Goal: Task Accomplishment & Management: Complete application form

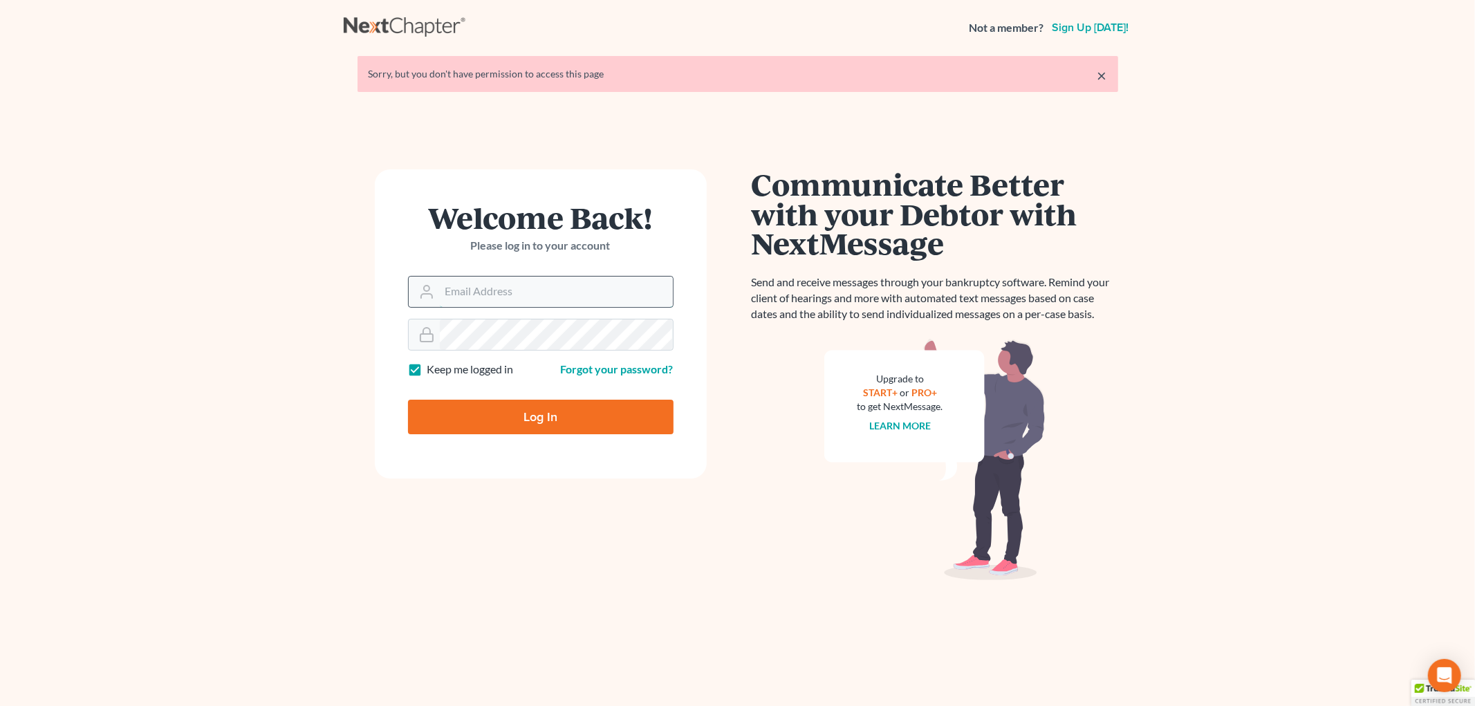
click at [548, 288] on input "Email Address" at bounding box center [556, 292] width 233 height 30
type input "[EMAIL_ADDRESS][PERSON_NAME][DOMAIN_NAME]"
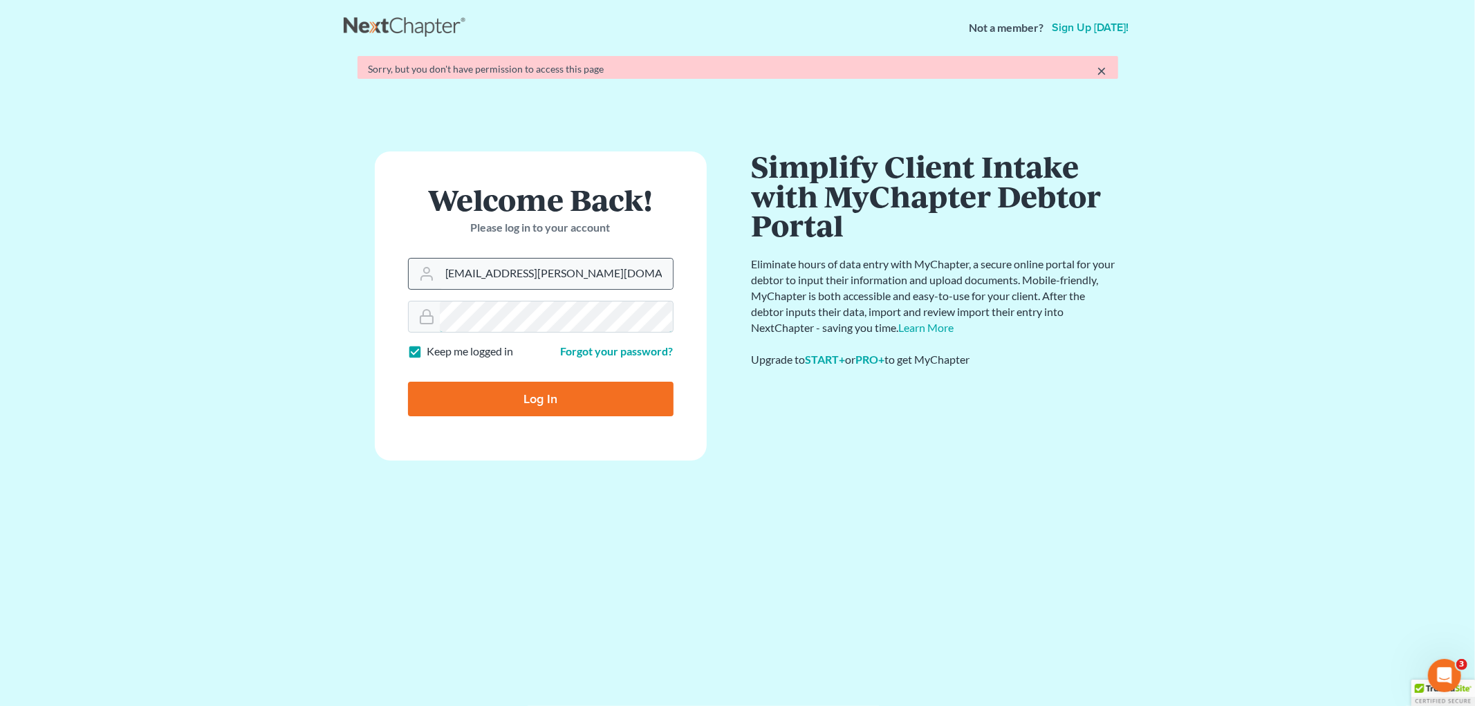
click at [408, 382] on input "Log In" at bounding box center [540, 399] width 265 height 35
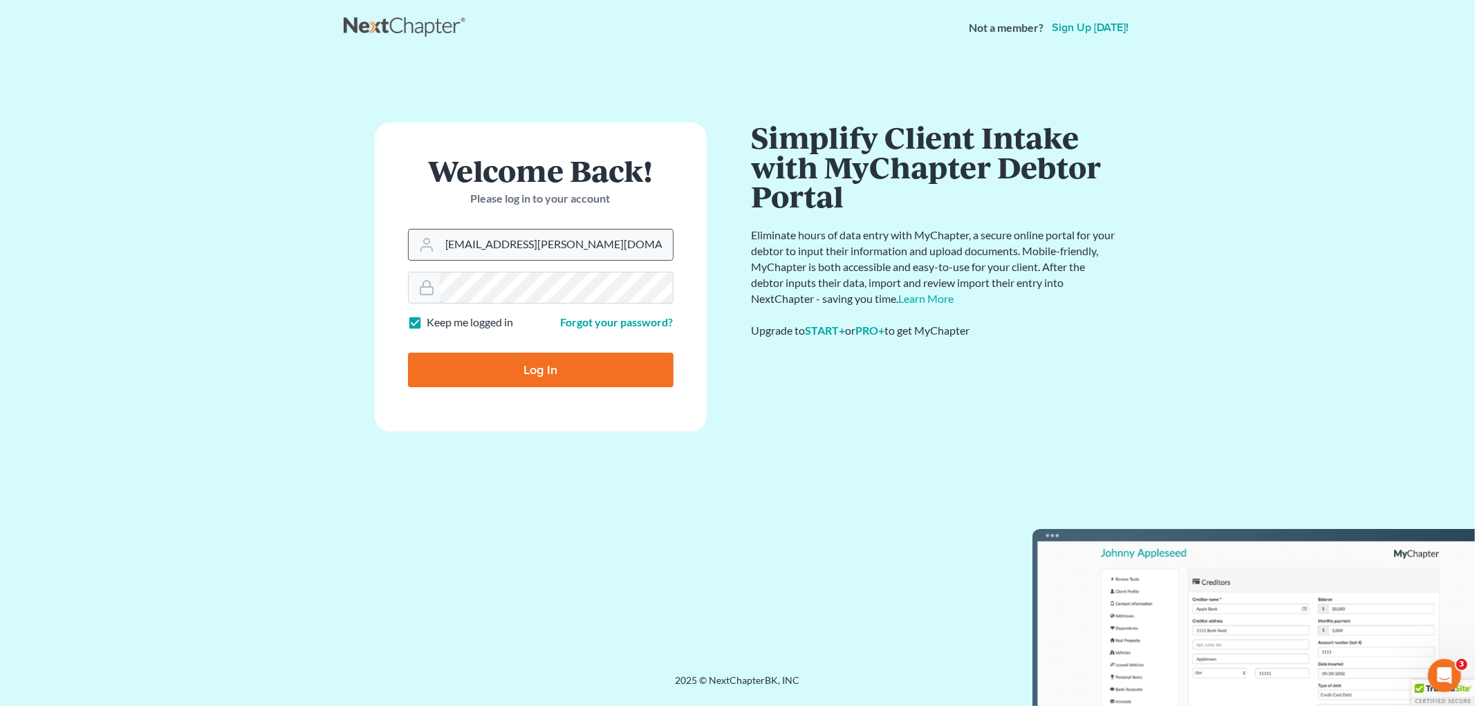
type input "Thinking..."
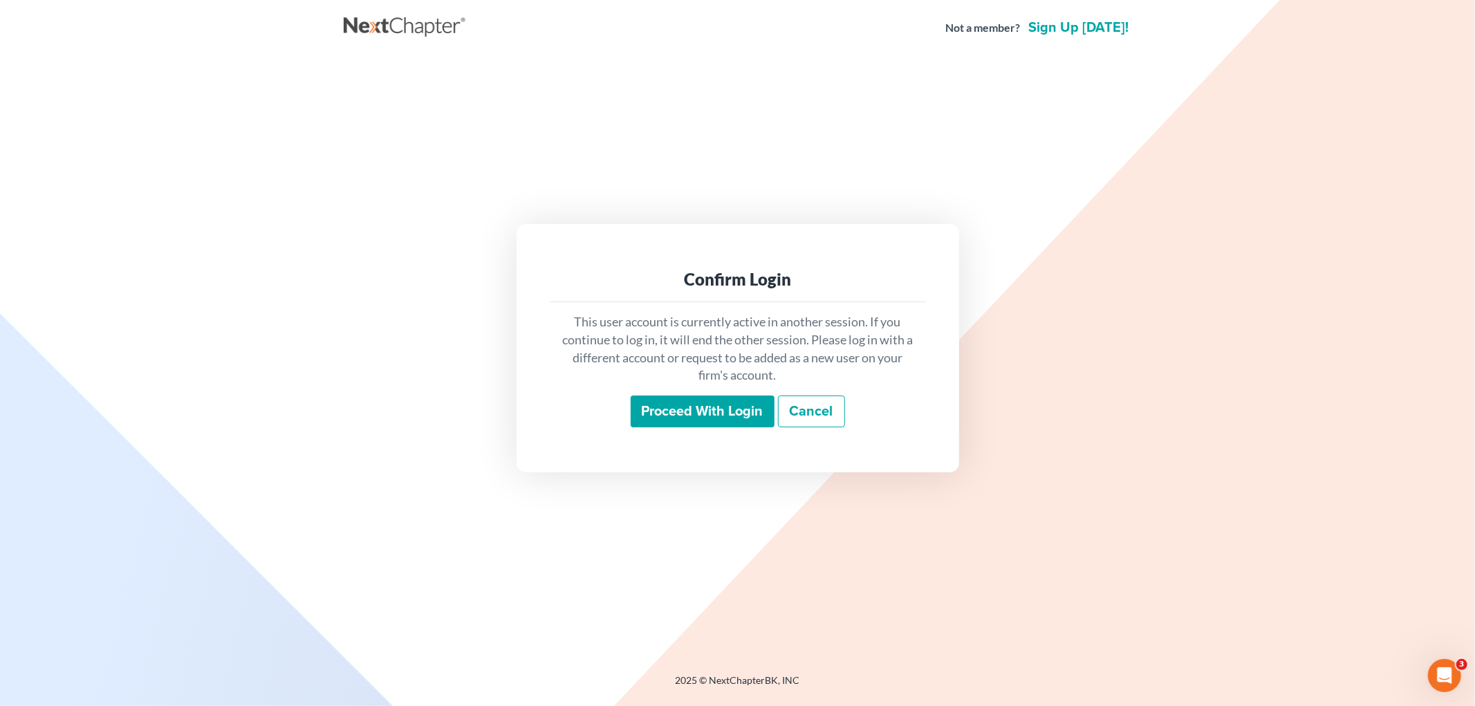
click at [678, 408] on input "Proceed with login" at bounding box center [702, 411] width 144 height 32
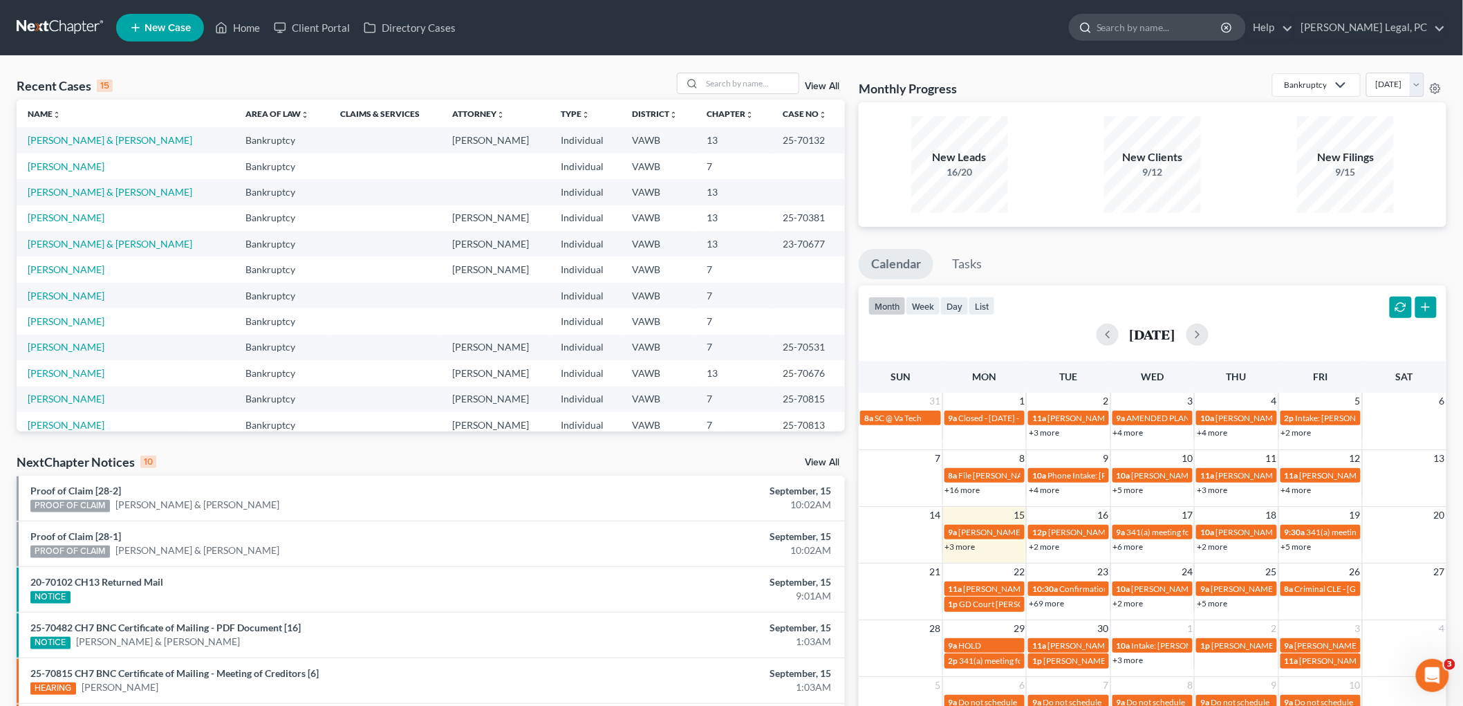
click at [1223, 24] on input "search" at bounding box center [1159, 28] width 127 height 26
type input "Devn"
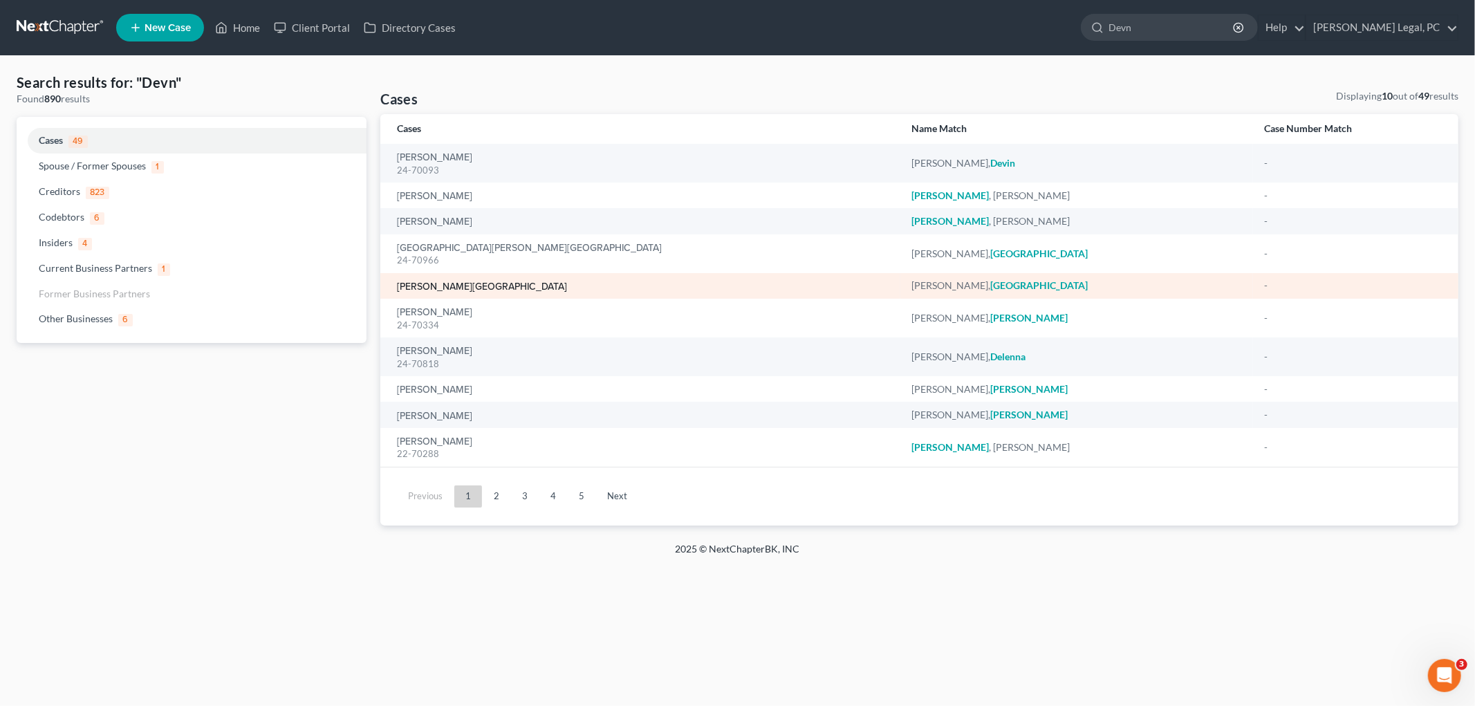
click at [447, 286] on link "[PERSON_NAME][GEOGRAPHIC_DATA]" at bounding box center [482, 287] width 170 height 10
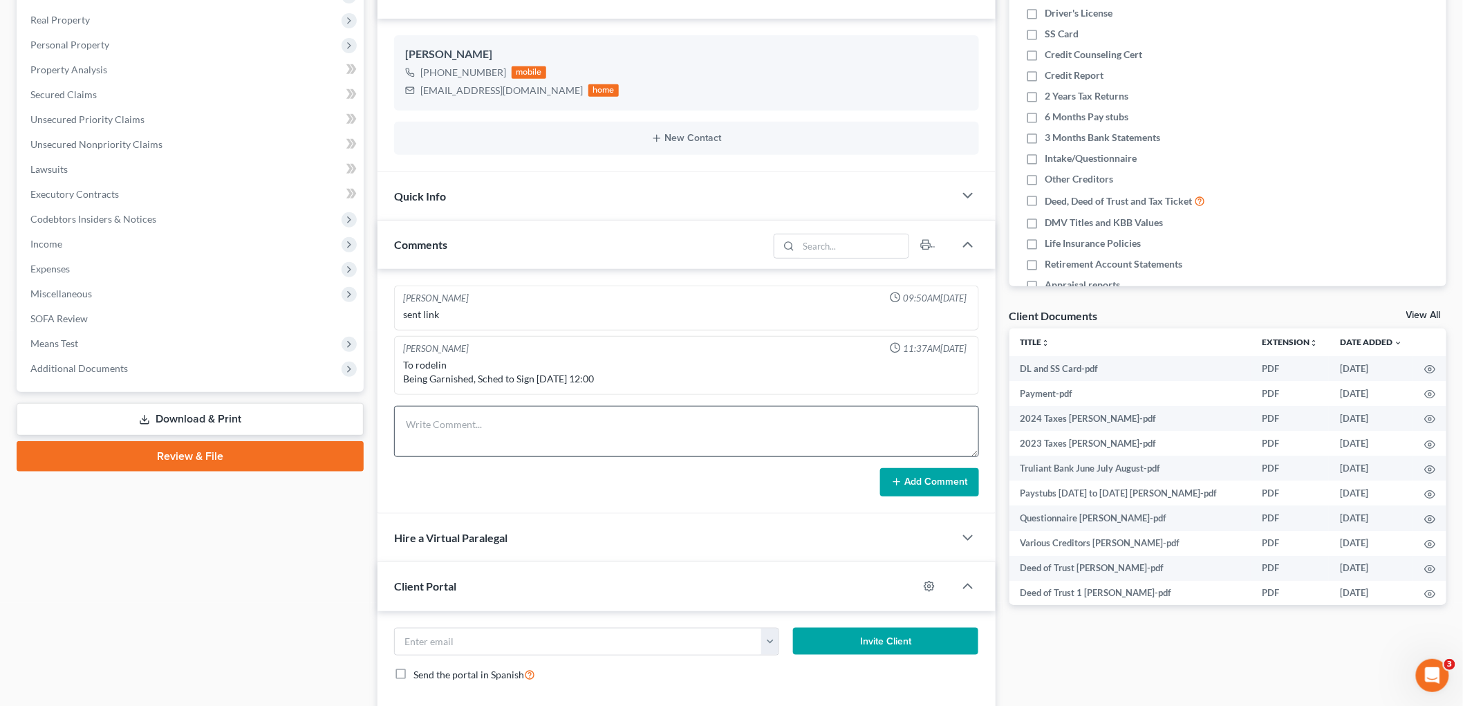
scroll to position [77, 0]
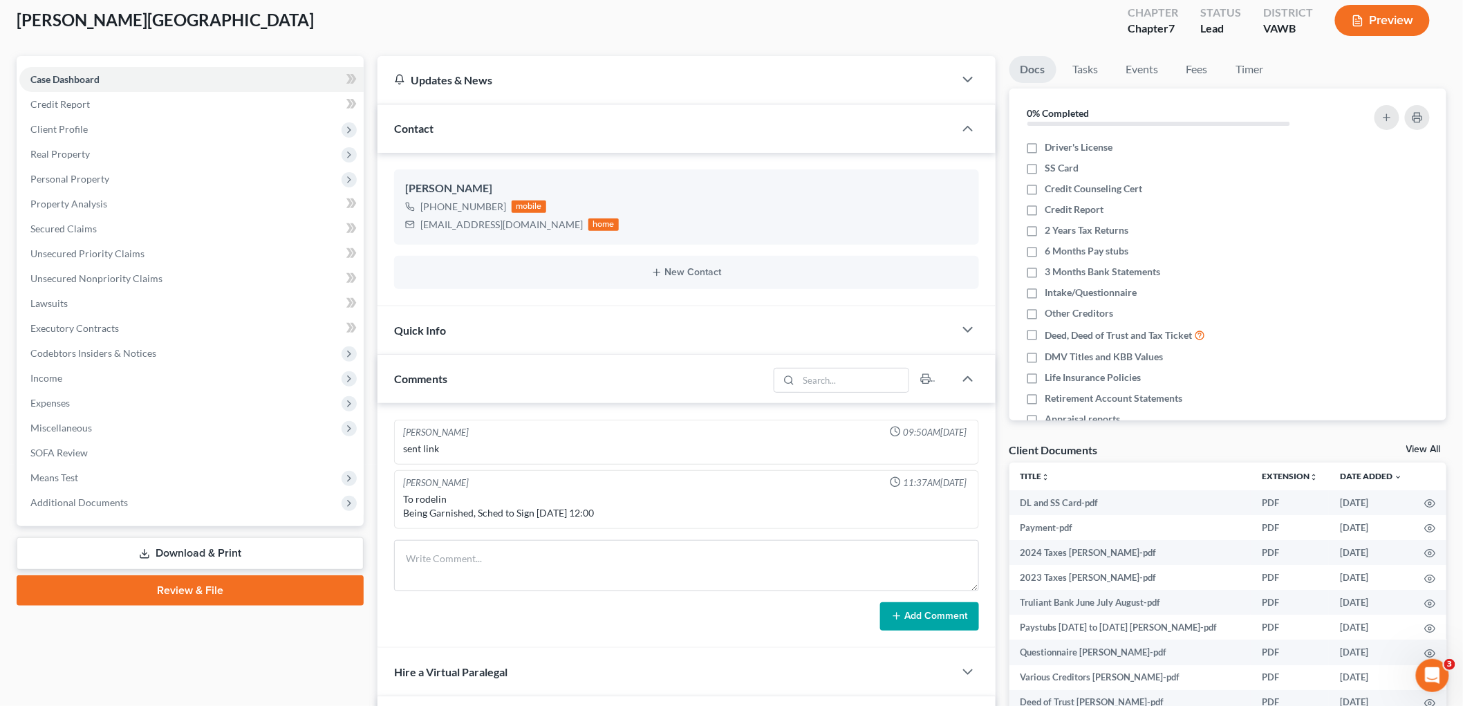
click at [1420, 448] on link "View All" at bounding box center [1423, 450] width 35 height 10
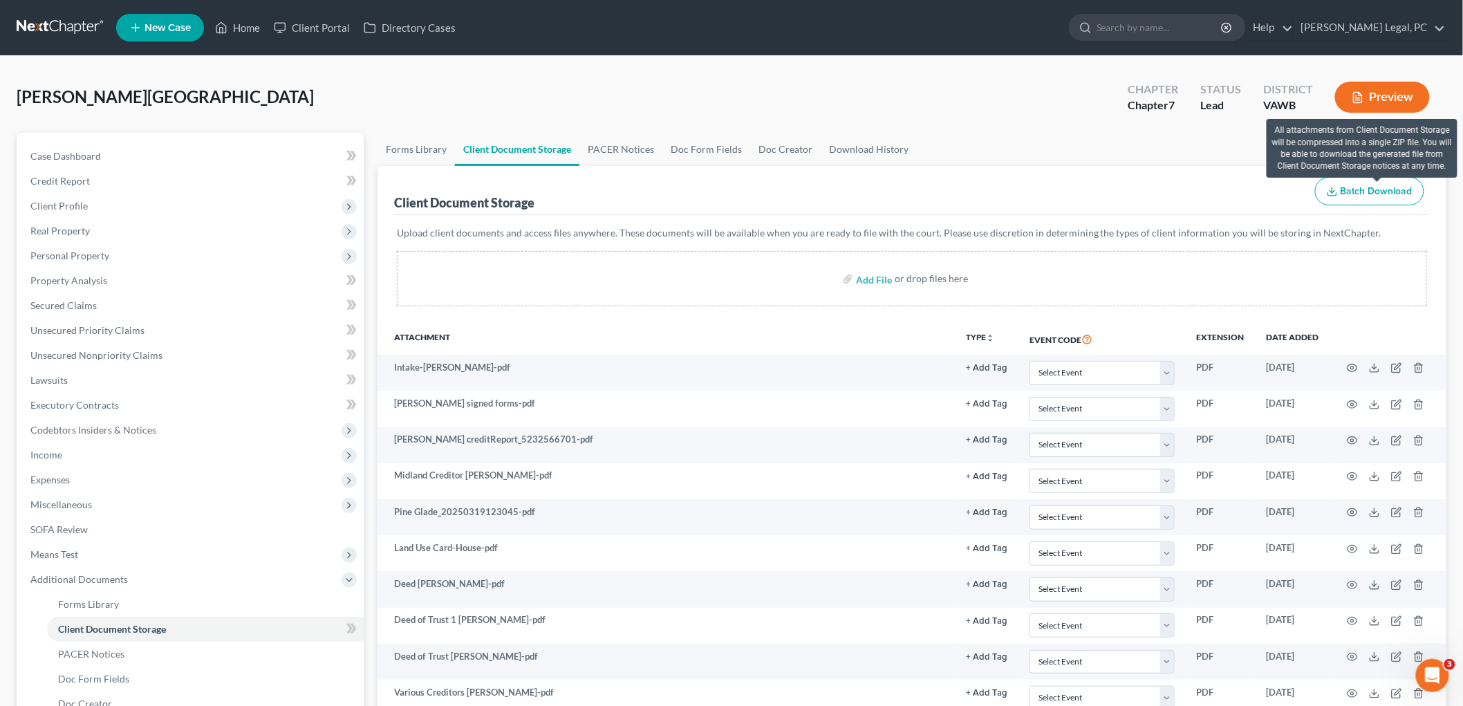
click at [1376, 191] on span "Batch Download" at bounding box center [1376, 191] width 72 height 12
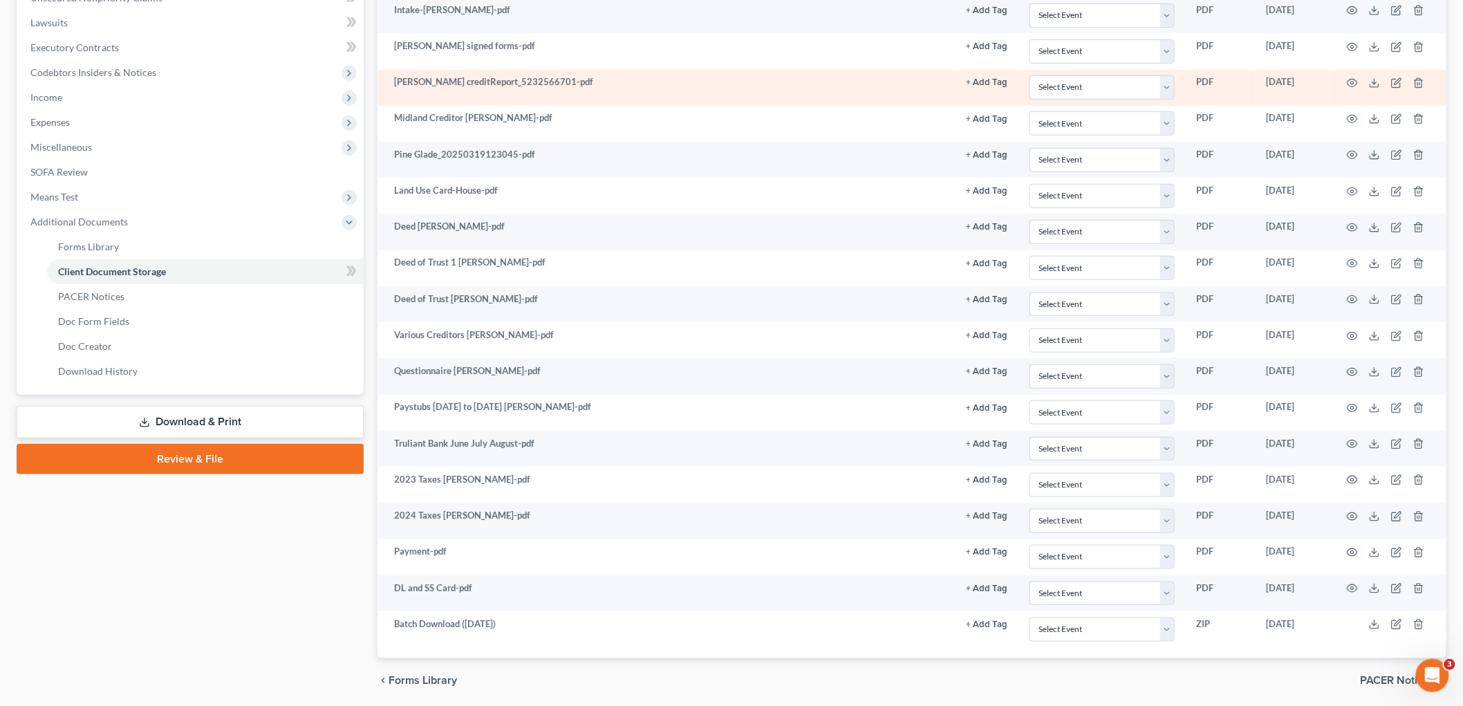
scroll to position [409, 0]
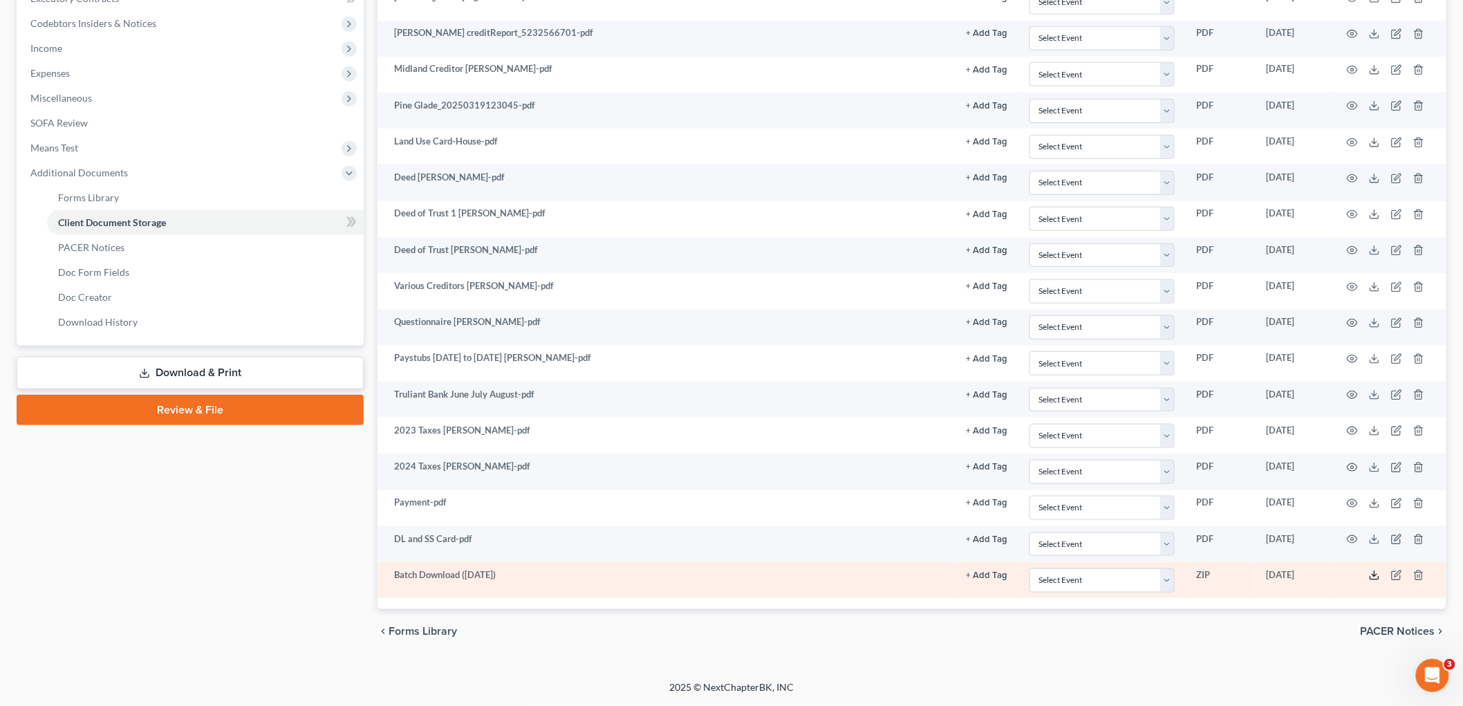
click at [1380, 577] on icon at bounding box center [1374, 575] width 11 height 11
click at [1376, 577] on icon at bounding box center [1374, 575] width 11 height 11
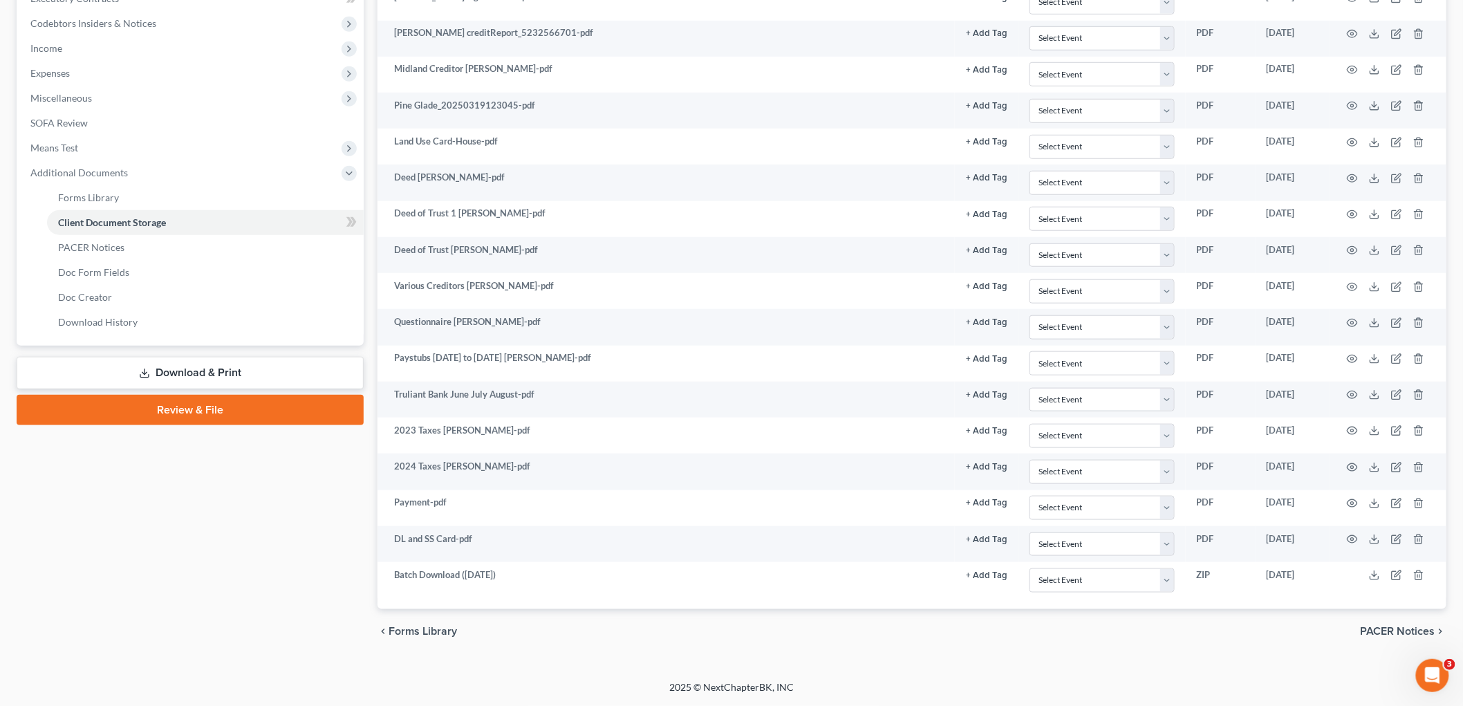
drag, startPoint x: 142, startPoint y: 606, endPoint x: 147, endPoint y: 591, distance: 16.0
click at [143, 604] on div "Case Dashboard Payments Invoices Payments Payments Credit Report Client Profile" at bounding box center [190, 190] width 361 height 928
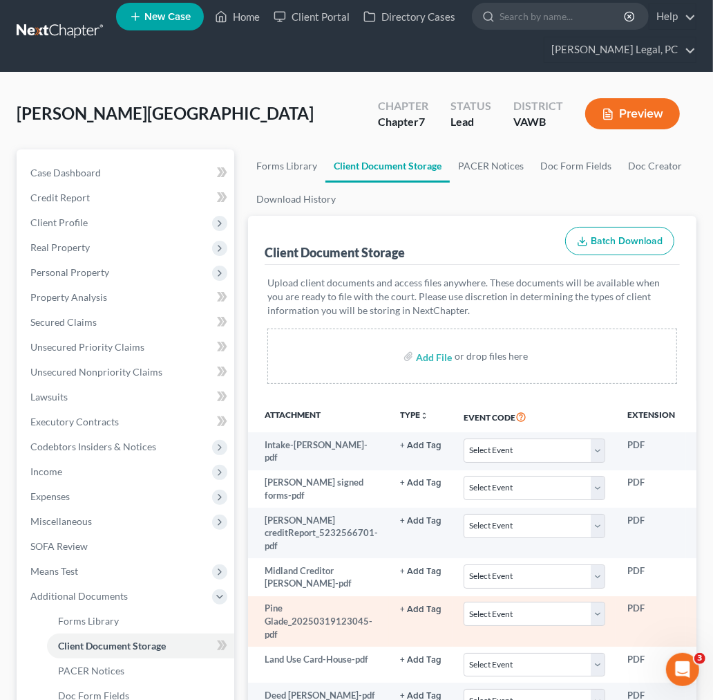
scroll to position [0, 0]
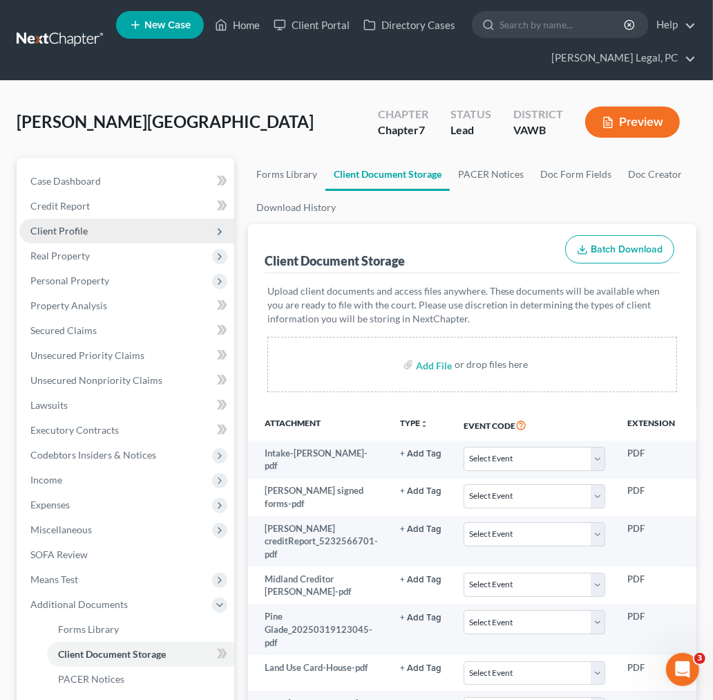
click at [57, 229] on span "Client Profile" at bounding box center [58, 231] width 57 height 12
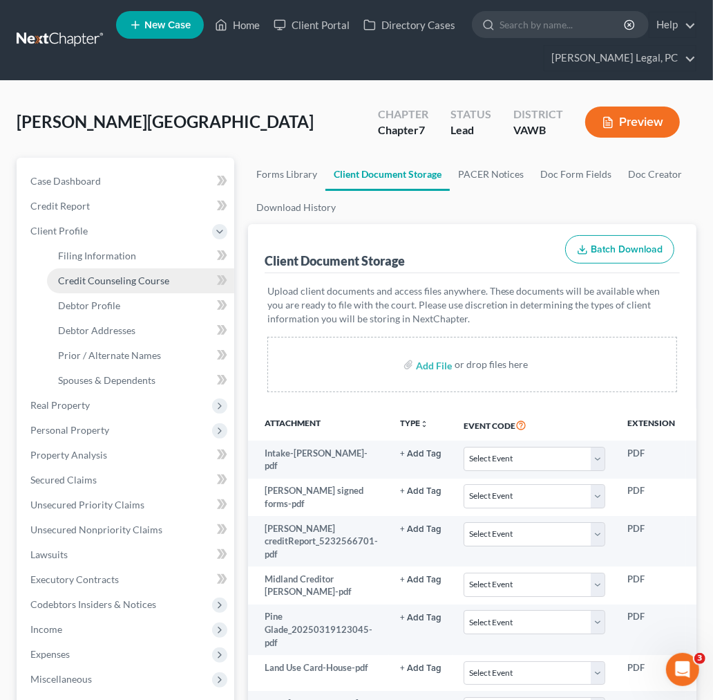
click at [93, 277] on span "Credit Counseling Course" at bounding box center [113, 280] width 111 height 12
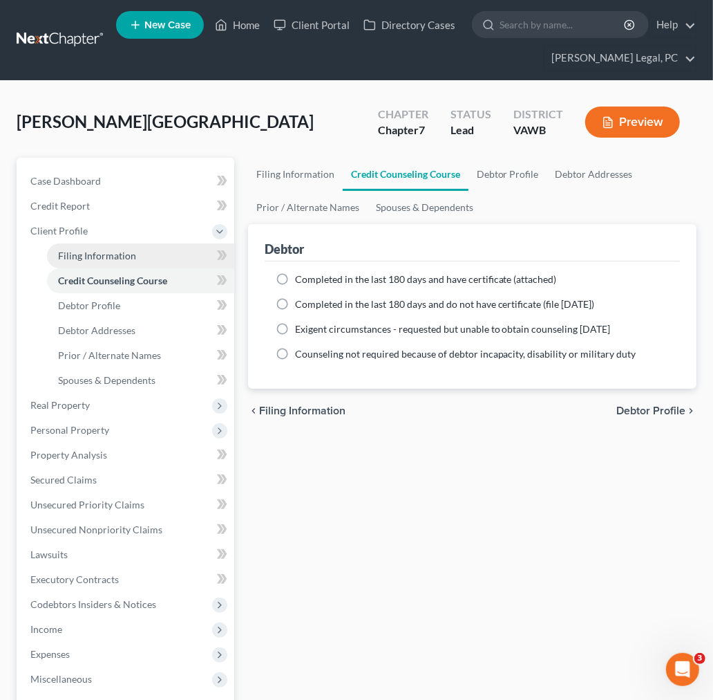
click at [99, 250] on span "Filing Information" at bounding box center [97, 256] width 78 height 12
select select "1"
select select "0"
select select "48"
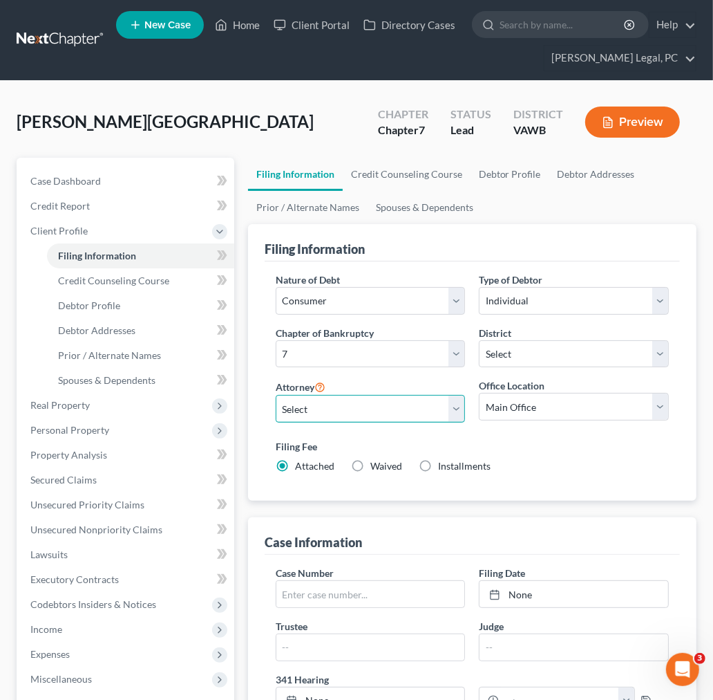
click at [398, 403] on select "Select [PERSON_NAME] - VAWB [PERSON_NAME] - VAWB" at bounding box center [371, 409] width 190 height 28
click at [276, 395] on select "Select [PERSON_NAME] - VAWB [PERSON_NAME] - VAWB" at bounding box center [371, 409] width 190 height 28
click at [375, 408] on select "Select [PERSON_NAME] - VAWB [PERSON_NAME] - VAWB" at bounding box center [371, 409] width 190 height 28
select select "0"
click at [276, 395] on select "Select [PERSON_NAME] - VAWB [PERSON_NAME] - VAWB" at bounding box center [371, 409] width 190 height 28
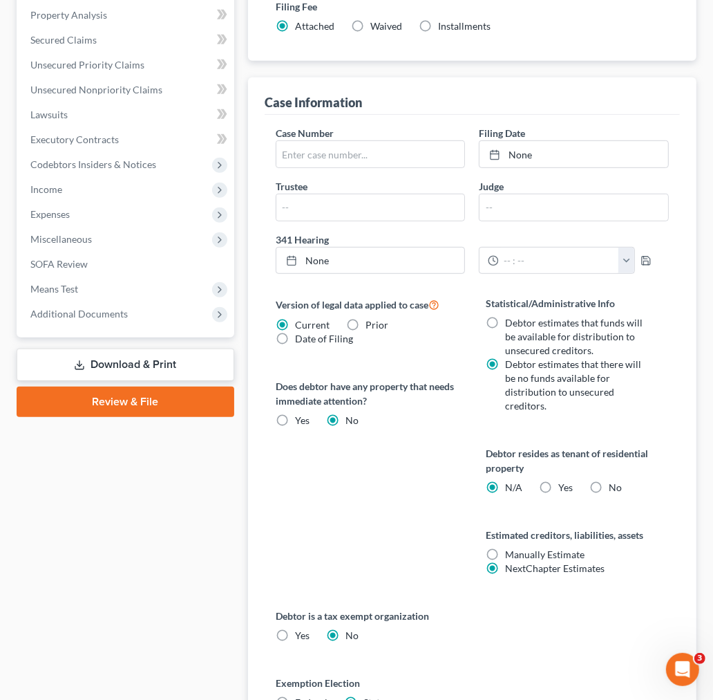
scroll to position [619, 0]
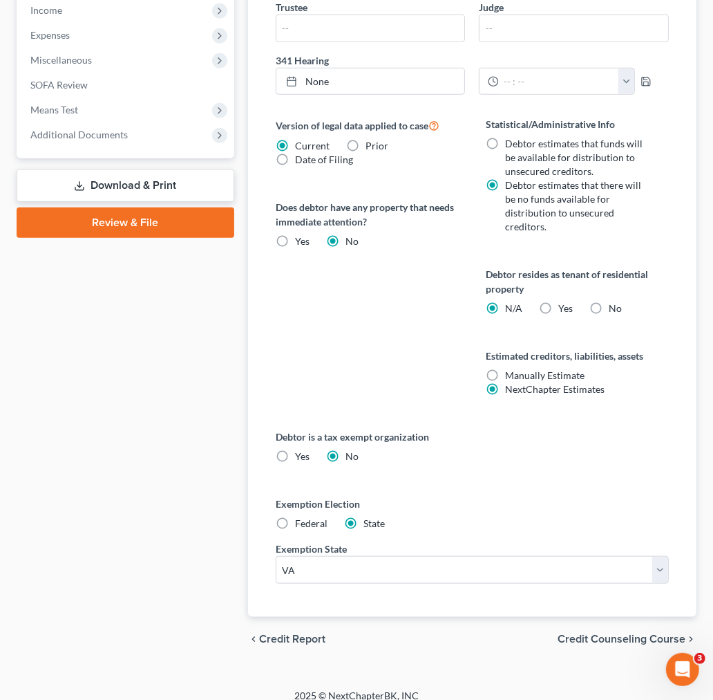
click at [653, 633] on span "Credit Counseling Course" at bounding box center [622, 638] width 128 height 11
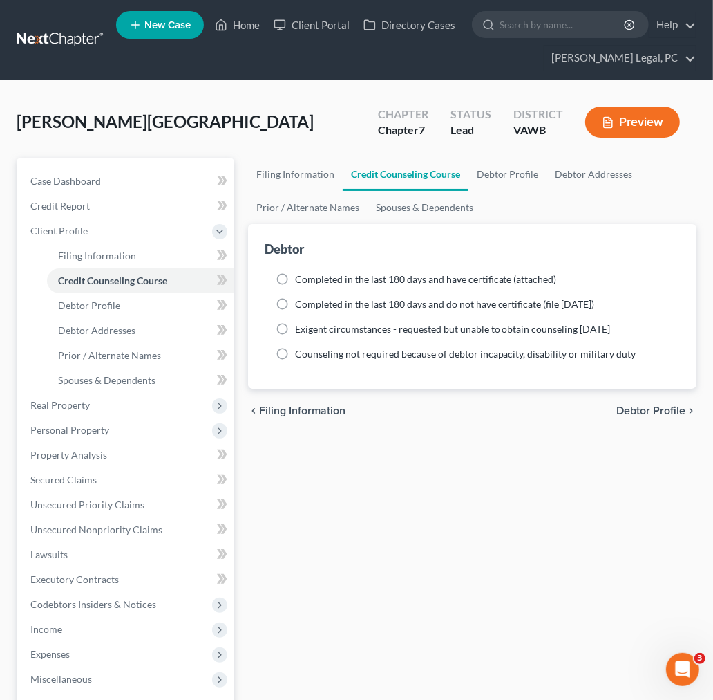
click at [644, 410] on span "Debtor Profile" at bounding box center [651, 410] width 69 height 11
select select "0"
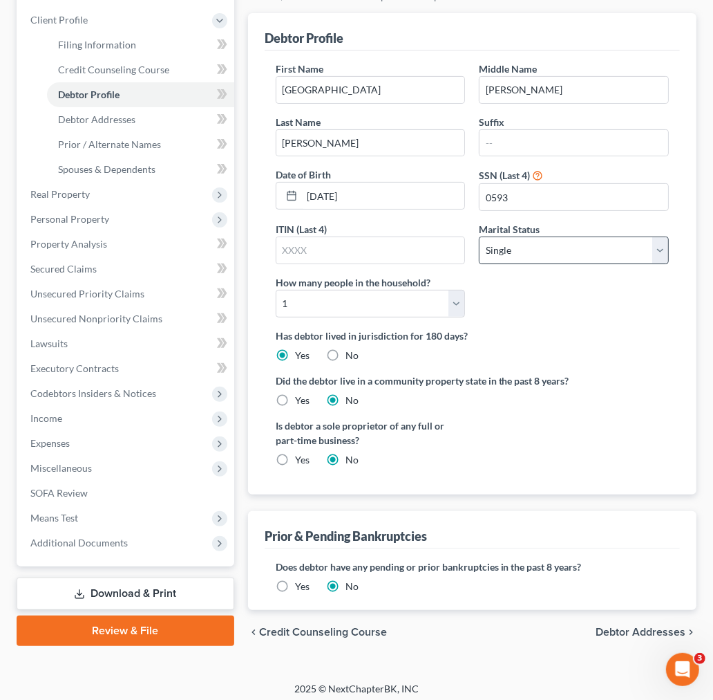
scroll to position [218, 0]
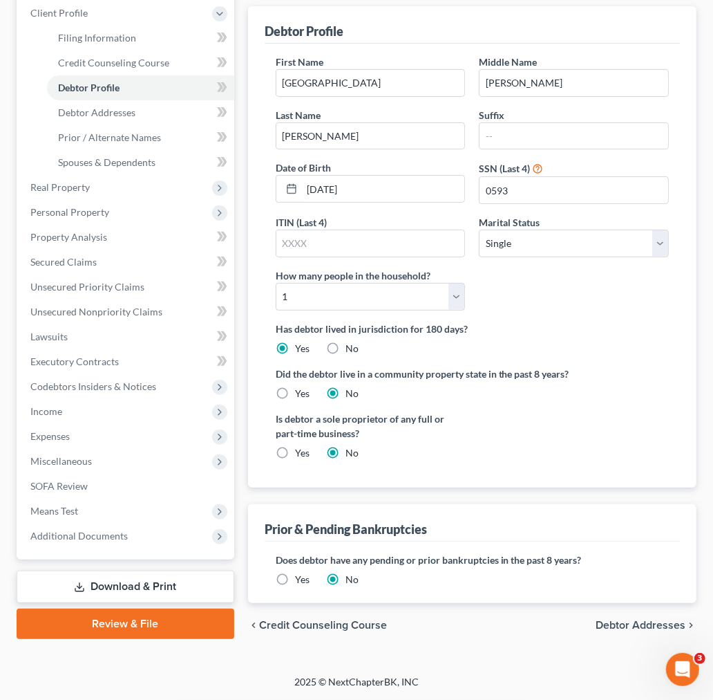
click at [671, 617] on div "chevron_left Credit Counseling Course Debtor Addresses chevron_right" at bounding box center [472, 625] width 449 height 44
click at [640, 621] on span "Debtor Addresses" at bounding box center [641, 624] width 90 height 11
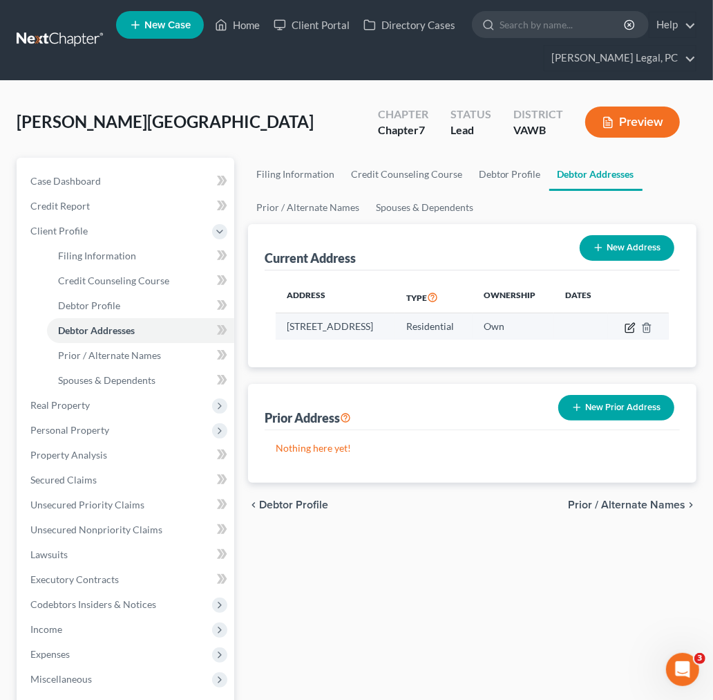
click at [636, 326] on icon "button" at bounding box center [630, 327] width 11 height 11
select select "48"
select select "0"
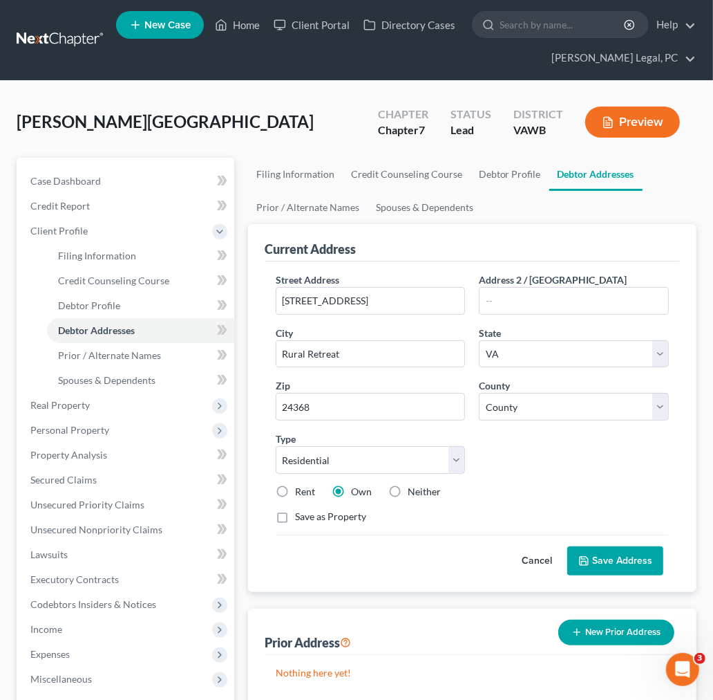
click at [295, 516] on label "Save as Property" at bounding box center [330, 517] width 71 height 14
click at [301, 516] on input "Save as Property" at bounding box center [305, 514] width 9 height 9
checkbox input "true"
click at [637, 556] on button "Save Address" at bounding box center [616, 560] width 96 height 29
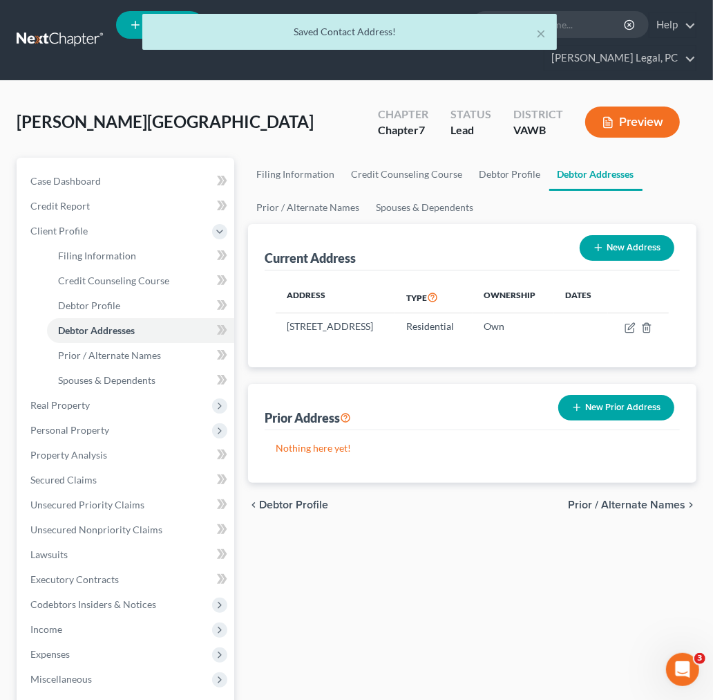
click at [667, 510] on span "Prior / Alternate Names" at bounding box center [627, 504] width 118 height 11
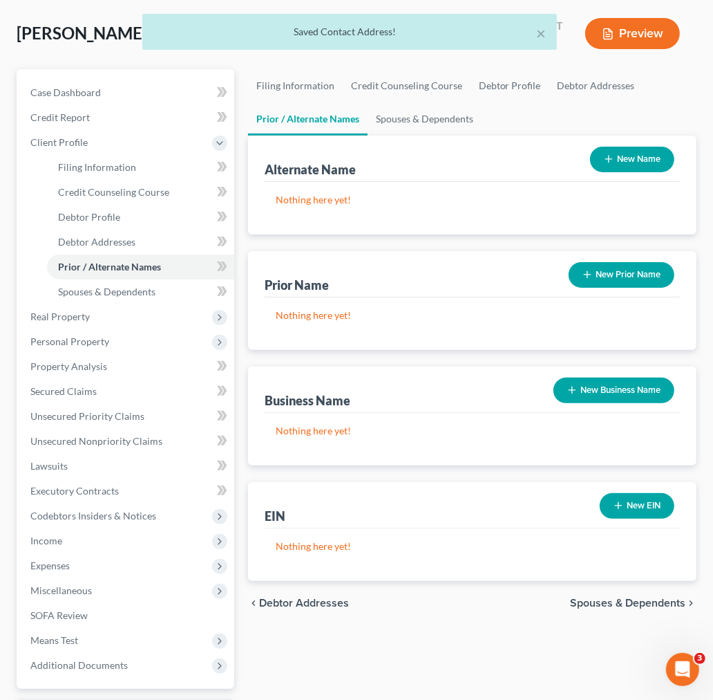
scroll to position [208, 0]
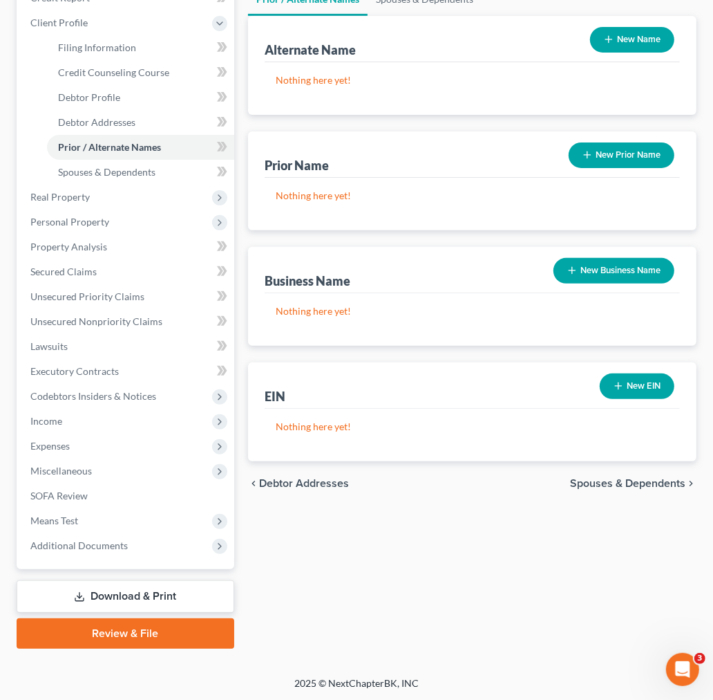
click at [673, 480] on span "Spouses & Dependents" at bounding box center [627, 483] width 115 height 11
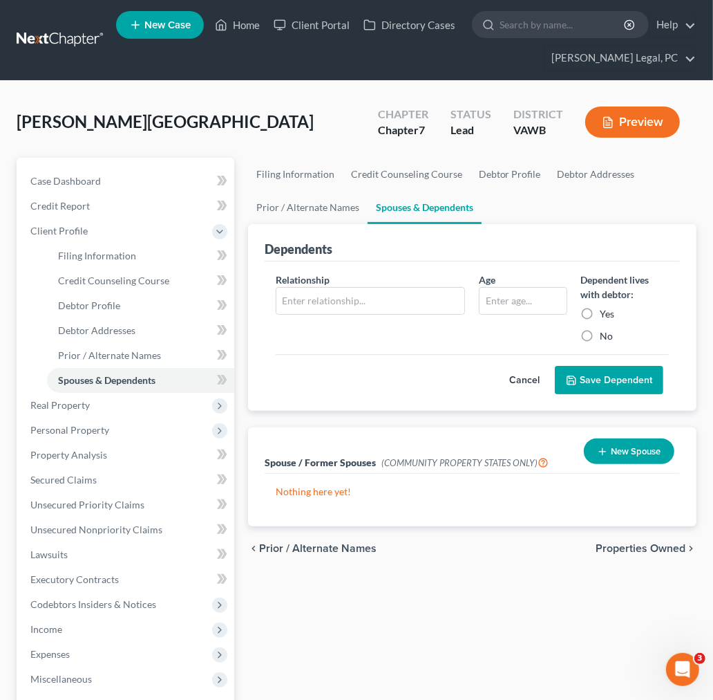
click at [673, 546] on span "Properties Owned" at bounding box center [641, 548] width 90 height 11
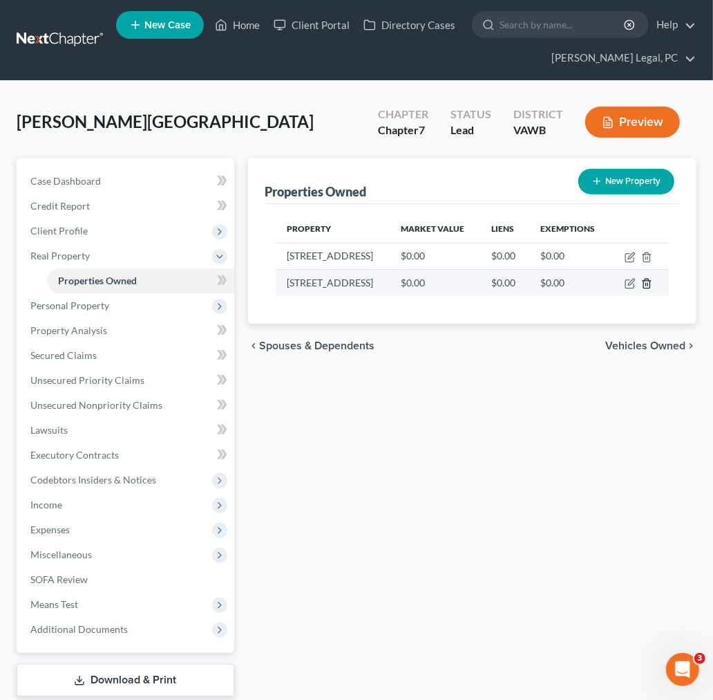
click at [644, 286] on icon "button" at bounding box center [647, 283] width 6 height 9
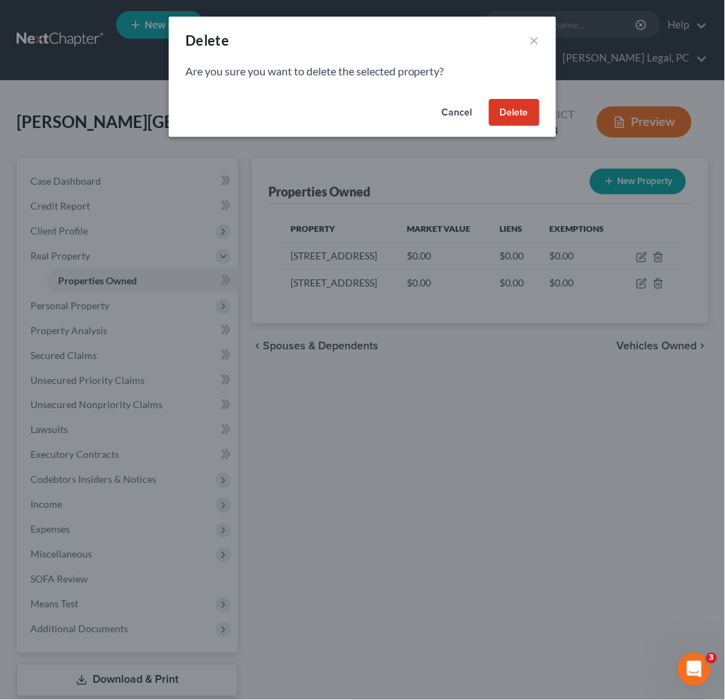
click at [508, 104] on button "Delete" at bounding box center [514, 113] width 50 height 28
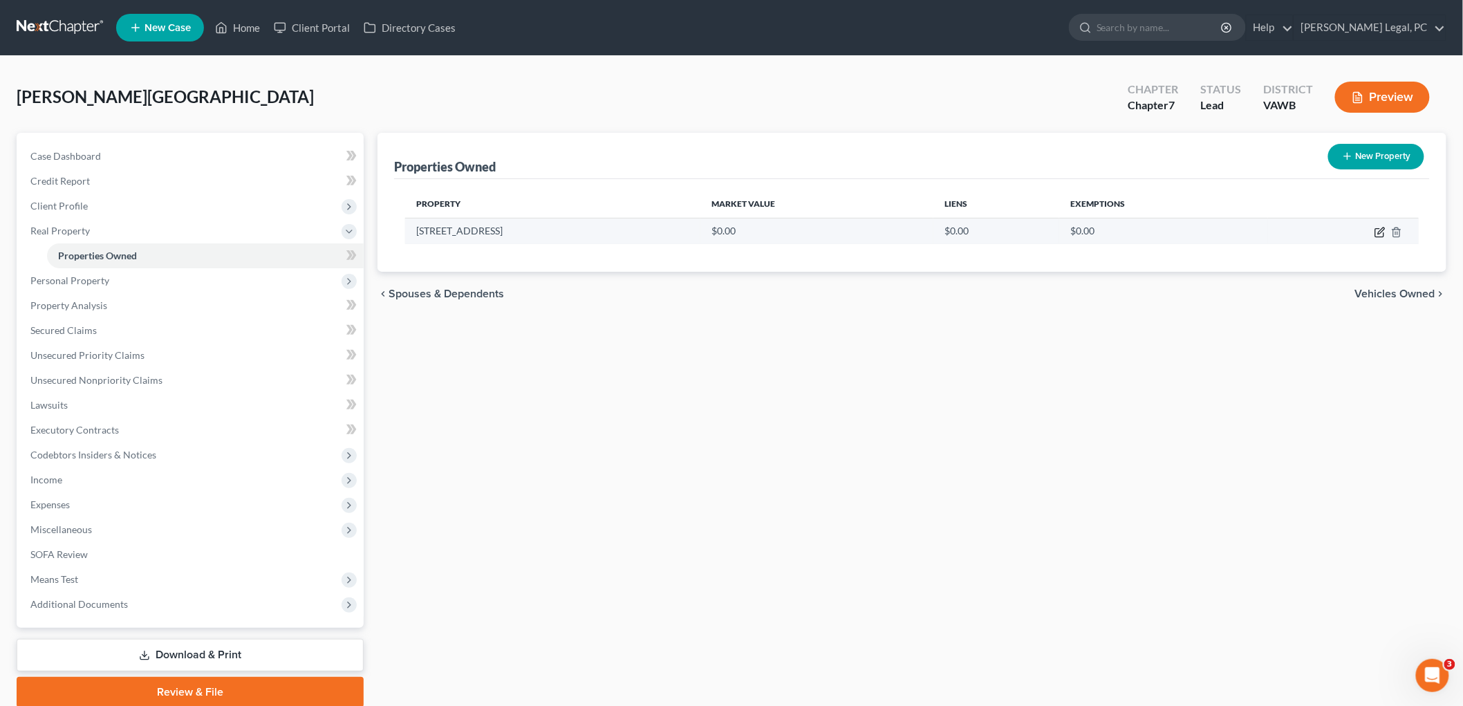
click at [1379, 230] on icon "button" at bounding box center [1381, 230] width 6 height 6
select select "48"
select select "132"
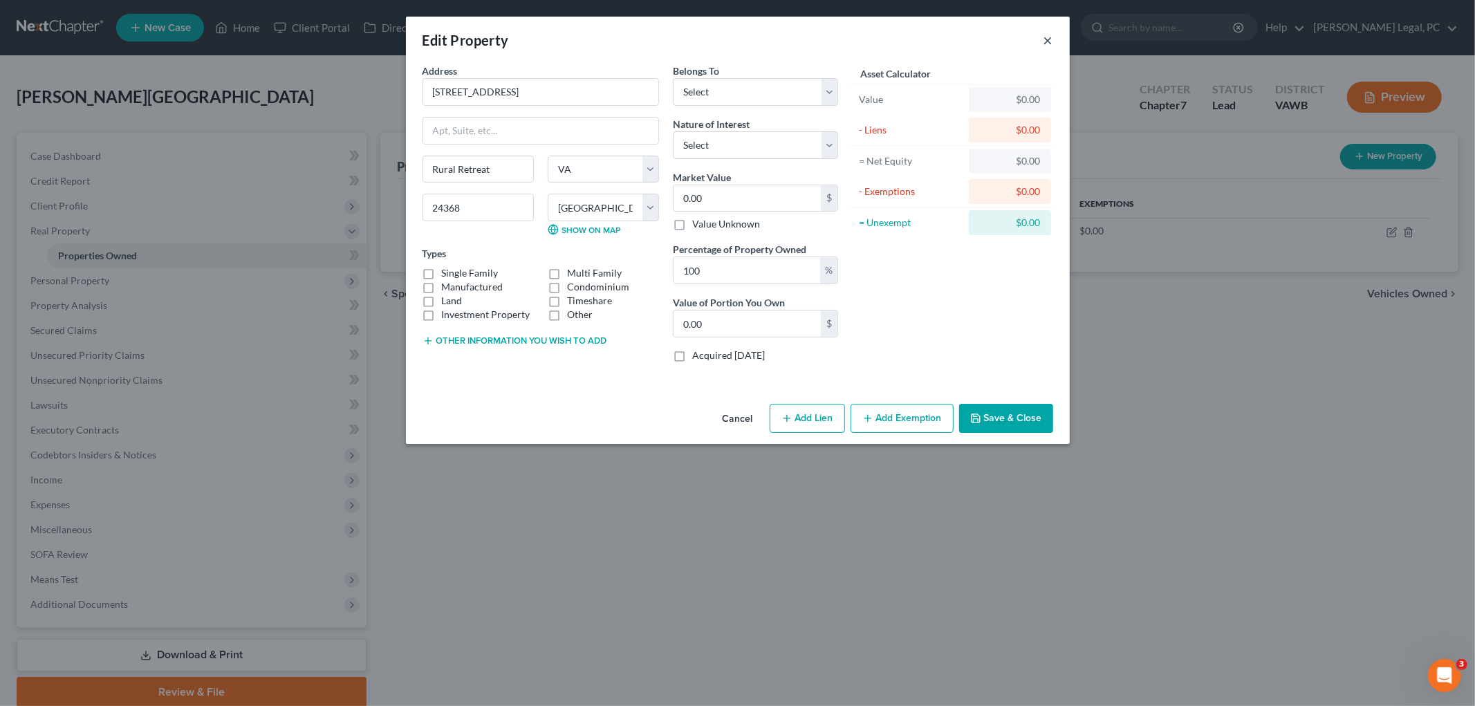
click at [1047, 37] on button "×" at bounding box center [1048, 40] width 10 height 17
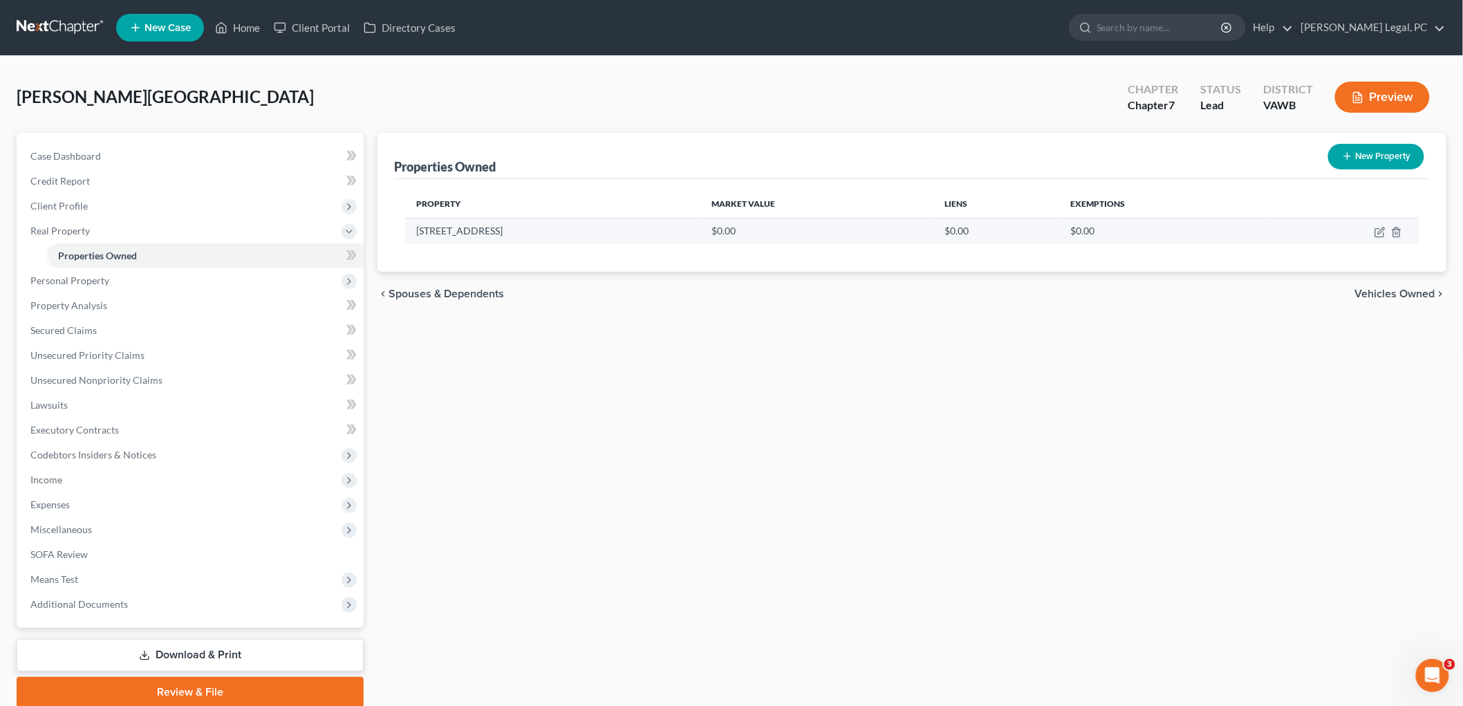
click at [628, 238] on td "[STREET_ADDRESS]" at bounding box center [552, 231] width 295 height 26
click at [1380, 230] on icon "button" at bounding box center [1381, 230] width 6 height 6
select select "48"
select select "132"
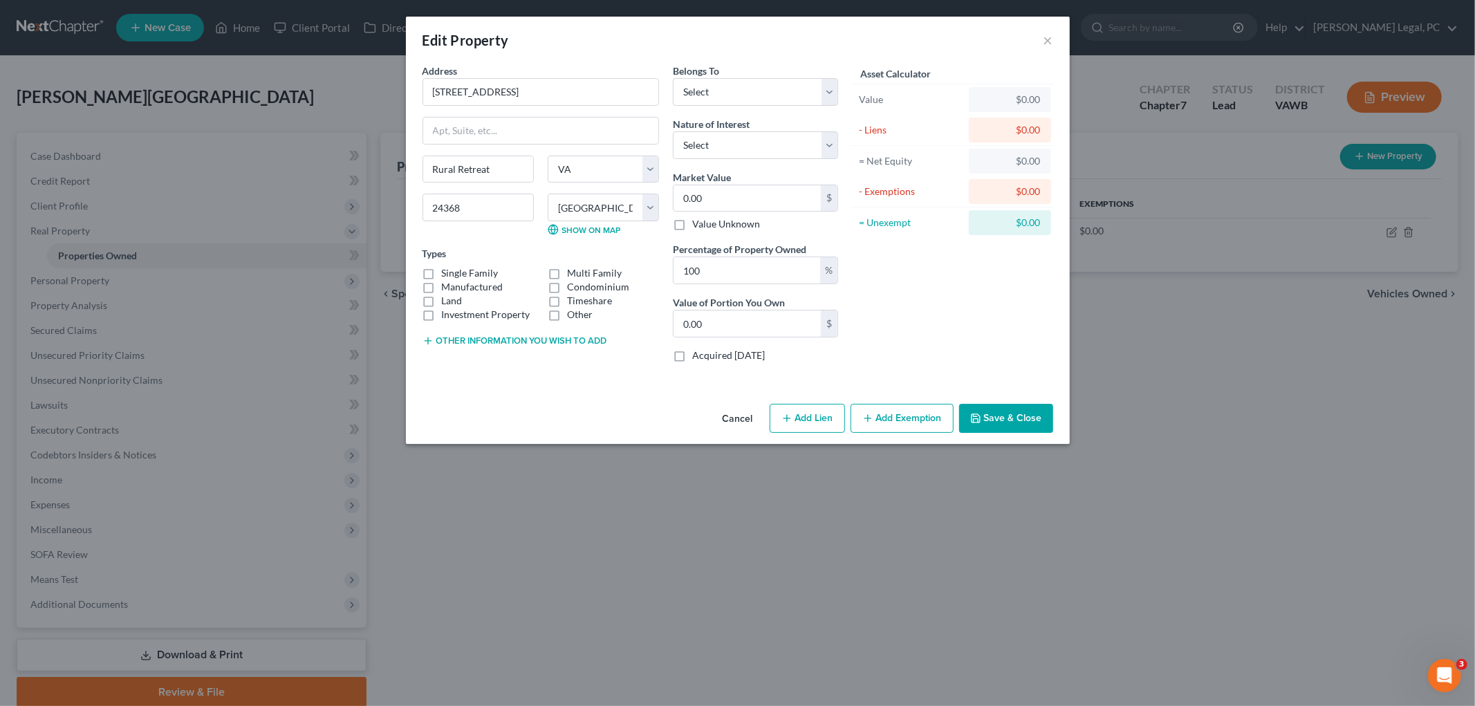
click at [442, 271] on label "Single Family" at bounding box center [470, 273] width 57 height 14
click at [447, 271] on input "Single Family" at bounding box center [451, 270] width 9 height 9
checkbox input "true"
click at [442, 285] on label "Manufactured" at bounding box center [473, 287] width 62 height 14
click at [447, 285] on input "Manufactured" at bounding box center [451, 284] width 9 height 9
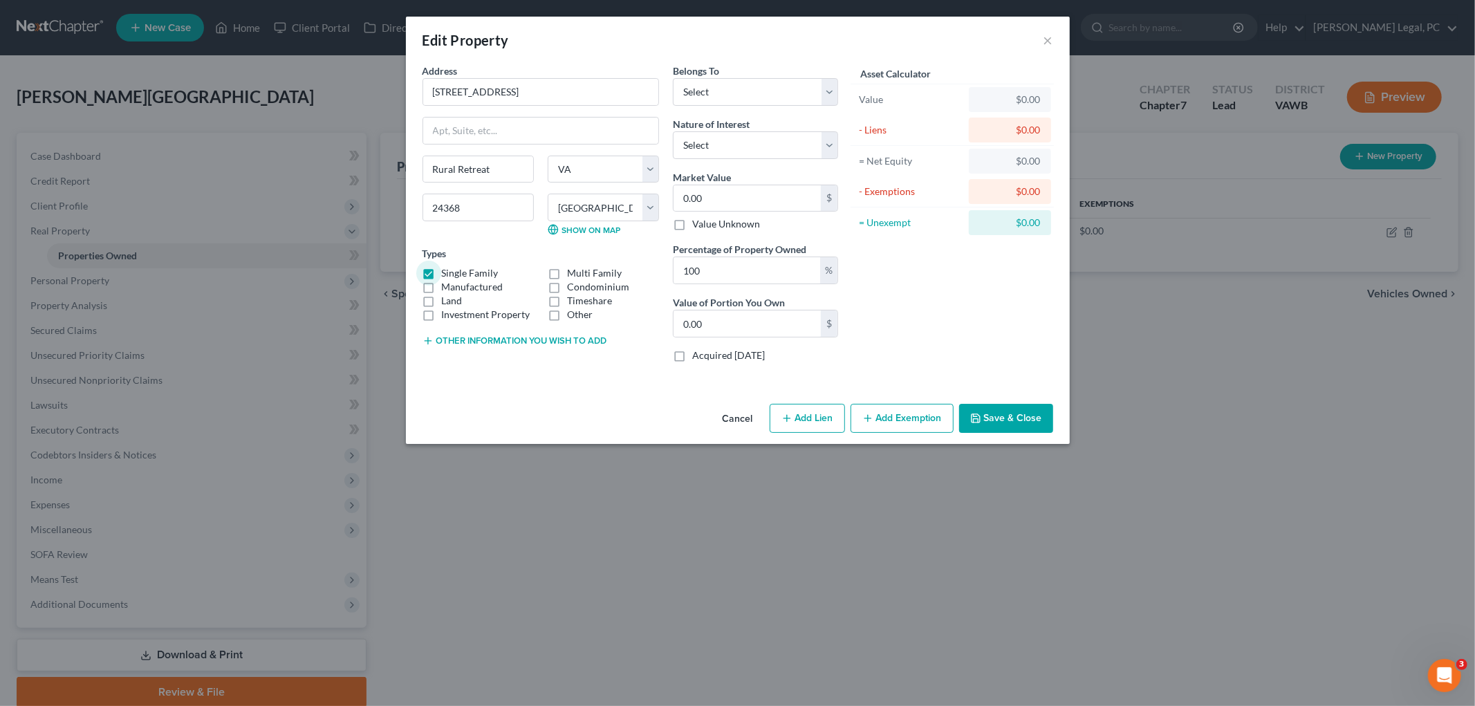
checkbox input "true"
click at [442, 274] on label "Single Family" at bounding box center [470, 273] width 57 height 14
click at [447, 274] on input "Single Family" at bounding box center [451, 270] width 9 height 9
checkbox input "false"
click at [442, 300] on label "Land" at bounding box center [452, 301] width 21 height 14
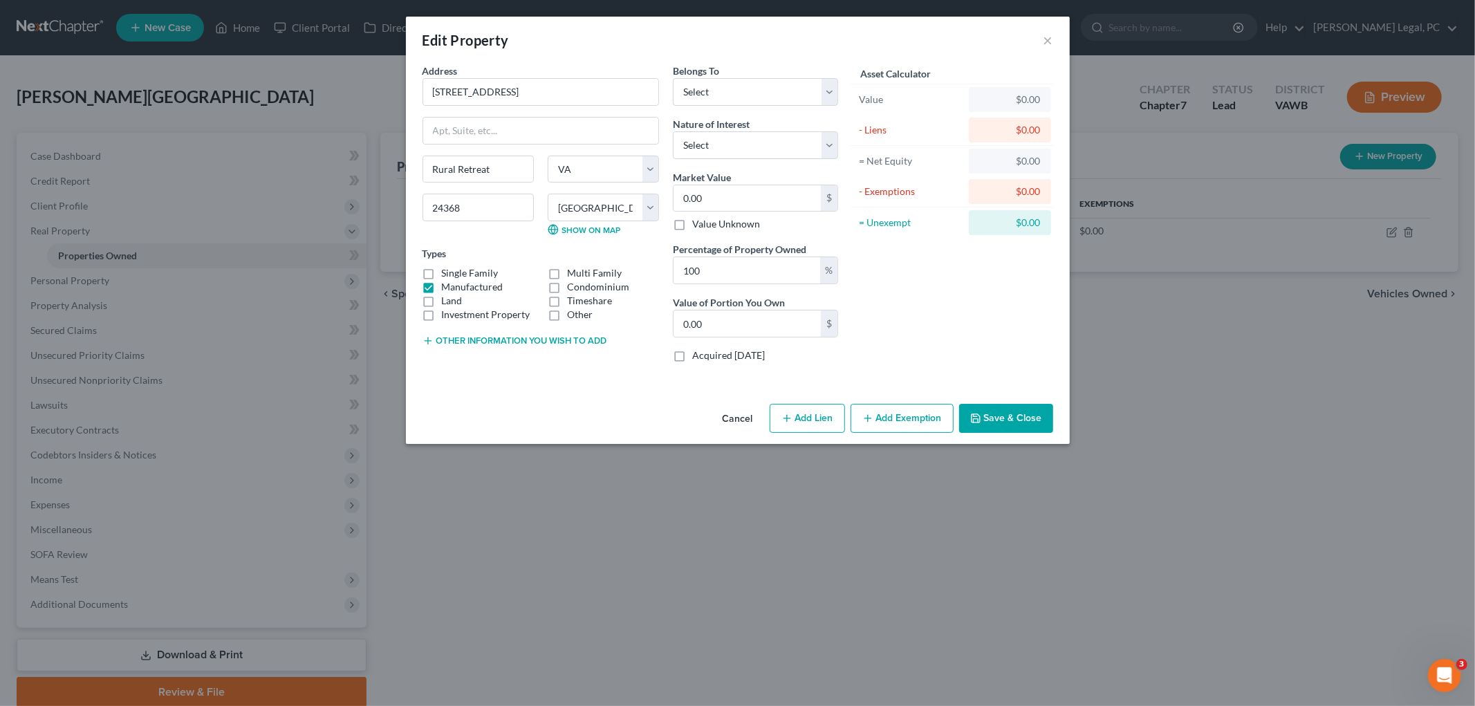
click at [447, 300] on input "Land" at bounding box center [451, 298] width 9 height 9
checkbox input "true"
click at [589, 343] on button "Other information you wish to add" at bounding box center [514, 340] width 185 height 11
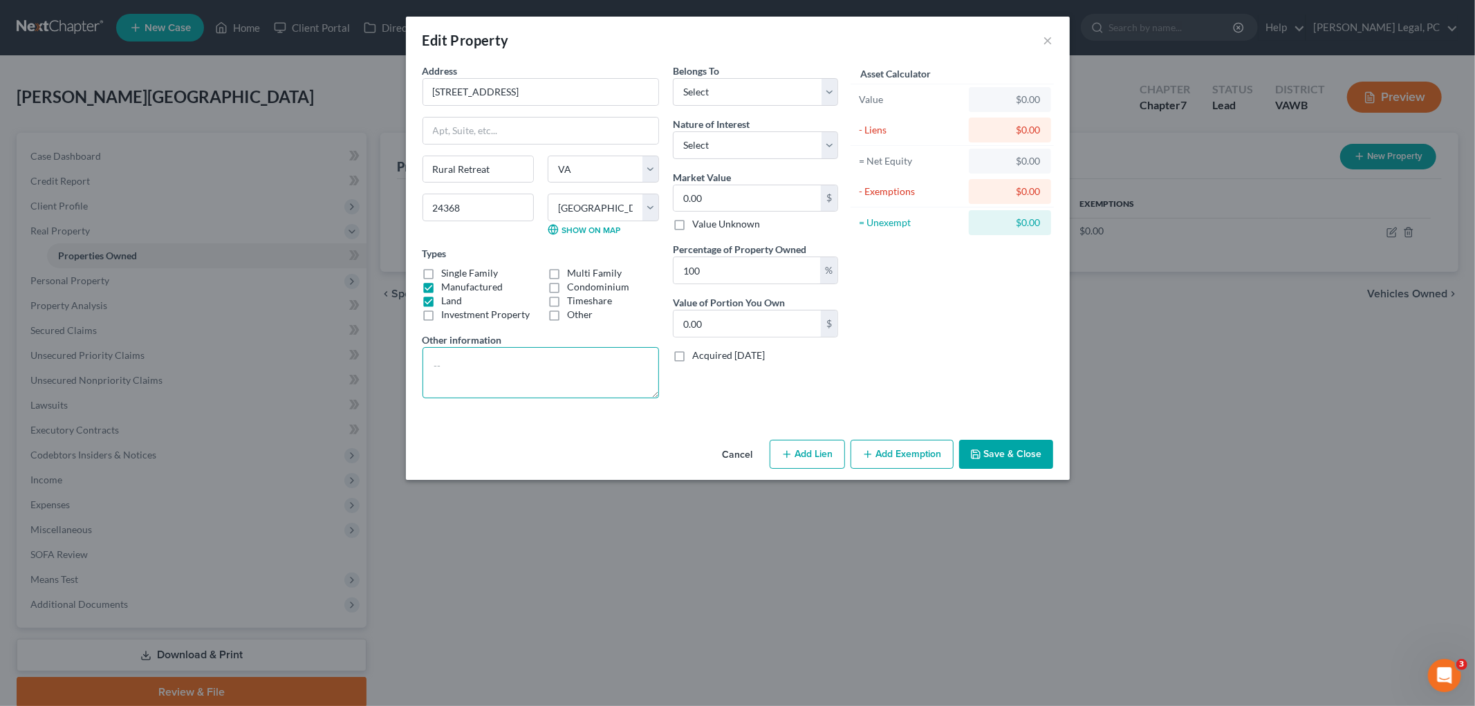
click at [521, 364] on textarea at bounding box center [540, 372] width 236 height 51
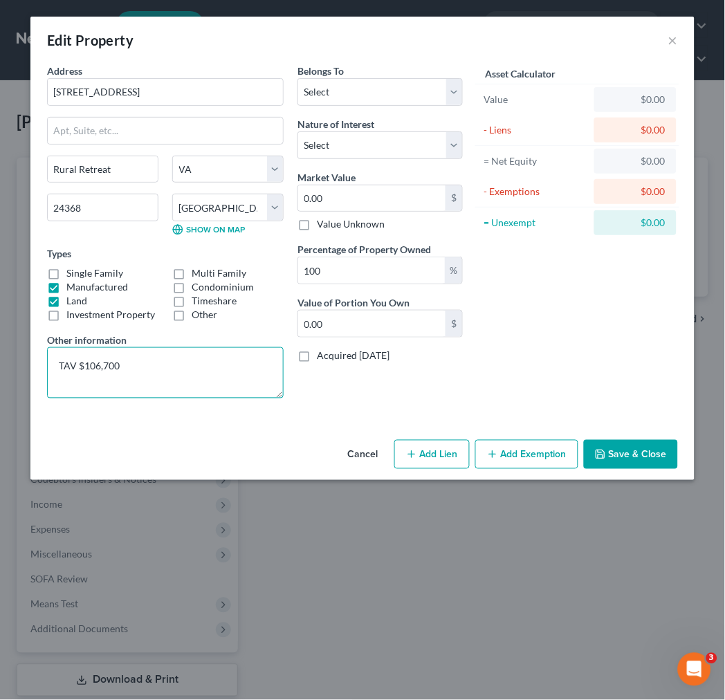
click at [56, 362] on textarea "TAV $106,700" at bounding box center [165, 372] width 236 height 51
click at [59, 360] on textarea "TAV $106,700" at bounding box center [165, 372] width 236 height 51
paste textarea "Map ID 66/ 4/ / 6/"
type textarea "Tax Map No. 66-4-6; TAV $106,700"
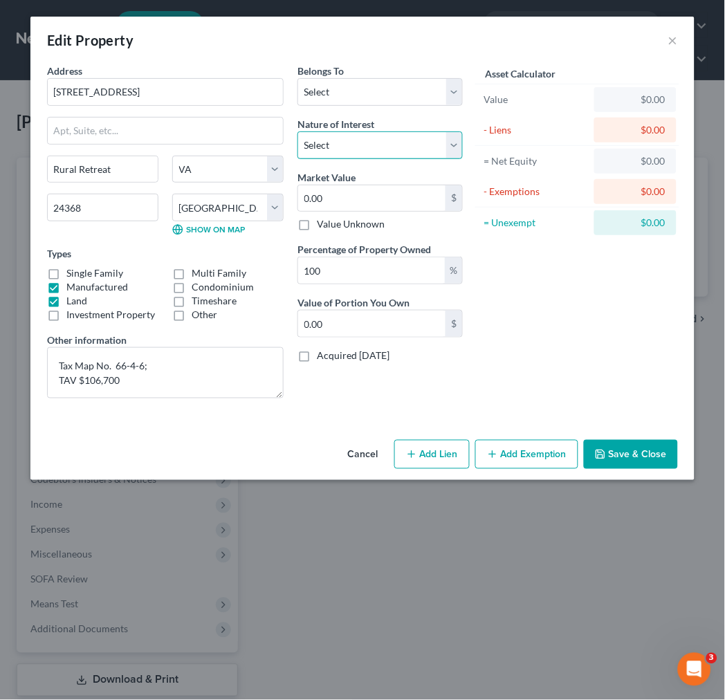
click at [395, 143] on select "Select Fee Simple Joint Tenant Life Estate Equitable Interest Future Interest T…" at bounding box center [379, 145] width 165 height 28
select select "0"
click at [297, 131] on select "Select Fee Simple Joint Tenant Life Estate Equitable Interest Future Interest T…" at bounding box center [379, 145] width 165 height 28
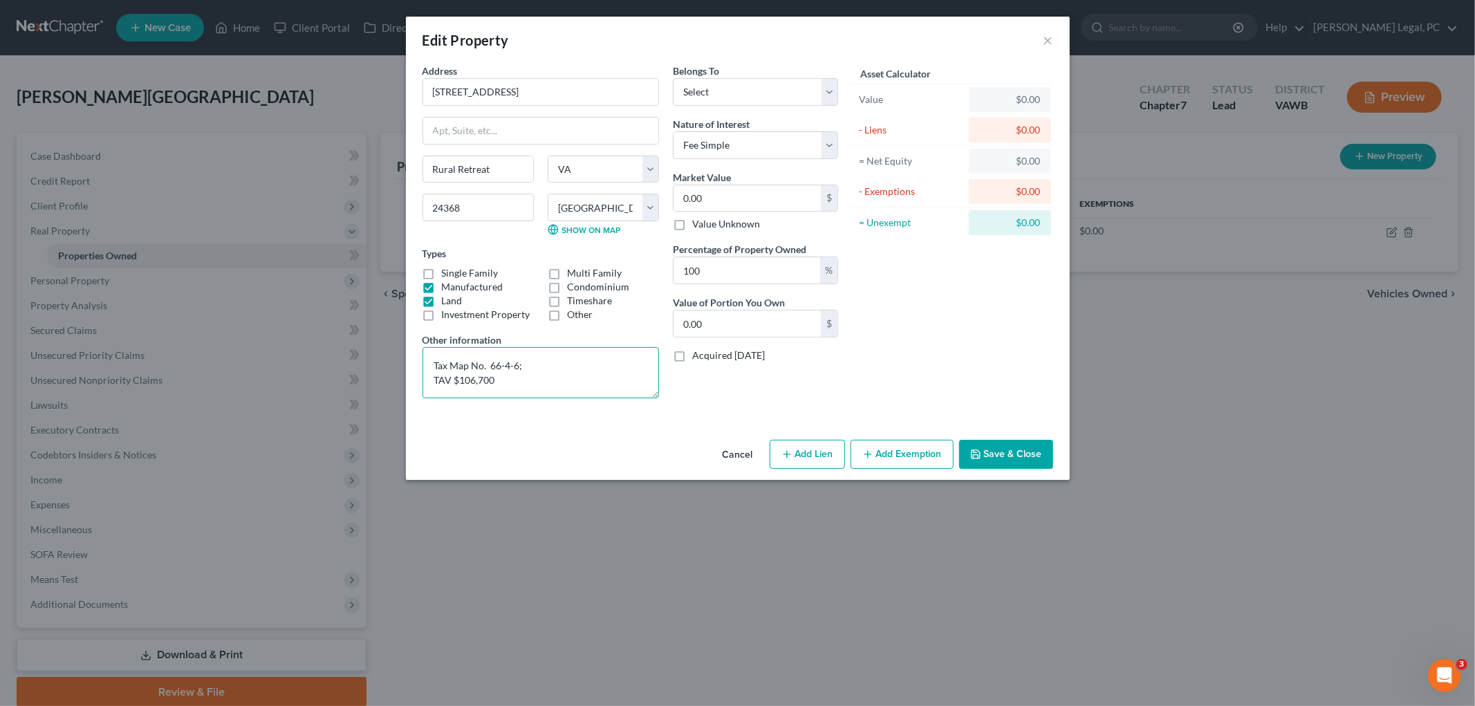
click at [521, 364] on textarea "Tax Map No. 66-4-6; TAV $106,700" at bounding box center [540, 372] width 236 height 51
paste textarea "4 bed 2 bath 1,728sqft 1,728 square feet 0.67acre lot"
type textarea "Tax Map No. 66-4-6; TAV $106,700 ; 4 bedrooms, 2bathrooms, 1,728sqare feet, 0.6…"
click at [706, 200] on input "0.00" at bounding box center [746, 198] width 147 height 26
type input "1"
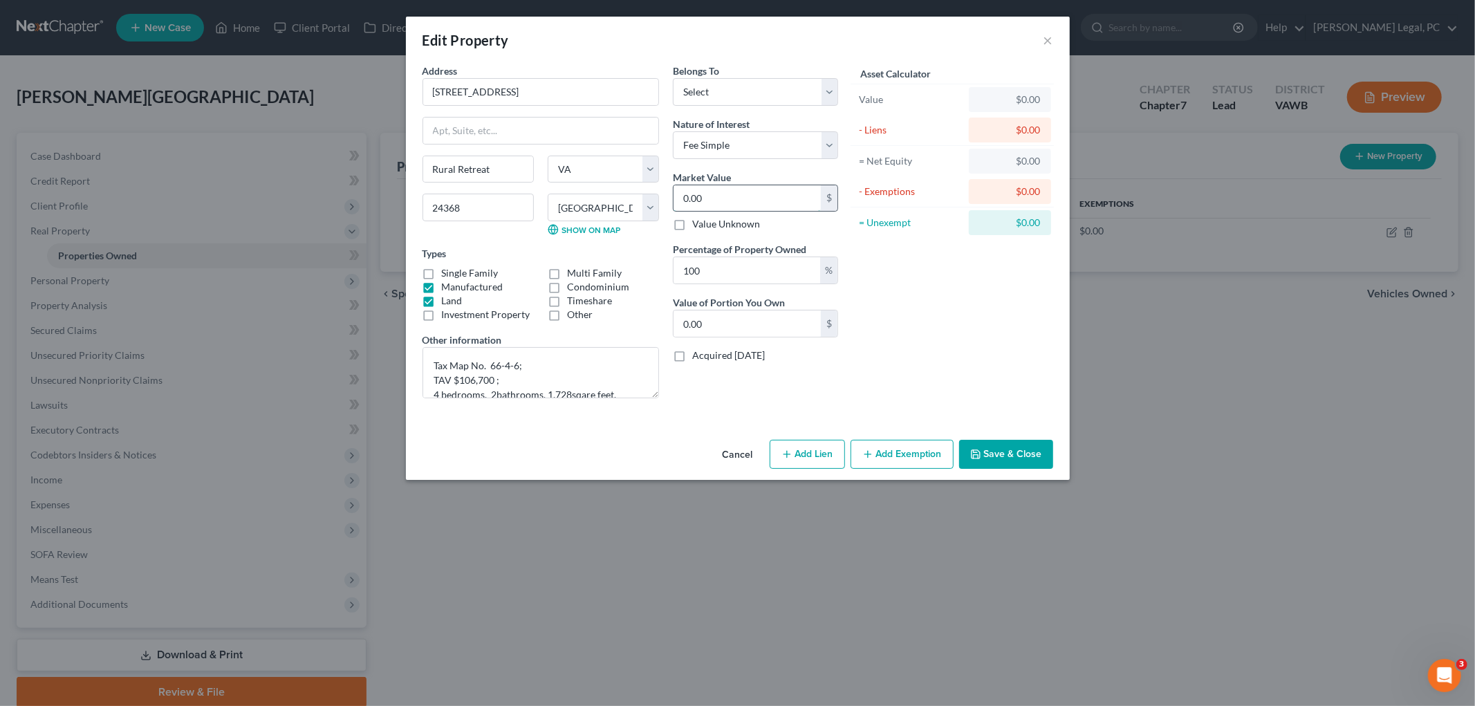
type input "1.00"
type input "10"
type input "10.00"
type input "106"
type input "106.00"
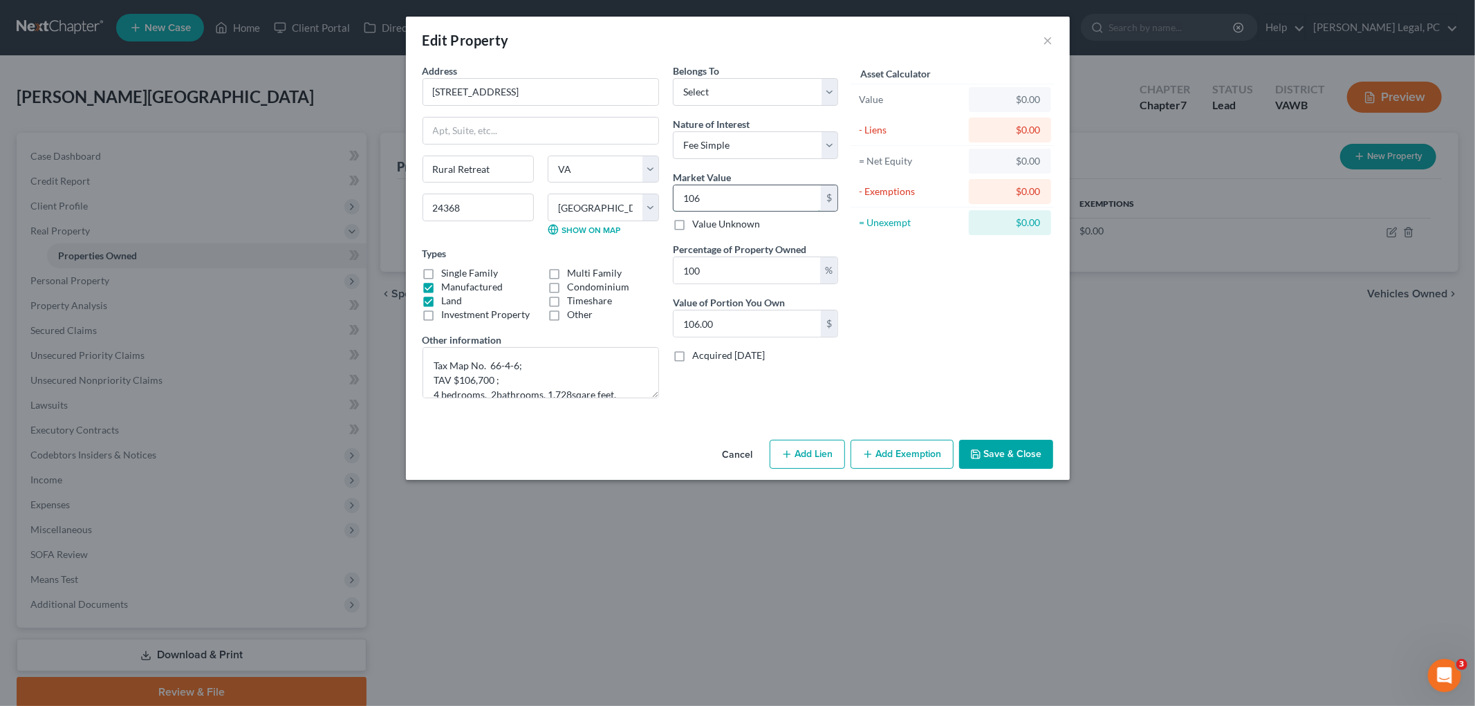
type input "1067"
type input "1,067.00"
type input "1,0670"
type input "10,670.00"
type input "10,6700"
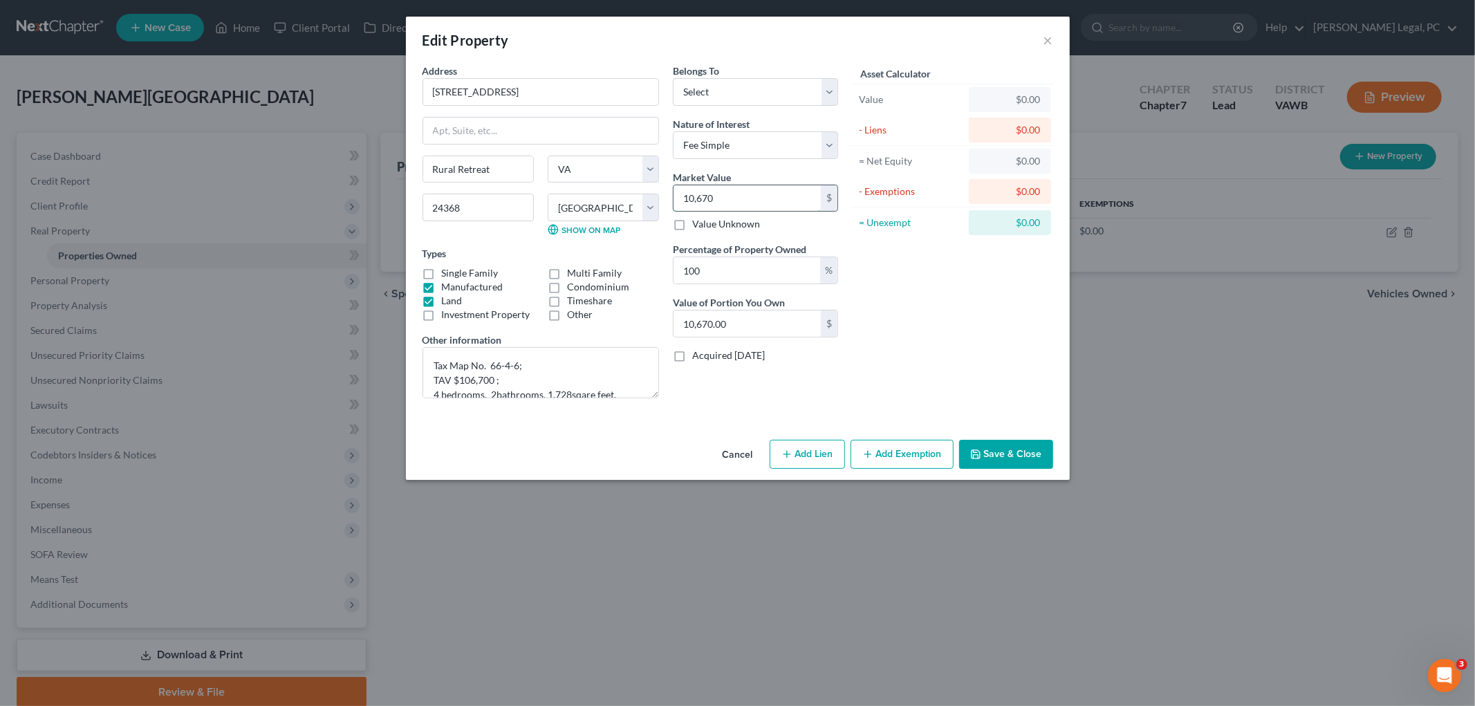
type input "106,700.00"
click at [875, 451] on button "Add Exemption" at bounding box center [901, 454] width 103 height 29
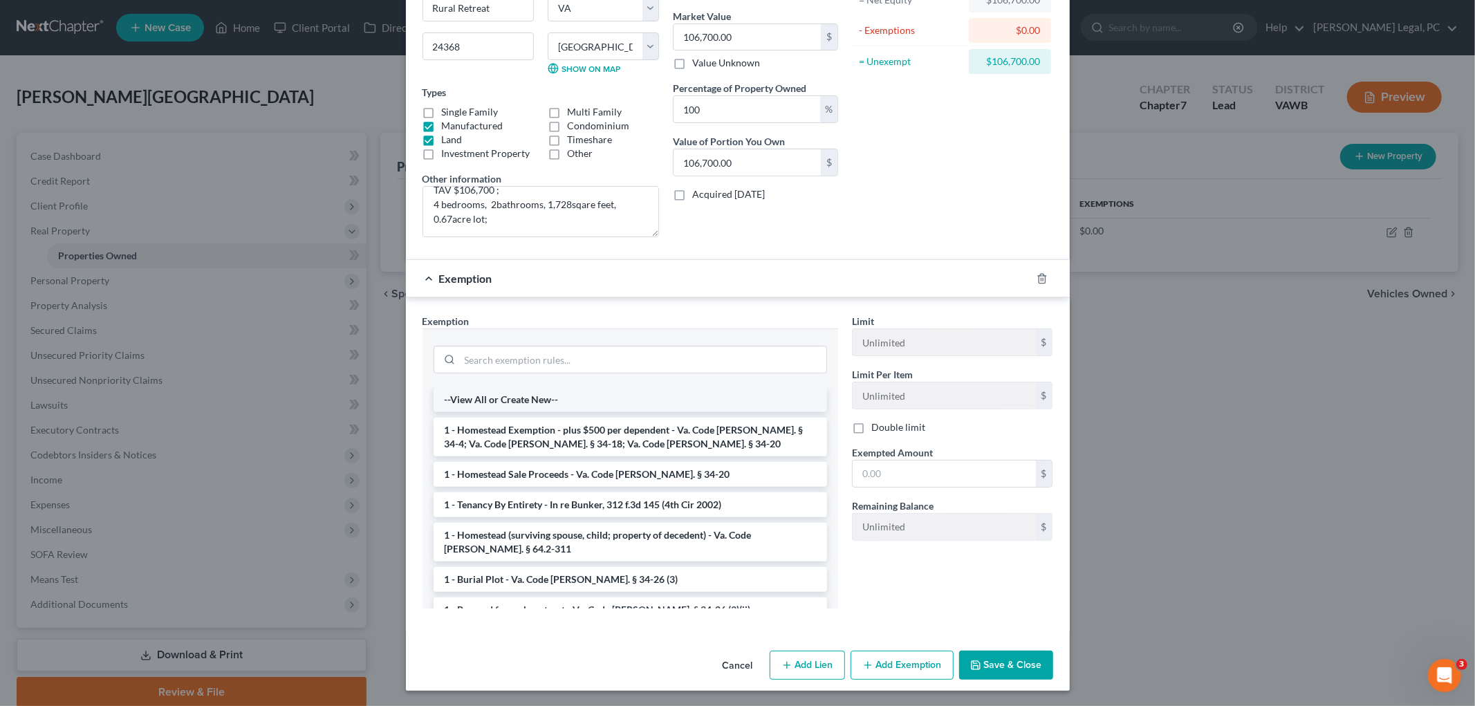
scroll to position [163, 0]
click at [599, 361] on input "search" at bounding box center [643, 358] width 366 height 26
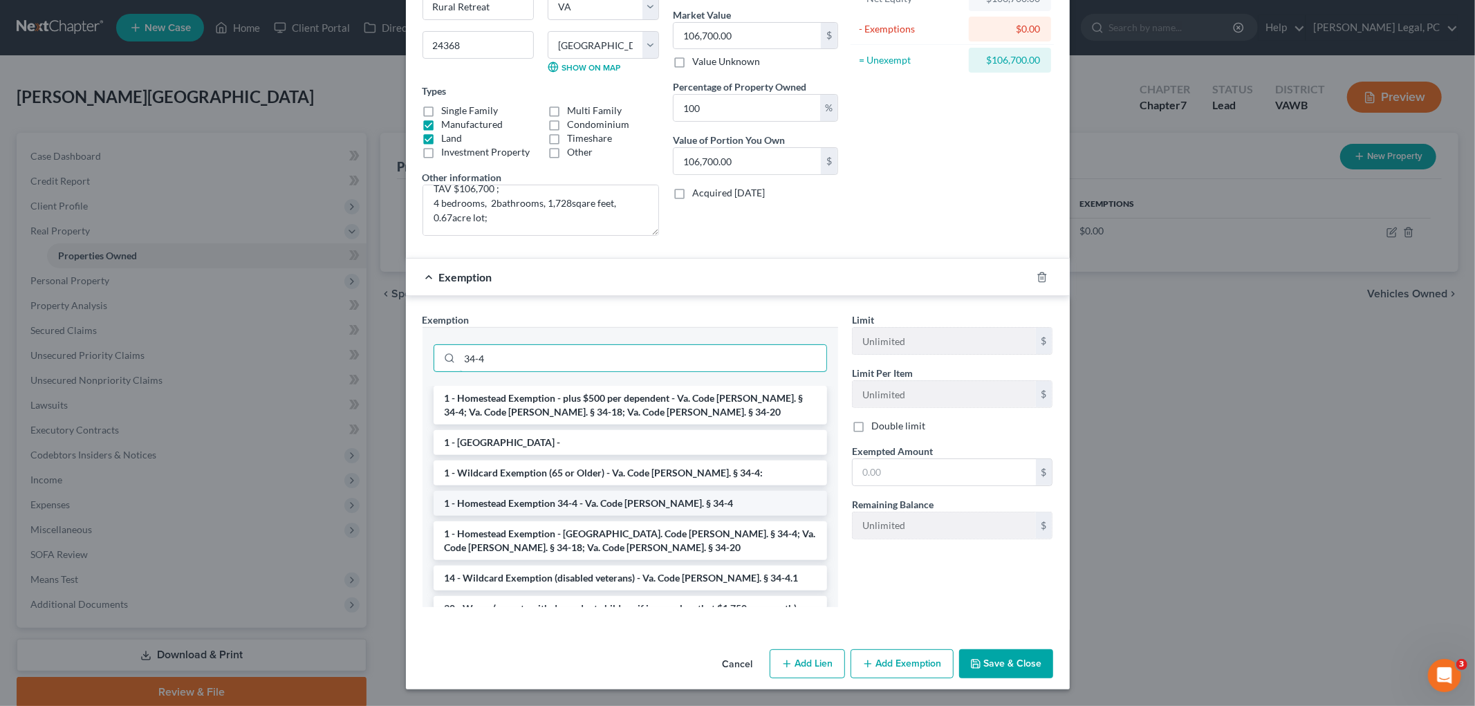
type input "34-4"
click at [702, 505] on li "1 - Homestead Exemption 34-4 - Va. Code [PERSON_NAME]. § 34-4" at bounding box center [629, 503] width 393 height 25
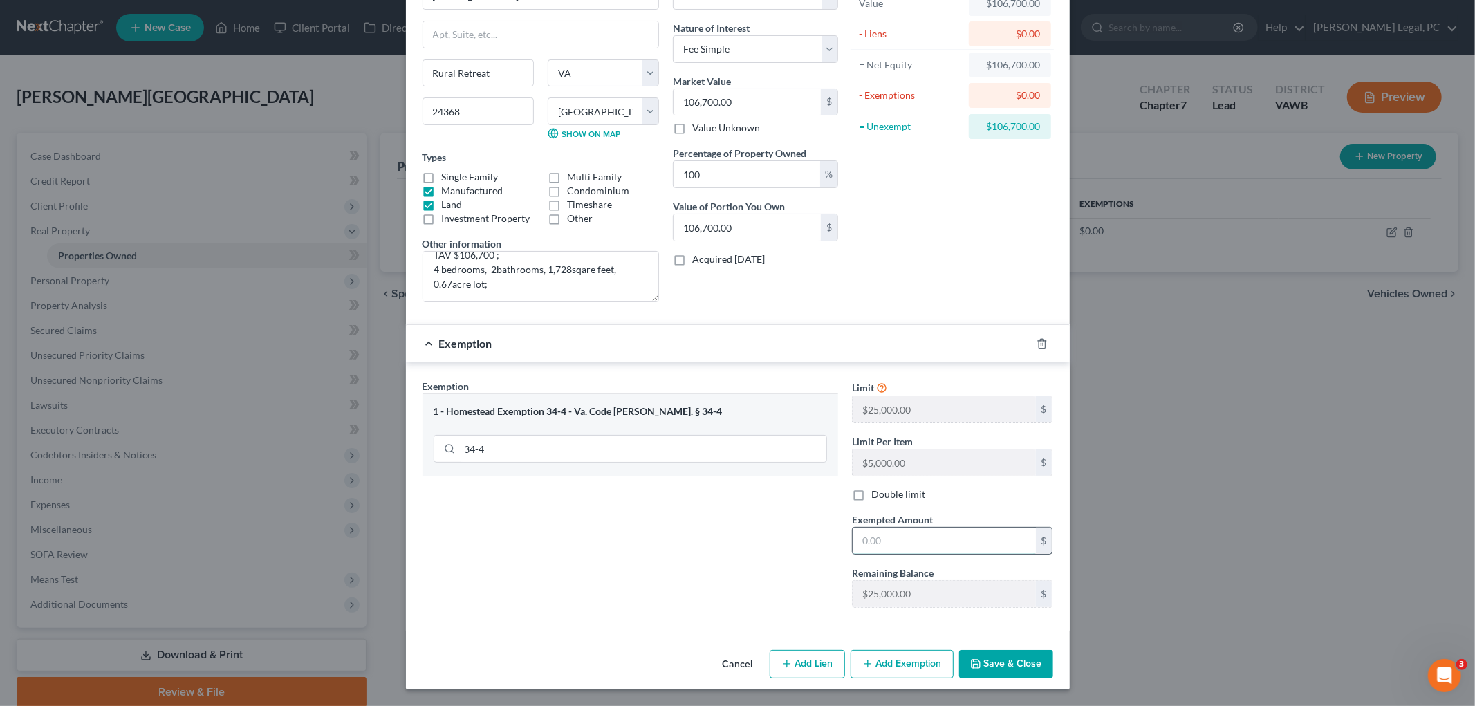
click at [879, 540] on input "text" at bounding box center [943, 540] width 183 height 26
type input "50,000.00"
click at [1002, 657] on button "Save & Close" at bounding box center [1006, 664] width 94 height 29
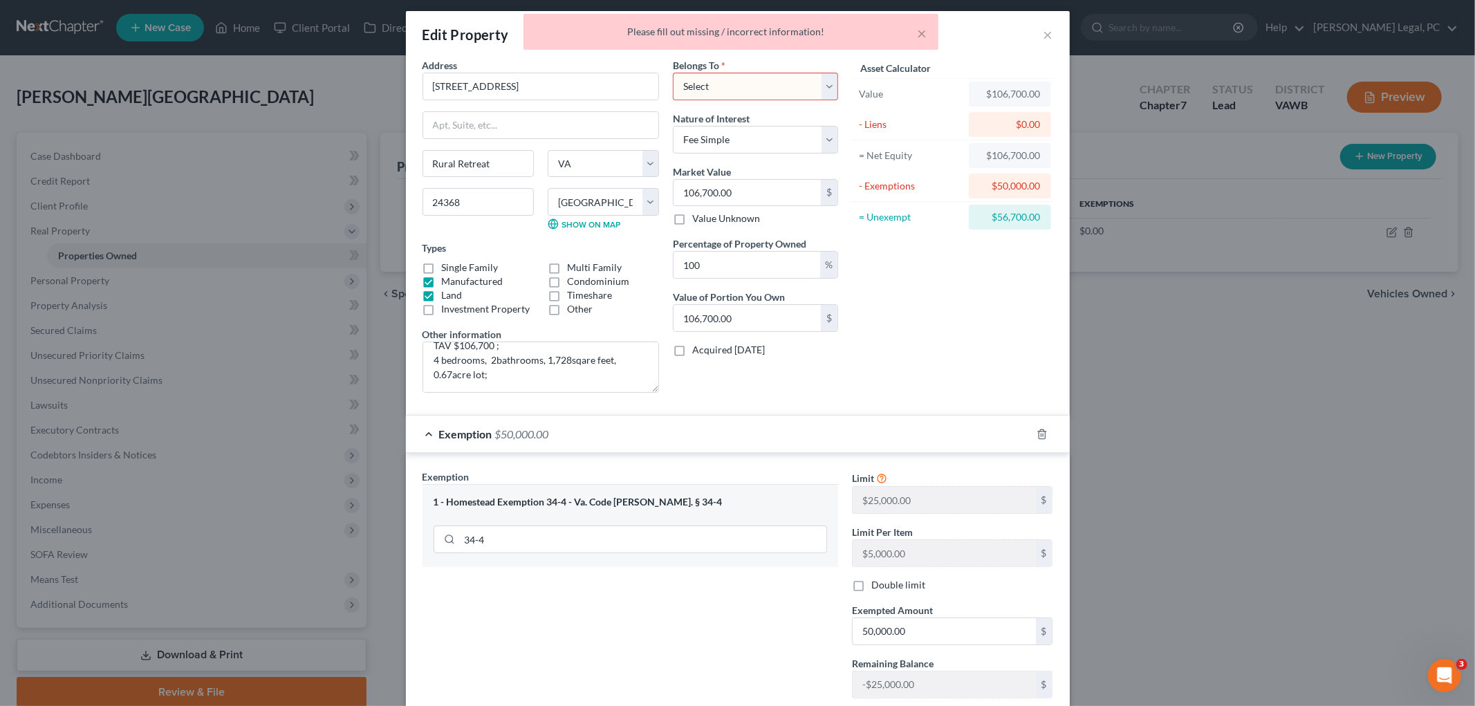
scroll to position [0, 0]
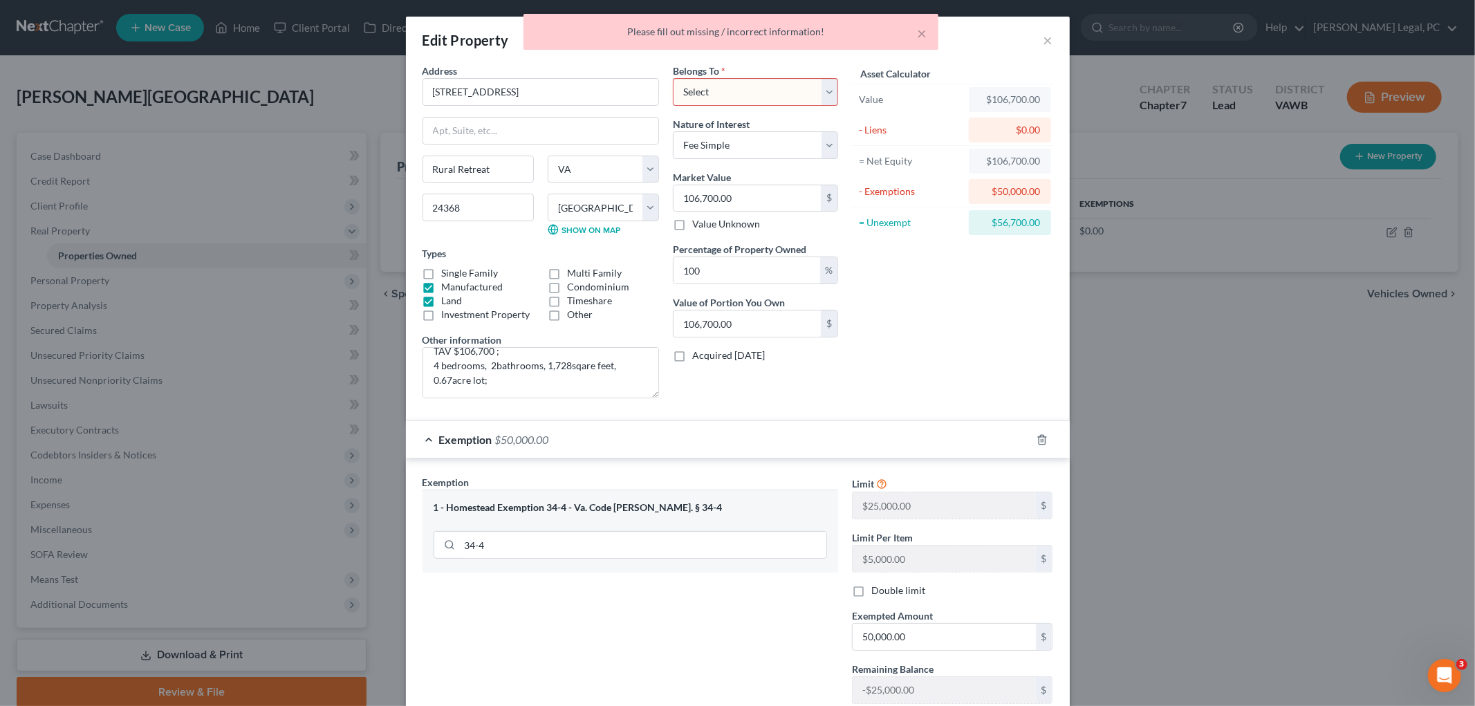
click at [723, 88] on select "Select Debtor 1 Only Debtor 2 Only Debtor 1 And Debtor 2 Only At Least One Of T…" at bounding box center [755, 92] width 165 height 28
select select "0"
click at [673, 78] on select "Select Debtor 1 Only Debtor 2 Only Debtor 1 And Debtor 2 Only At Least One Of T…" at bounding box center [755, 92] width 165 height 28
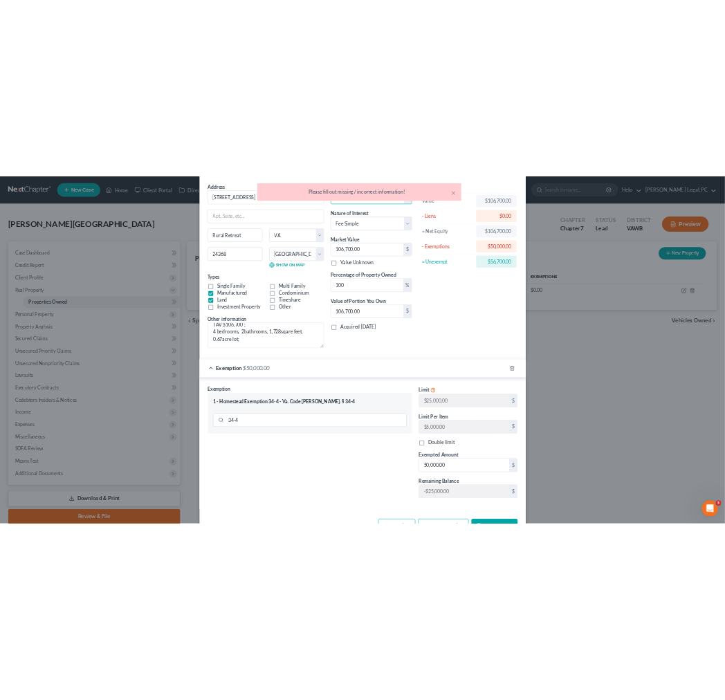
scroll to position [97, 0]
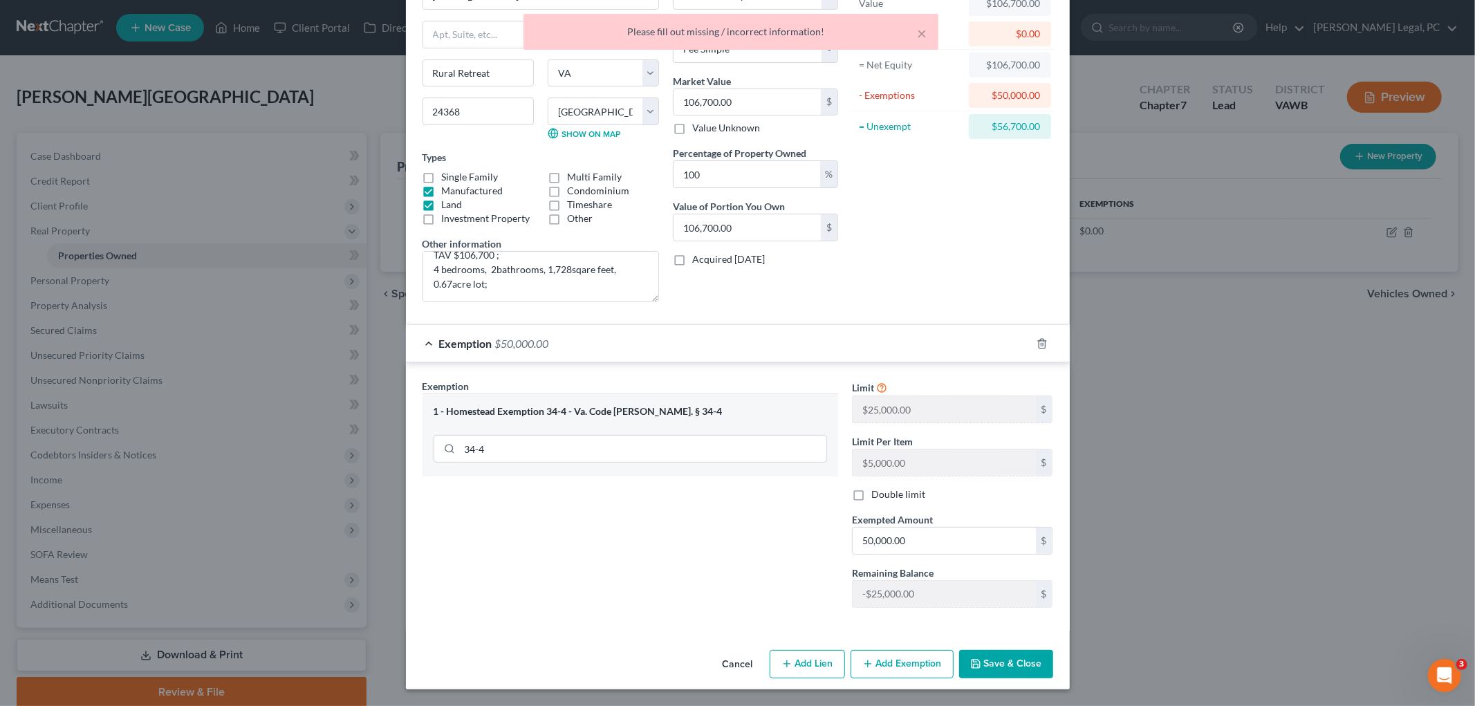
click at [980, 665] on button "Save & Close" at bounding box center [1006, 664] width 94 height 29
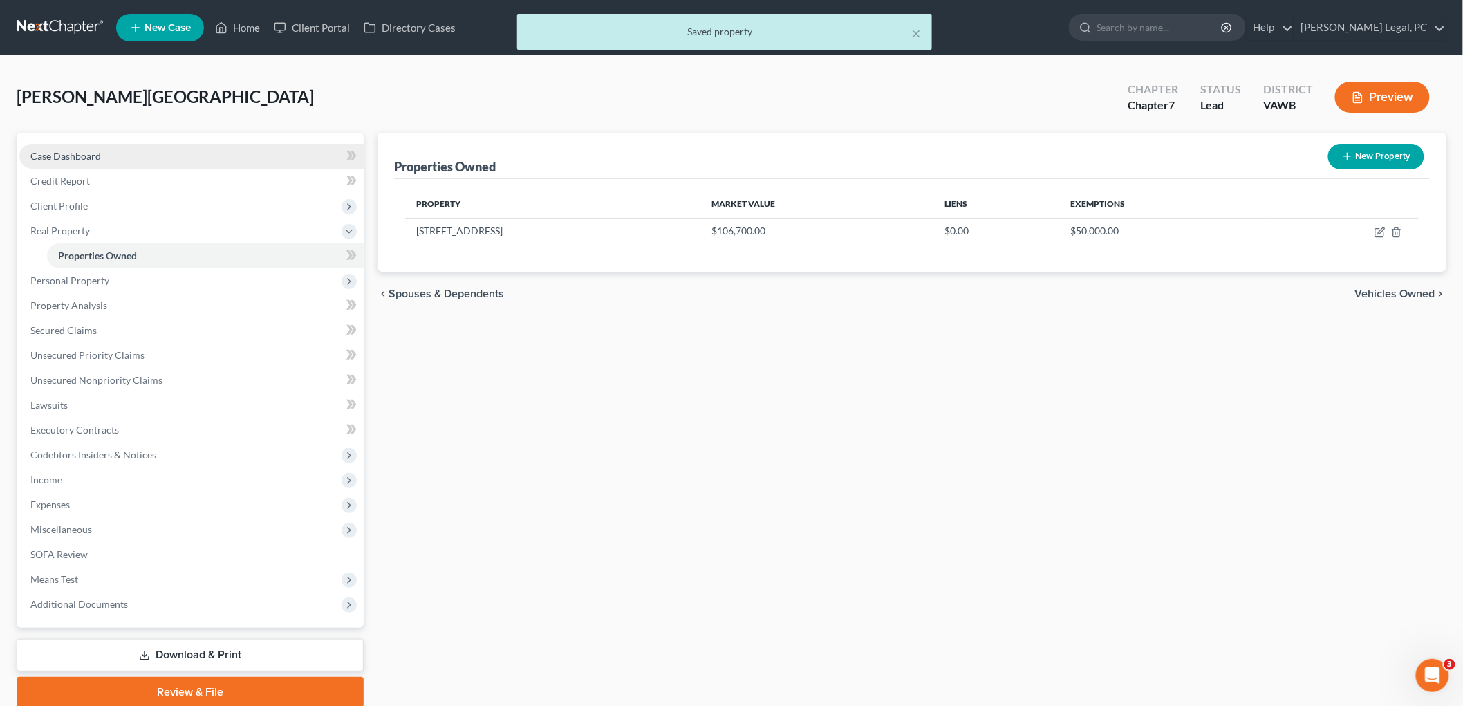
click at [35, 156] on span "Case Dashboard" at bounding box center [65, 156] width 71 height 12
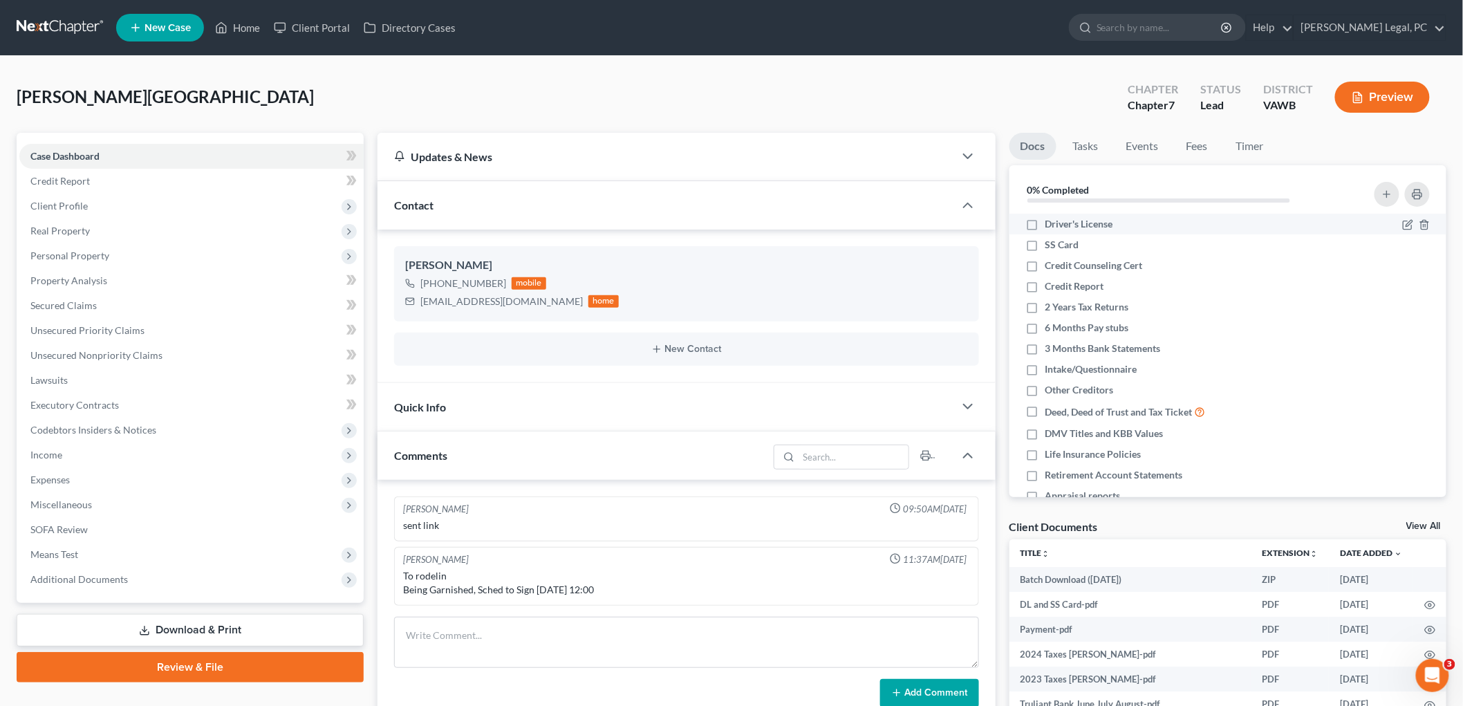
click at [1045, 227] on label "Driver's License" at bounding box center [1079, 224] width 68 height 14
click at [1051, 226] on input "Driver's License" at bounding box center [1055, 221] width 9 height 9
checkbox input "true"
click at [1045, 245] on label "SS Card" at bounding box center [1062, 245] width 34 height 14
click at [1051, 245] on input "SS Card" at bounding box center [1055, 242] width 9 height 9
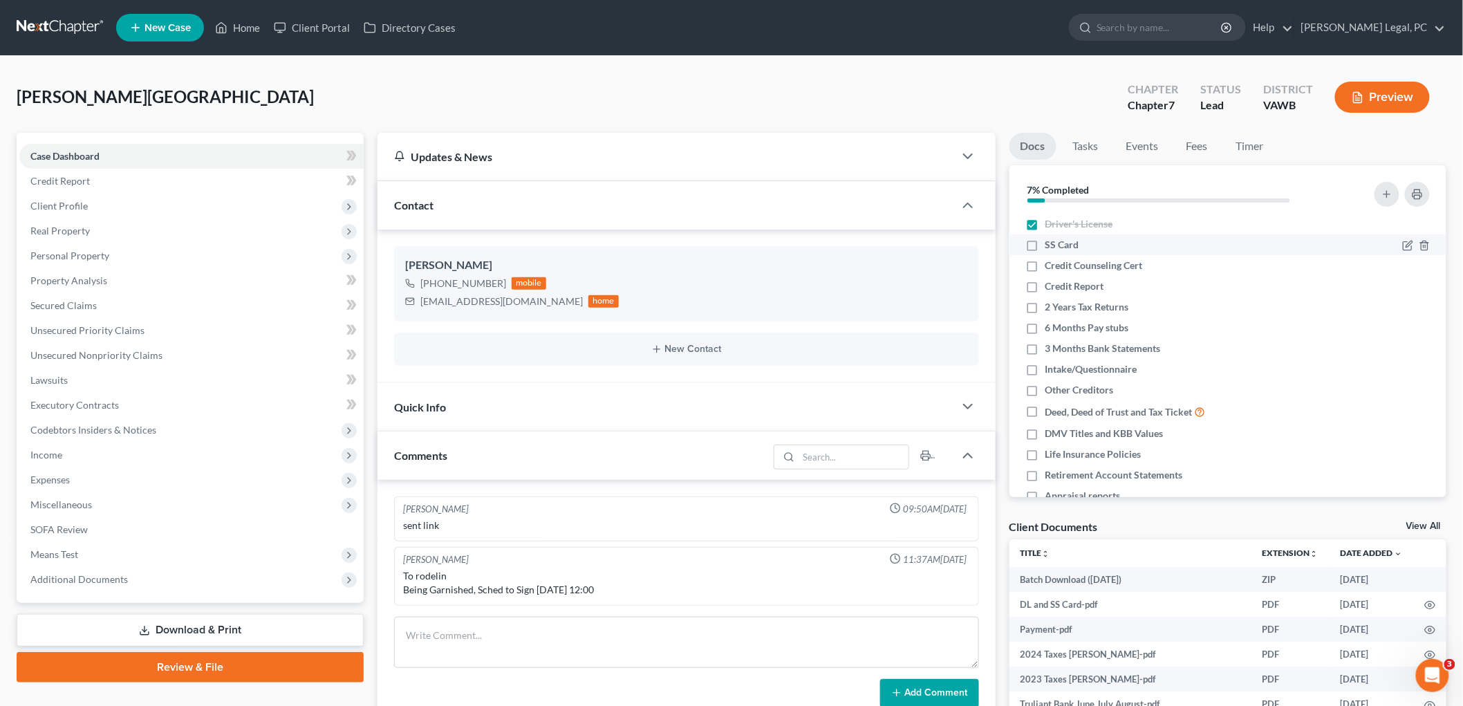
checkbox input "true"
click at [1422, 521] on link "View All" at bounding box center [1423, 526] width 35 height 10
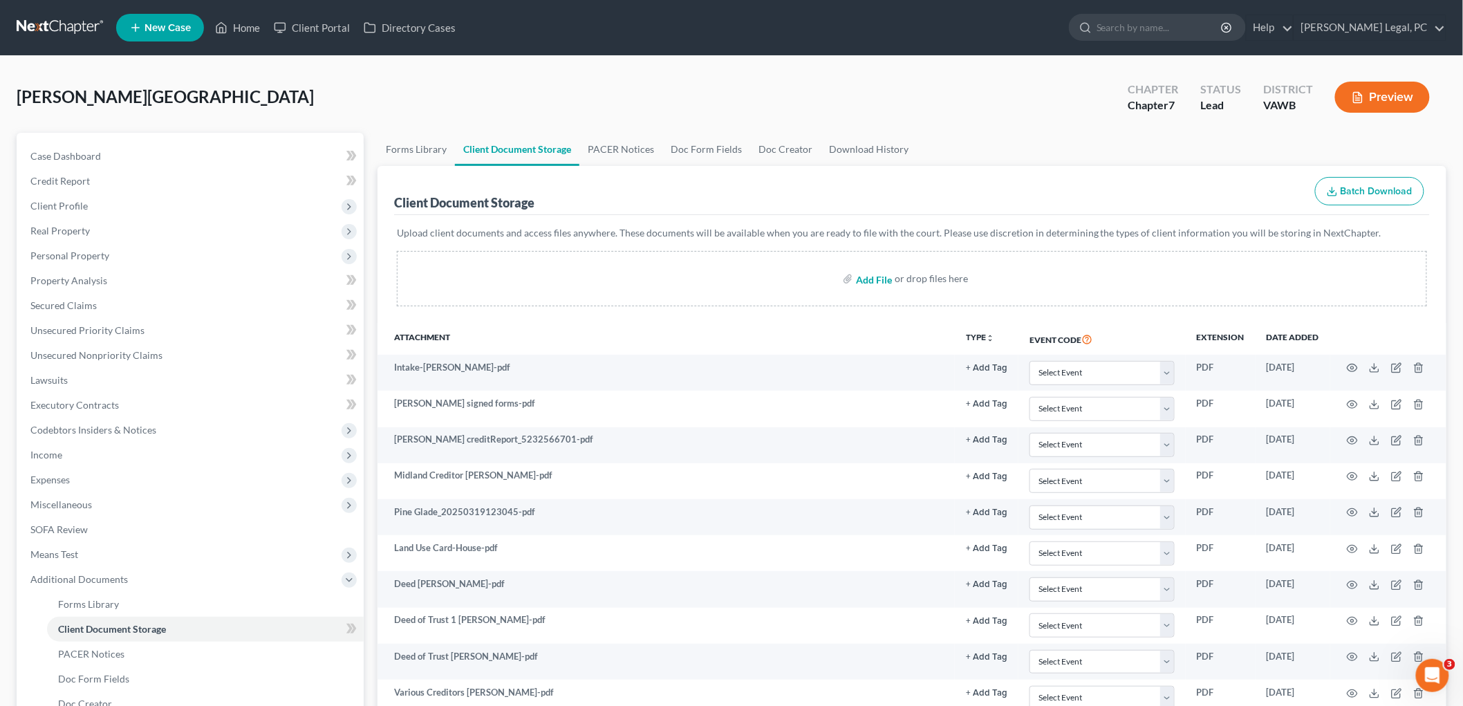
click at [868, 278] on input "file" at bounding box center [872, 278] width 33 height 25
type input "C:\fakepath\$106,700 TAV realty.pdf"
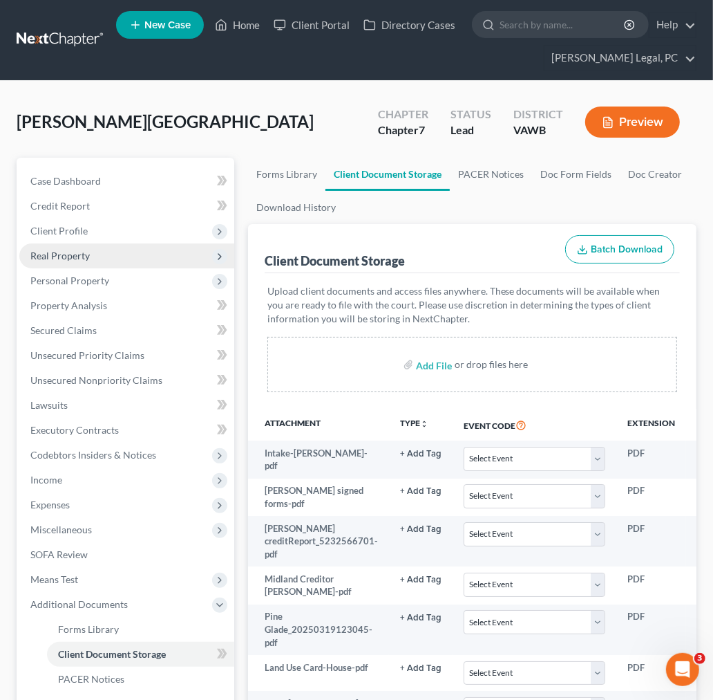
click at [47, 252] on span "Real Property" at bounding box center [59, 256] width 59 height 12
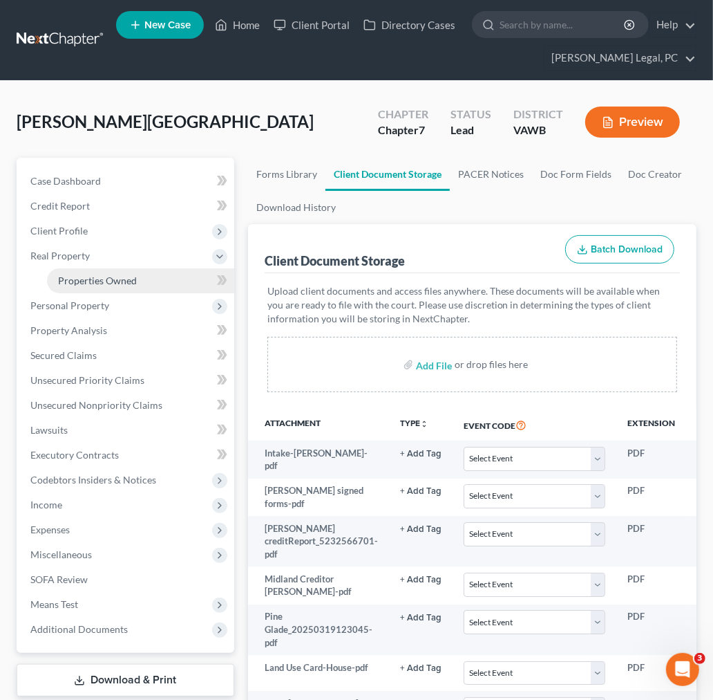
click at [75, 281] on span "Properties Owned" at bounding box center [97, 280] width 79 height 12
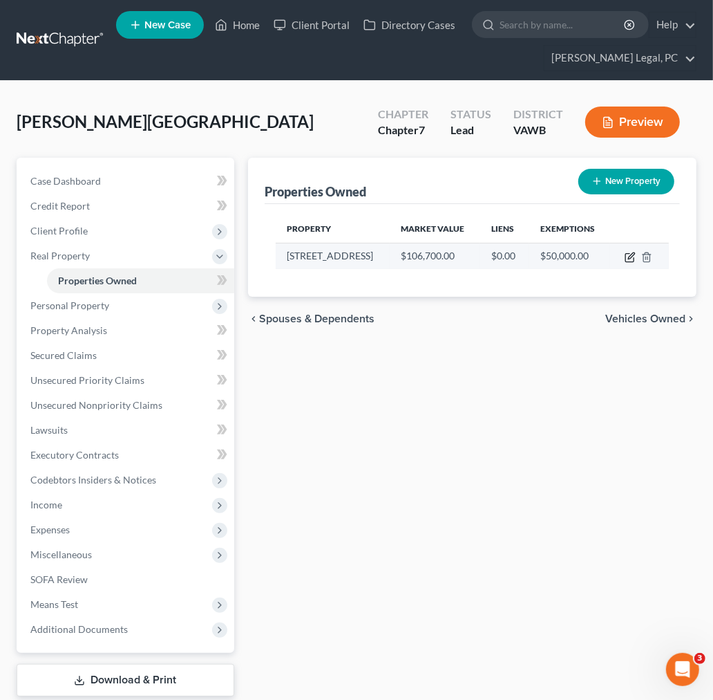
click at [626, 254] on icon "button" at bounding box center [630, 258] width 8 height 8
select select "48"
select select "132"
select select "0"
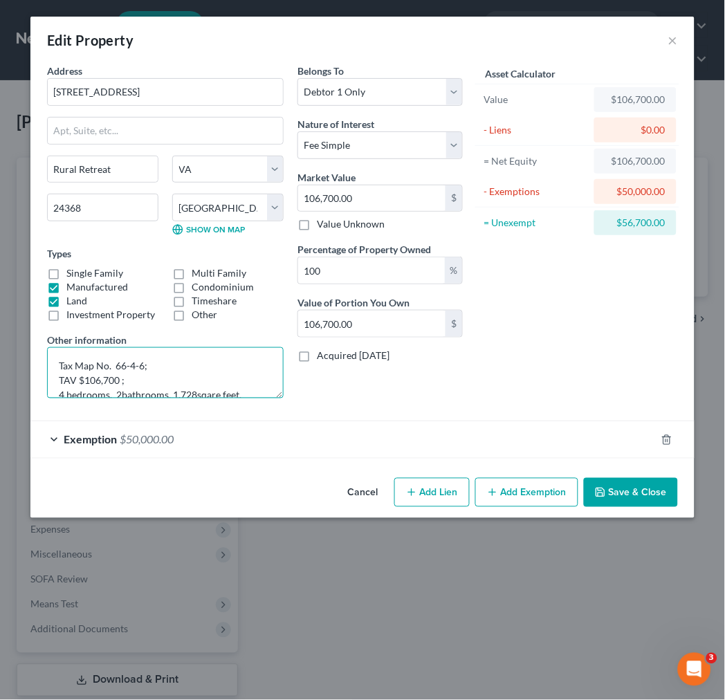
click at [142, 362] on textarea "Tax Map No. 66-4-6; TAV $106,700 ; 4 bedrooms, 2bathrooms, 1,728sqare feet, 0.6…" at bounding box center [165, 372] width 236 height 51
click at [146, 364] on textarea "Tax Map No. 66-4-6 (land and 1997 manufactured home); TAV $106,700 ; 4 bedrooms…" at bounding box center [165, 372] width 236 height 51
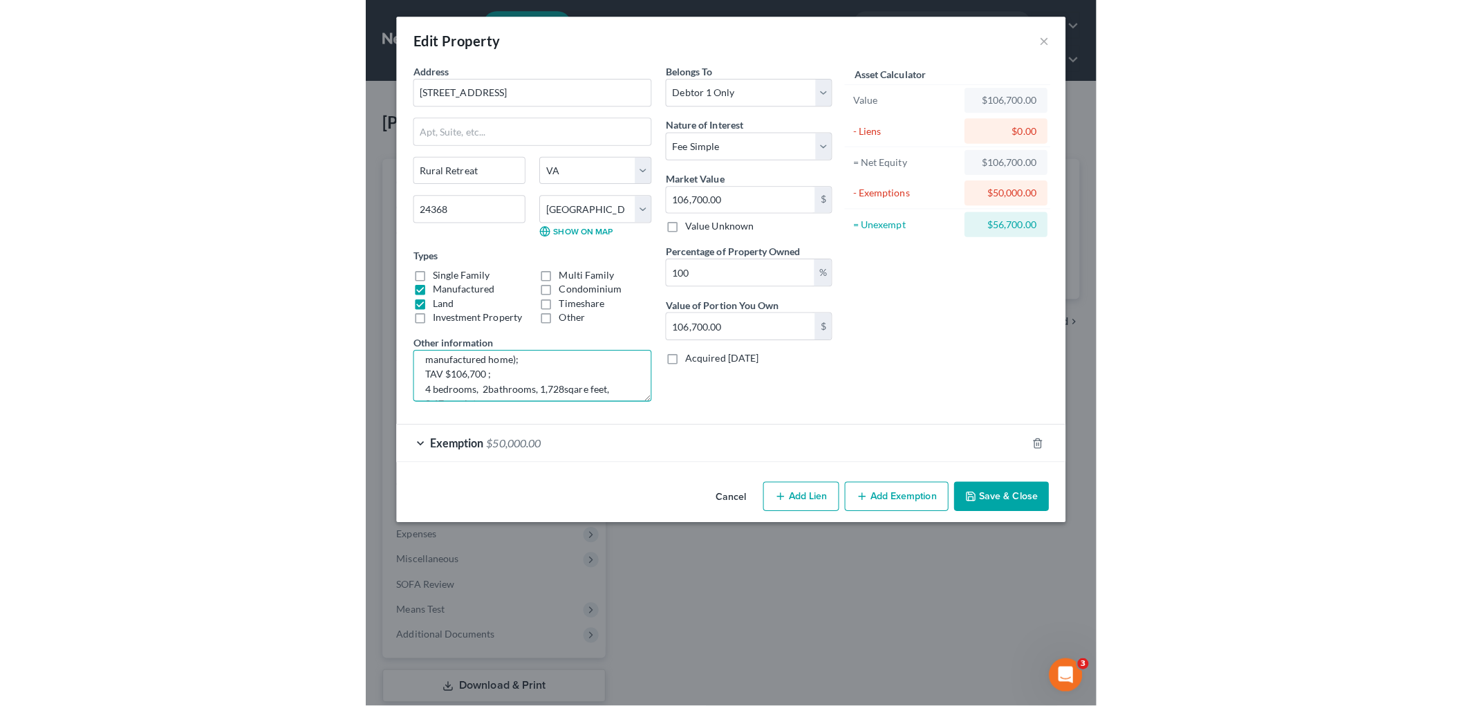
scroll to position [43, 0]
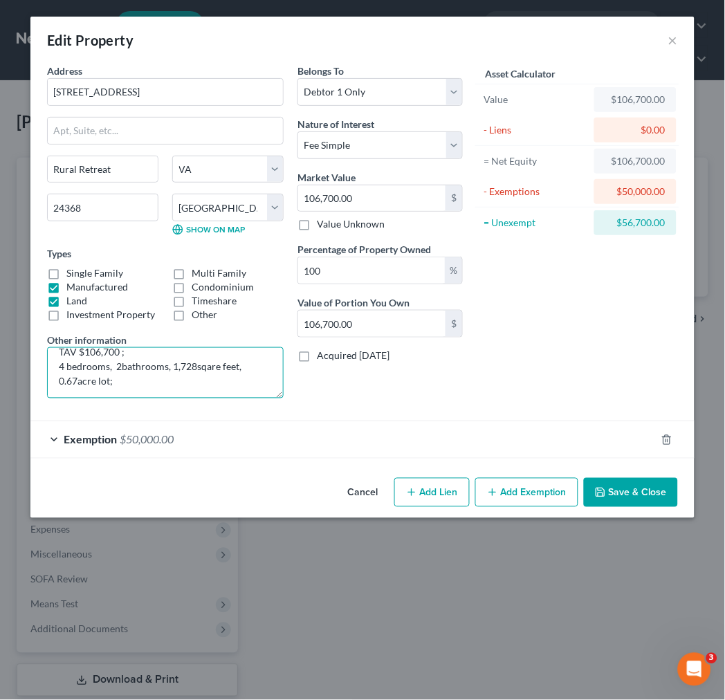
click at [195, 363] on textarea "Tax Map No. 66-4-6 (land and 1997 manufactured home); TAV $106,700 ; 4 bedrooms…" at bounding box center [165, 372] width 236 height 51
click at [206, 364] on textarea "Tax Map No. 66-4-6 (land and 1997 manufactured home); TAV $106,700 ; 4 bedrooms…" at bounding box center [165, 372] width 236 height 51
click at [201, 366] on textarea "Tax Map No. 66-4-6 (land and 1997 manufactured home); TAV $106,700 ; 4 bedrooms…" at bounding box center [165, 372] width 236 height 51
click at [204, 366] on textarea "Tax Map No. 66-4-6 (land and 1997 manufactured home); TAV $106,700 ; 4 bedrooms…" at bounding box center [165, 372] width 236 height 51
click at [124, 382] on textarea "Tax Map No. 66-4-6 (land and 1997 manufactured home); TAV $106,700 ; 4 bedrooms…" at bounding box center [165, 372] width 236 height 51
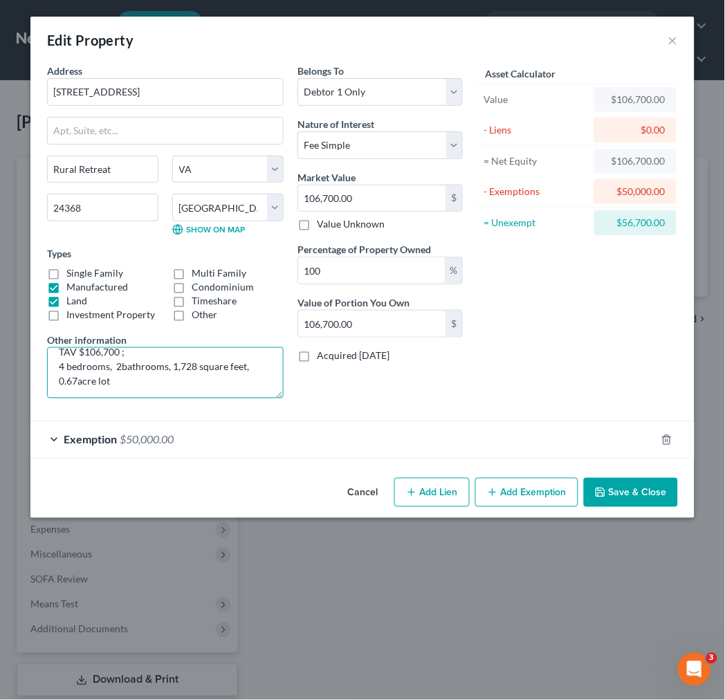
type textarea "Tax Map No. 66-4-6 (land and 1997 manufactured home); TAV $106,700 ; 4 bedrooms…"
click at [614, 495] on button "Save & Close" at bounding box center [630, 492] width 94 height 29
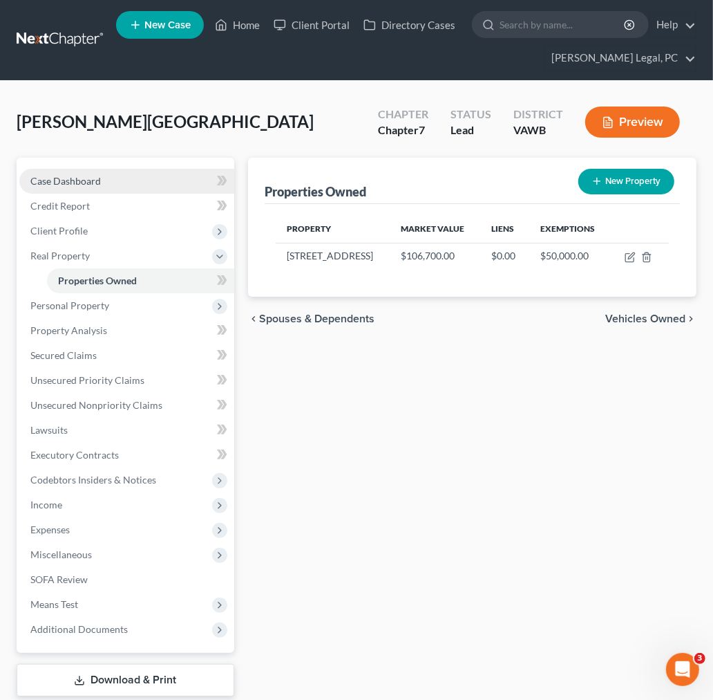
click at [70, 185] on span "Case Dashboard" at bounding box center [65, 181] width 71 height 12
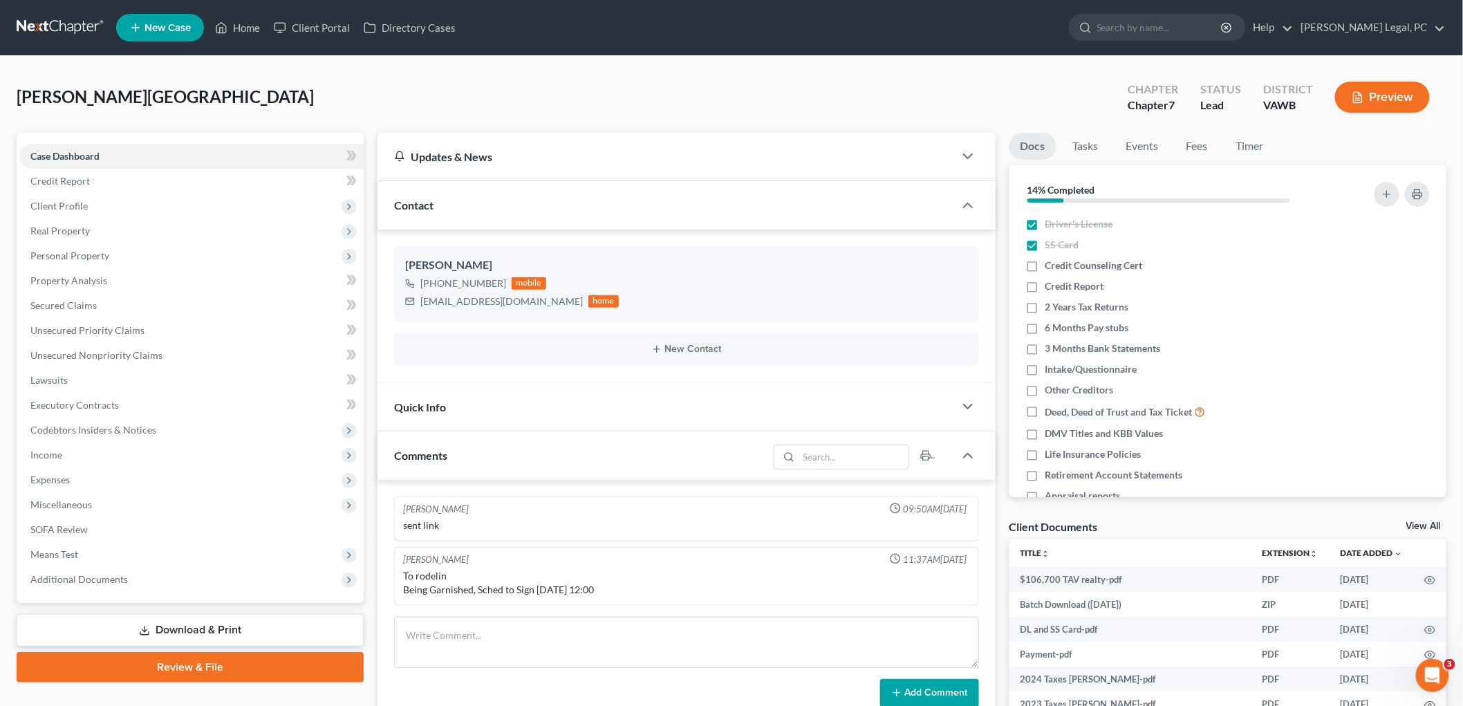
click at [1433, 525] on link "View All" at bounding box center [1423, 526] width 35 height 10
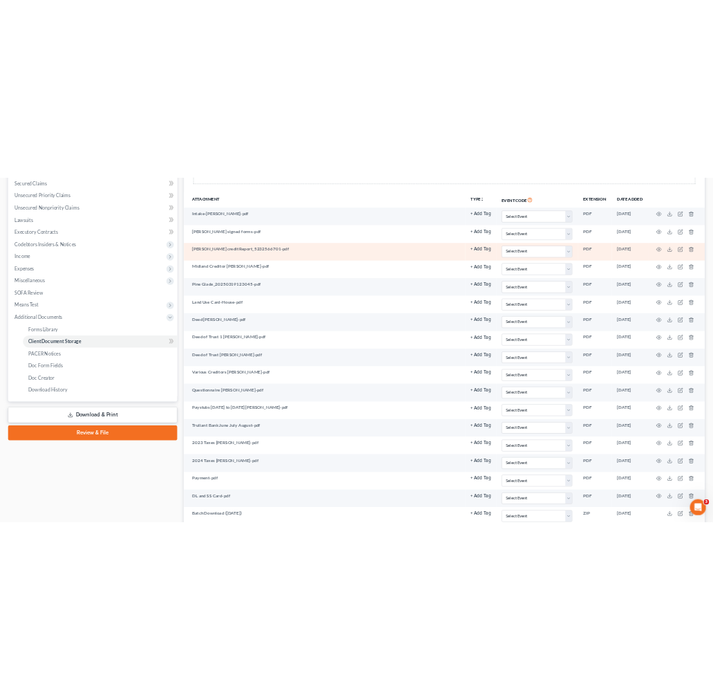
scroll to position [307, 0]
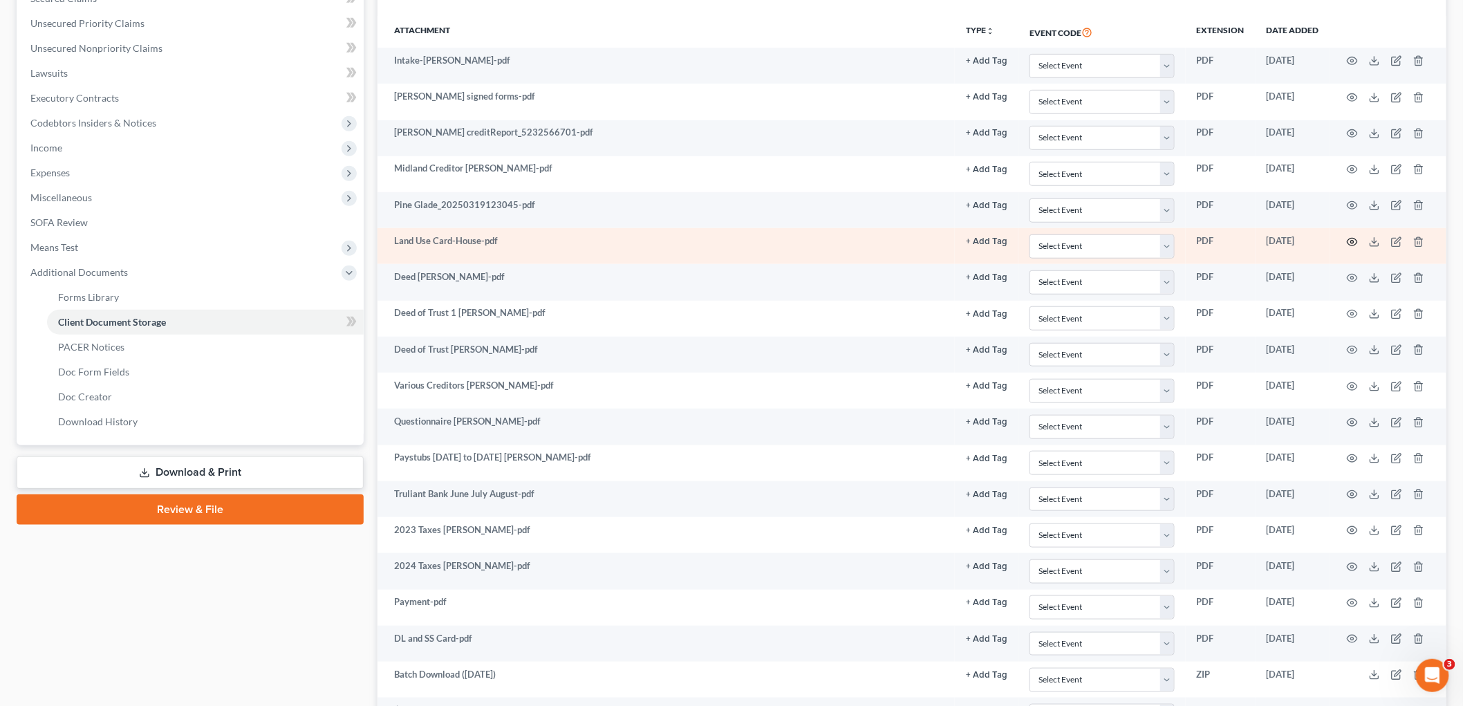
click at [1356, 239] on icon "button" at bounding box center [1352, 242] width 10 height 8
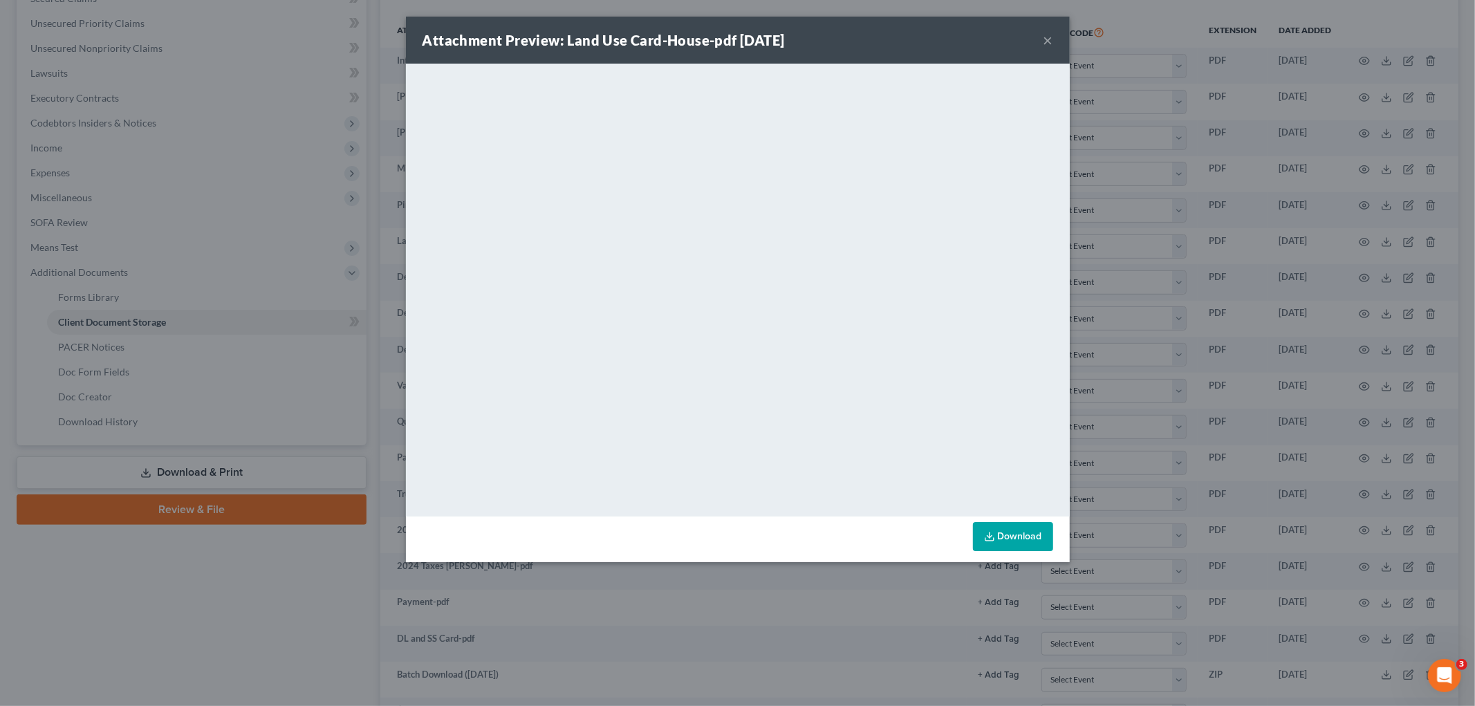
click at [1045, 35] on button "×" at bounding box center [1048, 40] width 10 height 17
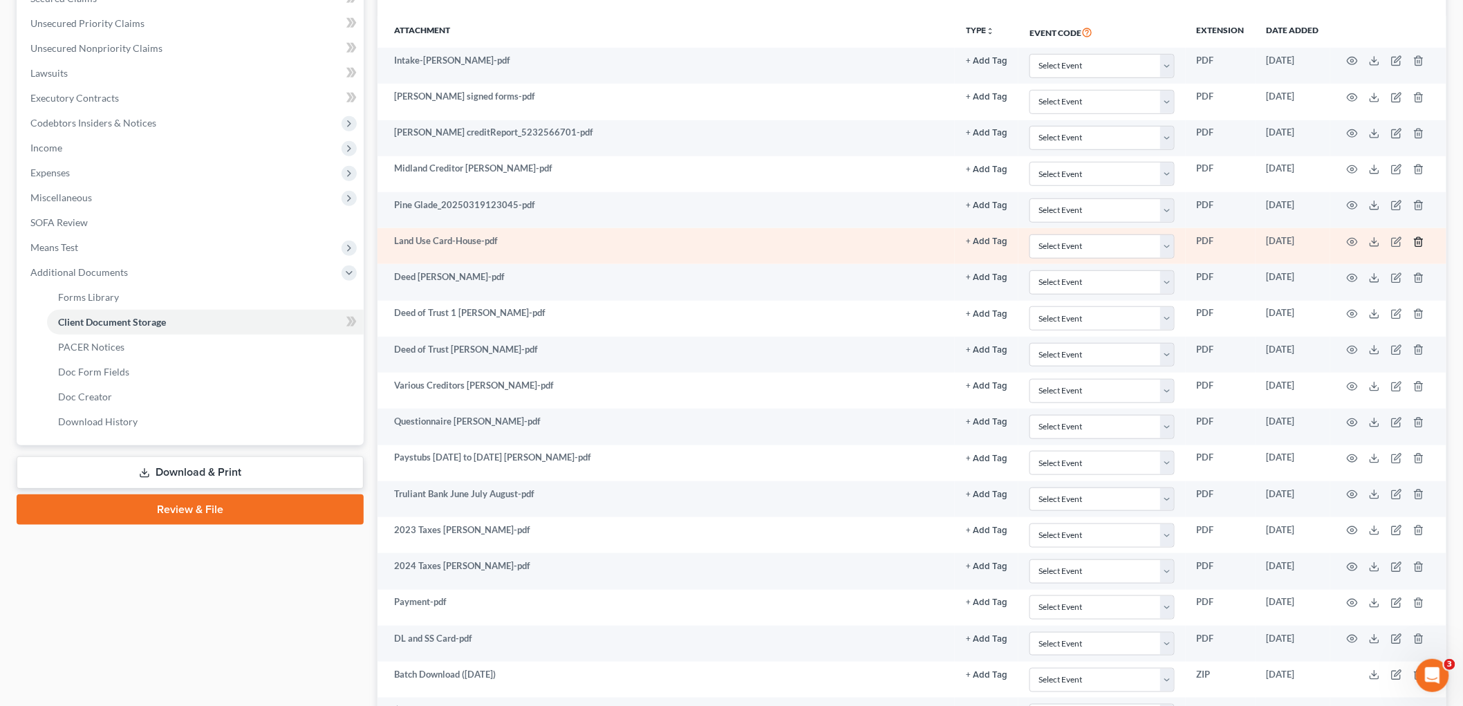
click at [1419, 242] on icon "button" at bounding box center [1418, 241] width 11 height 11
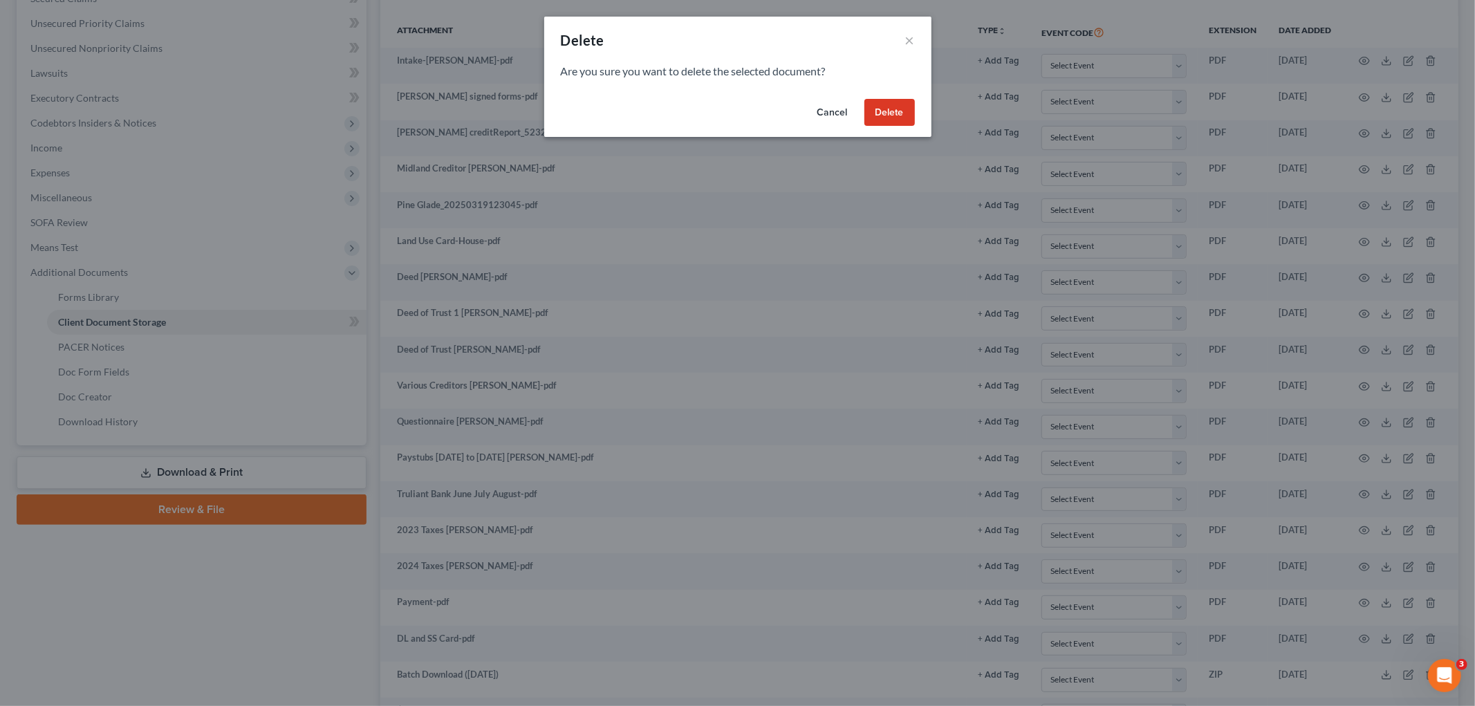
click at [885, 115] on button "Delete" at bounding box center [889, 113] width 50 height 28
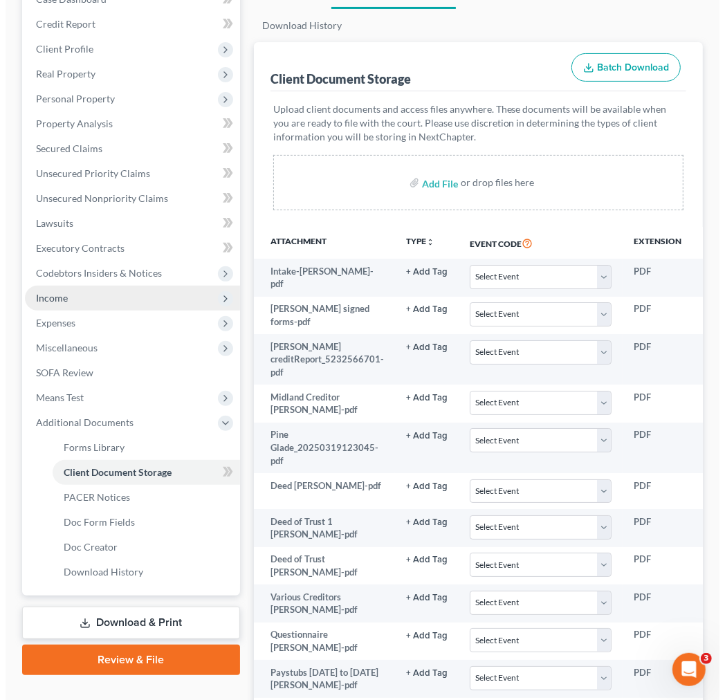
scroll to position [0, 0]
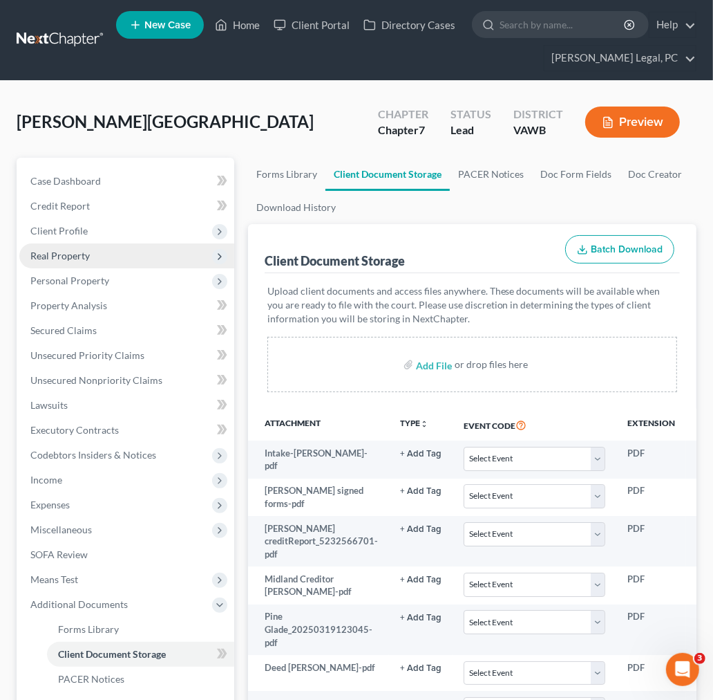
click at [40, 254] on span "Real Property" at bounding box center [59, 256] width 59 height 12
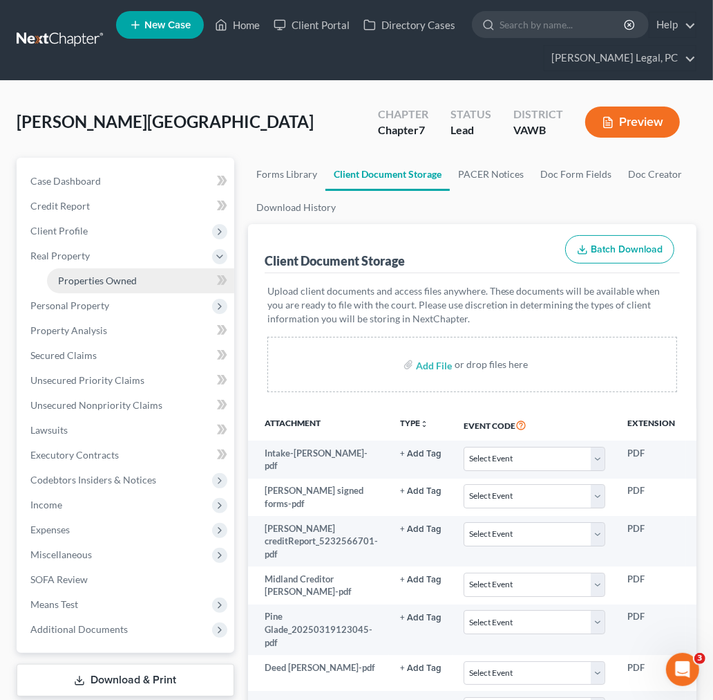
click at [83, 280] on span "Properties Owned" at bounding box center [97, 280] width 79 height 12
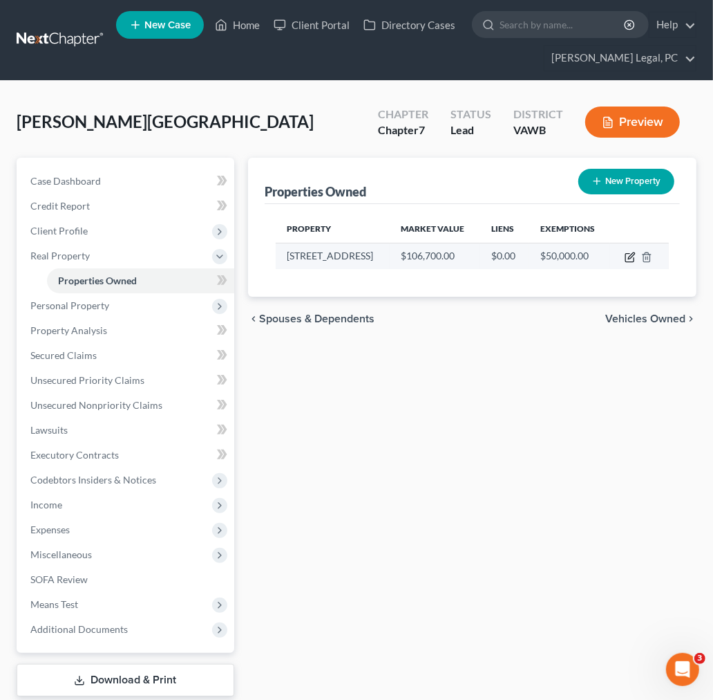
click at [630, 259] on icon "button" at bounding box center [630, 257] width 11 height 11
select select "48"
select select "132"
select select "0"
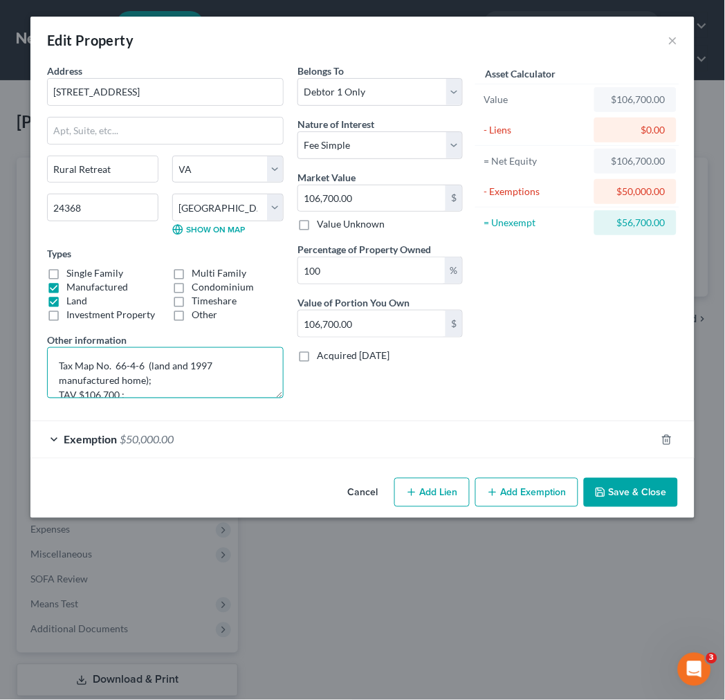
click at [180, 382] on textarea "Tax Map No. 66-4-6 (land and 1997 manufactured home); TAV $106,700 ; 4 bedrooms…" at bounding box center [165, 372] width 236 height 51
type textarea "Tax Map No. 66-4-6 (land and 1997 manufactured home); TAV $106,700 ; CMA $155,7…"
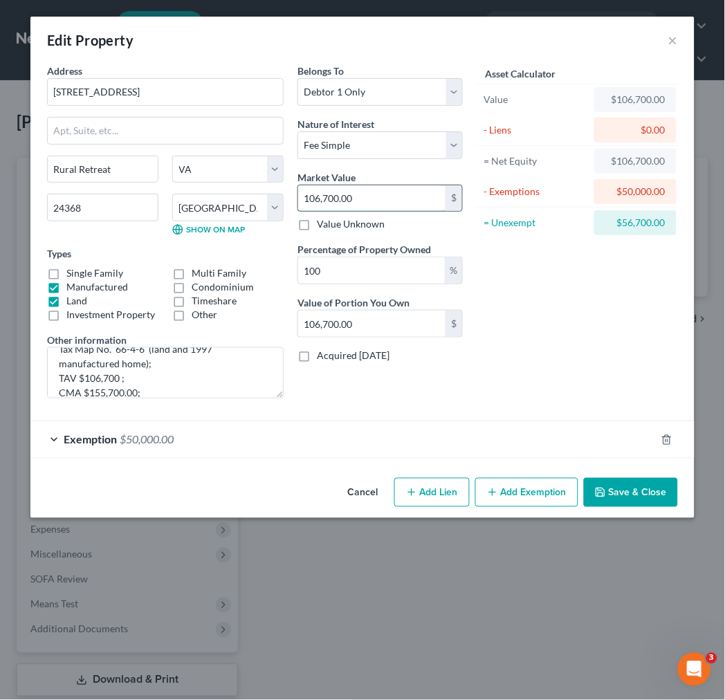
click at [330, 191] on input "106,700.00" at bounding box center [371, 198] width 147 height 26
type input "1"
type input "1.00"
type input "15"
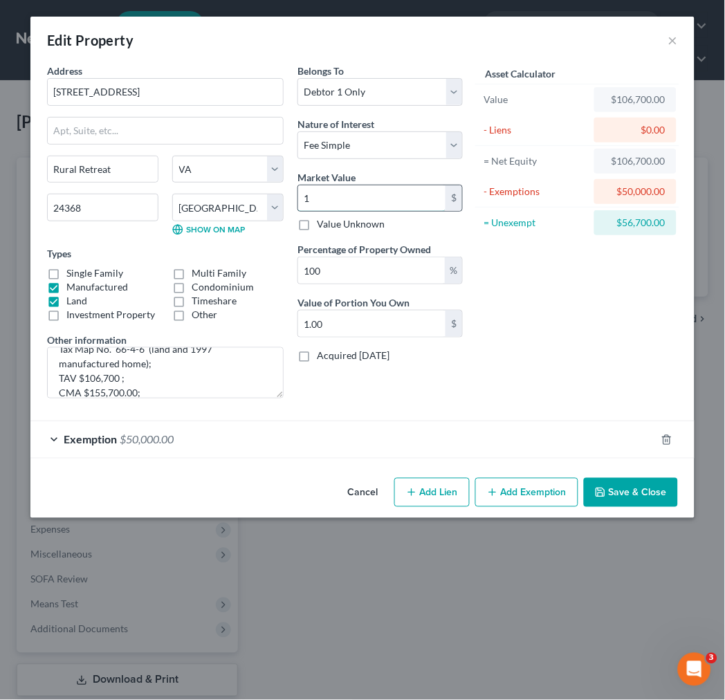
type input "15.00"
type input "155"
type input "155.00"
type input "1557"
type input "1,557.00"
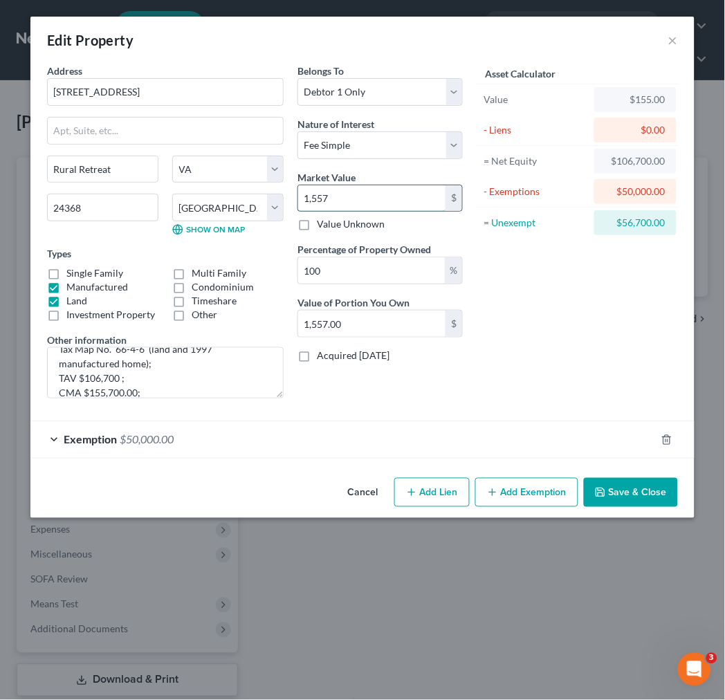
type input "1,5570"
type input "15,570.00"
type input "15,5700"
type input "155,700.00"
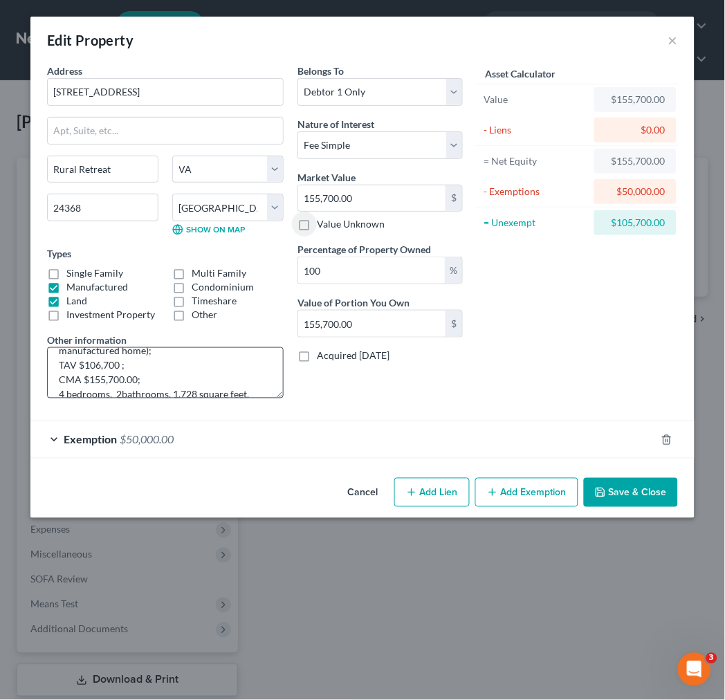
scroll to position [57, 0]
click at [166, 364] on textarea "Tax Map No. 66-4-6 (land and 1997 manufactured home); TAV $106,700 ; CMA $155,7…" at bounding box center [165, 372] width 236 height 51
type textarea "Tax Map No. 66-4-6 (land and 1997 manufactured home); TAV $106,700 ; CMA $155,7…"
click at [621, 492] on button "Save & Close" at bounding box center [630, 492] width 94 height 29
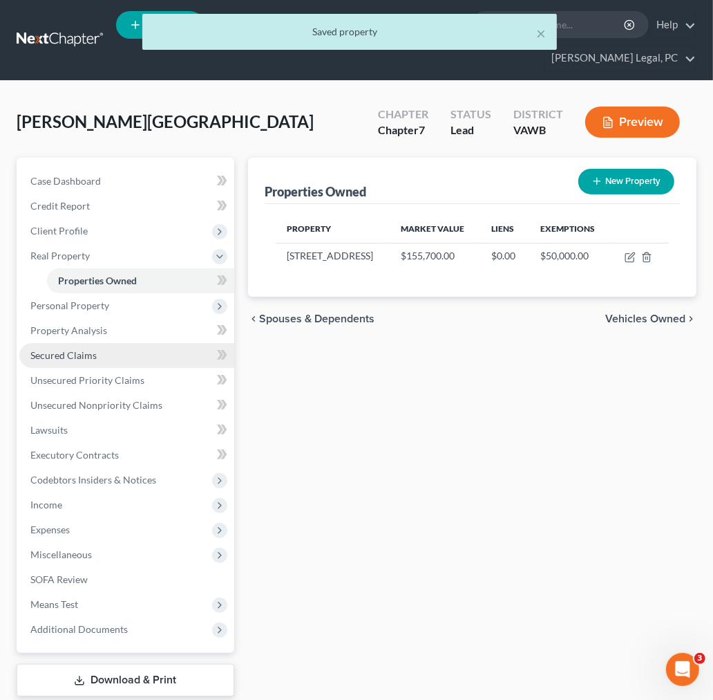
click at [54, 355] on span "Secured Claims" at bounding box center [63, 355] width 66 height 12
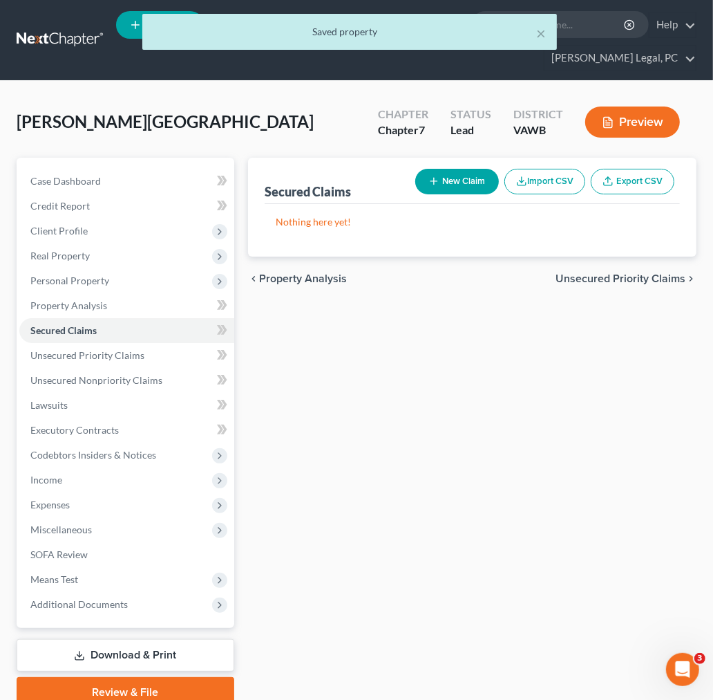
click at [449, 182] on button "New Claim" at bounding box center [457, 182] width 84 height 26
select select "0"
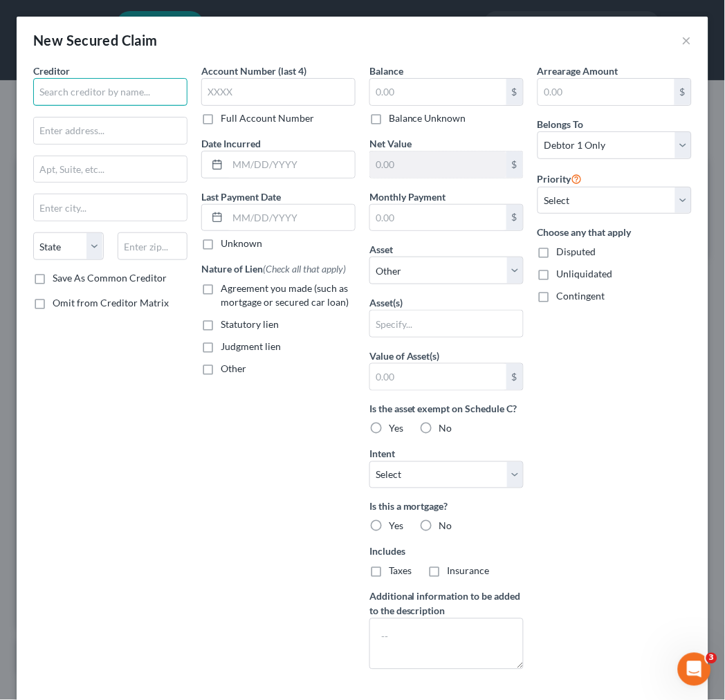
click at [118, 86] on input "text" at bounding box center [110, 92] width 154 height 28
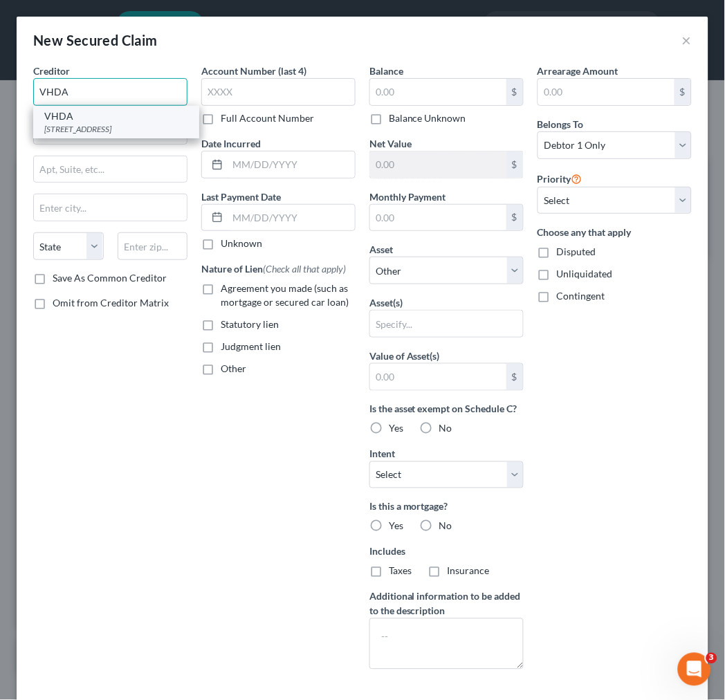
type input "VHDA"
click at [100, 132] on div "[STREET_ADDRESS]" at bounding box center [116, 129] width 144 height 12
type input "[STREET_ADDRESS]"
type input "[GEOGRAPHIC_DATA]"
select select "48"
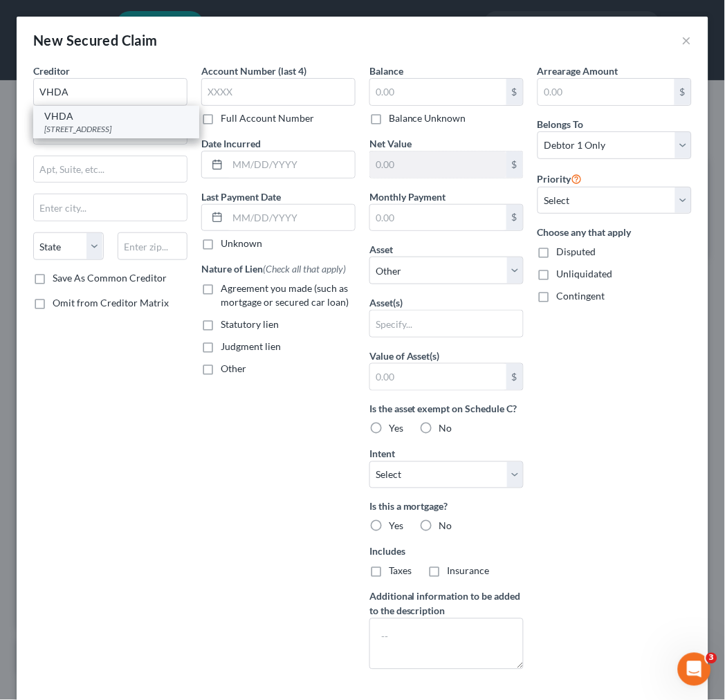
type input "23220"
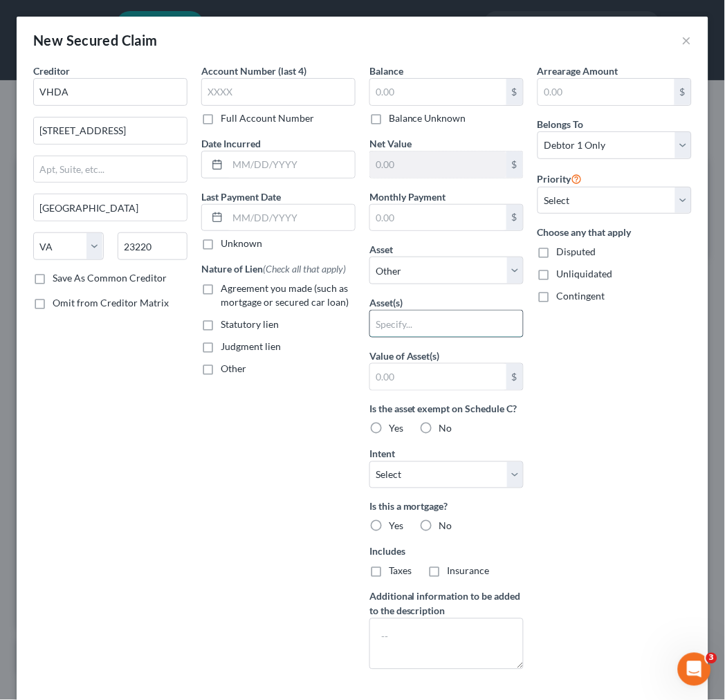
click at [430, 327] on input "text" at bounding box center [446, 323] width 153 height 26
click at [474, 268] on select "Select Other Multiple Assets [STREET_ADDRESS] - $155700.0" at bounding box center [446, 270] width 154 height 28
select select "2"
click at [369, 256] on select "Select Other Multiple Assets [STREET_ADDRESS] - $155700.0" at bounding box center [446, 270] width 154 height 28
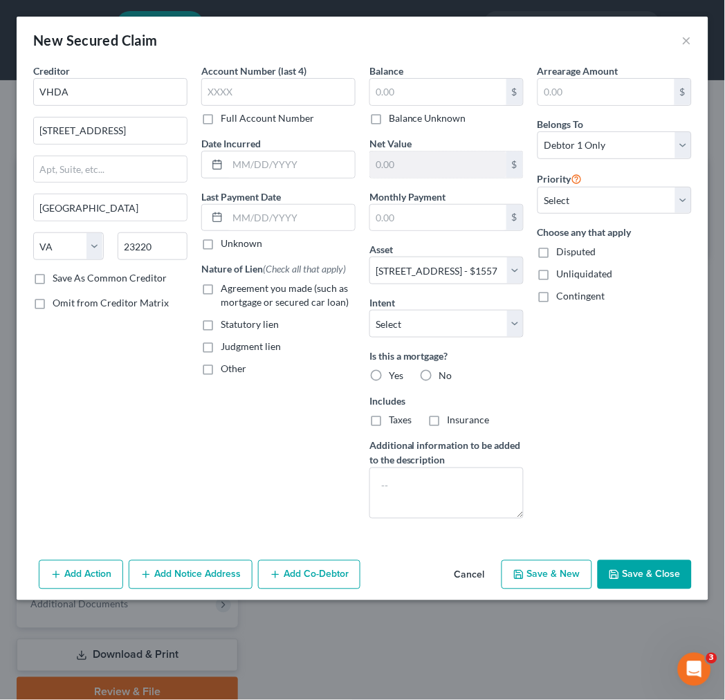
click at [389, 376] on label "Yes" at bounding box center [396, 375] width 15 height 14
click at [394, 376] on input "Yes" at bounding box center [398, 372] width 9 height 9
radio input "true"
click at [221, 290] on label "Agreement you made (such as mortgage or secured car loan)" at bounding box center [288, 295] width 135 height 28
click at [226, 290] on input "Agreement you made (such as mortgage or secured car loan)" at bounding box center [230, 285] width 9 height 9
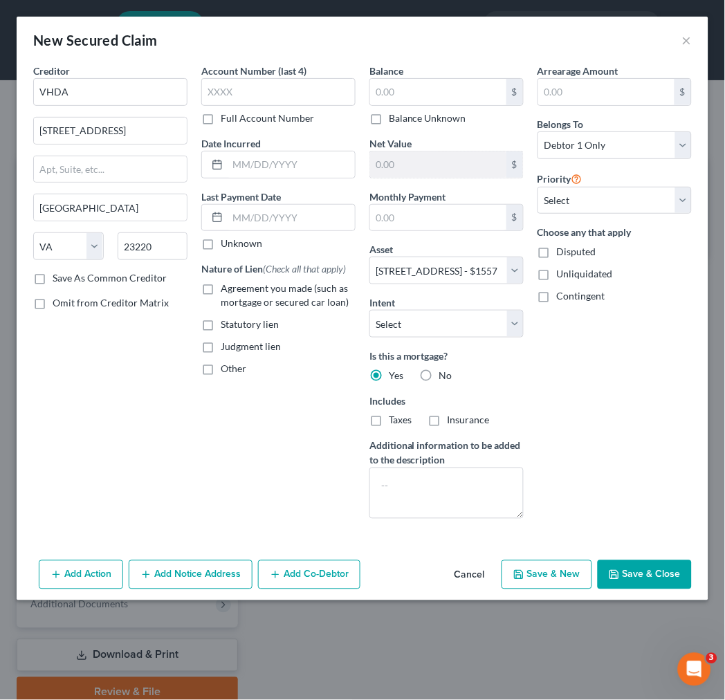
checkbox input "true"
drag, startPoint x: 253, startPoint y: 169, endPoint x: 246, endPoint y: 160, distance: 11.9
click at [251, 167] on input "text" at bounding box center [290, 164] width 127 height 26
type input "[DATE]"
click at [482, 321] on select "Select Surrender Redeem Reaffirm Avoid Other" at bounding box center [446, 324] width 154 height 28
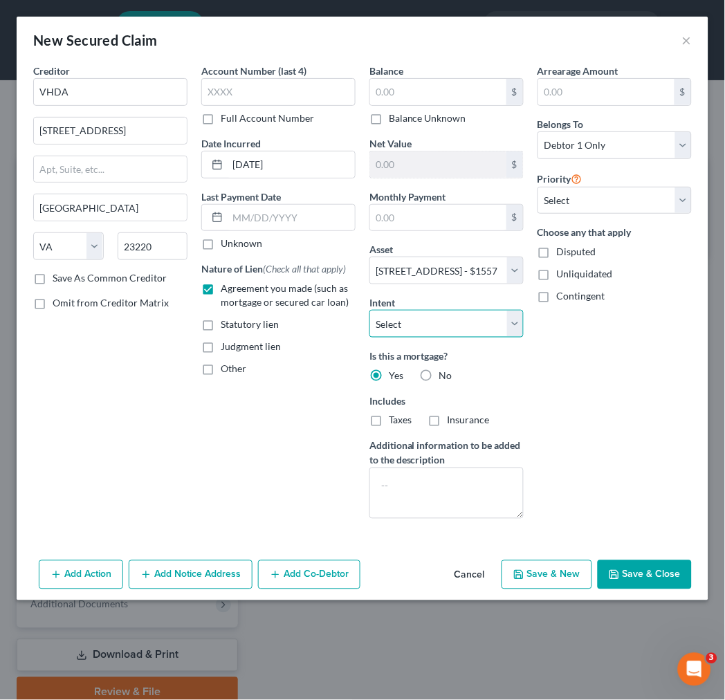
select select "4"
click at [369, 310] on select "Select Surrender Redeem Reaffirm Avoid Other" at bounding box center [446, 324] width 154 height 28
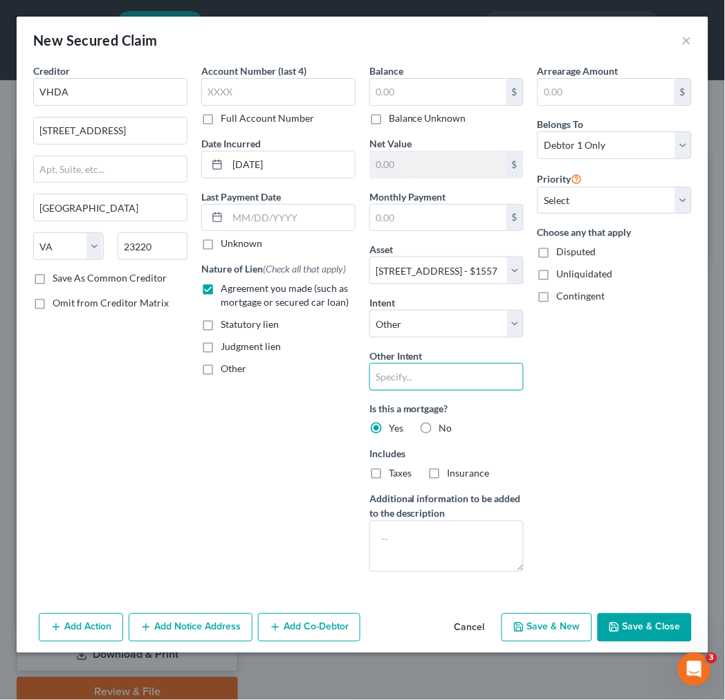
click at [474, 371] on input "text" at bounding box center [446, 377] width 154 height 28
type input "keep payments current"
click at [548, 630] on button "Save & New" at bounding box center [546, 627] width 91 height 29
select select "0"
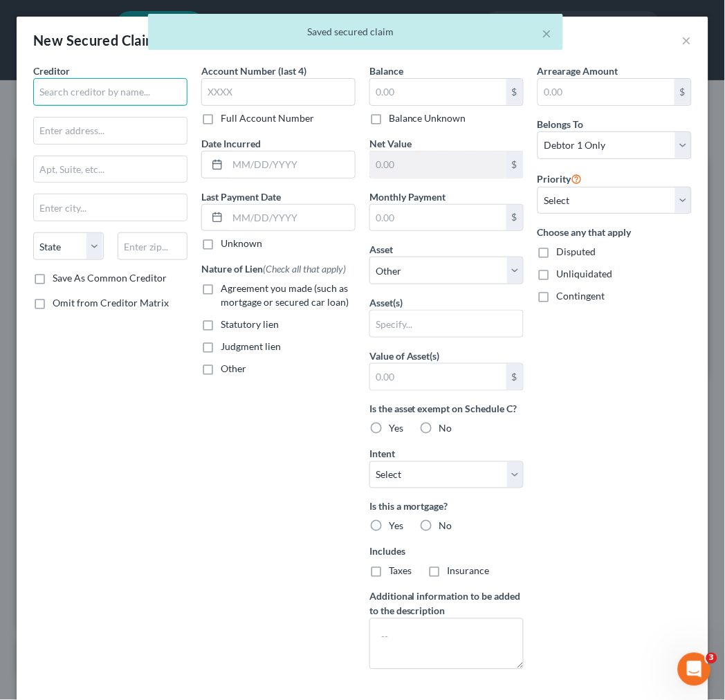
click at [91, 88] on input "text" at bounding box center [110, 92] width 154 height 28
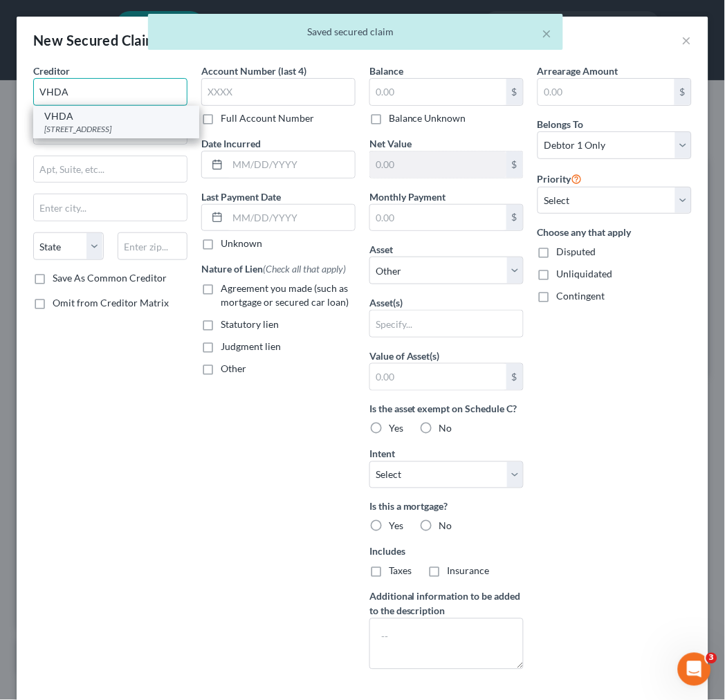
type input "VHDA"
click at [113, 123] on div "[STREET_ADDRESS]" at bounding box center [116, 129] width 144 height 12
type input "[STREET_ADDRESS]"
type input "[GEOGRAPHIC_DATA]"
select select "48"
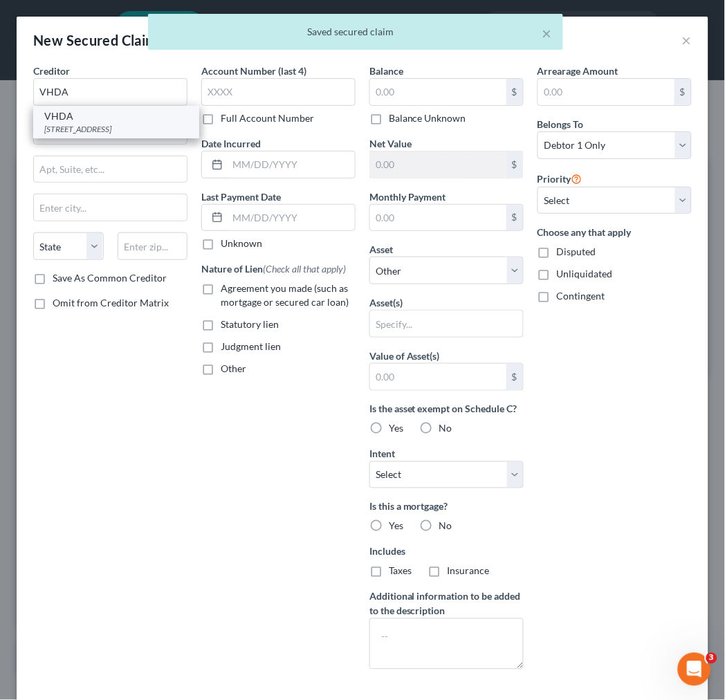
type input "23220"
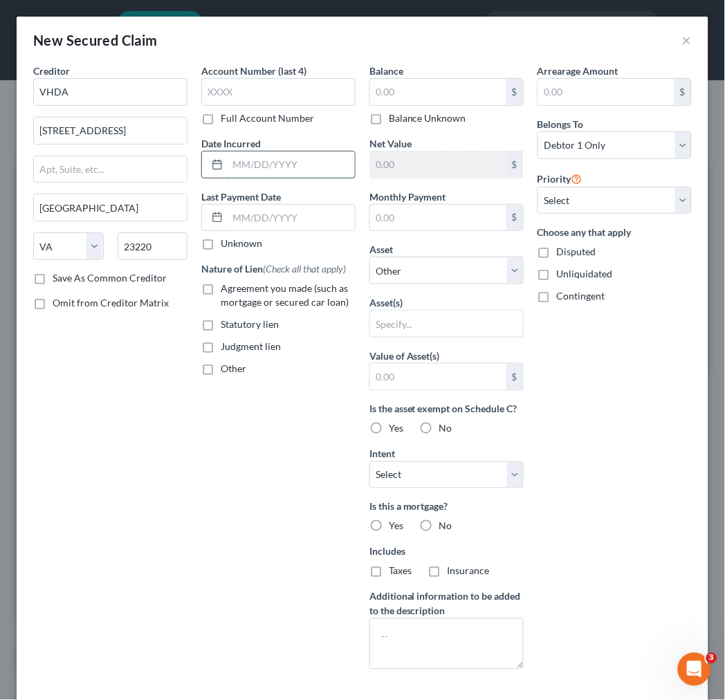
click at [227, 165] on input "text" at bounding box center [290, 164] width 127 height 26
type input "[DATE]"
click at [221, 286] on label "Agreement you made (such as mortgage or secured car loan)" at bounding box center [288, 295] width 135 height 28
click at [226, 286] on input "Agreement you made (such as mortgage or secured car loan)" at bounding box center [230, 285] width 9 height 9
checkbox input "true"
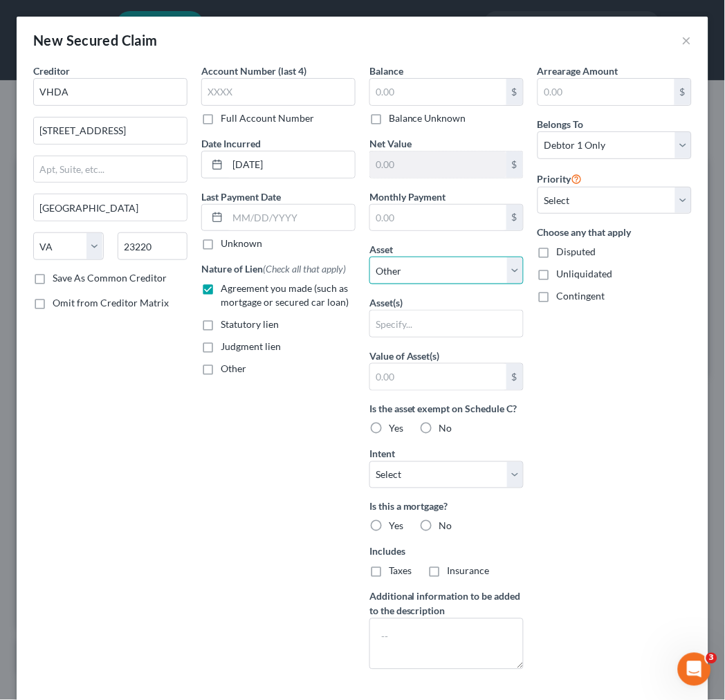
click at [415, 270] on select "Select Other Multiple Assets [STREET_ADDRESS] - $155700.0" at bounding box center [446, 270] width 154 height 28
select select "2"
click at [369, 256] on select "Select Other Multiple Assets [STREET_ADDRESS] - $155700.0" at bounding box center [446, 270] width 154 height 28
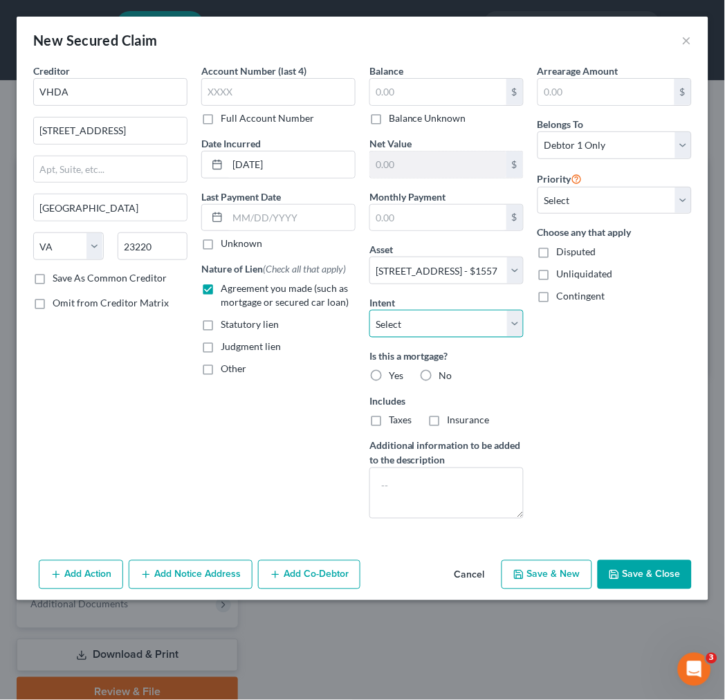
click at [443, 326] on select "Select Surrender Redeem Reaffirm Avoid Other" at bounding box center [446, 324] width 154 height 28
select select "4"
click at [369, 310] on select "Select Surrender Redeem Reaffirm Avoid Other" at bounding box center [446, 324] width 154 height 28
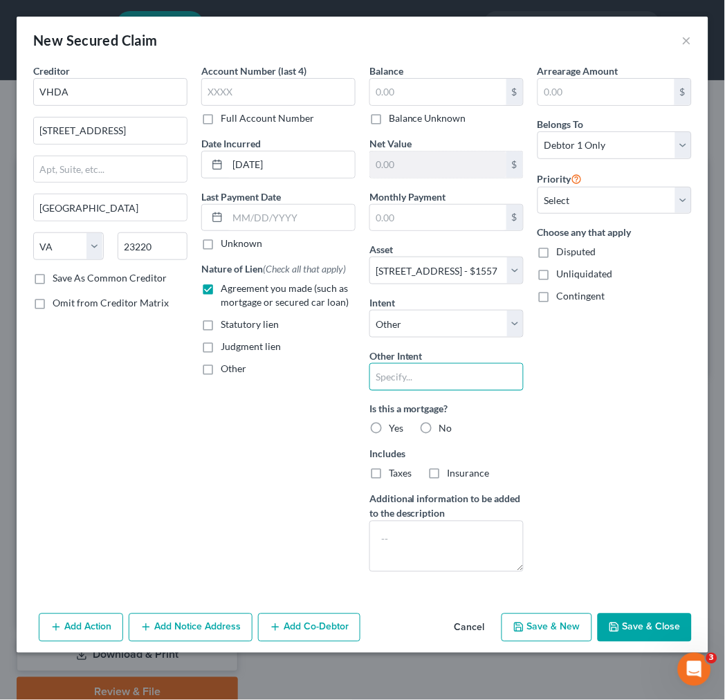
click at [441, 376] on input "text" at bounding box center [446, 377] width 154 height 28
type input "keep payments current"
click at [389, 426] on label "Yes" at bounding box center [396, 429] width 15 height 14
click at [394, 426] on input "Yes" at bounding box center [398, 426] width 9 height 9
radio input "true"
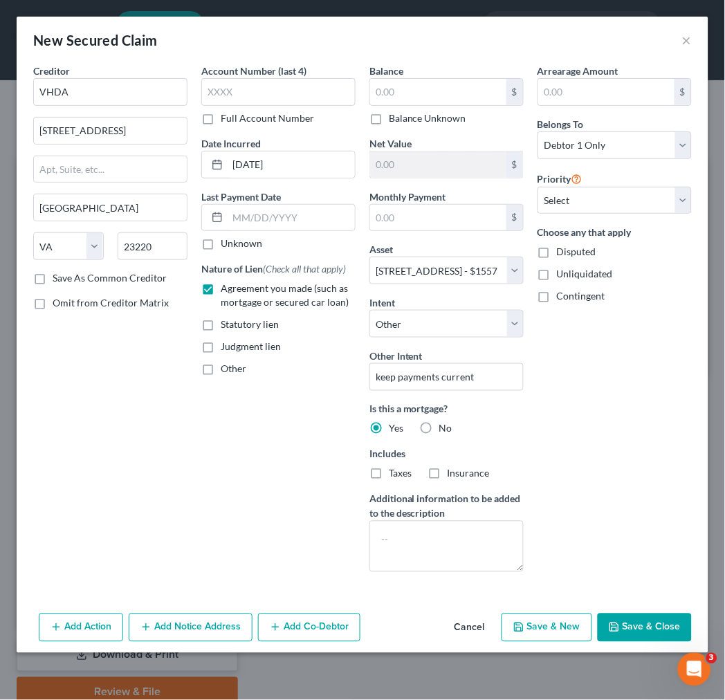
drag, startPoint x: 655, startPoint y: 619, endPoint x: 596, endPoint y: 637, distance: 62.1
click at [655, 620] on button "Save & Close" at bounding box center [644, 627] width 94 height 29
select select
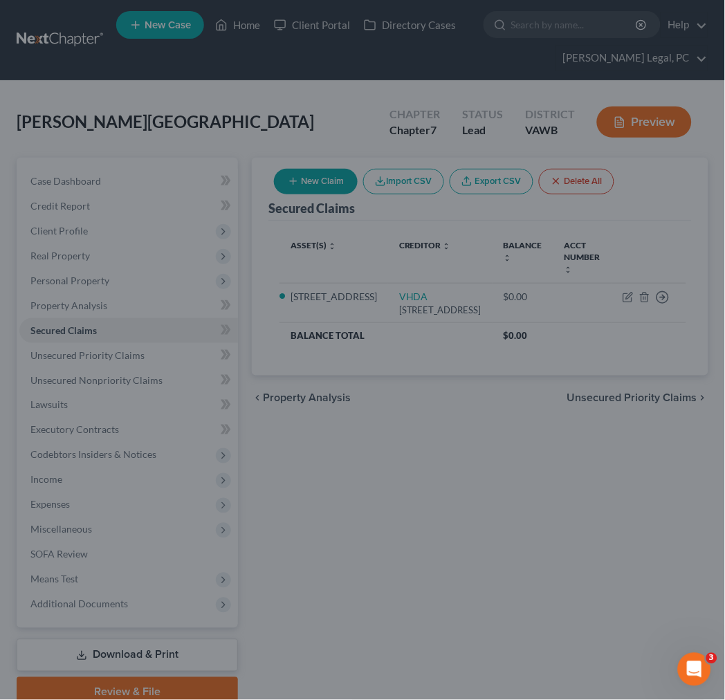
type input "0.00"
type input "155,700.00"
type input "0.00"
select select "2"
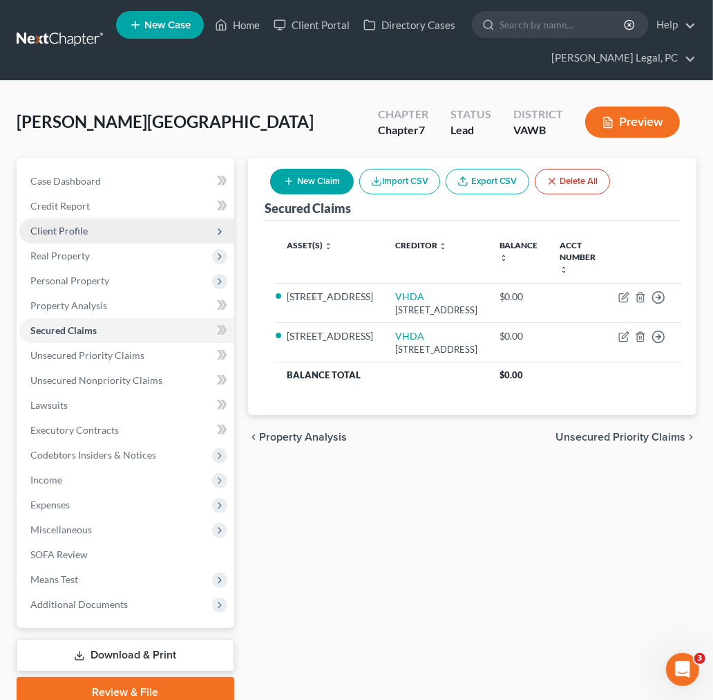
click at [69, 226] on span "Client Profile" at bounding box center [58, 231] width 57 height 12
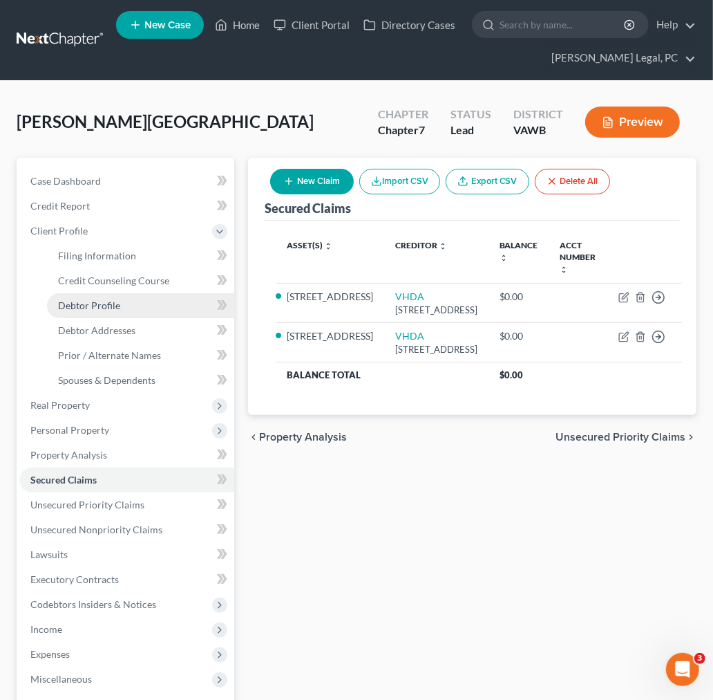
click at [92, 302] on span "Debtor Profile" at bounding box center [89, 305] width 62 height 12
select select "0"
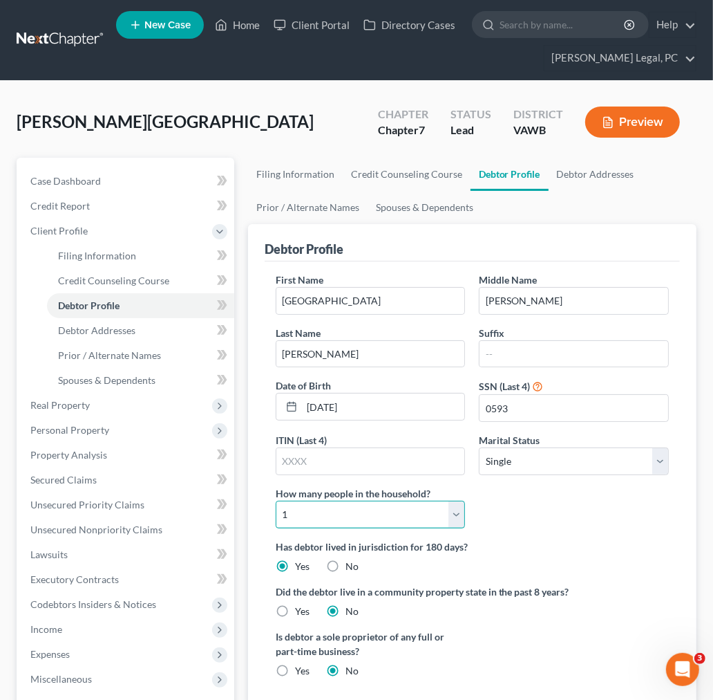
click at [462, 513] on select "Select 1 2 3 4 5 6 7 8 9 10 11 12 13 14 15 16 17 18 19 20" at bounding box center [371, 515] width 190 height 28
select select "2"
click at [276, 501] on select "Select 1 2 3 4 5 6 7 8 9 10 11 12 13 14 15 16 17 18 19 20" at bounding box center [371, 515] width 190 height 28
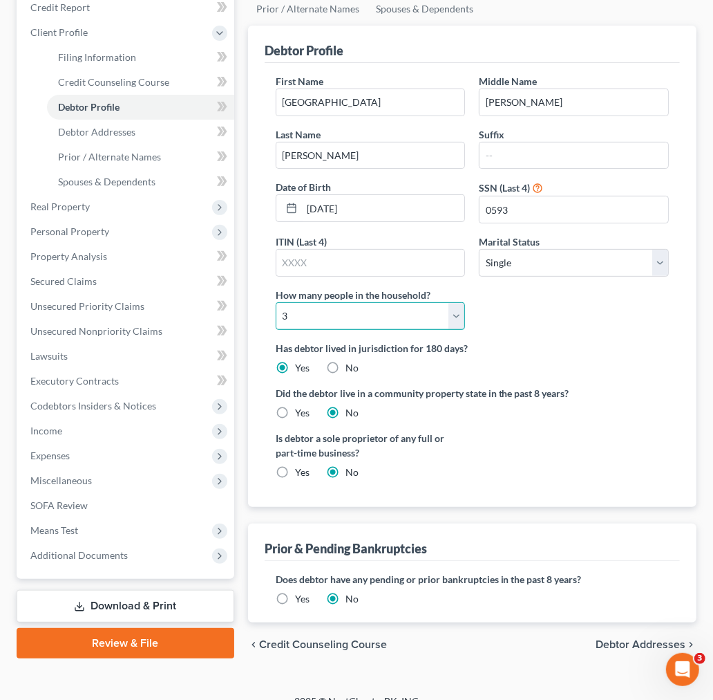
scroll to position [218, 0]
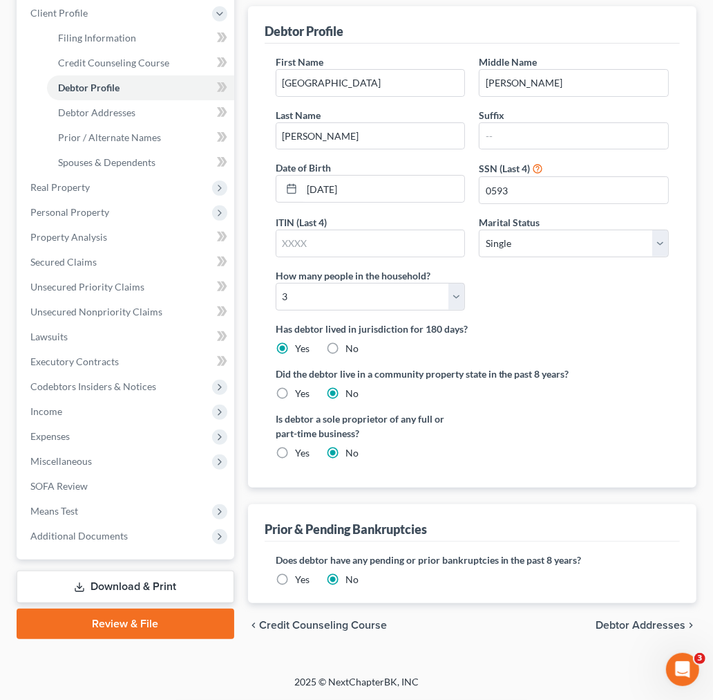
click at [651, 624] on span "Debtor Addresses" at bounding box center [641, 624] width 90 height 11
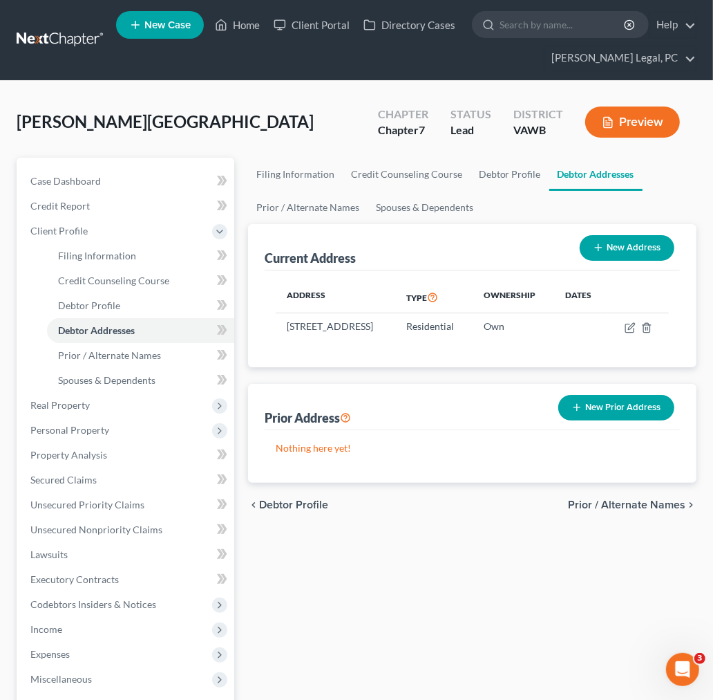
click at [657, 510] on span "Prior / Alternate Names" at bounding box center [627, 504] width 118 height 11
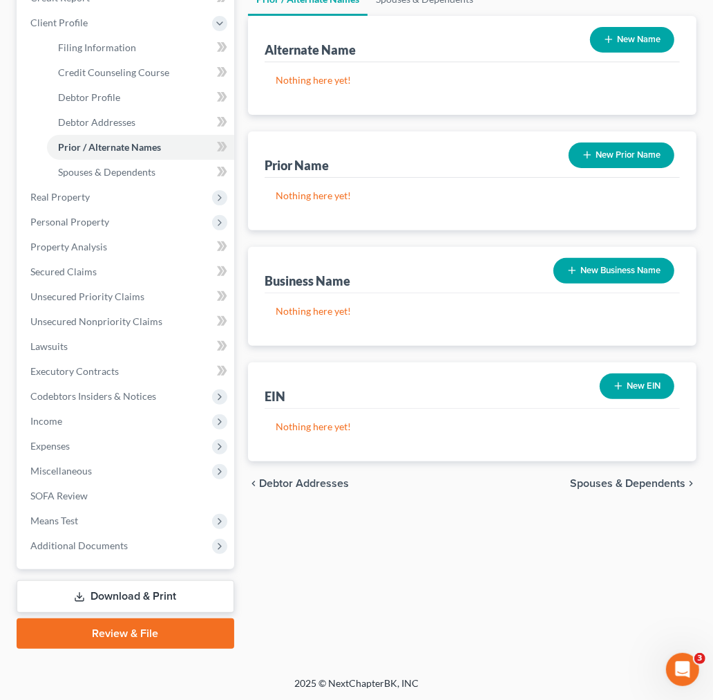
click at [644, 481] on span "Spouses & Dependents" at bounding box center [627, 483] width 115 height 11
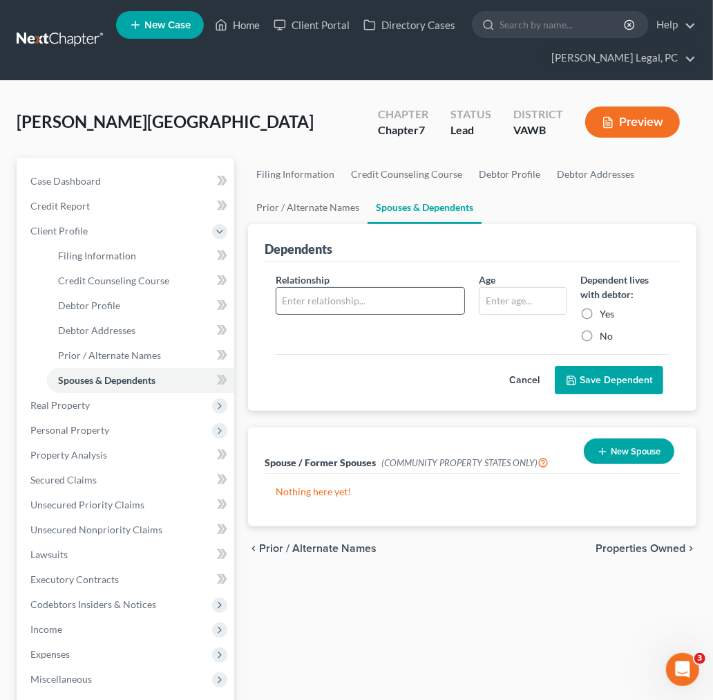
click at [344, 294] on input "text" at bounding box center [371, 301] width 189 height 26
type input "child"
type input "8"
click at [601, 312] on label "Yes" at bounding box center [608, 314] width 15 height 14
click at [606, 312] on input "Yes" at bounding box center [610, 311] width 9 height 9
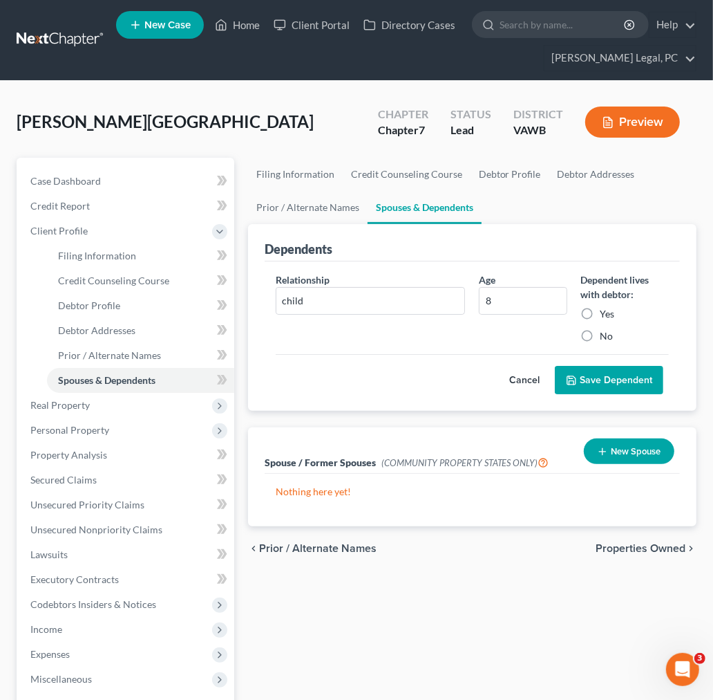
radio input "true"
click at [597, 377] on button "Save Dependent" at bounding box center [609, 380] width 109 height 29
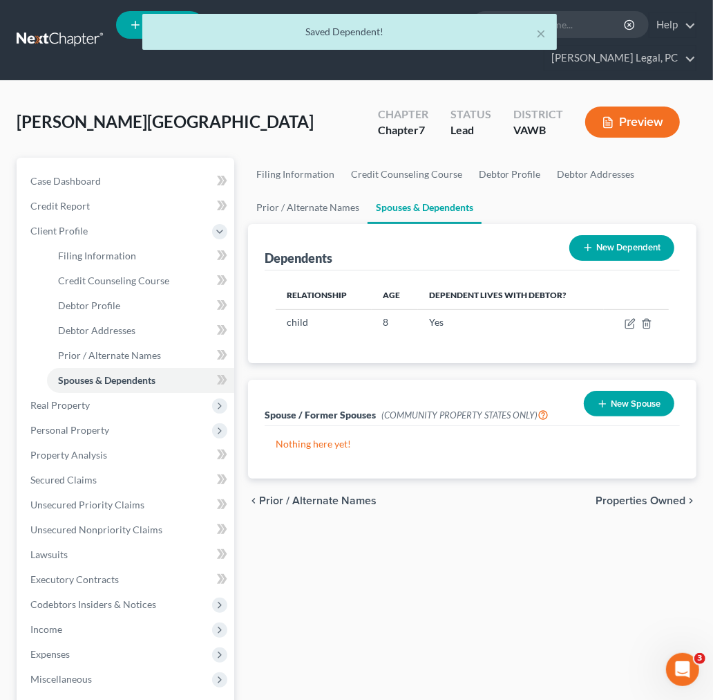
click at [624, 247] on button "New Dependent" at bounding box center [622, 248] width 105 height 26
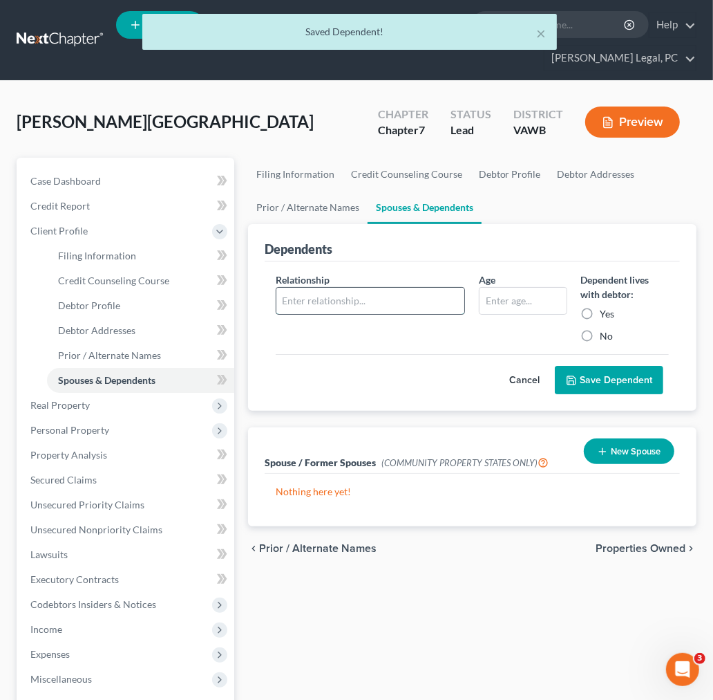
click at [353, 302] on input "text" at bounding box center [371, 301] width 189 height 26
type input "child"
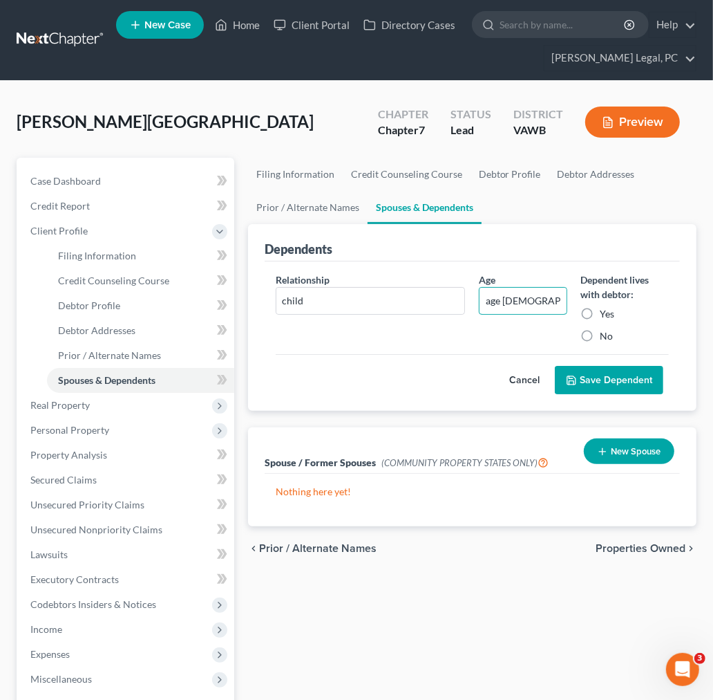
type input "age [DEMOGRAPHIC_DATA]"
click at [601, 308] on label "Yes" at bounding box center [608, 314] width 15 height 14
click at [606, 308] on input "Yes" at bounding box center [610, 311] width 9 height 9
radio input "true"
drag, startPoint x: 606, startPoint y: 395, endPoint x: 606, endPoint y: 382, distance: 13.8
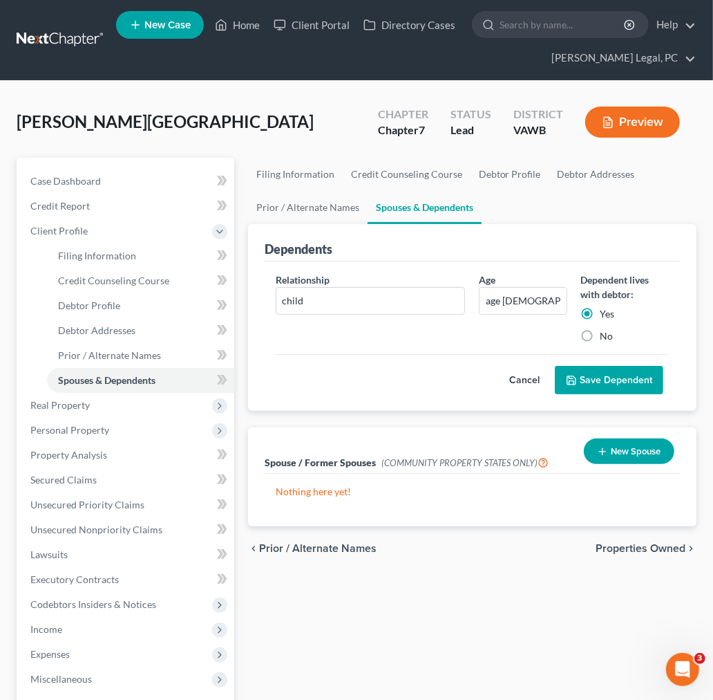
click at [606, 393] on div "Relationship * child Age age [DEMOGRAPHIC_DATA] Dependent lives with debtor: Ye…" at bounding box center [472, 336] width 415 height 150
click at [606, 382] on button "Save Dependent" at bounding box center [609, 380] width 109 height 29
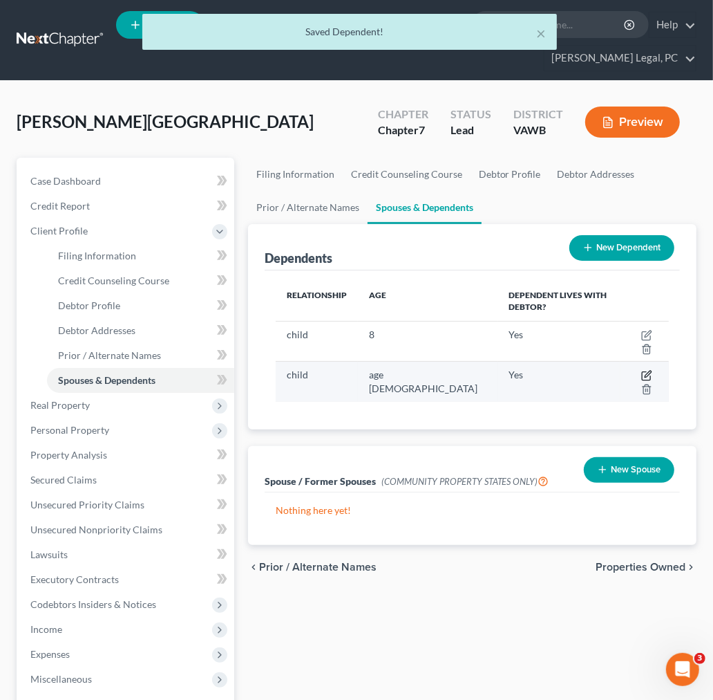
click at [642, 370] on icon "button" at bounding box center [647, 375] width 11 height 11
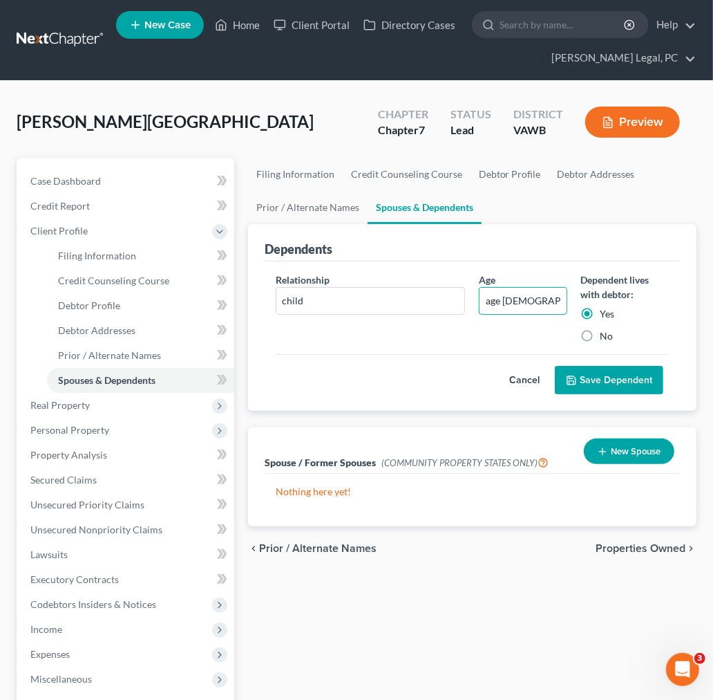
drag, startPoint x: 501, startPoint y: 303, endPoint x: 468, endPoint y: 303, distance: 33.2
click at [475, 303] on div "Age age [DEMOGRAPHIC_DATA]" at bounding box center [523, 307] width 102 height 71
type input "2"
click at [597, 381] on button "Save Dependent" at bounding box center [609, 380] width 109 height 29
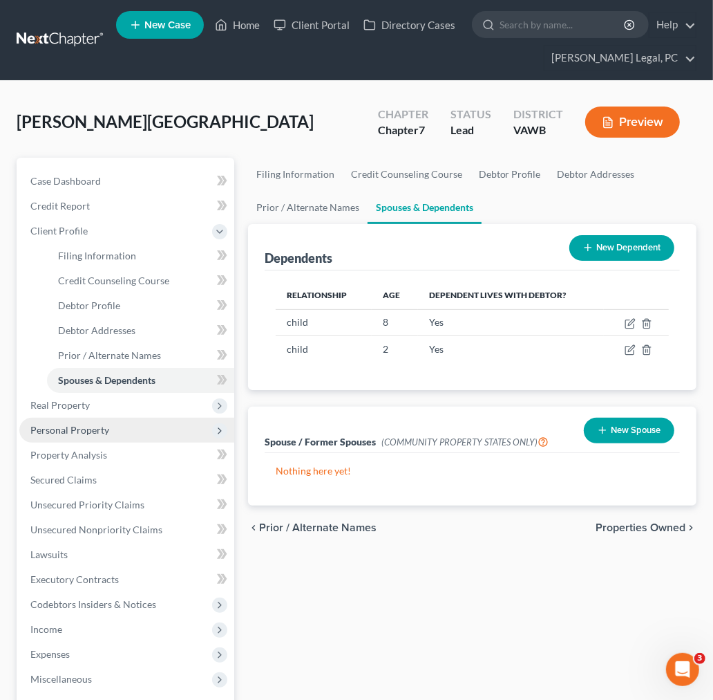
click at [60, 427] on span "Personal Property" at bounding box center [69, 430] width 79 height 12
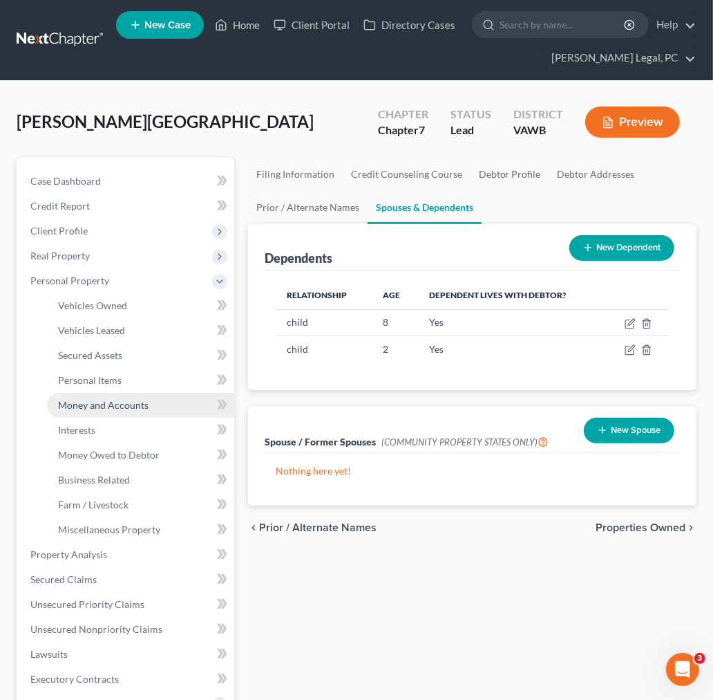
click at [79, 405] on span "Money and Accounts" at bounding box center [103, 405] width 91 height 12
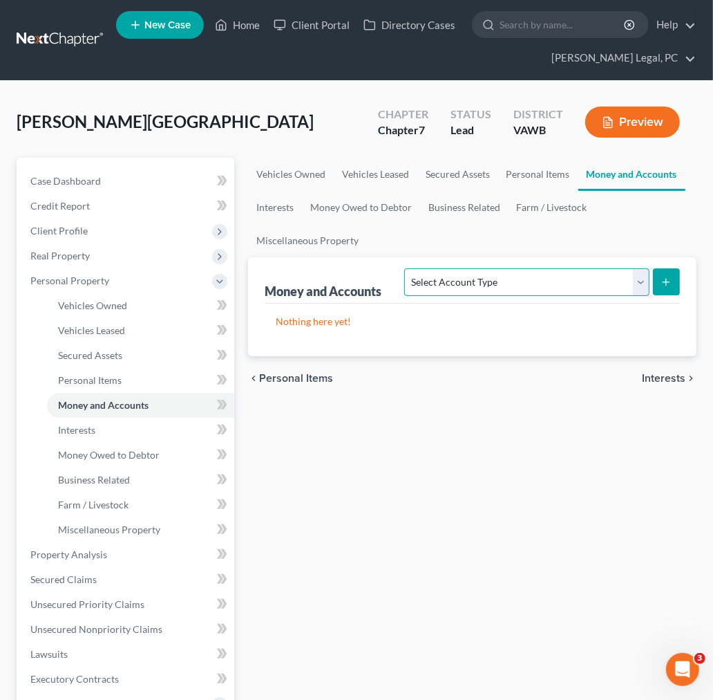
click at [500, 278] on select "Select Account Type Brokerage Cash on Hand Certificates of Deposit Checking Acc…" at bounding box center [526, 282] width 245 height 28
select select "checking"
click at [408, 268] on select "Select Account Type Brokerage Cash on Hand Certificates of Deposit Checking Acc…" at bounding box center [526, 282] width 245 height 28
click at [666, 277] on icon "submit" at bounding box center [666, 282] width 11 height 11
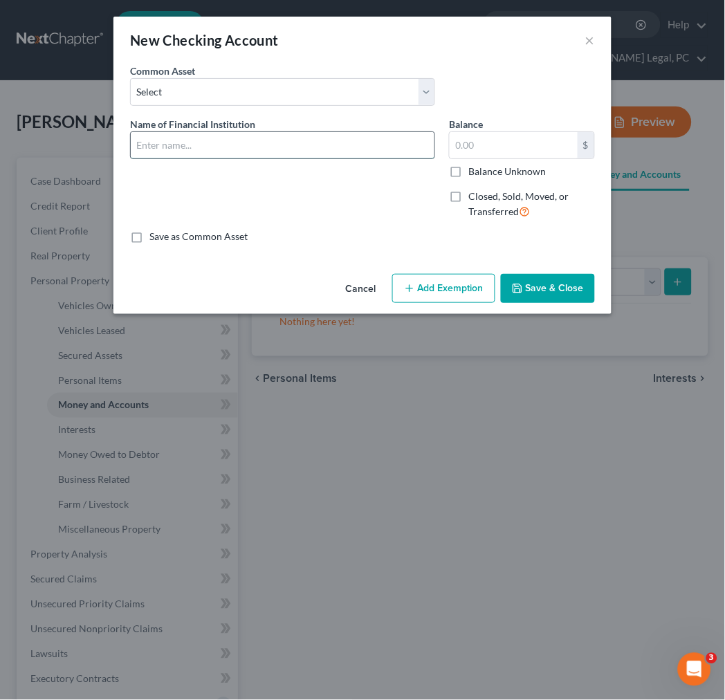
click at [306, 153] on input "text" at bounding box center [282, 145] width 303 height 26
type input "Truliant #3847"
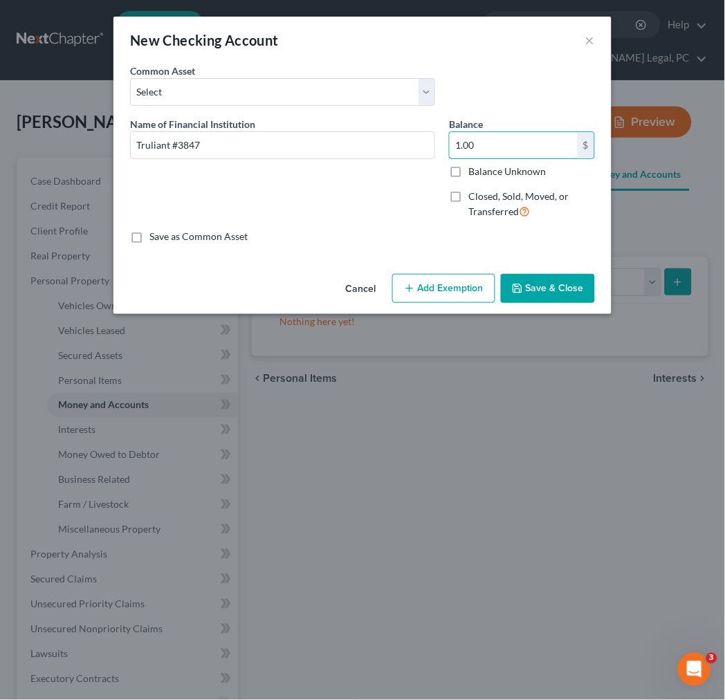
type input "1.00"
click at [436, 292] on button "Add Exemption" at bounding box center [443, 288] width 103 height 29
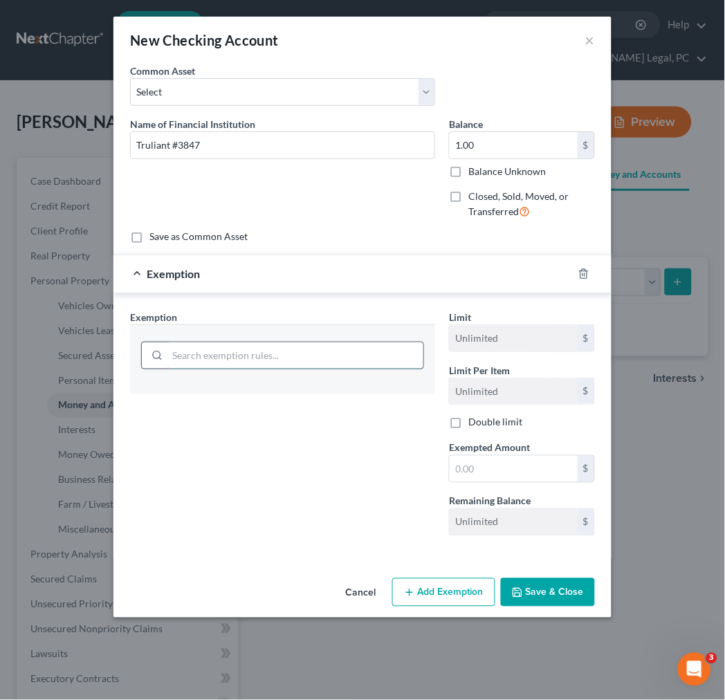
click at [330, 356] on input "search" at bounding box center [295, 355] width 256 height 26
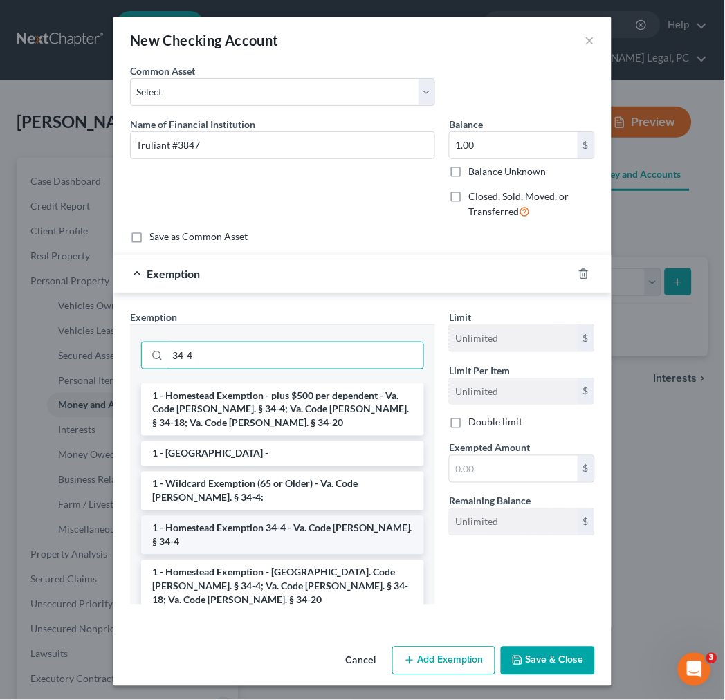
type input "34-4"
click at [299, 521] on li "1 - Homestead Exemption 34-4 - Va. Code [PERSON_NAME]. § 34-4" at bounding box center [282, 535] width 283 height 39
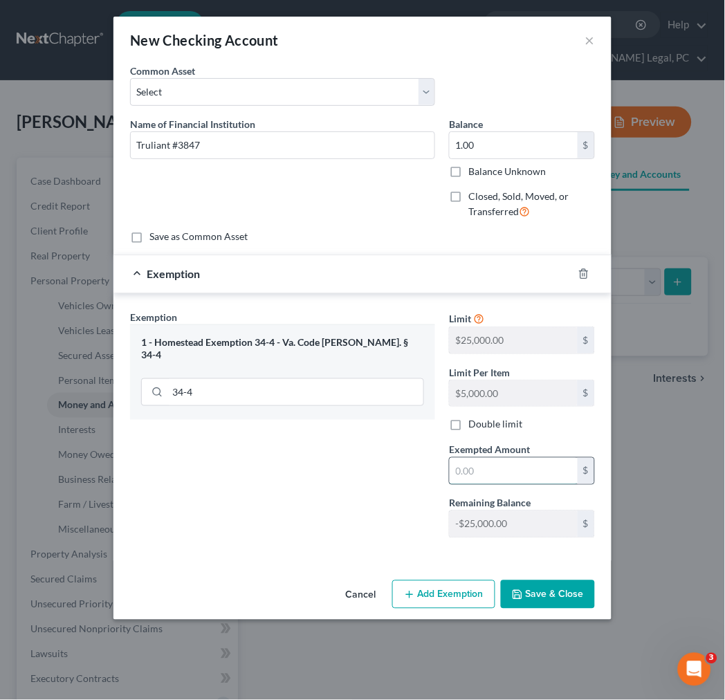
click at [494, 462] on input "text" at bounding box center [513, 471] width 128 height 26
type input "1.00"
click at [534, 591] on button "Save & Close" at bounding box center [548, 594] width 94 height 29
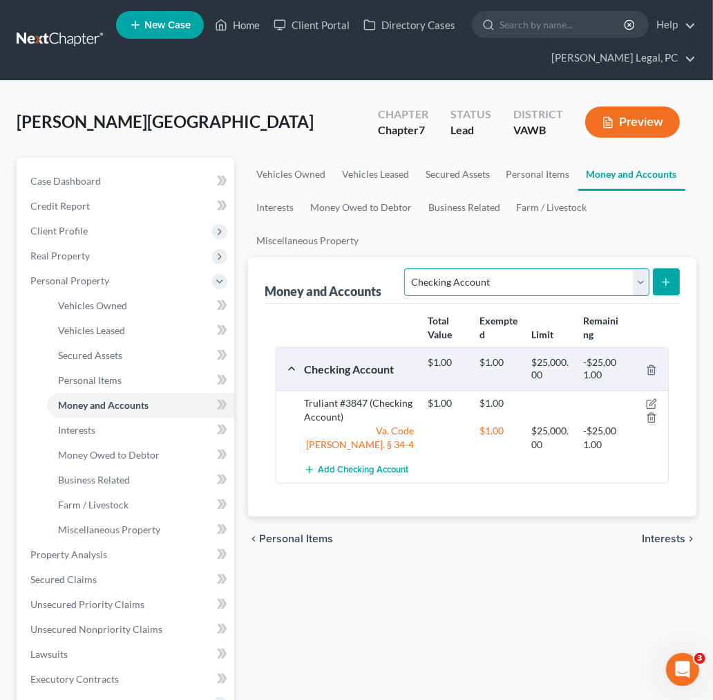
click at [640, 283] on select "Select Account Type Brokerage Cash on Hand Certificates of Deposit Checking Acc…" at bounding box center [526, 282] width 245 height 28
select select "savings"
click at [408, 268] on select "Select Account Type Brokerage Cash on Hand Certificates of Deposit Checking Acc…" at bounding box center [526, 282] width 245 height 28
click at [659, 279] on button "submit" at bounding box center [666, 281] width 27 height 27
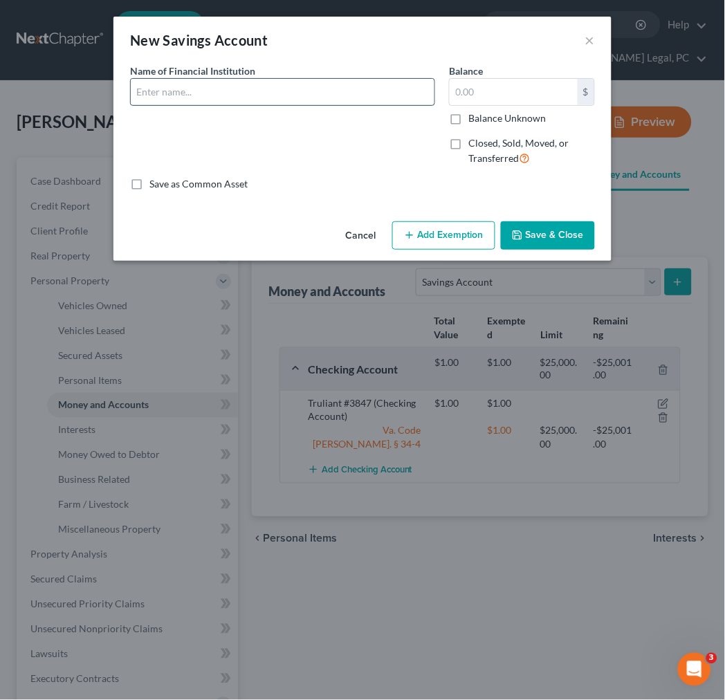
click at [243, 87] on input "text" at bounding box center [282, 92] width 303 height 26
type input "Truliant #3839"
type input "1.00"
click at [431, 232] on button "Add Exemption" at bounding box center [443, 235] width 103 height 29
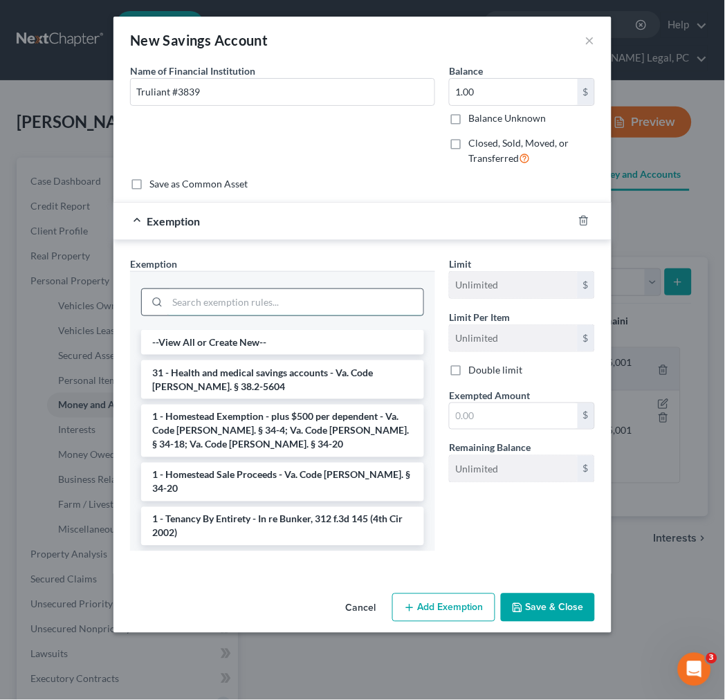
click at [357, 298] on input "search" at bounding box center [295, 302] width 256 height 26
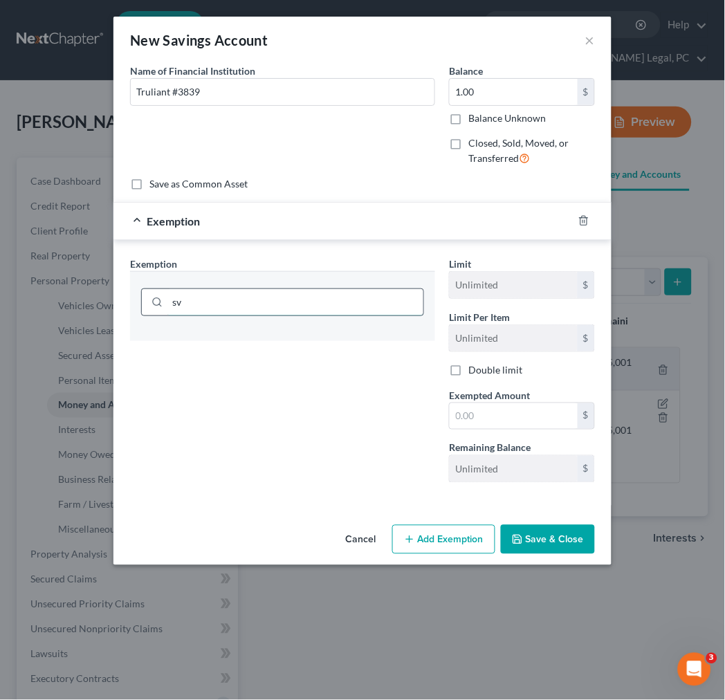
type input "s"
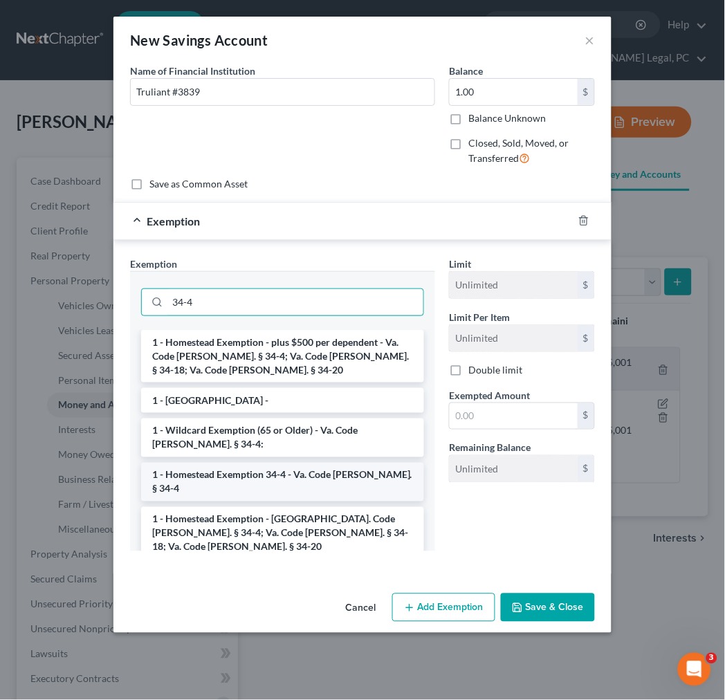
type input "34-4"
click at [355, 475] on li "1 - Homestead Exemption 34-4 - Va. Code [PERSON_NAME]. § 34-4" at bounding box center [282, 481] width 283 height 39
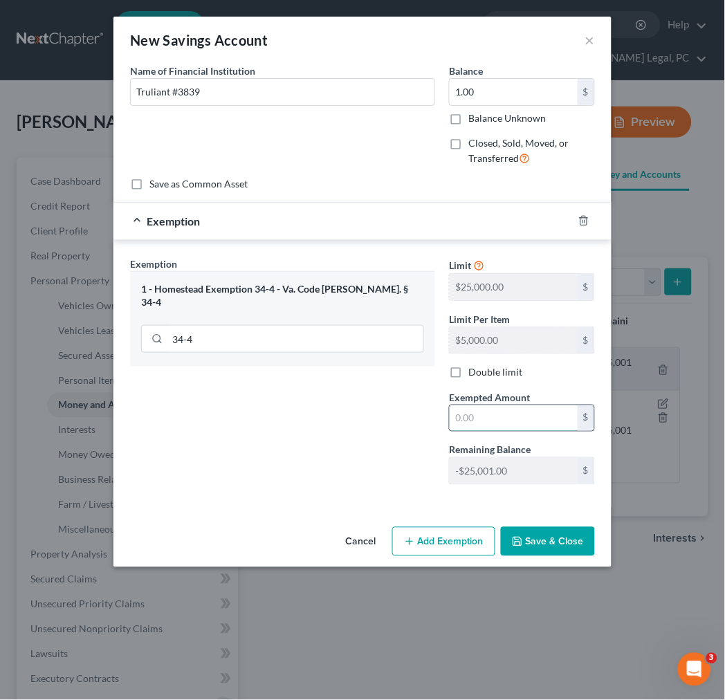
click at [493, 415] on input "text" at bounding box center [513, 418] width 128 height 26
type input "1.00"
click at [536, 541] on button "Save & Close" at bounding box center [548, 541] width 94 height 29
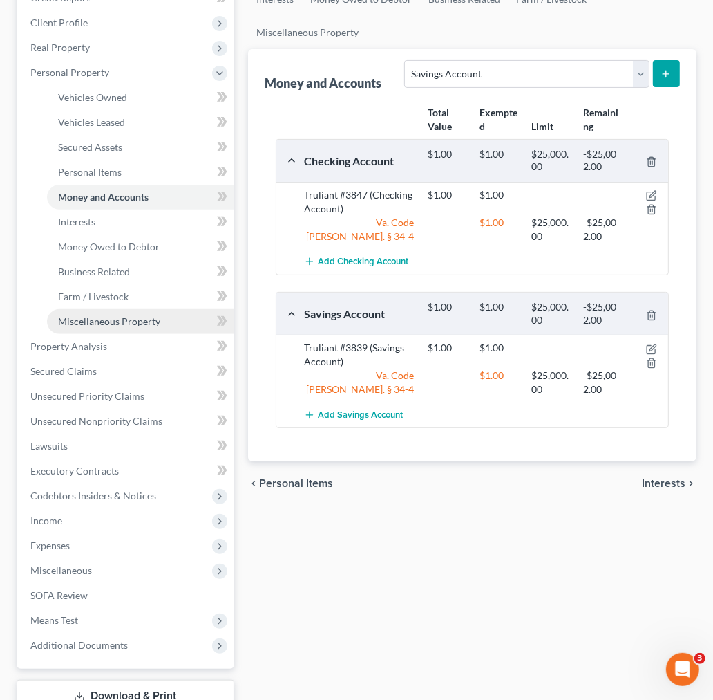
scroll to position [230, 0]
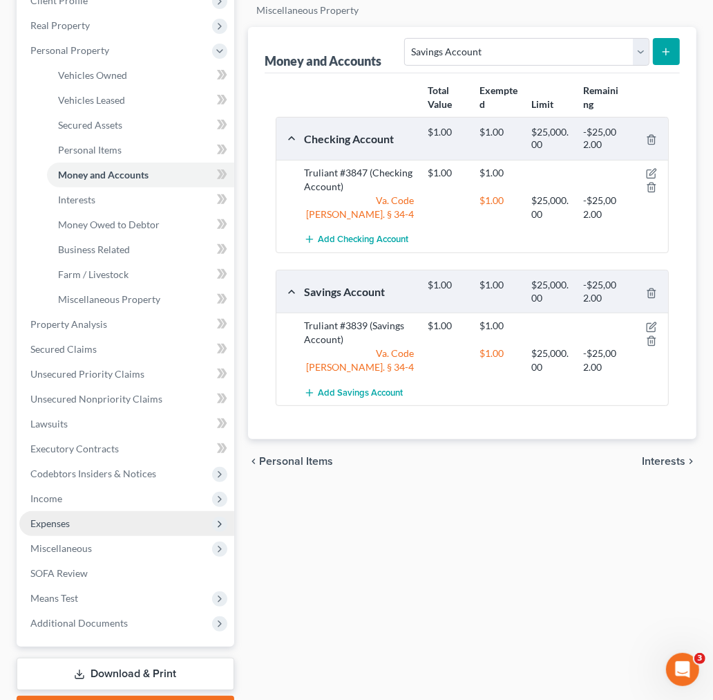
click at [42, 519] on span "Expenses" at bounding box center [49, 523] width 39 height 12
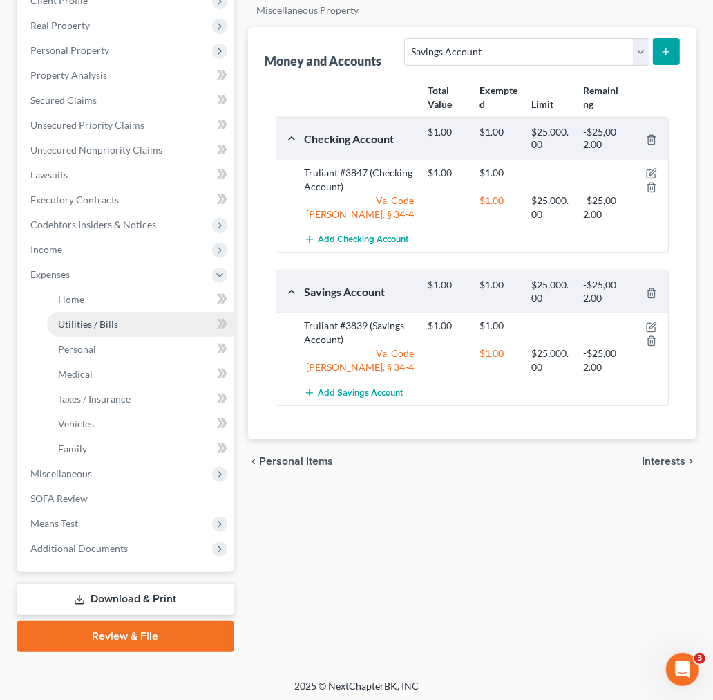
click at [82, 321] on span "Utilities / Bills" at bounding box center [88, 324] width 60 height 12
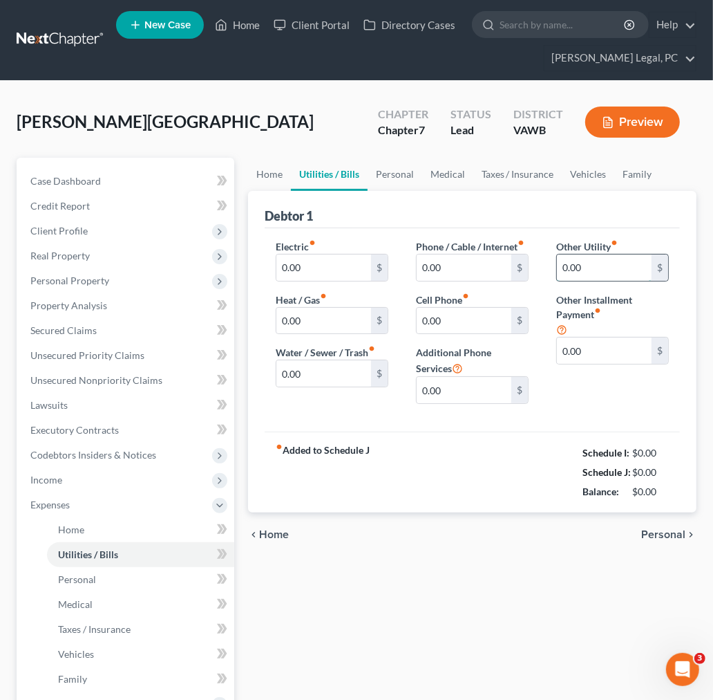
click at [579, 265] on input "0.00" at bounding box center [604, 267] width 95 height 26
type input "17.99"
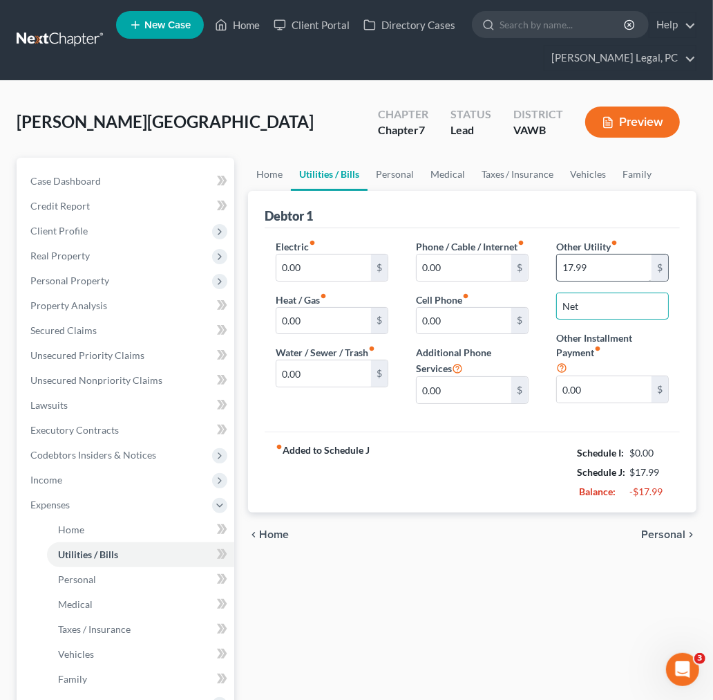
type input "Netflix"
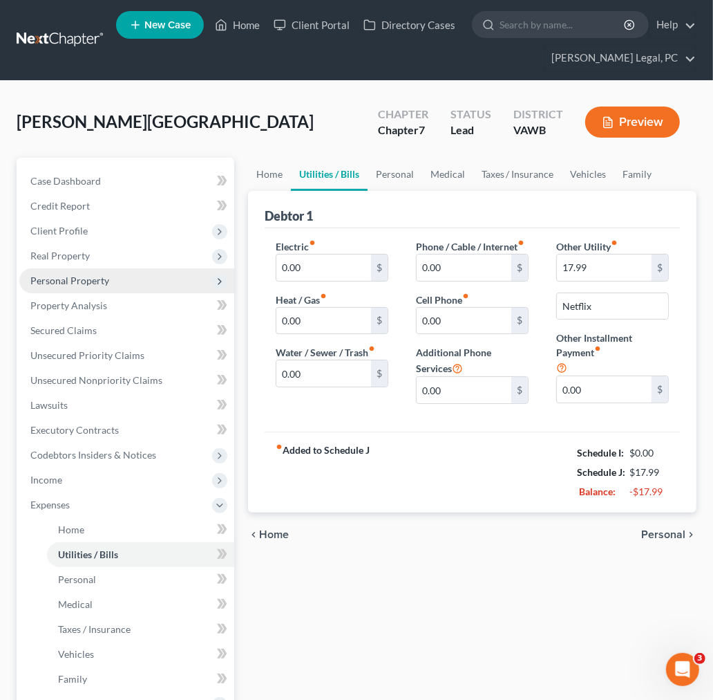
click at [67, 279] on span "Personal Property" at bounding box center [69, 280] width 79 height 12
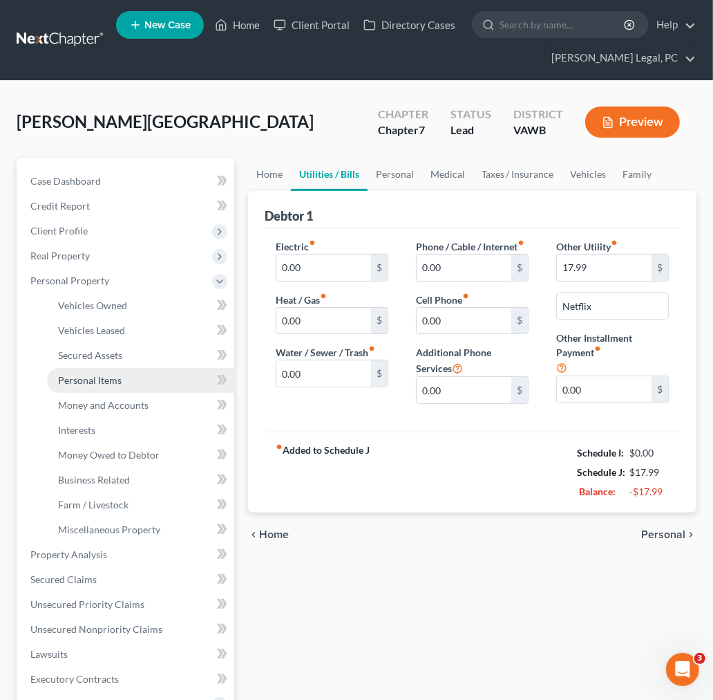
click at [72, 380] on span "Personal Items" at bounding box center [90, 380] width 64 height 12
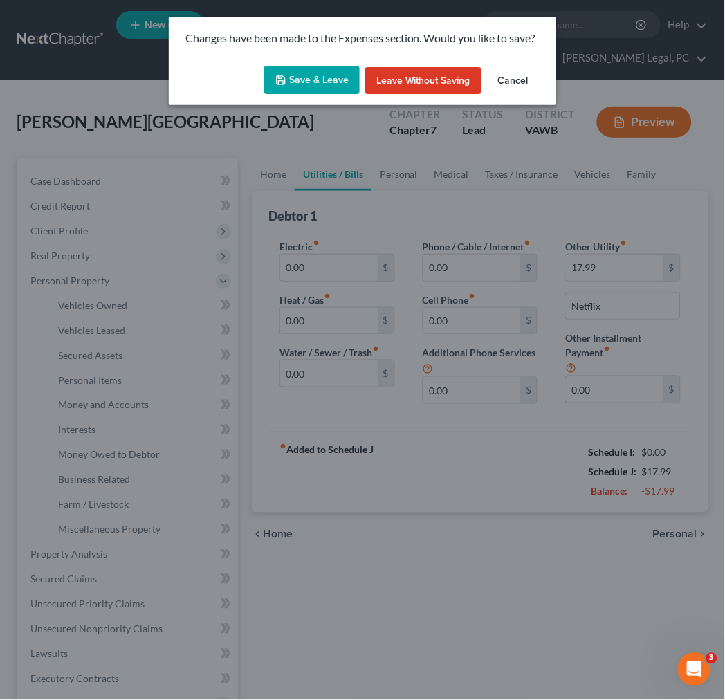
click at [306, 73] on button "Save & Leave" at bounding box center [311, 80] width 95 height 29
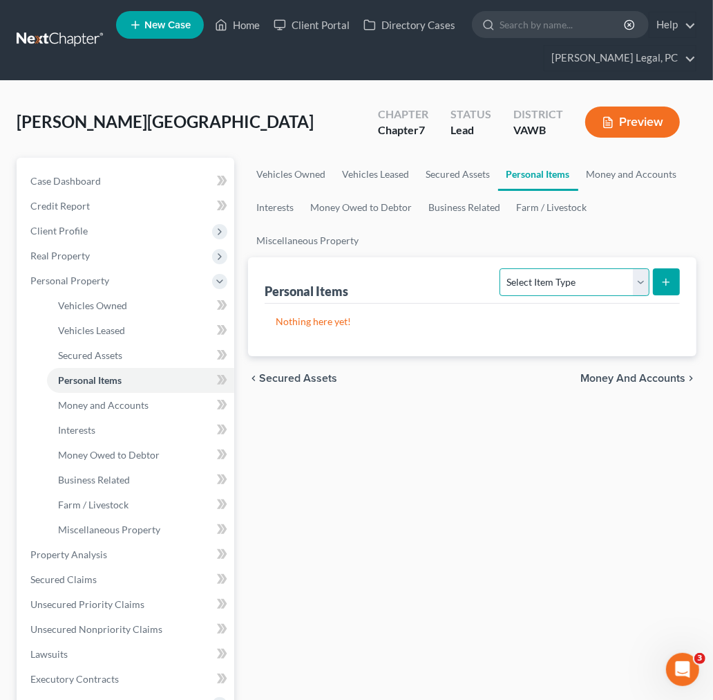
click at [611, 279] on select "Select Item Type Clothing Collectibles Of Value Electronics Firearms Household …" at bounding box center [574, 282] width 149 height 28
select select "household_goods"
click at [501, 268] on select "Select Item Type Clothing Collectibles Of Value Electronics Firearms Household …" at bounding box center [574, 282] width 149 height 28
click at [666, 282] on line "submit" at bounding box center [667, 282] width 6 height 0
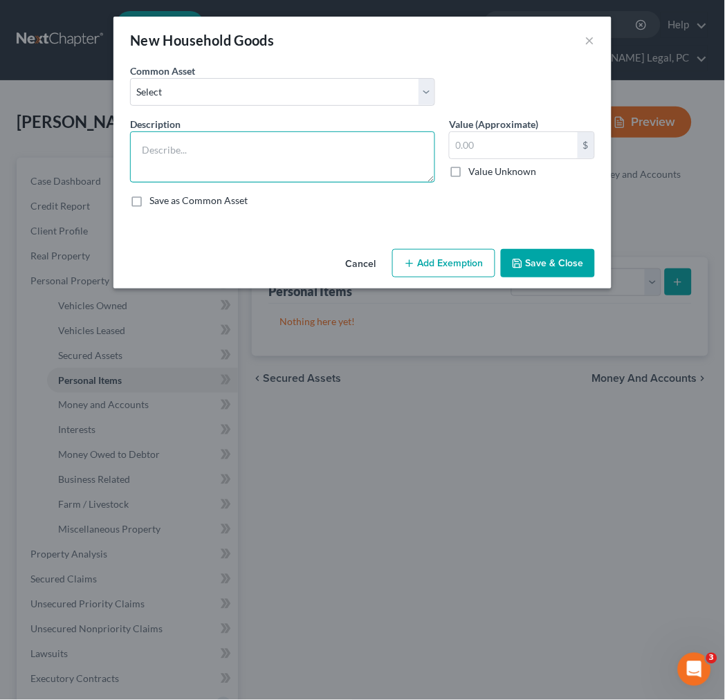
click at [213, 147] on textarea at bounding box center [282, 156] width 305 height 51
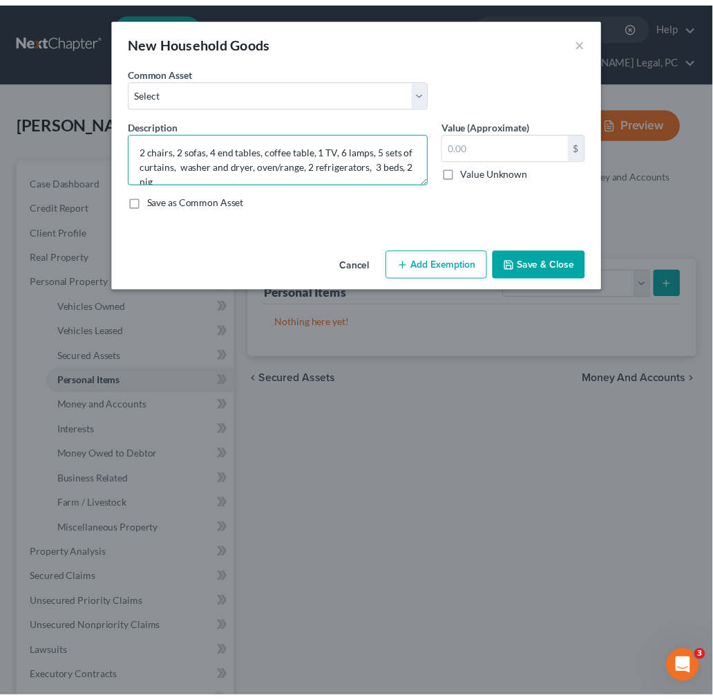
scroll to position [2, 0]
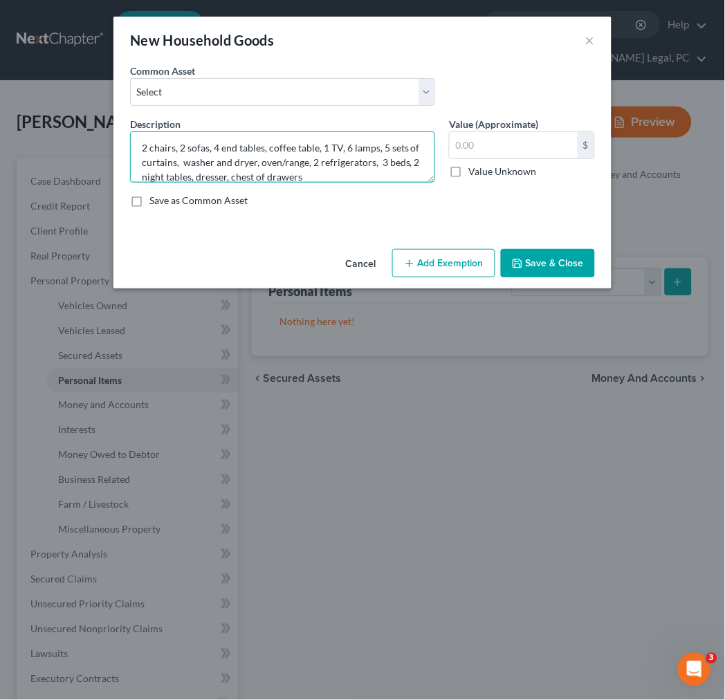
type textarea "2 chairs, 2 sofas, 4 end tables, coffee table, 1 TV, 6 lamps, 5 sets of curtain…"
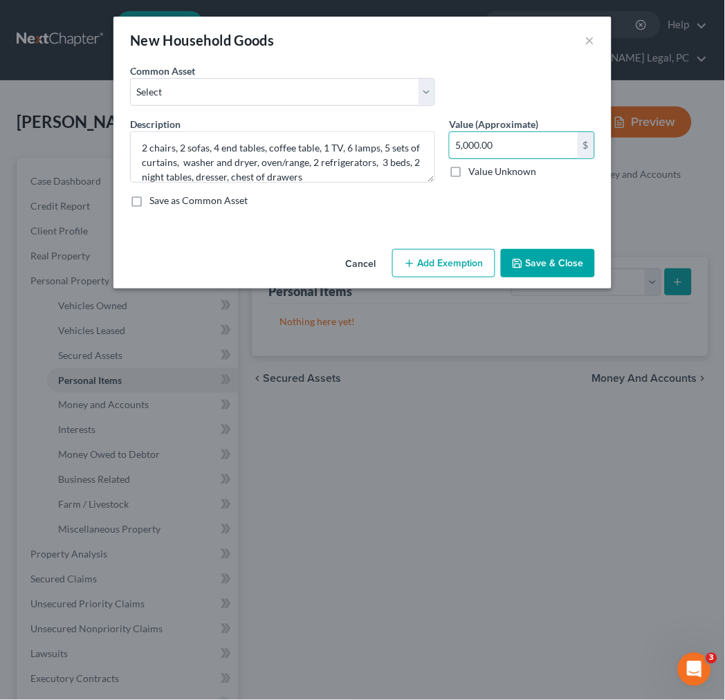
type input "5,000.00"
click at [472, 261] on button "Add Exemption" at bounding box center [443, 263] width 103 height 29
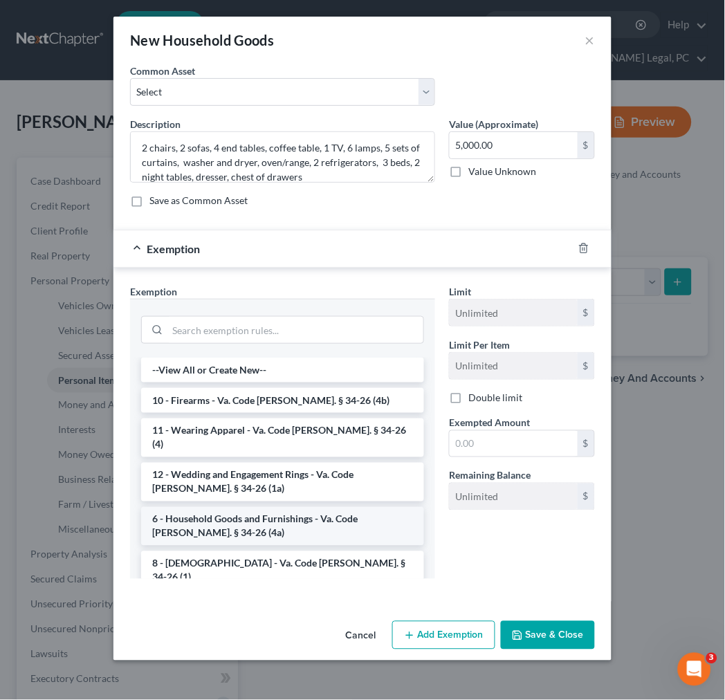
click at [221, 510] on li "6 - Household Goods and Furnishings - Va. Code [PERSON_NAME]. § 34-26 (4a)" at bounding box center [282, 526] width 283 height 39
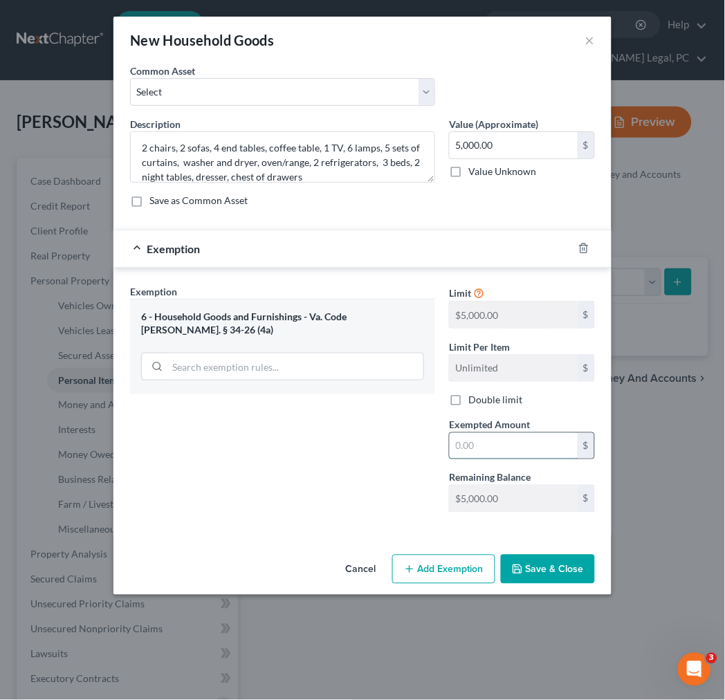
click at [471, 440] on input "text" at bounding box center [513, 446] width 128 height 26
type input "5"
type input "5,000.00"
click at [552, 563] on button "Save & Close" at bounding box center [548, 568] width 94 height 29
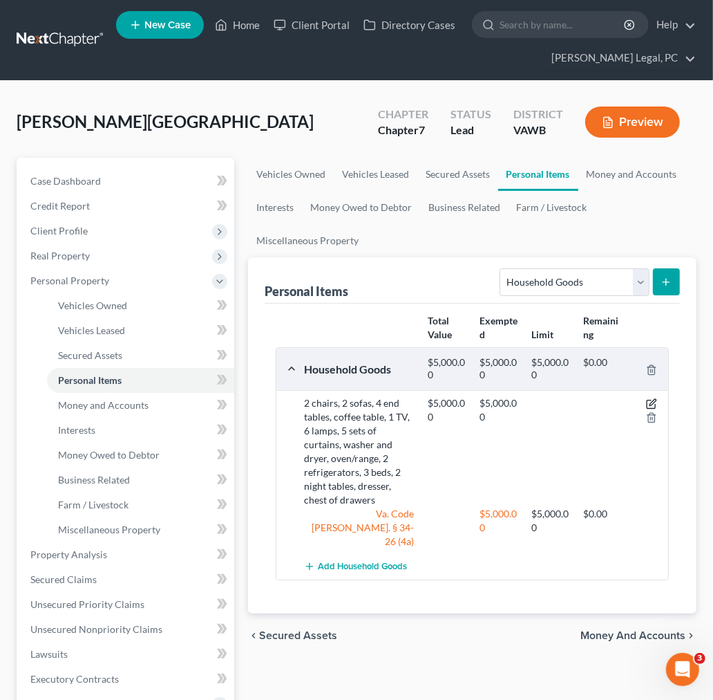
click at [654, 400] on icon "button" at bounding box center [653, 403] width 6 height 6
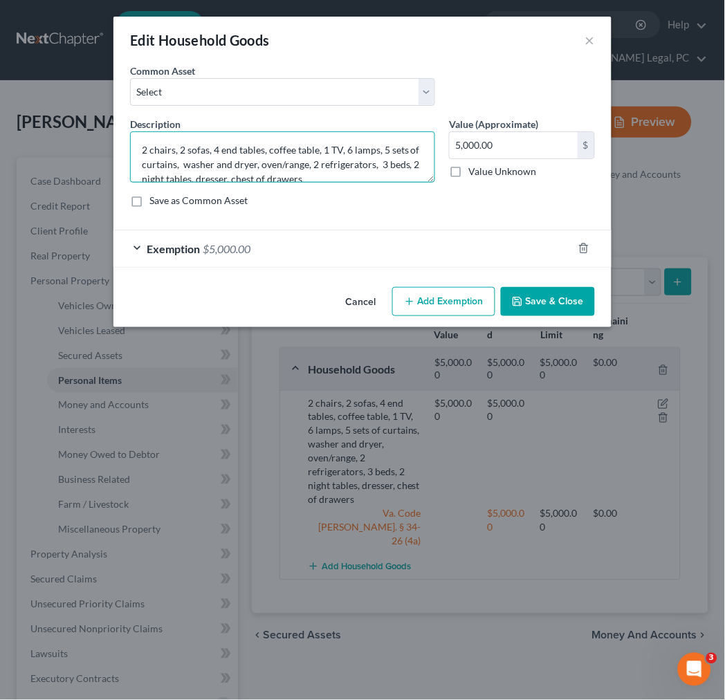
click at [384, 149] on textarea "2 chairs, 2 sofas, 4 end tables, coffee table, 1 TV, 6 lamps, 5 sets of curtain…" at bounding box center [282, 156] width 305 height 51
type textarea "2 chairs, 2 sofas, 4 end tables, coffee table, 1 TV, 6 lamps, 8 sets of curtain…"
click at [541, 307] on button "Save & Close" at bounding box center [548, 301] width 94 height 29
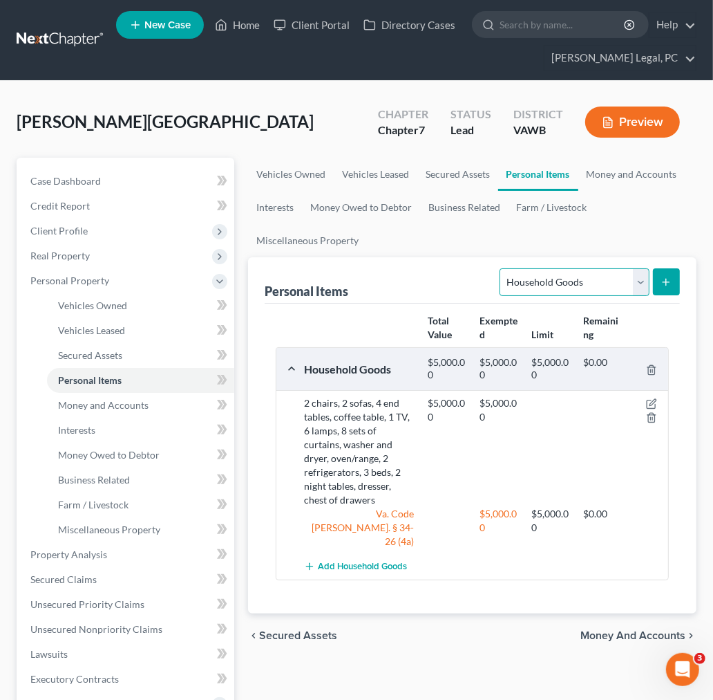
click at [639, 284] on select "Select Item Type Clothing Collectibles Of Value Electronics Firearms Household …" at bounding box center [574, 282] width 149 height 28
select select "clothing"
click at [501, 268] on select "Select Item Type Clothing Collectibles Of Value Electronics Firearms Household …" at bounding box center [574, 282] width 149 height 28
click at [672, 280] on icon "submit" at bounding box center [666, 282] width 11 height 11
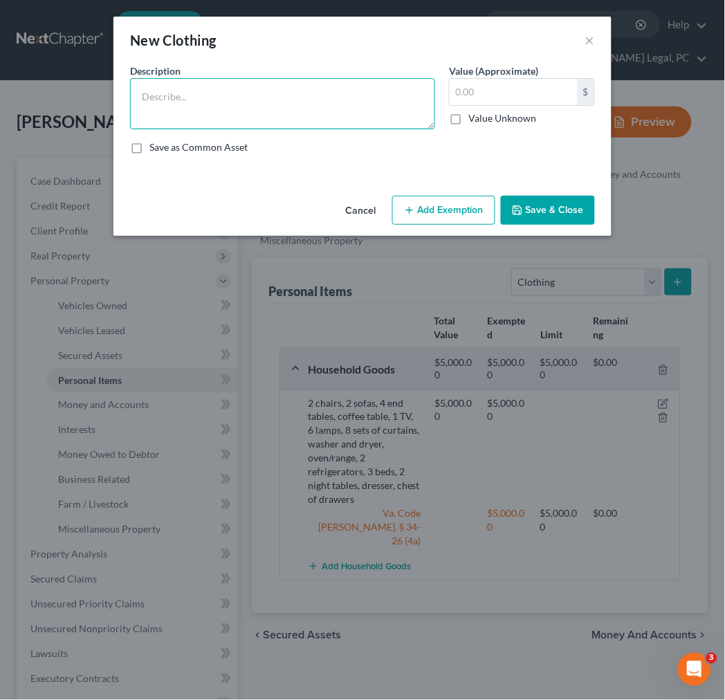
click at [189, 113] on textarea at bounding box center [282, 103] width 305 height 51
type textarea "wearing apparel"
type input "0"
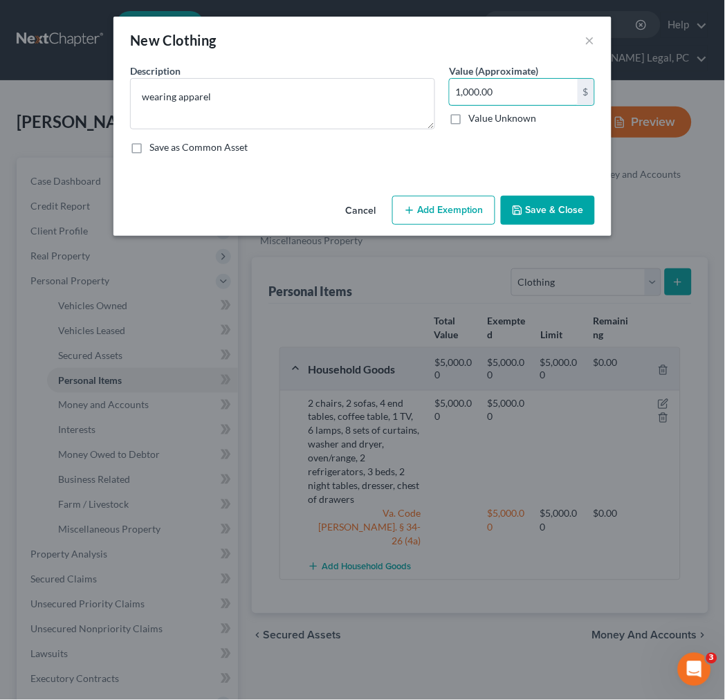
type input "1,000.00"
click at [423, 214] on button "Add Exemption" at bounding box center [443, 210] width 103 height 29
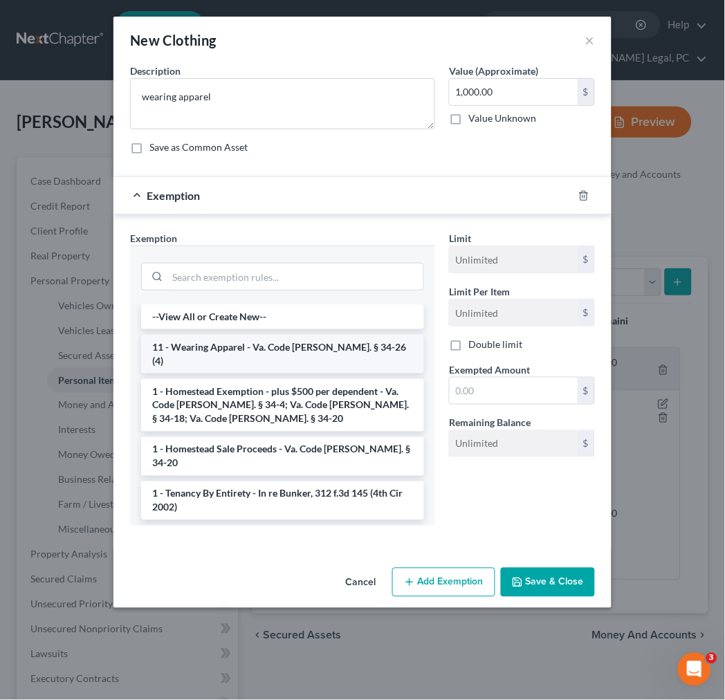
click at [283, 351] on li "11 - Wearing Apparel - Va. Code [PERSON_NAME]. § 34-26 (4)" at bounding box center [282, 354] width 283 height 39
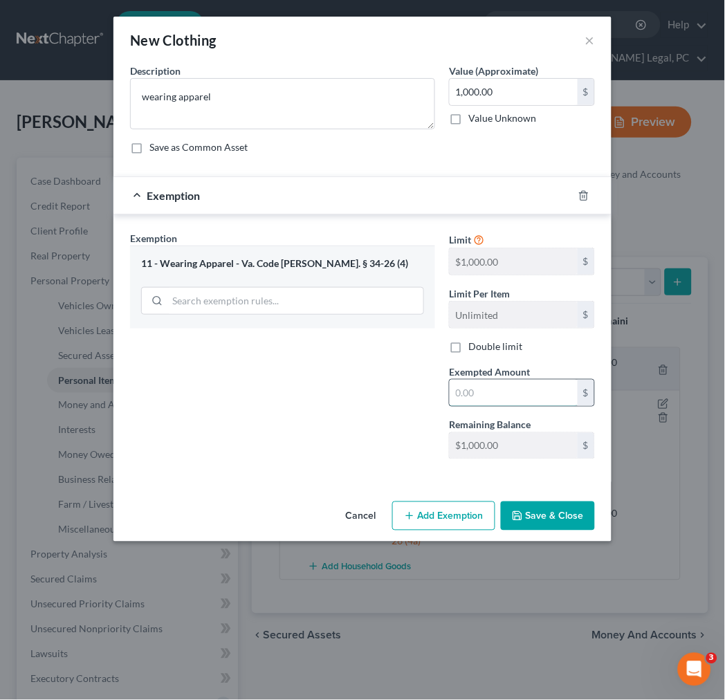
click at [470, 395] on input "text" at bounding box center [513, 393] width 128 height 26
type input "1,000.00"
click at [554, 510] on button "Save & Close" at bounding box center [548, 515] width 94 height 29
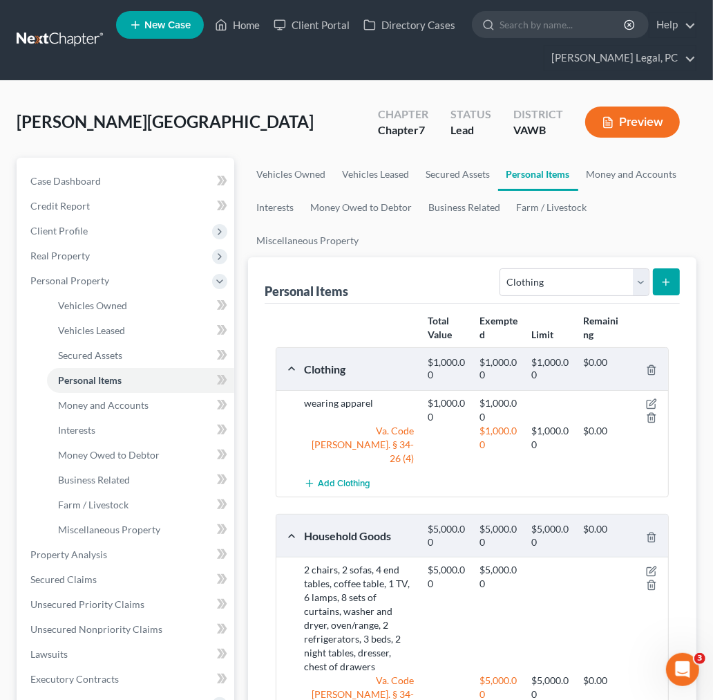
scroll to position [307, 0]
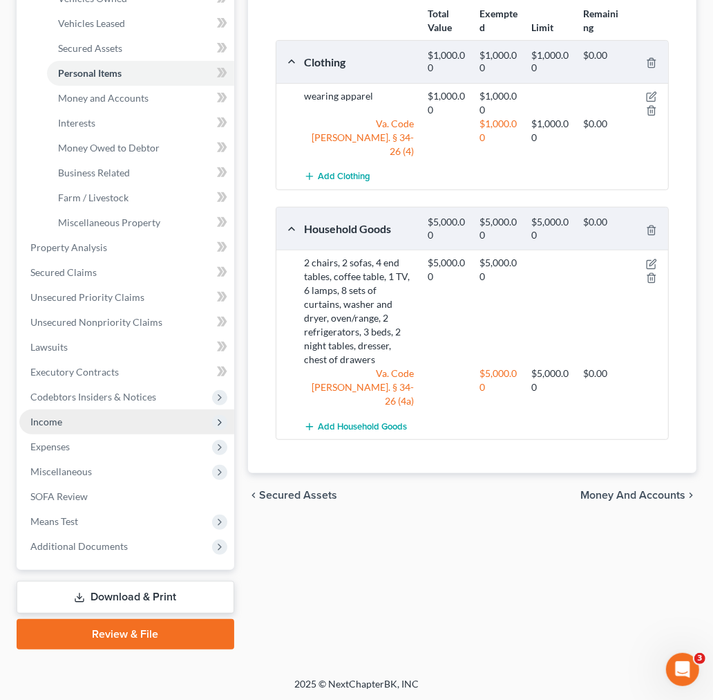
click at [55, 418] on span "Income" at bounding box center [46, 421] width 32 height 12
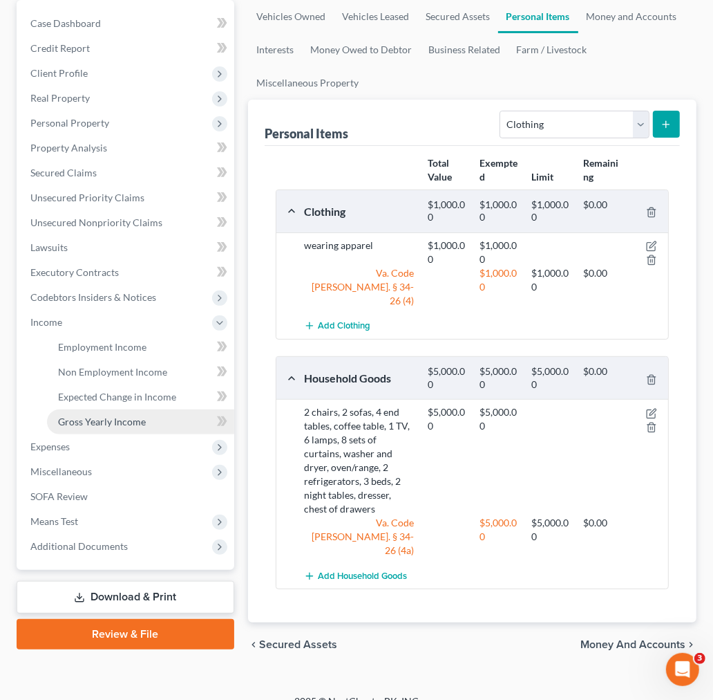
click at [72, 415] on span "Gross Yearly Income" at bounding box center [102, 421] width 88 height 12
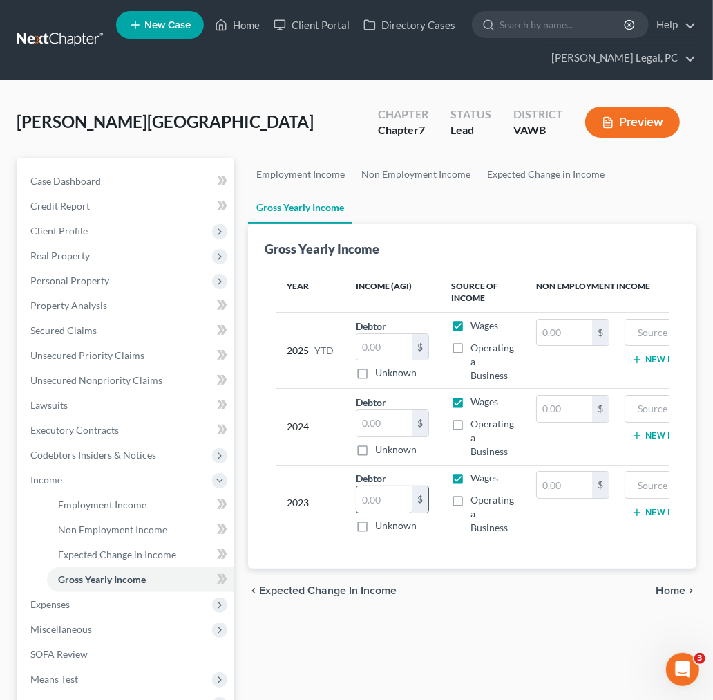
click at [383, 499] on input "text" at bounding box center [384, 499] width 55 height 26
type input "29,223.00"
click at [373, 420] on input "text" at bounding box center [384, 423] width 55 height 26
type input "28,956.00"
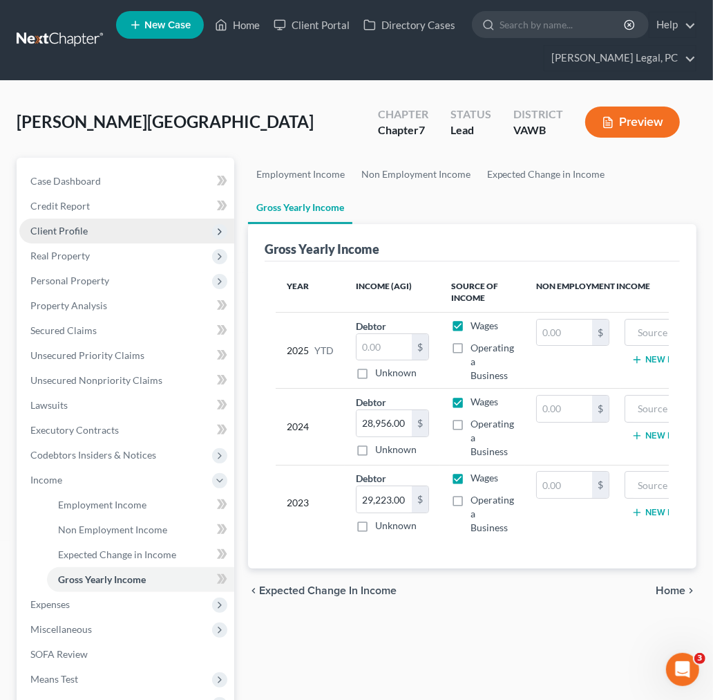
click at [56, 231] on span "Client Profile" at bounding box center [58, 231] width 57 height 12
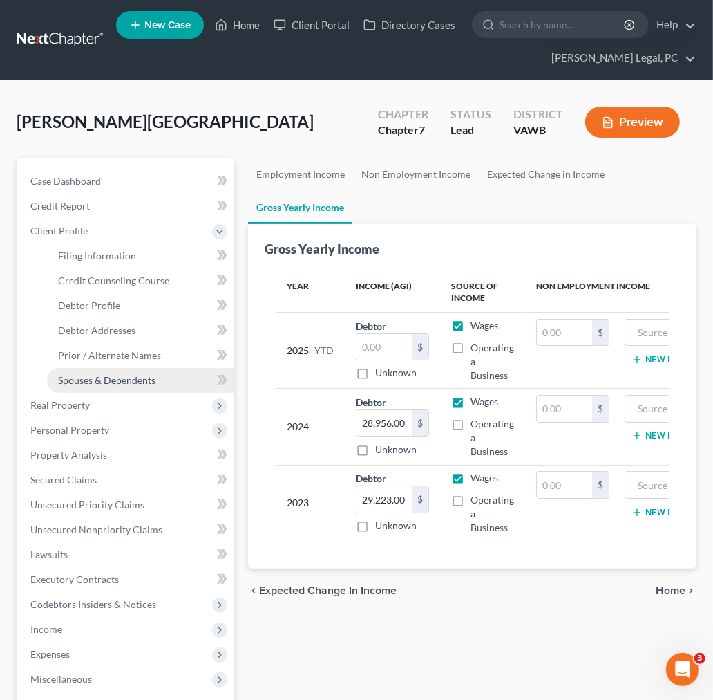
click at [86, 375] on span "Spouses & Dependents" at bounding box center [106, 380] width 97 height 12
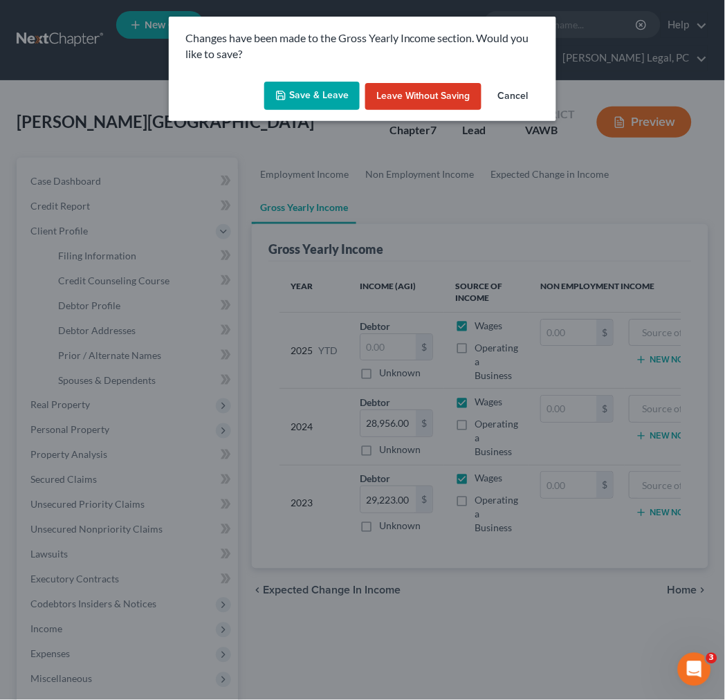
click at [293, 91] on button "Save & Leave" at bounding box center [311, 96] width 95 height 29
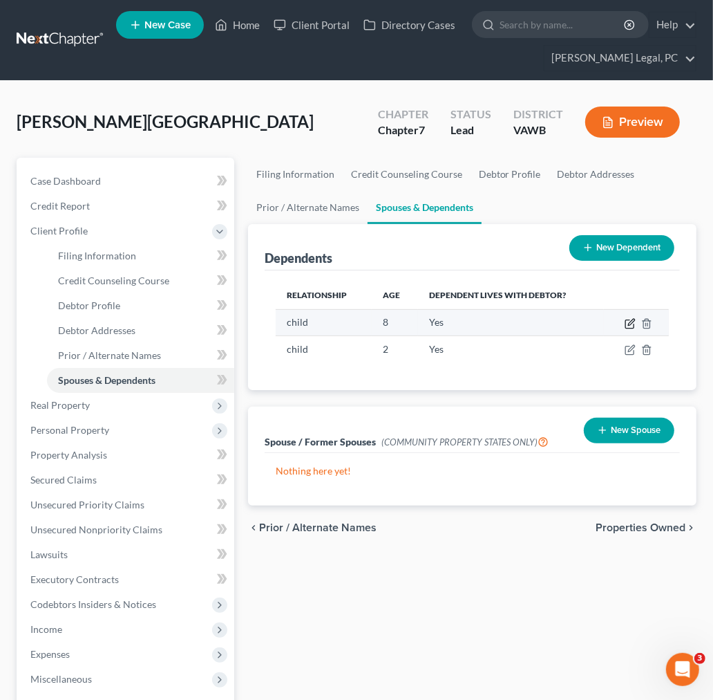
click at [630, 323] on icon "button" at bounding box center [630, 323] width 11 height 11
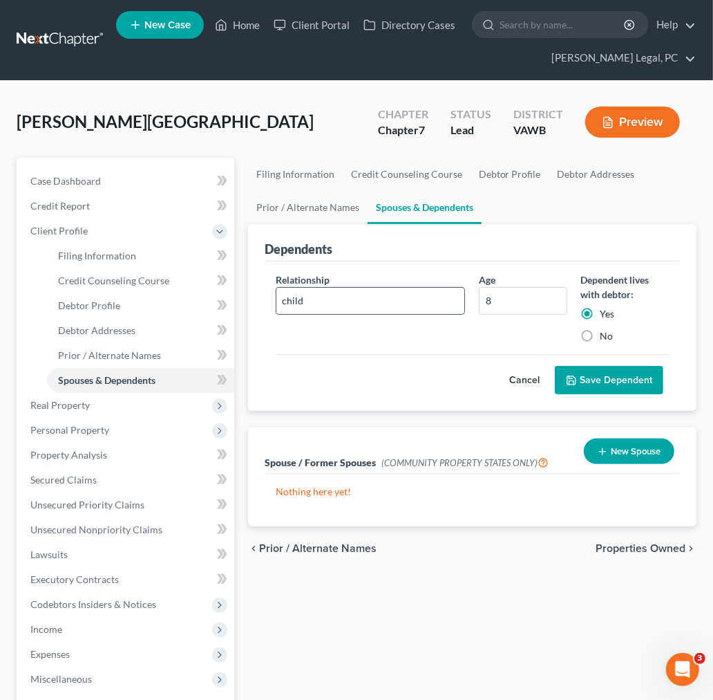
click at [327, 292] on input "child" at bounding box center [371, 301] width 189 height 26
type input "son"
click at [627, 387] on button "Save Dependent" at bounding box center [609, 380] width 109 height 29
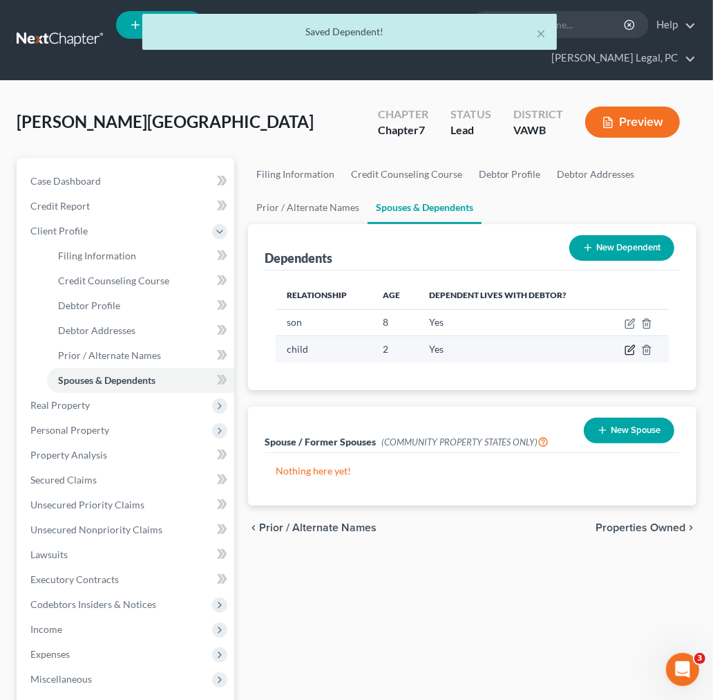
click at [630, 349] on icon "button" at bounding box center [630, 349] width 11 height 11
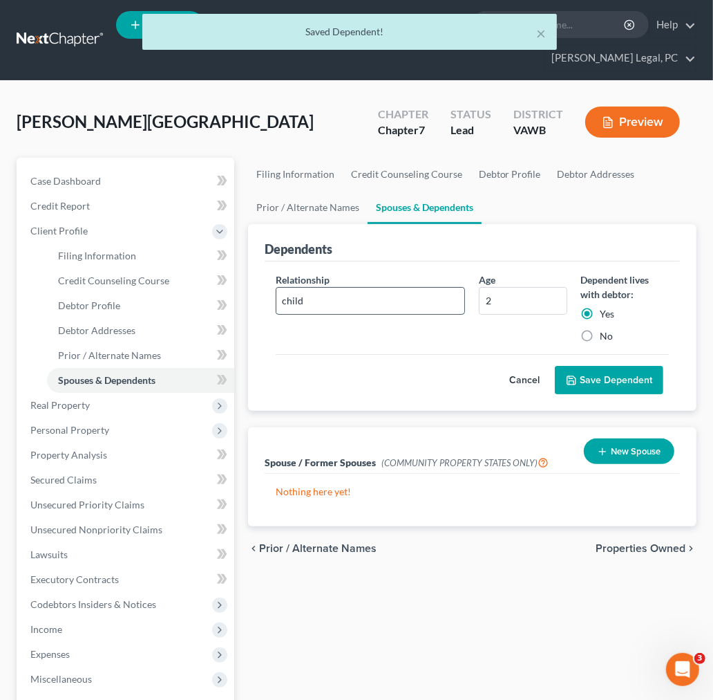
click at [285, 301] on input "child" at bounding box center [371, 301] width 189 height 26
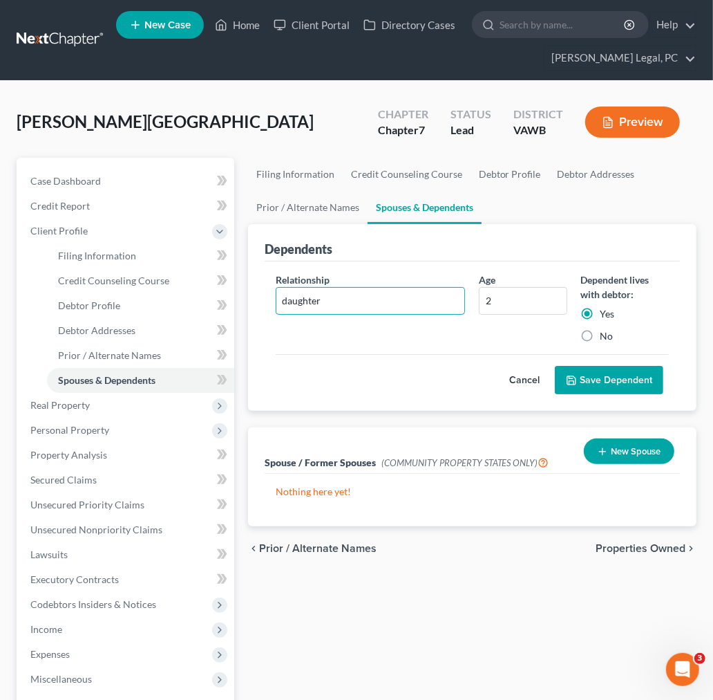
type input "daughter"
click at [614, 376] on button "Save Dependent" at bounding box center [609, 380] width 109 height 29
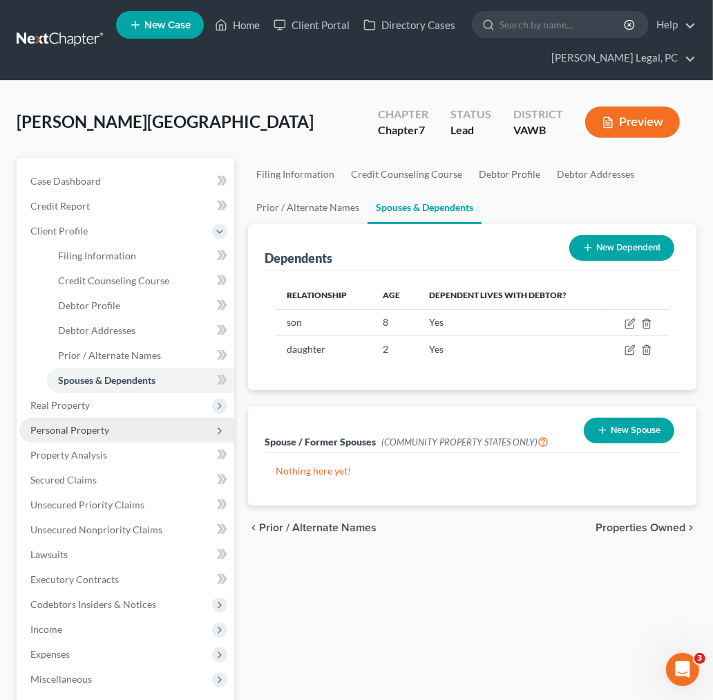
click at [85, 424] on span "Personal Property" at bounding box center [69, 430] width 79 height 12
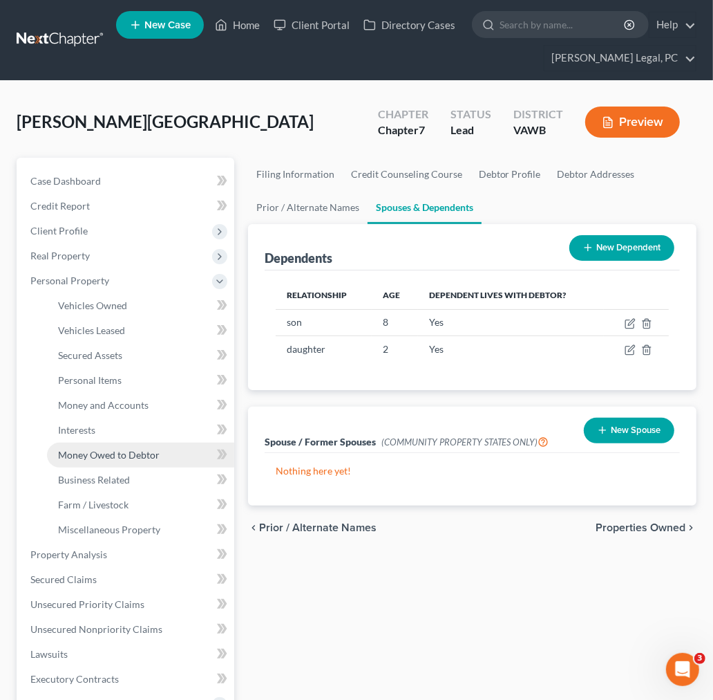
click at [106, 455] on span "Money Owed to Debtor" at bounding box center [109, 455] width 102 height 12
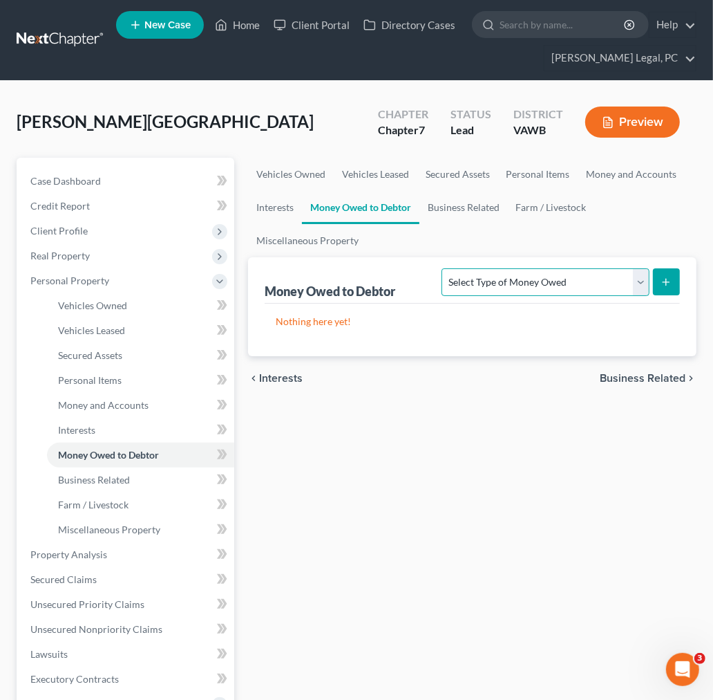
click at [557, 274] on select "Select Type of Money Owed Accounts Receivable Alimony Child Support Claims Agai…" at bounding box center [545, 282] width 207 height 28
select select "equitable_or_future_interests"
click at [445, 268] on select "Select Type of Money Owed Accounts Receivable Alimony Child Support Claims Agai…" at bounding box center [545, 282] width 207 height 28
click at [661, 292] on button "submit" at bounding box center [666, 281] width 27 height 27
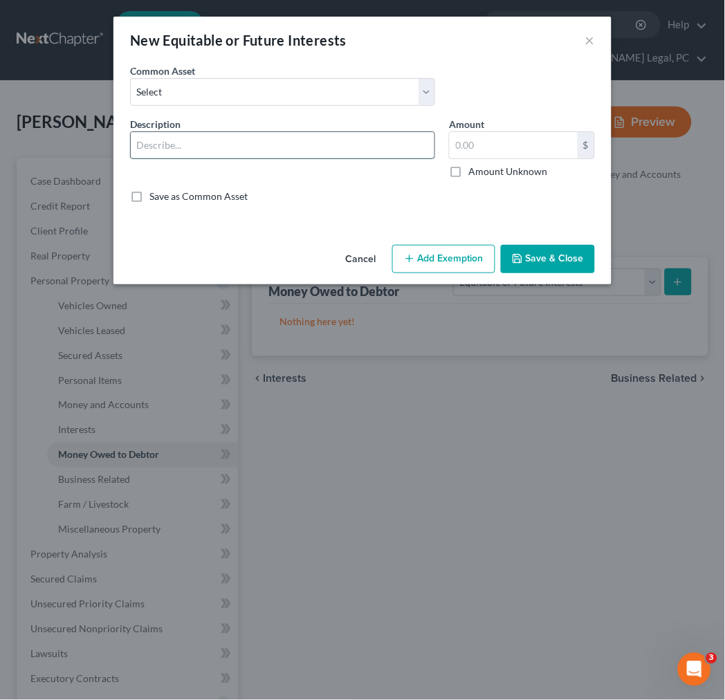
click at [213, 137] on input "text" at bounding box center [282, 145] width 303 height 26
type input "Inchoate Interest in Inheritance Property *Debtor understands that if she becom…"
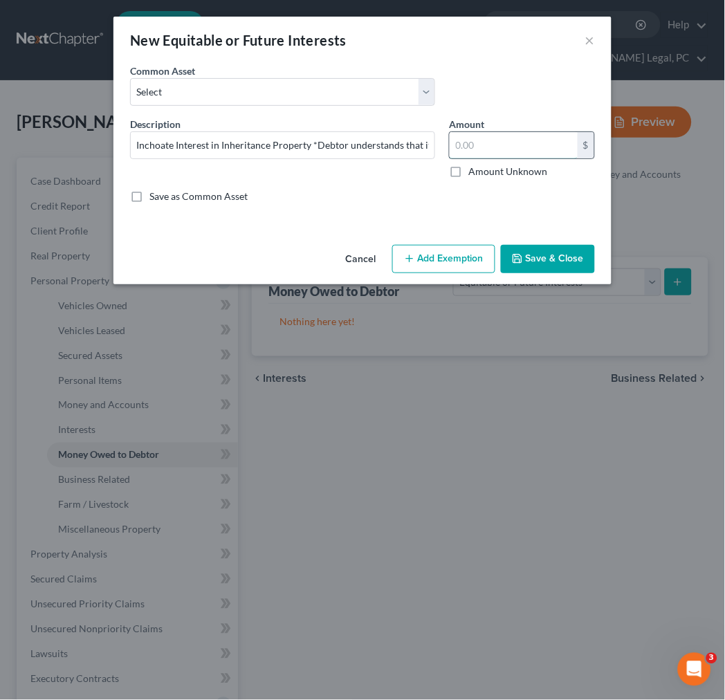
click at [486, 148] on input "text" at bounding box center [513, 145] width 128 height 26
type input "1.00"
click at [440, 251] on button "Add Exemption" at bounding box center [443, 259] width 103 height 29
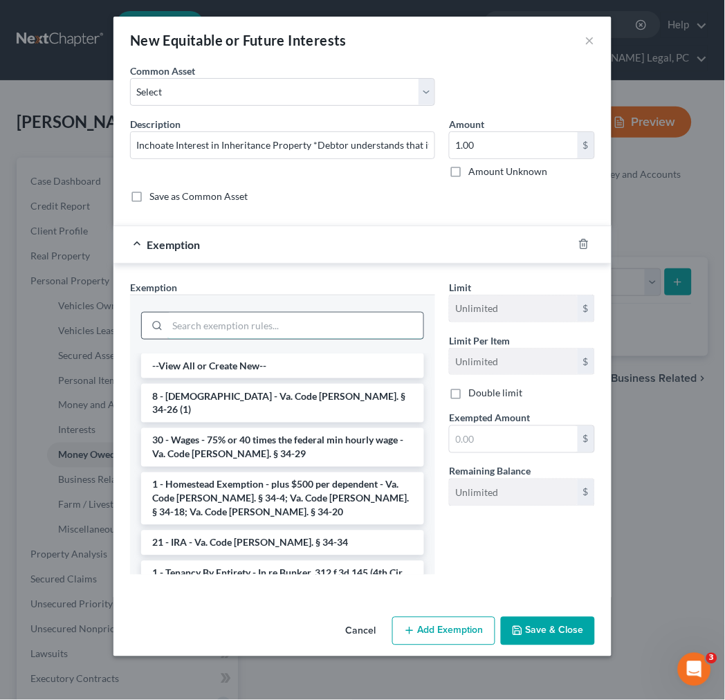
click at [295, 319] on input "search" at bounding box center [295, 325] width 256 height 26
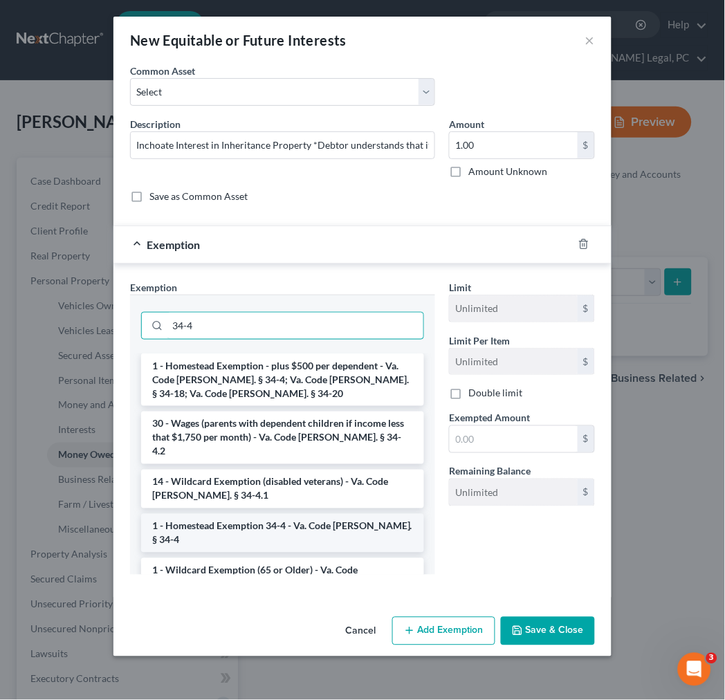
type input "34-4"
click at [320, 514] on li "1 - Homestead Exemption 34-4 - Va. Code [PERSON_NAME]. § 34-4" at bounding box center [282, 533] width 283 height 39
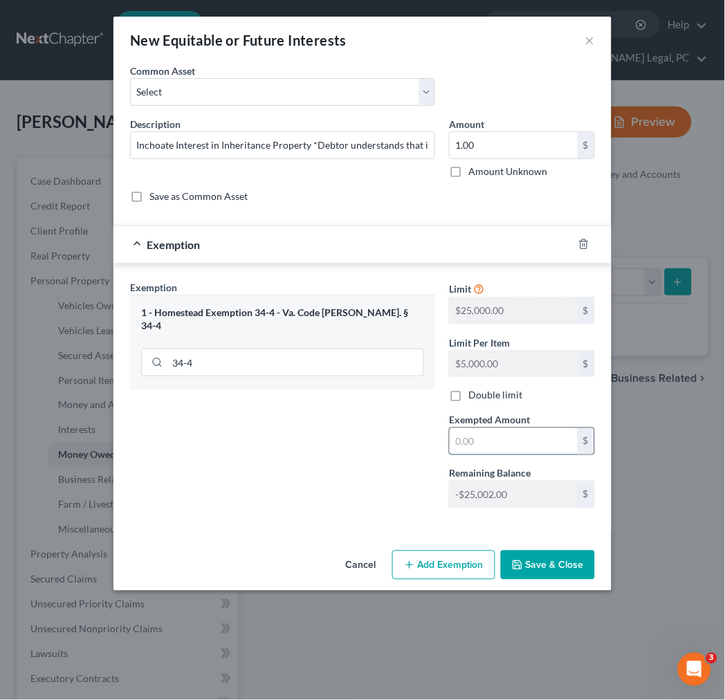
click at [503, 448] on input "text" at bounding box center [513, 441] width 128 height 26
type input "1.00"
click at [518, 570] on icon "button" at bounding box center [517, 564] width 11 height 11
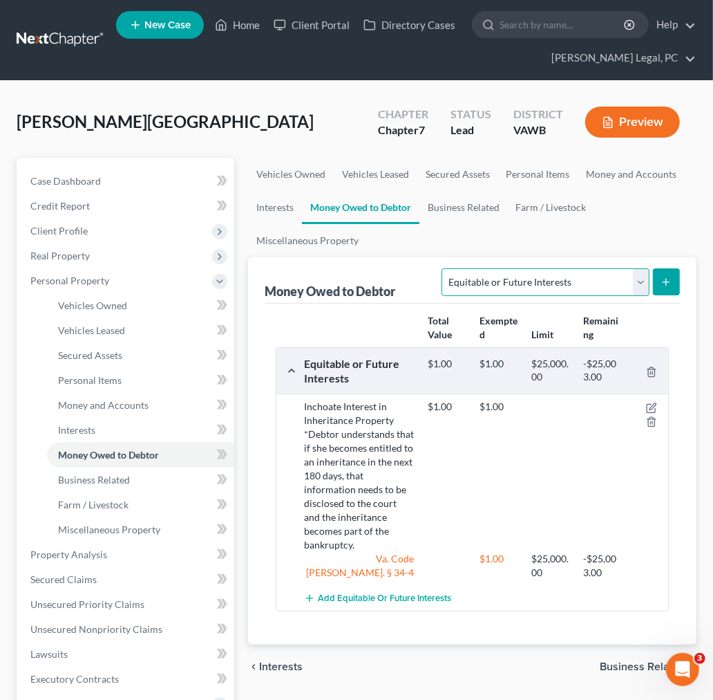
click at [599, 285] on select "Select Type of Money Owed Accounts Receivable Alimony Child Support Claims Agai…" at bounding box center [545, 282] width 207 height 28
select select "expected_tax_refund"
click at [442, 268] on select "Select Type of Money Owed Accounts Receivable Alimony Child Support Claims Agai…" at bounding box center [545, 282] width 207 height 28
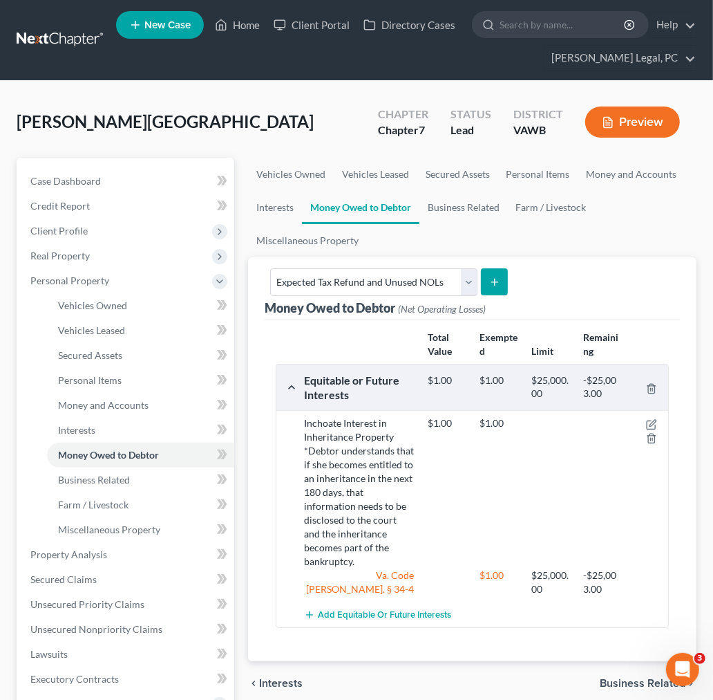
click at [492, 277] on icon "submit" at bounding box center [494, 282] width 11 height 11
select select "0"
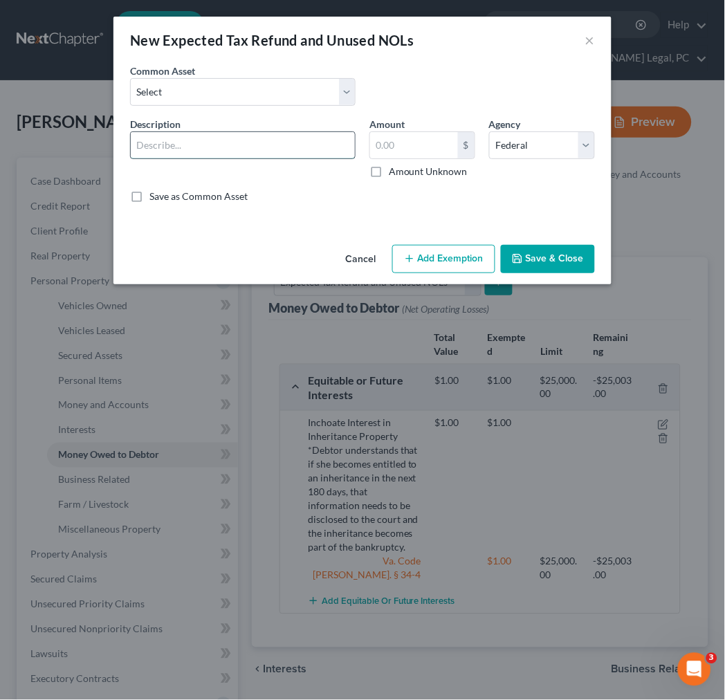
click at [227, 149] on input "text" at bounding box center [243, 145] width 224 height 26
type input "2025 prorata federal tax refund"
click at [441, 150] on input "text" at bounding box center [414, 145] width 88 height 26
click at [403, 147] on input "7,171" at bounding box center [414, 145] width 88 height 26
click at [415, 147] on input "7,171" at bounding box center [414, 145] width 88 height 26
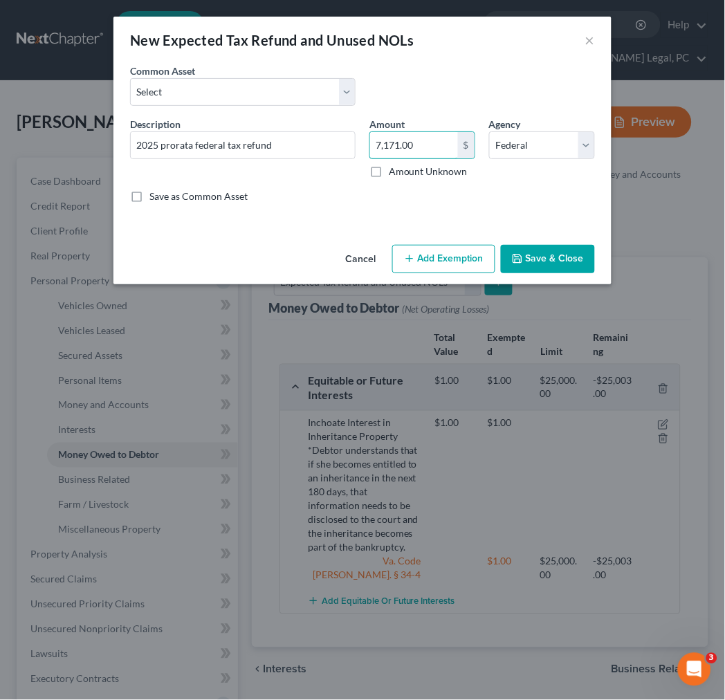
type input "7,171.00"
click at [429, 258] on button "Add Exemption" at bounding box center [443, 259] width 103 height 29
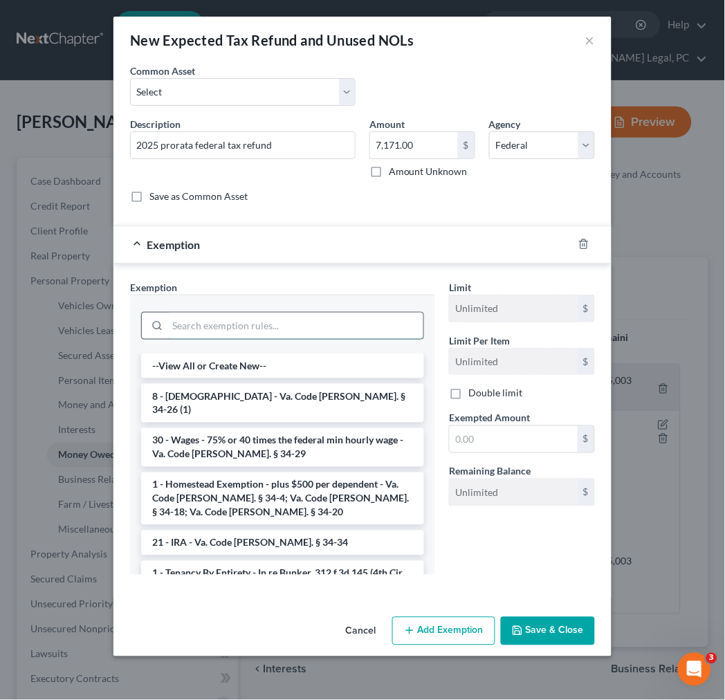
click at [292, 323] on input "search" at bounding box center [295, 325] width 256 height 26
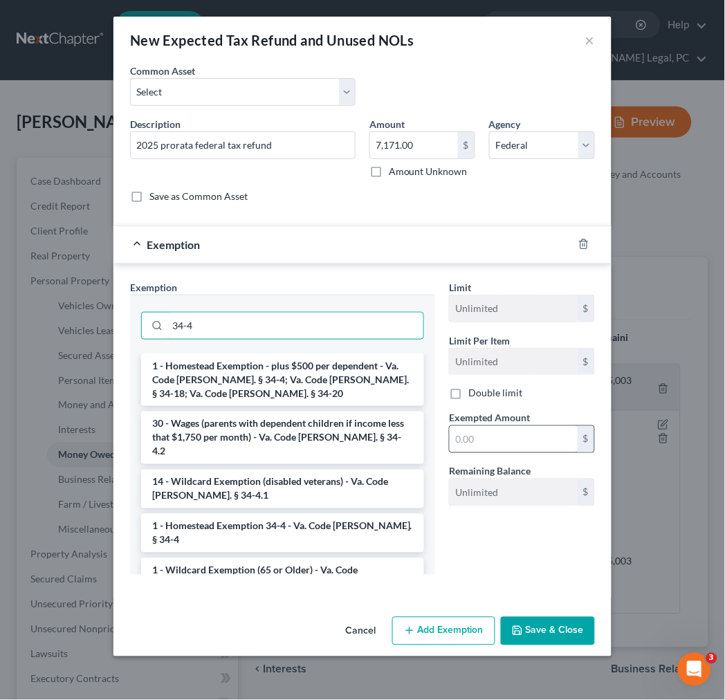
type input "34-4"
click at [526, 427] on input "text" at bounding box center [513, 439] width 128 height 26
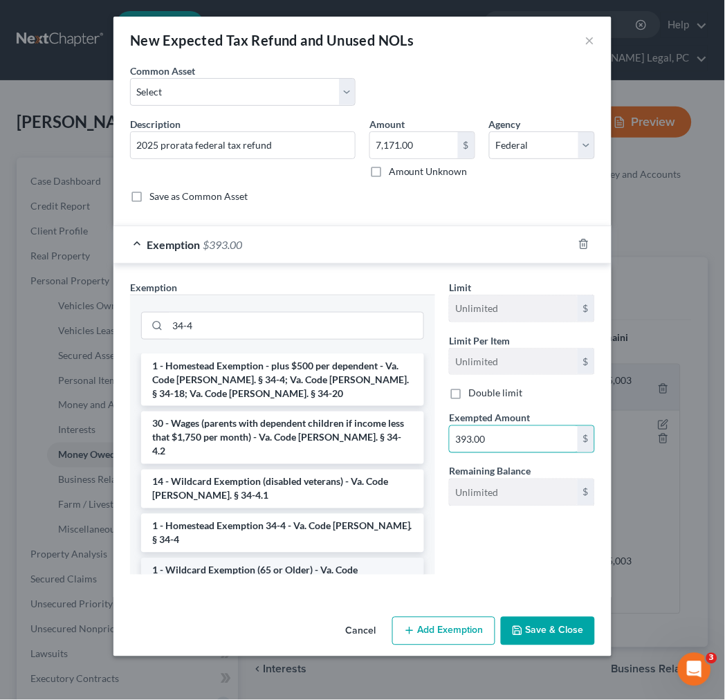
type input "393.00"
click at [442, 636] on button "Add Exemption" at bounding box center [443, 631] width 103 height 29
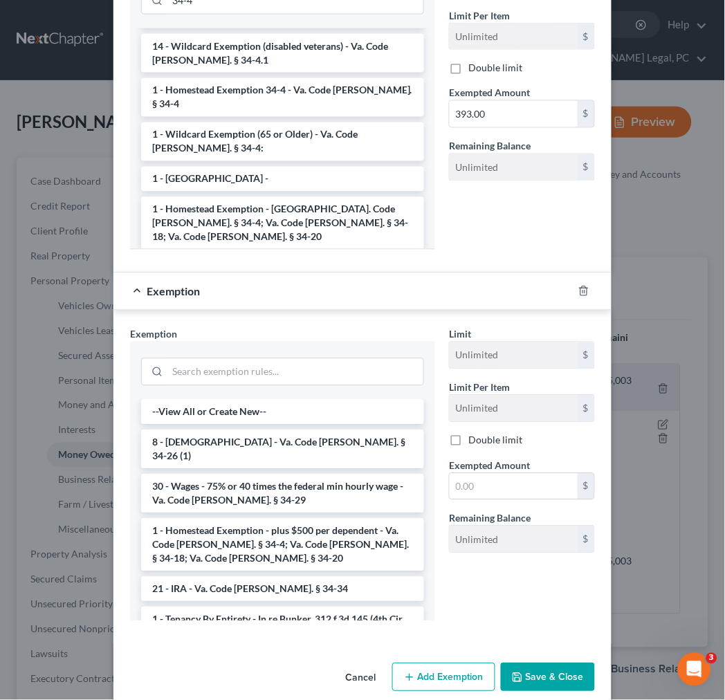
scroll to position [344, 0]
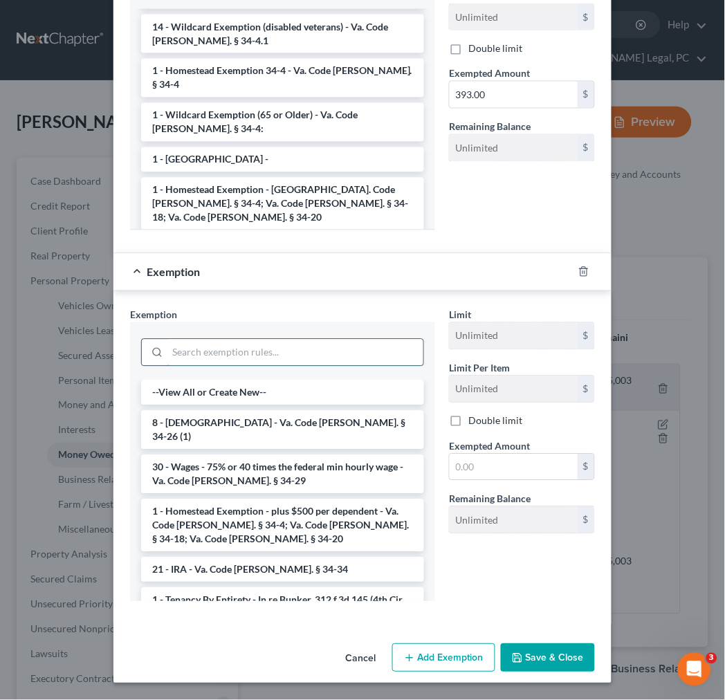
click at [227, 347] on input "search" at bounding box center [295, 352] width 256 height 26
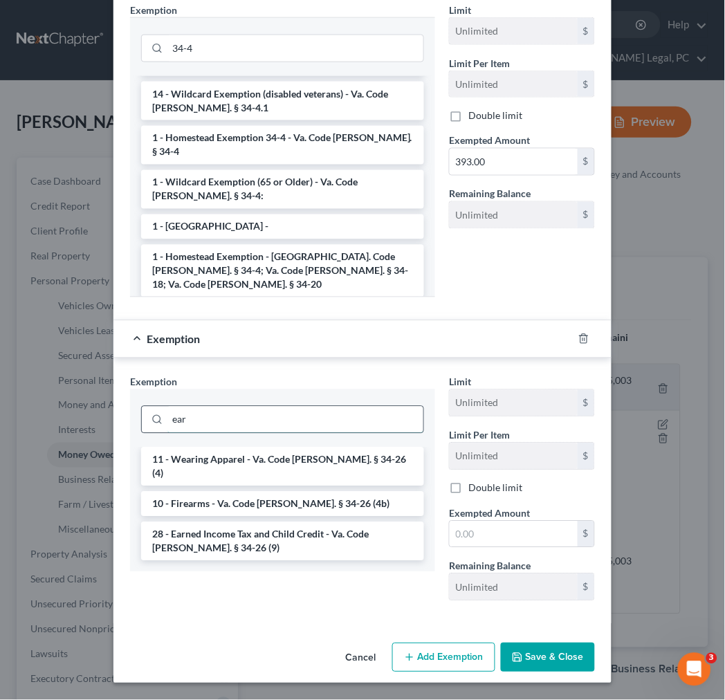
scroll to position [278, 0]
type input "ear"
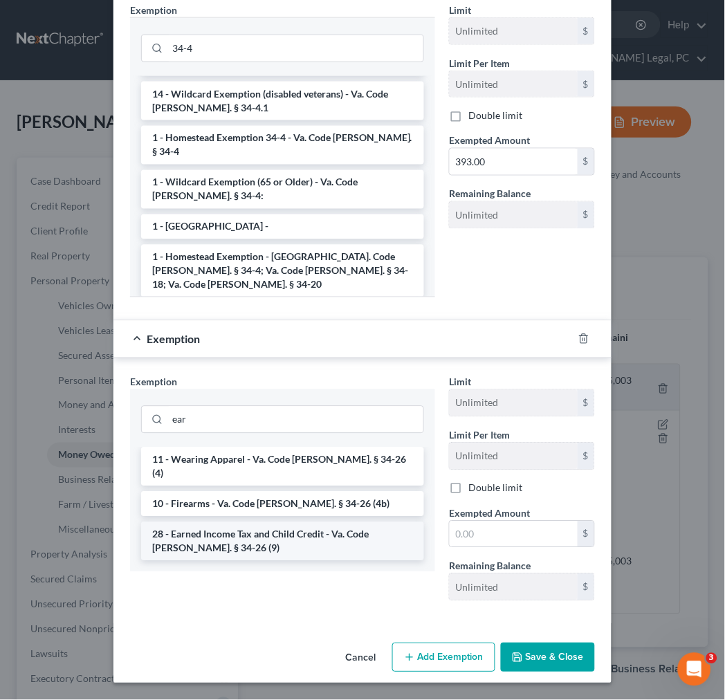
click at [238, 527] on li "28 - Earned Income Tax and Child Credit - Va. Code [PERSON_NAME]. § 34-26 (9)" at bounding box center [282, 541] width 283 height 39
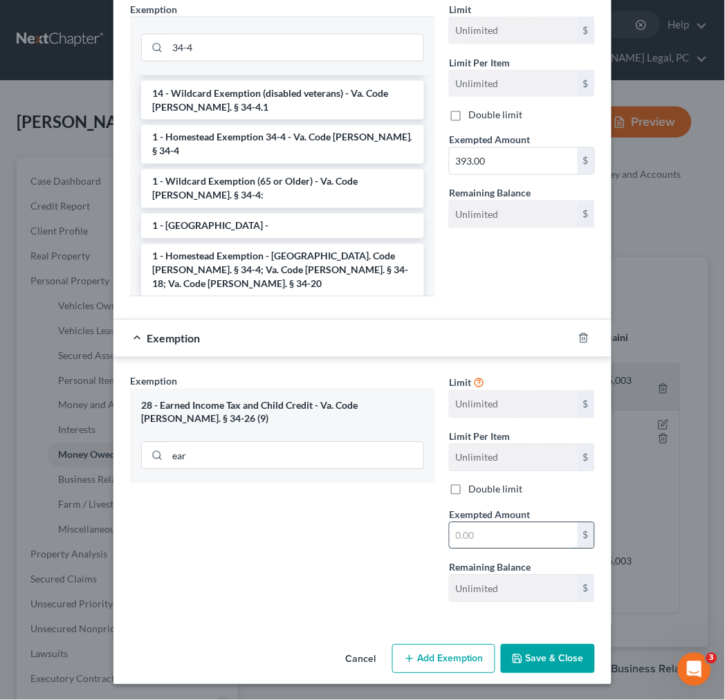
click at [452, 534] on input "text" at bounding box center [513, 536] width 128 height 26
type input "6,778.00"
click at [527, 661] on button "Save & Close" at bounding box center [548, 658] width 94 height 29
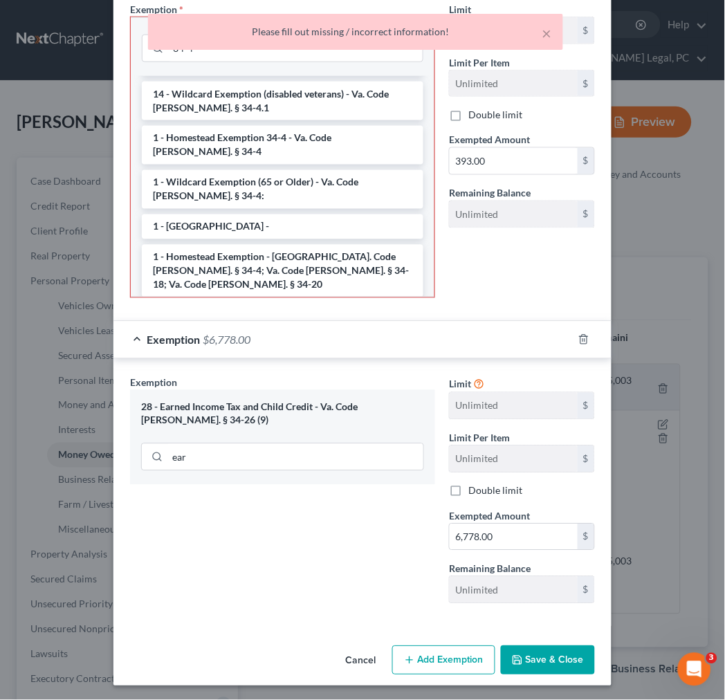
click at [301, 402] on div "28 - Earned Income Tax and Child Credit - Va. Code [PERSON_NAME]. § 34-26 (9)" at bounding box center [282, 414] width 283 height 26
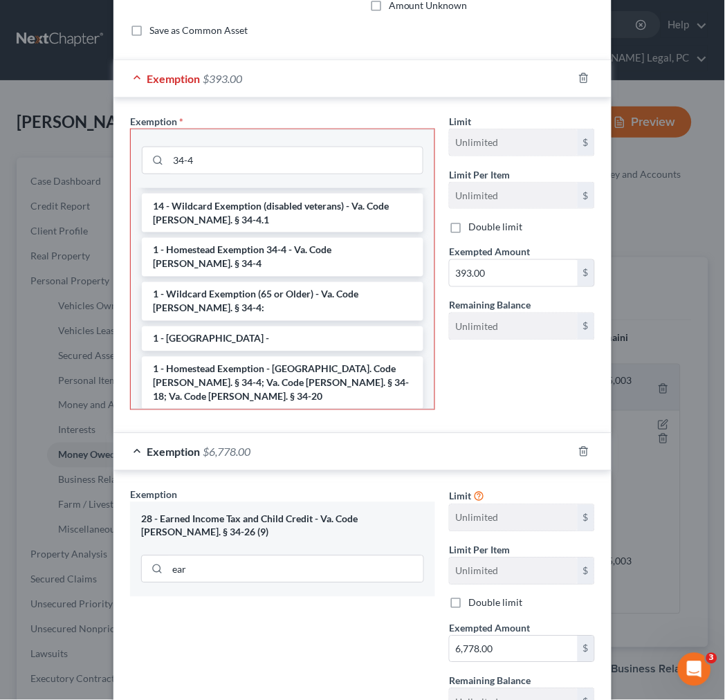
scroll to position [0, 0]
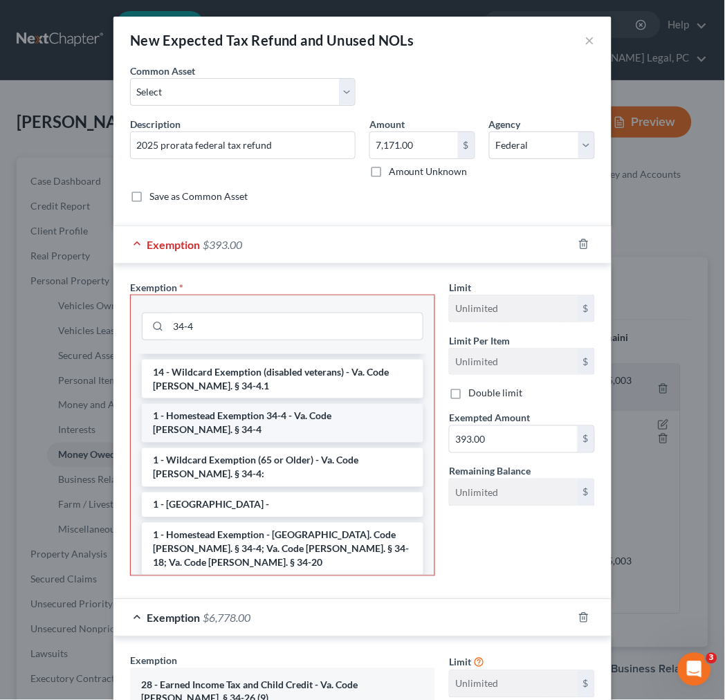
click at [250, 404] on li "1 - Homestead Exemption 34-4 - Va. Code [PERSON_NAME]. § 34-4" at bounding box center [282, 423] width 281 height 39
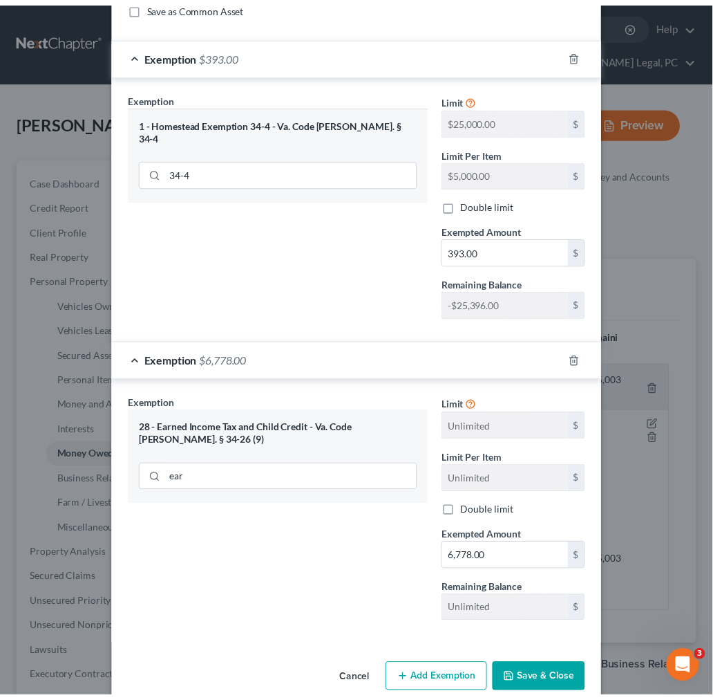
scroll to position [215, 0]
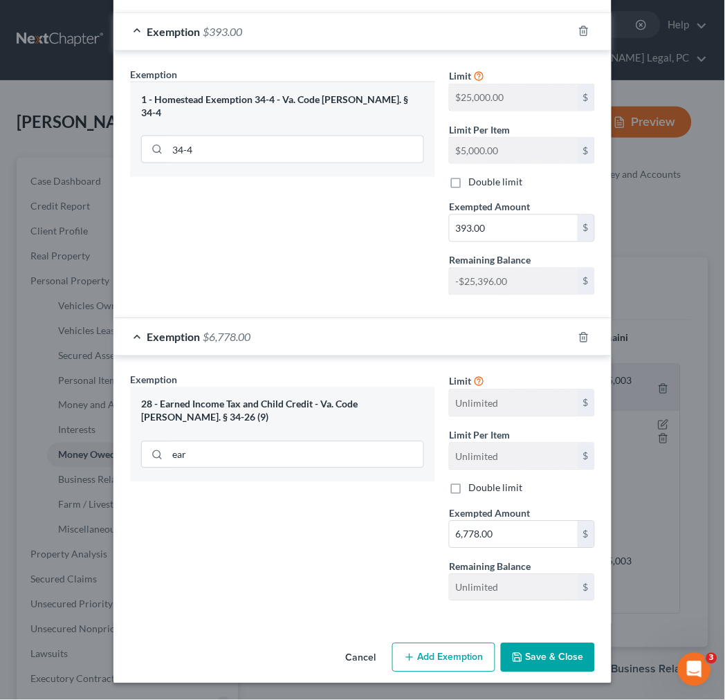
click at [536, 657] on button "Save & Close" at bounding box center [548, 657] width 94 height 29
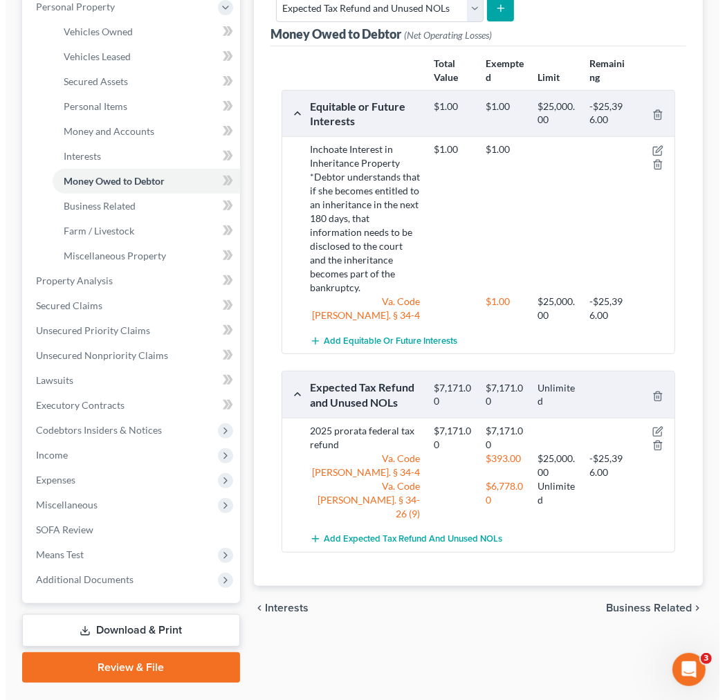
scroll to position [307, 0]
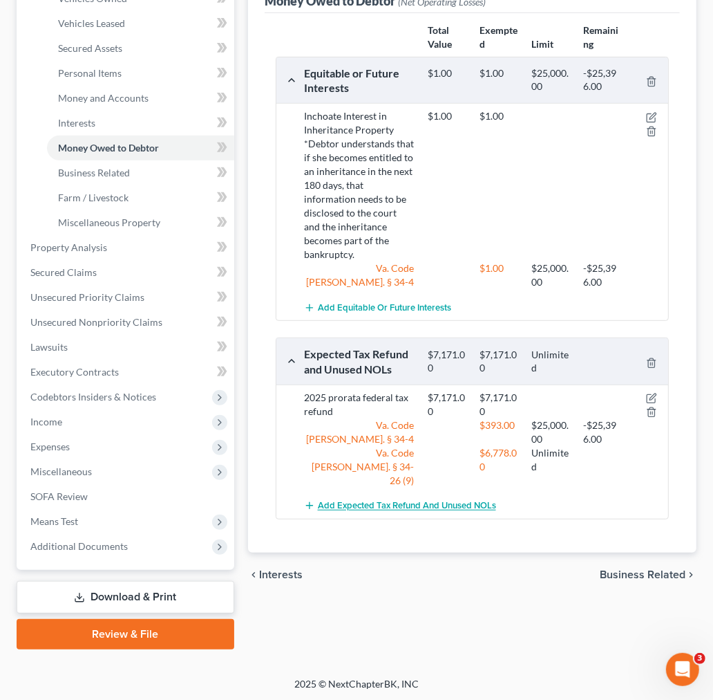
click at [354, 501] on span "Add Expected Tax Refund and Unused NOLs" at bounding box center [407, 506] width 178 height 11
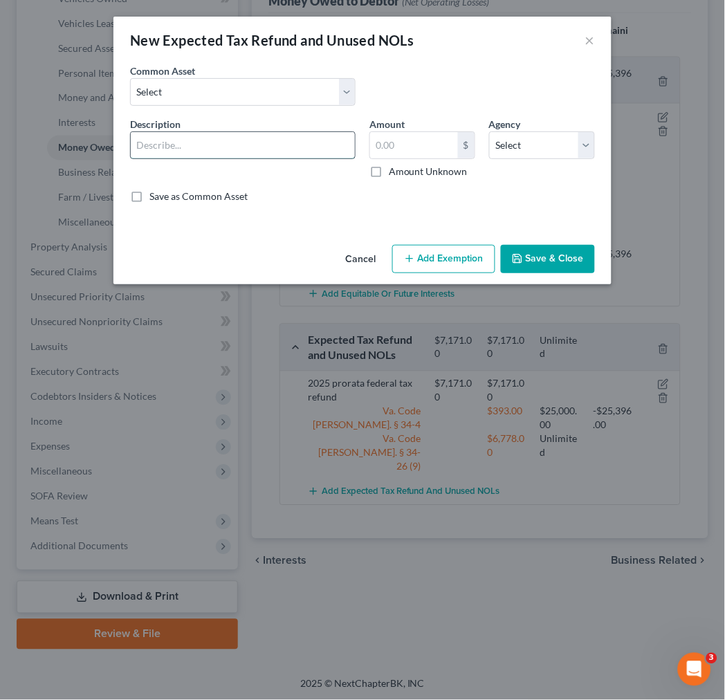
click at [225, 135] on input "text" at bounding box center [243, 145] width 224 height 26
type input "2025 prorata state tax refund"
click at [401, 139] on input "text" at bounding box center [414, 145] width 88 height 26
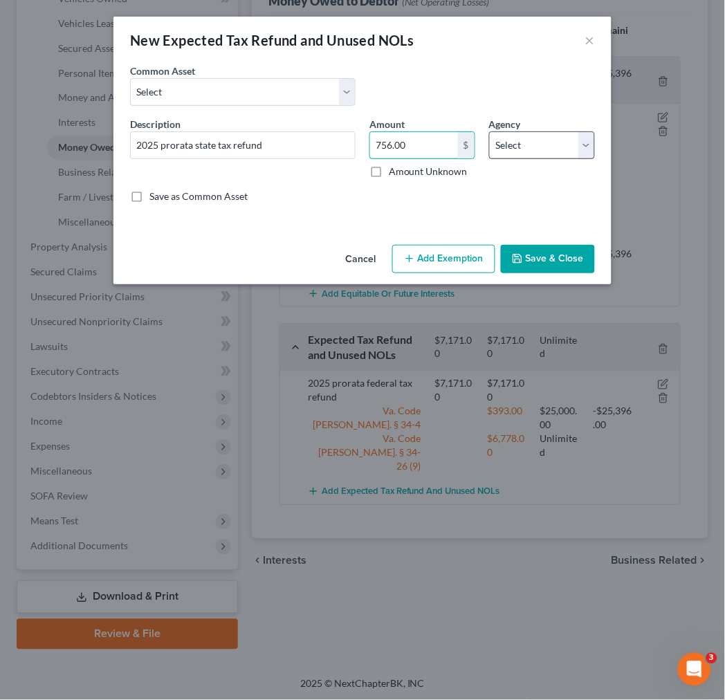
type input "756.00"
click at [499, 141] on select "Select Federal State Local" at bounding box center [542, 145] width 106 height 28
select select "1"
click at [489, 131] on select "Select Federal State Local" at bounding box center [542, 145] width 106 height 28
click at [433, 260] on button "Add Exemption" at bounding box center [443, 259] width 103 height 29
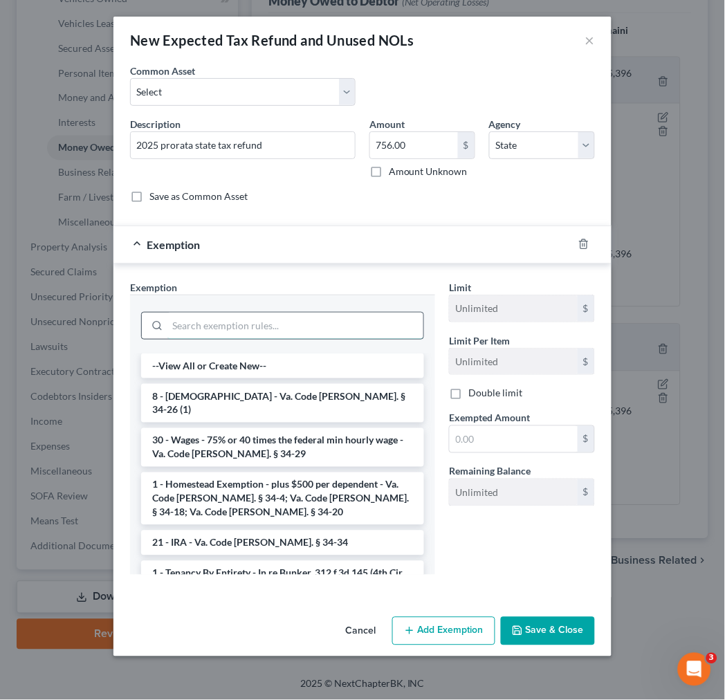
click at [349, 330] on input "search" at bounding box center [295, 325] width 256 height 26
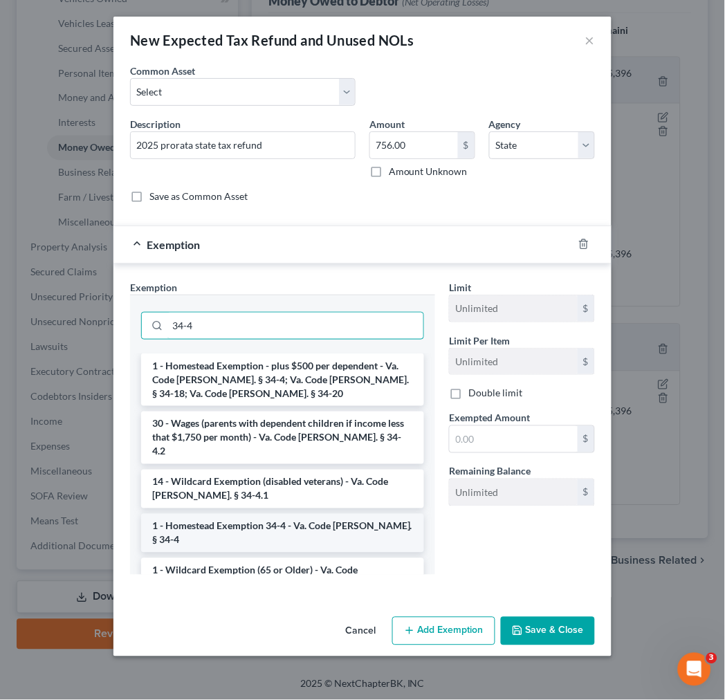
type input "34-4"
click at [330, 514] on li "1 - Homestead Exemption 34-4 - Va. Code [PERSON_NAME]. § 34-4" at bounding box center [282, 533] width 283 height 39
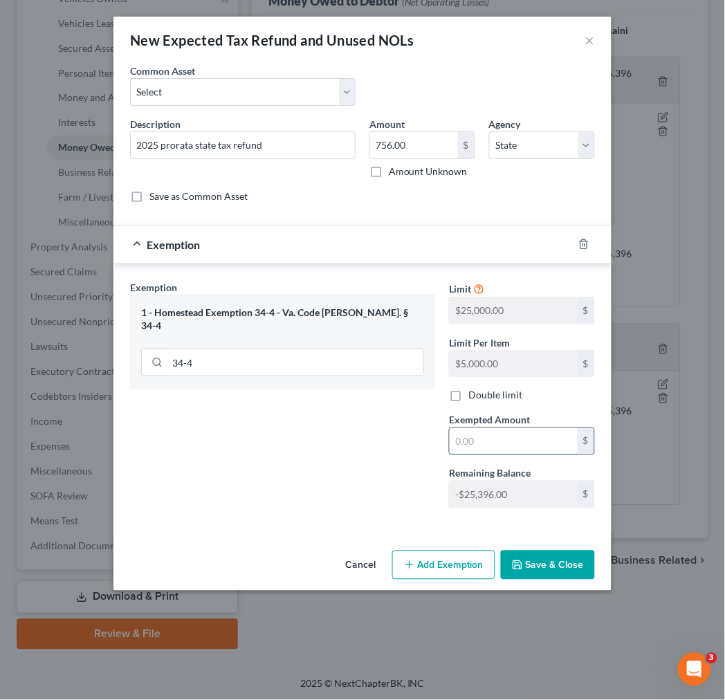
click at [474, 436] on input "text" at bounding box center [513, 441] width 128 height 26
type input "593.00"
drag, startPoint x: 462, startPoint y: 561, endPoint x: 405, endPoint y: 498, distance: 84.2
click at [462, 561] on button "Add Exemption" at bounding box center [443, 564] width 103 height 29
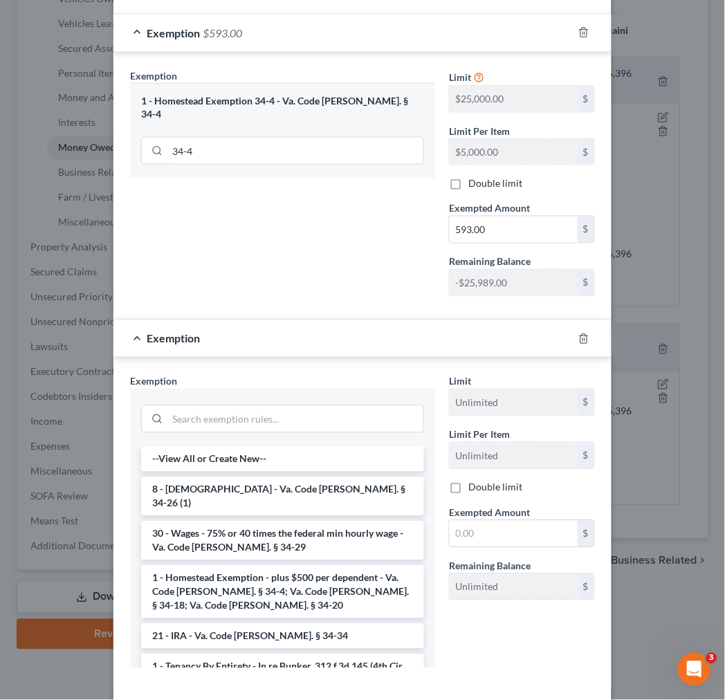
scroll to position [279, 0]
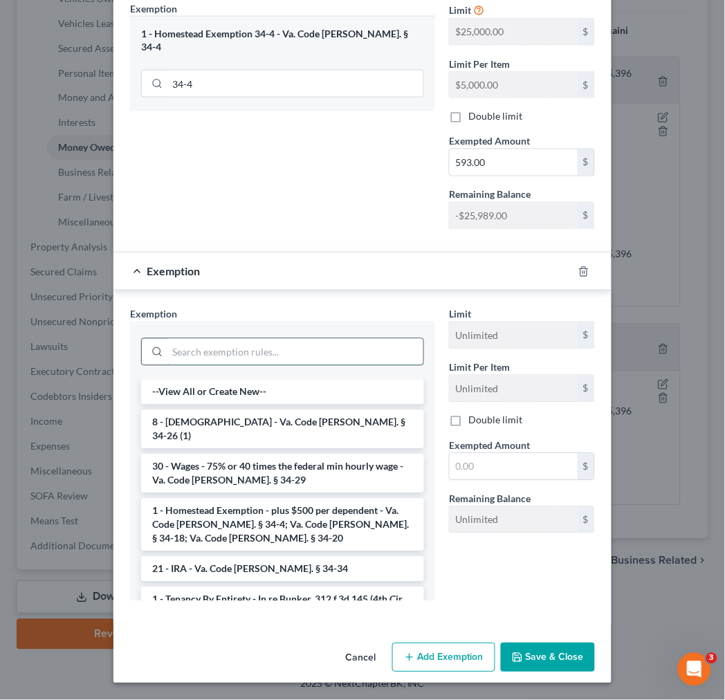
click at [317, 360] on input "search" at bounding box center [295, 352] width 256 height 26
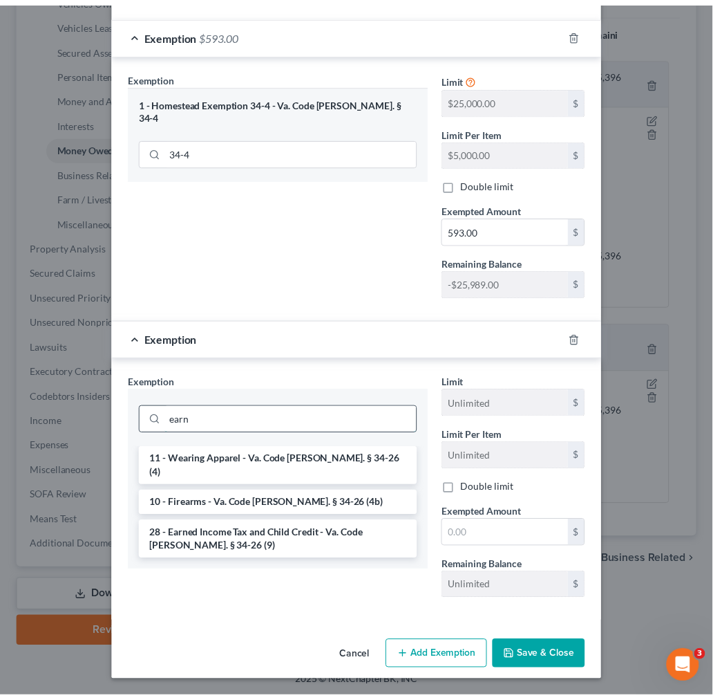
scroll to position [212, 0]
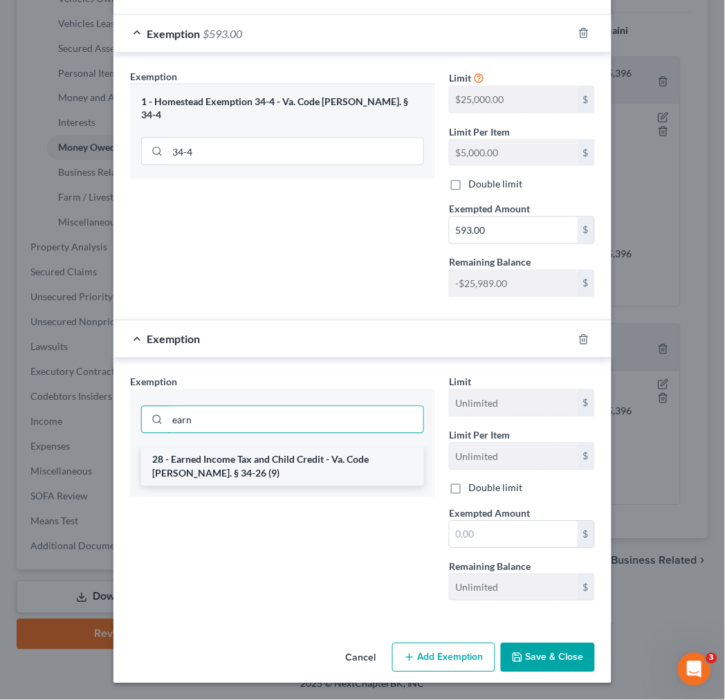
type input "earn"
click at [292, 465] on li "28 - Earned Income Tax and Child Credit - Va. Code [PERSON_NAME]. § 34-26 (9)" at bounding box center [282, 466] width 283 height 39
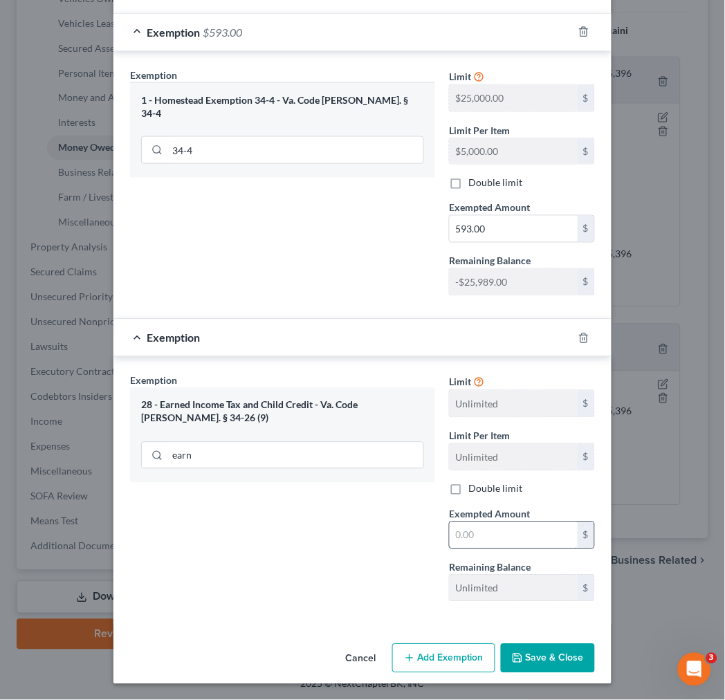
click at [464, 535] on input "text" at bounding box center [513, 535] width 128 height 26
type input "163.00"
click at [538, 660] on button "Save & Close" at bounding box center [548, 658] width 94 height 29
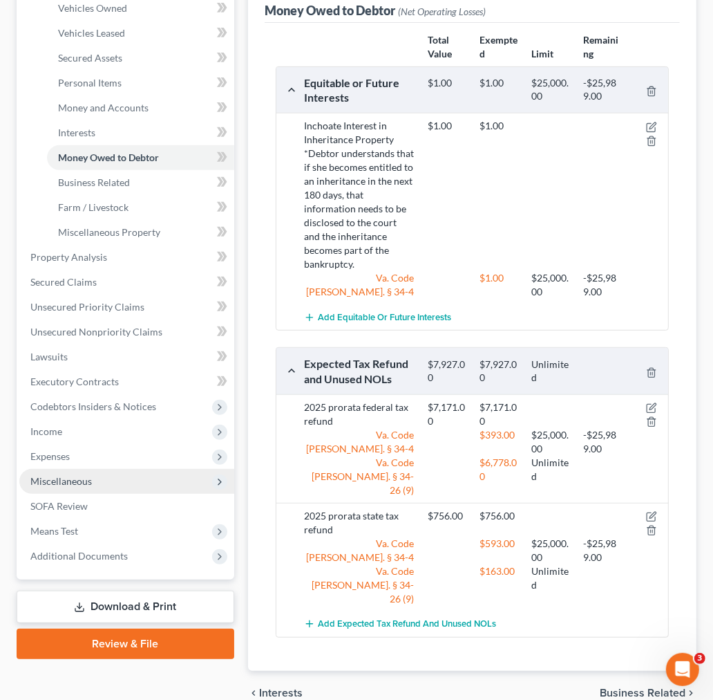
scroll to position [307, 0]
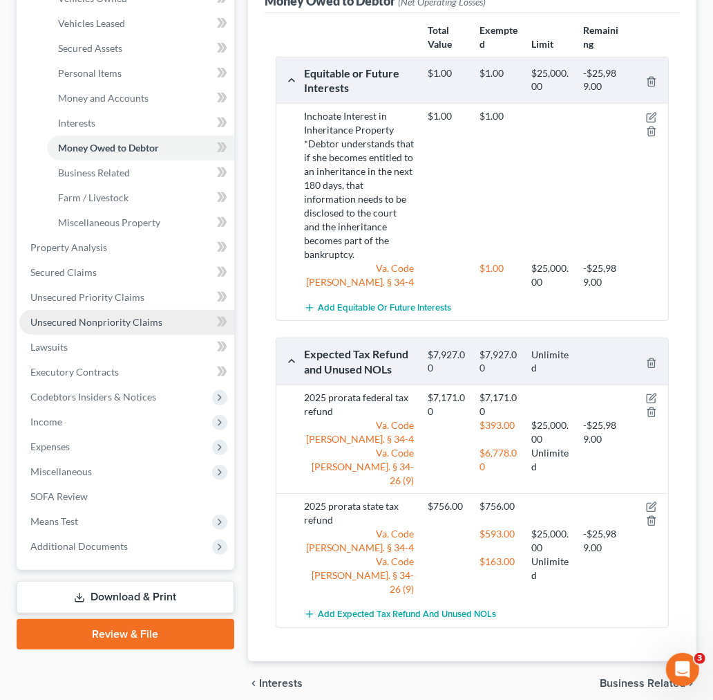
click at [114, 319] on span "Unsecured Nonpriority Claims" at bounding box center [96, 322] width 132 height 12
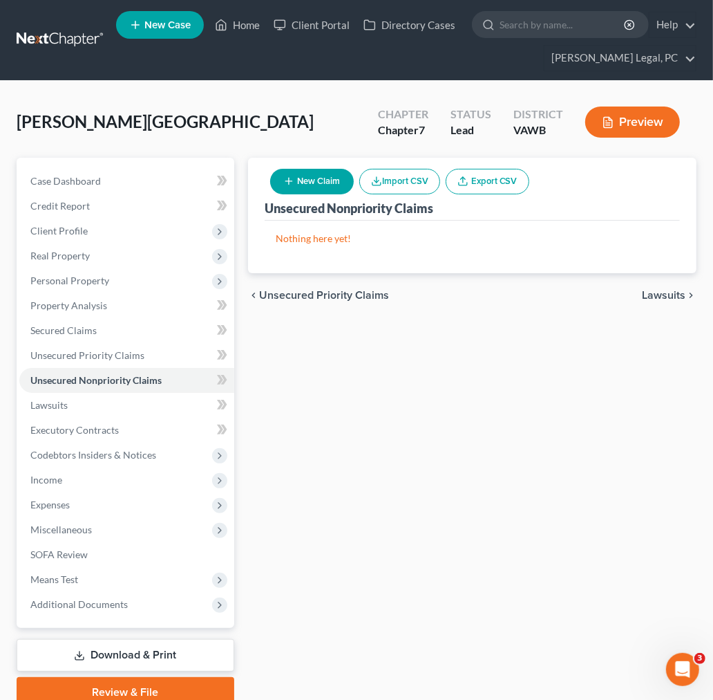
click at [310, 178] on button "New Claim" at bounding box center [312, 182] width 84 height 26
select select "0"
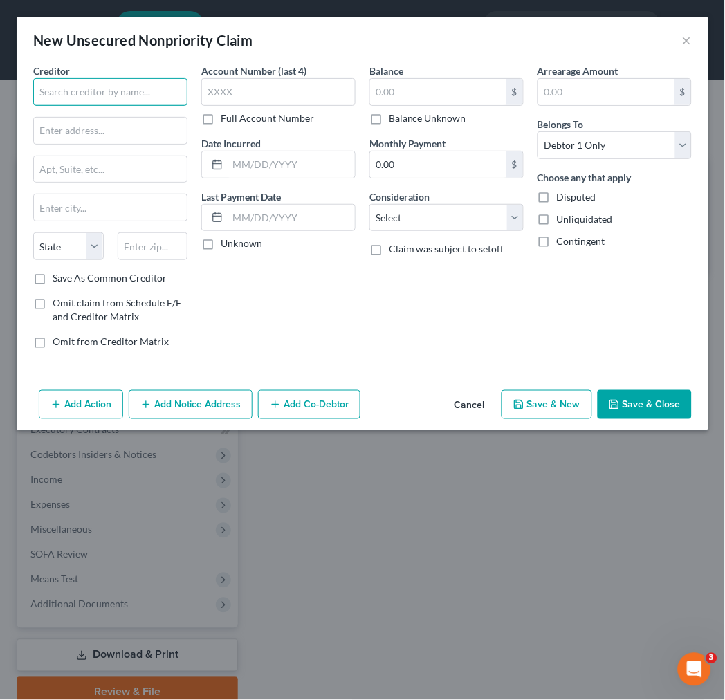
click at [134, 91] on input "text" at bounding box center [110, 92] width 154 height 28
type input "Wythe County Treasurer"
click at [123, 122] on input "text" at bounding box center [110, 131] width 153 height 26
paste input "[STREET_ADDRESS]"
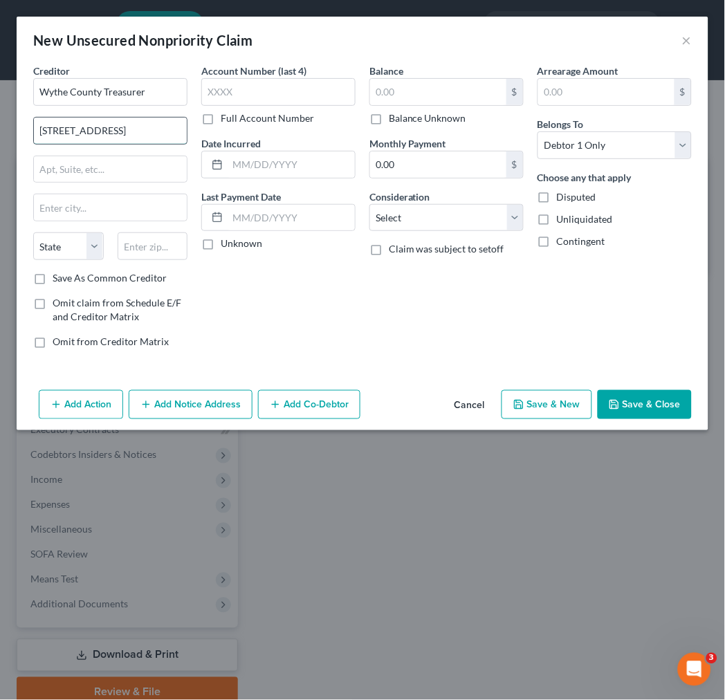
scroll to position [0, 47]
click at [167, 129] on input "[STREET_ADDRESS]" at bounding box center [110, 131] width 153 height 26
type input "[STREET_ADDRESS]"
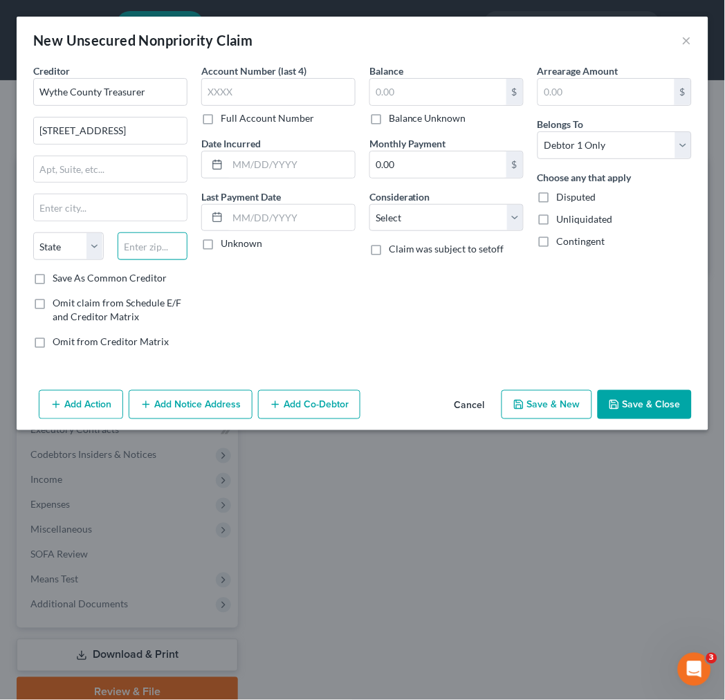
scroll to position [0, 0]
click at [155, 241] on input "text" at bounding box center [153, 246] width 71 height 28
paste input "24382"
type input "24382"
type input "[GEOGRAPHIC_DATA]"
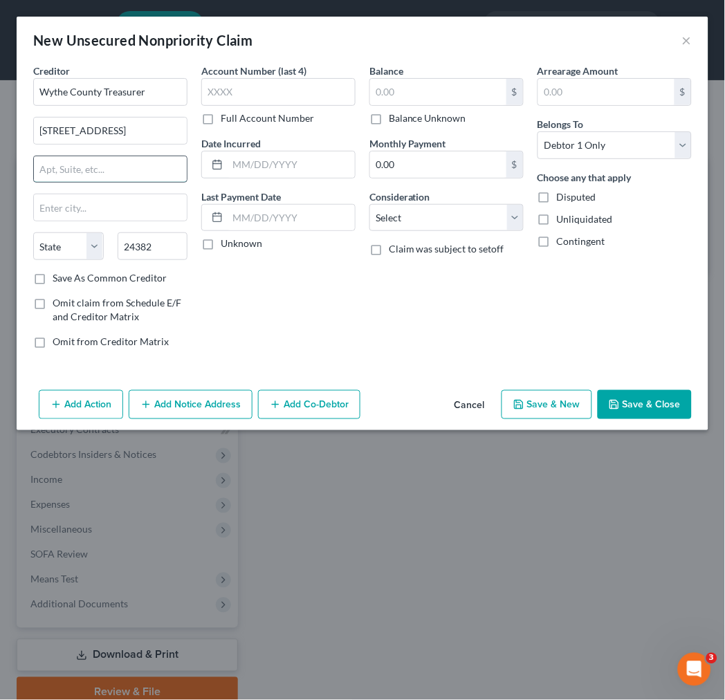
select select "48"
click at [138, 171] on input "text" at bounding box center [110, 169] width 153 height 26
drag, startPoint x: 132, startPoint y: 128, endPoint x: 178, endPoint y: 136, distance: 47.1
click at [178, 136] on input "[STREET_ADDRESS]" at bounding box center [110, 131] width 153 height 26
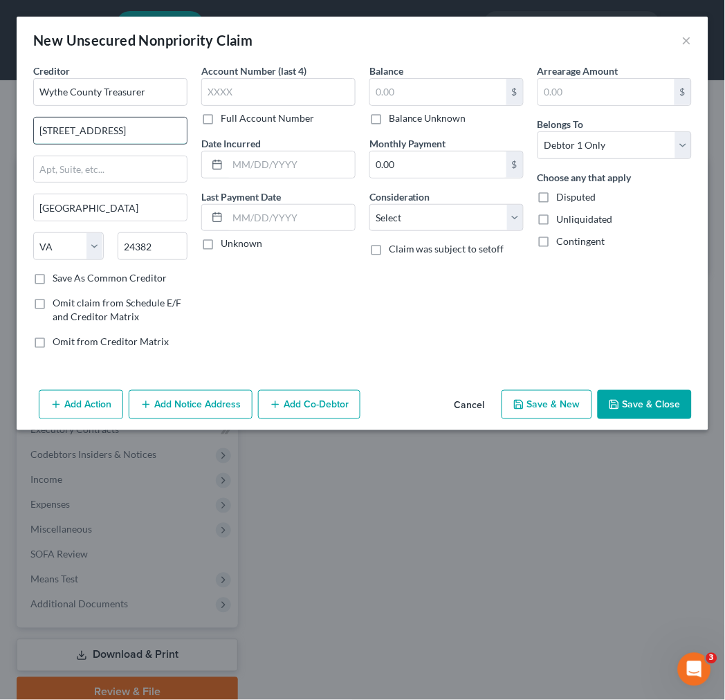
scroll to position [0, 0]
click at [64, 127] on input "[STREET_ADDRESS]" at bounding box center [110, 131] width 153 height 26
type input "[STREET_ADDRESS]"
click at [53, 274] on label "Save As Common Creditor" at bounding box center [110, 278] width 114 height 14
click at [58, 274] on input "Save As Common Creditor" at bounding box center [62, 275] width 9 height 9
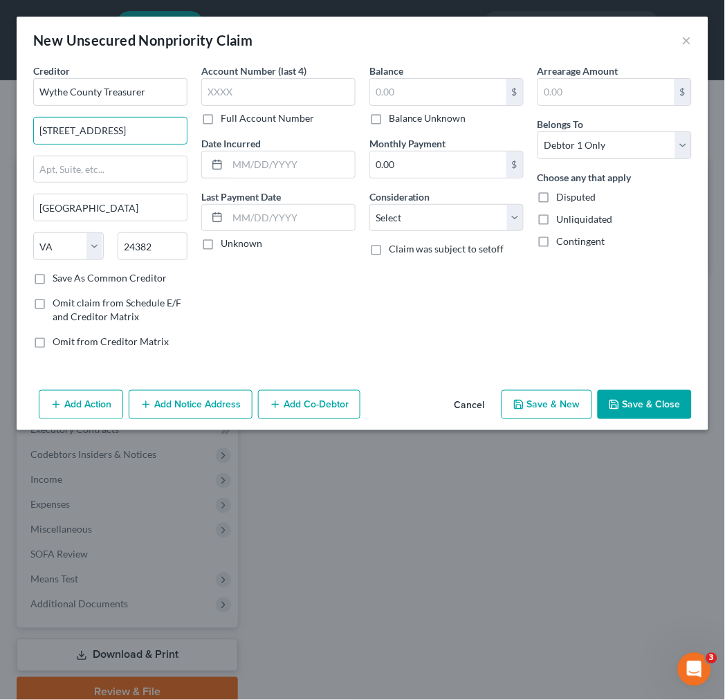
checkbox input "true"
click at [236, 168] on input "text" at bounding box center [290, 164] width 127 height 26
type input "221"
click at [389, 114] on label "Balance Unknown" at bounding box center [427, 118] width 77 height 14
click at [394, 114] on input "Balance Unknown" at bounding box center [398, 115] width 9 height 9
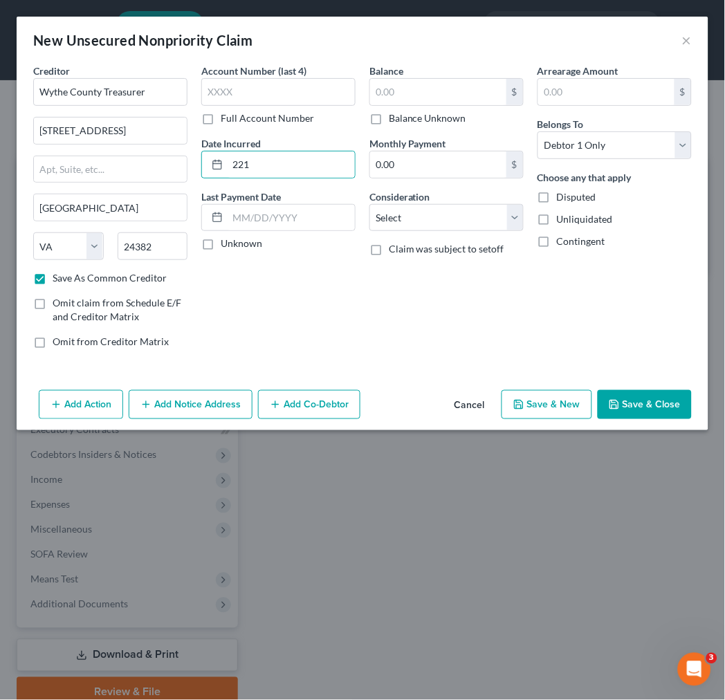
checkbox input "true"
type input "0.00"
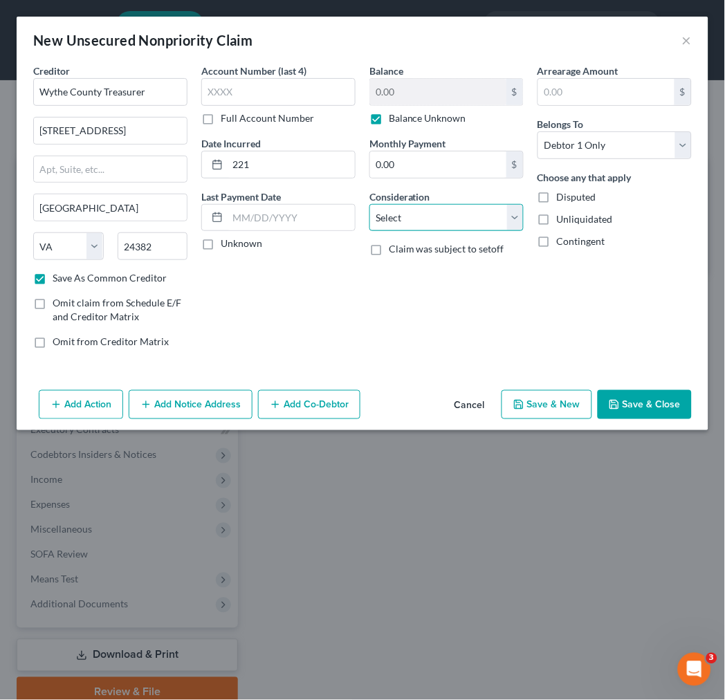
click at [453, 223] on select "Select Cable / Satellite Services Collection Agency Credit Card Debt Debt Couns…" at bounding box center [446, 218] width 154 height 28
select select "14"
click at [369, 204] on select "Select Cable / Satellite Services Collection Agency Credit Card Debt Debt Couns…" at bounding box center [446, 218] width 154 height 28
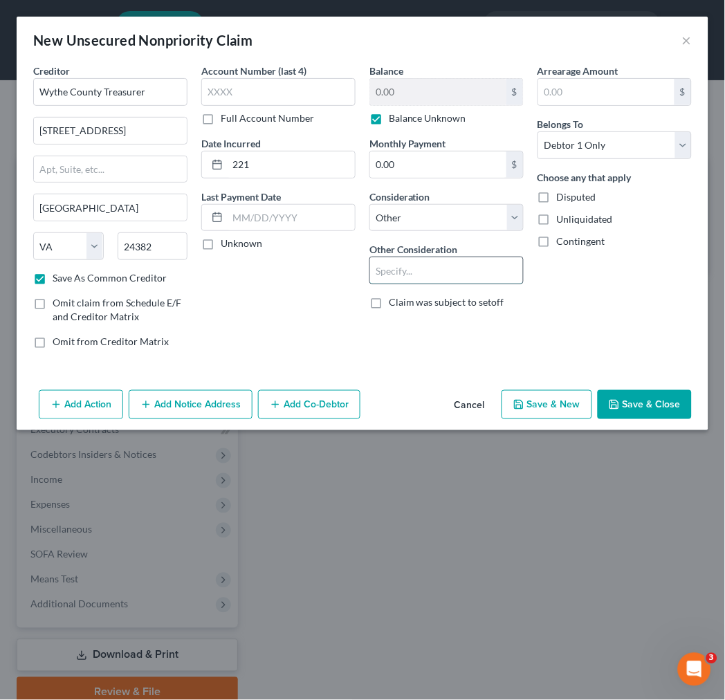
click at [430, 270] on input "text" at bounding box center [446, 270] width 153 height 26
type input "personal property taxes for repossessed vehicle"
click at [281, 160] on input "221" at bounding box center [290, 164] width 127 height 26
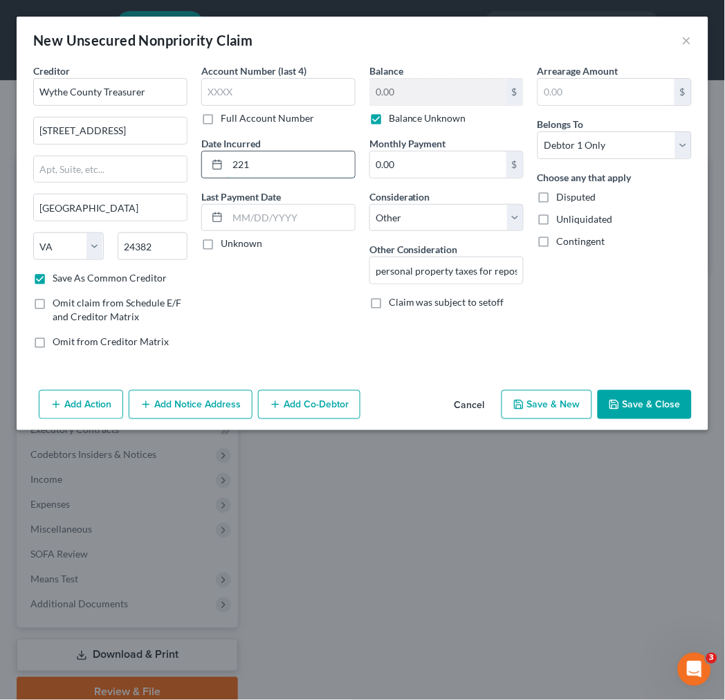
click at [281, 160] on input "221" at bounding box center [290, 164] width 127 height 26
type input "2021"
click at [583, 329] on div "Arrearage Amount $ Belongs To * Select Debtor 1 Only Debtor 2 Only Debtor 1 And…" at bounding box center [614, 212] width 168 height 296
click at [662, 399] on button "Save & Close" at bounding box center [644, 404] width 94 height 29
checkbox input "false"
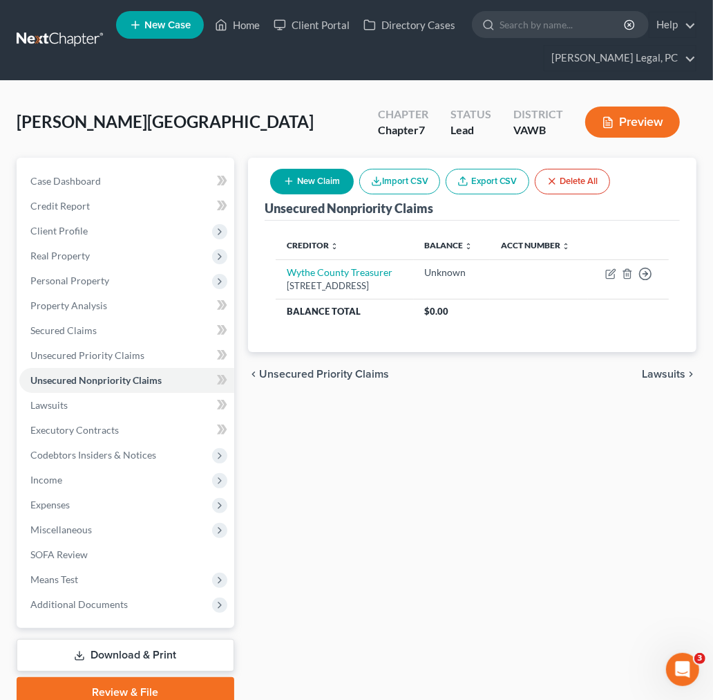
click at [305, 181] on button "New Claim" at bounding box center [312, 182] width 84 height 26
select select "0"
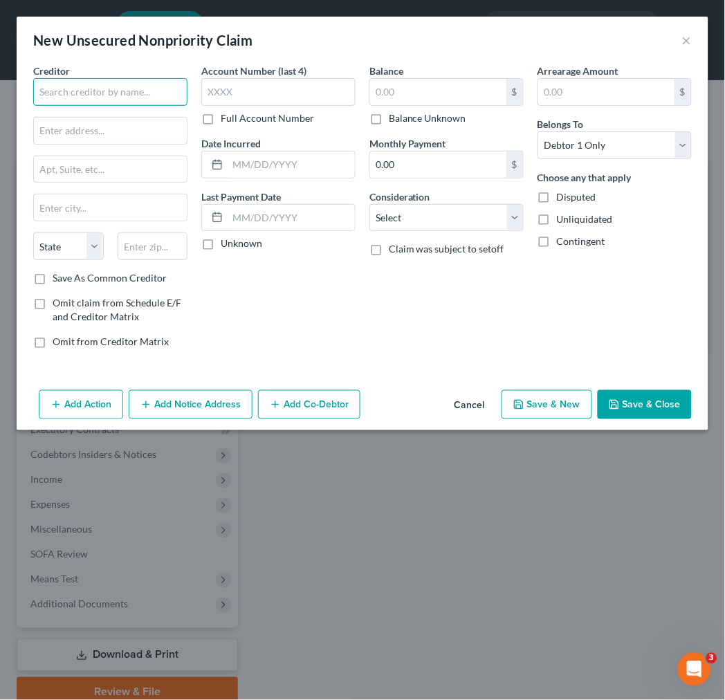
click at [62, 87] on input "text" at bounding box center [110, 92] width 154 height 28
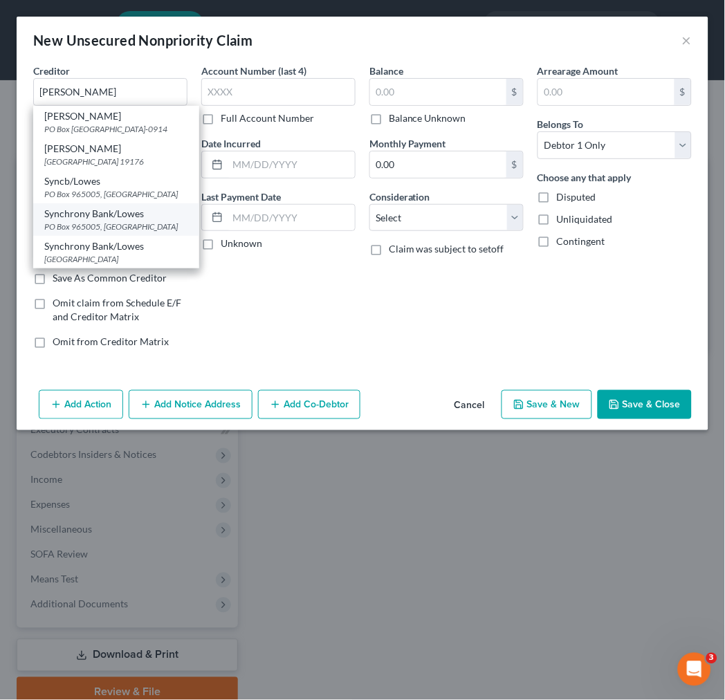
click at [88, 232] on div "PO Box 965005, [GEOGRAPHIC_DATA]" at bounding box center [116, 227] width 144 height 12
type input "Synchrony Bank/Lowes"
type input "PO Box 965005"
type input "Orlando"
select select "9"
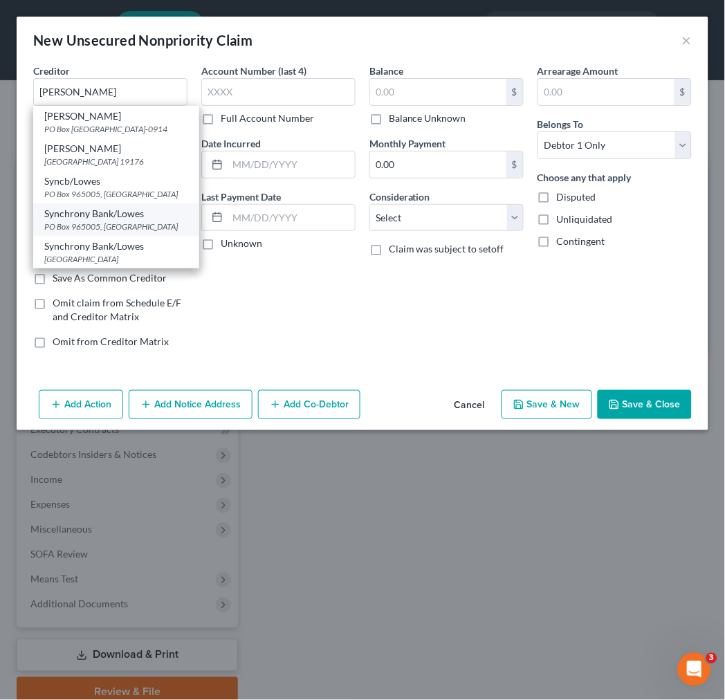
type input "32896"
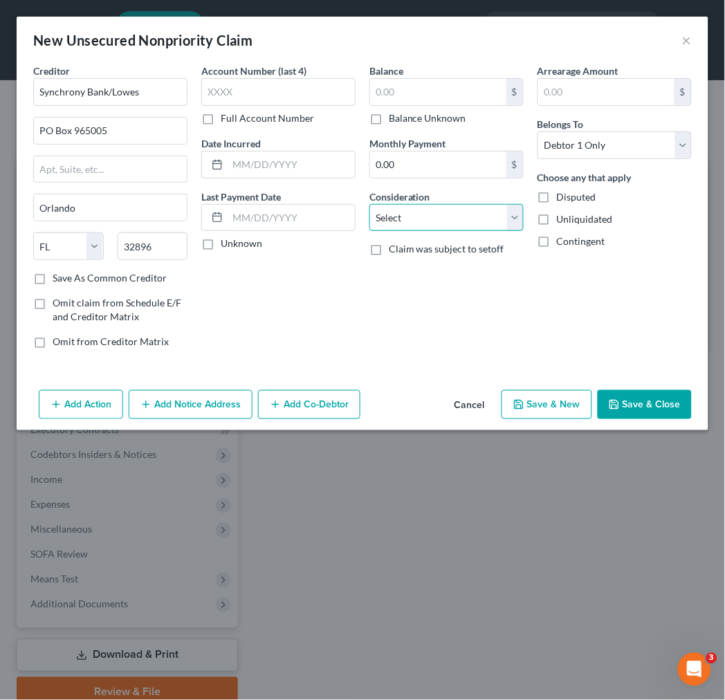
click at [415, 223] on select "Select Cable / Satellite Services Collection Agency Credit Card Debt Debt Couns…" at bounding box center [446, 218] width 154 height 28
select select "2"
click at [369, 204] on select "Select Cable / Satellite Services Collection Agency Credit Card Debt Debt Couns…" at bounding box center [446, 218] width 154 height 28
click at [191, 404] on button "Add Notice Address" at bounding box center [191, 404] width 124 height 29
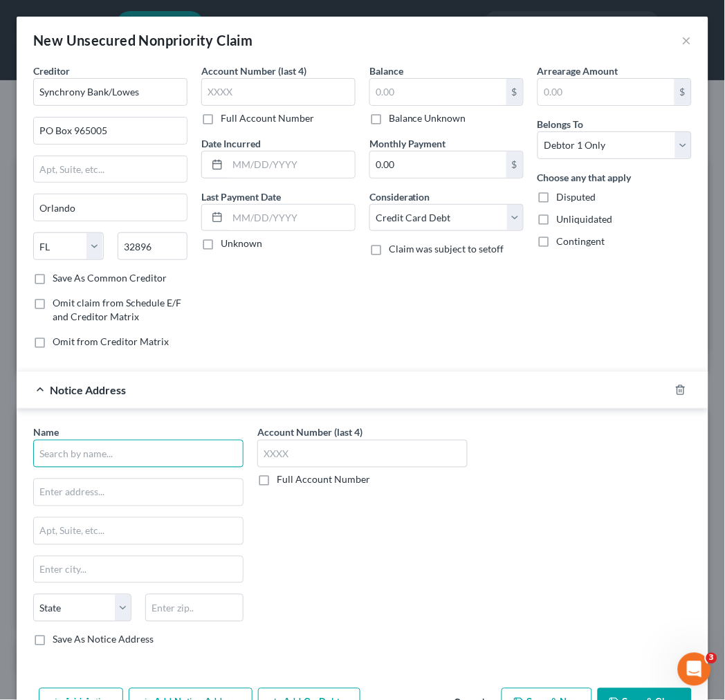
click at [152, 456] on input "text" at bounding box center [138, 454] width 210 height 28
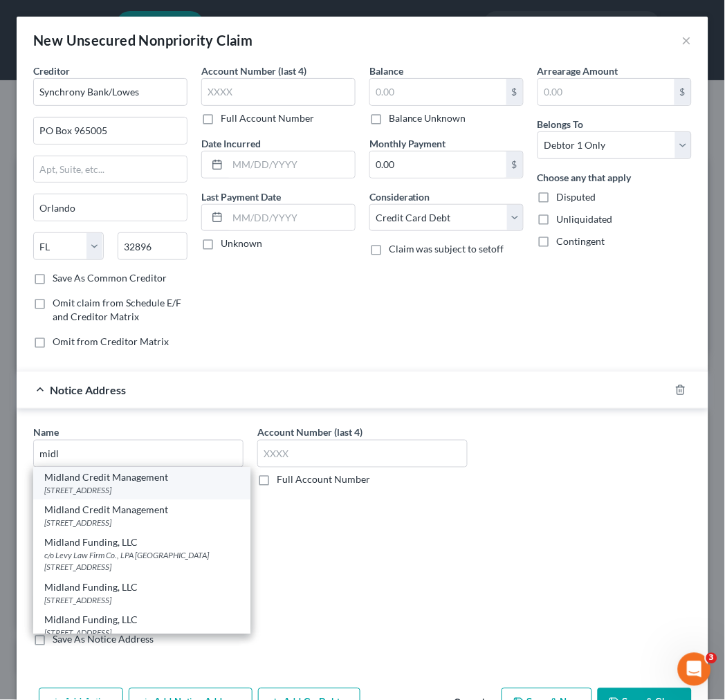
click at [130, 488] on div "[STREET_ADDRESS]" at bounding box center [141, 491] width 195 height 12
type input "Midland Credit Management"
type input "[STREET_ADDRESS]"
type input "Suite 300"
type input "[PERSON_NAME]"
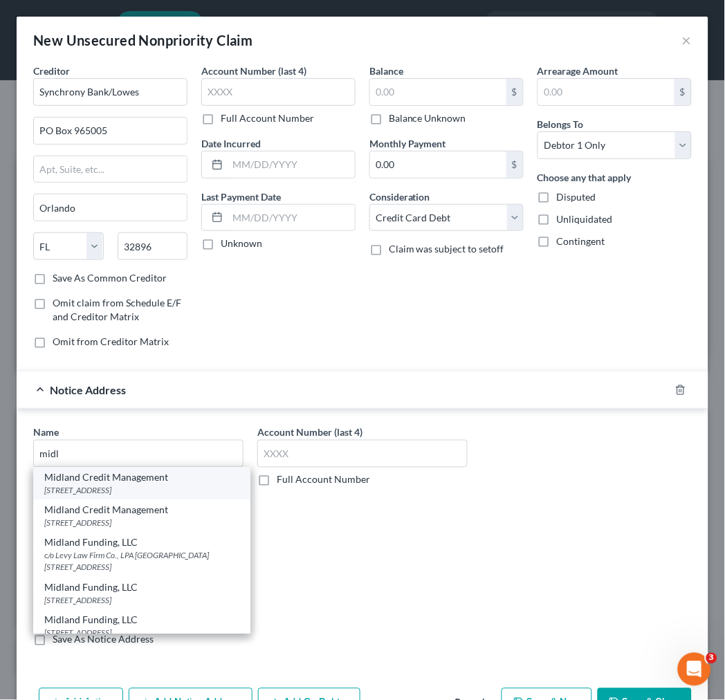
select select "23"
type input "48083"
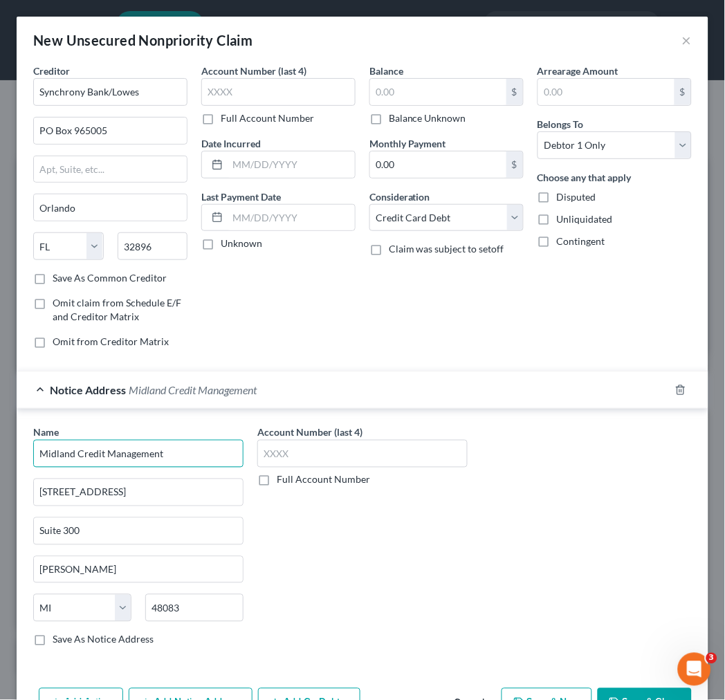
click at [199, 460] on input "Midland Credit Management" at bounding box center [138, 454] width 210 height 28
type input "Midland Credit Management"
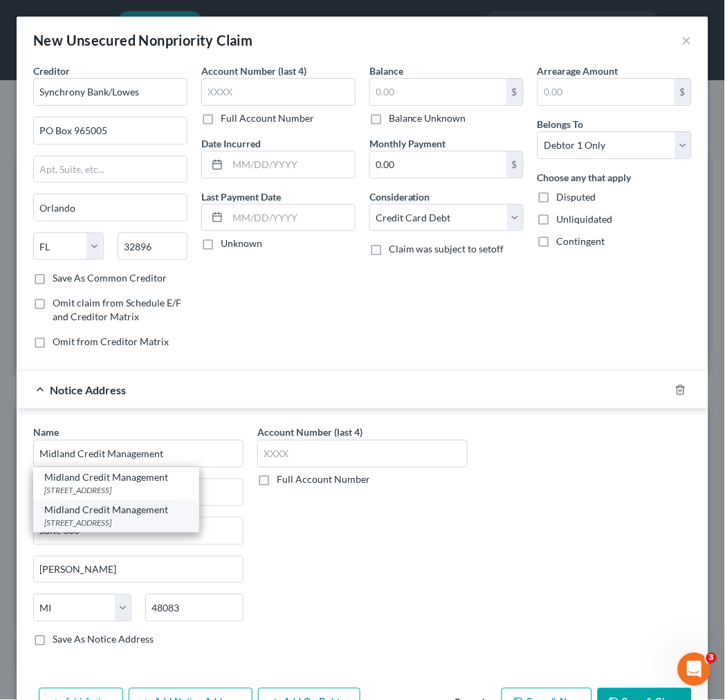
click at [118, 513] on div "Midland Credit Management" at bounding box center [116, 510] width 144 height 14
type input "PO Box 939069"
type input "[GEOGRAPHIC_DATA]"
select select "4"
type input "92193"
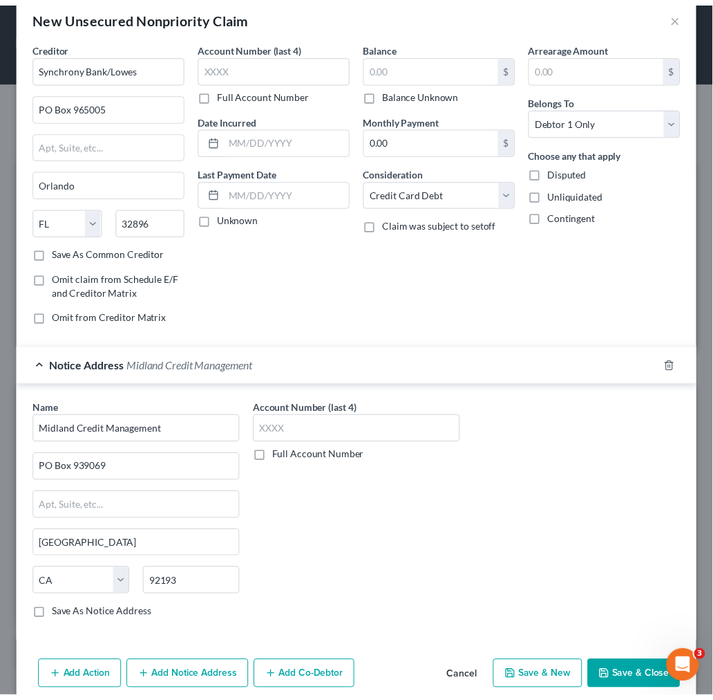
scroll to position [46, 0]
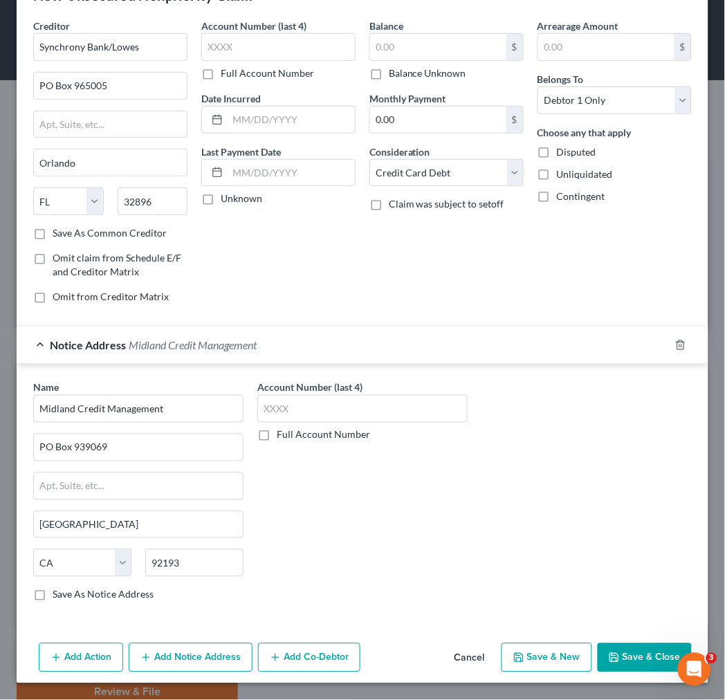
click at [640, 660] on button "Save & Close" at bounding box center [644, 657] width 94 height 29
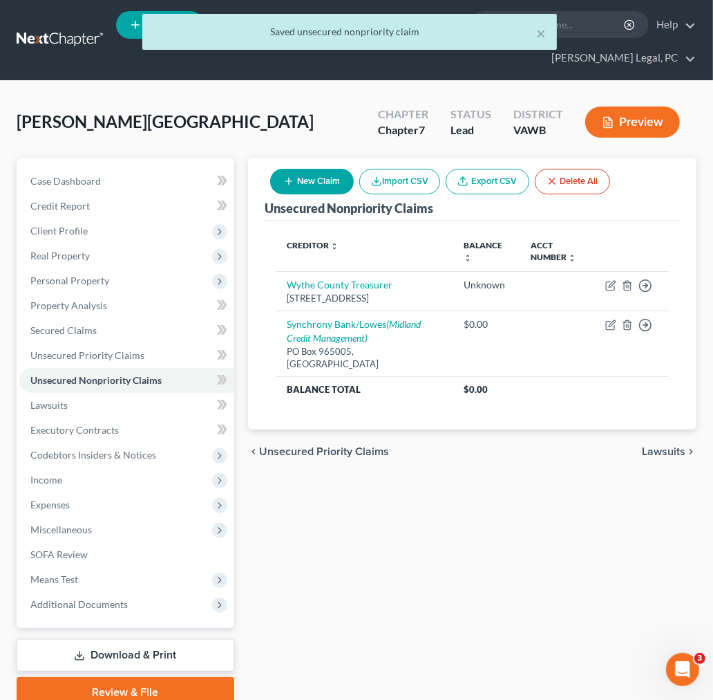
click at [310, 178] on button "New Claim" at bounding box center [312, 182] width 84 height 26
select select "0"
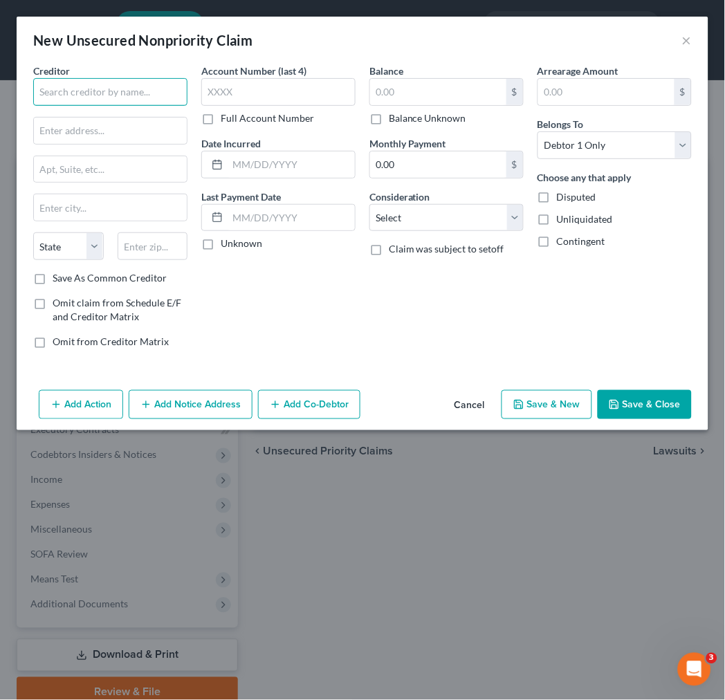
click at [104, 93] on input "text" at bounding box center [110, 92] width 154 height 28
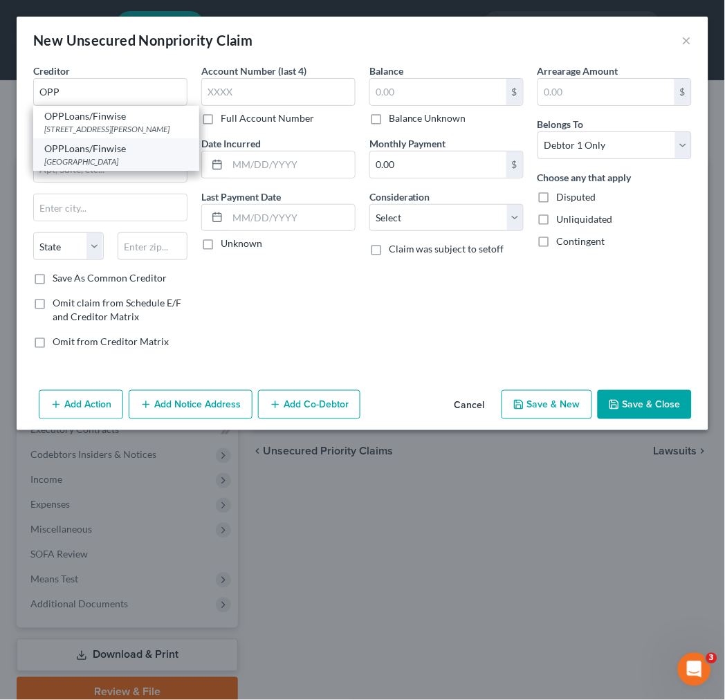
click at [107, 156] on div "OPPLoans/Finwise" at bounding box center [116, 149] width 144 height 14
type input "OPPLoans/Finwise"
type input "PO Box 5040"
type input "[GEOGRAPHIC_DATA]"
select select "48"
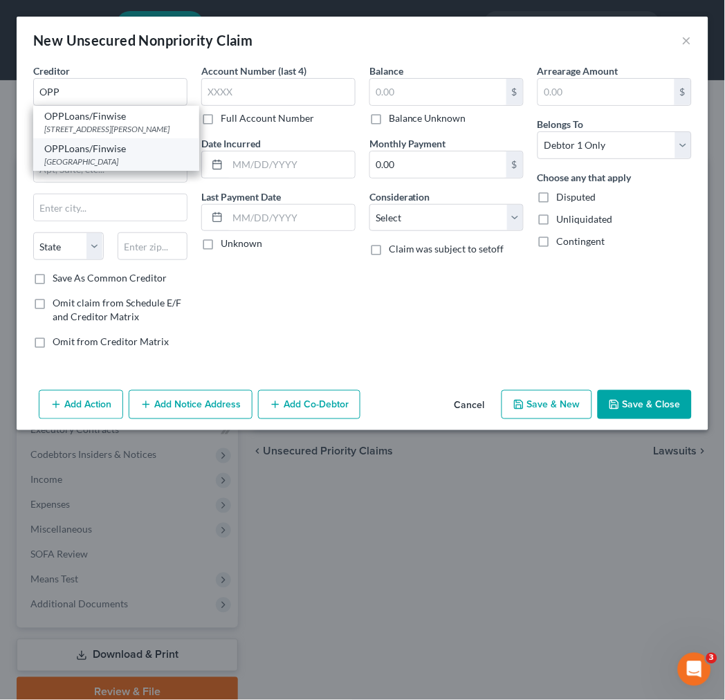
type input "22403"
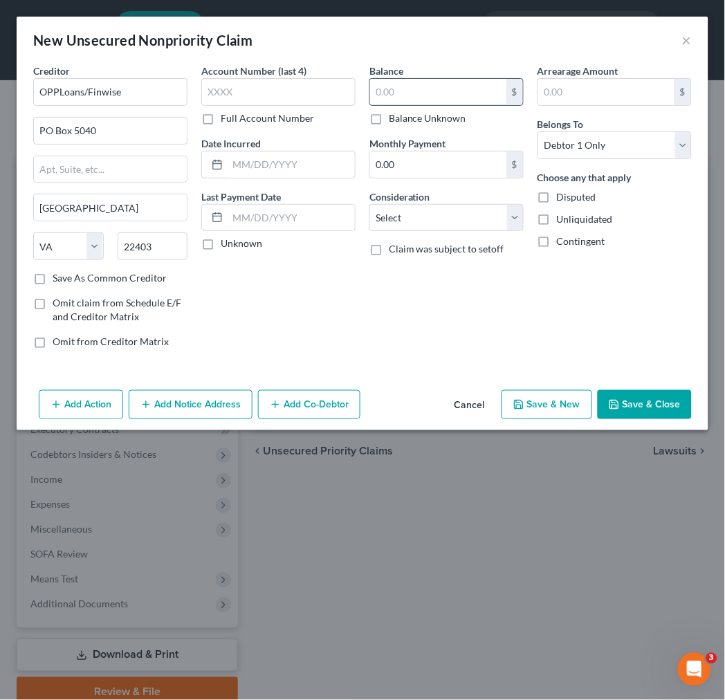
click at [391, 85] on input "text" at bounding box center [438, 92] width 136 height 26
type input "1,800.00"
click at [406, 225] on select "Select Cable / Satellite Services Collection Agency Credit Card Debt Debt Couns…" at bounding box center [446, 218] width 154 height 28
select select "10"
click at [369, 204] on select "Select Cable / Satellite Services Collection Agency Credit Card Debt Debt Couns…" at bounding box center [446, 218] width 154 height 28
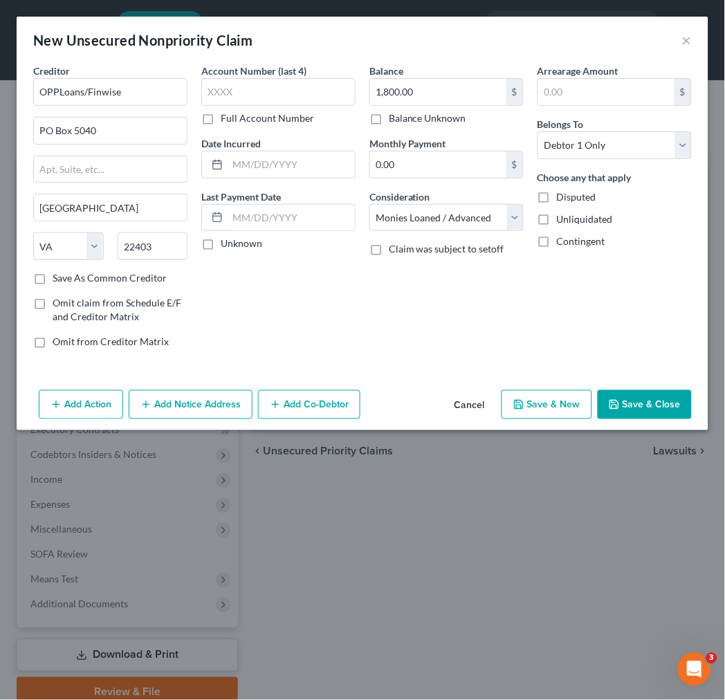
click at [633, 407] on button "Save & Close" at bounding box center [644, 404] width 94 height 29
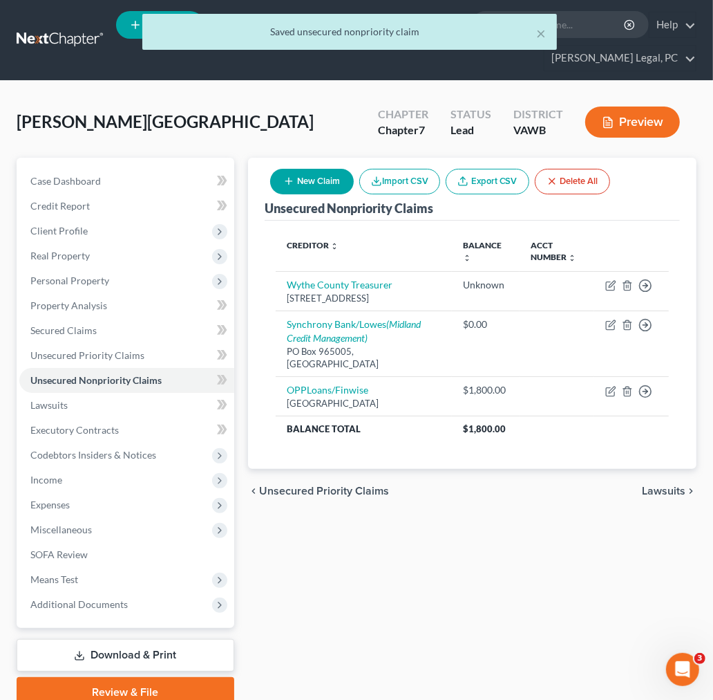
click at [315, 182] on button "New Claim" at bounding box center [312, 182] width 84 height 26
select select "0"
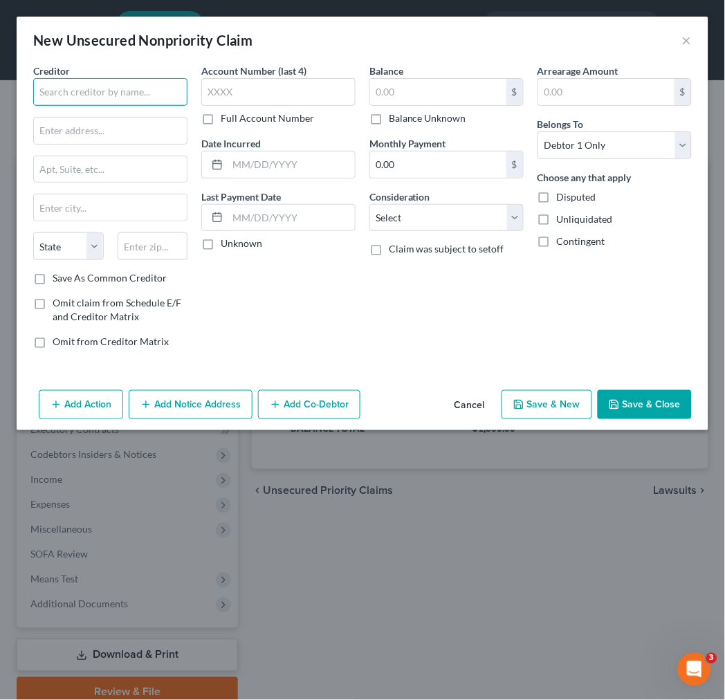
click at [109, 91] on input "text" at bounding box center [110, 92] width 154 height 28
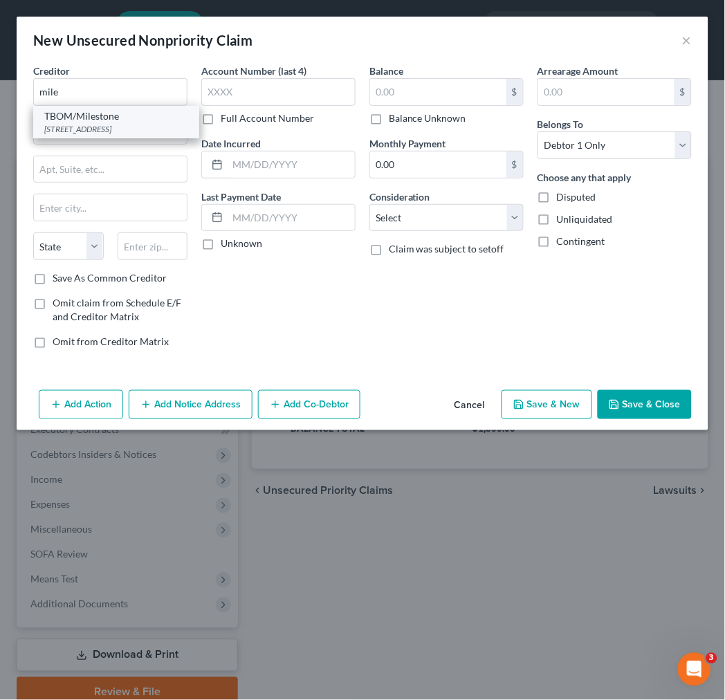
click at [105, 124] on div "[STREET_ADDRESS]" at bounding box center [116, 129] width 144 height 12
type input "TBOM/Milestone"
type input "PO Box 4499"
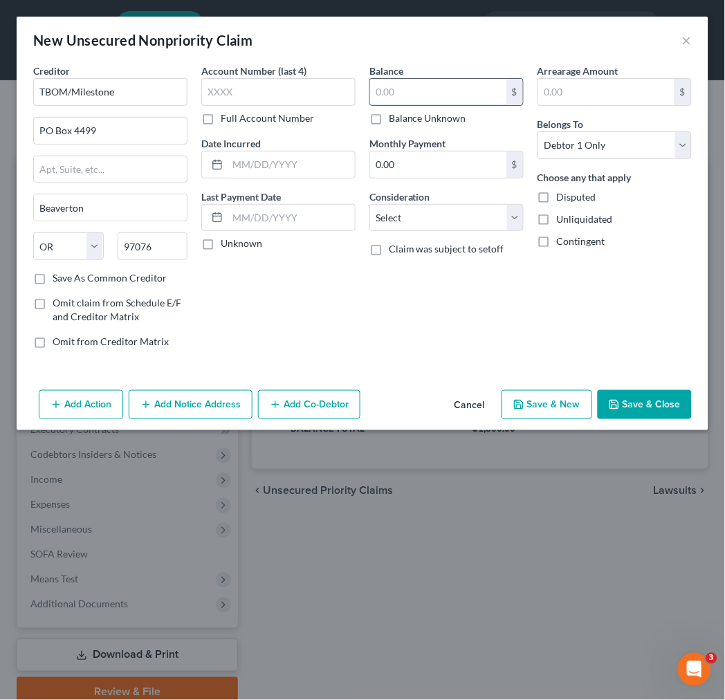
click at [391, 95] on input "text" at bounding box center [438, 92] width 136 height 26
click at [288, 93] on input "text" at bounding box center [278, 92] width 154 height 28
click at [400, 209] on select "Select Cable / Satellite Services Collection Agency Credit Card Debt Debt Couns…" at bounding box center [446, 218] width 154 height 28
click at [369, 204] on select "Select Cable / Satellite Services Collection Agency Credit Card Debt Debt Couns…" at bounding box center [446, 218] width 154 height 28
click at [631, 401] on button "Save & Close" at bounding box center [644, 404] width 94 height 29
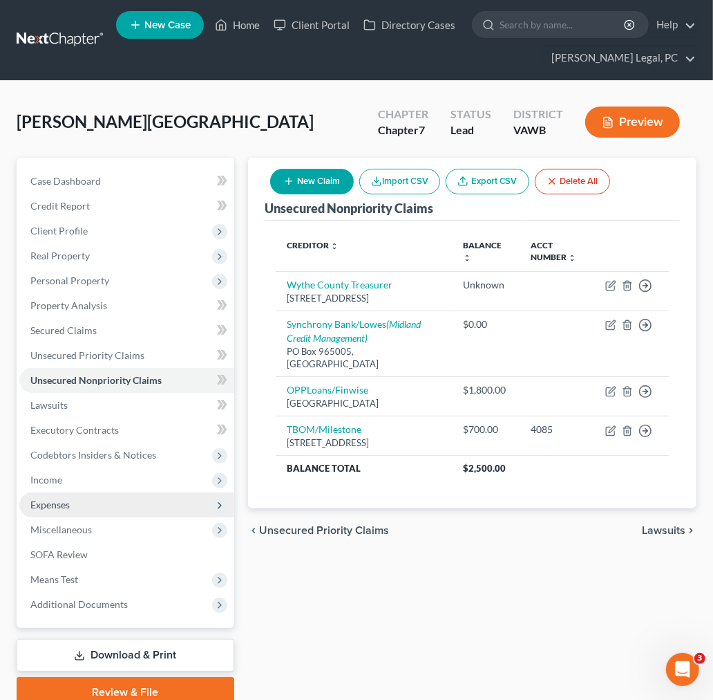
scroll to position [58, 0]
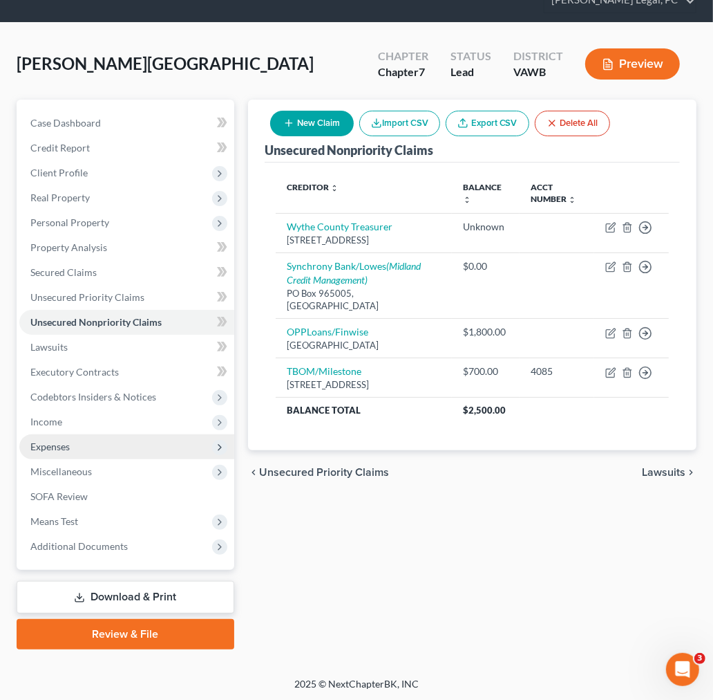
click at [46, 440] on span "Expenses" at bounding box center [49, 446] width 39 height 12
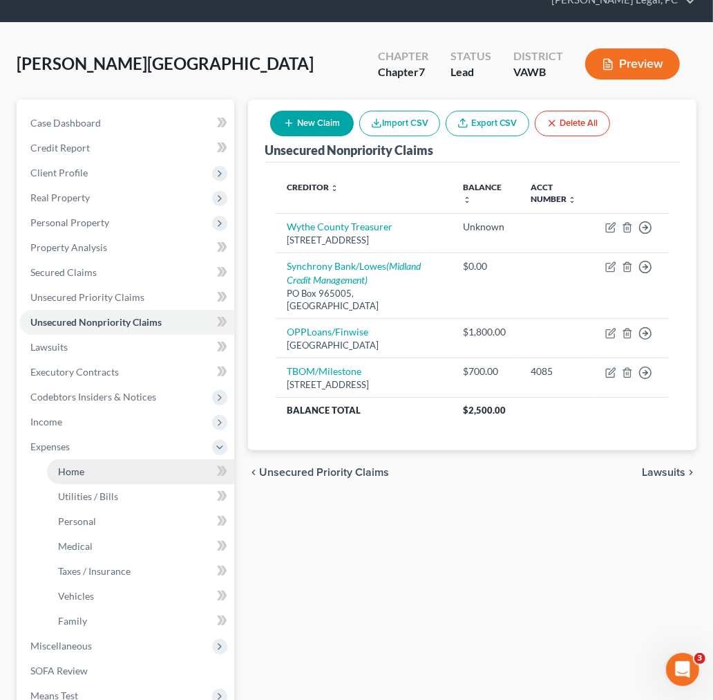
click at [69, 469] on span "Home" at bounding box center [71, 471] width 26 height 12
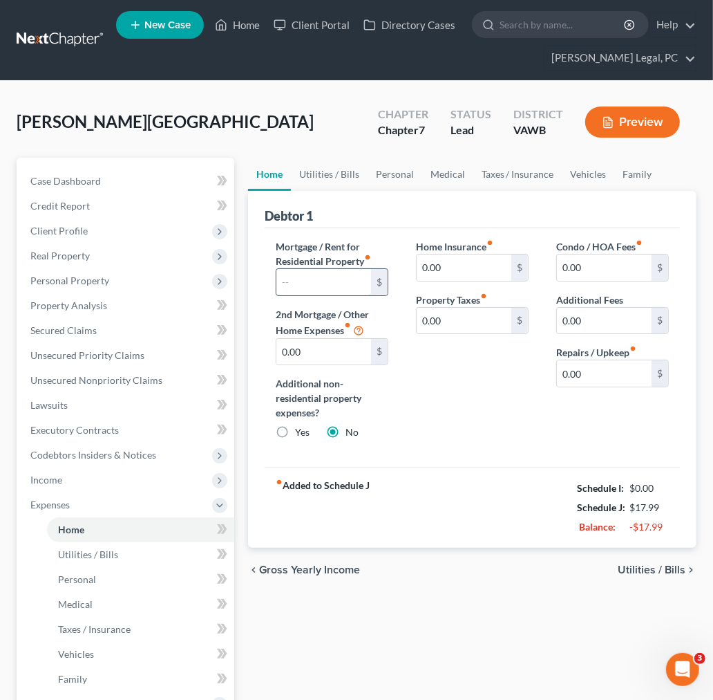
click at [329, 281] on input "text" at bounding box center [324, 282] width 95 height 26
click at [59, 327] on span "Secured Claims" at bounding box center [63, 330] width 66 height 12
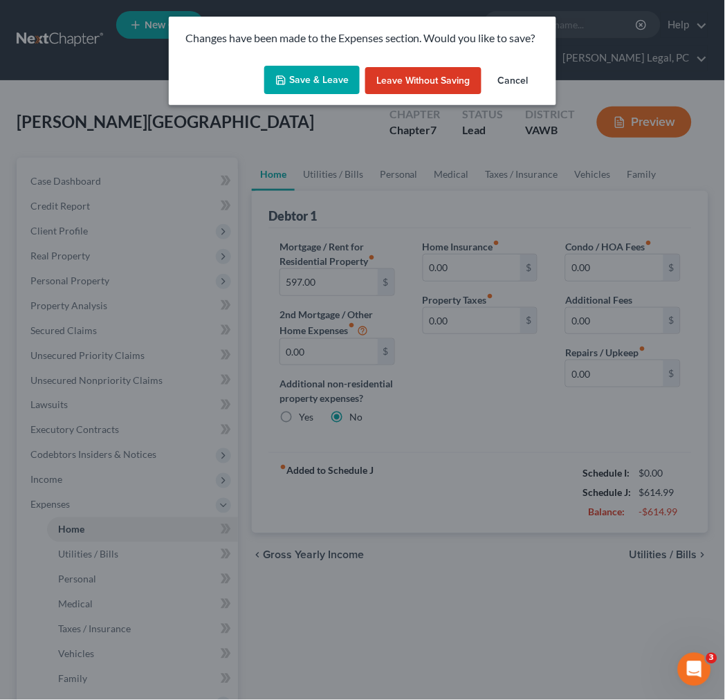
click at [326, 77] on button "Save & Leave" at bounding box center [311, 80] width 95 height 29
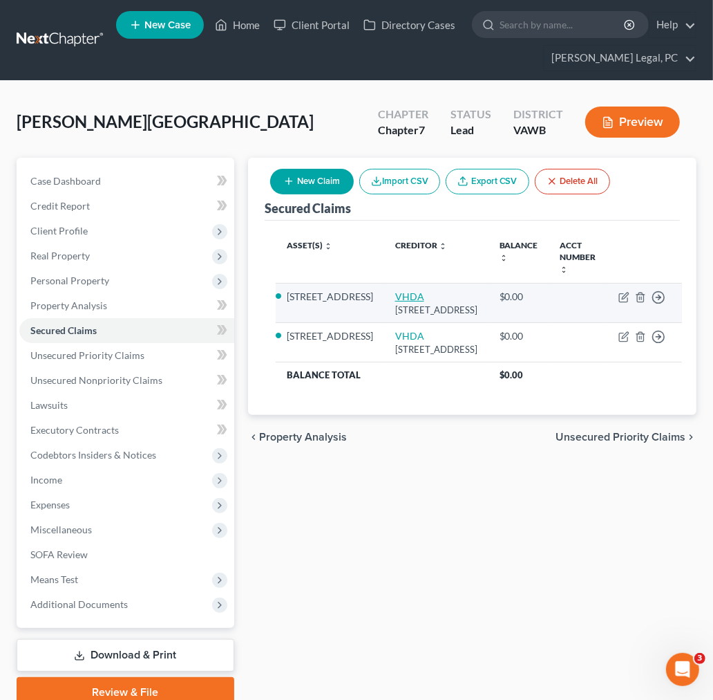
click at [395, 290] on link "VHDA" at bounding box center [409, 296] width 29 height 12
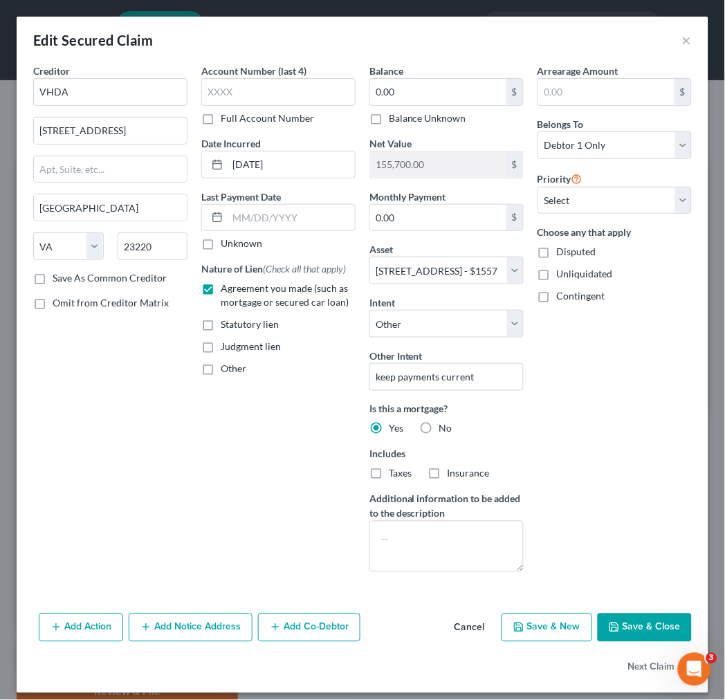
click at [389, 473] on label "Taxes" at bounding box center [400, 474] width 23 height 14
click at [394, 473] on input "Taxes" at bounding box center [398, 471] width 9 height 9
click at [447, 473] on label "Insurance" at bounding box center [468, 474] width 42 height 14
click at [453, 473] on input "Insurance" at bounding box center [457, 471] width 9 height 9
click at [624, 633] on button "Save & Close" at bounding box center [644, 627] width 94 height 29
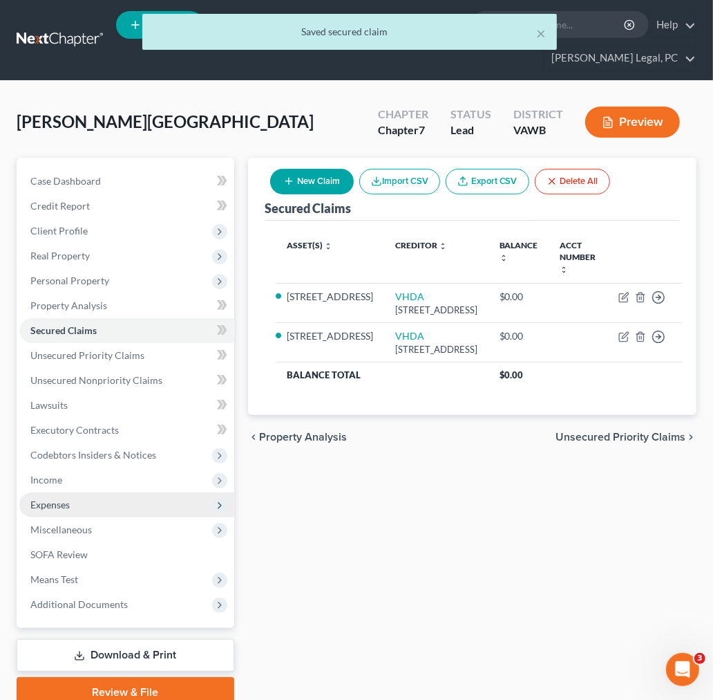
click at [65, 501] on span "Expenses" at bounding box center [49, 504] width 39 height 12
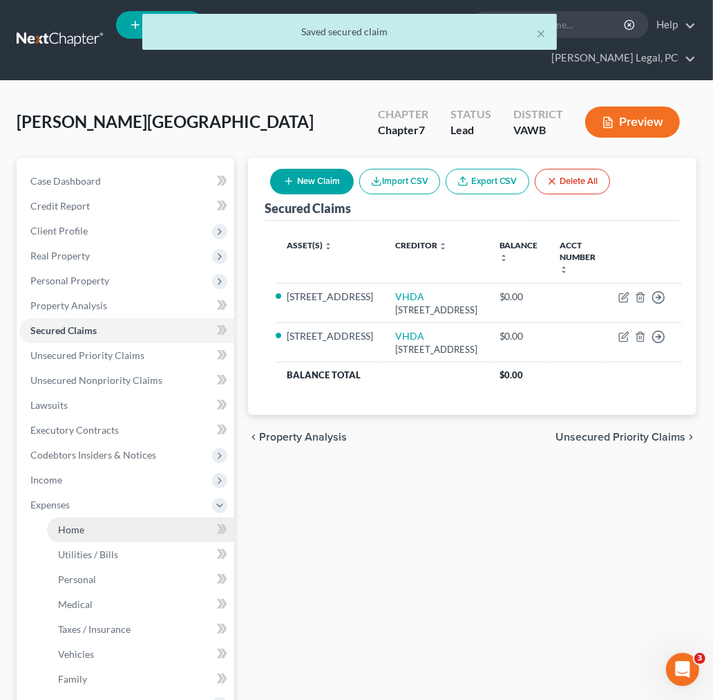
click at [80, 527] on span "Home" at bounding box center [71, 529] width 26 height 12
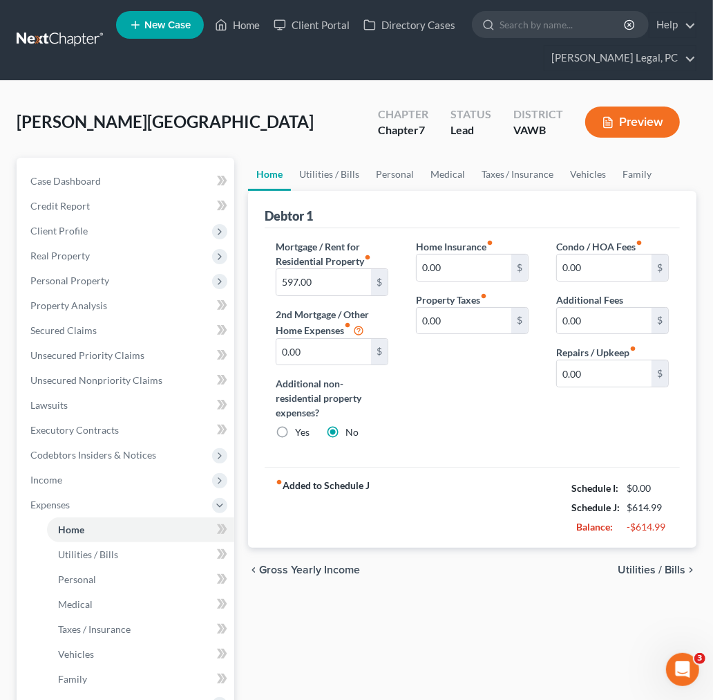
click at [671, 569] on span "Utilities / Bills" at bounding box center [652, 569] width 68 height 11
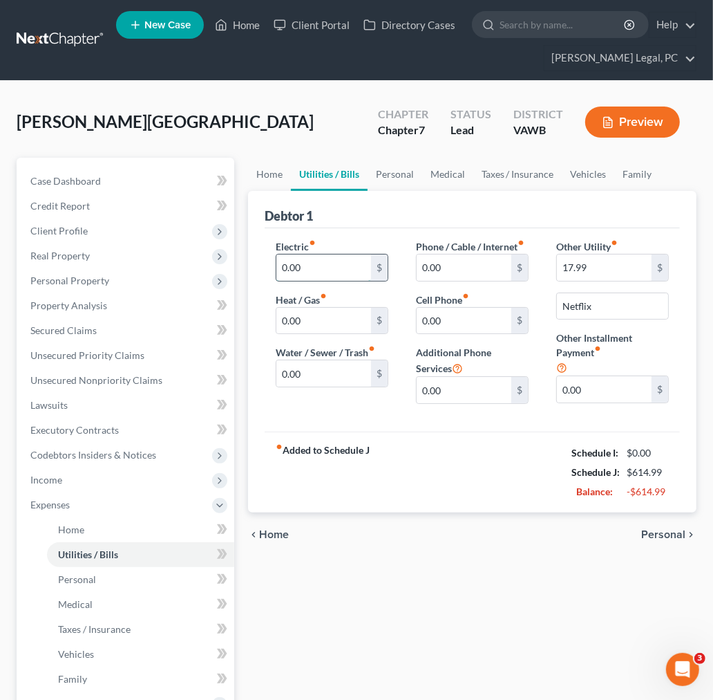
click at [318, 274] on input "0.00" at bounding box center [324, 267] width 95 height 26
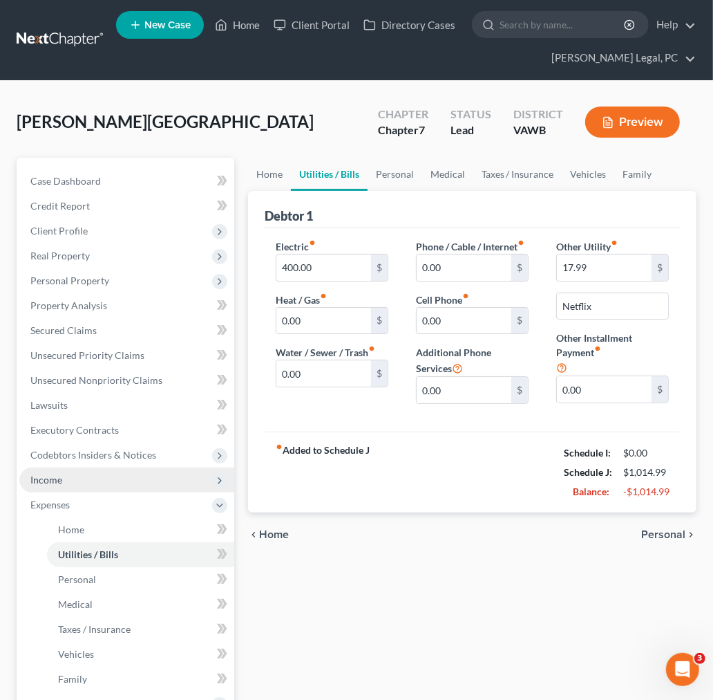
click at [60, 482] on span "Income" at bounding box center [46, 480] width 32 height 12
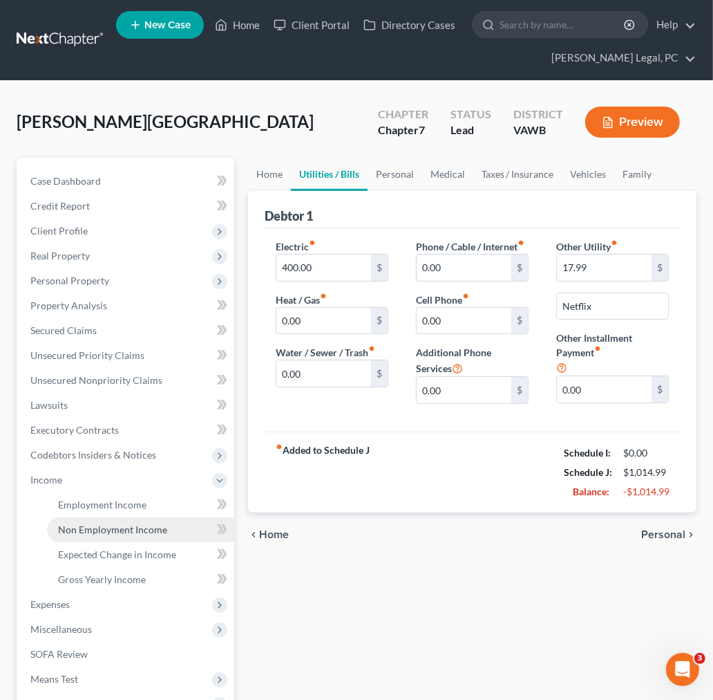
click at [86, 533] on span "Non Employment Income" at bounding box center [112, 529] width 109 height 12
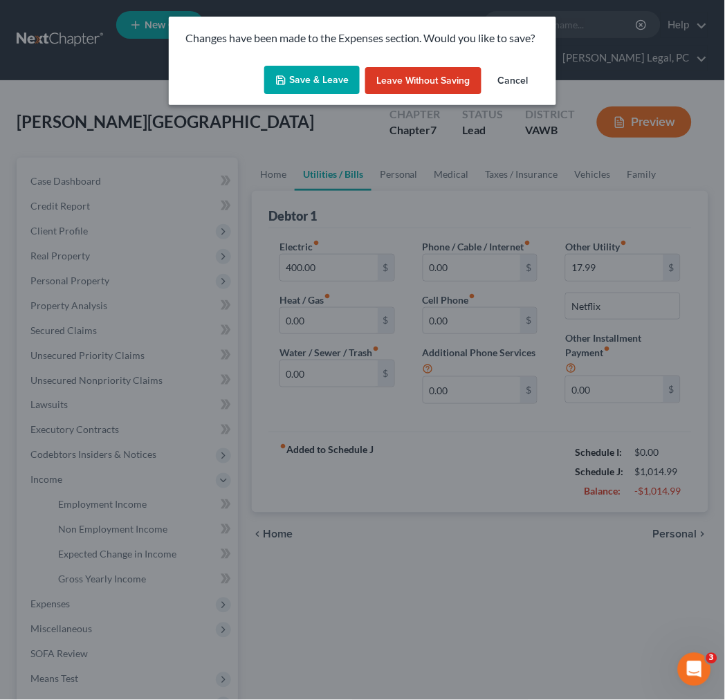
click at [340, 66] on button "Save & Leave" at bounding box center [311, 80] width 95 height 29
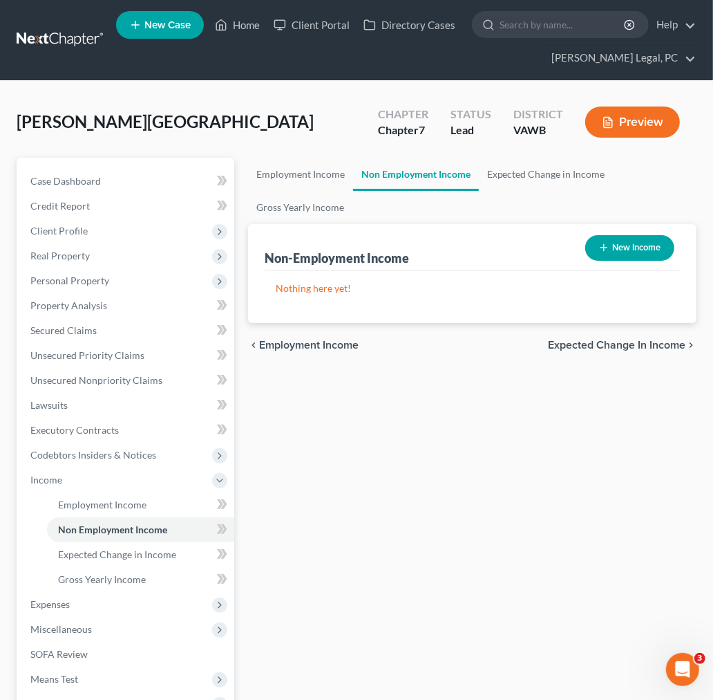
click at [654, 243] on button "New Income" at bounding box center [630, 248] width 89 height 26
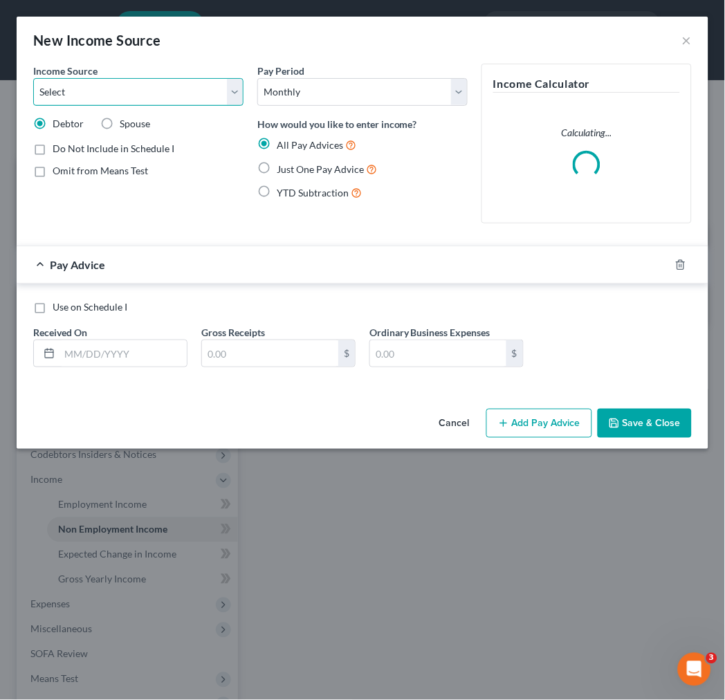
click at [144, 86] on select "Select Unemployment Disability (from employer) Pension Retirement Social Securi…" at bounding box center [138, 92] width 210 height 28
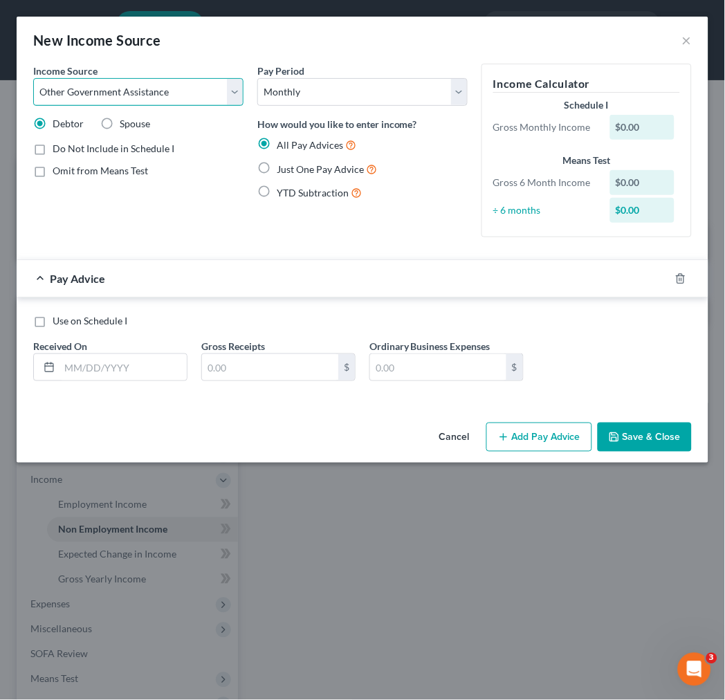
click at [33, 78] on select "Select Unemployment Disability (from employer) Pension Retirement Social Securi…" at bounding box center [138, 92] width 210 height 28
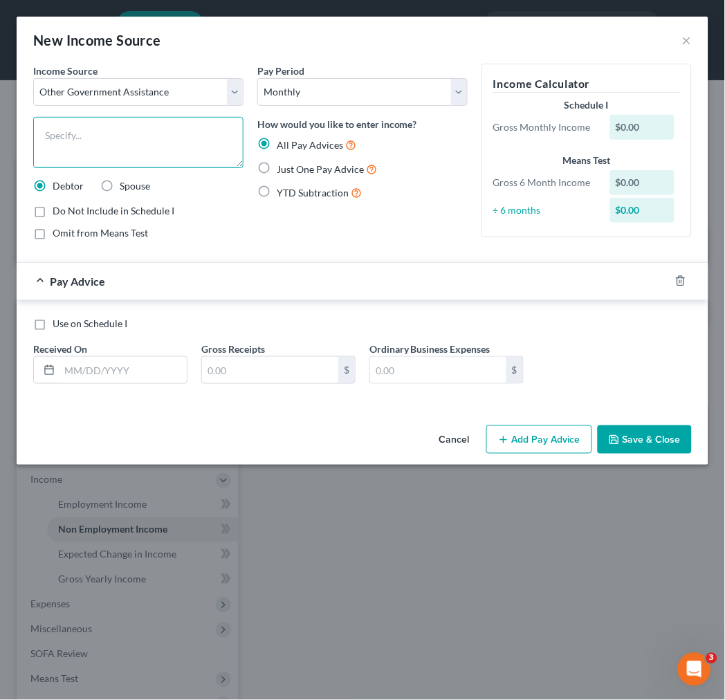
click at [113, 142] on textarea at bounding box center [138, 142] width 210 height 51
click at [53, 232] on label "Omit from Means Test" at bounding box center [100, 233] width 95 height 14
click at [58, 232] on input "Omit from Means Test" at bounding box center [62, 230] width 9 height 9
click at [277, 167] on label "Just One Pay Advice" at bounding box center [327, 169] width 100 height 16
click at [282, 167] on input "Just One Pay Advice" at bounding box center [286, 165] width 9 height 9
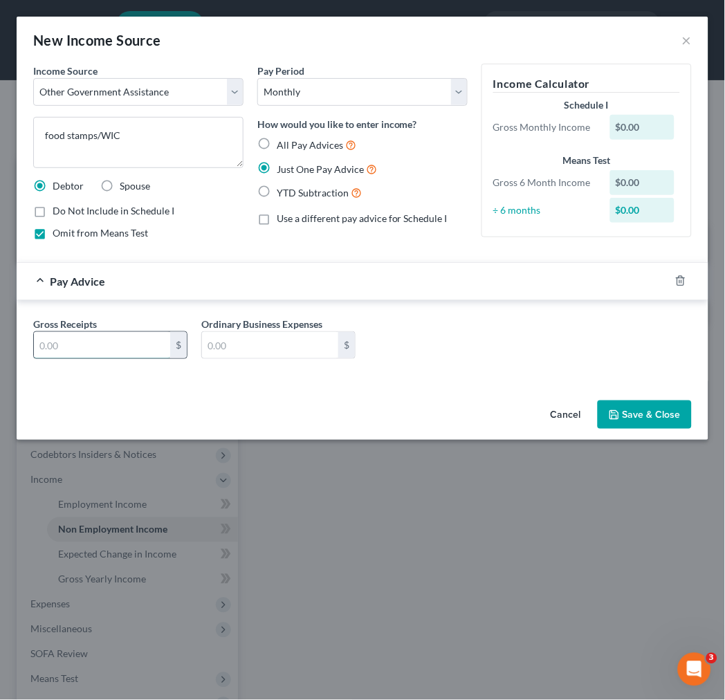
click at [62, 346] on input "text" at bounding box center [102, 345] width 136 height 26
click at [653, 416] on button "Save & Close" at bounding box center [644, 414] width 94 height 29
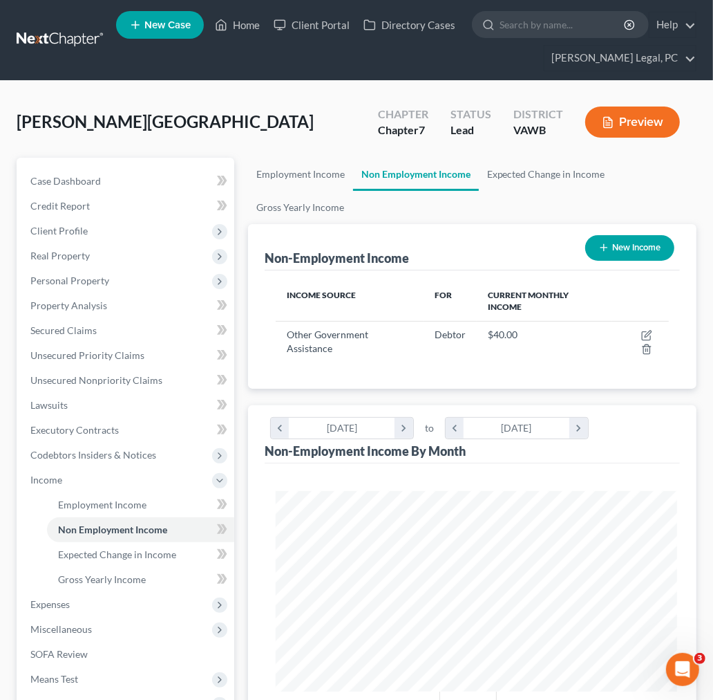
scroll to position [691131, 690907]
click at [106, 506] on span "Employment Income" at bounding box center [102, 504] width 88 height 12
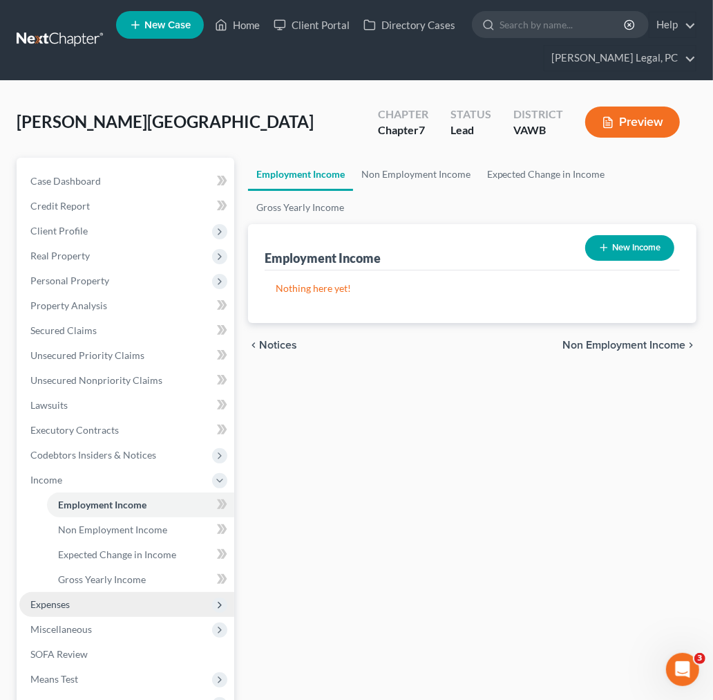
click at [47, 604] on span "Expenses" at bounding box center [49, 604] width 39 height 12
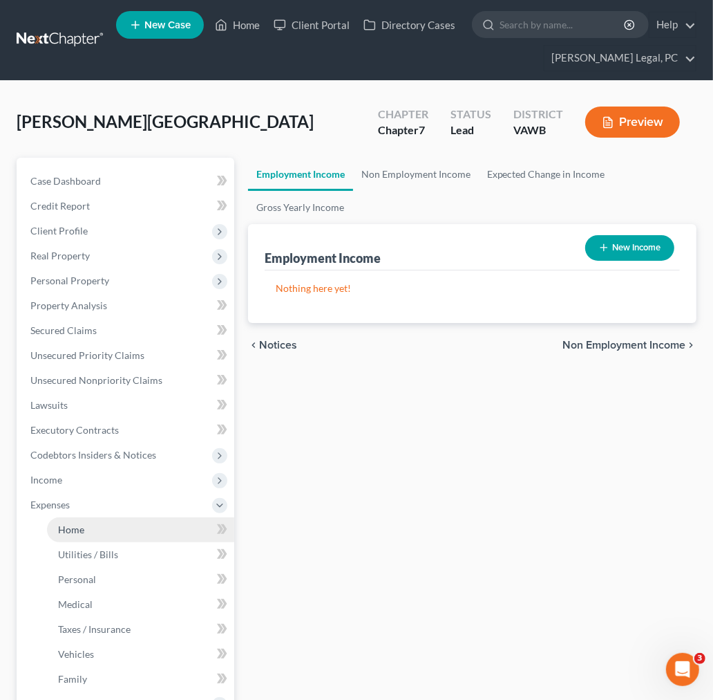
click at [81, 527] on span "Home" at bounding box center [71, 529] width 26 height 12
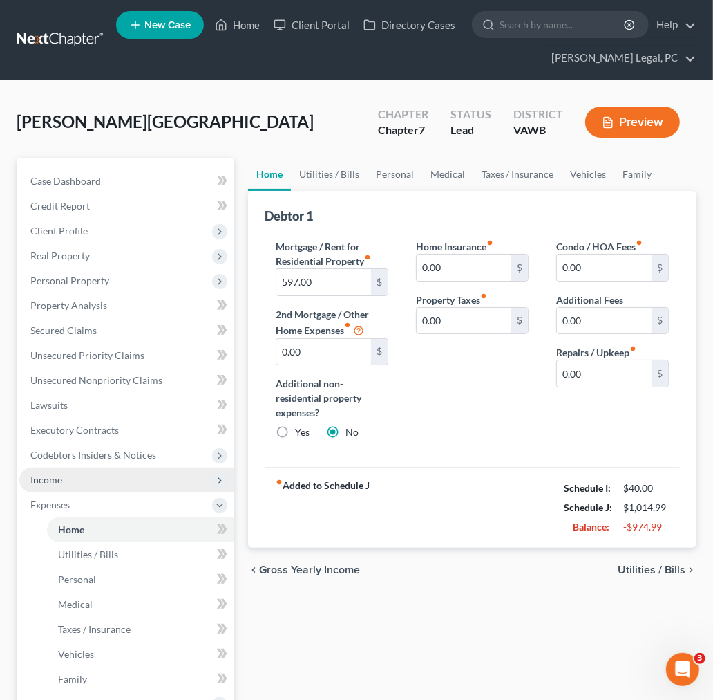
click at [55, 480] on span "Income" at bounding box center [46, 480] width 32 height 12
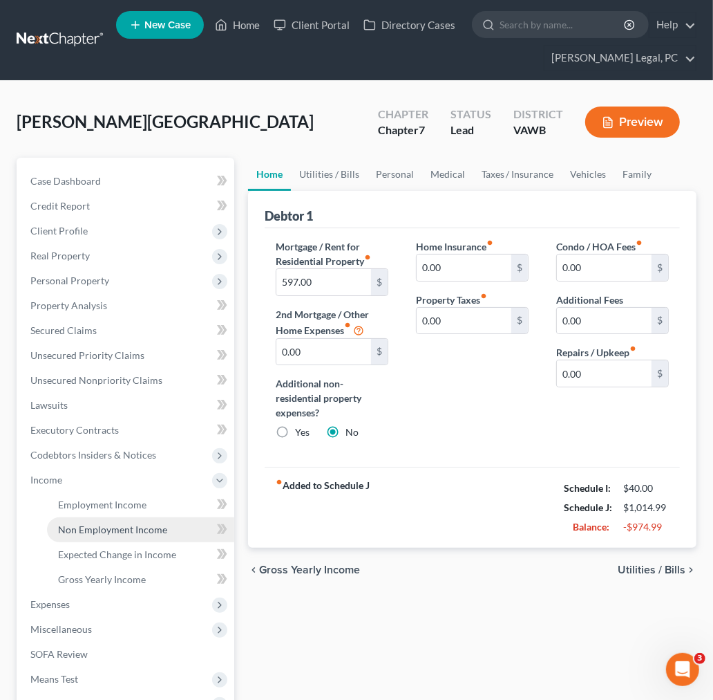
click at [79, 525] on span "Non Employment Income" at bounding box center [112, 529] width 109 height 12
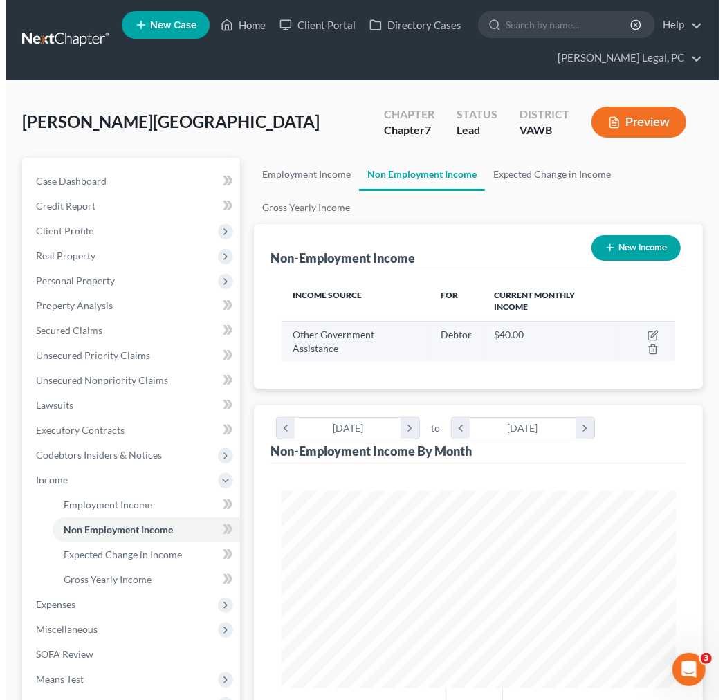
scroll to position [196, 420]
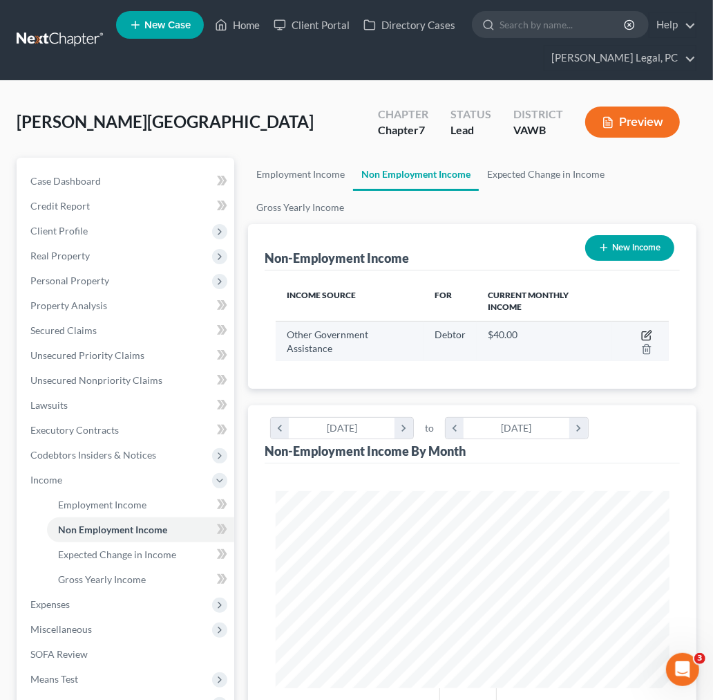
click at [644, 335] on icon "button" at bounding box center [647, 335] width 11 height 11
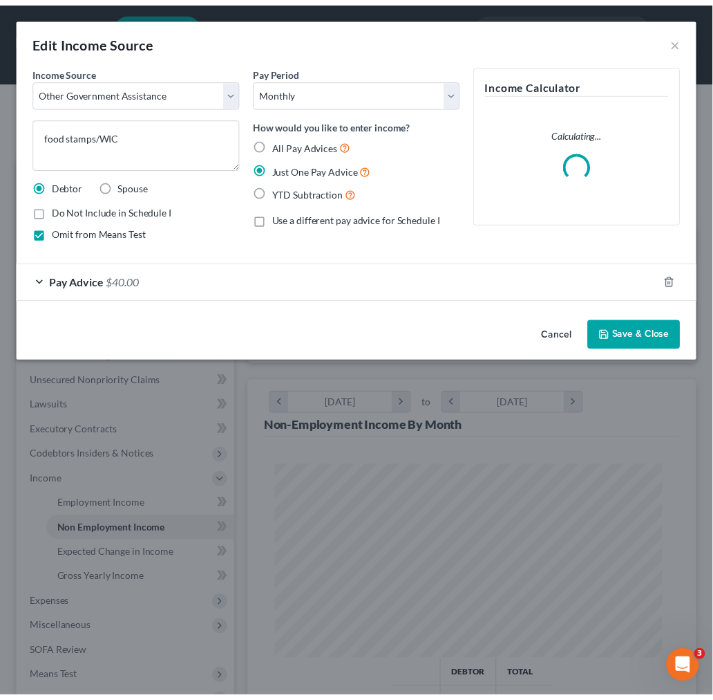
scroll to position [200, 429]
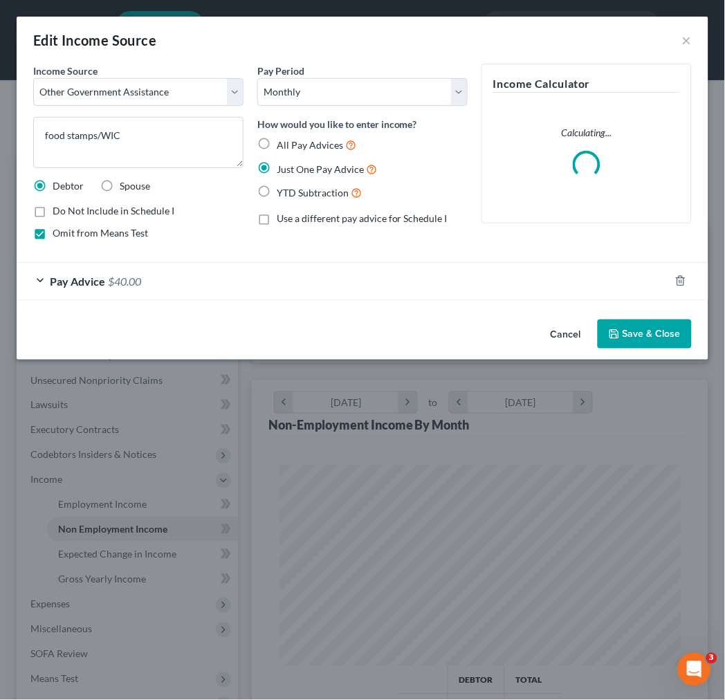
click at [119, 284] on span "$40.00" at bounding box center [124, 280] width 33 height 13
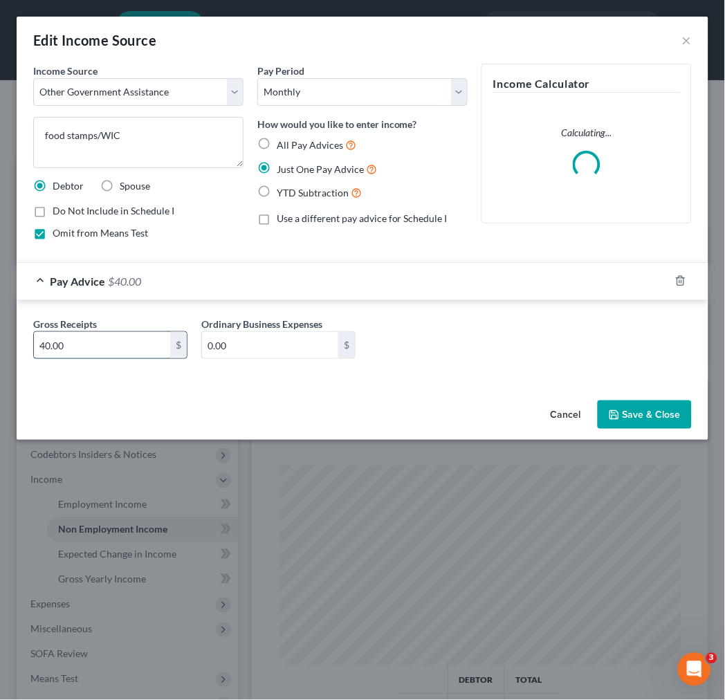
click at [127, 342] on input "40.00" at bounding box center [102, 345] width 136 height 26
click at [126, 342] on input "40.00" at bounding box center [102, 345] width 136 height 26
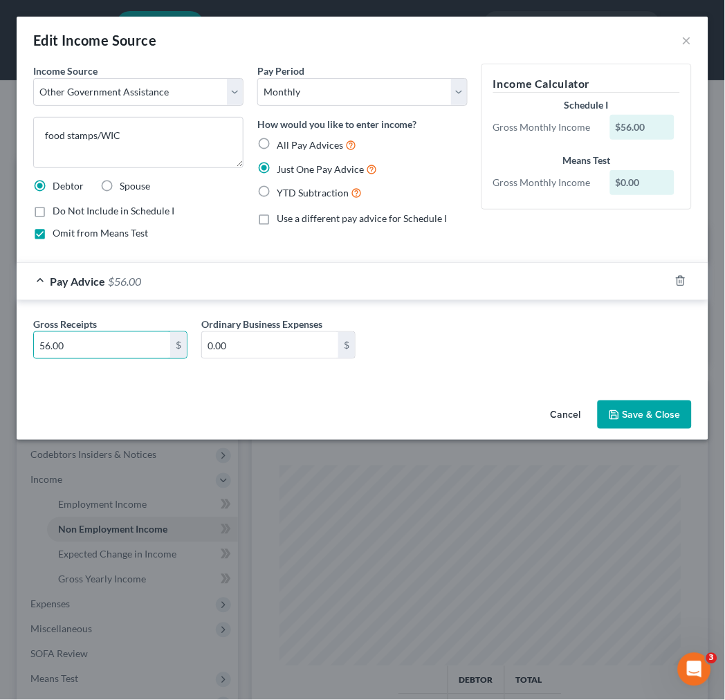
click at [635, 415] on button "Save & Close" at bounding box center [644, 414] width 94 height 29
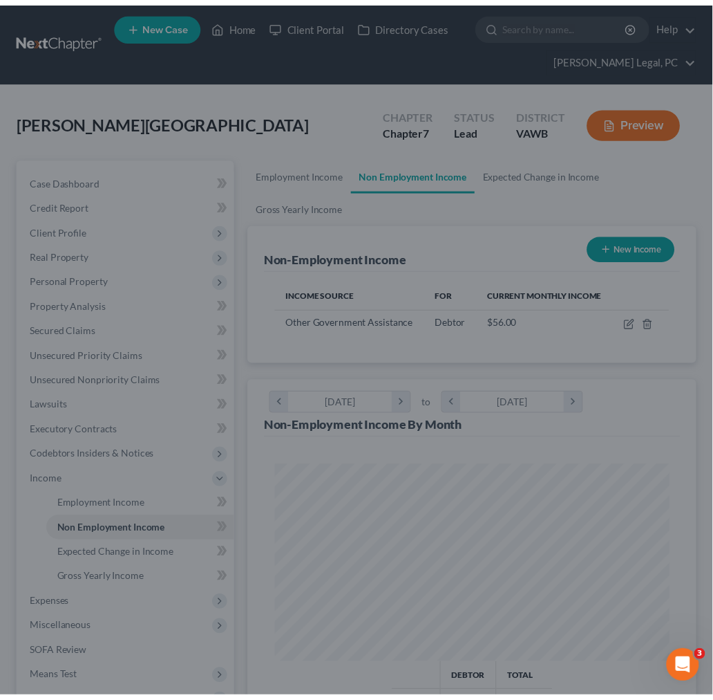
scroll to position [691131, 690907]
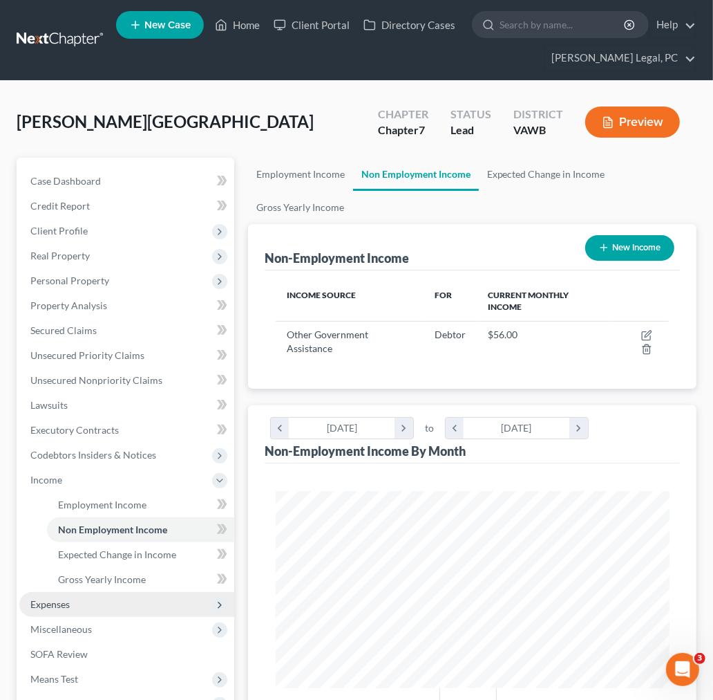
click at [59, 599] on span "Expenses" at bounding box center [49, 604] width 39 height 12
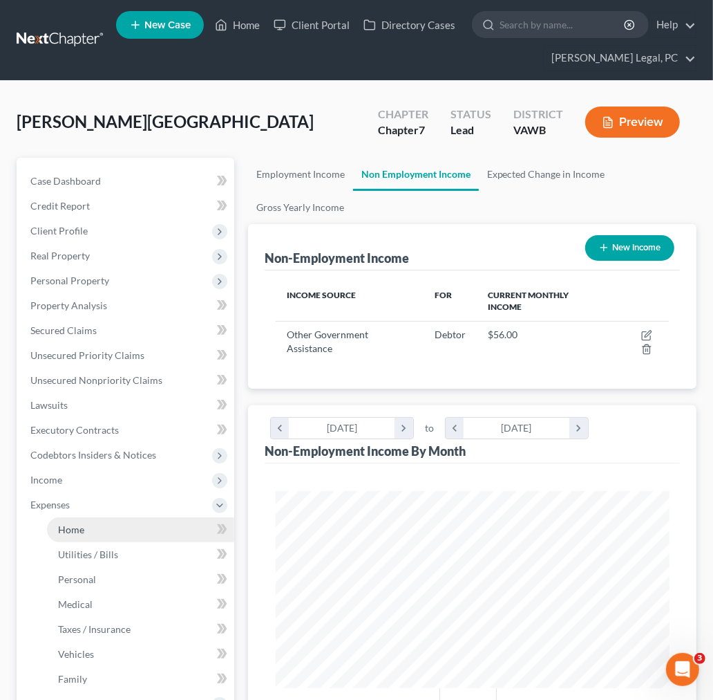
click at [72, 526] on span "Home" at bounding box center [71, 529] width 26 height 12
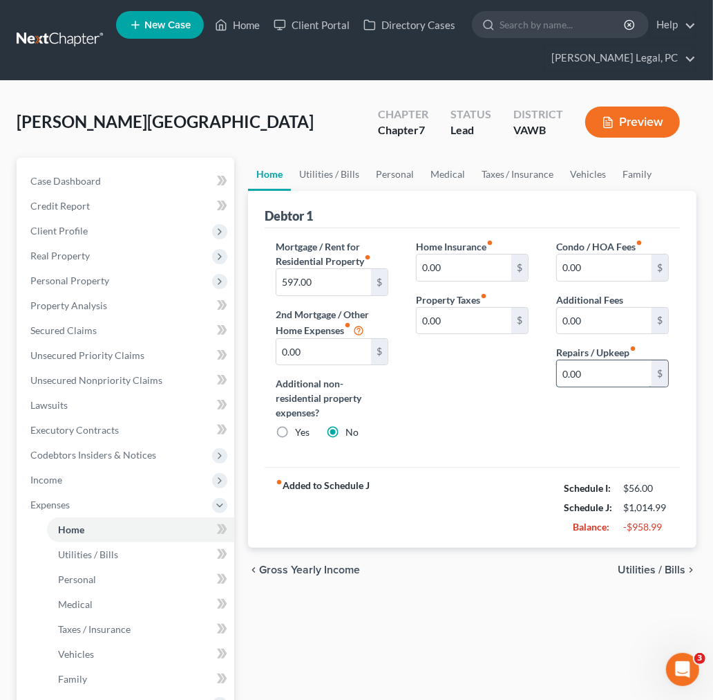
click at [576, 369] on input "0.00" at bounding box center [604, 373] width 95 height 26
click at [674, 570] on span "Utilities / Bills" at bounding box center [652, 569] width 68 height 11
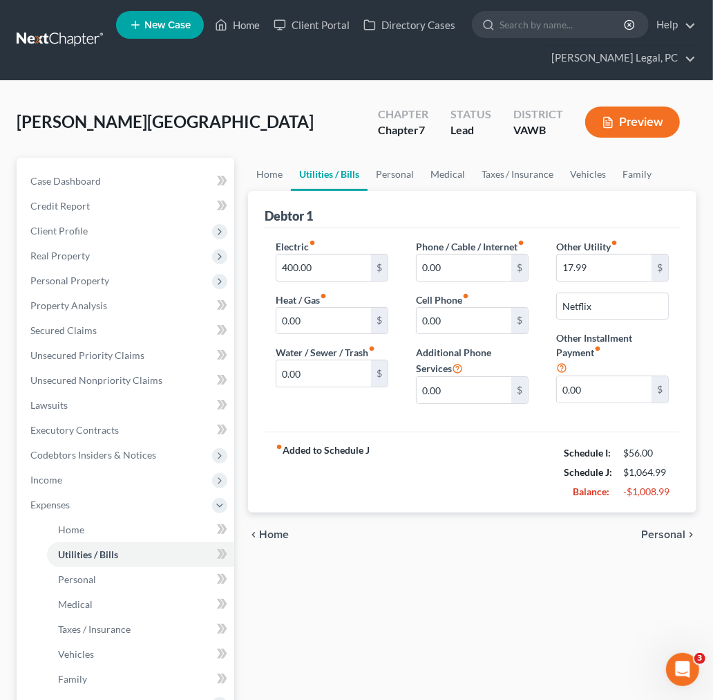
click at [671, 533] on span "Personal" at bounding box center [664, 534] width 44 height 11
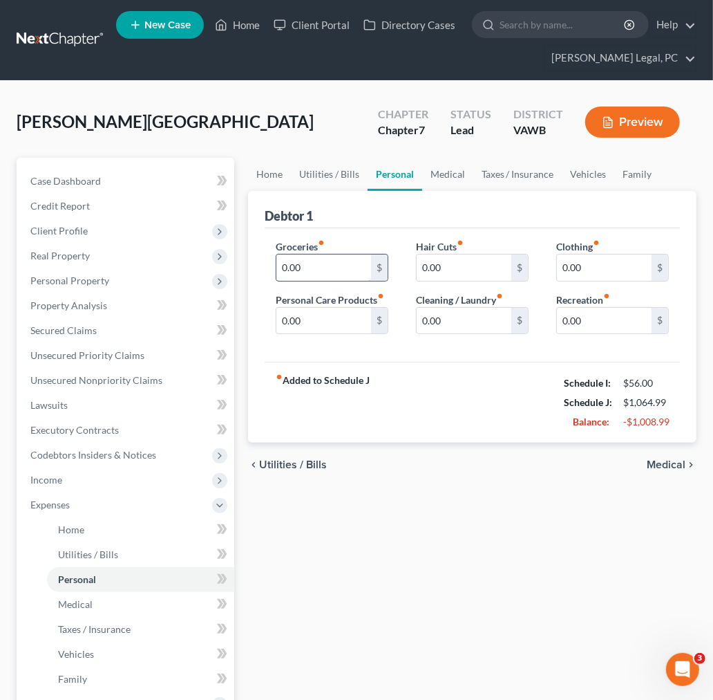
click at [308, 261] on input "0.00" at bounding box center [324, 267] width 95 height 26
click at [575, 259] on input "0.00" at bounding box center [604, 267] width 95 height 26
click at [473, 318] on input "0.00" at bounding box center [464, 321] width 95 height 26
click at [671, 464] on span "Medical" at bounding box center [666, 464] width 39 height 11
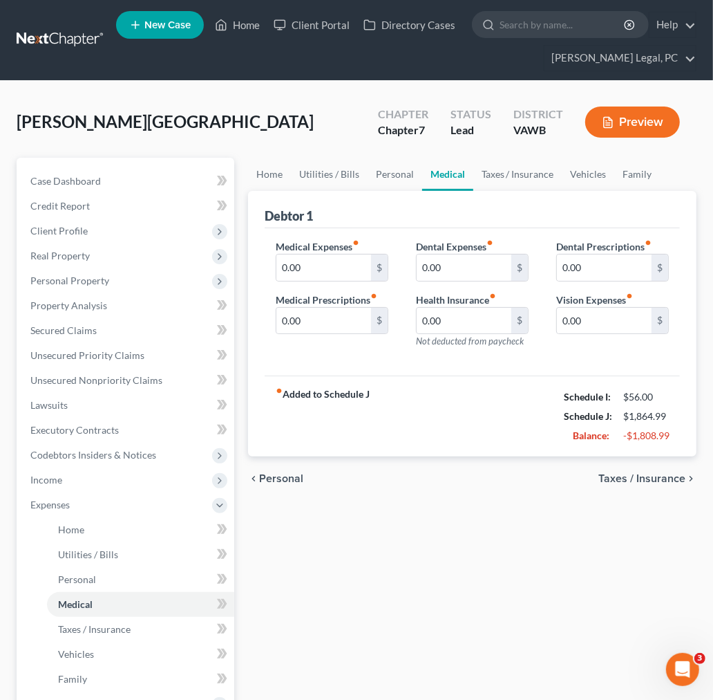
click at [674, 478] on span "Taxes / Insurance" at bounding box center [642, 478] width 87 height 11
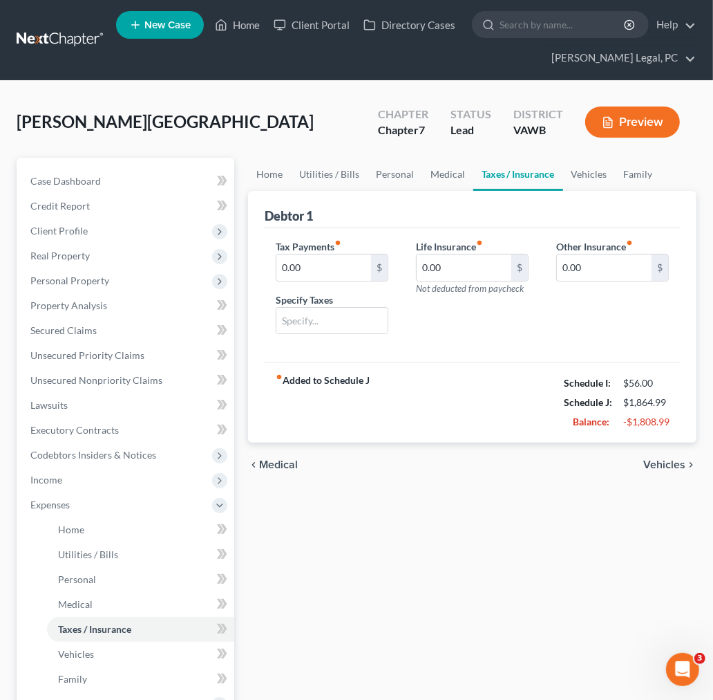
click at [672, 465] on span "Vehicles" at bounding box center [665, 464] width 42 height 11
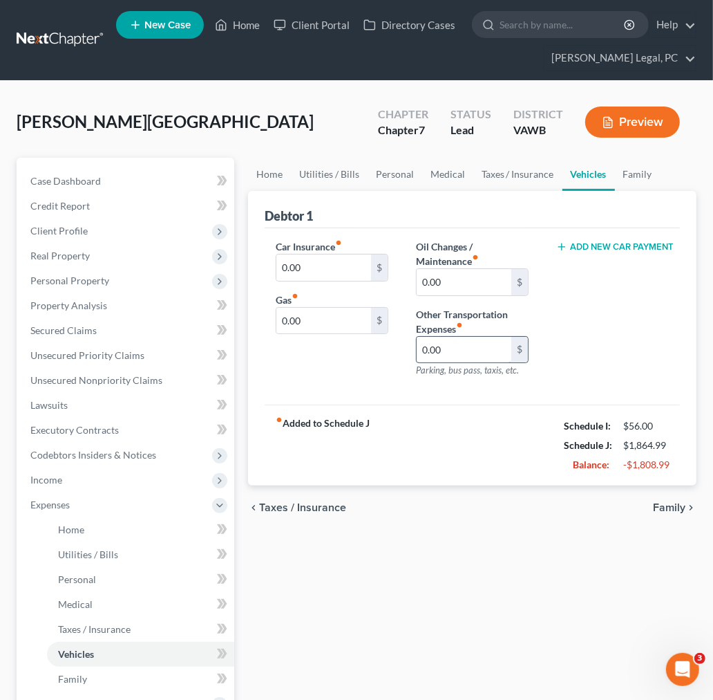
click at [431, 351] on input "0.00" at bounding box center [464, 350] width 95 height 26
click at [678, 507] on span "Family" at bounding box center [669, 507] width 32 height 11
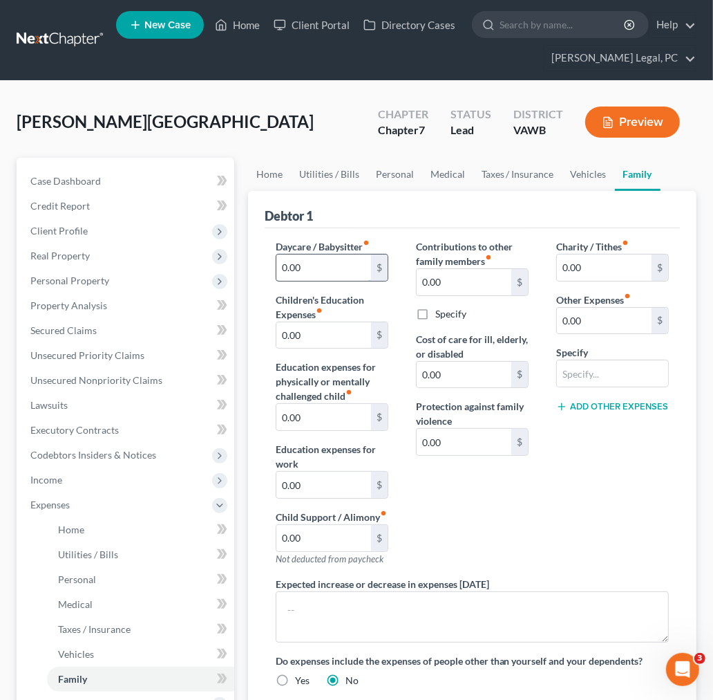
click at [295, 260] on input "0.00" at bounding box center [324, 267] width 95 height 26
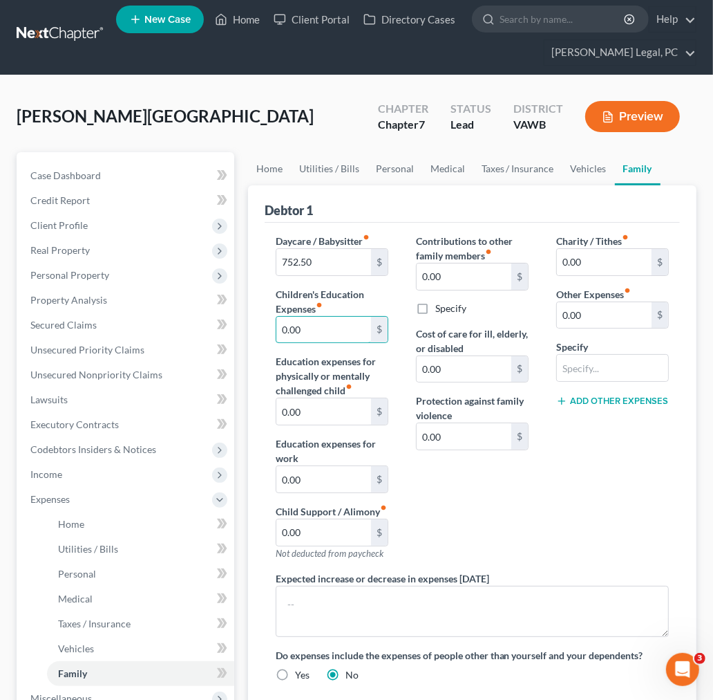
scroll to position [2, 0]
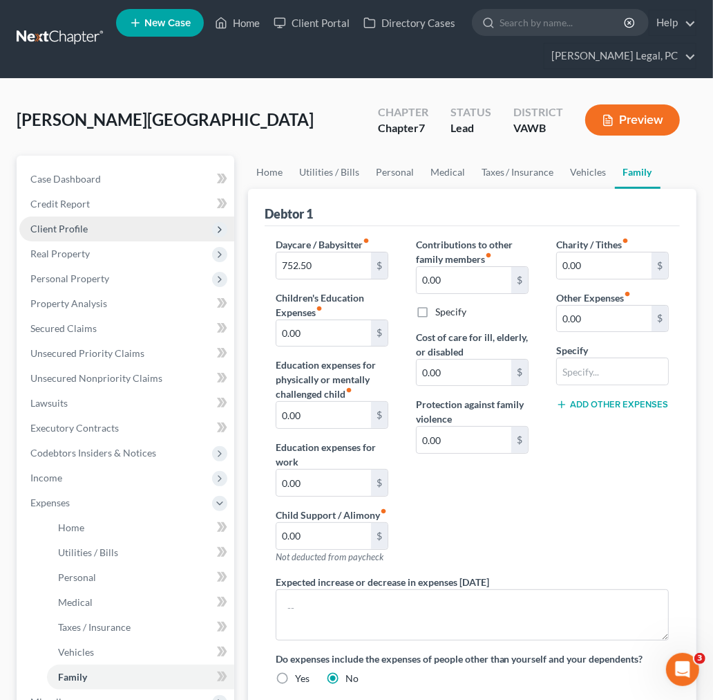
click at [64, 230] on span "Client Profile" at bounding box center [58, 229] width 57 height 12
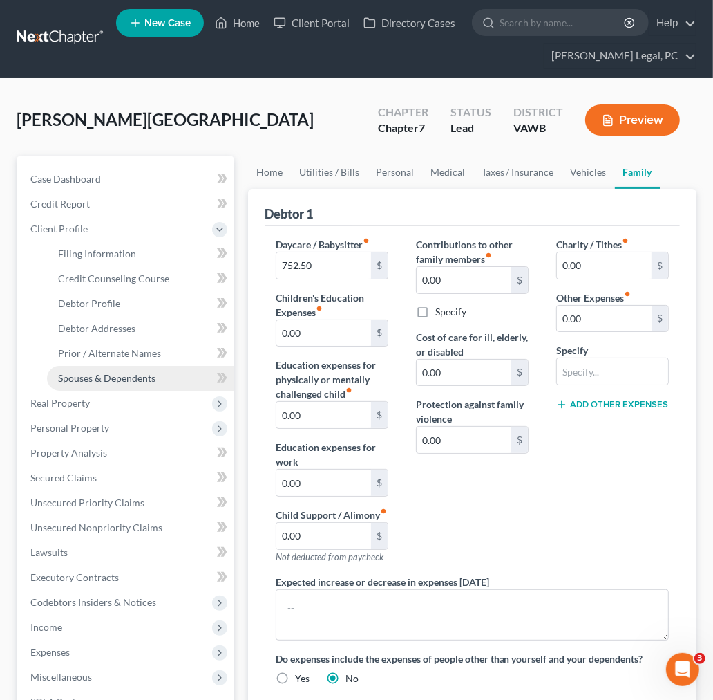
click at [80, 375] on span "Spouses & Dependents" at bounding box center [106, 378] width 97 height 12
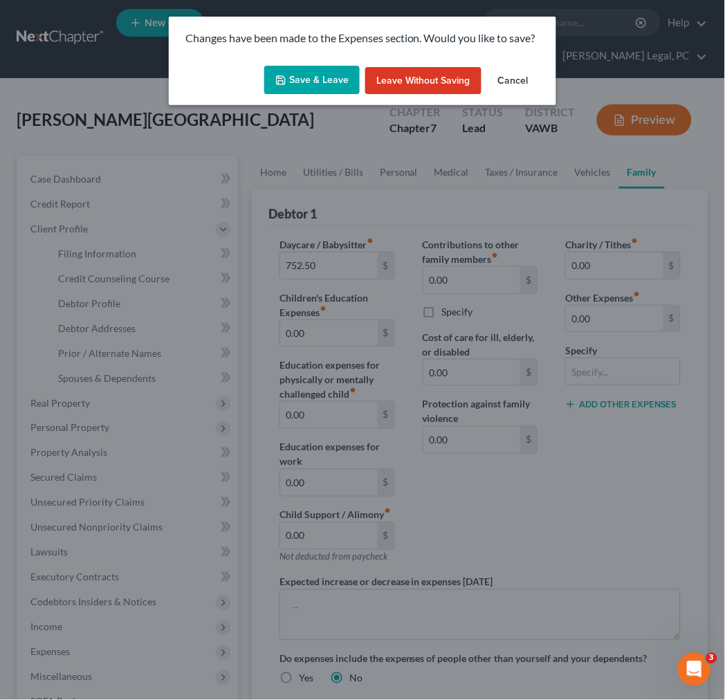
click at [299, 73] on button "Save & Leave" at bounding box center [311, 80] width 95 height 29
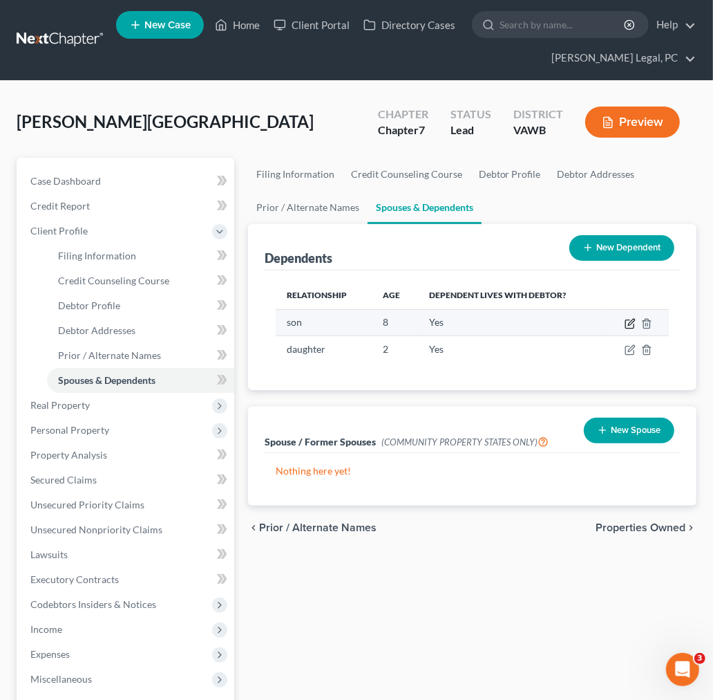
click at [626, 321] on icon "button" at bounding box center [630, 323] width 11 height 11
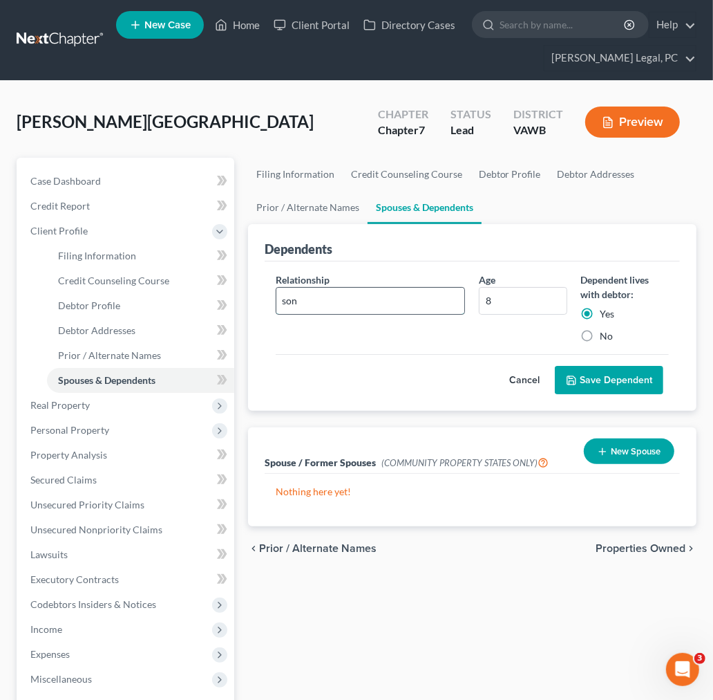
click at [308, 293] on input "son" at bounding box center [371, 301] width 189 height 26
click at [619, 377] on button "Save Dependent" at bounding box center [609, 380] width 109 height 29
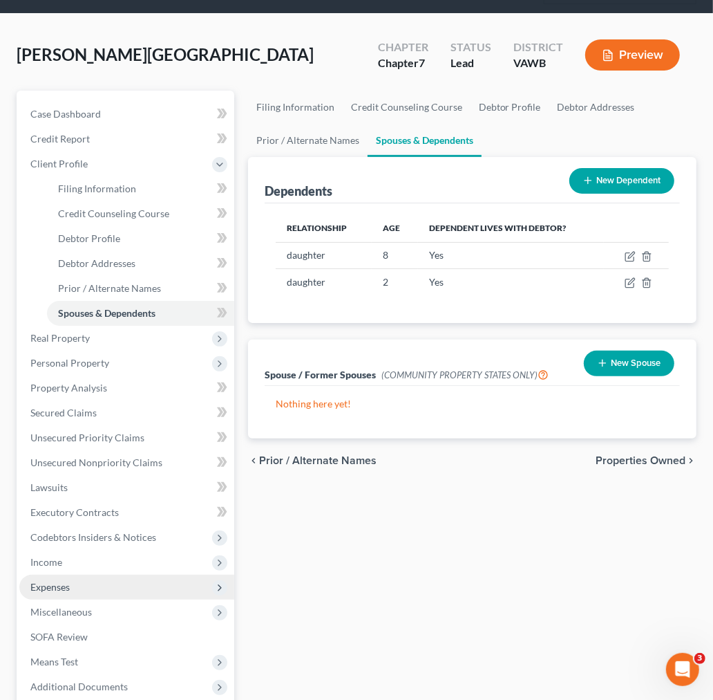
scroll to position [54, 0]
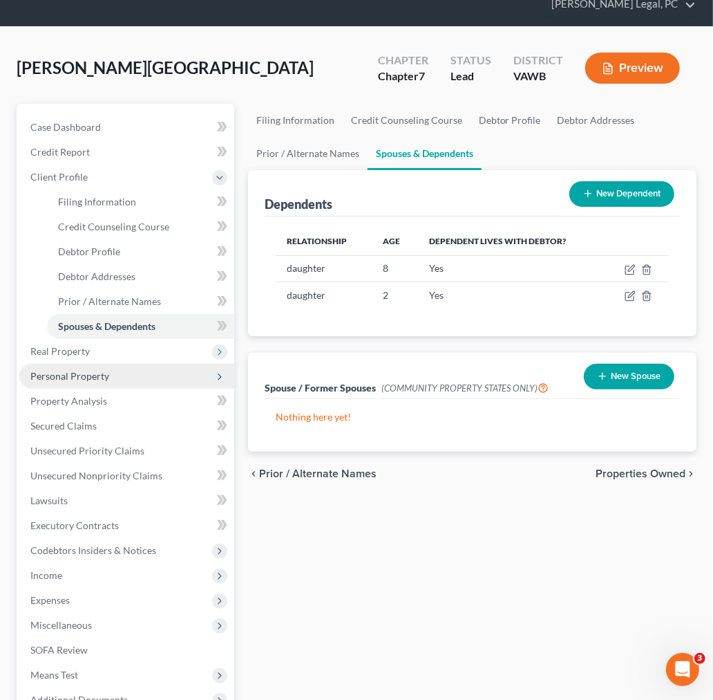
click at [79, 372] on span "Personal Property" at bounding box center [69, 376] width 79 height 12
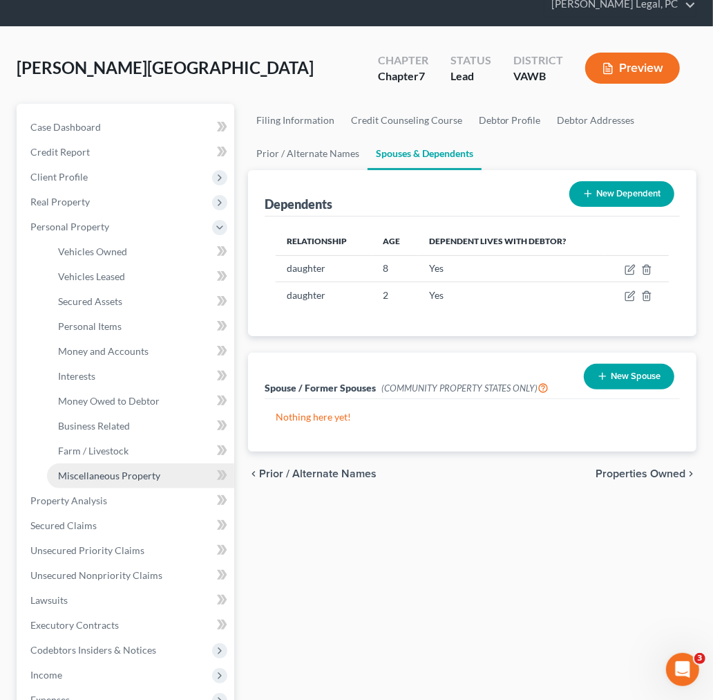
click at [94, 473] on span "Miscellaneous Property" at bounding box center [109, 475] width 102 height 12
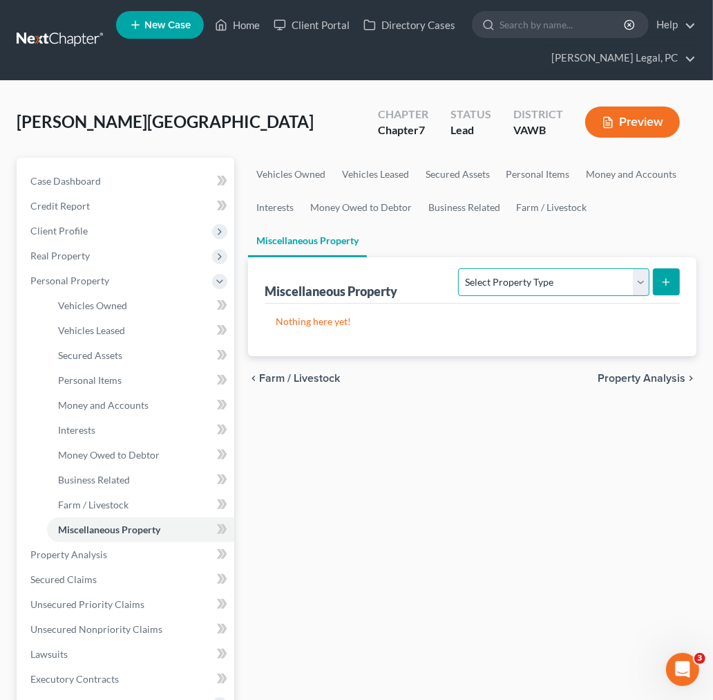
click at [519, 286] on select "Select Property Type Assigned for Creditor Benefit [DATE] Holding for Another N…" at bounding box center [553, 282] width 191 height 28
click at [458, 268] on select "Select Property Type Assigned for Creditor Benefit [DATE] Holding for Another N…" at bounding box center [553, 282] width 191 height 28
click at [665, 283] on icon "submit" at bounding box center [666, 282] width 11 height 11
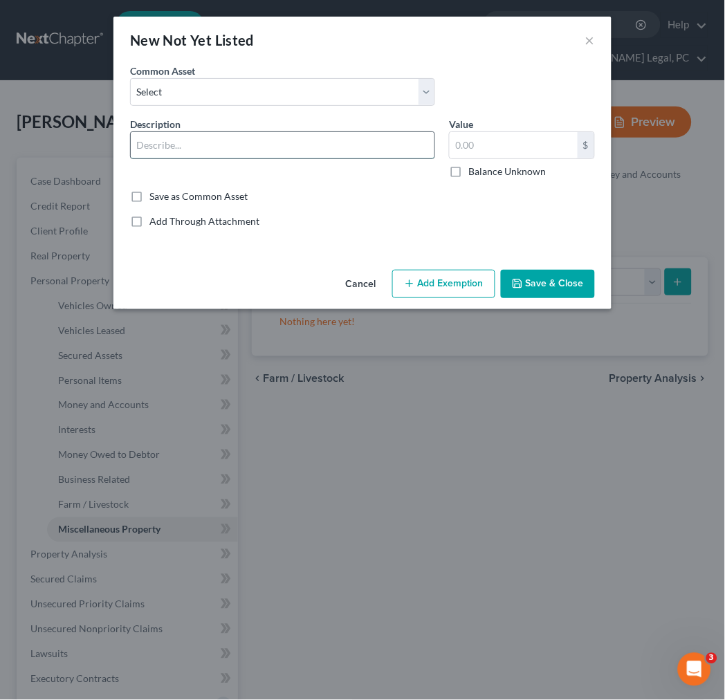
click at [178, 139] on input "text" at bounding box center [282, 145] width 303 height 26
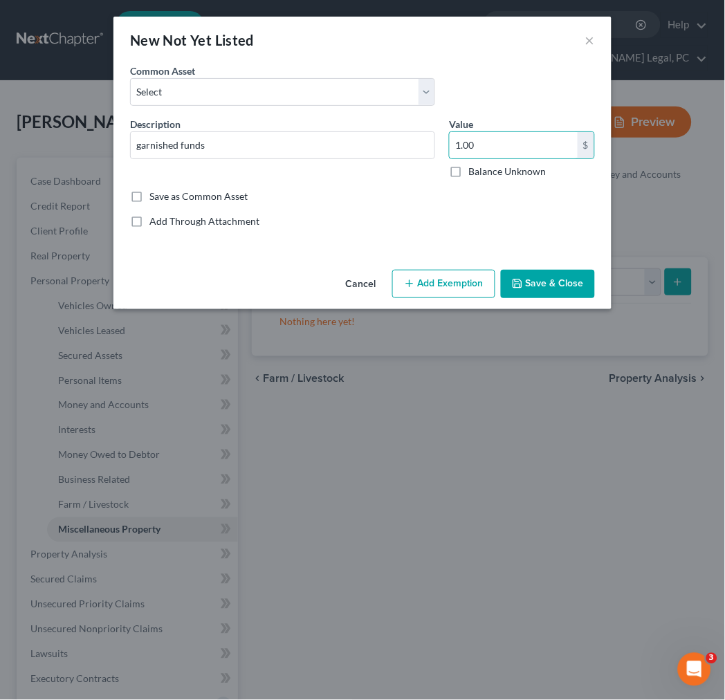
click at [438, 283] on button "Add Exemption" at bounding box center [443, 284] width 103 height 29
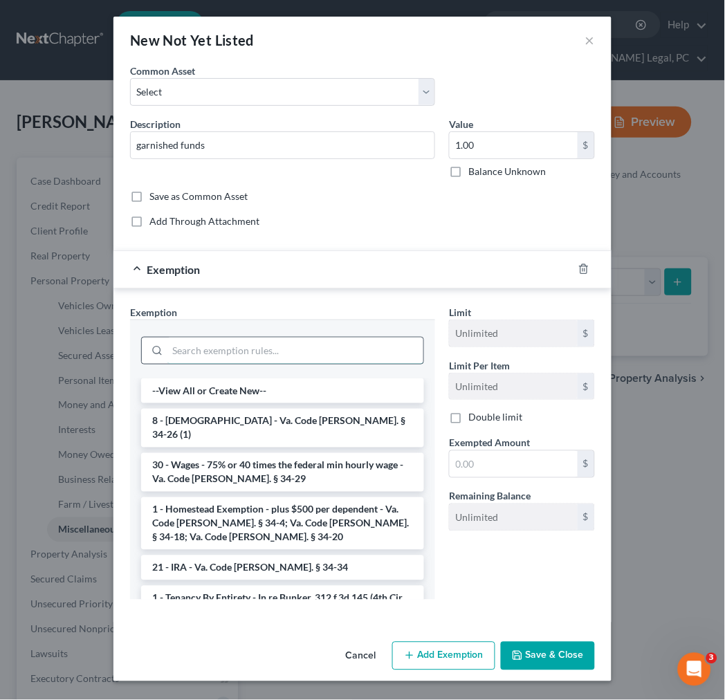
click at [259, 355] on input "search" at bounding box center [295, 350] width 256 height 26
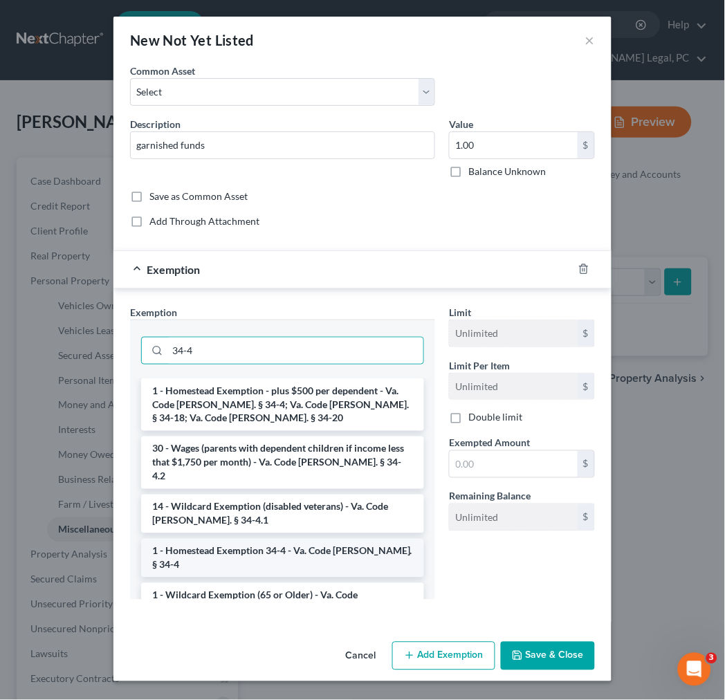
click at [260, 539] on li "1 - Homestead Exemption 34-4 - Va. Code [PERSON_NAME]. § 34-4" at bounding box center [282, 558] width 283 height 39
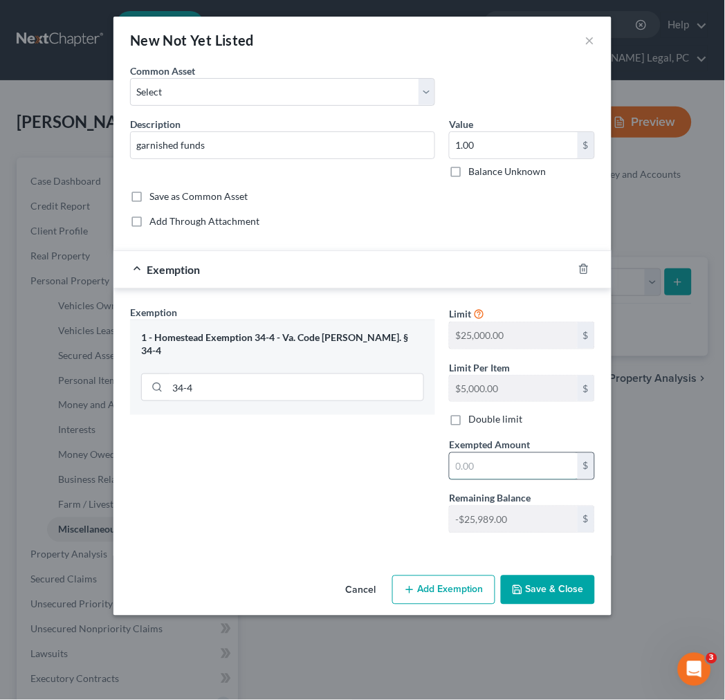
click at [458, 470] on input "text" at bounding box center [513, 466] width 128 height 26
click at [528, 591] on button "Save & Close" at bounding box center [548, 589] width 94 height 29
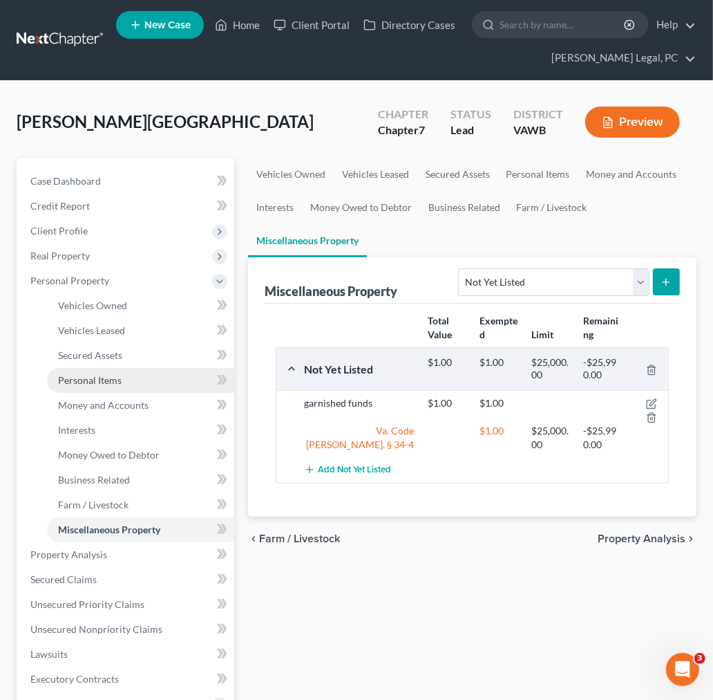
click at [77, 378] on span "Personal Items" at bounding box center [90, 380] width 64 height 12
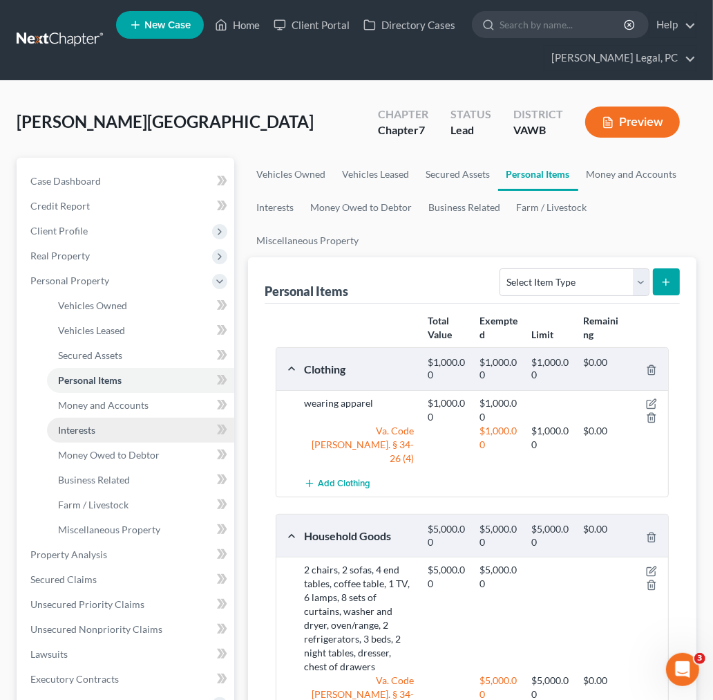
click at [73, 425] on span "Interests" at bounding box center [76, 430] width 37 height 12
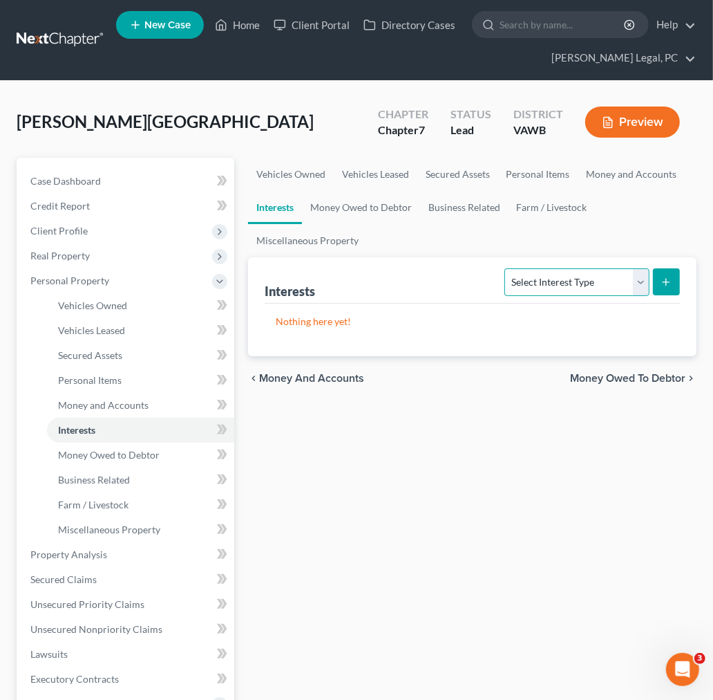
click at [557, 287] on select "Select Interest Type 401K Annuity Bond Education IRA Government Bond Government…" at bounding box center [577, 282] width 144 height 28
click at [507, 268] on select "Select Interest Type 401K Annuity Bond Education IRA Government Bond Government…" at bounding box center [577, 282] width 144 height 28
click at [674, 279] on button "submit" at bounding box center [666, 281] width 27 height 27
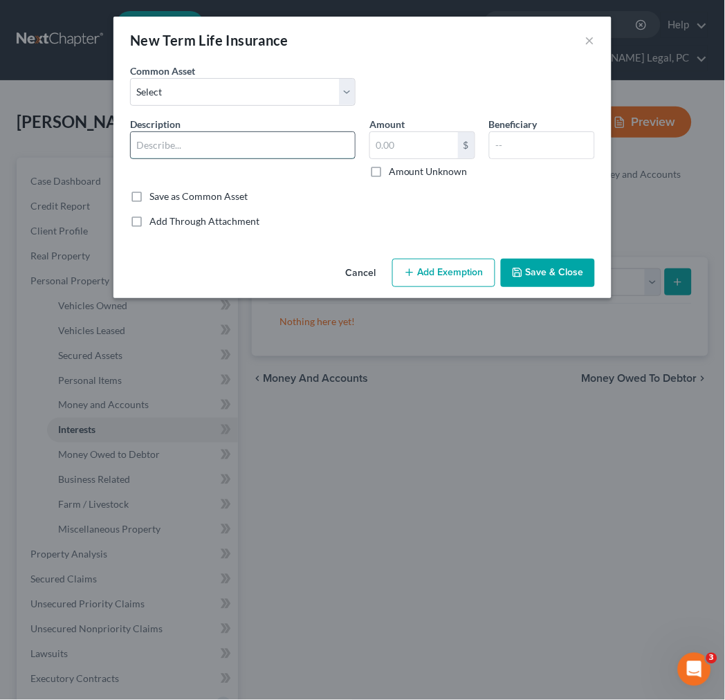
click at [263, 143] on input "text" at bounding box center [243, 145] width 224 height 26
click at [433, 142] on input "text" at bounding box center [414, 145] width 88 height 26
click at [438, 272] on button "Add Exemption" at bounding box center [443, 273] width 103 height 29
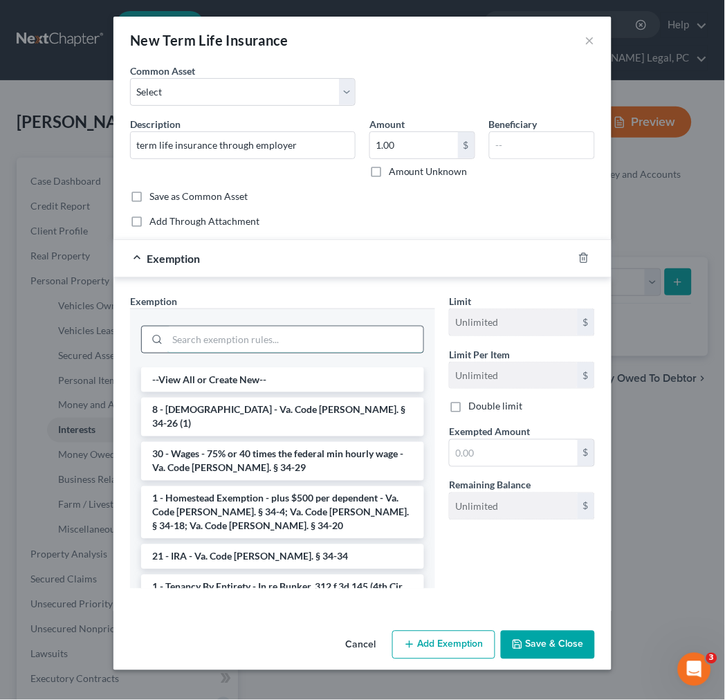
click at [228, 341] on input "search" at bounding box center [295, 339] width 256 height 26
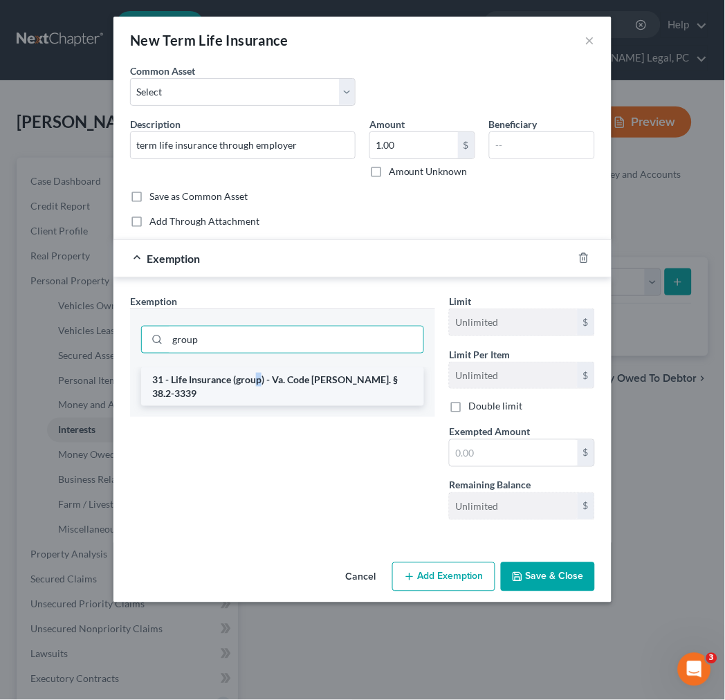
click at [259, 377] on li "31 - Life Insurance (group) - Va. Code [PERSON_NAME]. § 38.2-3339" at bounding box center [282, 386] width 283 height 39
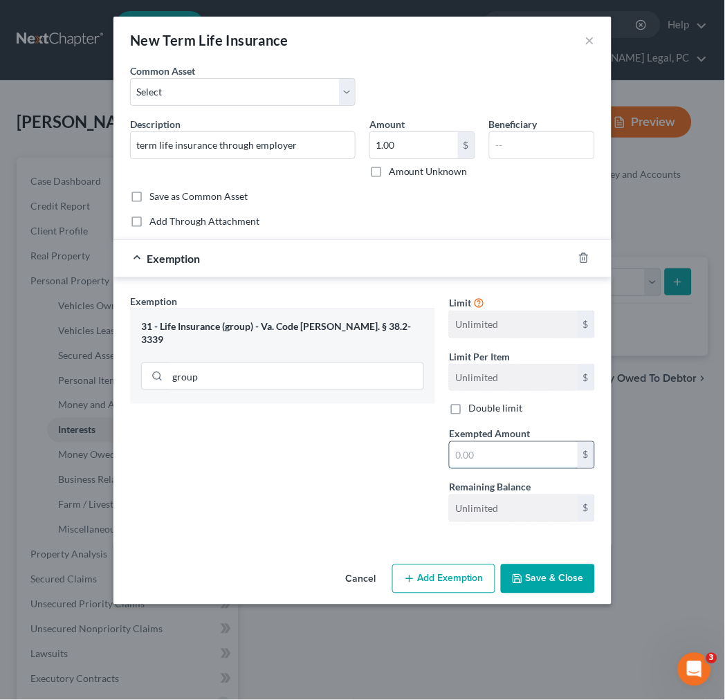
drag, startPoint x: 503, startPoint y: 447, endPoint x: 503, endPoint y: 460, distance: 13.8
click at [503, 447] on input "text" at bounding box center [513, 455] width 128 height 26
click at [540, 586] on button "Save & Close" at bounding box center [548, 578] width 94 height 29
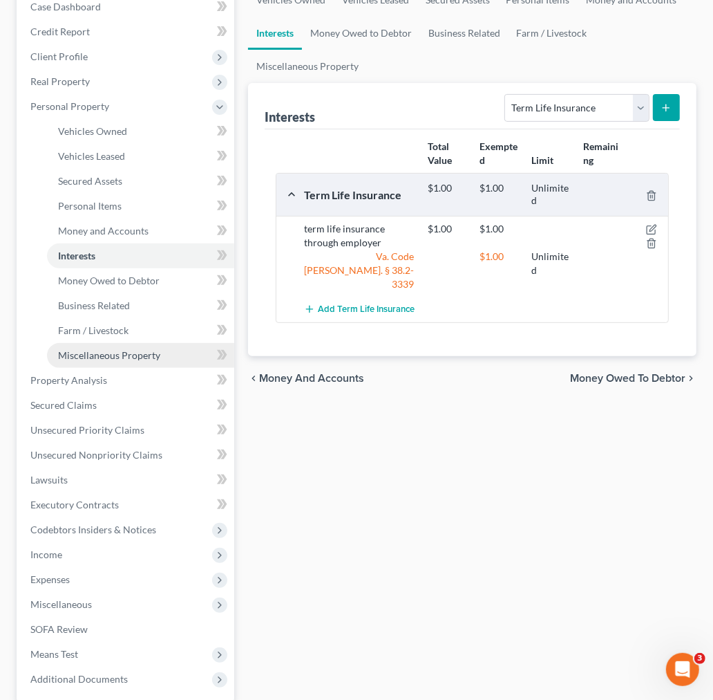
scroll to position [230, 0]
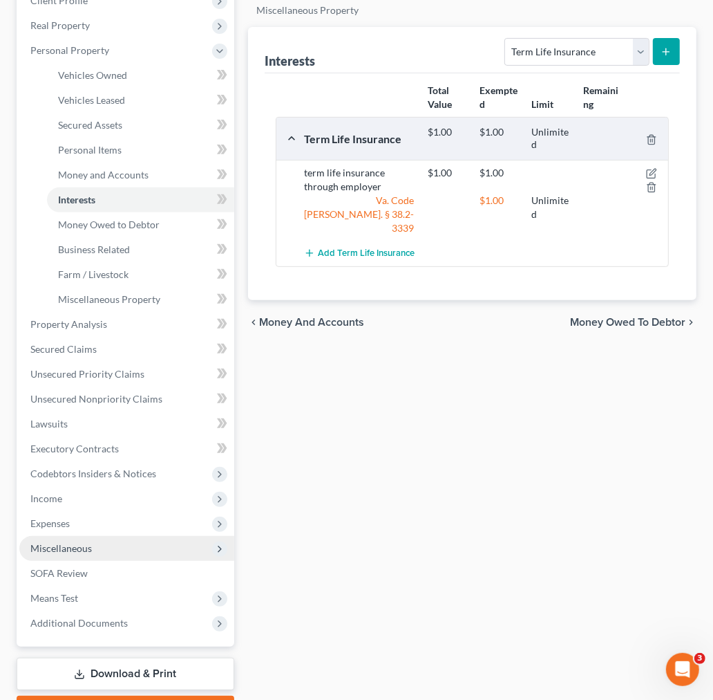
click at [65, 538] on span "Miscellaneous" at bounding box center [126, 548] width 215 height 25
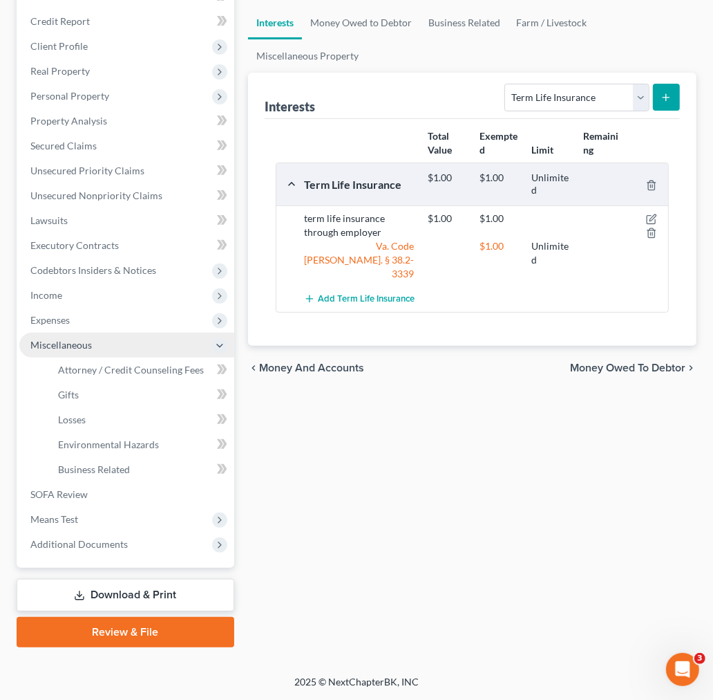
scroll to position [183, 0]
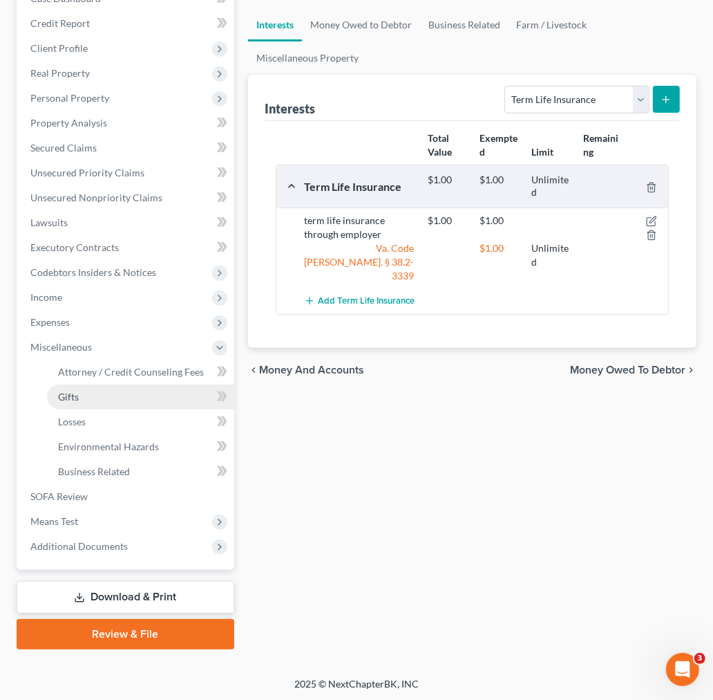
click at [88, 400] on link "Gifts" at bounding box center [140, 396] width 187 height 25
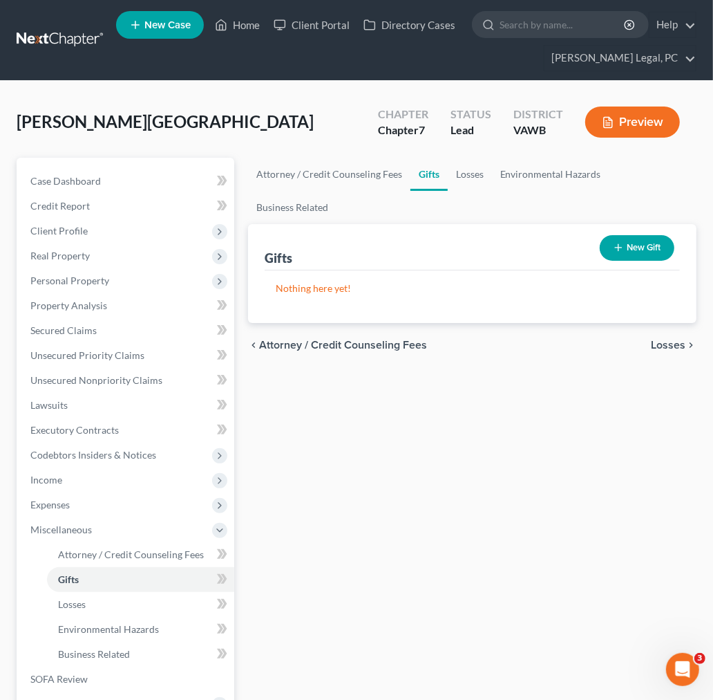
click at [618, 242] on icon "button" at bounding box center [618, 247] width 11 height 11
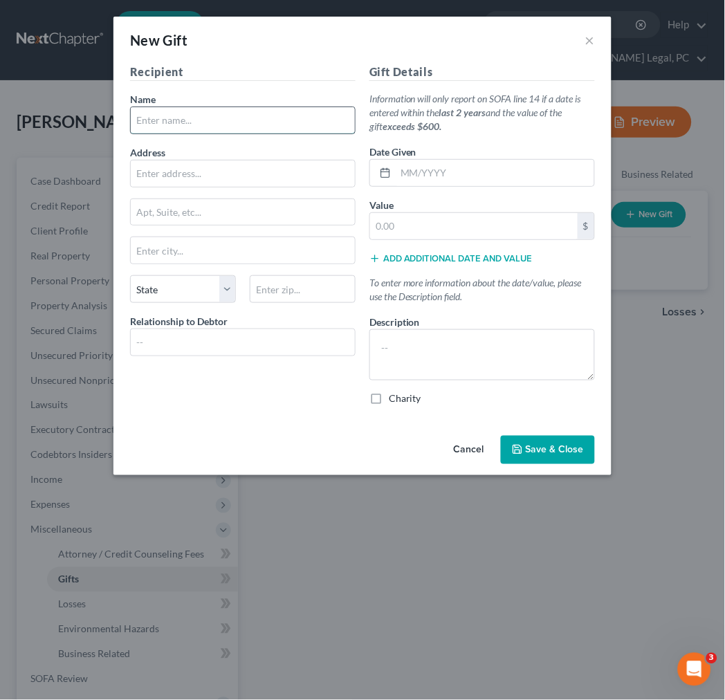
click at [241, 124] on input "text" at bounding box center [243, 120] width 224 height 26
click at [420, 177] on input "text" at bounding box center [494, 173] width 198 height 26
click at [537, 445] on span "Save & Close" at bounding box center [554, 450] width 58 height 12
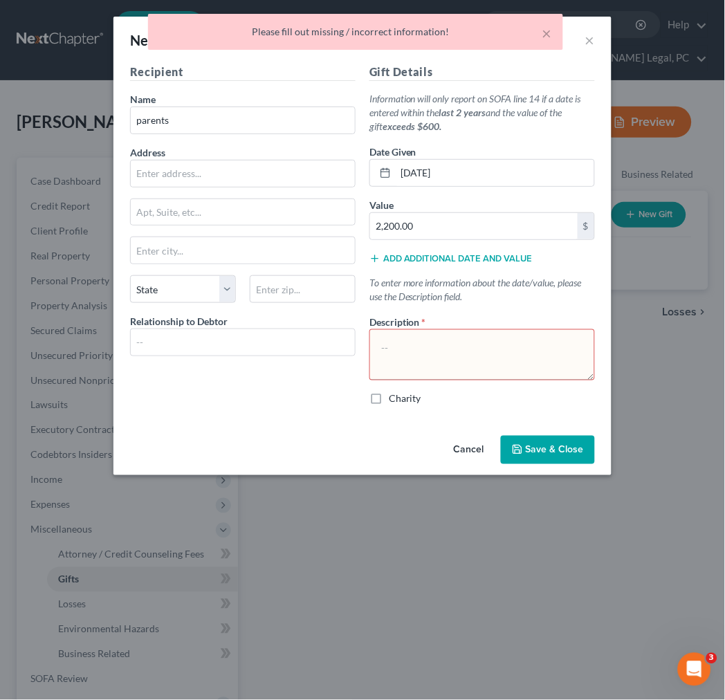
click at [440, 356] on textarea at bounding box center [481, 354] width 225 height 51
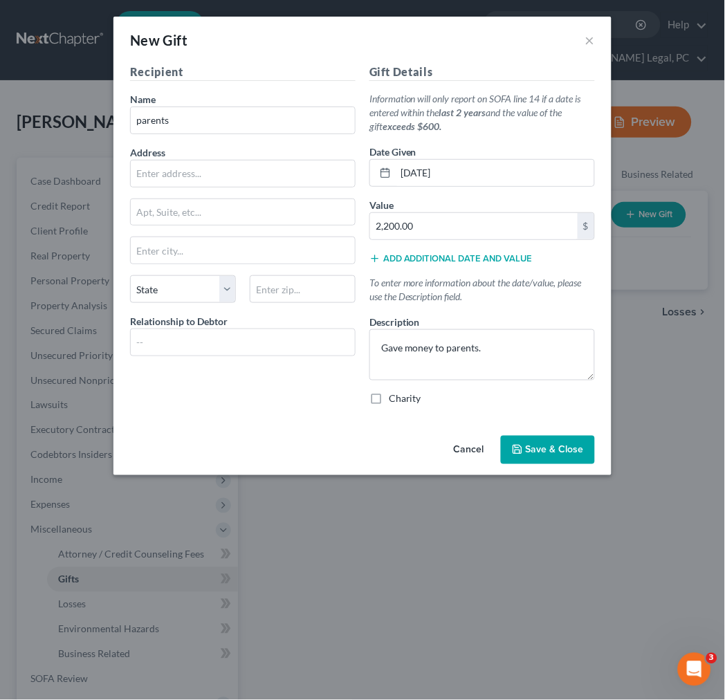
click at [566, 460] on button "Save & Close" at bounding box center [548, 450] width 94 height 29
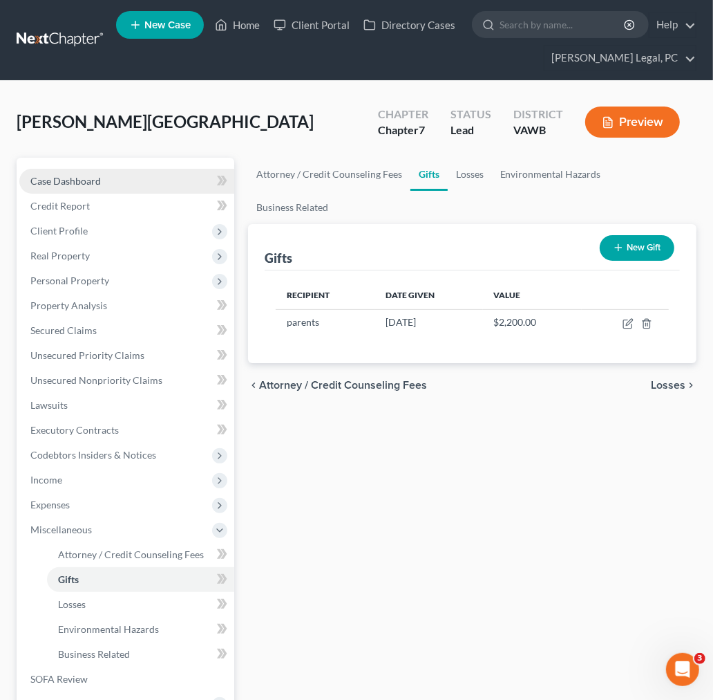
click at [77, 176] on span "Case Dashboard" at bounding box center [65, 181] width 71 height 12
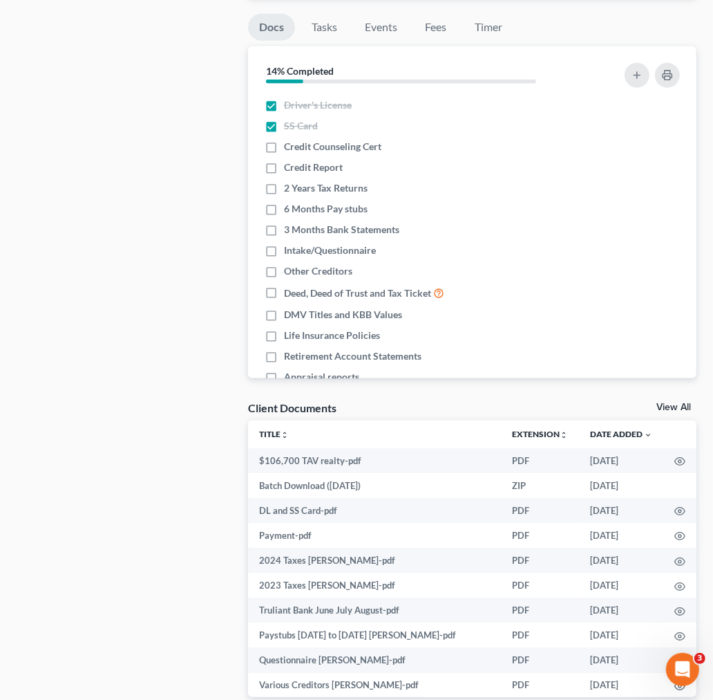
scroll to position [998, 0]
click at [284, 189] on label "2 Years Tax Returns" at bounding box center [326, 187] width 84 height 14
click at [290, 189] on input "2 Years Tax Returns" at bounding box center [294, 184] width 9 height 9
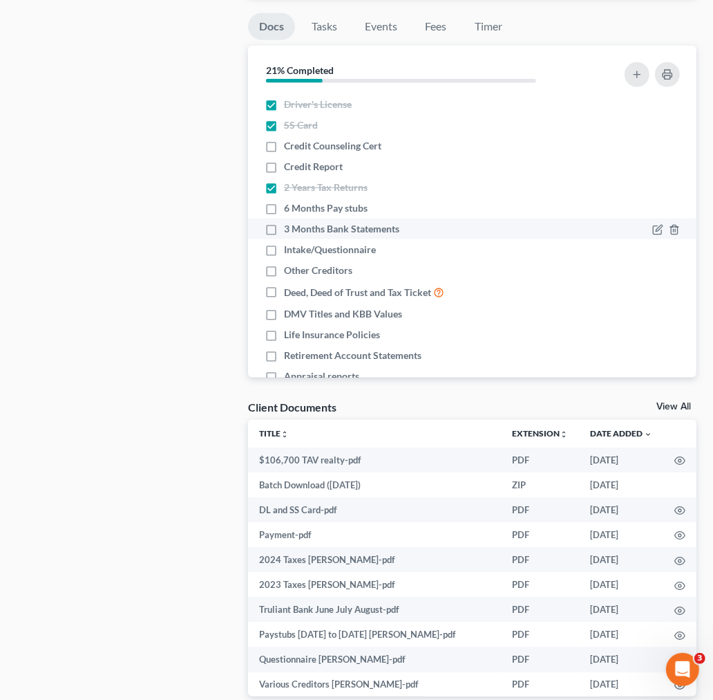
click at [284, 229] on label "3 Months Bank Statements" at bounding box center [341, 229] width 115 height 14
click at [290, 229] on input "3 Months Bank Statements" at bounding box center [294, 226] width 9 height 9
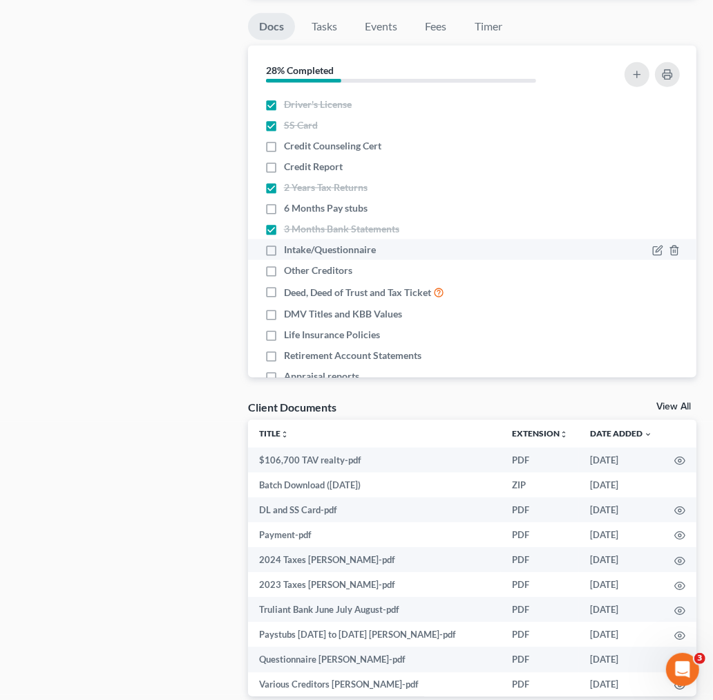
click at [284, 249] on label "Intake/Questionnaire" at bounding box center [330, 250] width 92 height 14
click at [290, 249] on input "Intake/Questionnaire" at bounding box center [294, 247] width 9 height 9
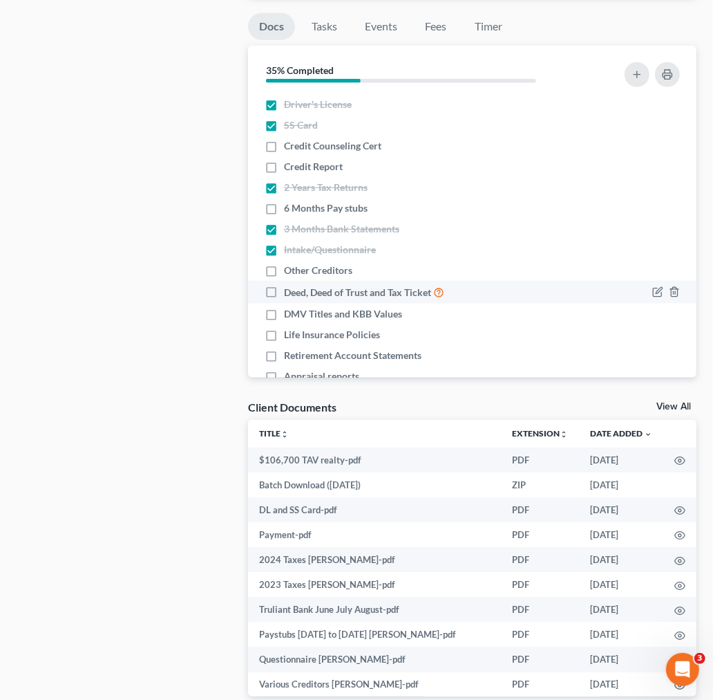
click at [284, 292] on label "Deed, Deed of Trust and Tax Ticket" at bounding box center [364, 292] width 160 height 16
click at [290, 292] on input "Deed, Deed of Trust and Tax Ticket" at bounding box center [294, 288] width 9 height 9
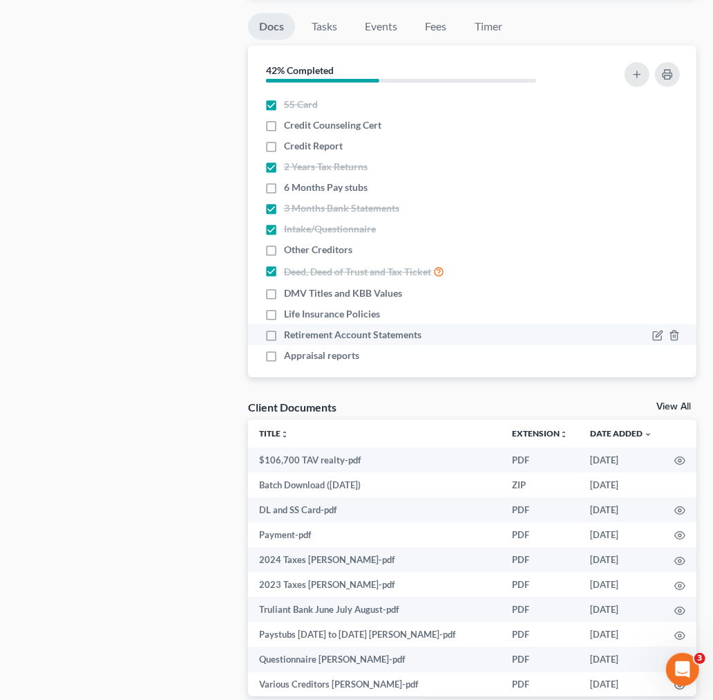
scroll to position [30, 0]
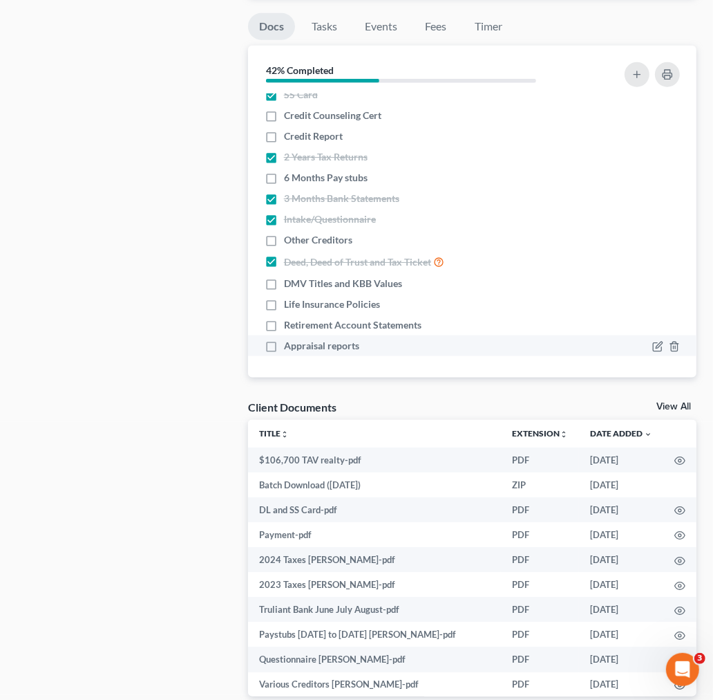
click at [284, 342] on label "Appraisal reports" at bounding box center [321, 346] width 75 height 14
click at [290, 342] on input "Appraisal reports" at bounding box center [294, 343] width 9 height 9
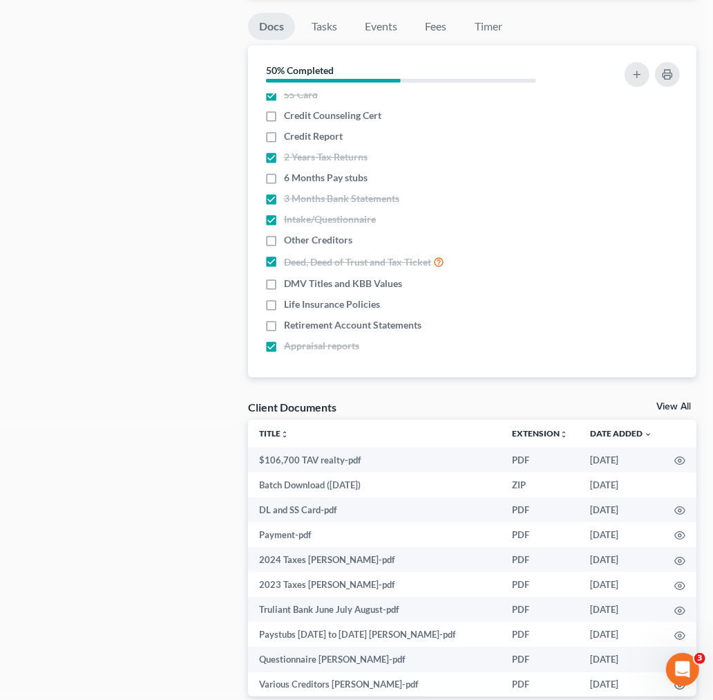
click at [666, 405] on link "View All" at bounding box center [674, 407] width 35 height 10
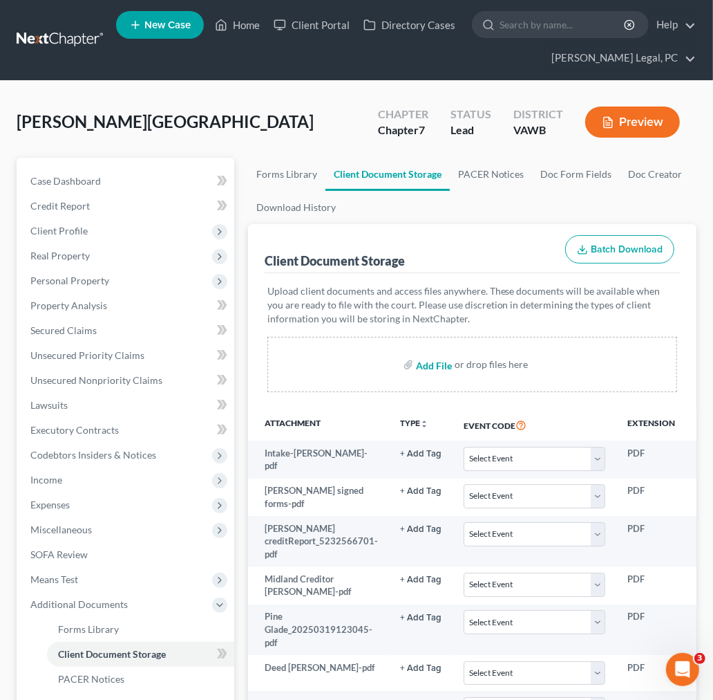
click at [437, 357] on input "file" at bounding box center [432, 364] width 33 height 25
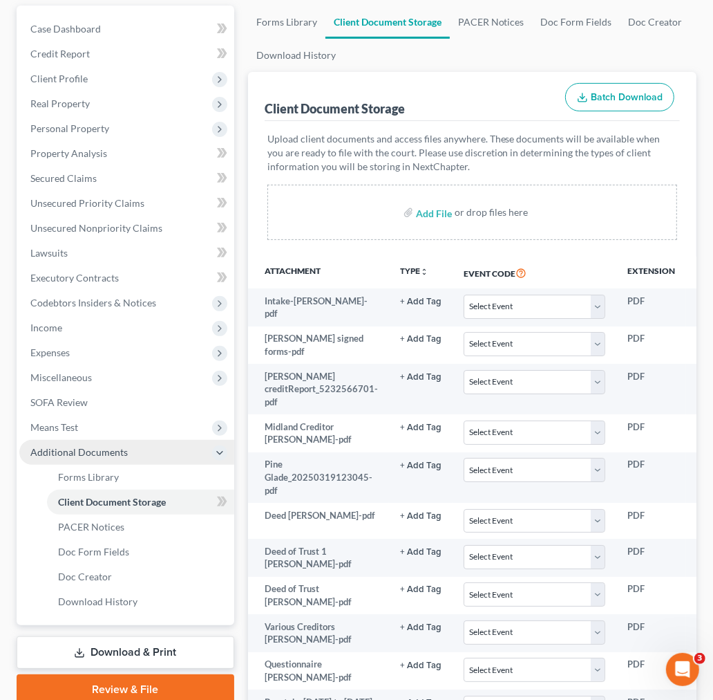
scroll to position [153, 0]
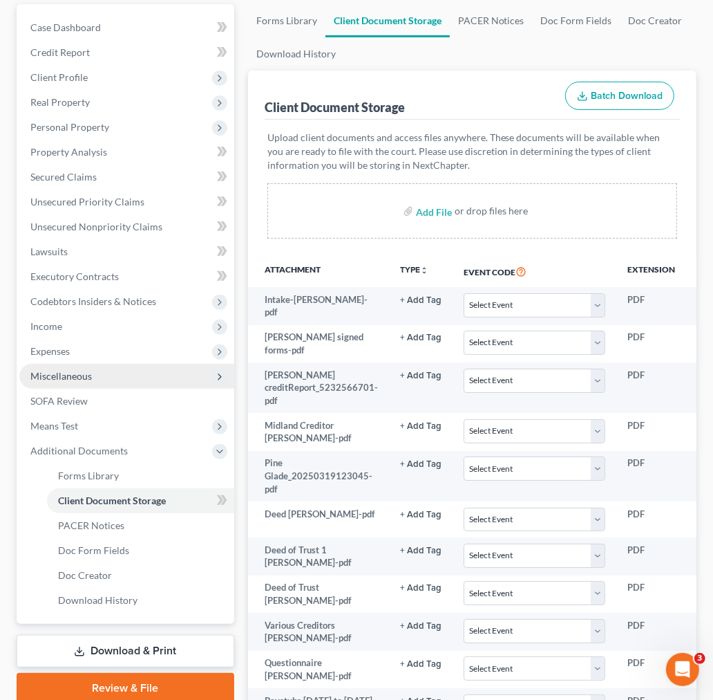
click at [61, 371] on span "Miscellaneous" at bounding box center [61, 376] width 62 height 12
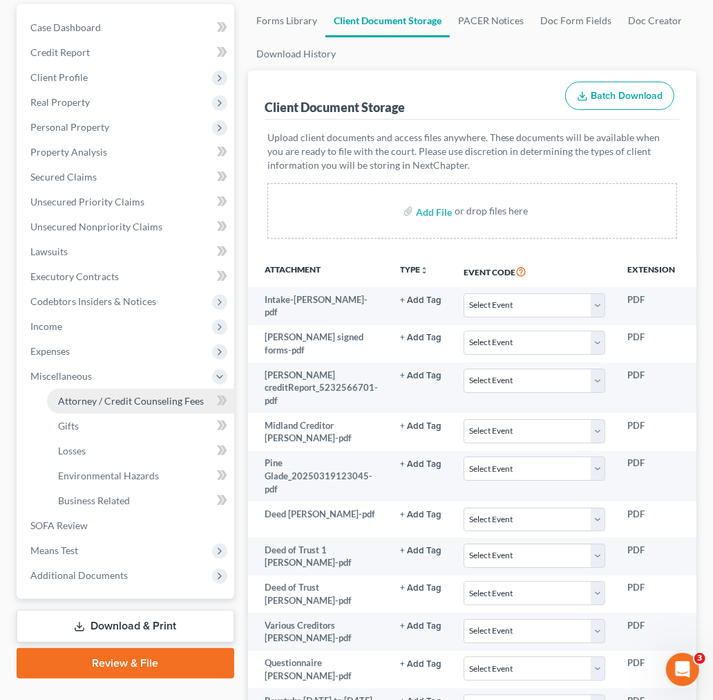
click at [92, 398] on span "Attorney / Credit Counseling Fees" at bounding box center [131, 401] width 146 height 12
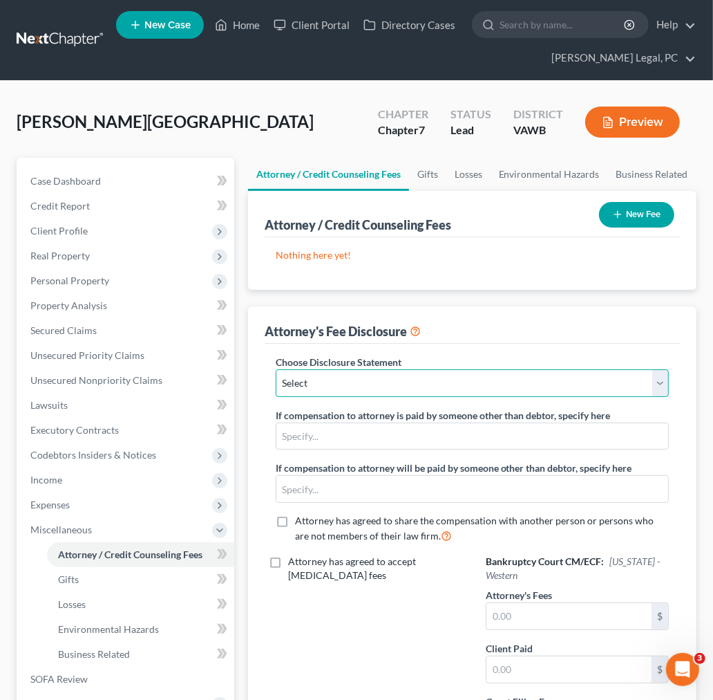
drag, startPoint x: 384, startPoint y: 385, endPoint x: 377, endPoint y: 393, distance: 9.8
click at [384, 385] on select "Select Fee Disclosure" at bounding box center [472, 383] width 393 height 28
click at [276, 369] on select "Select Fee Disclosure" at bounding box center [472, 383] width 393 height 28
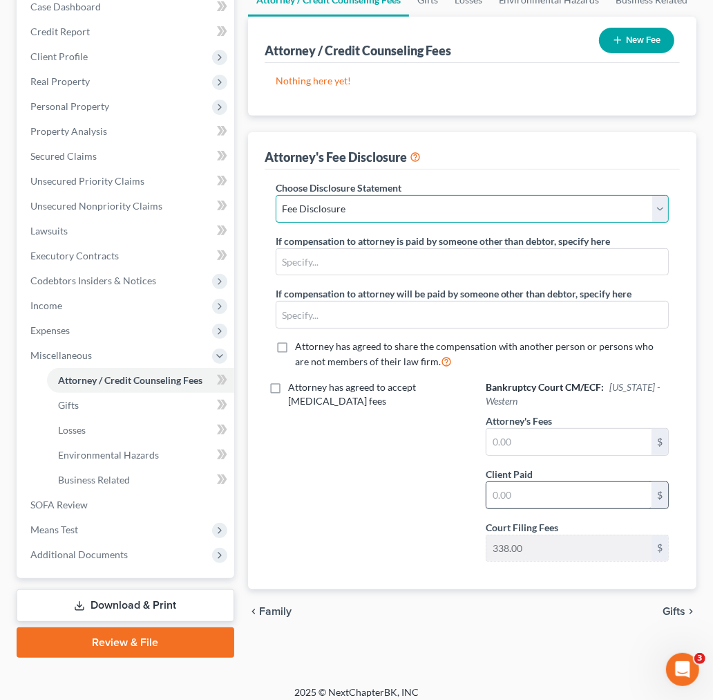
scroll to position [183, 0]
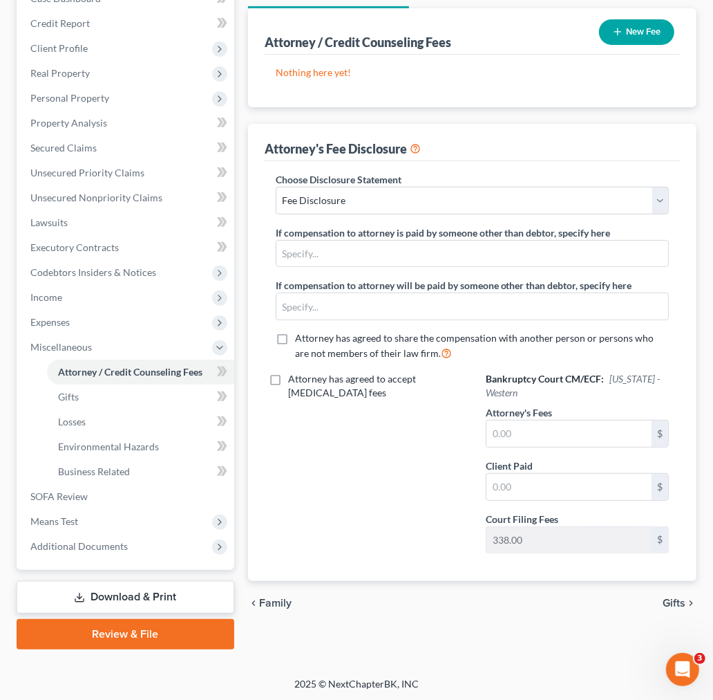
click at [531, 417] on label "Attorney's Fees" at bounding box center [519, 412] width 66 height 15
click at [531, 429] on input "text" at bounding box center [569, 433] width 165 height 26
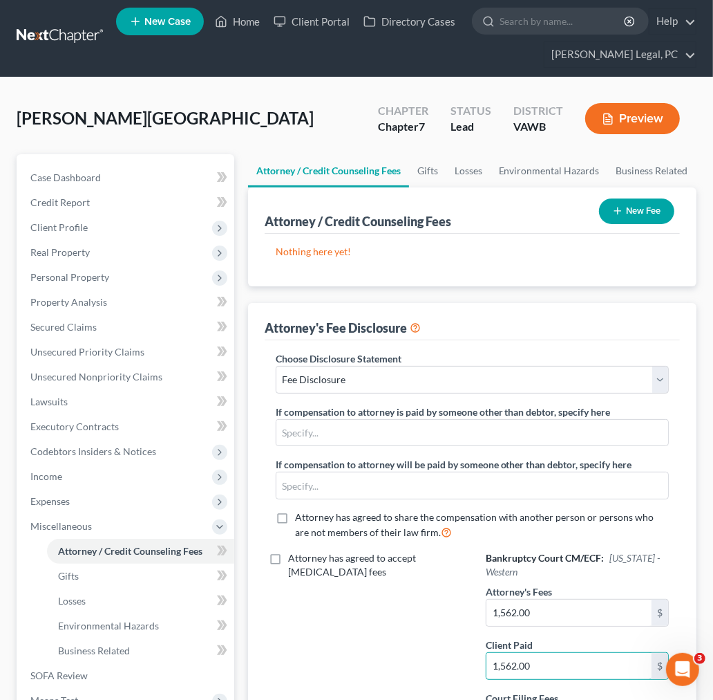
scroll to position [0, 0]
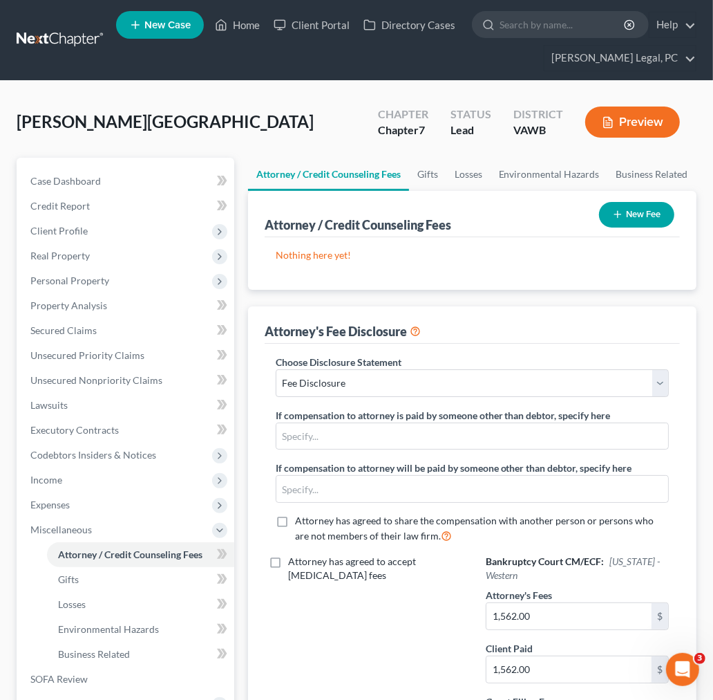
click at [653, 211] on button "New Fee" at bounding box center [636, 215] width 75 height 26
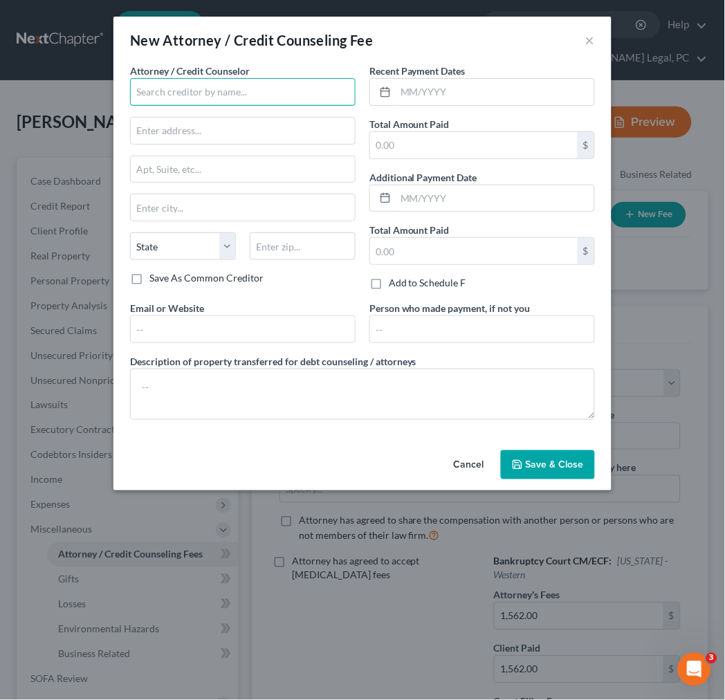
click at [206, 100] on input "text" at bounding box center [242, 92] width 225 height 28
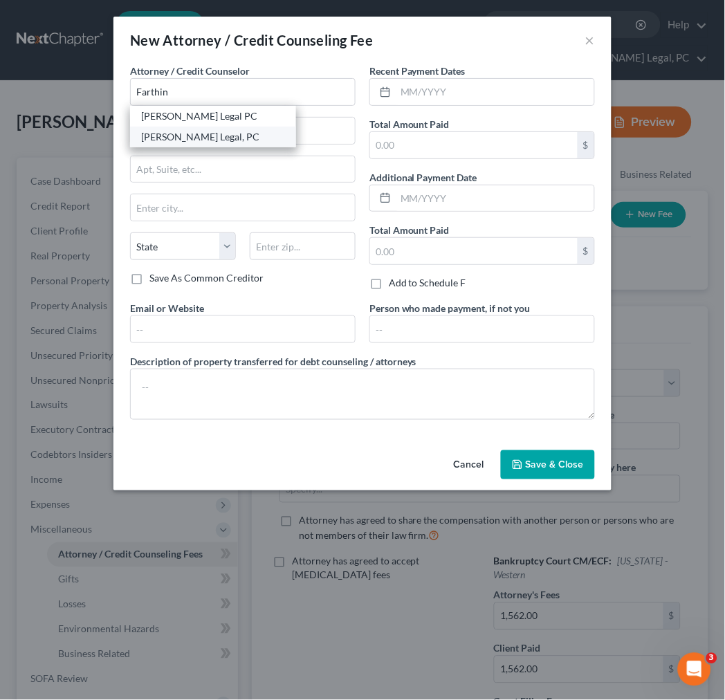
click at [198, 136] on div "[PERSON_NAME] Legal, PC" at bounding box center [213, 137] width 144 height 14
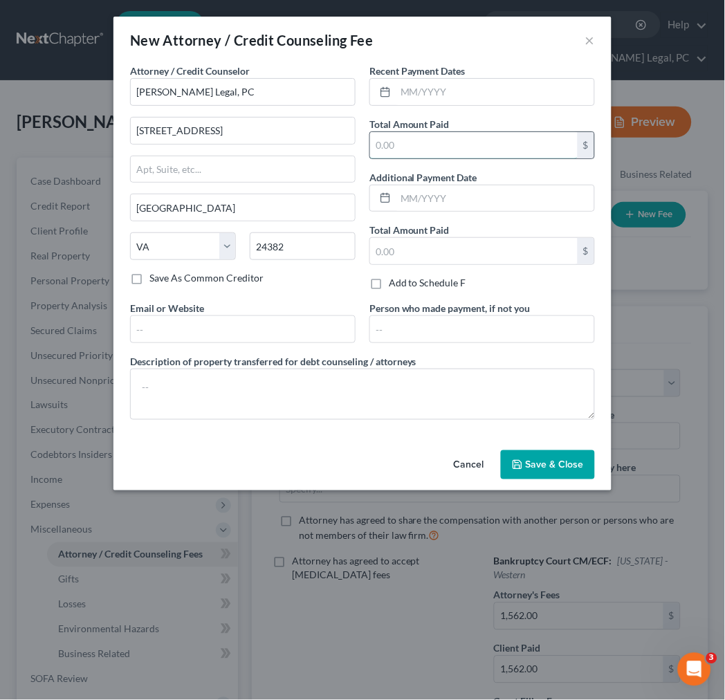
click at [389, 144] on input "text" at bounding box center [473, 145] width 207 height 26
click at [399, 88] on input "text" at bounding box center [494, 92] width 198 height 26
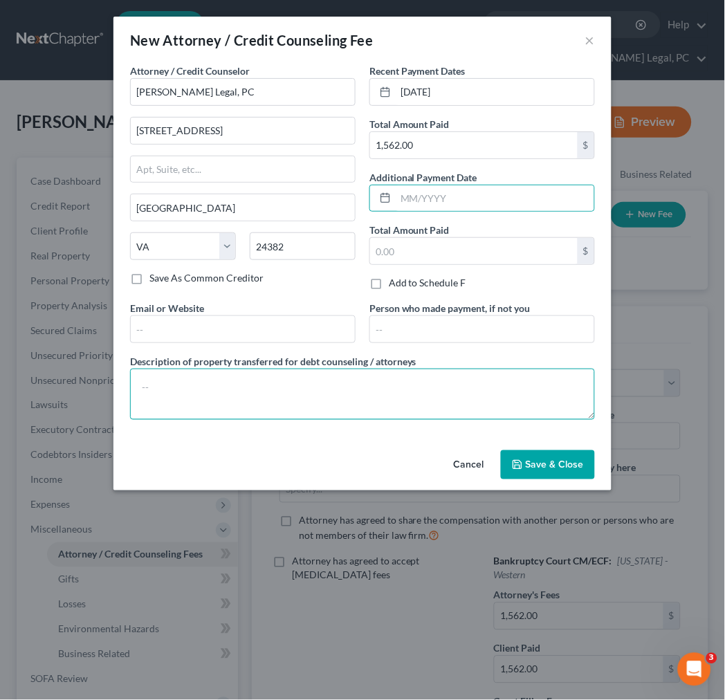
click at [190, 388] on textarea at bounding box center [362, 393] width 465 height 51
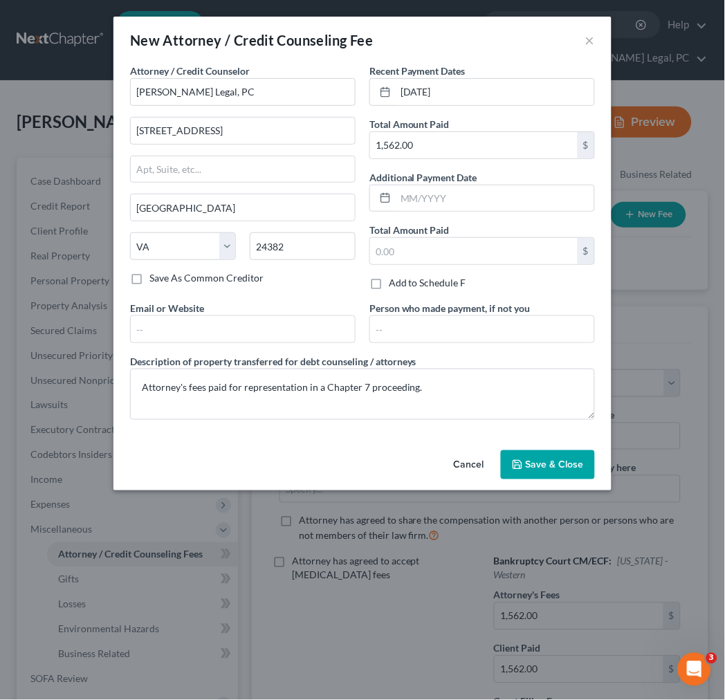
click at [546, 469] on span "Save & Close" at bounding box center [554, 464] width 58 height 12
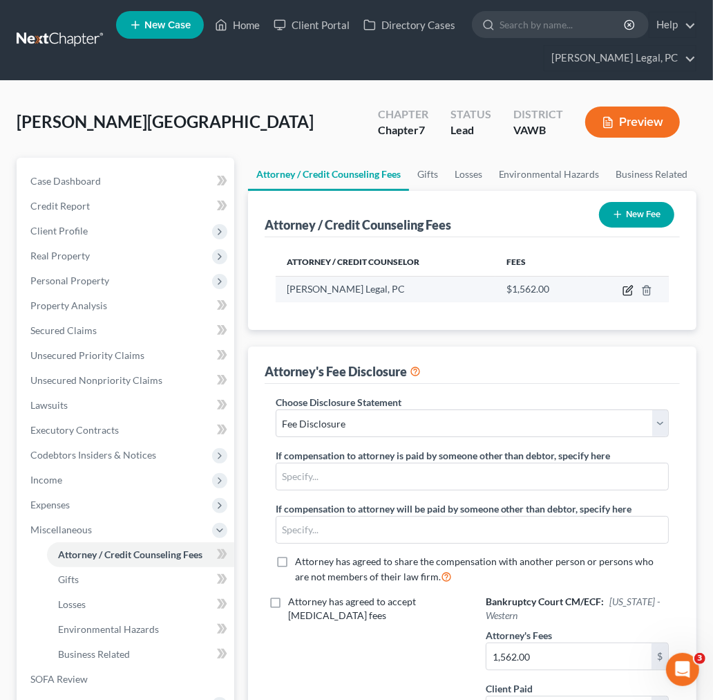
click at [624, 285] on icon "button" at bounding box center [628, 290] width 11 height 11
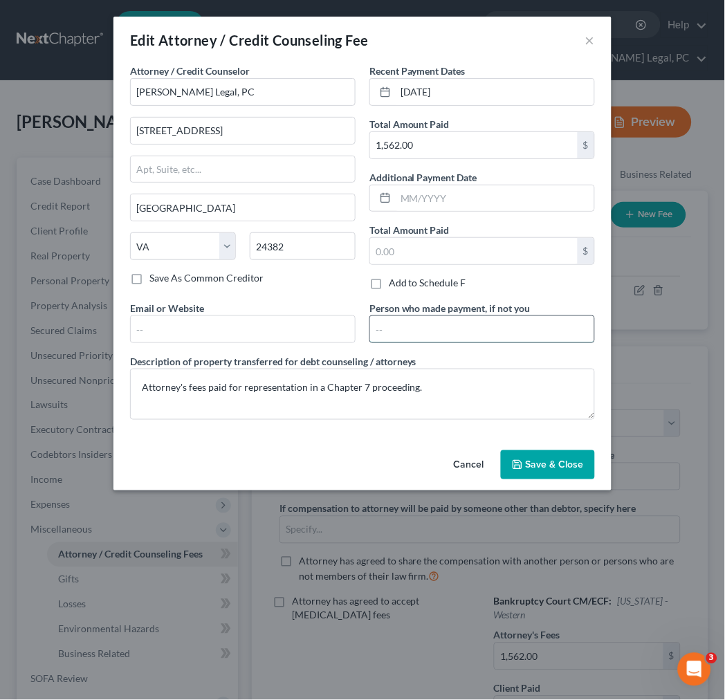
click at [447, 323] on input "text" at bounding box center [482, 329] width 224 height 26
click at [461, 328] on input "[PERSON_NAME] (farther)" at bounding box center [482, 329] width 224 height 26
click at [456, 326] on input "[PERSON_NAME] (father)" at bounding box center [482, 329] width 224 height 26
drag, startPoint x: 447, startPoint y: 326, endPoint x: 543, endPoint y: 326, distance: 96.1
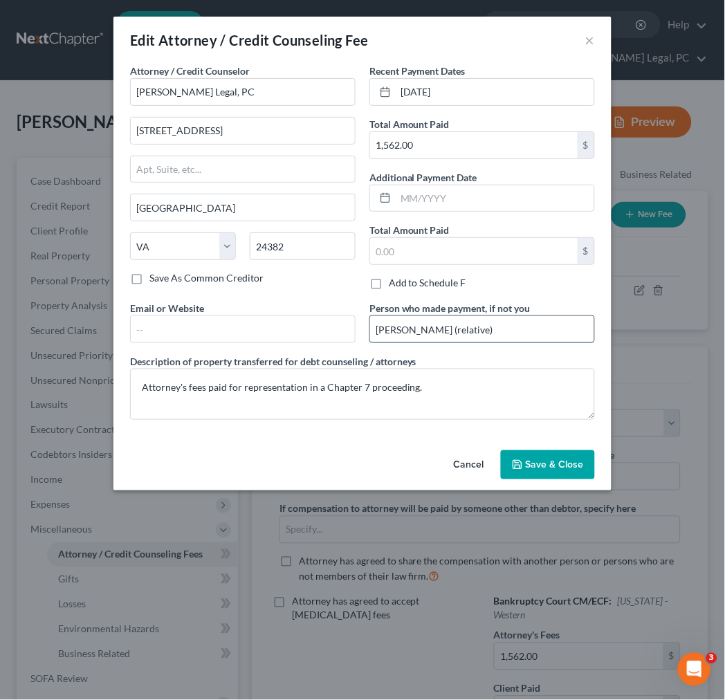
click at [543, 326] on input "[PERSON_NAME] (relative)" at bounding box center [482, 329] width 224 height 26
click at [544, 465] on span "Save & Close" at bounding box center [554, 464] width 58 height 12
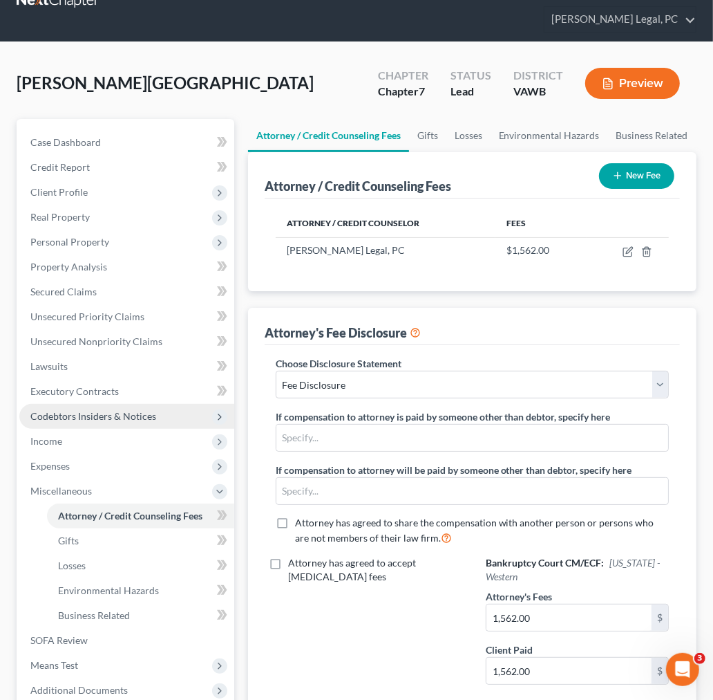
scroll to position [77, 0]
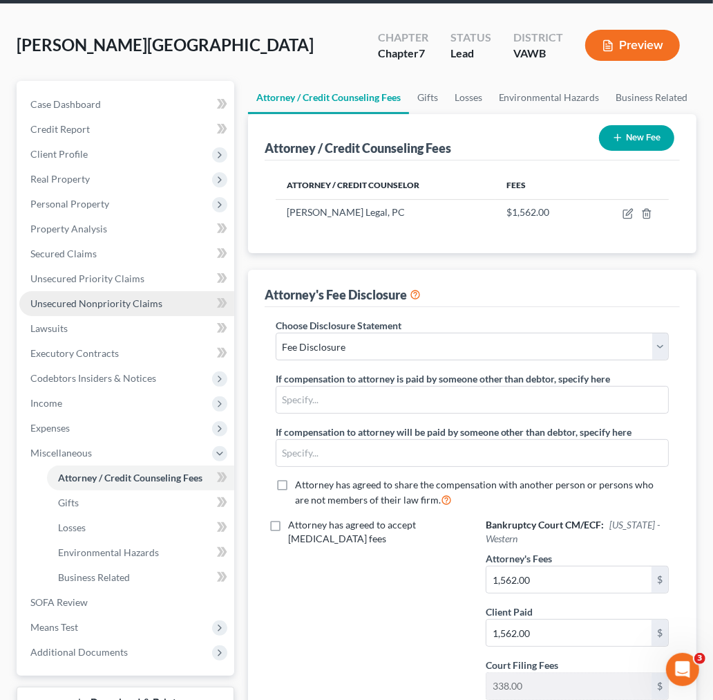
click at [77, 303] on span "Unsecured Nonpriority Claims" at bounding box center [96, 303] width 132 height 12
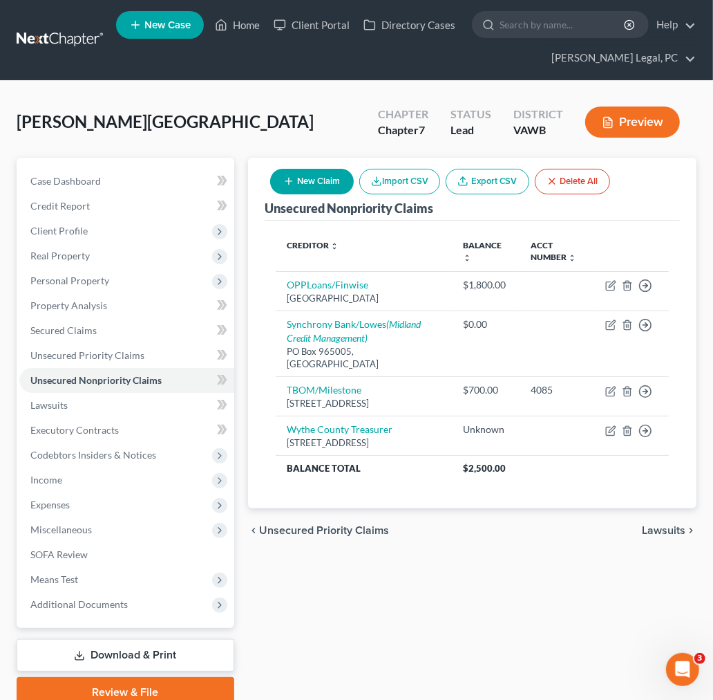
click at [314, 183] on button "New Claim" at bounding box center [312, 182] width 84 height 26
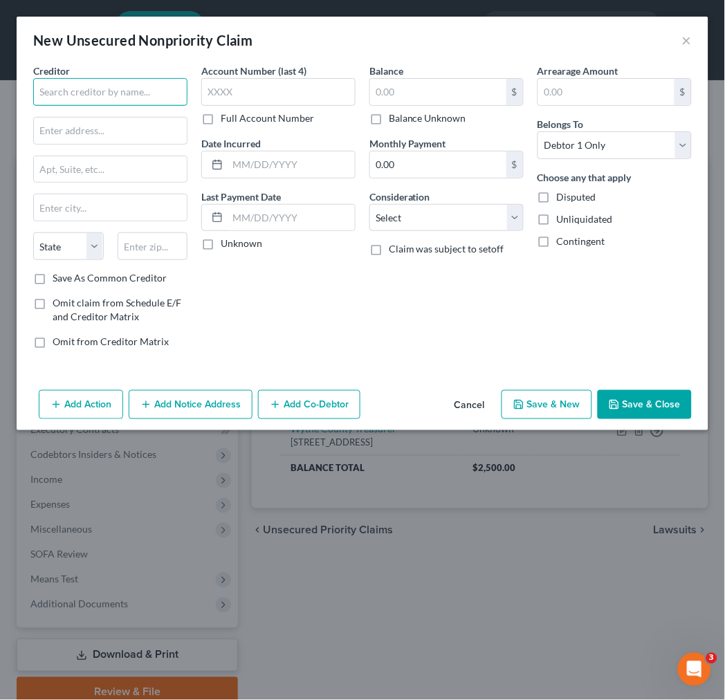
click at [118, 91] on input "text" at bounding box center [110, 92] width 154 height 28
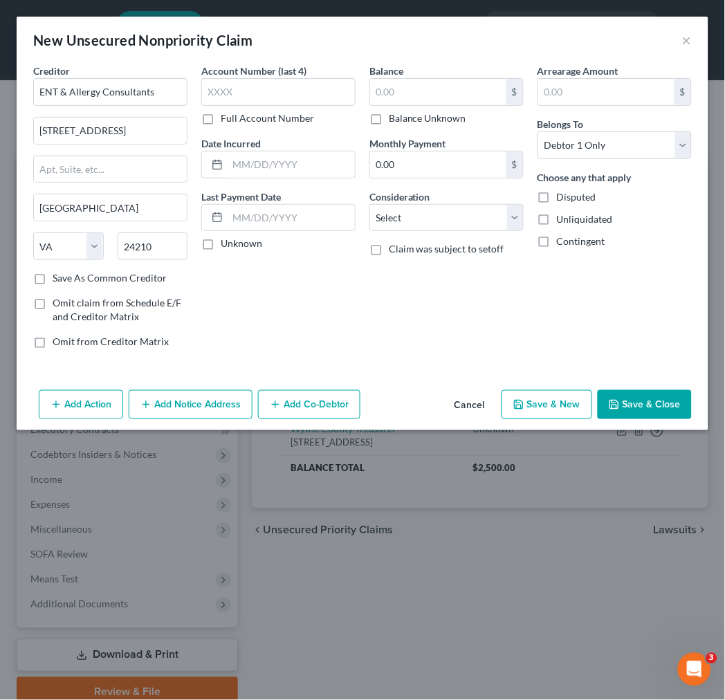
click at [53, 273] on label "Save As Common Creditor" at bounding box center [110, 278] width 114 height 14
click at [58, 273] on input "Save As Common Creditor" at bounding box center [62, 275] width 9 height 9
click at [281, 91] on input "text" at bounding box center [278, 92] width 154 height 28
click at [534, 404] on button "Save & New" at bounding box center [546, 404] width 91 height 29
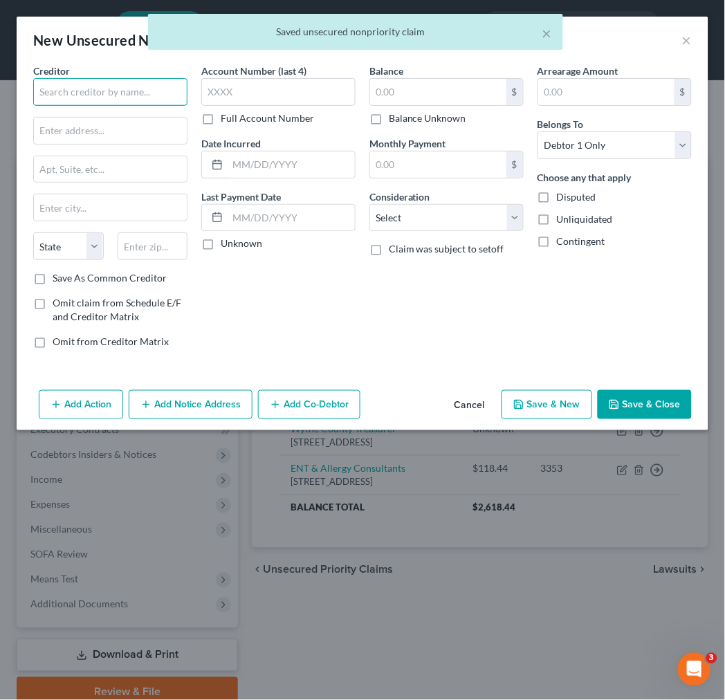
click at [125, 91] on input "text" at bounding box center [110, 92] width 154 height 28
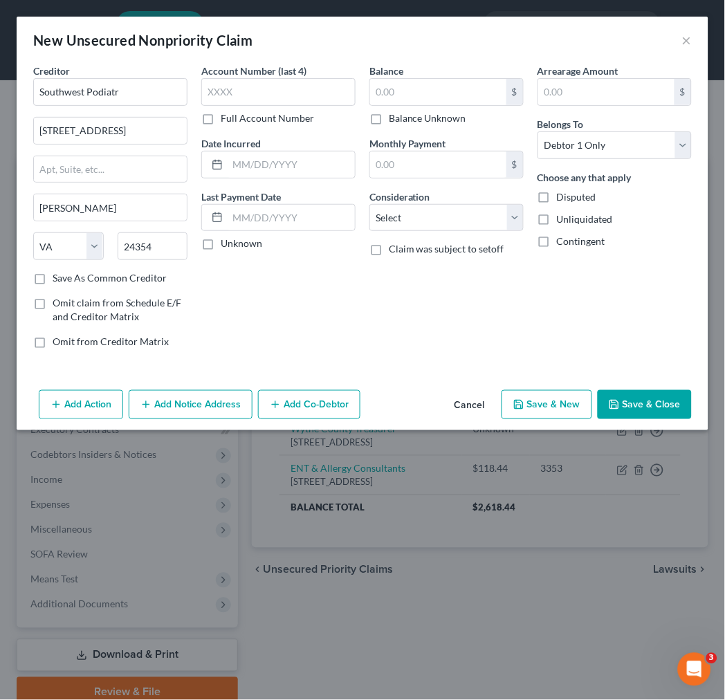
click at [53, 282] on label "Save As Common Creditor" at bounding box center [110, 278] width 114 height 14
click at [58, 280] on input "Save As Common Creditor" at bounding box center [62, 275] width 9 height 9
click at [217, 98] on input "text" at bounding box center [278, 92] width 154 height 28
click at [540, 401] on button "Save & New" at bounding box center [546, 404] width 91 height 29
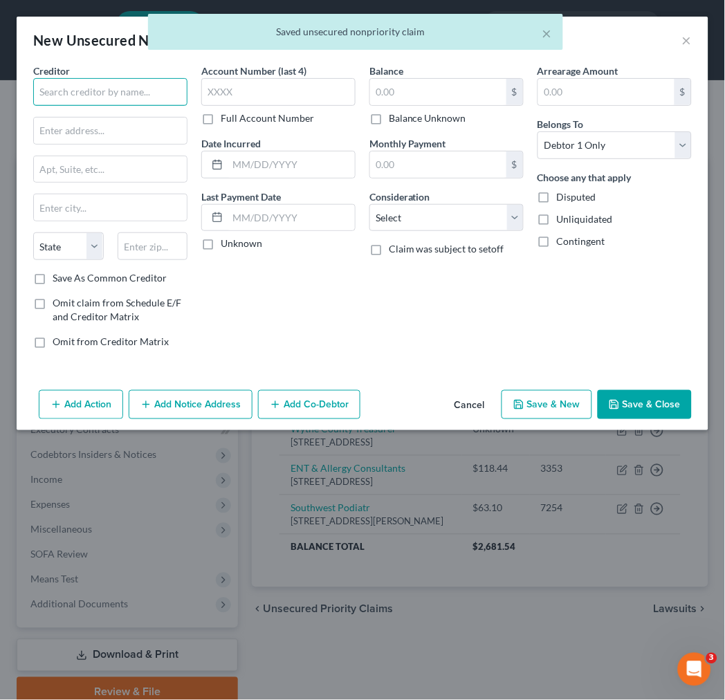
click at [91, 88] on input "text" at bounding box center [110, 92] width 154 height 28
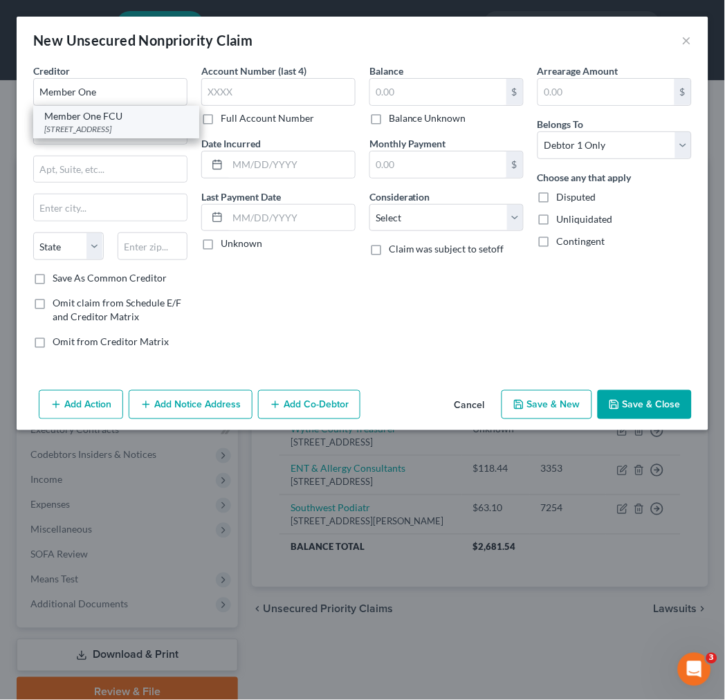
click at [91, 130] on div "[STREET_ADDRESS]" at bounding box center [116, 129] width 144 height 12
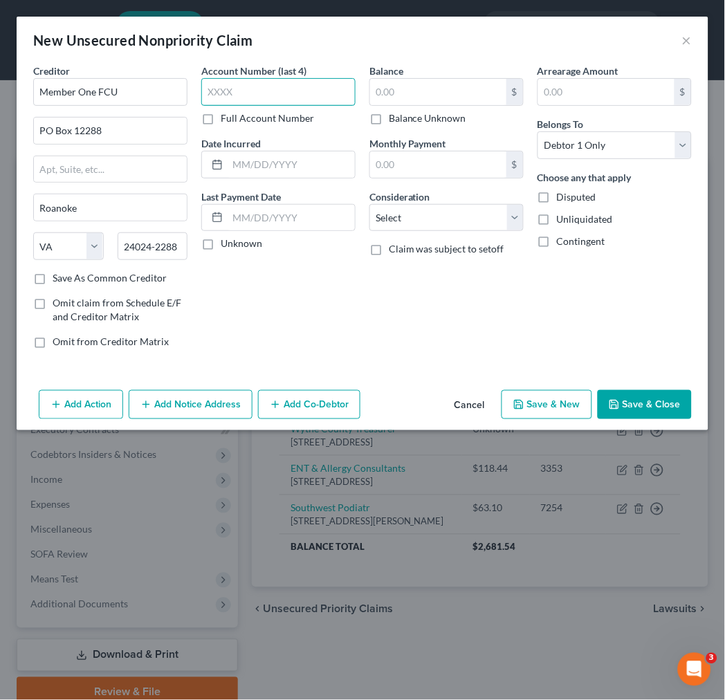
click at [252, 91] on input "text" at bounding box center [278, 92] width 154 height 28
click at [398, 87] on input "text" at bounding box center [438, 92] width 136 height 26
drag, startPoint x: 424, startPoint y: 212, endPoint x: 429, endPoint y: 219, distance: 9.0
click at [429, 219] on select "Select Cable / Satellite Services Collection Agency Credit Card Debt Debt Couns…" at bounding box center [446, 218] width 154 height 28
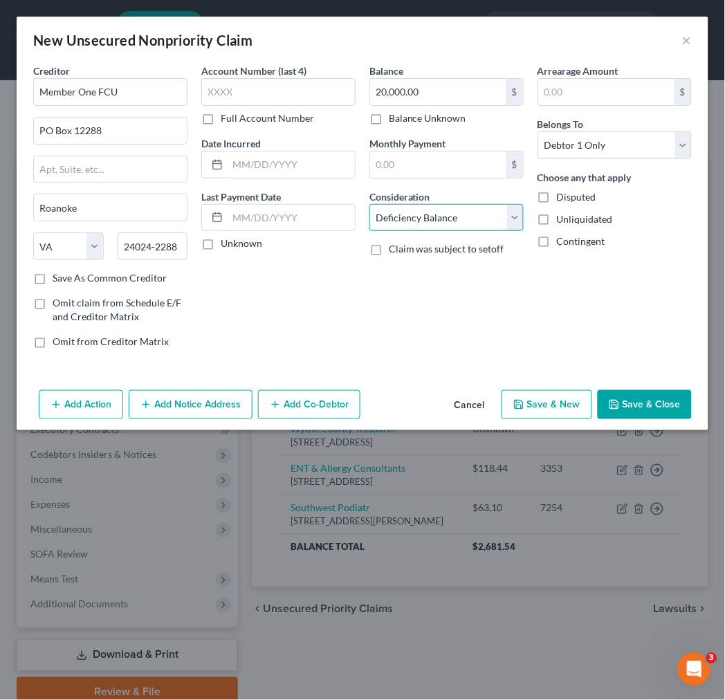
click at [369, 204] on select "Select Cable / Satellite Services Collection Agency Credit Card Debt Debt Couns…" at bounding box center [446, 218] width 154 height 28
click at [247, 162] on input "text" at bounding box center [290, 164] width 127 height 26
click at [471, 336] on div "Balance 20,000.00 $ Balance Unknown Balance Undetermined 20,000.00 $ Balance Un…" at bounding box center [446, 212] width 168 height 296
click at [640, 408] on button "Save & Close" at bounding box center [644, 404] width 94 height 29
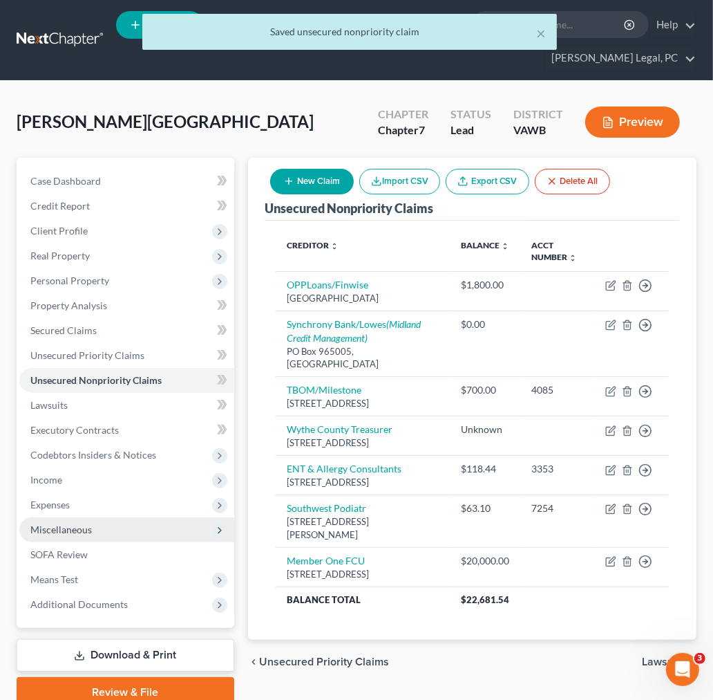
click at [82, 528] on span "Miscellaneous" at bounding box center [61, 529] width 62 height 12
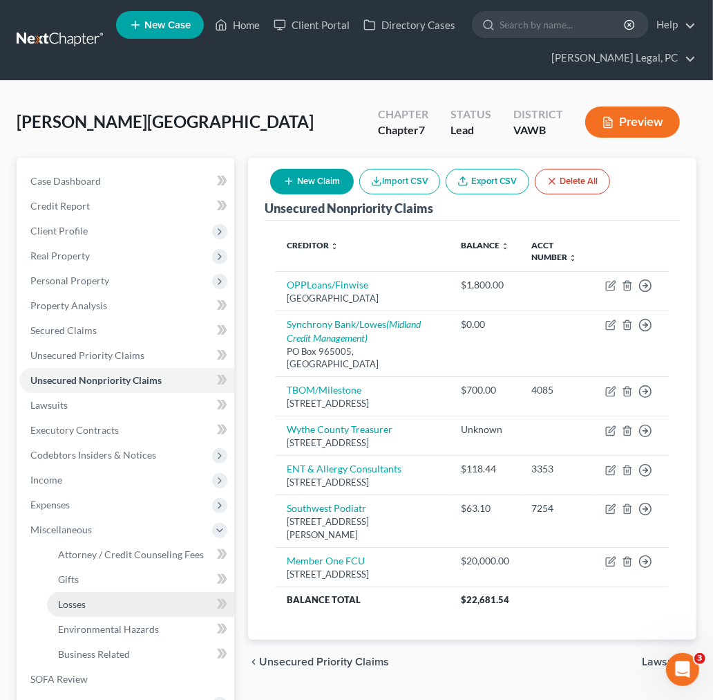
click at [86, 603] on link "Losses" at bounding box center [140, 604] width 187 height 25
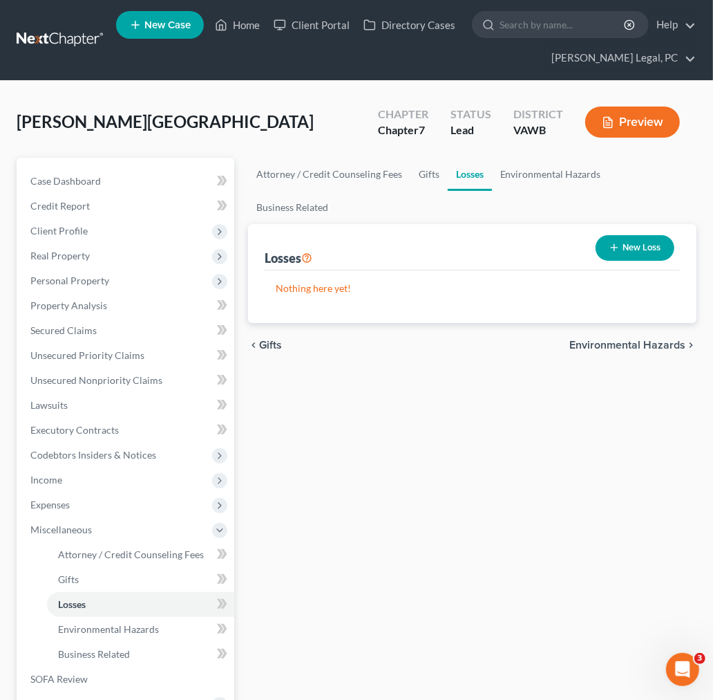
click at [639, 235] on button "New Loss" at bounding box center [635, 248] width 79 height 26
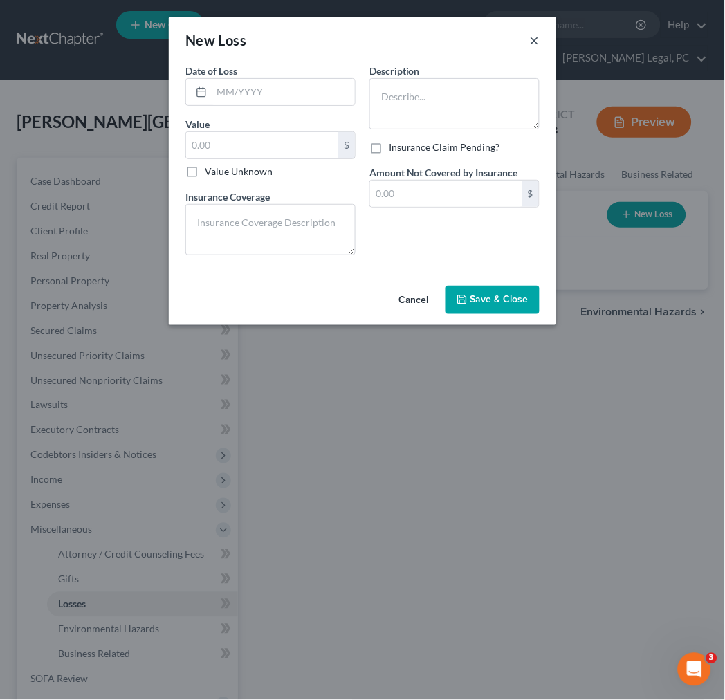
click at [534, 43] on button "×" at bounding box center [535, 40] width 10 height 17
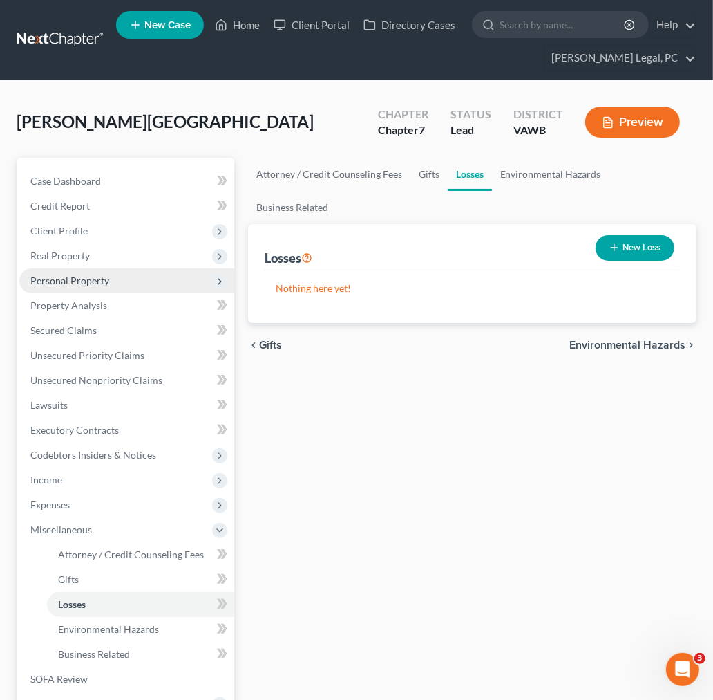
click at [86, 278] on span "Personal Property" at bounding box center [69, 280] width 79 height 12
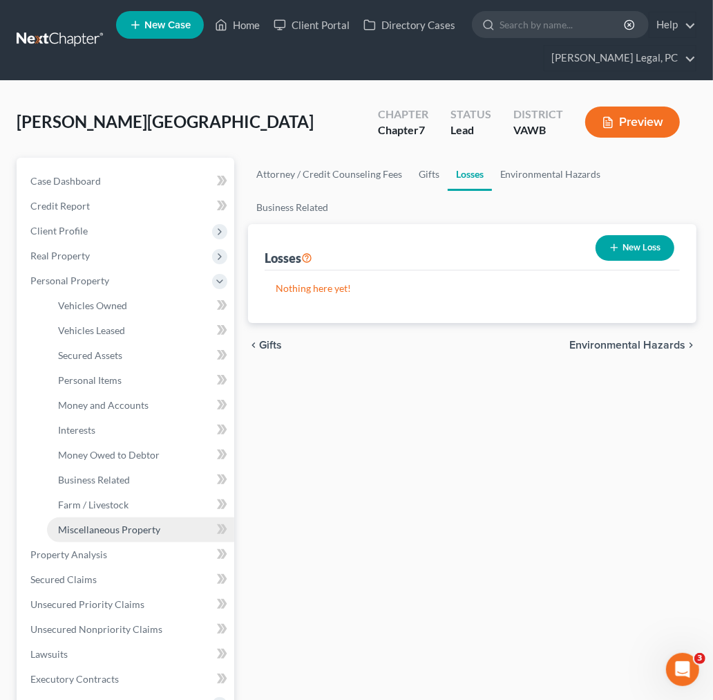
click at [120, 527] on span "Miscellaneous Property" at bounding box center [109, 529] width 102 height 12
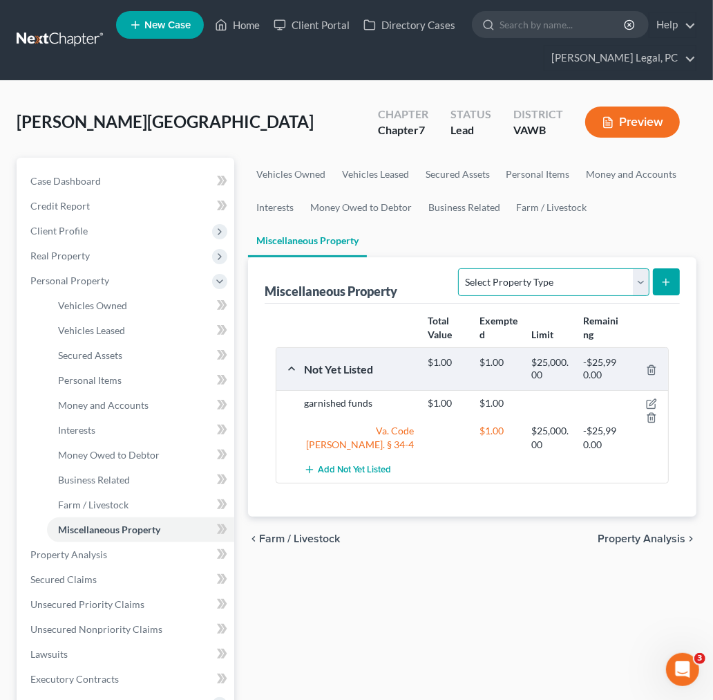
click at [640, 280] on select "Select Property Type Assigned for Creditor Benefit [DATE] Holding for Another N…" at bounding box center [553, 282] width 191 height 28
click at [458, 268] on select "Select Property Type Assigned for Creditor Benefit [DATE] Holding for Another N…" at bounding box center [553, 282] width 191 height 28
click at [666, 279] on icon "submit" at bounding box center [666, 282] width 11 height 11
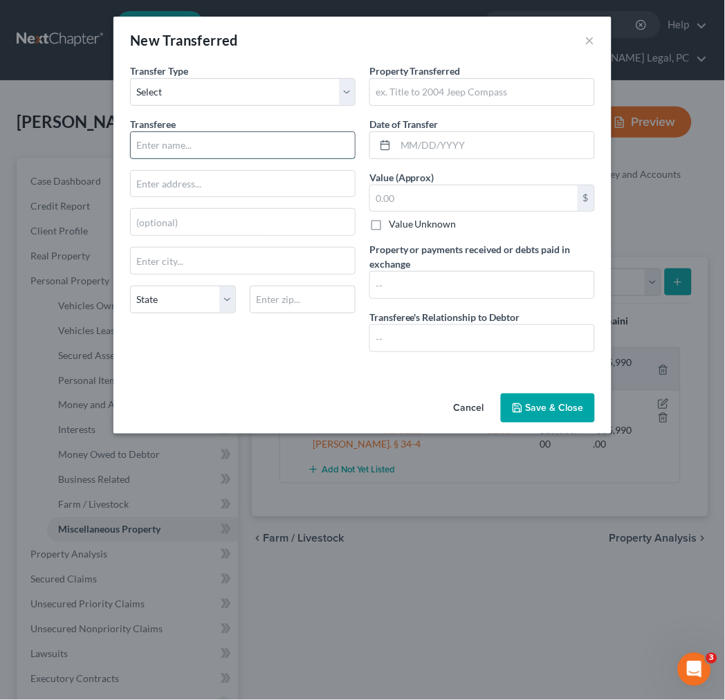
click at [207, 141] on input "text" at bounding box center [243, 145] width 224 height 26
click at [277, 191] on input "text" at bounding box center [243, 184] width 224 height 26
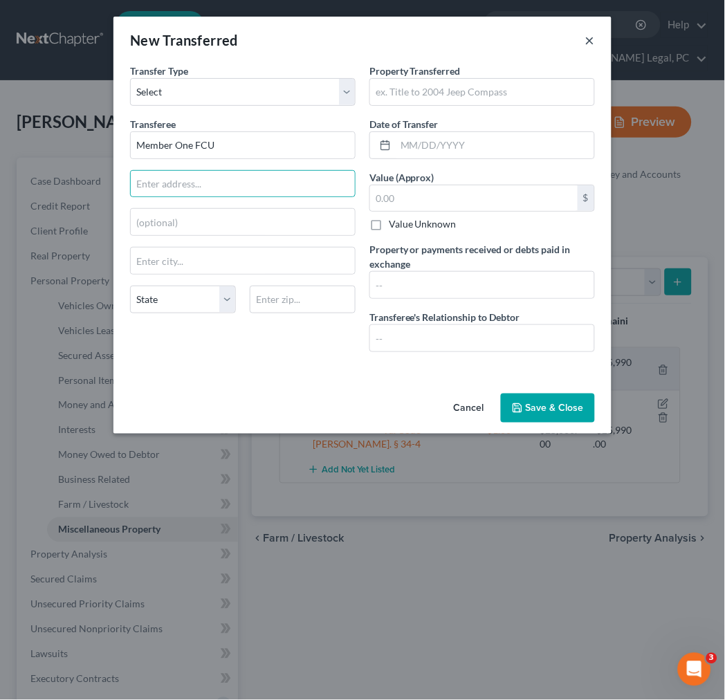
click at [592, 33] on button "×" at bounding box center [590, 40] width 10 height 17
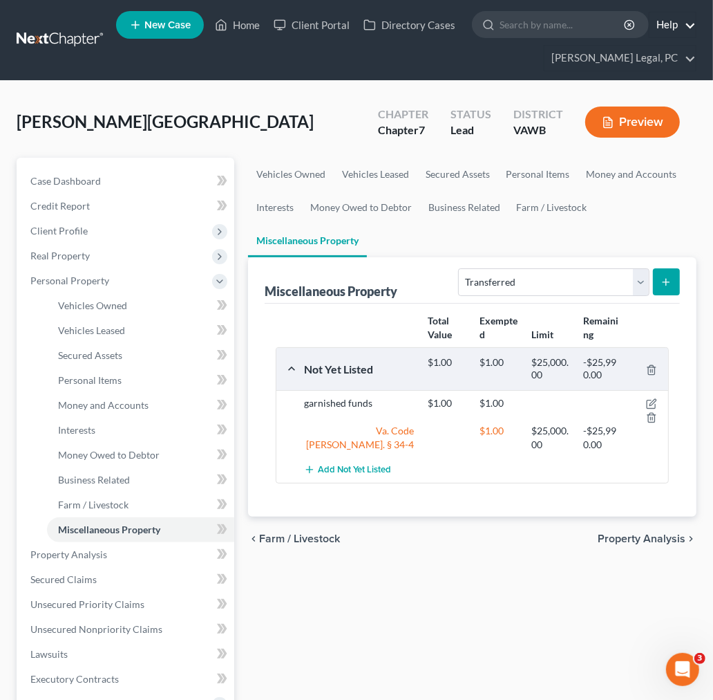
click at [692, 25] on link "Help" at bounding box center [673, 24] width 46 height 25
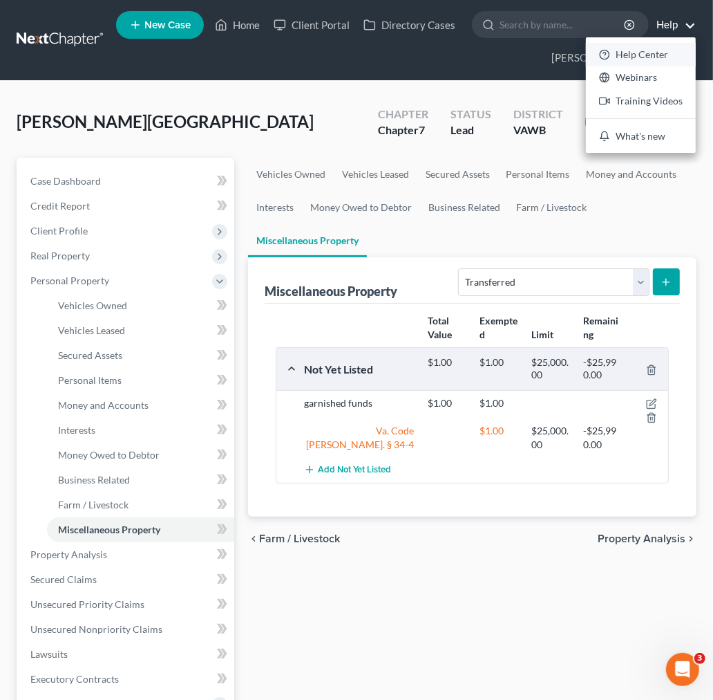
click at [657, 49] on link "Help Center" at bounding box center [641, 55] width 110 height 24
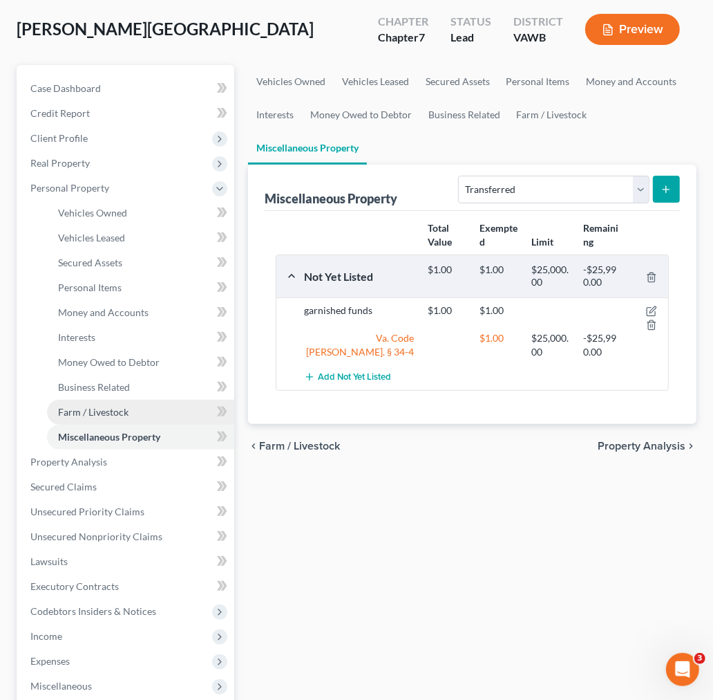
scroll to position [230, 0]
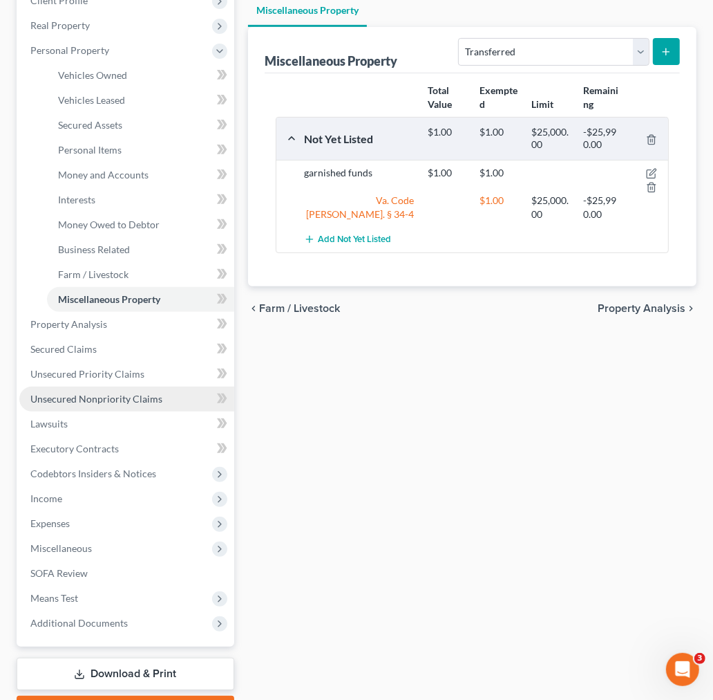
click at [77, 396] on span "Unsecured Nonpriority Claims" at bounding box center [96, 399] width 132 height 12
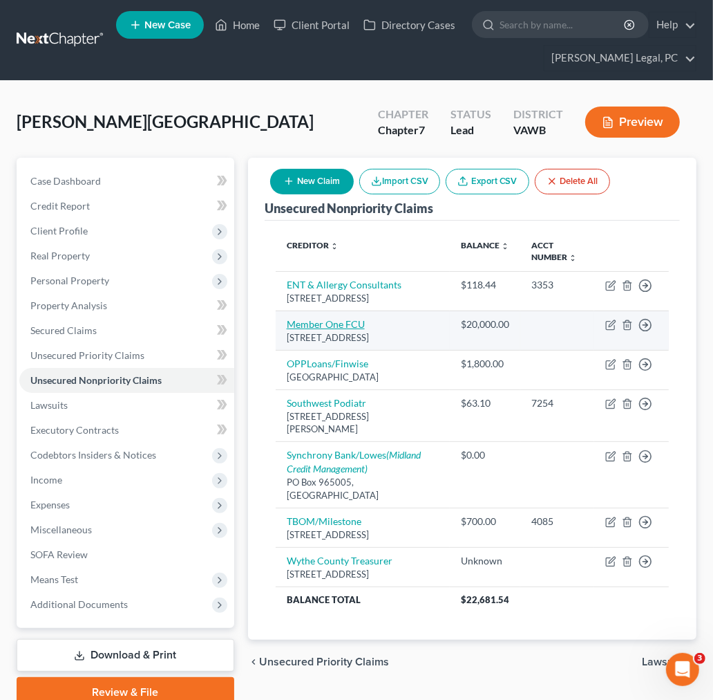
click at [307, 330] on link "Member One FCU" at bounding box center [326, 324] width 78 height 12
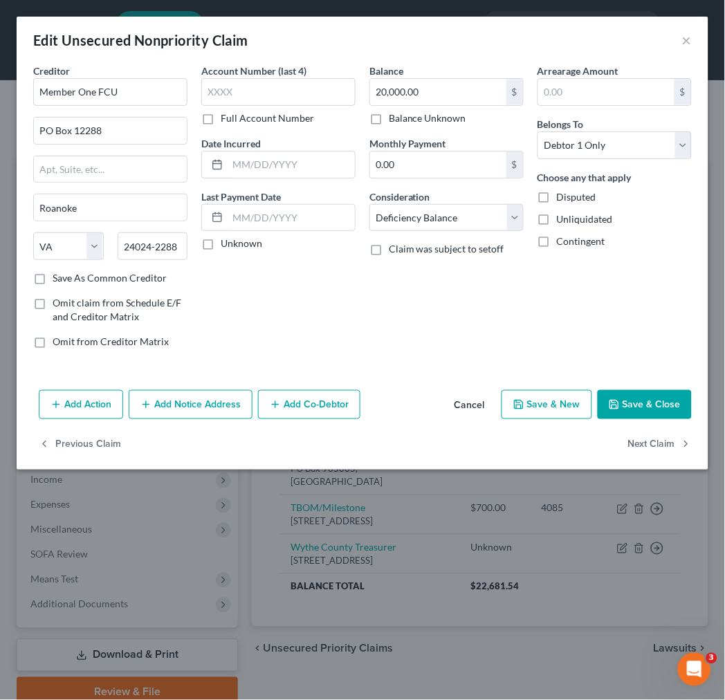
click at [97, 404] on button "Add Action" at bounding box center [81, 404] width 84 height 29
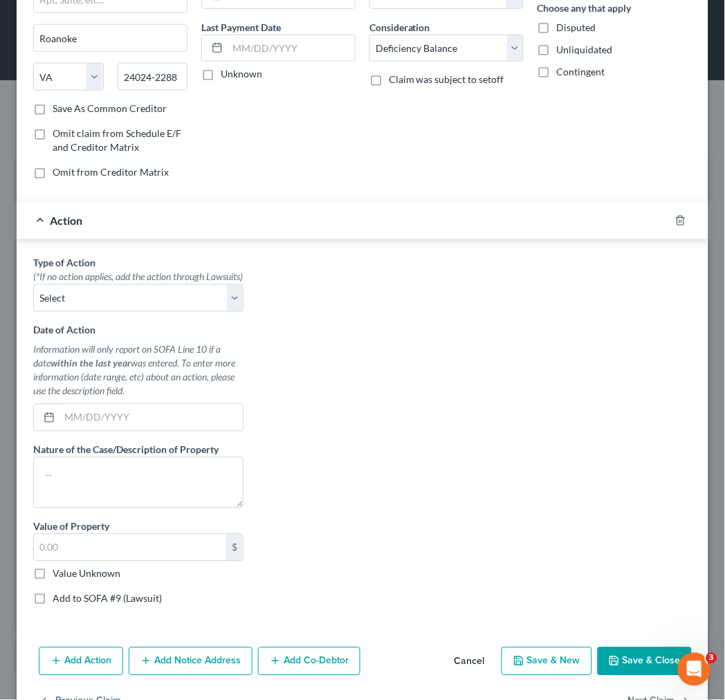
scroll to position [227, 0]
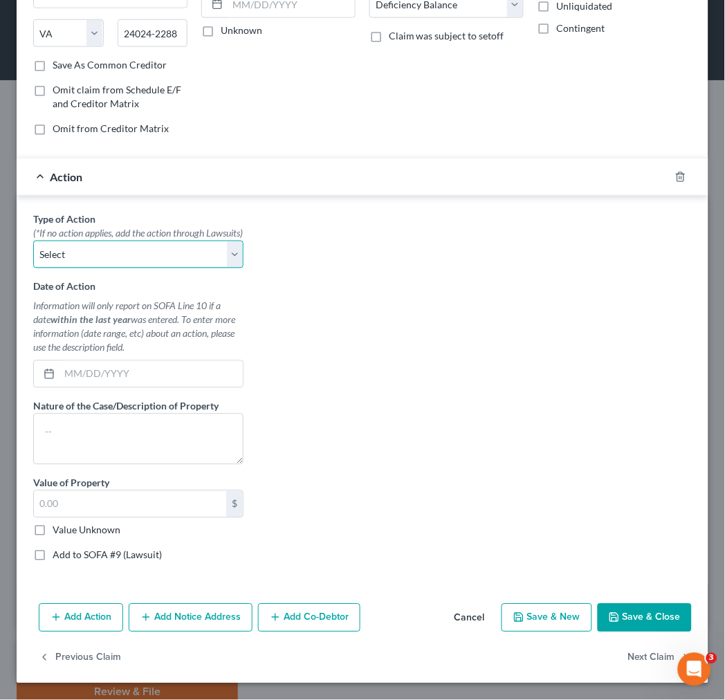
click at [98, 250] on select "Select Repossession Garnishment Foreclosure Personal Injury Attached, Seized, O…" at bounding box center [138, 255] width 210 height 28
click at [33, 241] on select "Select Repossession Garnishment Foreclosure Personal Injury Attached, Seized, O…" at bounding box center [138, 255] width 210 height 28
click at [88, 376] on input "text" at bounding box center [150, 374] width 183 height 26
click at [71, 379] on input "text" at bounding box center [150, 374] width 183 height 26
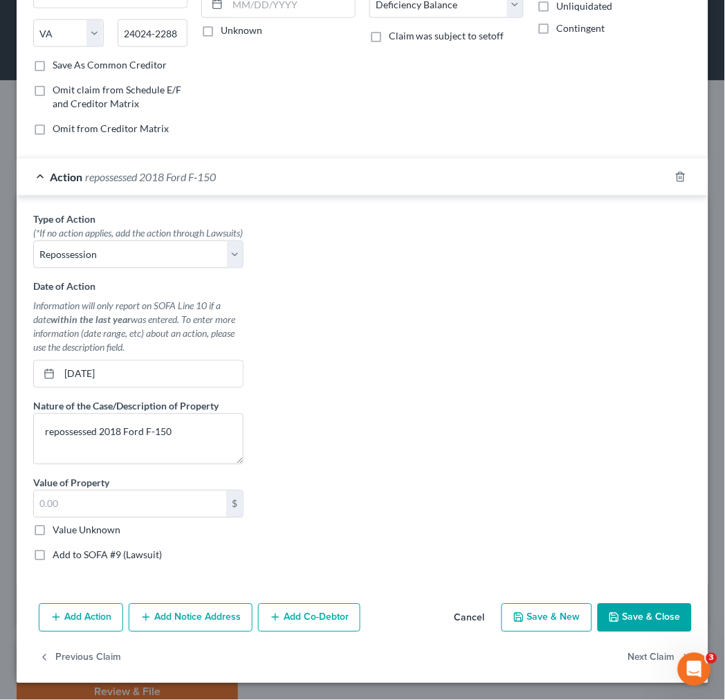
click at [53, 527] on label "Value Unknown" at bounding box center [87, 530] width 68 height 14
click at [58, 527] on input "Value Unknown" at bounding box center [62, 527] width 9 height 9
click at [626, 613] on button "Save & Close" at bounding box center [644, 618] width 94 height 29
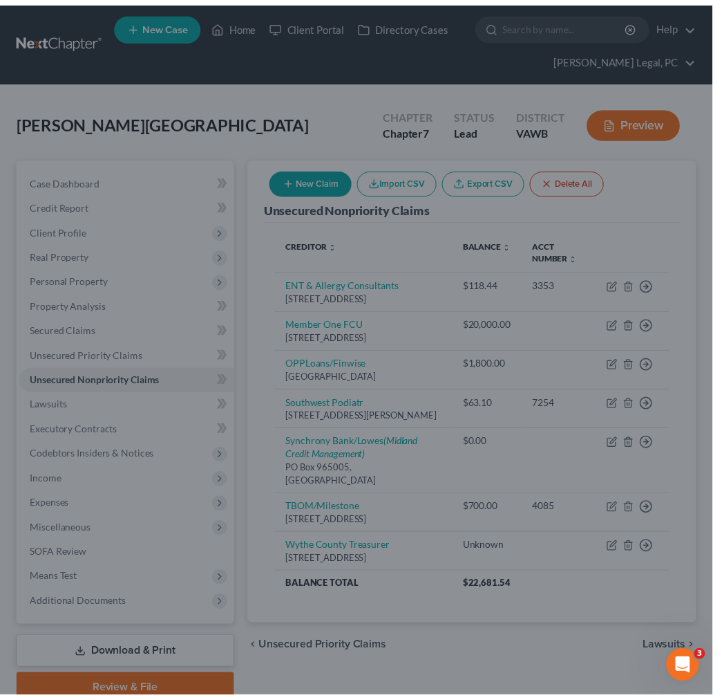
scroll to position [0, 0]
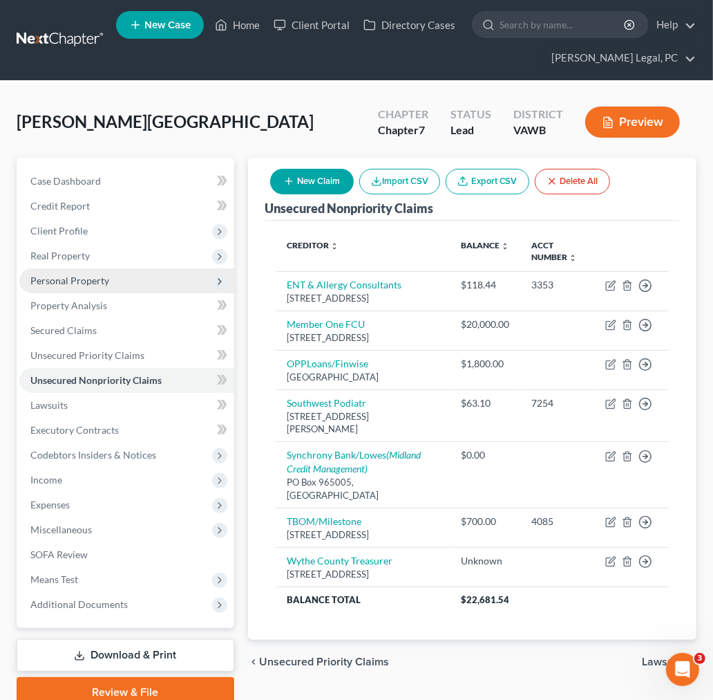
click at [63, 281] on span "Personal Property" at bounding box center [69, 280] width 79 height 12
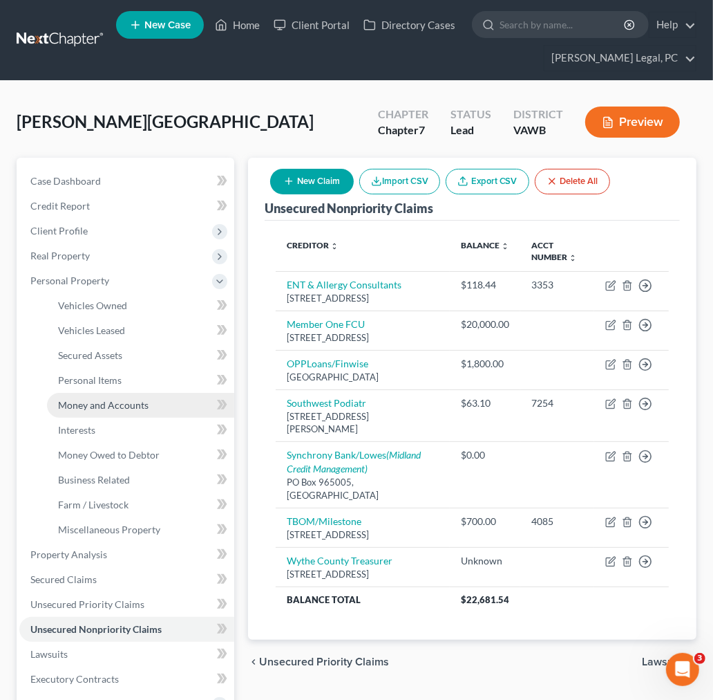
click at [80, 399] on span "Money and Accounts" at bounding box center [103, 405] width 91 height 12
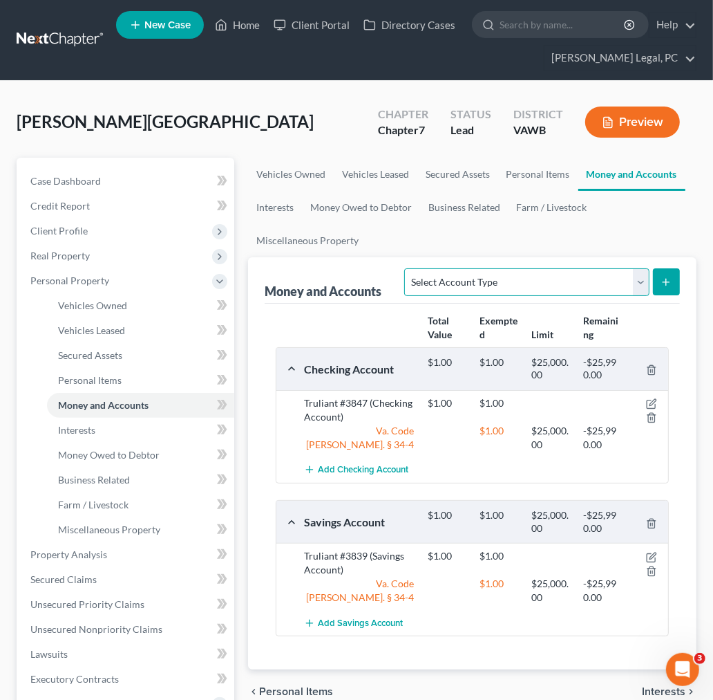
click at [583, 280] on select "Select Account Type Brokerage Cash on Hand Certificates of Deposit Checking Acc…" at bounding box center [526, 282] width 245 height 28
click at [408, 268] on select "Select Account Type Brokerage Cash on Hand Certificates of Deposit Checking Acc…" at bounding box center [526, 282] width 245 height 28
click at [666, 282] on icon "submit" at bounding box center [666, 282] width 11 height 11
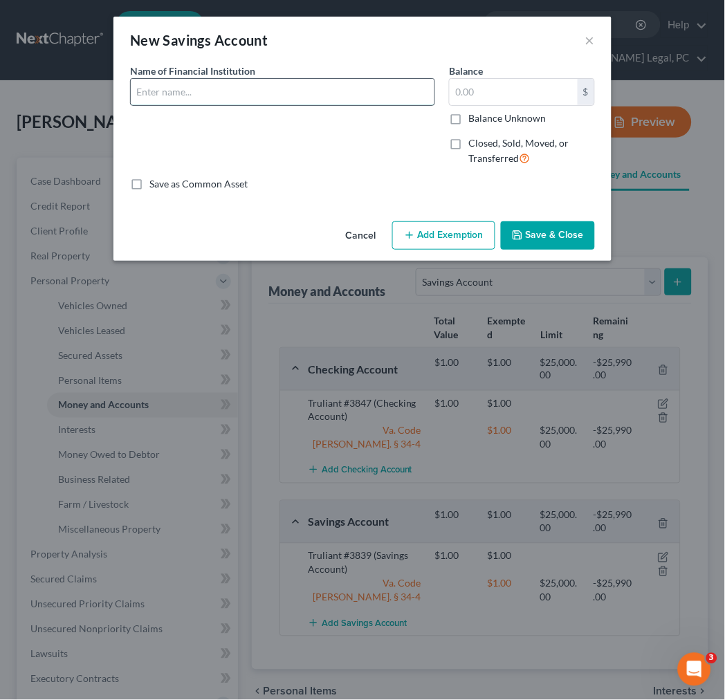
click at [160, 90] on input "text" at bounding box center [282, 92] width 303 height 26
click at [468, 143] on label "Closed, Sold, Moved, or Transferred" at bounding box center [531, 151] width 127 height 30
click at [474, 143] on input "Closed, Sold, Moved, or Transferred" at bounding box center [478, 140] width 9 height 9
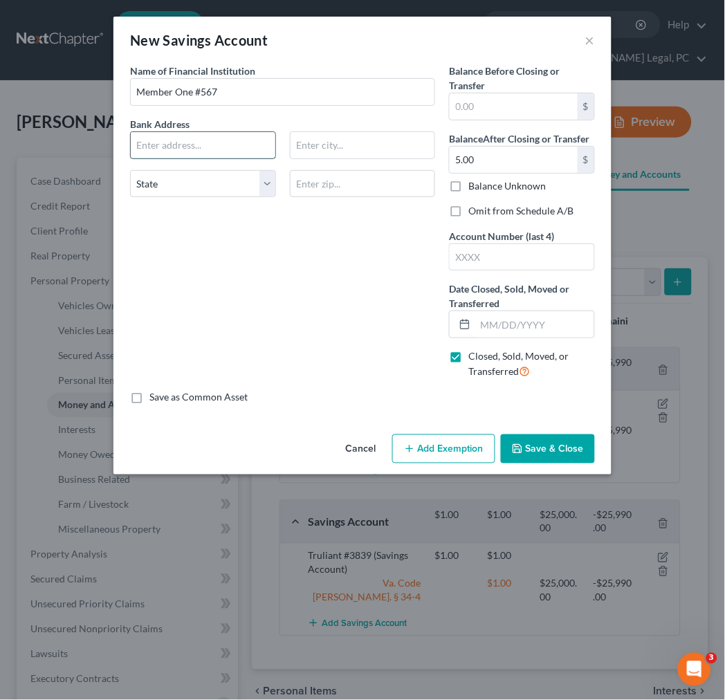
click at [197, 149] on input "text" at bounding box center [203, 145] width 144 height 26
click at [468, 206] on label "Omit from Schedule A/B" at bounding box center [520, 211] width 105 height 14
click at [474, 206] on input "Omit from Schedule A/B" at bounding box center [478, 208] width 9 height 9
click at [461, 253] on input "text" at bounding box center [521, 257] width 144 height 26
click at [489, 326] on input "text" at bounding box center [534, 324] width 119 height 26
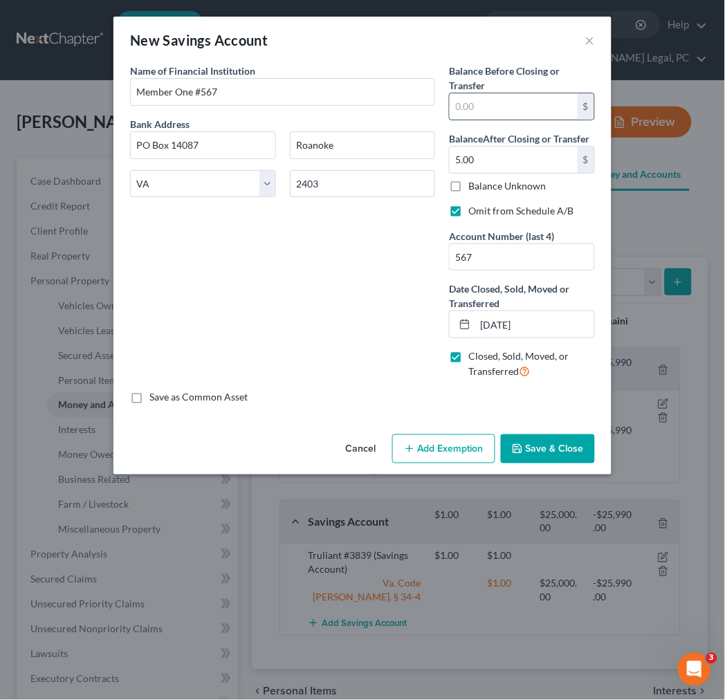
click at [474, 109] on input "text" at bounding box center [513, 106] width 128 height 26
click at [377, 281] on div "Name of Financial Institution * Member One #567 Bank Address [GEOGRAPHIC_DATA][…" at bounding box center [282, 227] width 319 height 326
click at [196, 90] on input "Member One #567" at bounding box center [282, 92] width 303 height 26
click at [554, 447] on button "Save & Close" at bounding box center [548, 448] width 94 height 29
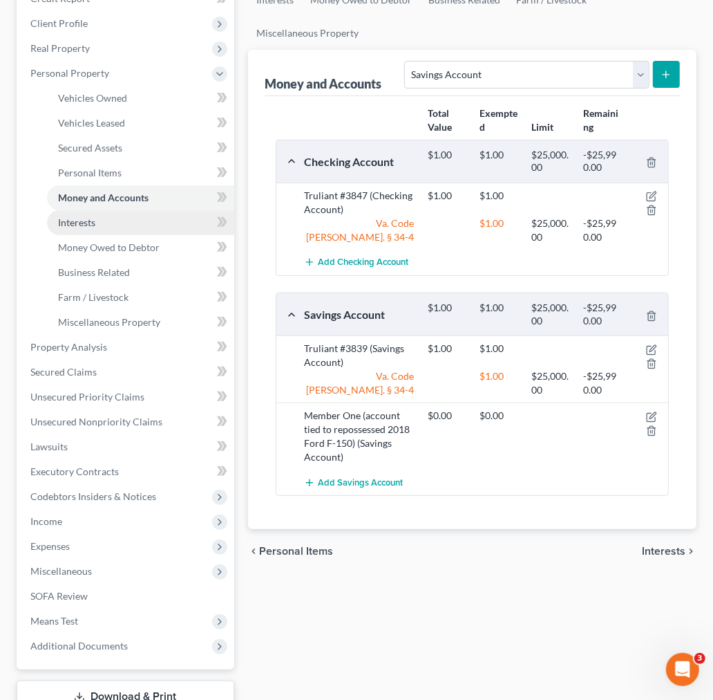
scroll to position [230, 0]
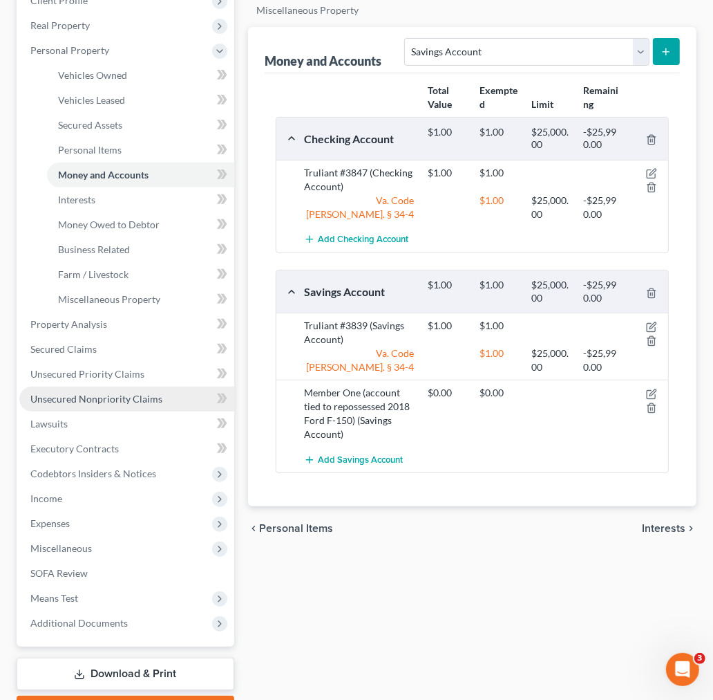
click at [88, 396] on span "Unsecured Nonpriority Claims" at bounding box center [96, 399] width 132 height 12
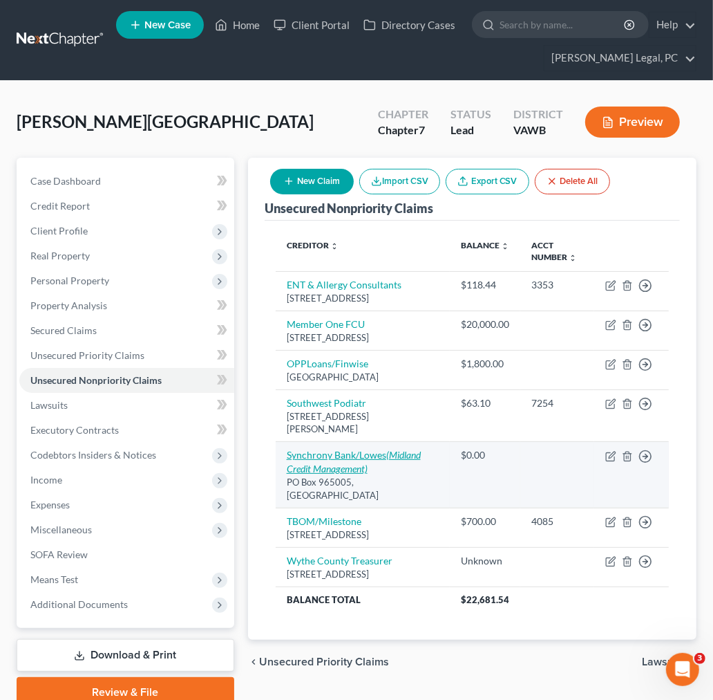
click at [370, 474] on link "Synchrony Bank/Lowes (Midland Credit Management)" at bounding box center [354, 462] width 134 height 26
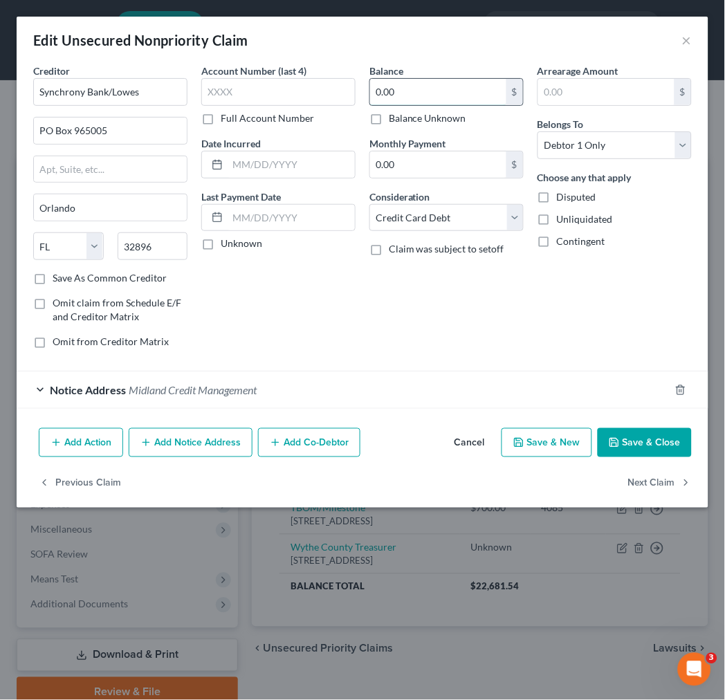
click at [387, 88] on input "0.00" at bounding box center [438, 92] width 136 height 26
click at [274, 93] on input "text" at bounding box center [278, 92] width 154 height 28
click at [326, 92] on input "3847" at bounding box center [278, 92] width 154 height 28
click at [210, 390] on span "Midland Credit Management" at bounding box center [193, 389] width 128 height 13
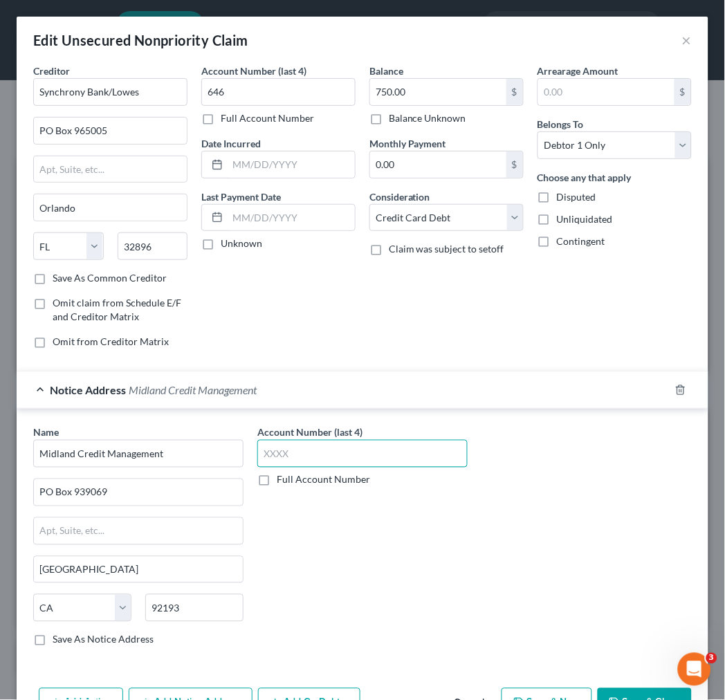
click at [288, 451] on input "text" at bounding box center [362, 454] width 210 height 28
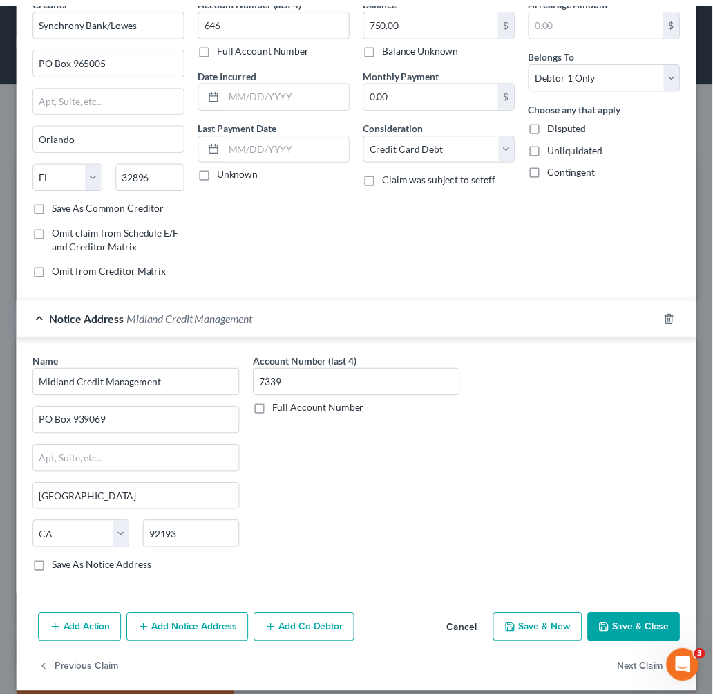
scroll to position [86, 0]
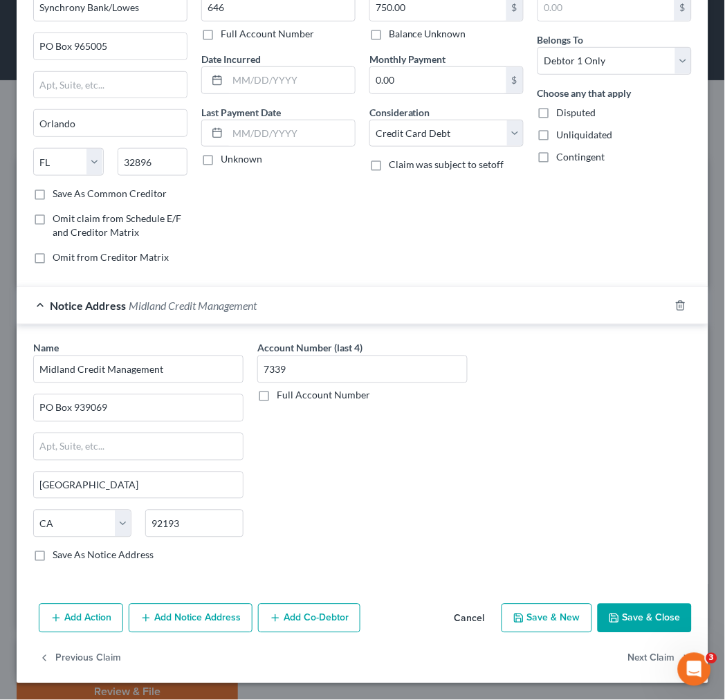
drag, startPoint x: 610, startPoint y: 619, endPoint x: 612, endPoint y: 588, distance: 30.5
click at [610, 619] on button "Save & Close" at bounding box center [644, 618] width 94 height 29
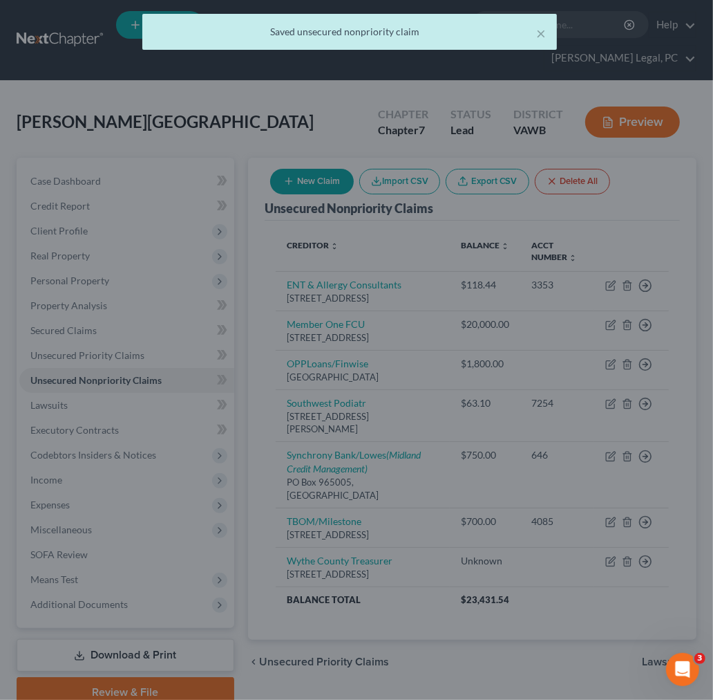
scroll to position [0, 0]
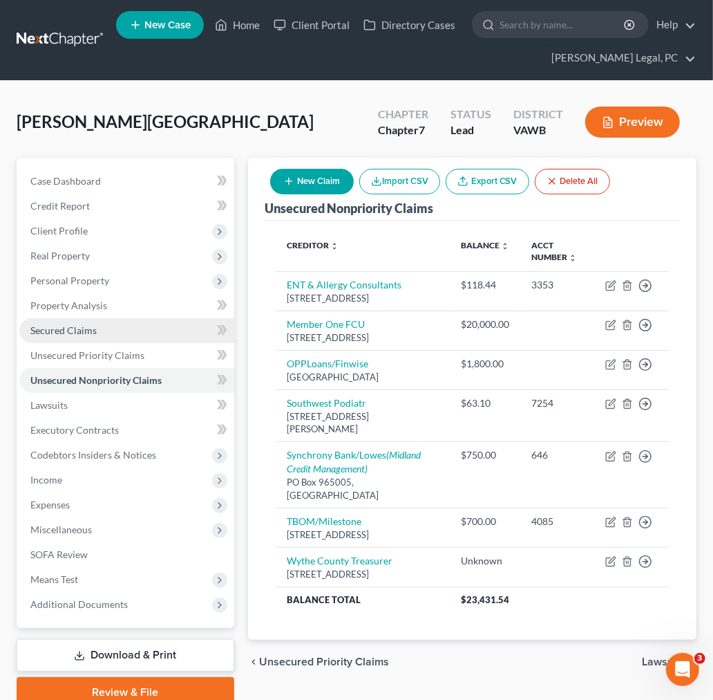
click at [61, 329] on span "Secured Claims" at bounding box center [63, 330] width 66 height 12
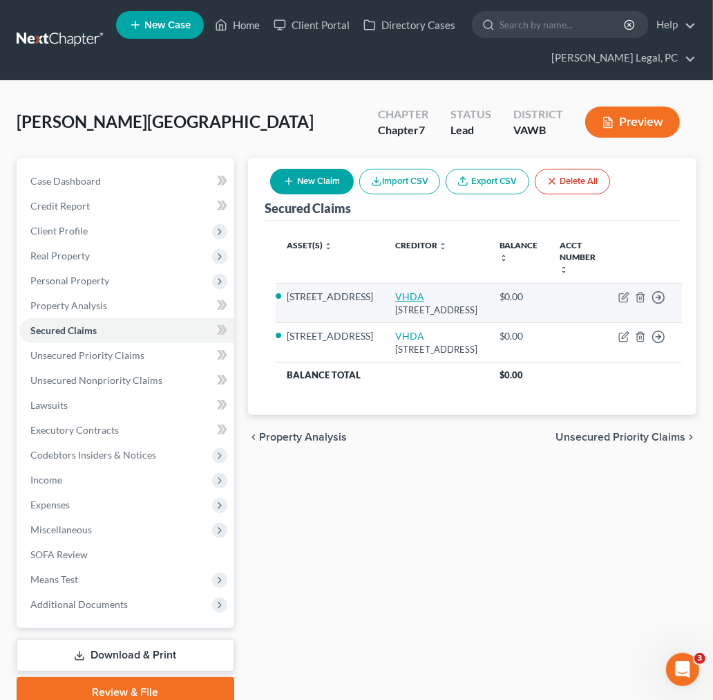
click at [395, 290] on link "VHDA" at bounding box center [409, 296] width 29 height 12
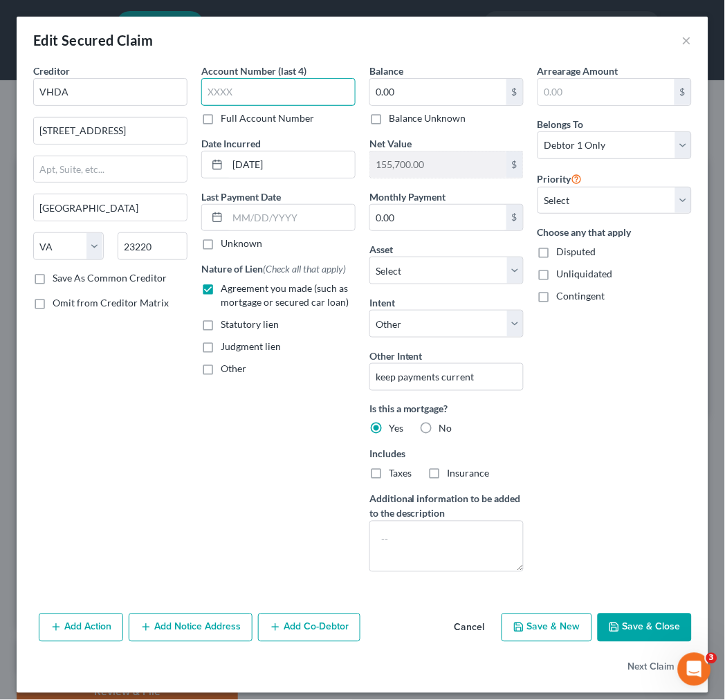
click at [246, 93] on input "text" at bounding box center [278, 92] width 154 height 28
click at [372, 92] on input "0.00" at bounding box center [438, 92] width 136 height 26
click at [611, 634] on button "Save & Close" at bounding box center [644, 627] width 94 height 29
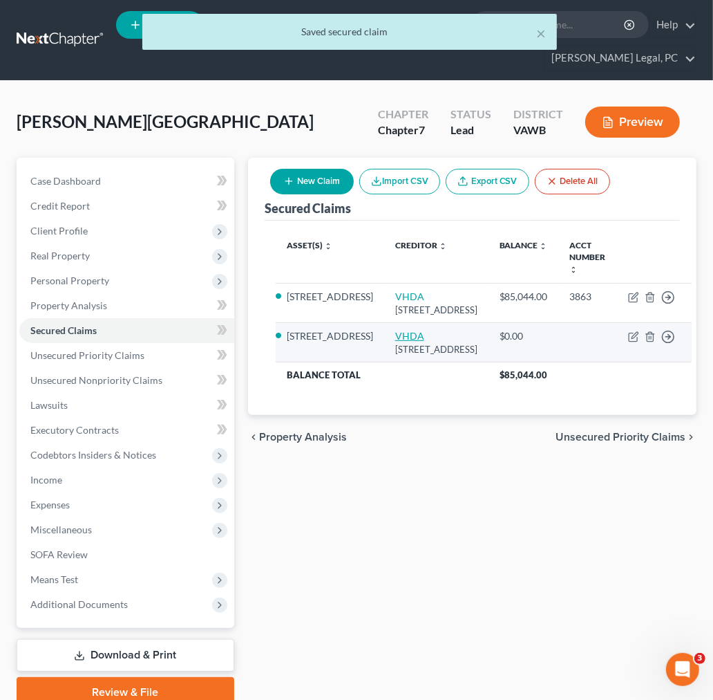
click at [395, 342] on link "VHDA" at bounding box center [409, 336] width 29 height 12
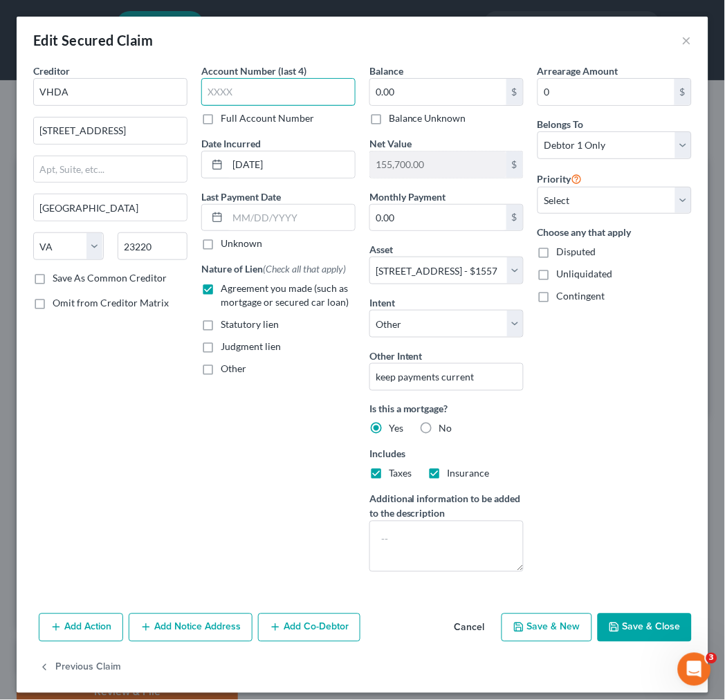
click at [318, 91] on input "text" at bounding box center [278, 92] width 154 height 28
click at [398, 214] on input "0.00" at bounding box center [438, 218] width 136 height 26
click at [634, 626] on button "Save & Close" at bounding box center [644, 627] width 94 height 29
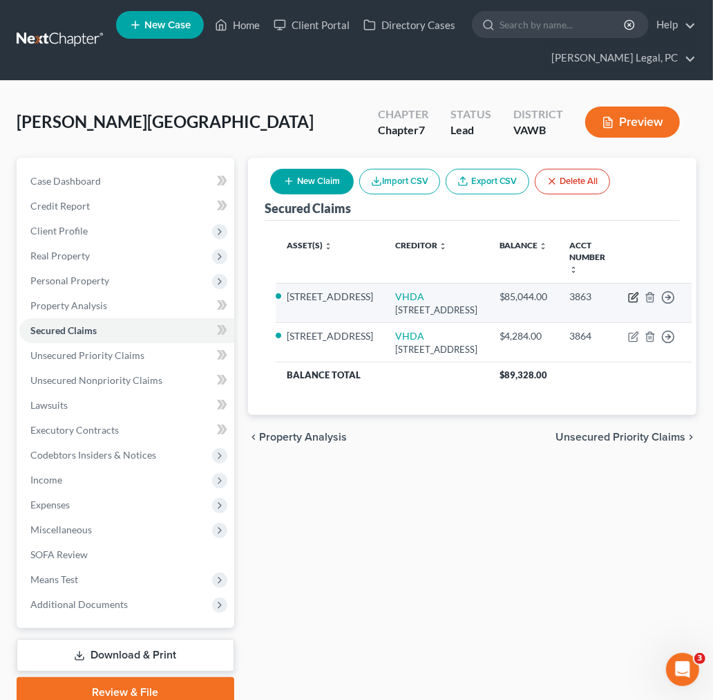
click at [628, 292] on icon "button" at bounding box center [633, 297] width 11 height 11
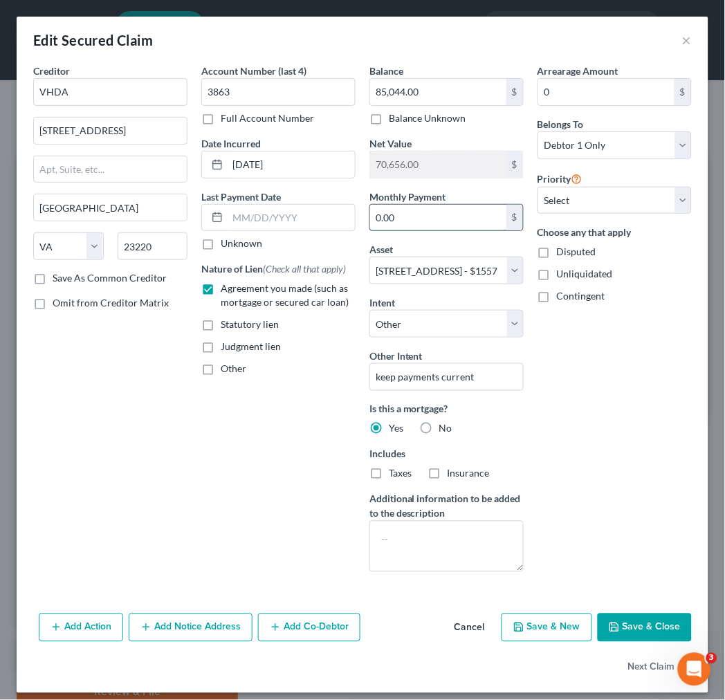
click at [376, 209] on input "0.00" at bounding box center [438, 218] width 136 height 26
click at [646, 628] on button "Save & Close" at bounding box center [644, 627] width 94 height 29
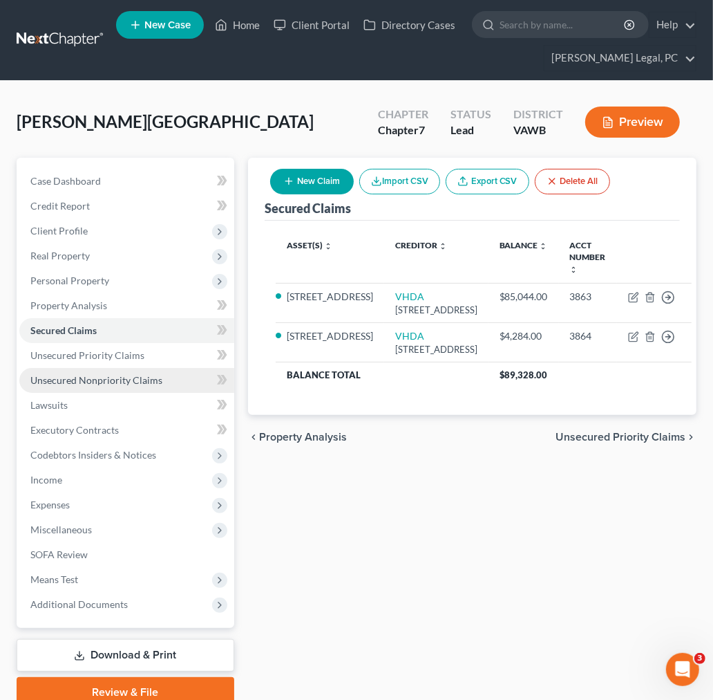
click at [64, 376] on span "Unsecured Nonpriority Claims" at bounding box center [96, 380] width 132 height 12
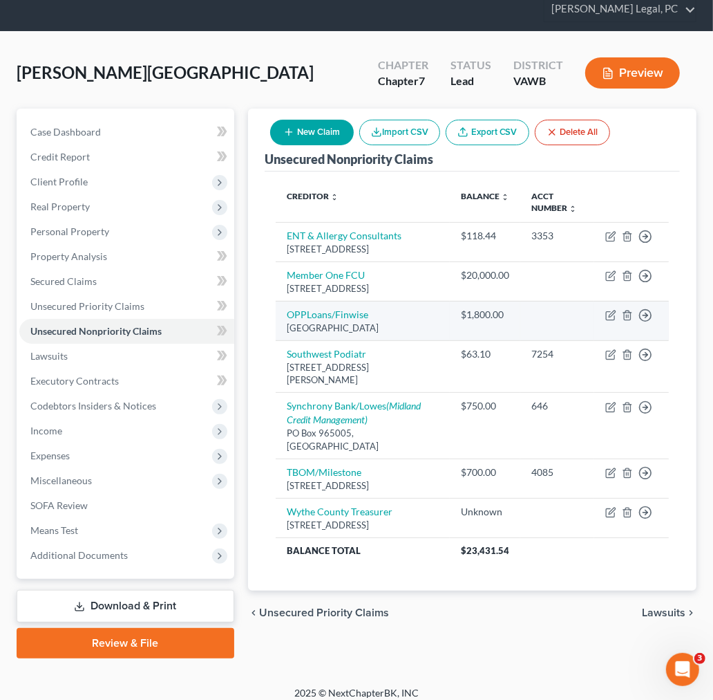
scroll to position [75, 0]
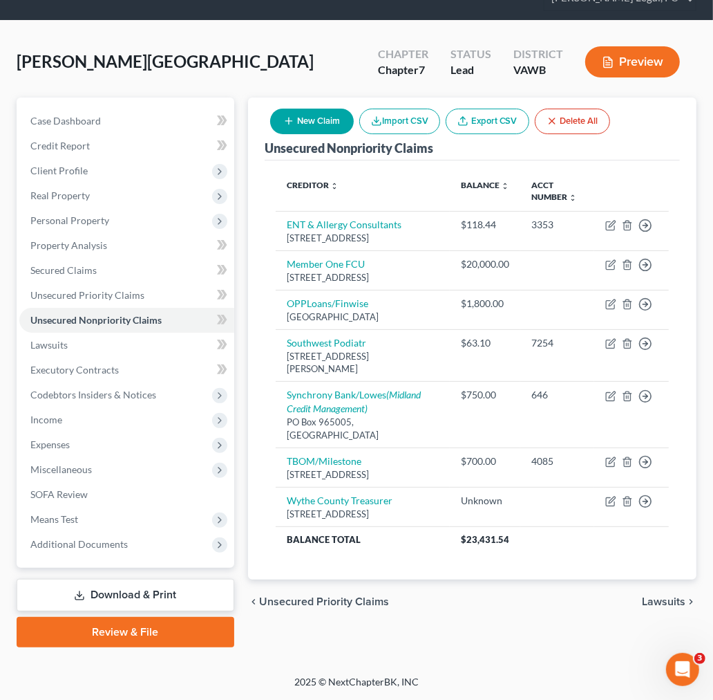
click at [312, 109] on button "New Claim" at bounding box center [312, 122] width 84 height 26
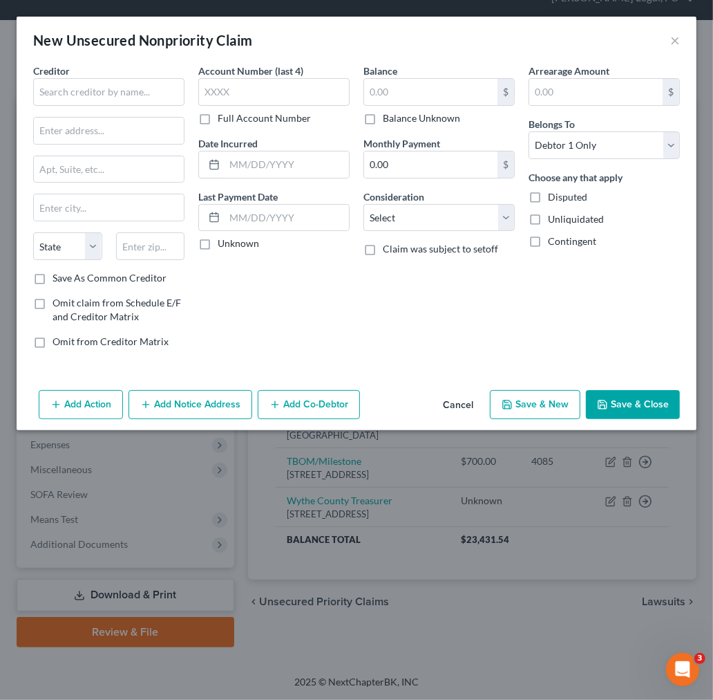
scroll to position [62, 0]
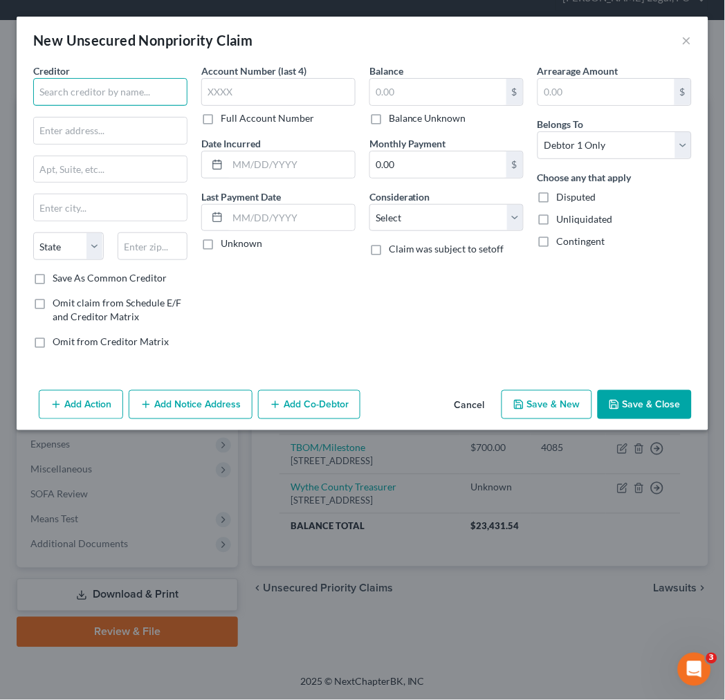
click at [123, 93] on input "text" at bounding box center [110, 92] width 154 height 28
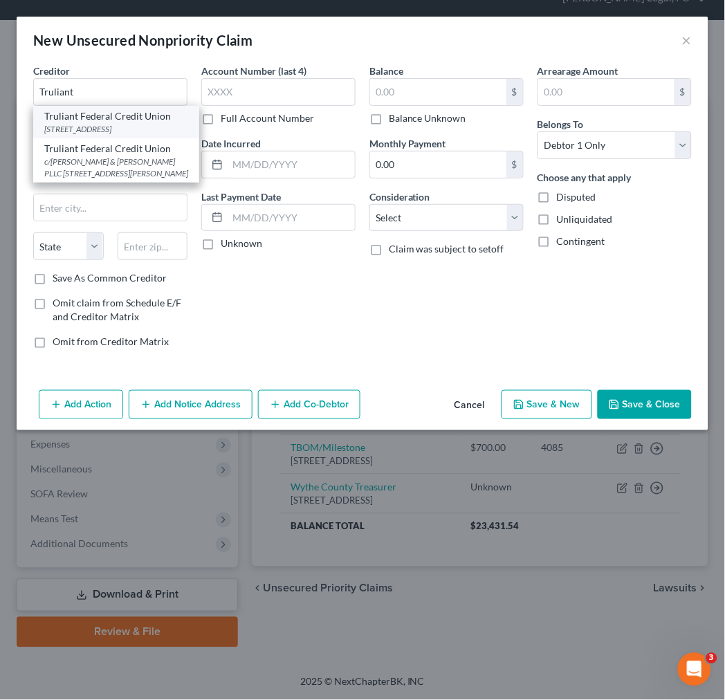
click at [123, 134] on div "[STREET_ADDRESS]" at bounding box center [116, 129] width 144 height 12
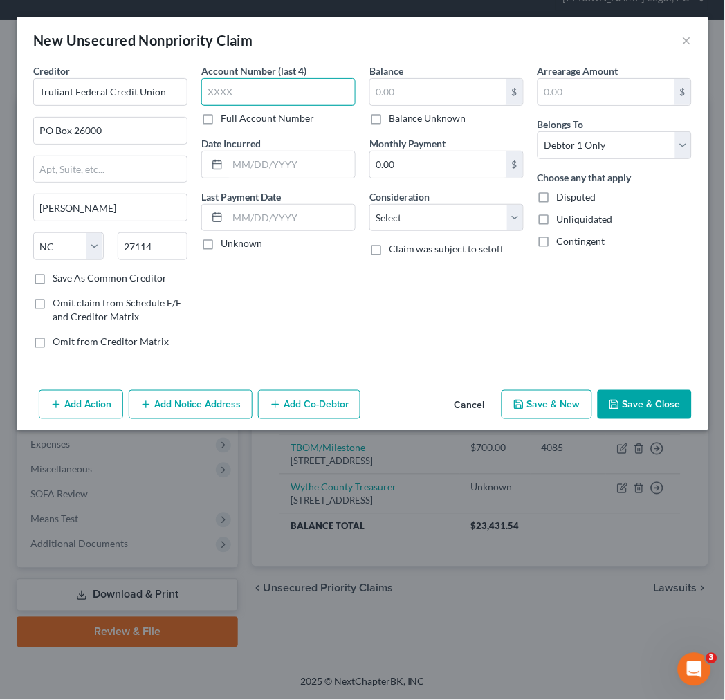
click at [235, 92] on input "text" at bounding box center [278, 92] width 154 height 28
click at [644, 404] on button "Save & Close" at bounding box center [644, 404] width 94 height 29
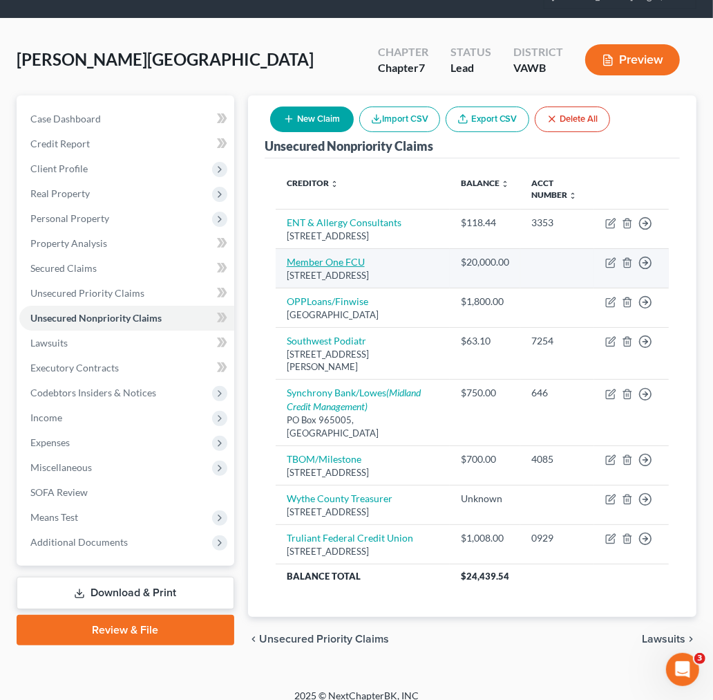
click at [312, 268] on link "Member One FCU" at bounding box center [326, 262] width 78 height 12
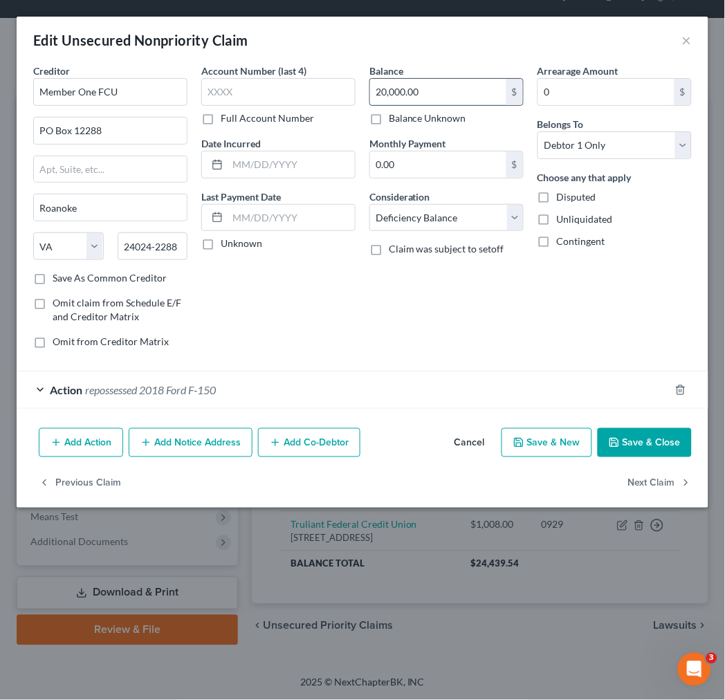
click at [417, 90] on input "20,000.00" at bounding box center [438, 92] width 136 height 26
click at [284, 160] on input "text" at bounding box center [290, 164] width 127 height 26
click at [633, 440] on button "Save & Close" at bounding box center [644, 442] width 94 height 29
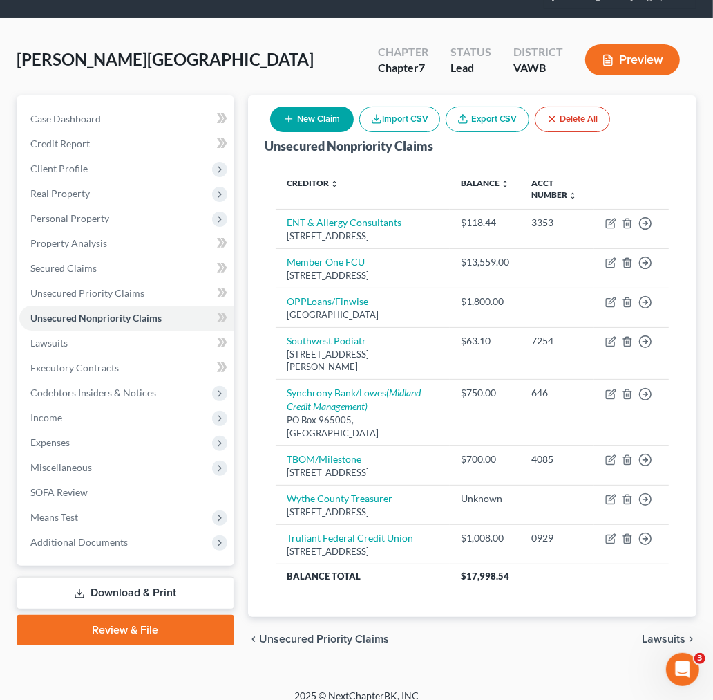
click at [304, 107] on button "New Claim" at bounding box center [312, 119] width 84 height 26
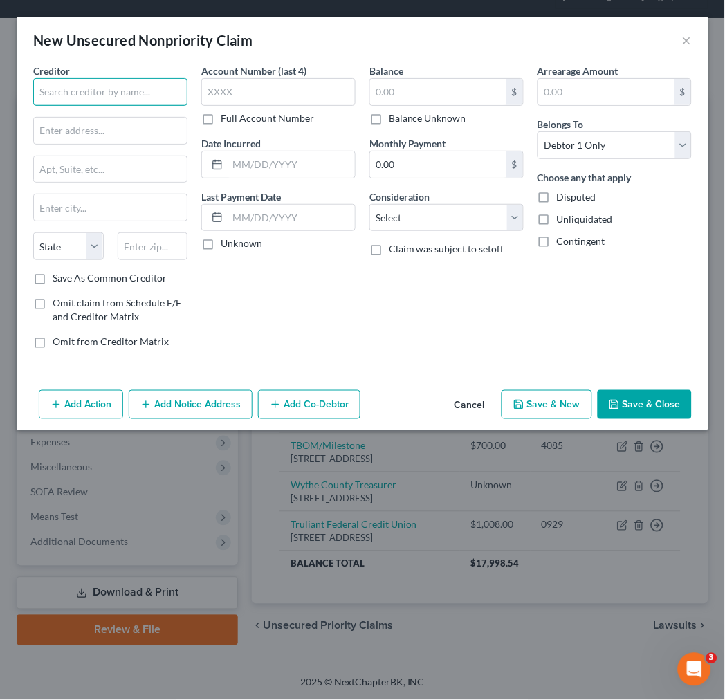
click at [68, 87] on input "text" at bounding box center [110, 92] width 154 height 28
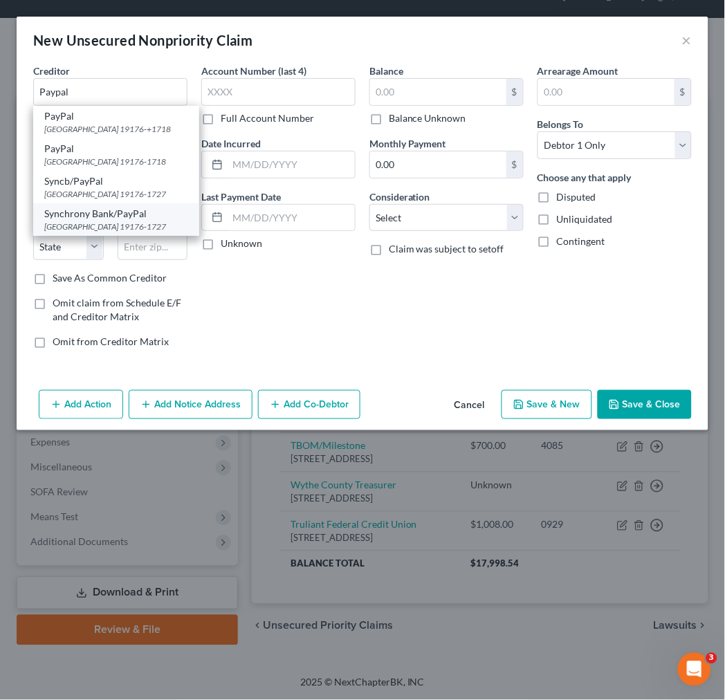
click at [99, 221] on div "Synchrony Bank/PayPal" at bounding box center [116, 214] width 144 height 14
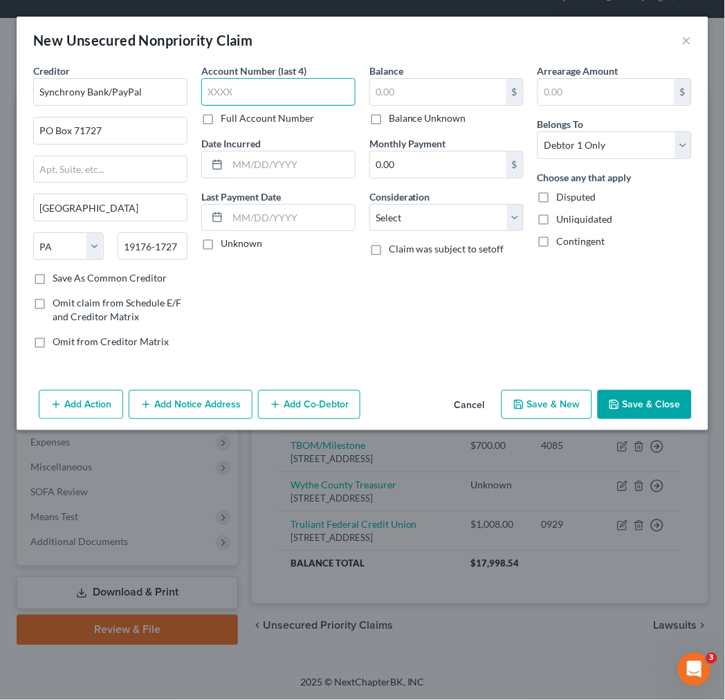
click at [218, 86] on input "text" at bounding box center [278, 92] width 154 height 28
drag, startPoint x: 613, startPoint y: 403, endPoint x: 700, endPoint y: 382, distance: 89.7
click at [613, 403] on icon "button" at bounding box center [613, 404] width 11 height 11
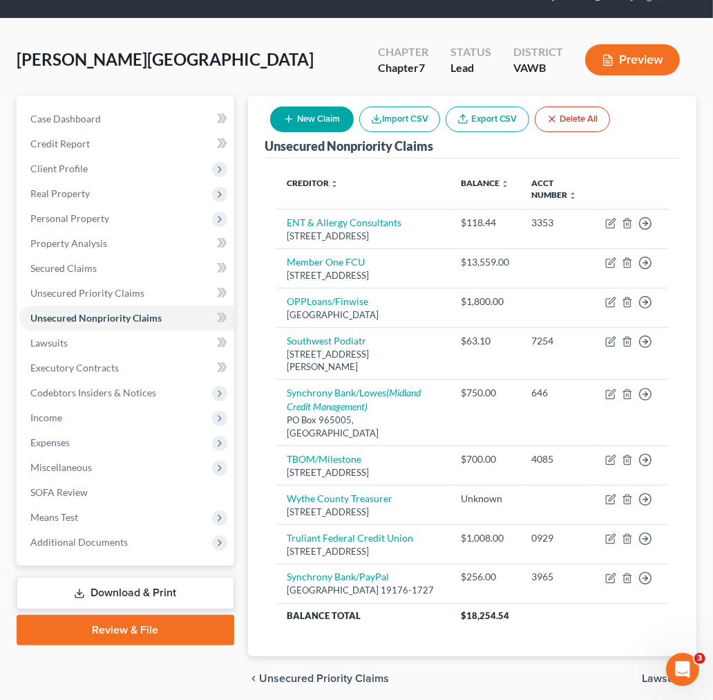
click at [298, 114] on button "New Claim" at bounding box center [312, 119] width 84 height 26
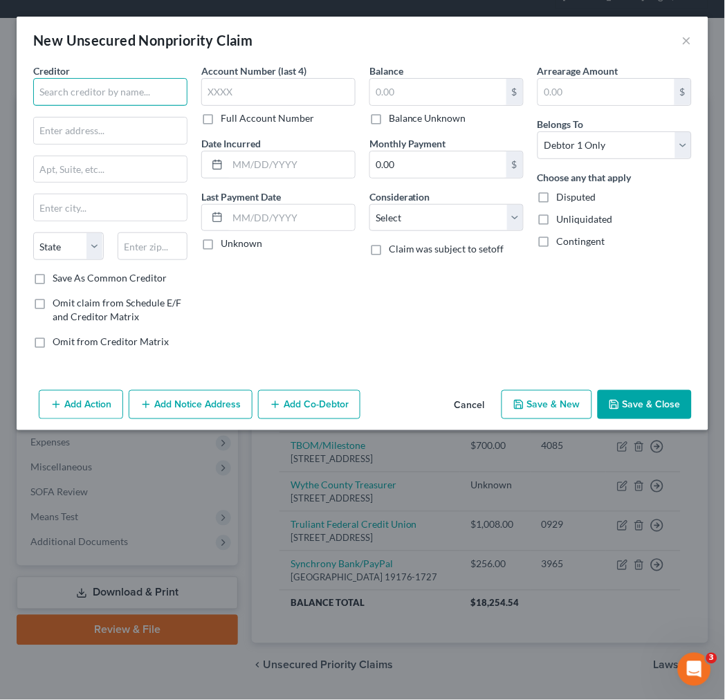
click at [112, 95] on input "text" at bounding box center [110, 92] width 154 height 28
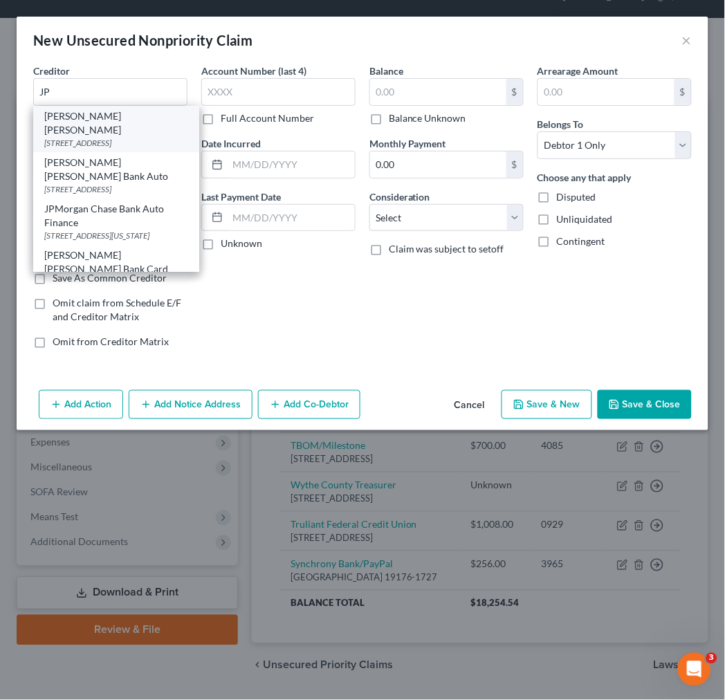
click at [87, 137] on div "[STREET_ADDRESS]" at bounding box center [116, 143] width 144 height 12
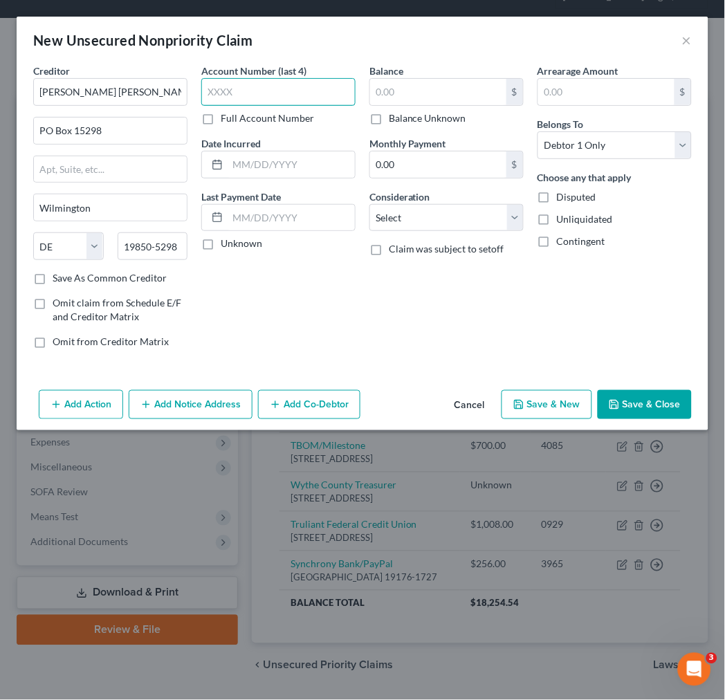
click at [214, 94] on input "text" at bounding box center [278, 92] width 154 height 28
click at [284, 167] on input "text" at bounding box center [290, 164] width 127 height 26
click at [624, 409] on button "Save & Close" at bounding box center [644, 404] width 94 height 29
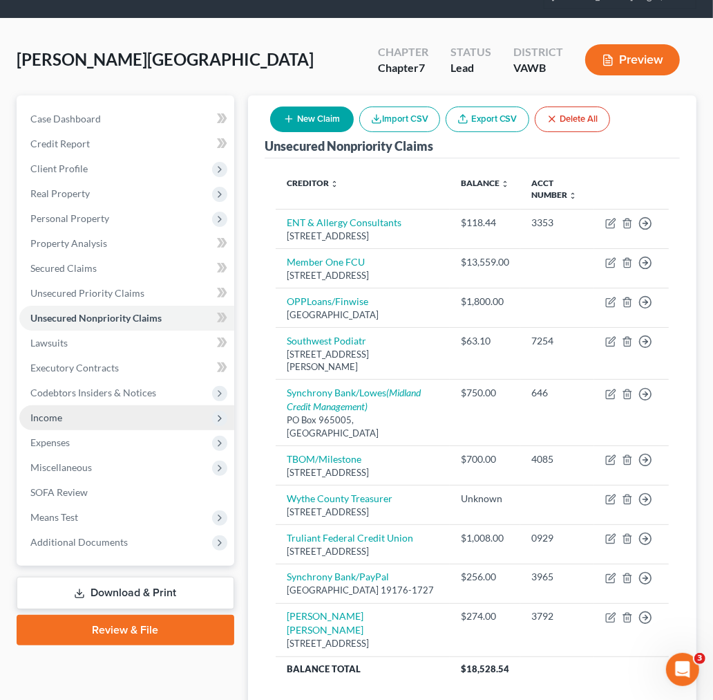
click at [45, 417] on span "Income" at bounding box center [46, 417] width 32 height 12
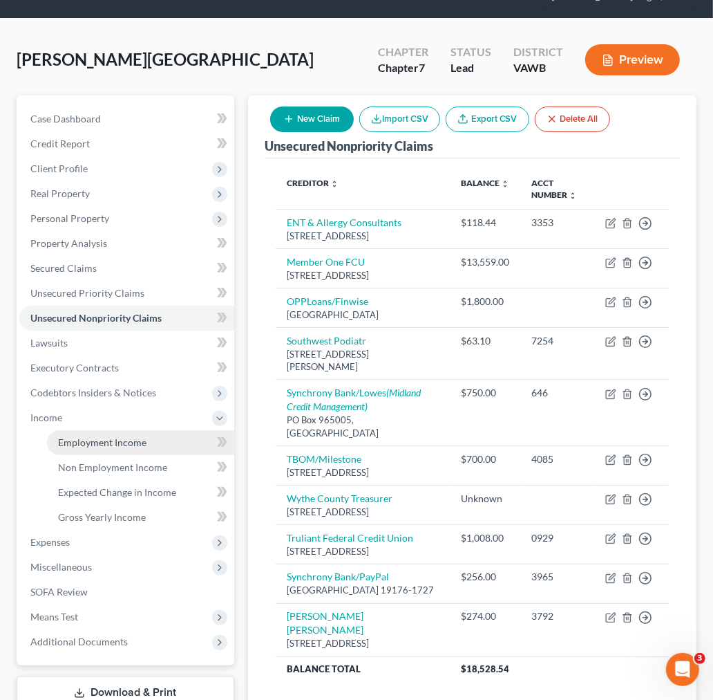
click at [91, 445] on span "Employment Income" at bounding box center [102, 442] width 88 height 12
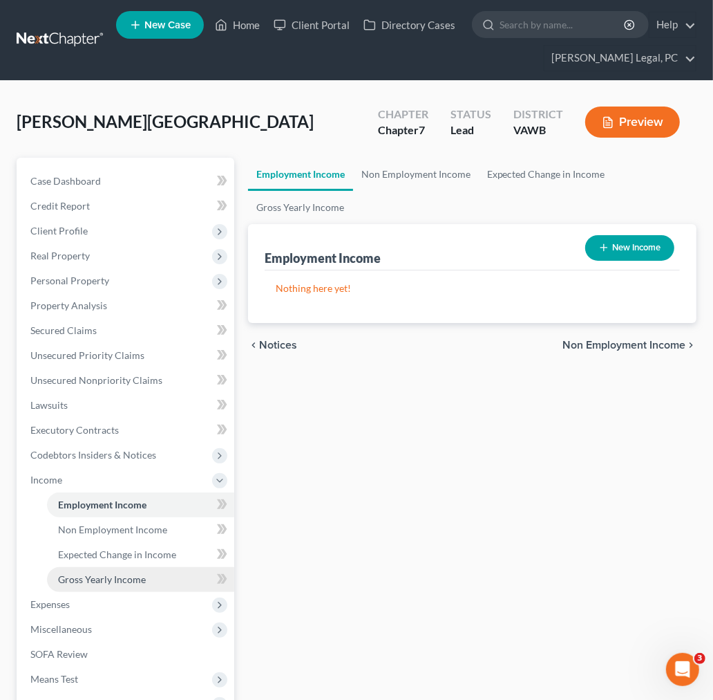
click at [99, 582] on span "Gross Yearly Income" at bounding box center [102, 579] width 88 height 12
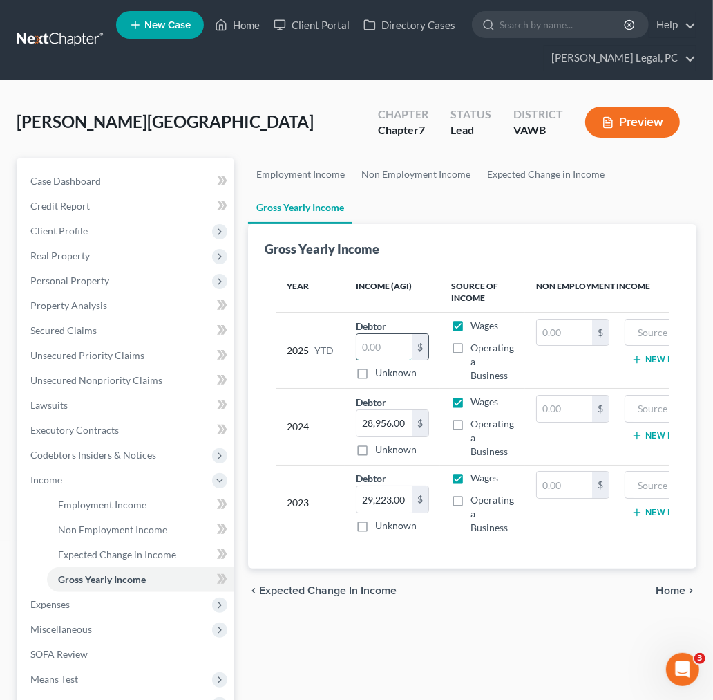
click at [391, 347] on input "text" at bounding box center [384, 347] width 55 height 26
click at [112, 501] on span "Employment Income" at bounding box center [102, 504] width 88 height 12
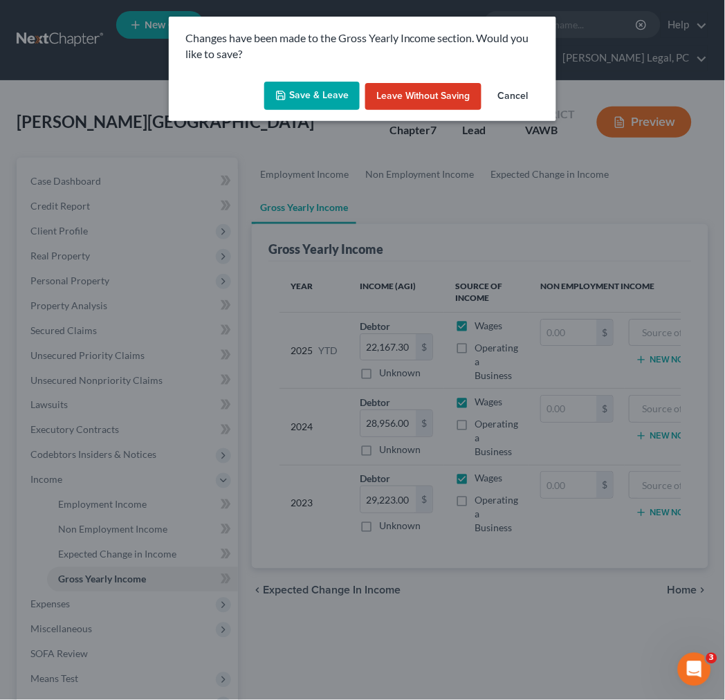
click at [300, 91] on button "Save & Leave" at bounding box center [311, 96] width 95 height 29
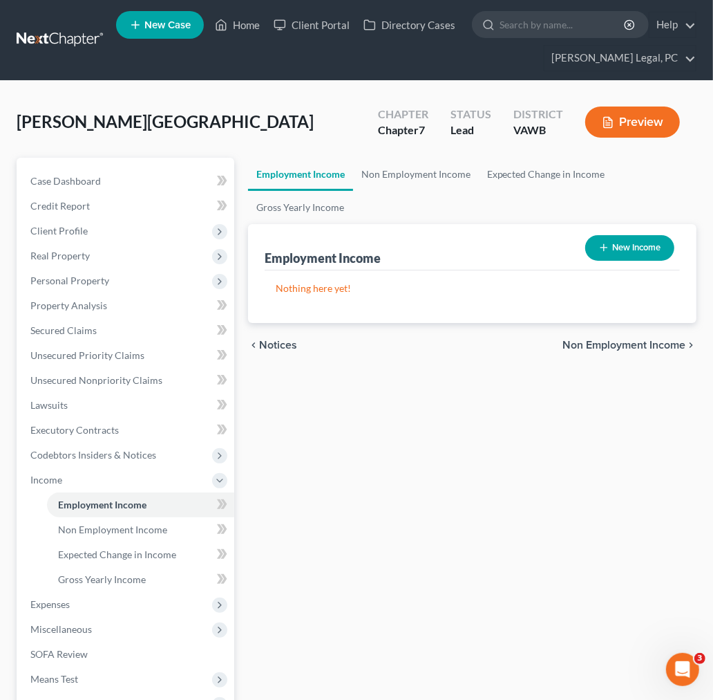
click at [623, 247] on button "New Income" at bounding box center [630, 248] width 89 height 26
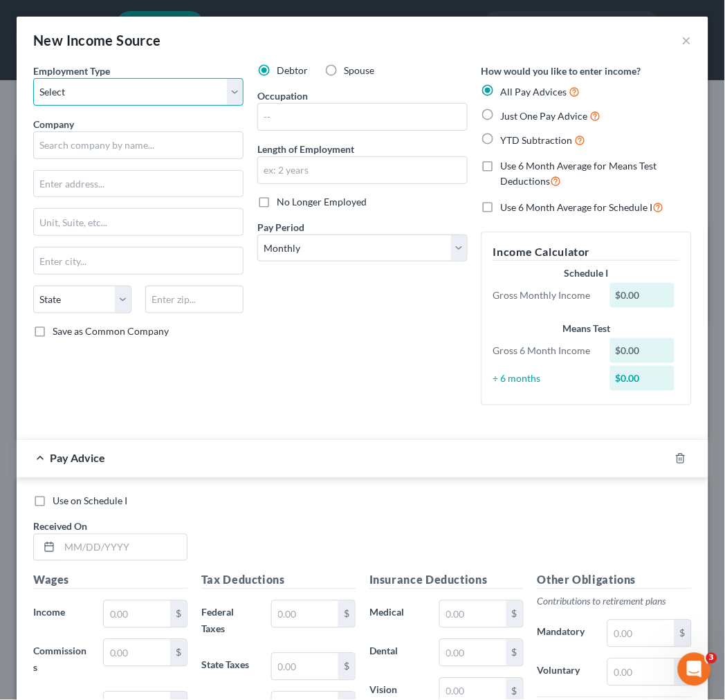
click at [67, 95] on select "Select Full or [DEMOGRAPHIC_DATA] Employment Self Employment" at bounding box center [138, 92] width 210 height 28
click at [33, 78] on select "Select Full or [DEMOGRAPHIC_DATA] Employment Self Employment" at bounding box center [138, 92] width 210 height 28
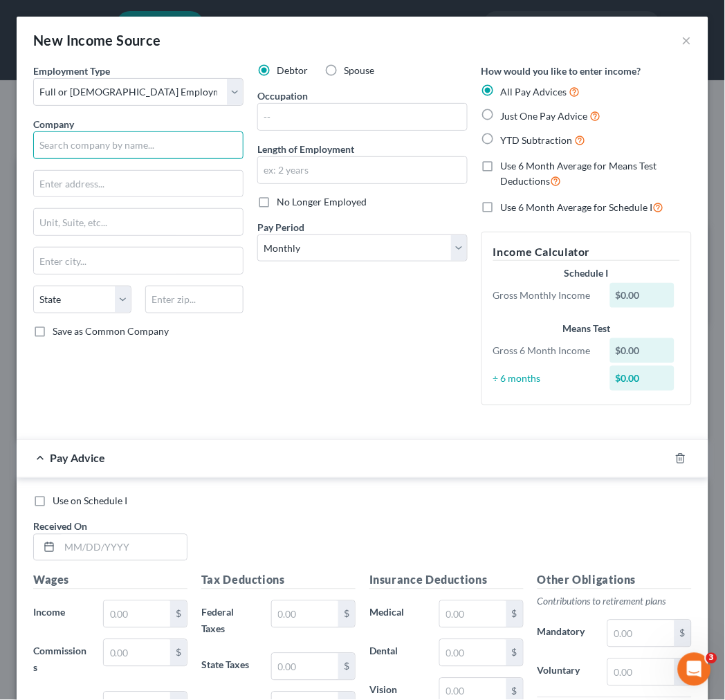
click at [73, 149] on input "text" at bounding box center [138, 145] width 210 height 28
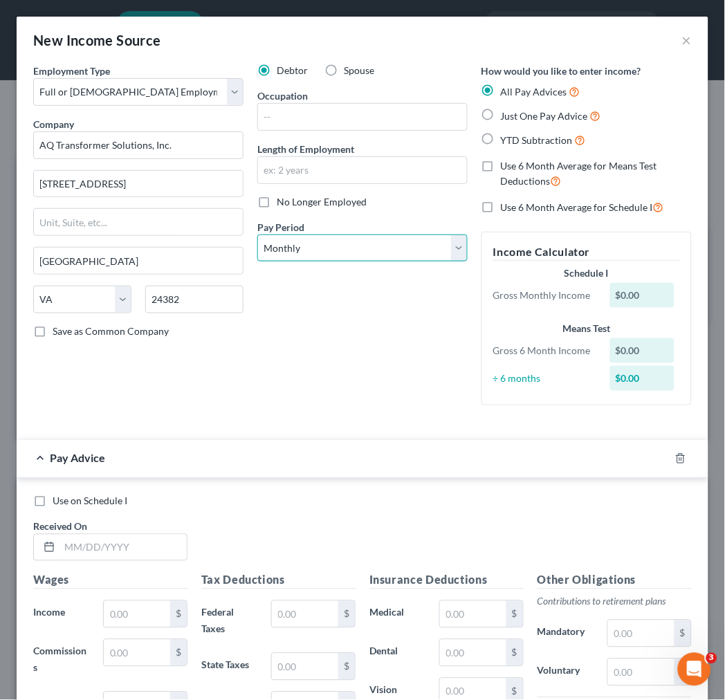
click at [337, 247] on select "Select Monthly Twice Monthly Every Other Week Weekly" at bounding box center [362, 248] width 210 height 28
click at [257, 234] on select "Select Monthly Twice Monthly Every Other Week Weekly" at bounding box center [362, 248] width 210 height 28
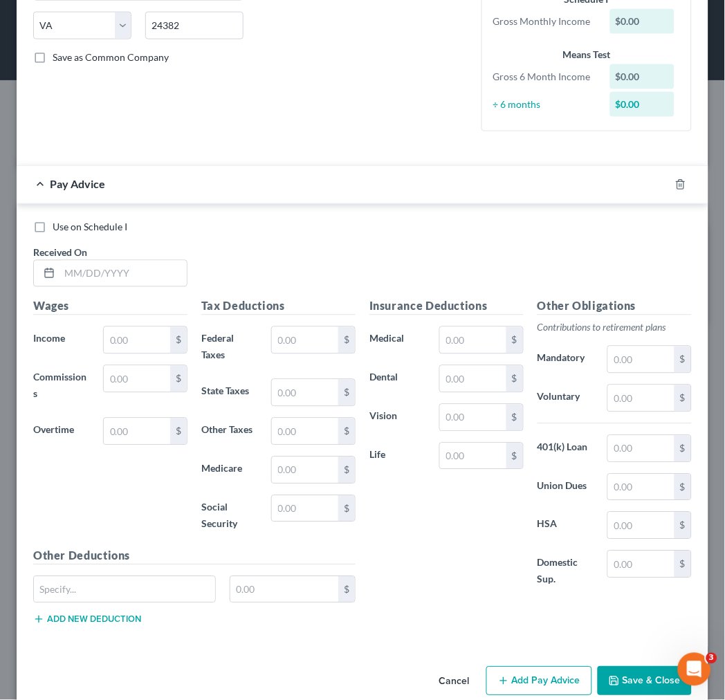
scroll to position [298, 0]
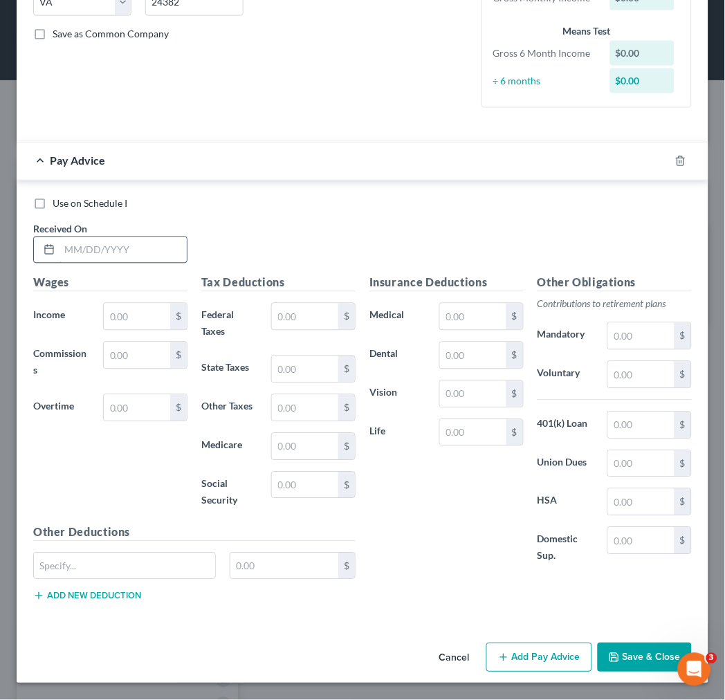
click at [140, 245] on input "text" at bounding box center [122, 250] width 127 height 26
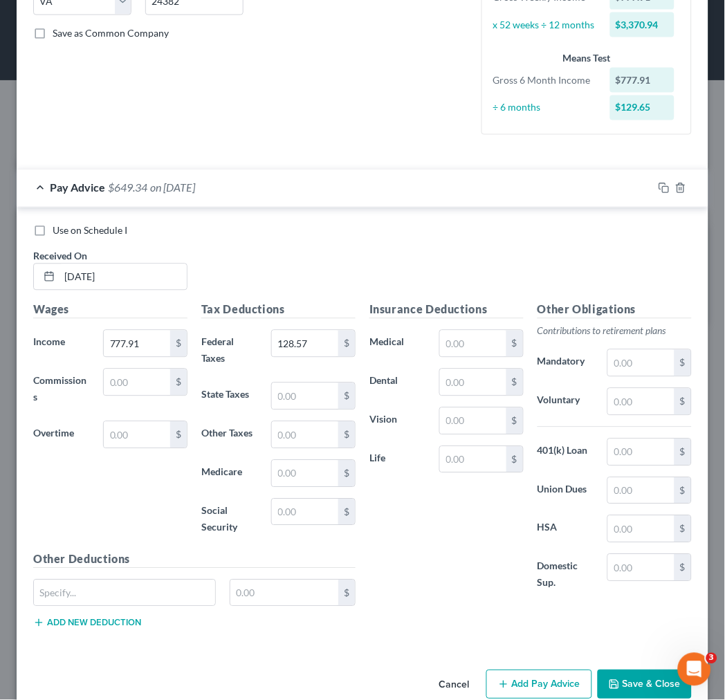
click at [618, 689] on button "Save & Close" at bounding box center [644, 684] width 94 height 29
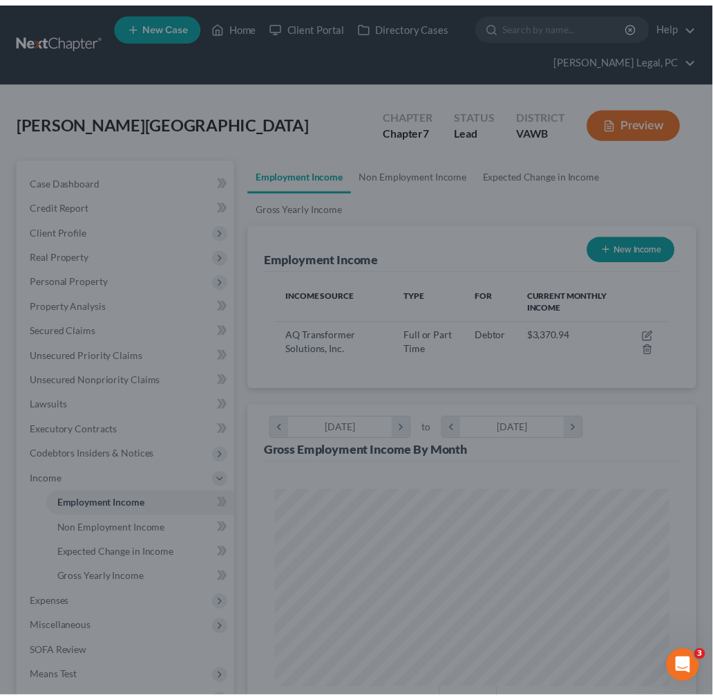
scroll to position [196, 420]
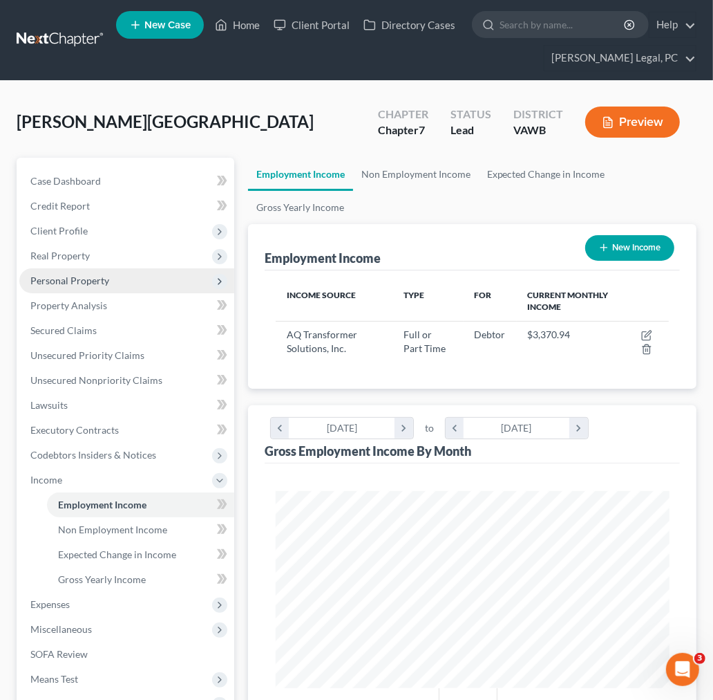
click at [57, 281] on span "Personal Property" at bounding box center [69, 280] width 79 height 12
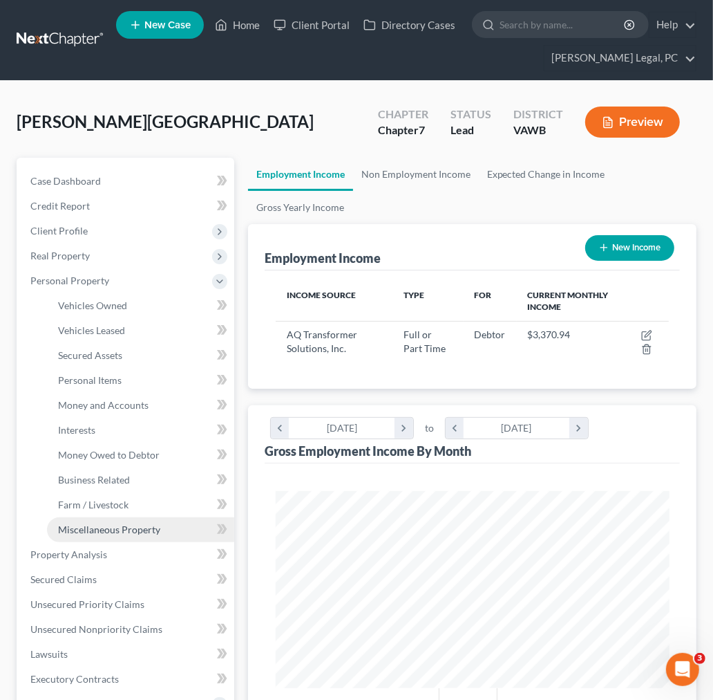
click at [108, 529] on span "Miscellaneous Property" at bounding box center [109, 529] width 102 height 12
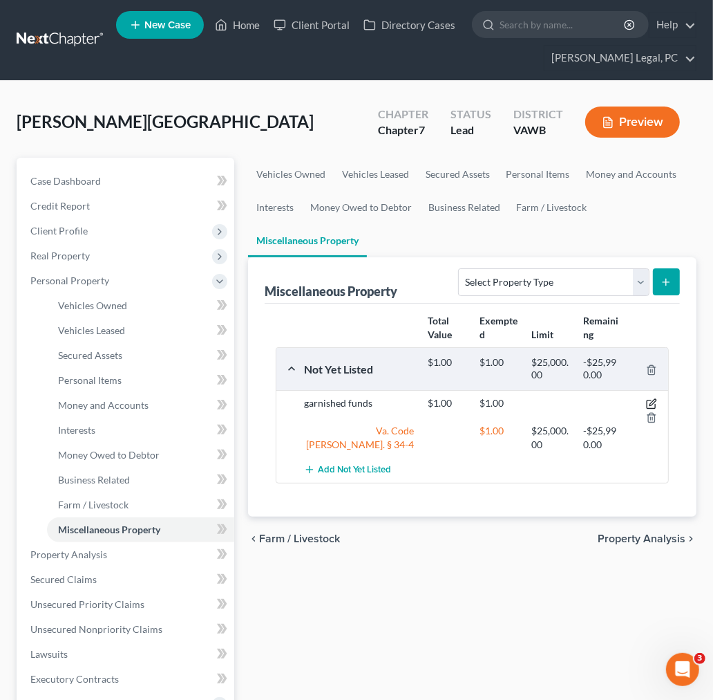
click at [651, 404] on icon "button" at bounding box center [651, 403] width 11 height 11
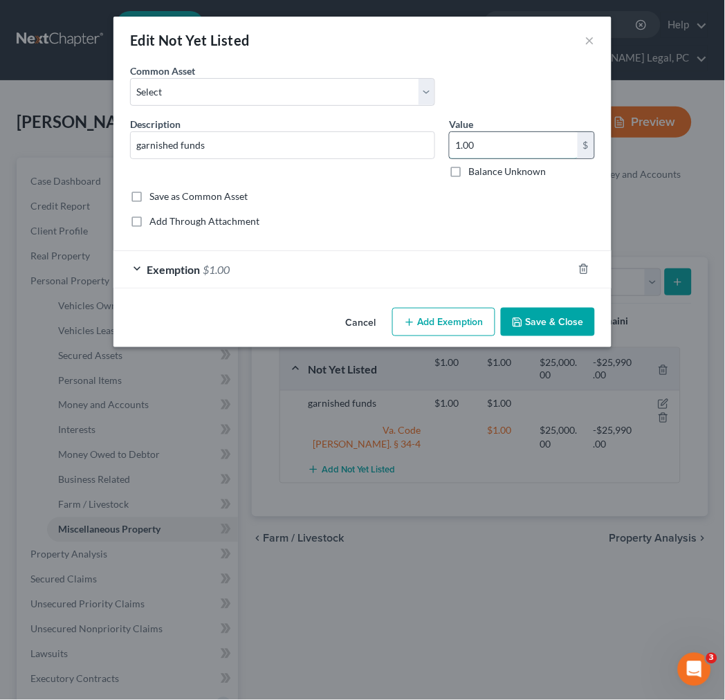
click at [488, 148] on input "1.00" at bounding box center [513, 145] width 128 height 26
click at [236, 270] on div "Exemption $1.00" at bounding box center [342, 269] width 459 height 37
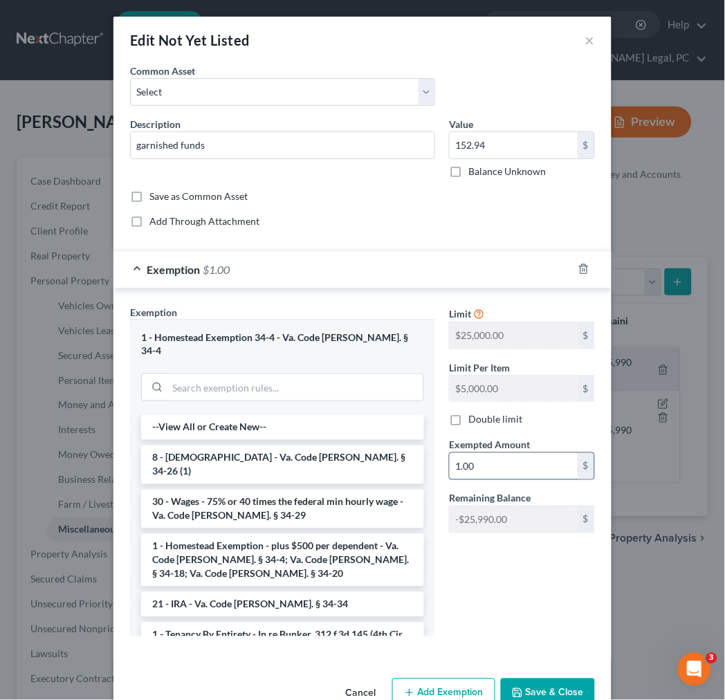
click at [478, 461] on input "1.00" at bounding box center [513, 466] width 128 height 26
click at [562, 678] on button "Save & Close" at bounding box center [548, 692] width 94 height 29
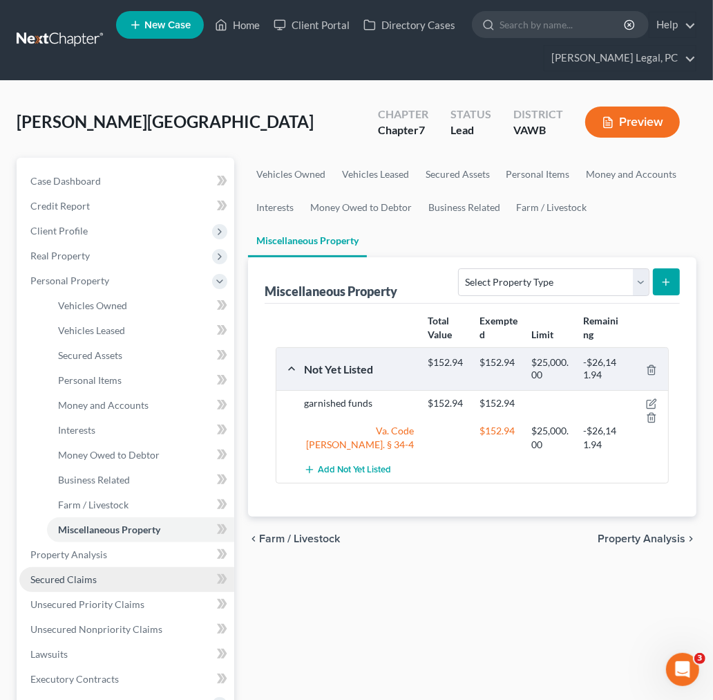
click at [55, 579] on span "Secured Claims" at bounding box center [63, 579] width 66 height 12
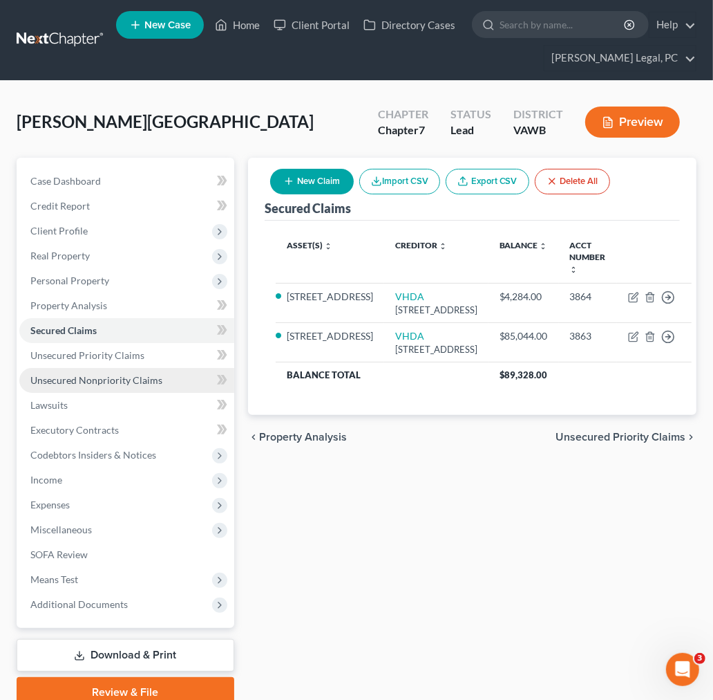
click at [59, 379] on span "Unsecured Nonpriority Claims" at bounding box center [96, 380] width 132 height 12
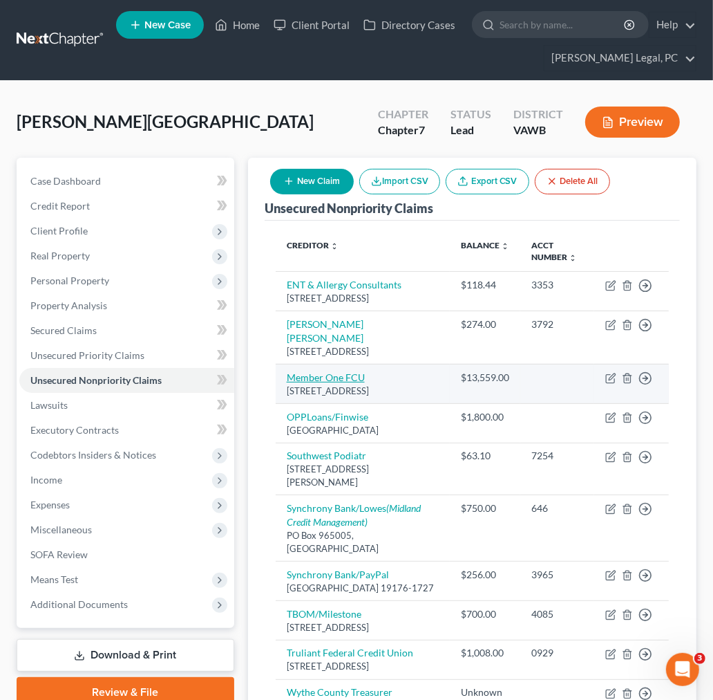
click at [322, 383] on link "Member One FCU" at bounding box center [326, 377] width 78 height 12
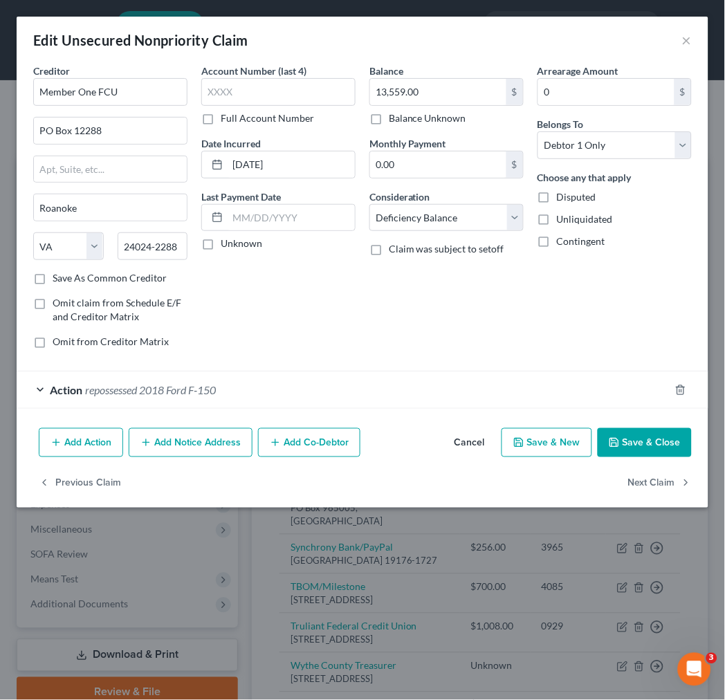
click at [87, 445] on button "Add Action" at bounding box center [81, 442] width 84 height 29
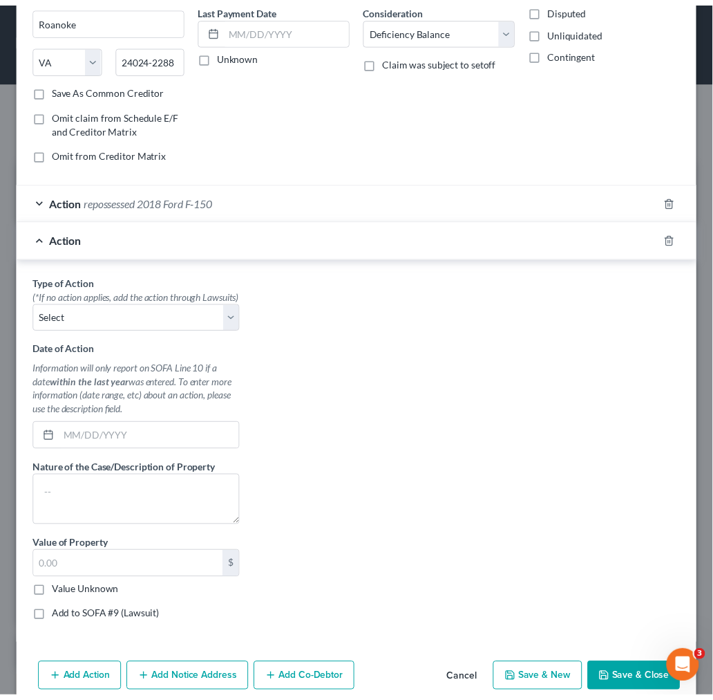
scroll to position [230, 0]
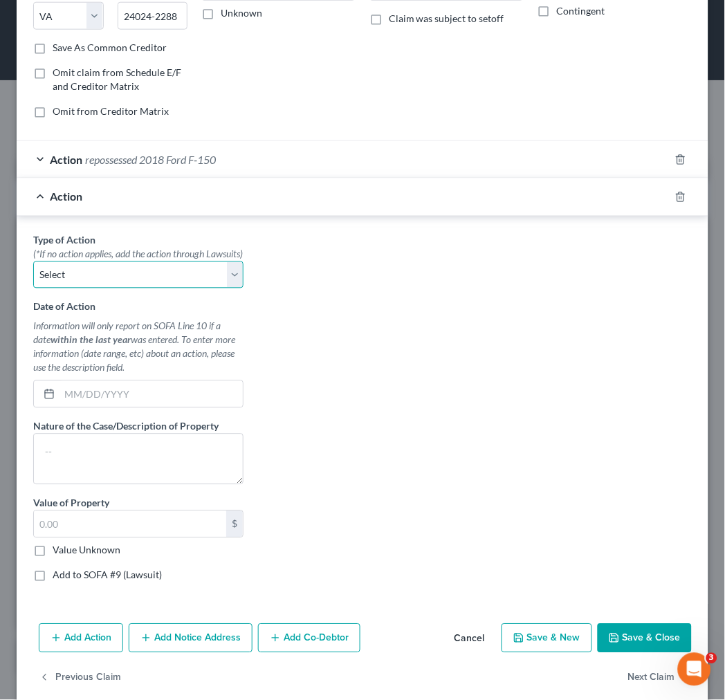
click at [116, 288] on select "Select Repossession Garnishment Foreclosure Personal Injury Attached, Seized, O…" at bounding box center [138, 275] width 210 height 28
click at [33, 275] on select "Select Repossession Garnishment Foreclosure Personal Injury Attached, Seized, O…" at bounding box center [138, 275] width 210 height 28
click at [94, 406] on input "text" at bounding box center [150, 394] width 183 height 26
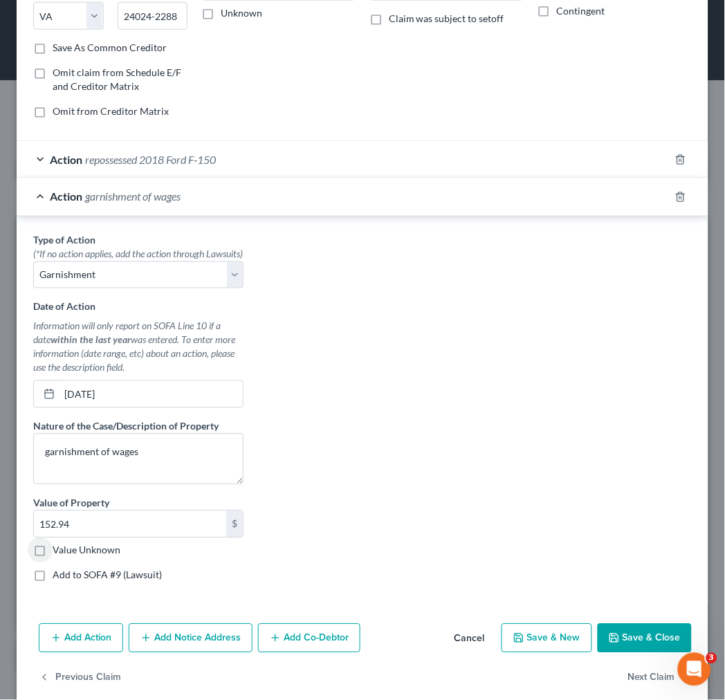
click at [617, 648] on button "Save & Close" at bounding box center [644, 638] width 94 height 29
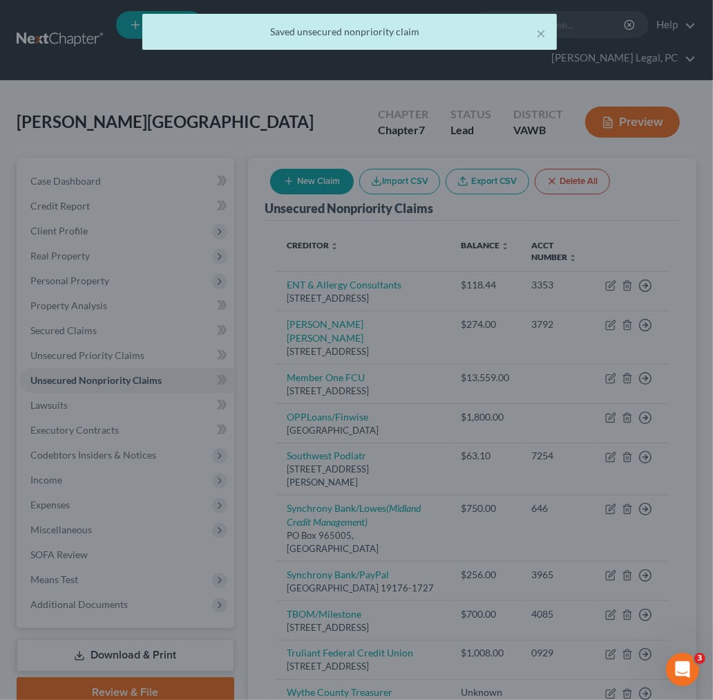
scroll to position [0, 0]
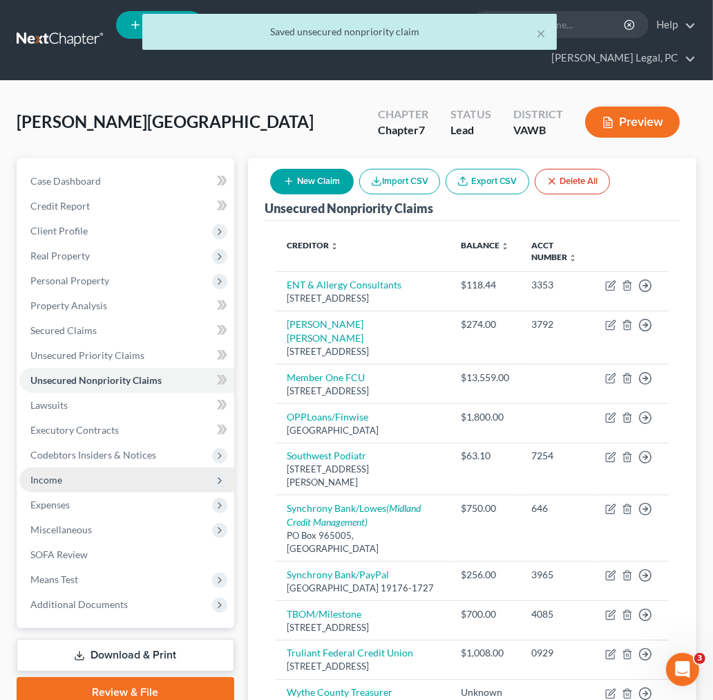
click at [43, 474] on span "Income" at bounding box center [46, 480] width 32 height 12
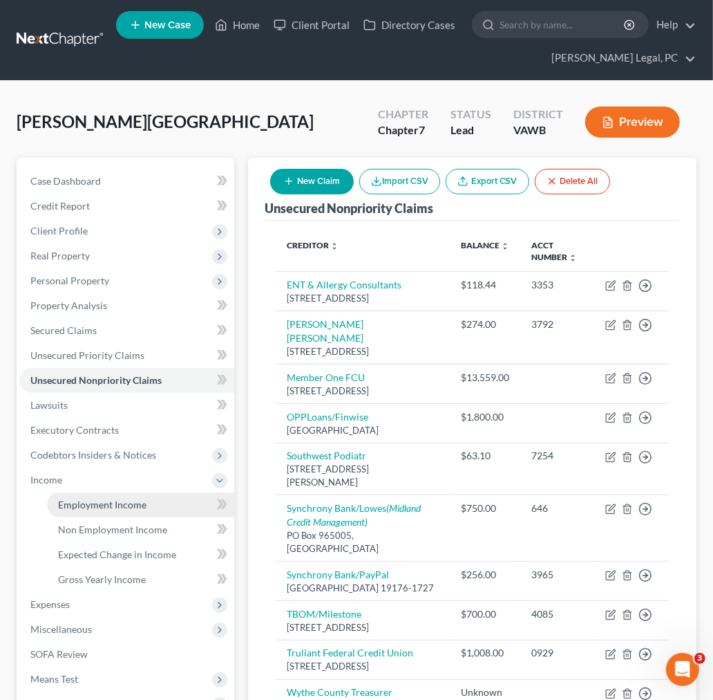
click at [104, 502] on span "Employment Income" at bounding box center [102, 504] width 88 height 12
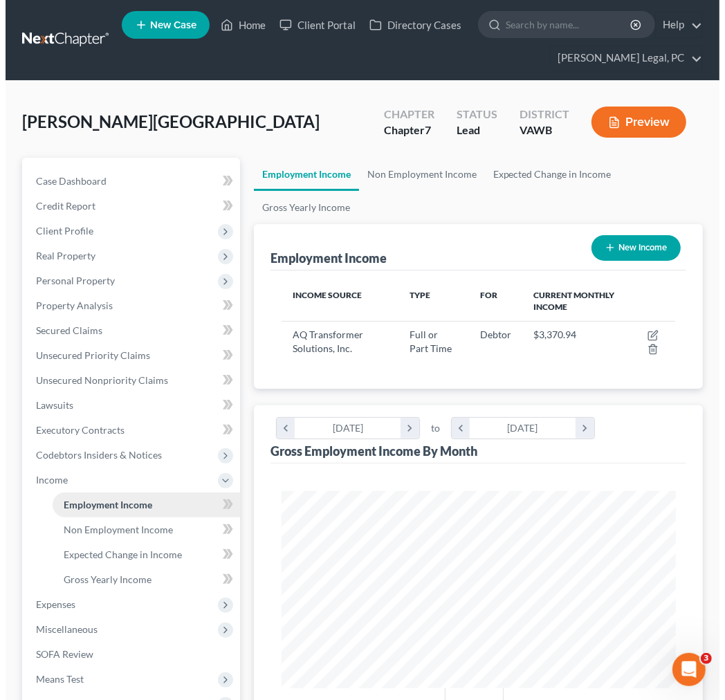
scroll to position [196, 420]
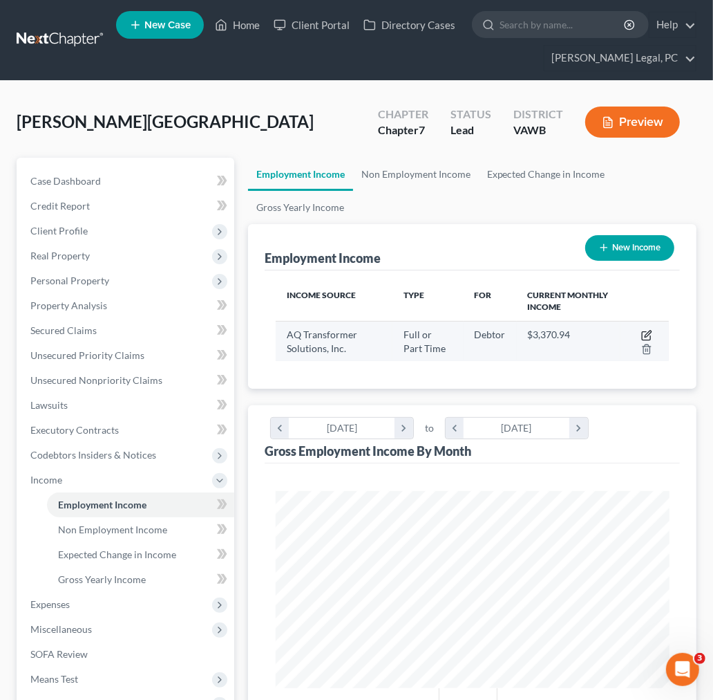
click at [645, 333] on icon "button" at bounding box center [647, 335] width 11 height 11
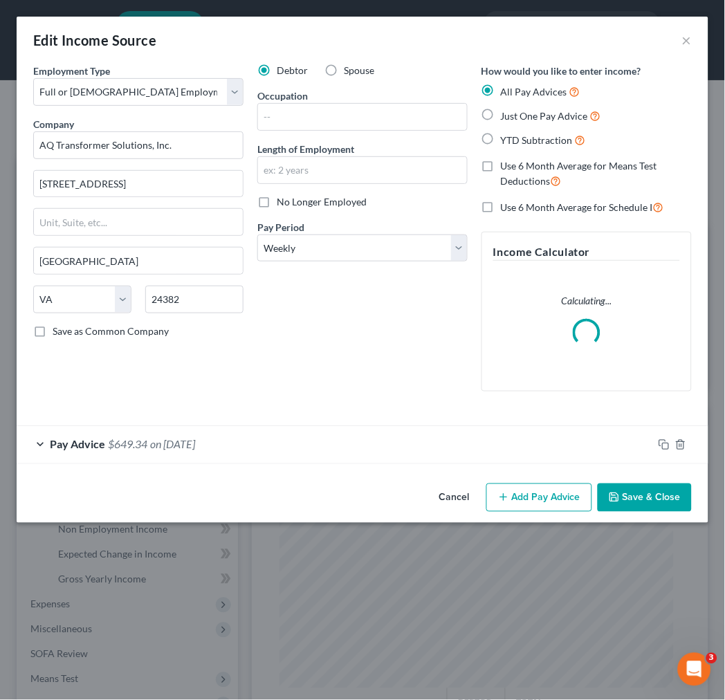
scroll to position [200, 429]
click at [176, 441] on span "on [DATE]" at bounding box center [172, 444] width 45 height 13
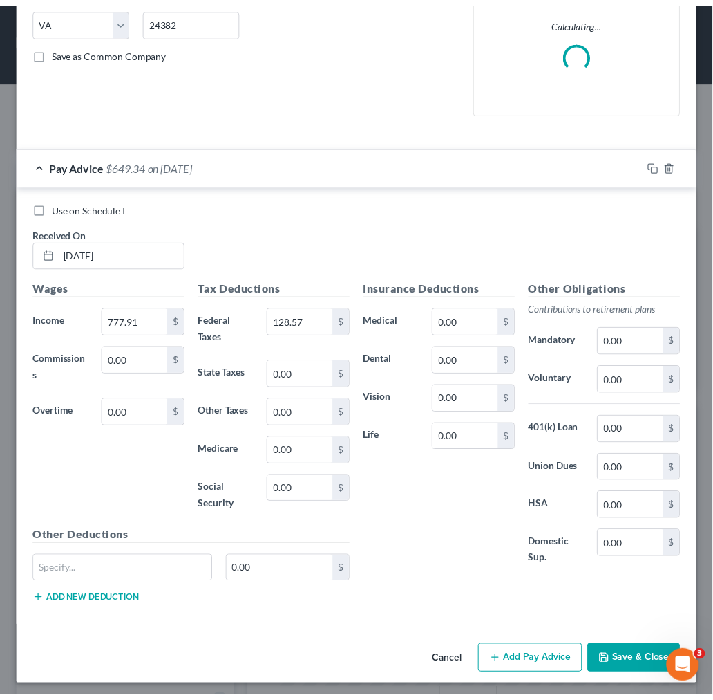
scroll to position [284, 0]
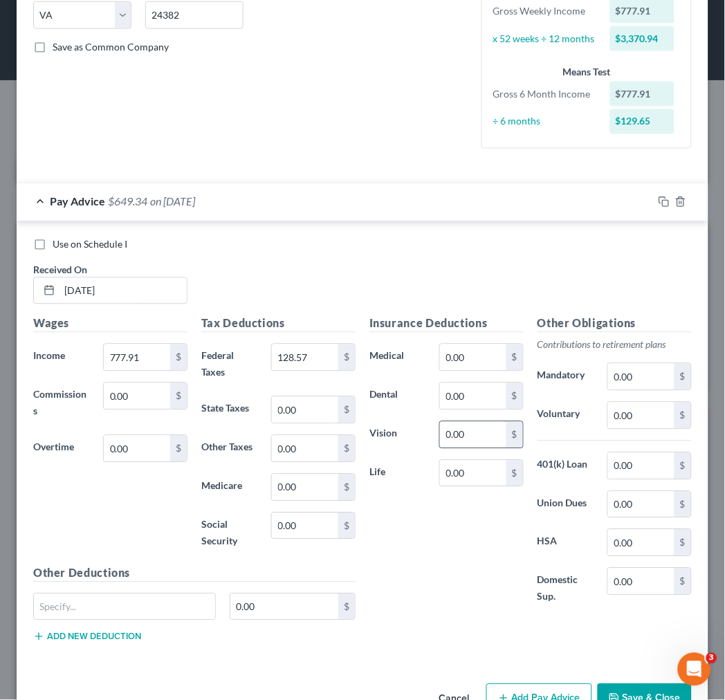
click at [454, 438] on input "0.00" at bounding box center [473, 435] width 66 height 26
click at [611, 690] on button "Save & Close" at bounding box center [644, 698] width 94 height 29
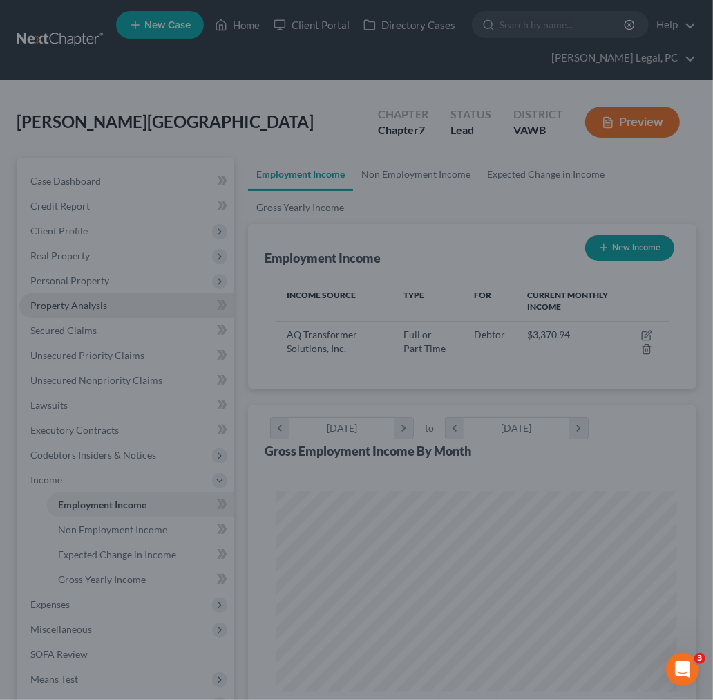
scroll to position [691131, 690907]
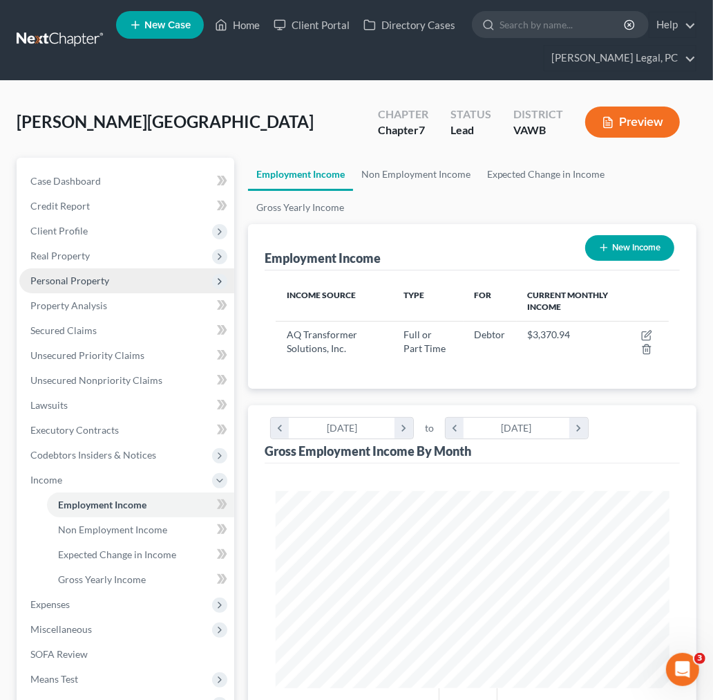
click at [59, 274] on span "Personal Property" at bounding box center [69, 280] width 79 height 12
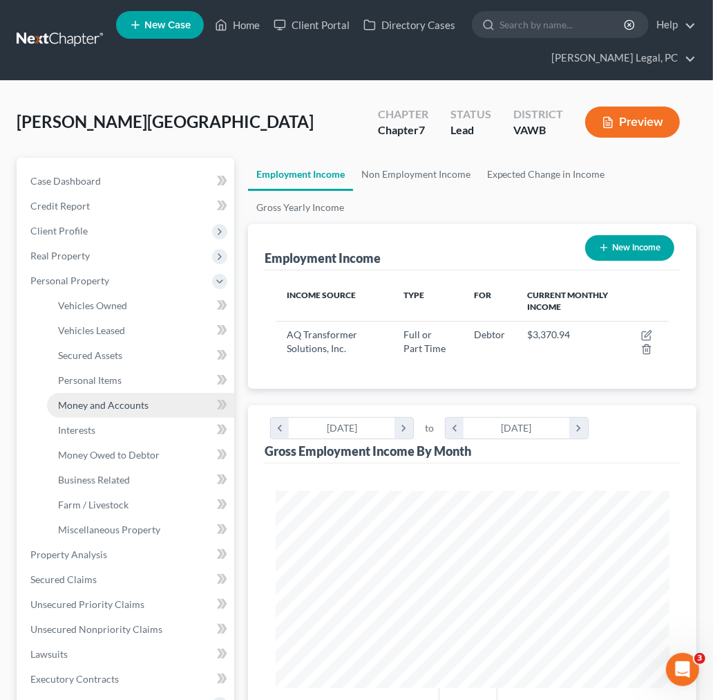
click at [101, 399] on span "Money and Accounts" at bounding box center [103, 405] width 91 height 12
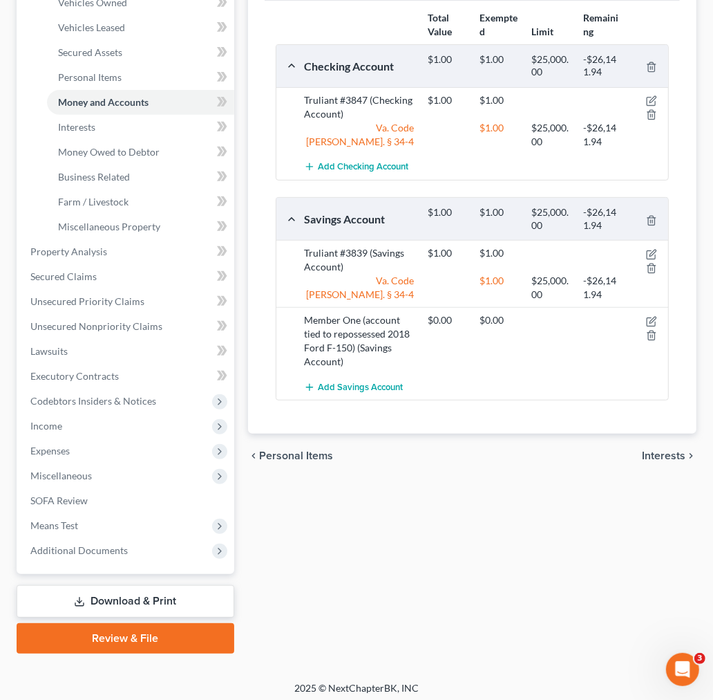
scroll to position [307, 0]
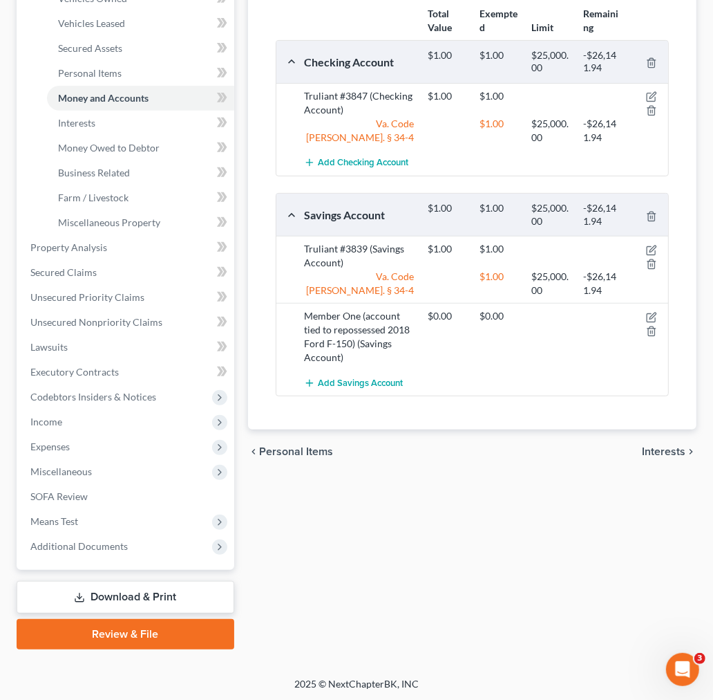
click at [658, 446] on span "Interests" at bounding box center [664, 451] width 44 height 11
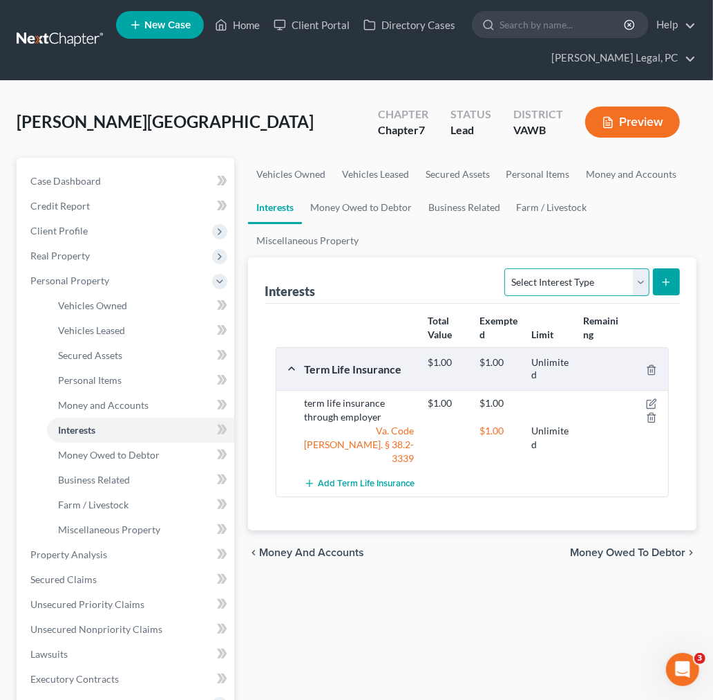
click at [614, 286] on select "Select Interest Type 401K Annuity Bond Education IRA Government Bond Government…" at bounding box center [577, 282] width 144 height 28
click at [507, 268] on select "Select Interest Type 401K Annuity Bond Education IRA Government Bond Government…" at bounding box center [577, 282] width 144 height 28
click at [662, 284] on icon "submit" at bounding box center [666, 282] width 11 height 11
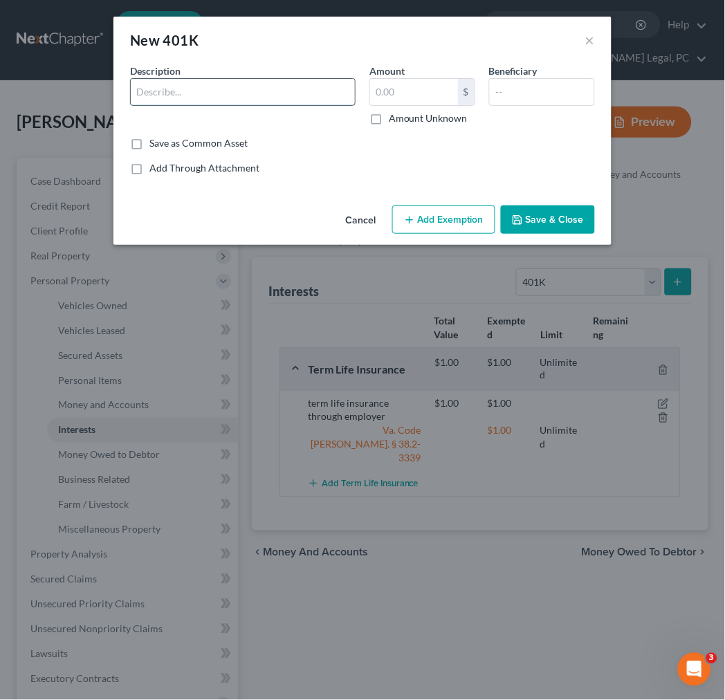
click at [163, 102] on input "text" at bounding box center [243, 92] width 224 height 26
click at [389, 116] on label "Amount Unknown" at bounding box center [428, 118] width 79 height 14
click at [394, 116] on input "Amount Unknown" at bounding box center [398, 115] width 9 height 9
click at [451, 223] on button "Add Exemption" at bounding box center [443, 219] width 103 height 29
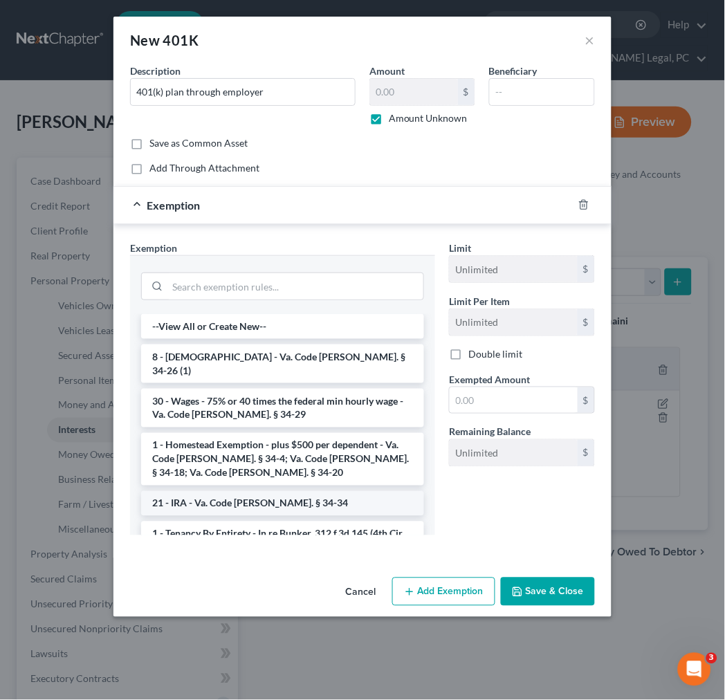
click at [274, 495] on li "21 - IRA - Va. Code [PERSON_NAME]. § 34-34" at bounding box center [282, 503] width 283 height 25
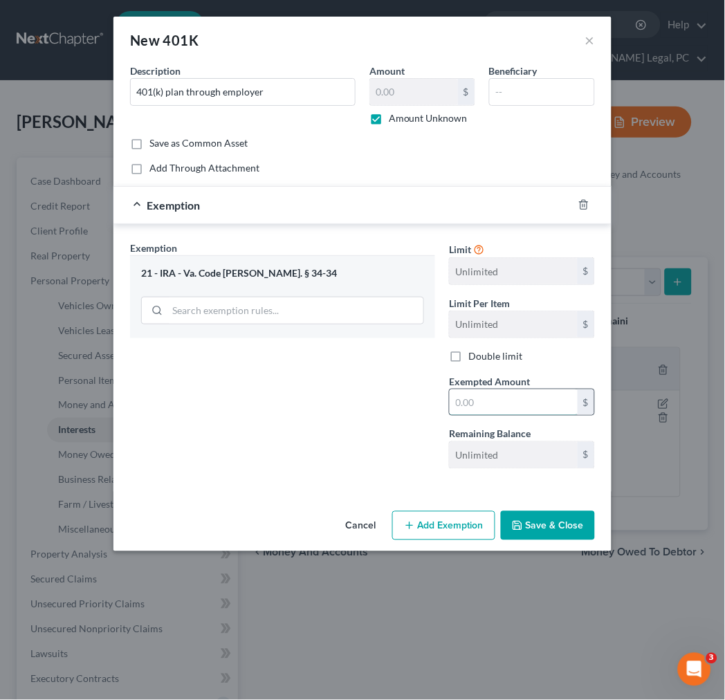
drag, startPoint x: 469, startPoint y: 405, endPoint x: 498, endPoint y: 416, distance: 31.1
click at [469, 405] on input "text" at bounding box center [513, 402] width 128 height 26
click at [529, 526] on button "Save & Close" at bounding box center [548, 525] width 94 height 29
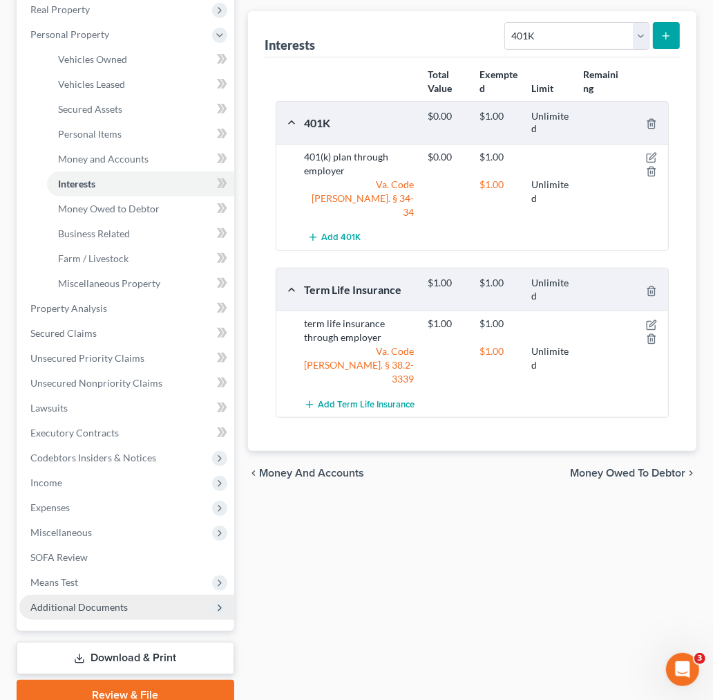
scroll to position [307, 0]
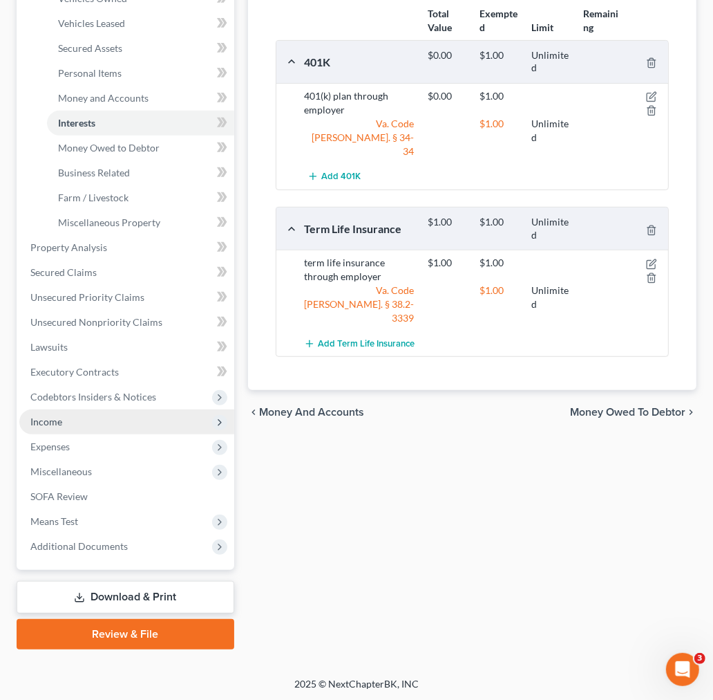
click at [32, 417] on span "Income" at bounding box center [46, 421] width 32 height 12
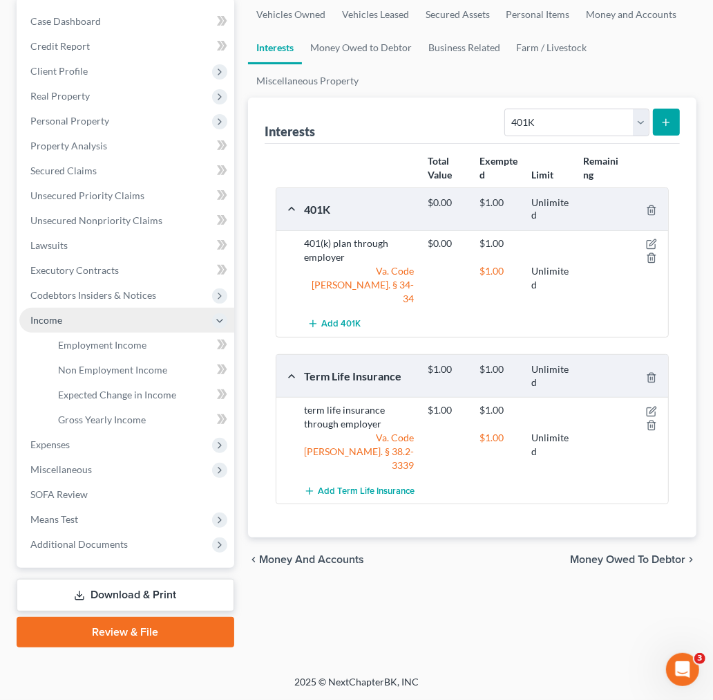
scroll to position [158, 0]
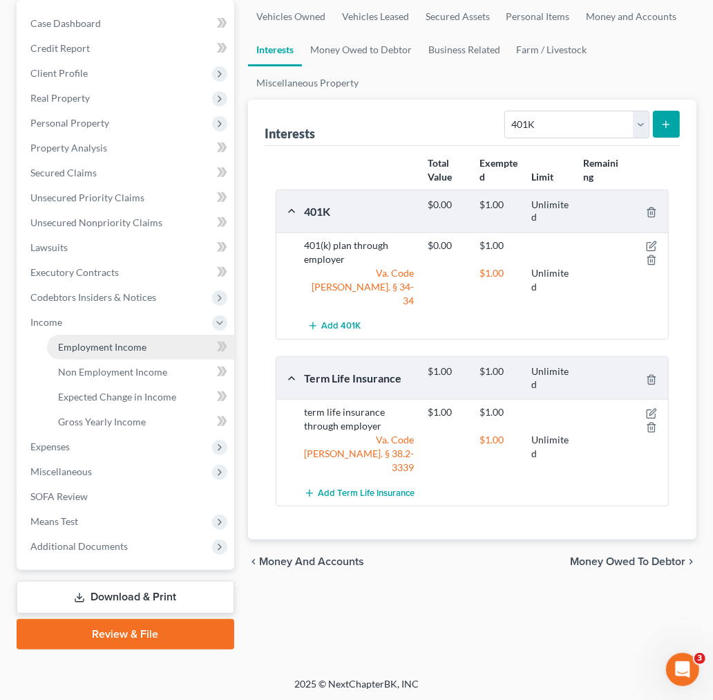
click at [97, 342] on span "Employment Income" at bounding box center [102, 347] width 88 height 12
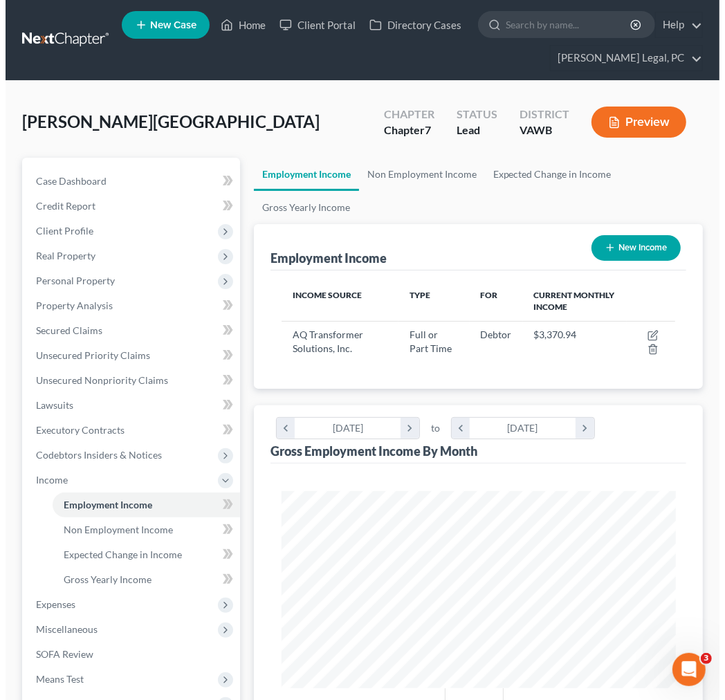
scroll to position [196, 420]
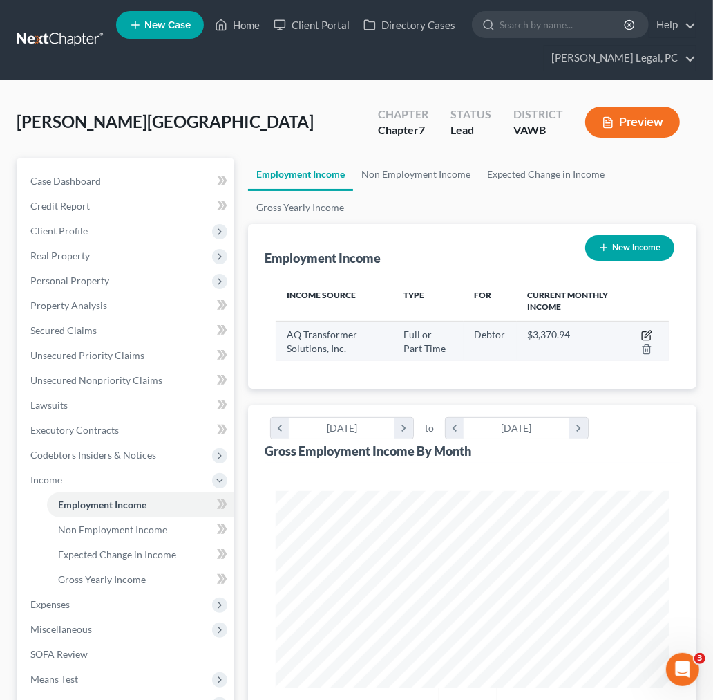
click at [646, 336] on icon "button" at bounding box center [648, 333] width 6 height 6
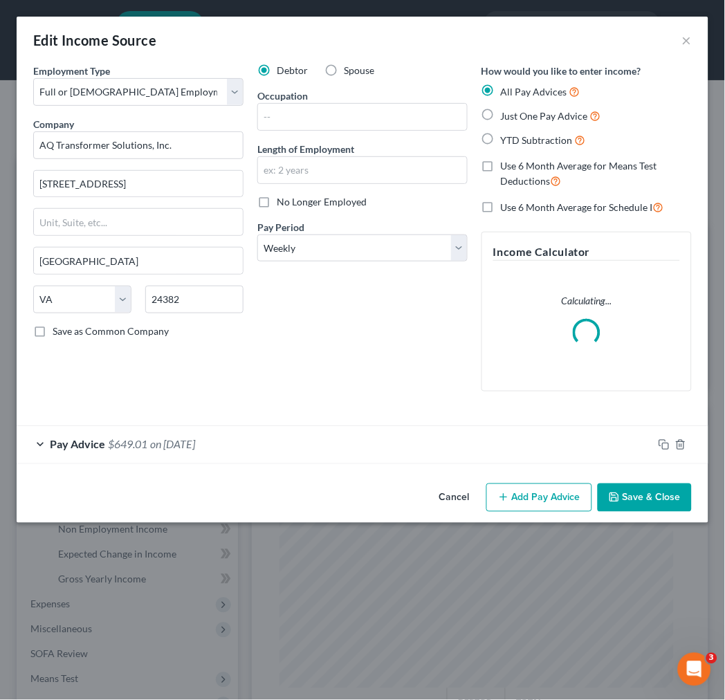
scroll to position [200, 429]
click at [195, 445] on span "on [DATE]" at bounding box center [172, 444] width 45 height 13
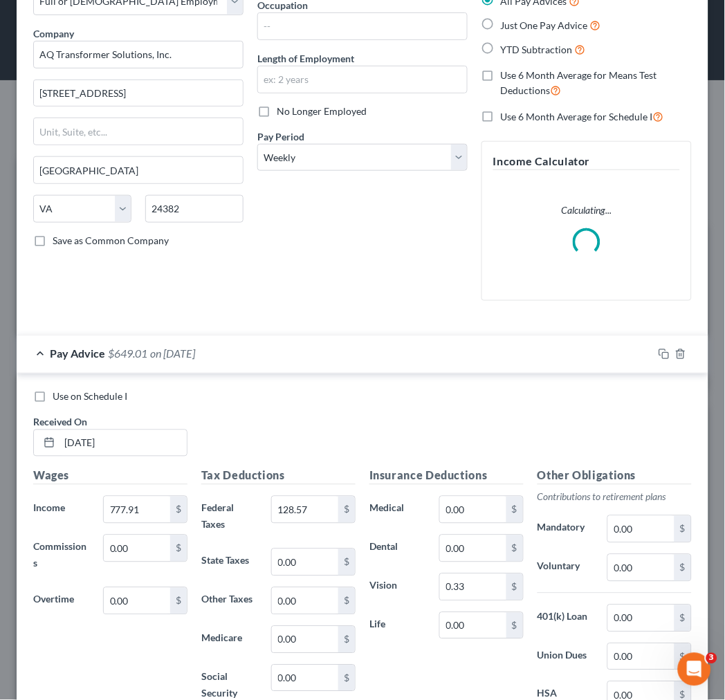
scroll to position [284, 0]
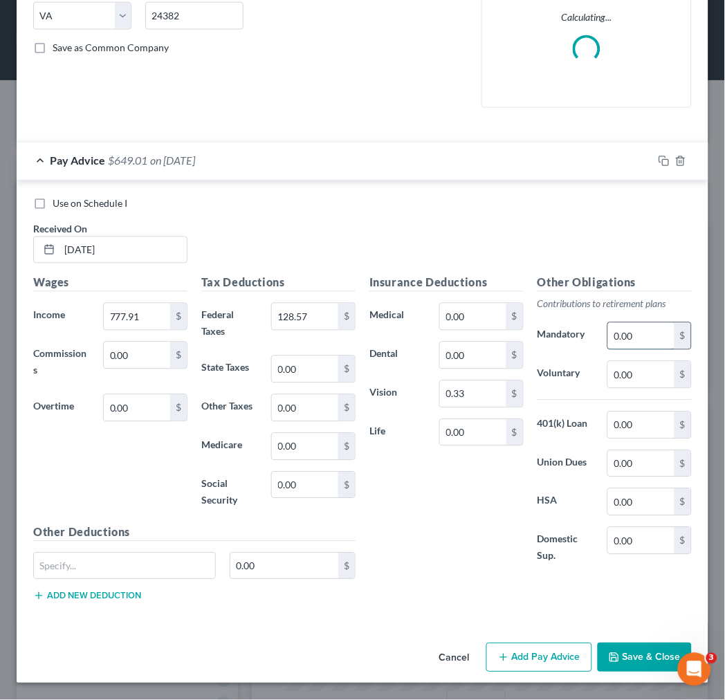
click at [617, 333] on input "0.00" at bounding box center [641, 336] width 66 height 26
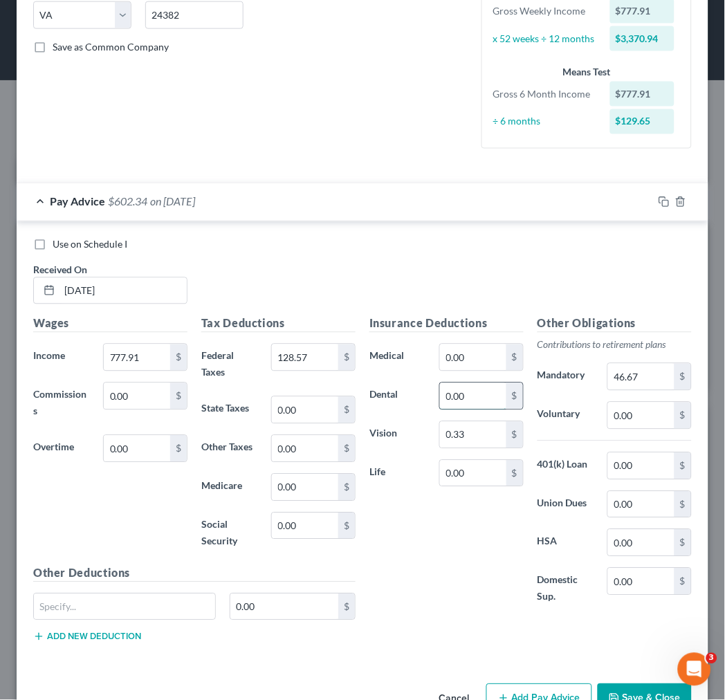
click at [471, 400] on input "0.00" at bounding box center [473, 396] width 66 height 26
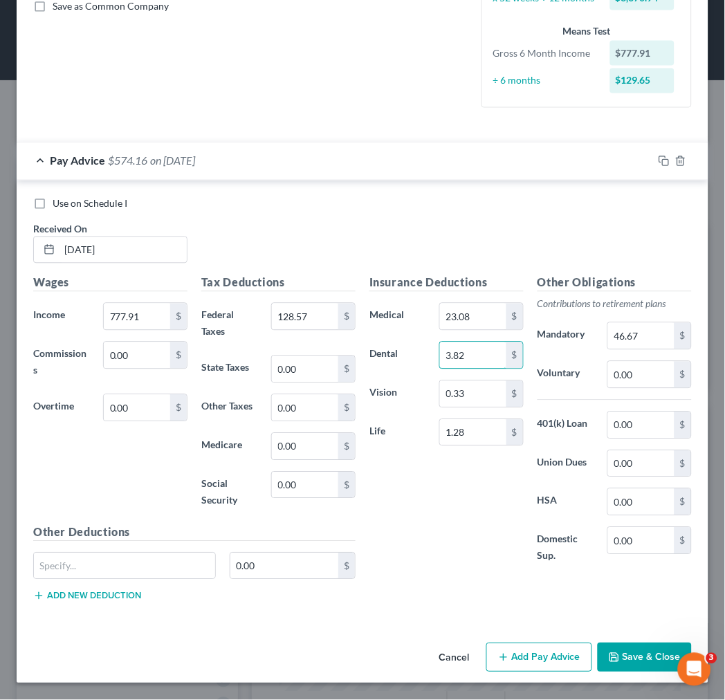
scroll to position [328, 0]
click at [549, 654] on button "Add Pay Advice" at bounding box center [539, 657] width 106 height 29
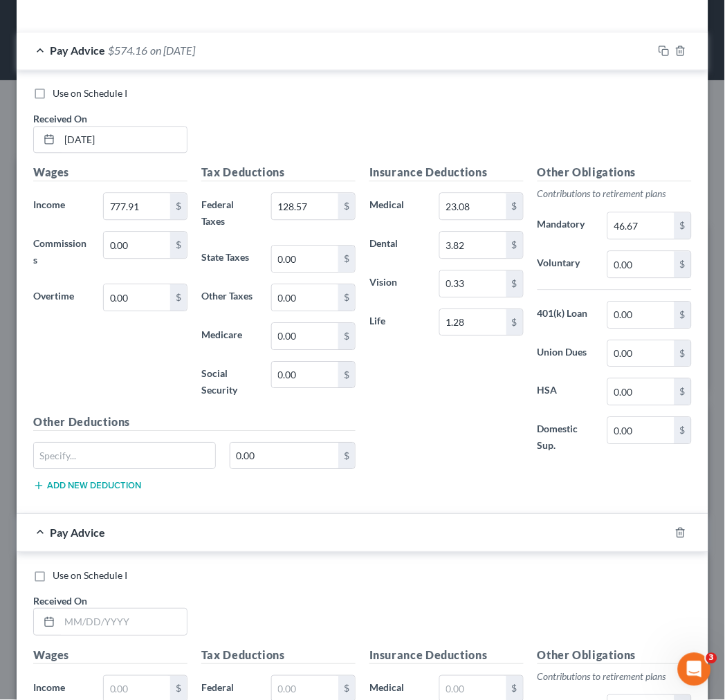
scroll to position [713, 0]
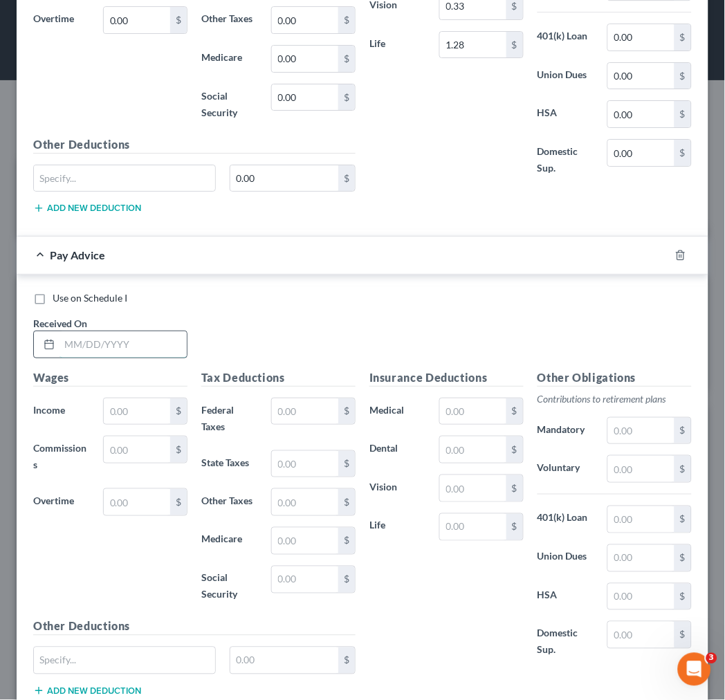
click at [102, 344] on input "text" at bounding box center [122, 344] width 127 height 26
click at [425, 304] on div "Use on Schedule I" at bounding box center [362, 297] width 658 height 14
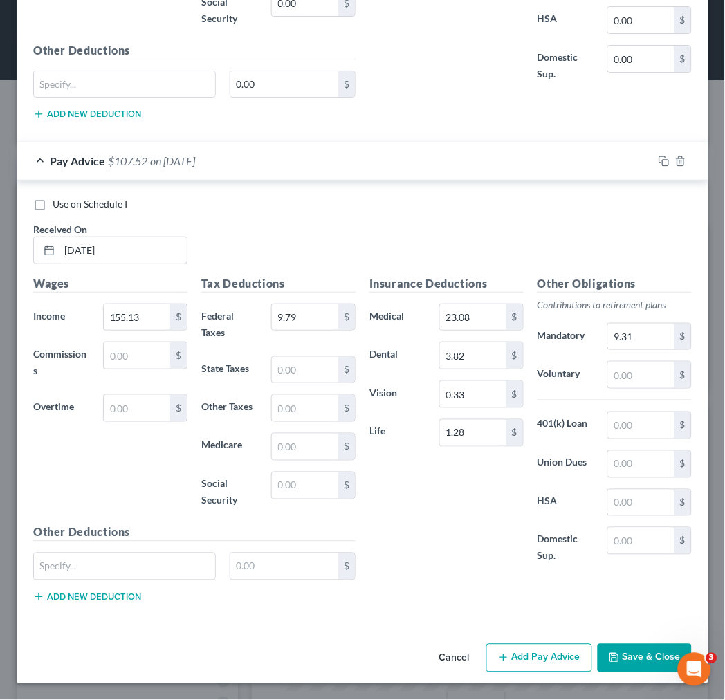
scroll to position [811, 0]
click at [514, 659] on button "Add Pay Advice" at bounding box center [539, 658] width 106 height 29
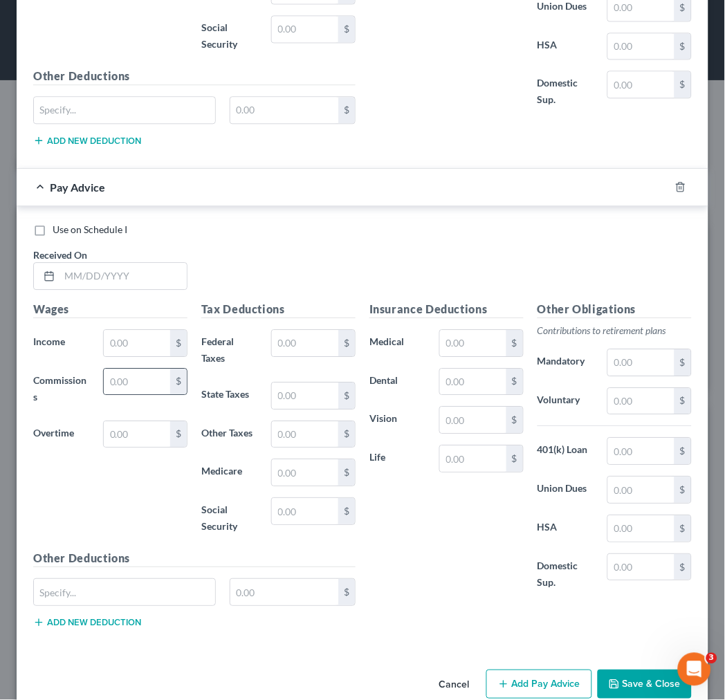
scroll to position [1272, 0]
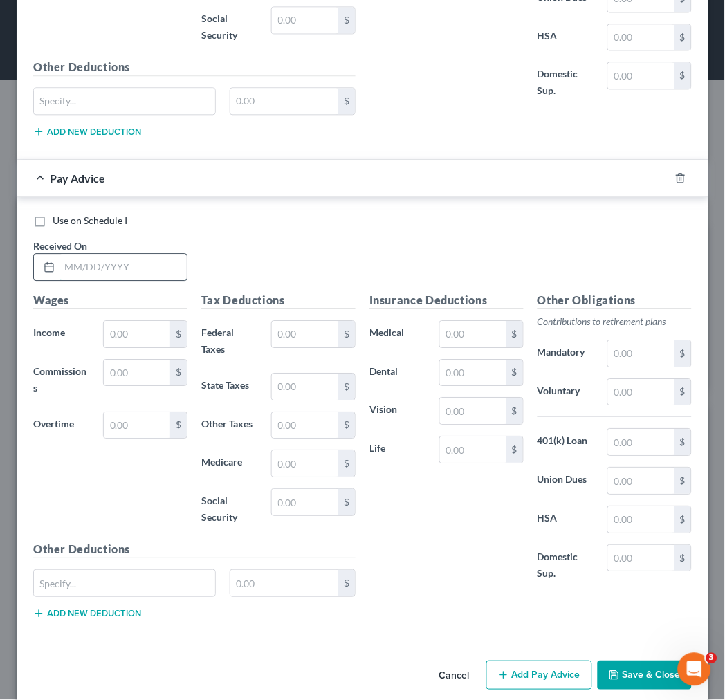
click at [78, 268] on input "text" at bounding box center [122, 267] width 127 height 26
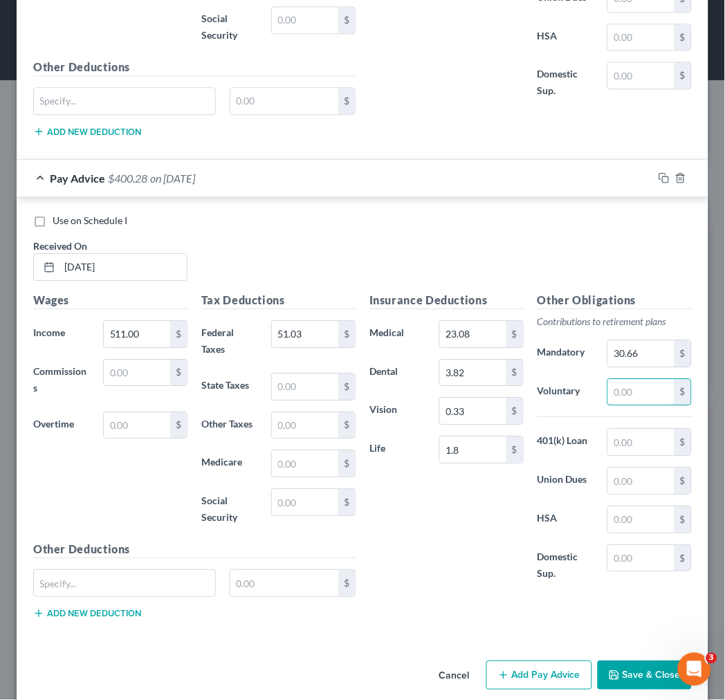
scroll to position [1294, 0]
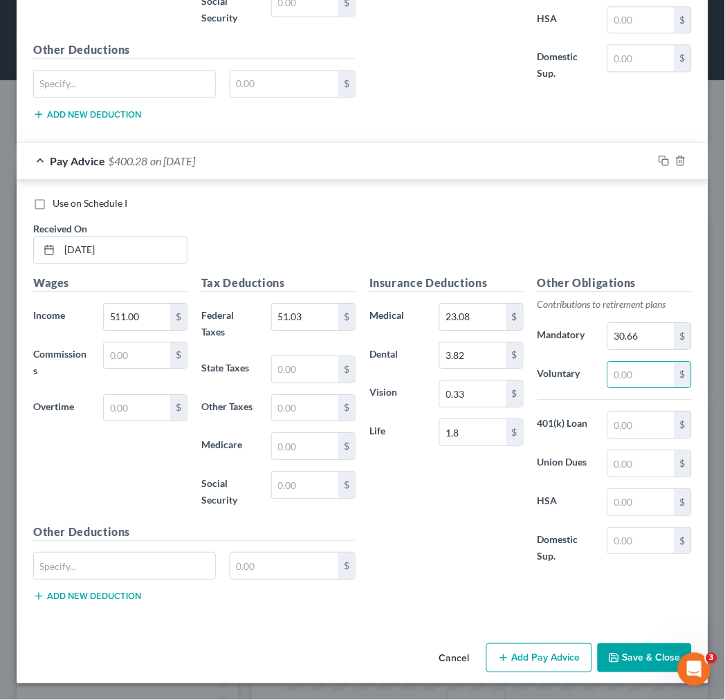
click at [548, 646] on button "Add Pay Advice" at bounding box center [539, 657] width 106 height 29
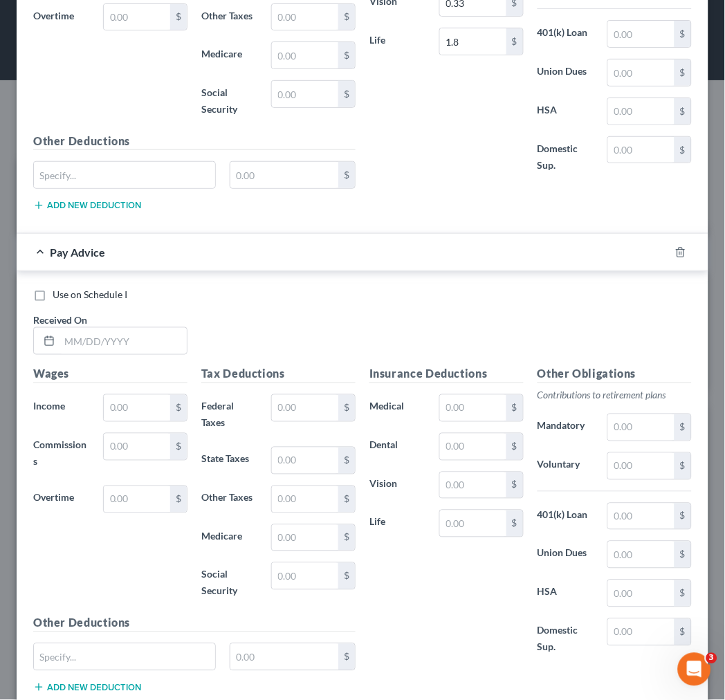
scroll to position [1777, 0]
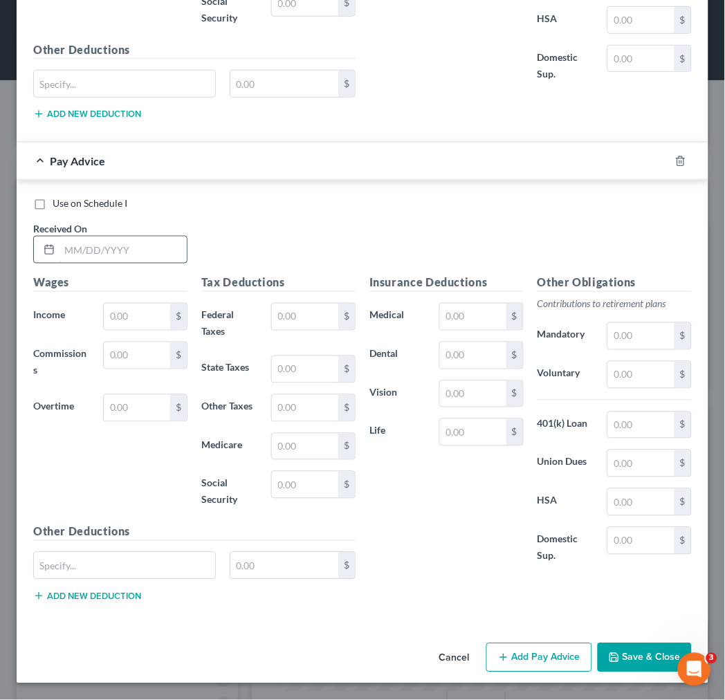
click at [64, 252] on input "text" at bounding box center [122, 249] width 127 height 26
drag, startPoint x: 513, startPoint y: 653, endPoint x: 500, endPoint y: 376, distance: 276.8
click at [514, 653] on button "Add Pay Advice" at bounding box center [539, 657] width 106 height 29
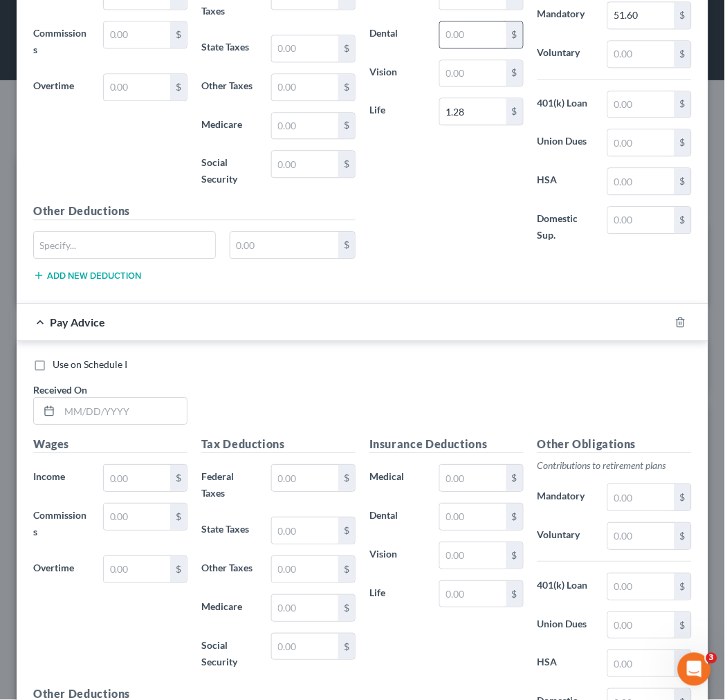
scroll to position [2259, 0]
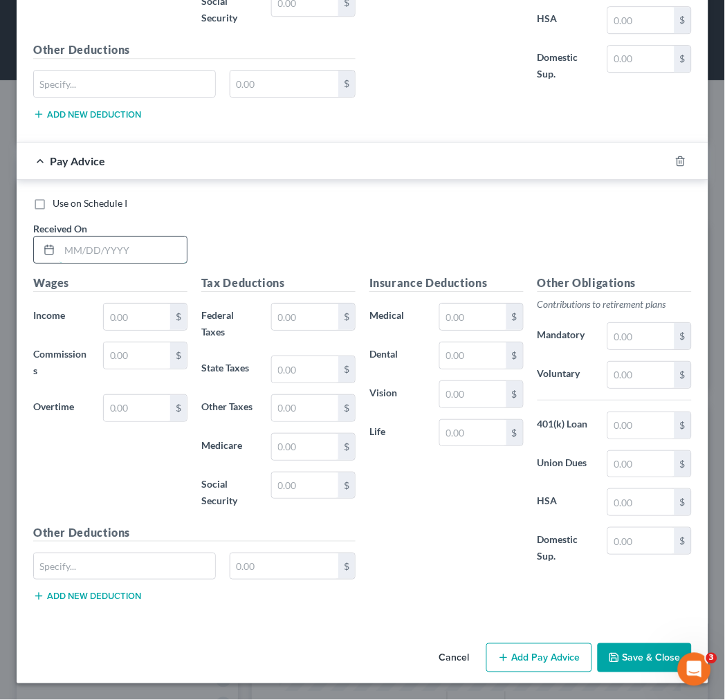
click at [111, 249] on input "text" at bounding box center [122, 249] width 127 height 26
click at [503, 657] on button "Add Pay Advice" at bounding box center [539, 657] width 106 height 29
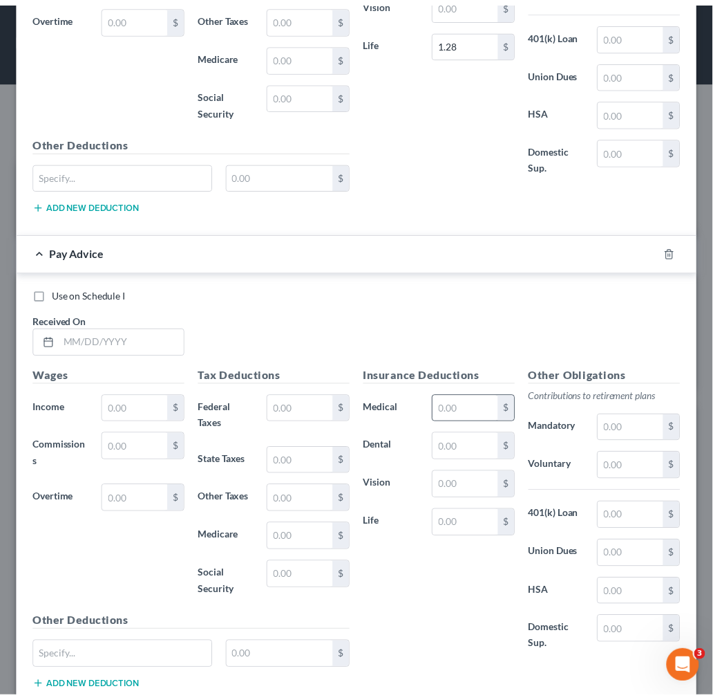
scroll to position [2742, 0]
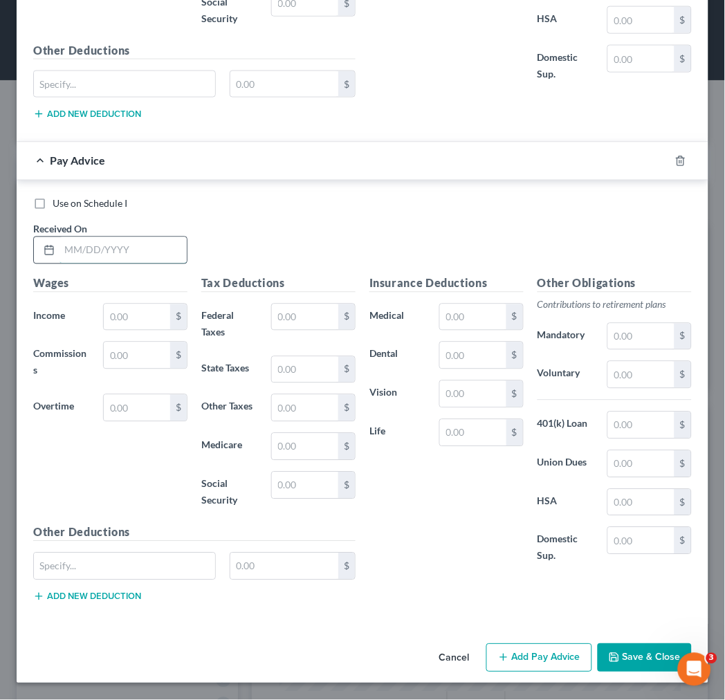
click at [154, 247] on input "text" at bounding box center [122, 250] width 127 height 26
click at [623, 664] on button "Save & Close" at bounding box center [644, 658] width 94 height 29
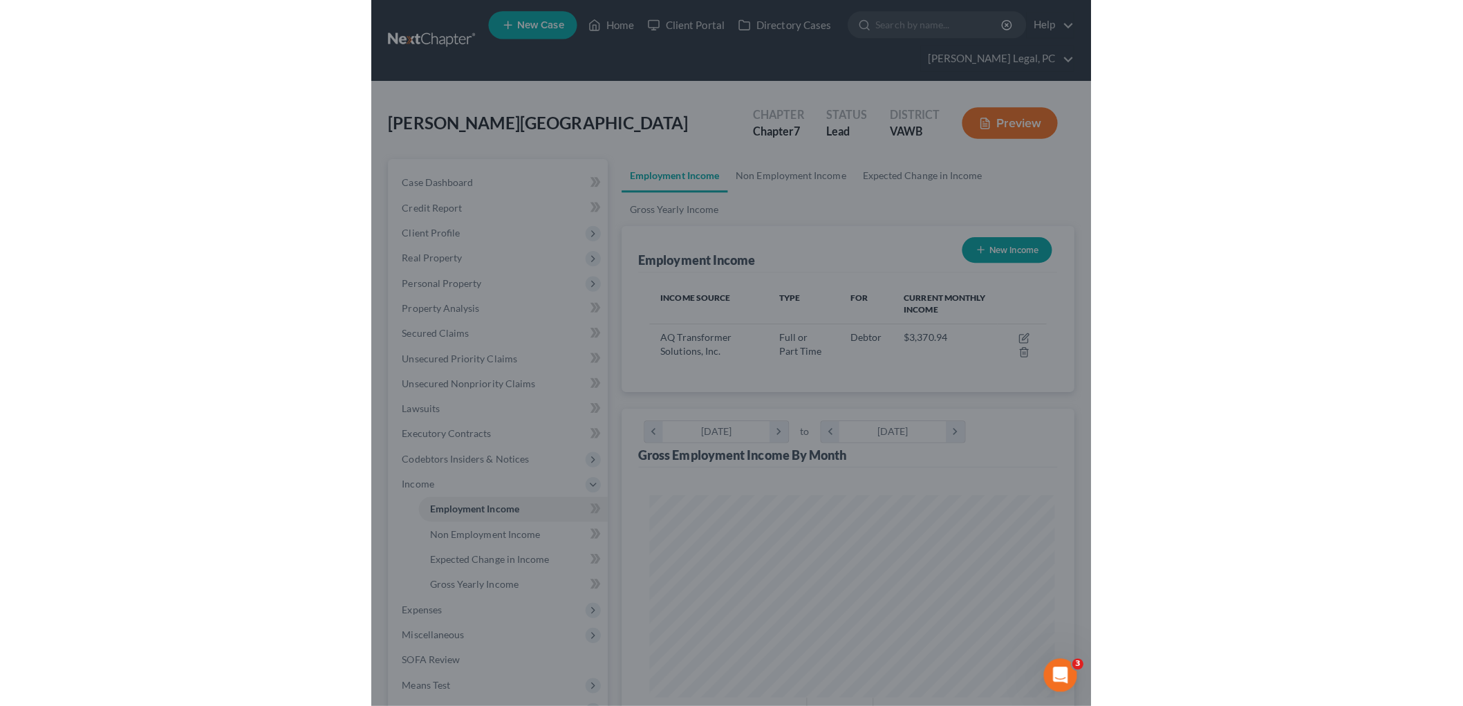
scroll to position [691131, 690907]
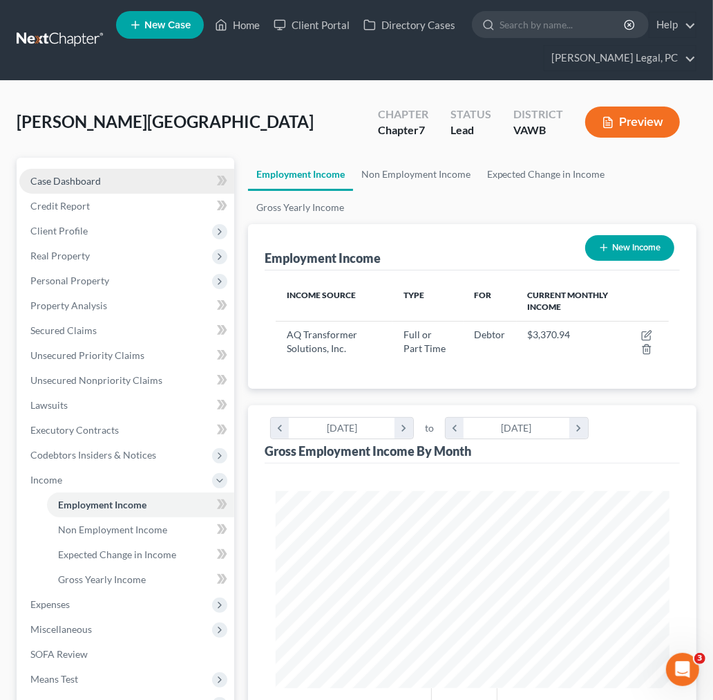
click at [53, 183] on span "Case Dashboard" at bounding box center [65, 181] width 71 height 12
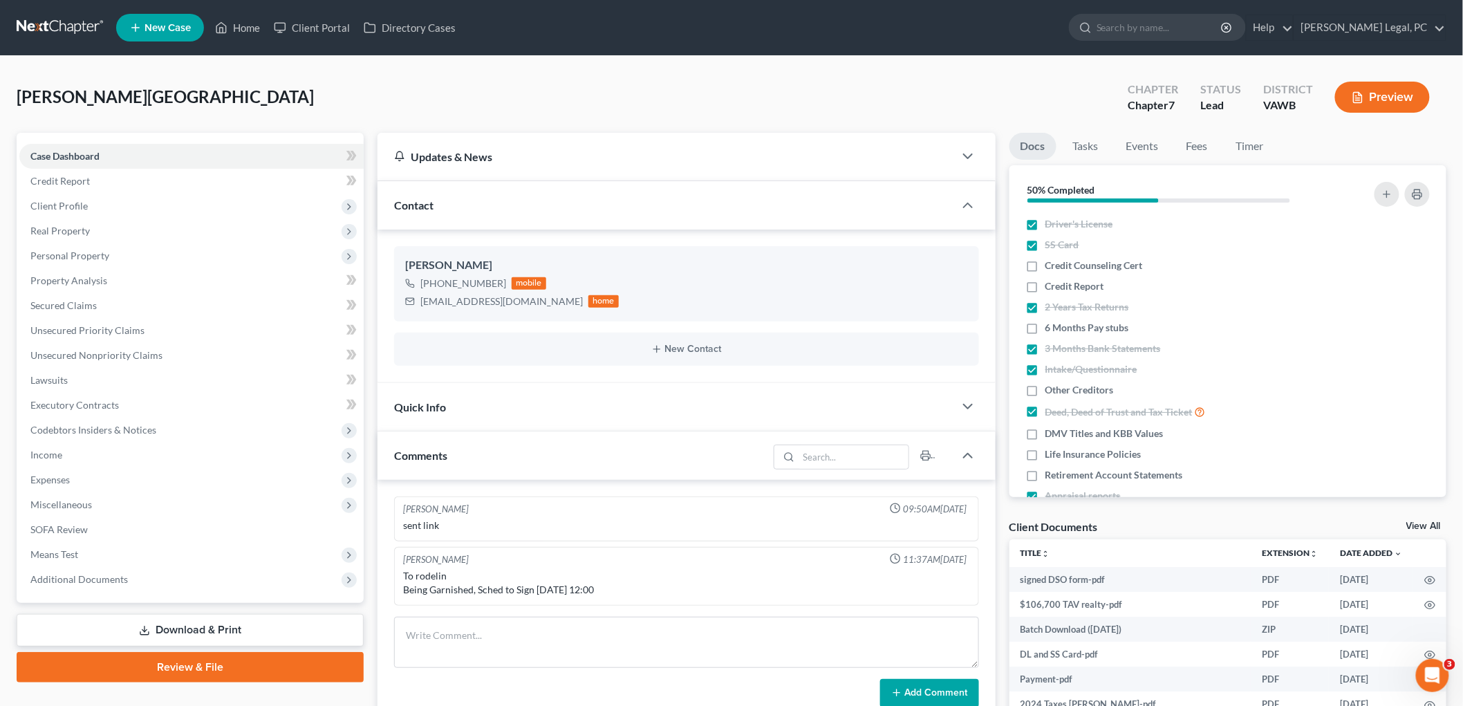
click at [1423, 522] on link "View All" at bounding box center [1423, 526] width 35 height 10
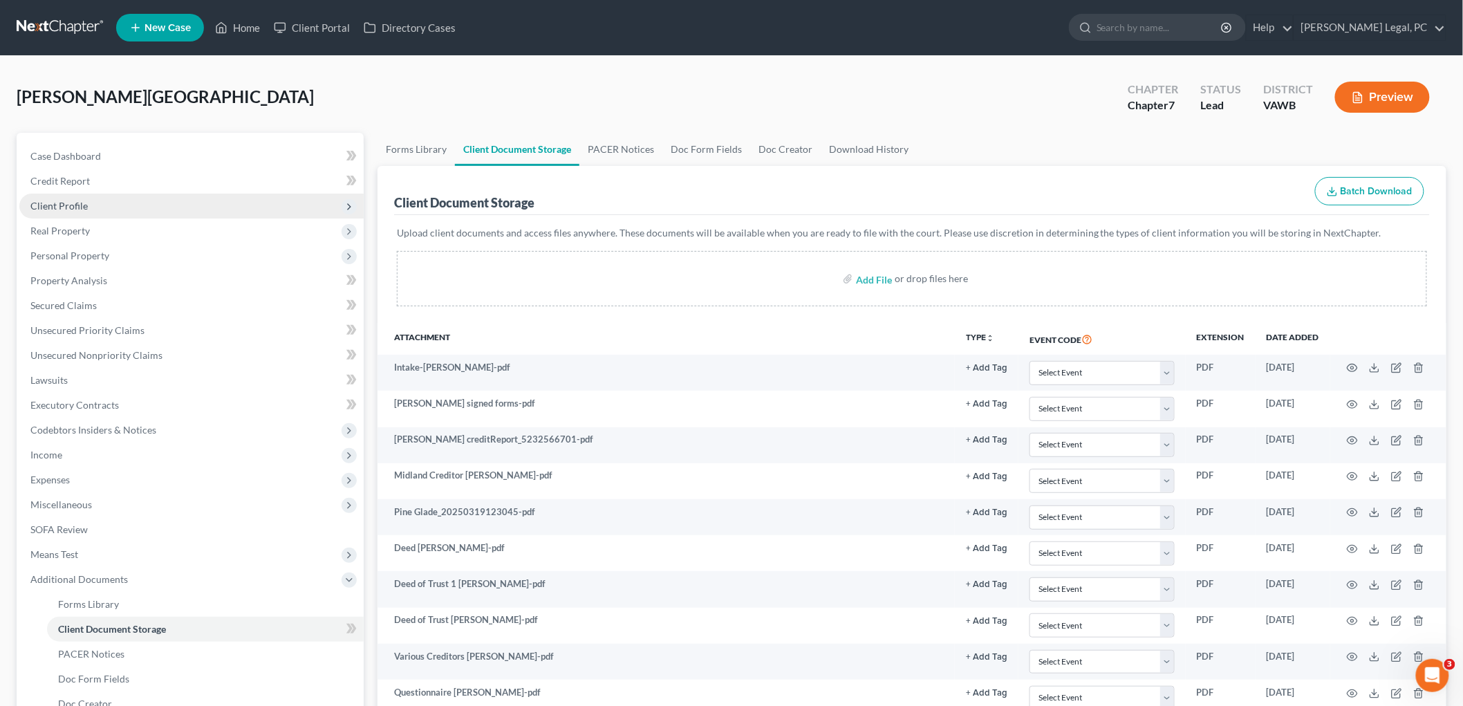
click at [65, 200] on span "Client Profile" at bounding box center [58, 206] width 57 height 12
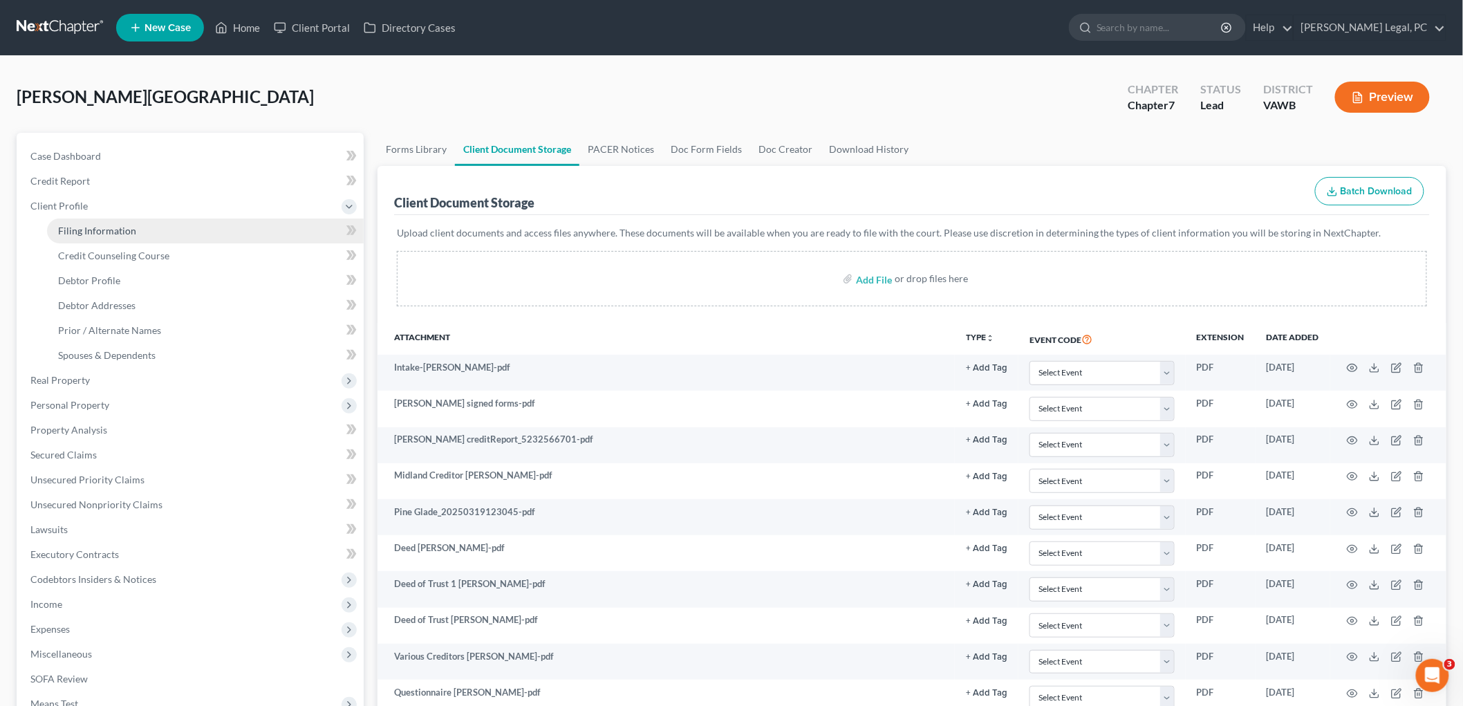
click at [86, 235] on span "Filing Information" at bounding box center [97, 231] width 78 height 12
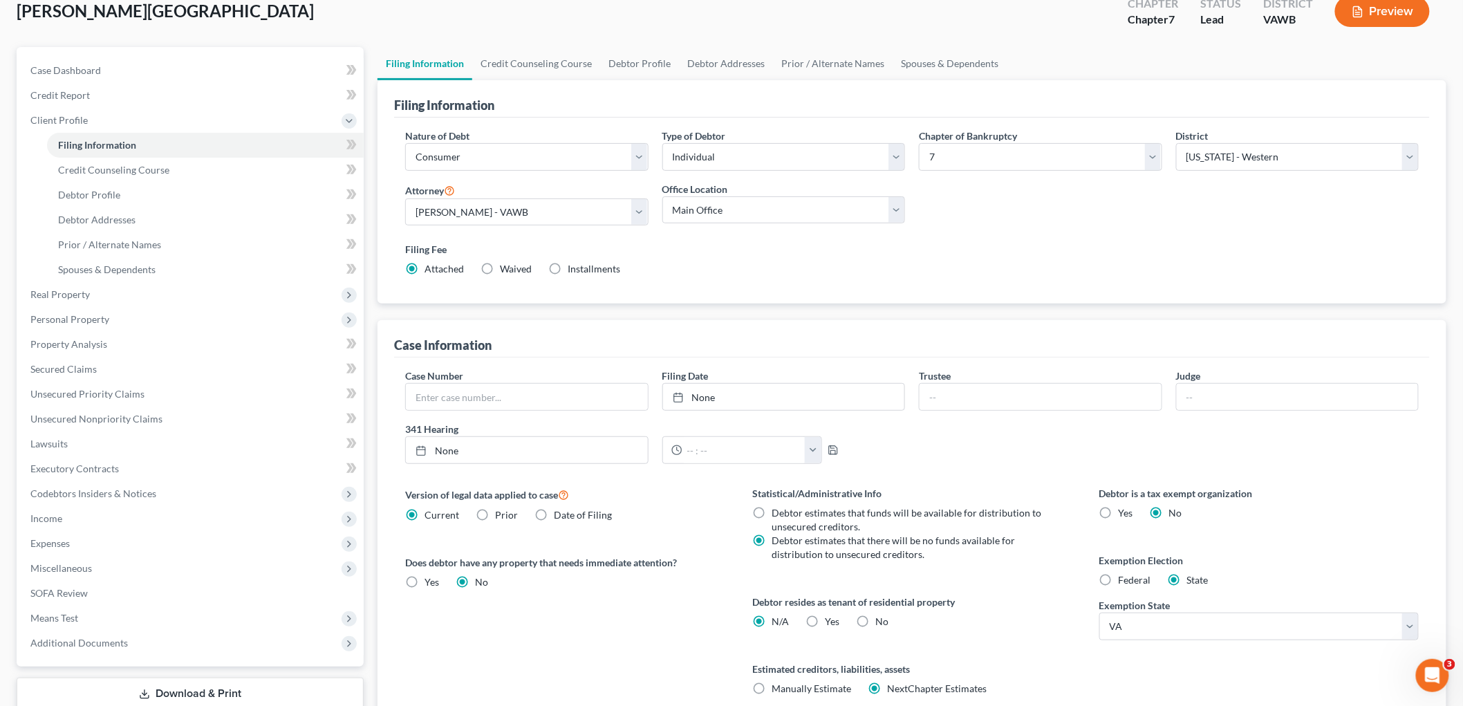
scroll to position [205, 0]
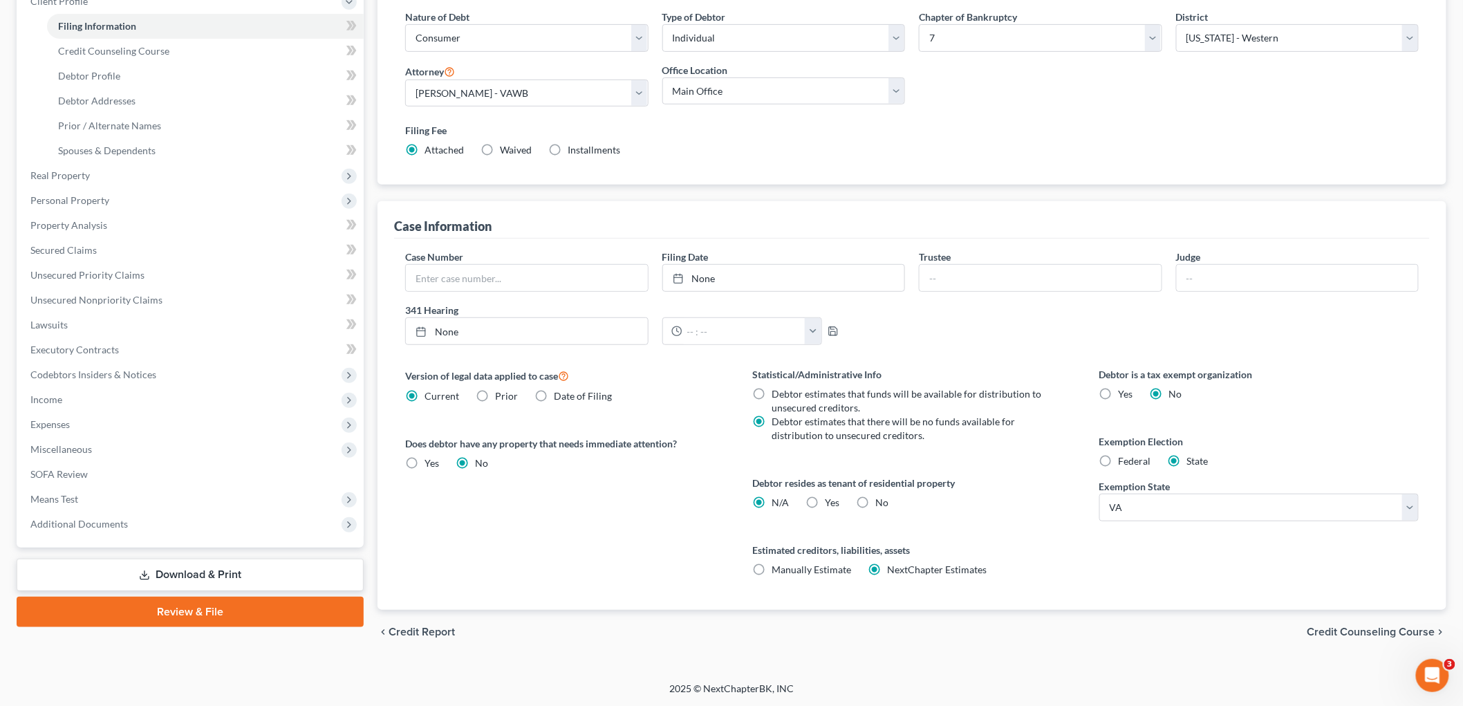
click at [1414, 630] on span "Credit Counseling Course" at bounding box center [1371, 631] width 128 height 11
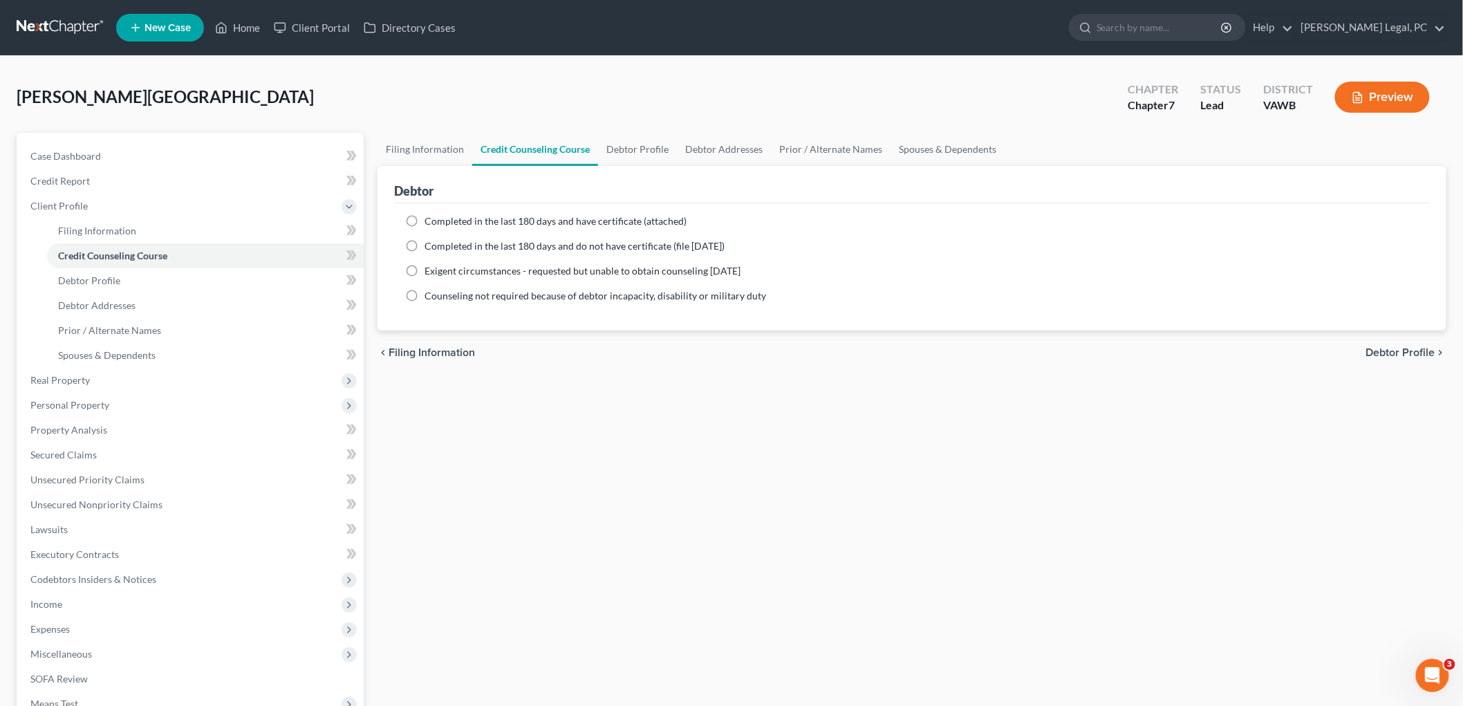
click at [1405, 351] on span "Debtor Profile" at bounding box center [1400, 352] width 69 height 11
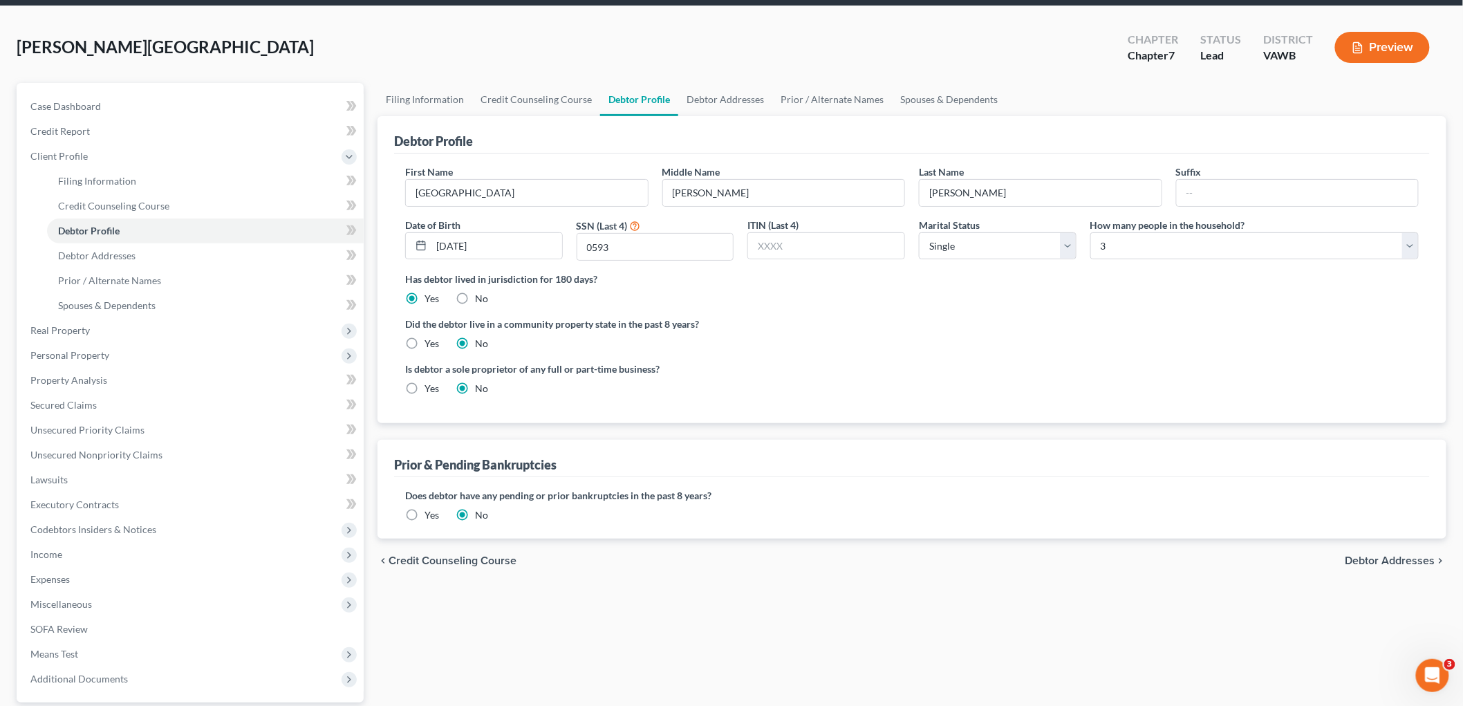
scroll to position [77, 0]
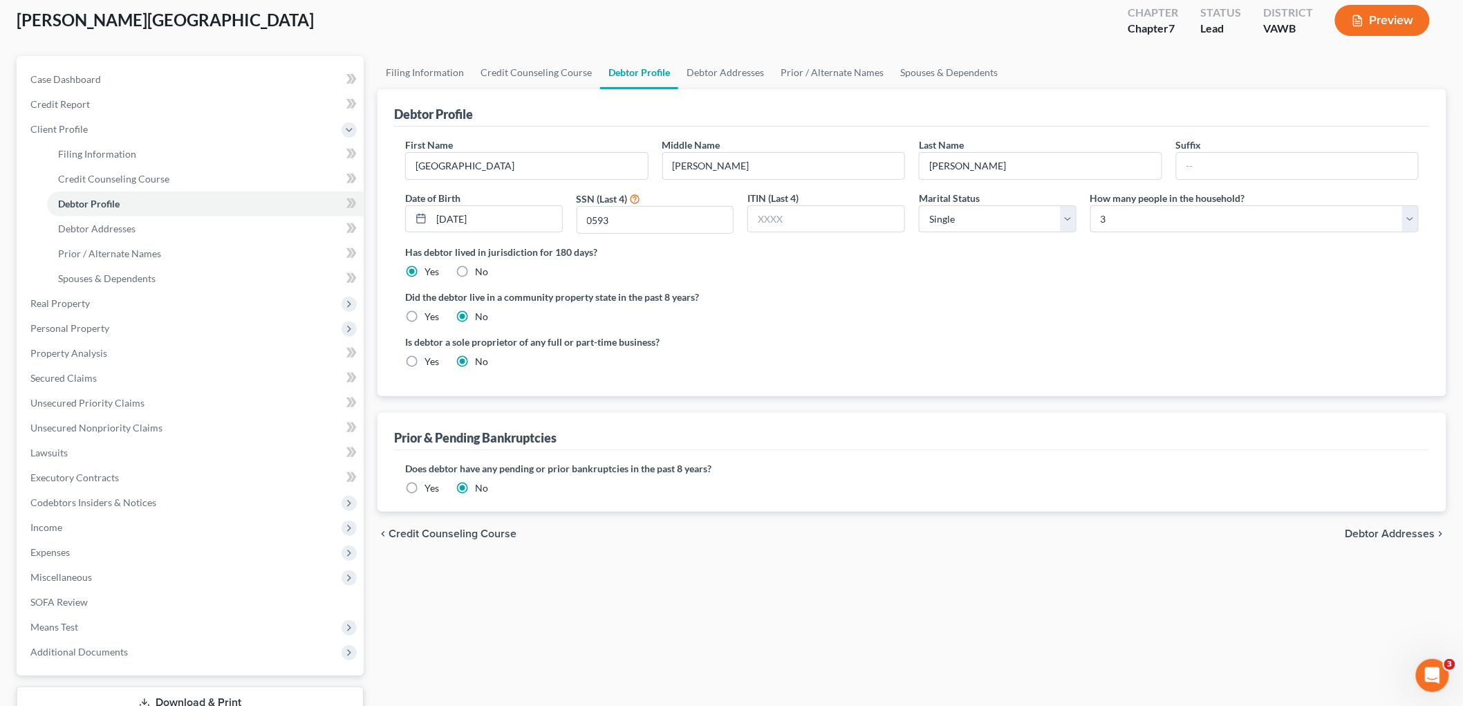
click at [1413, 528] on span "Debtor Addresses" at bounding box center [1390, 533] width 90 height 11
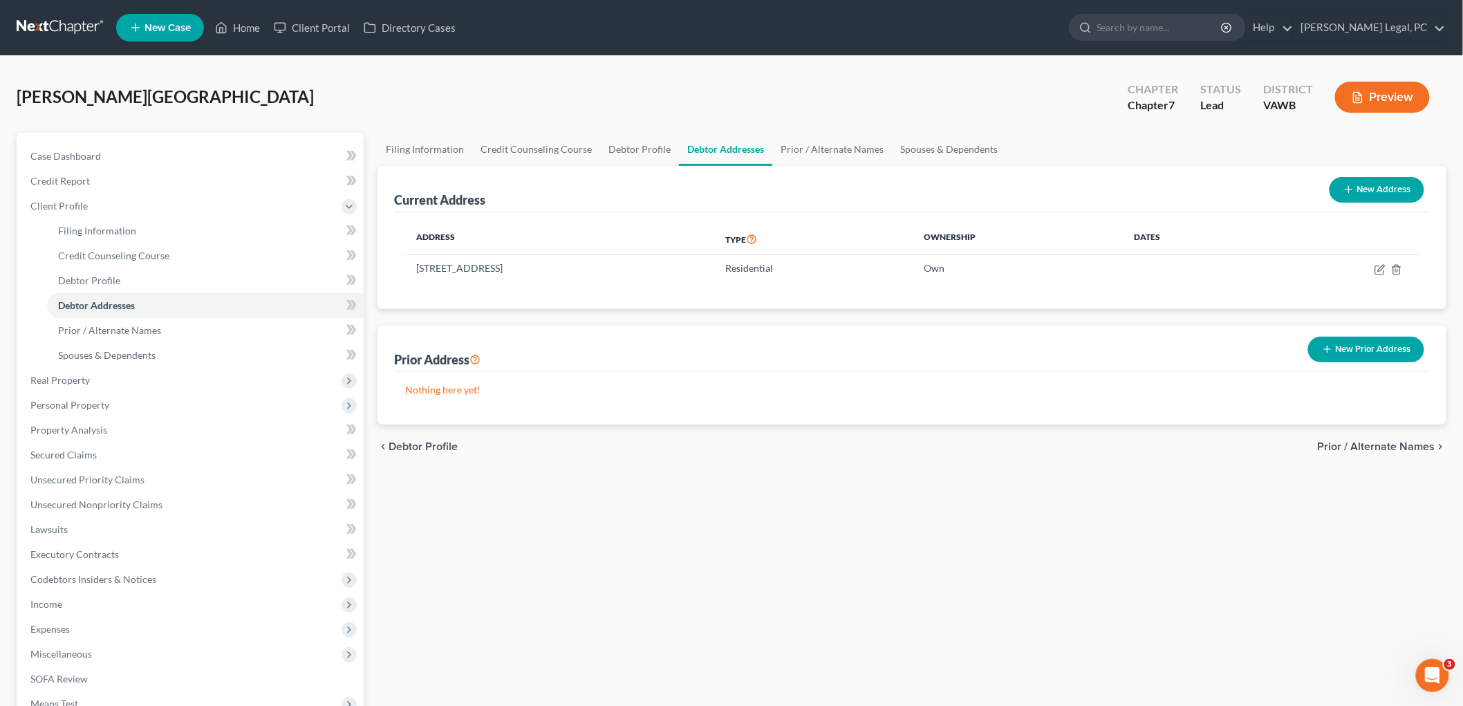
click at [1421, 443] on span "Prior / Alternate Names" at bounding box center [1377, 446] width 118 height 11
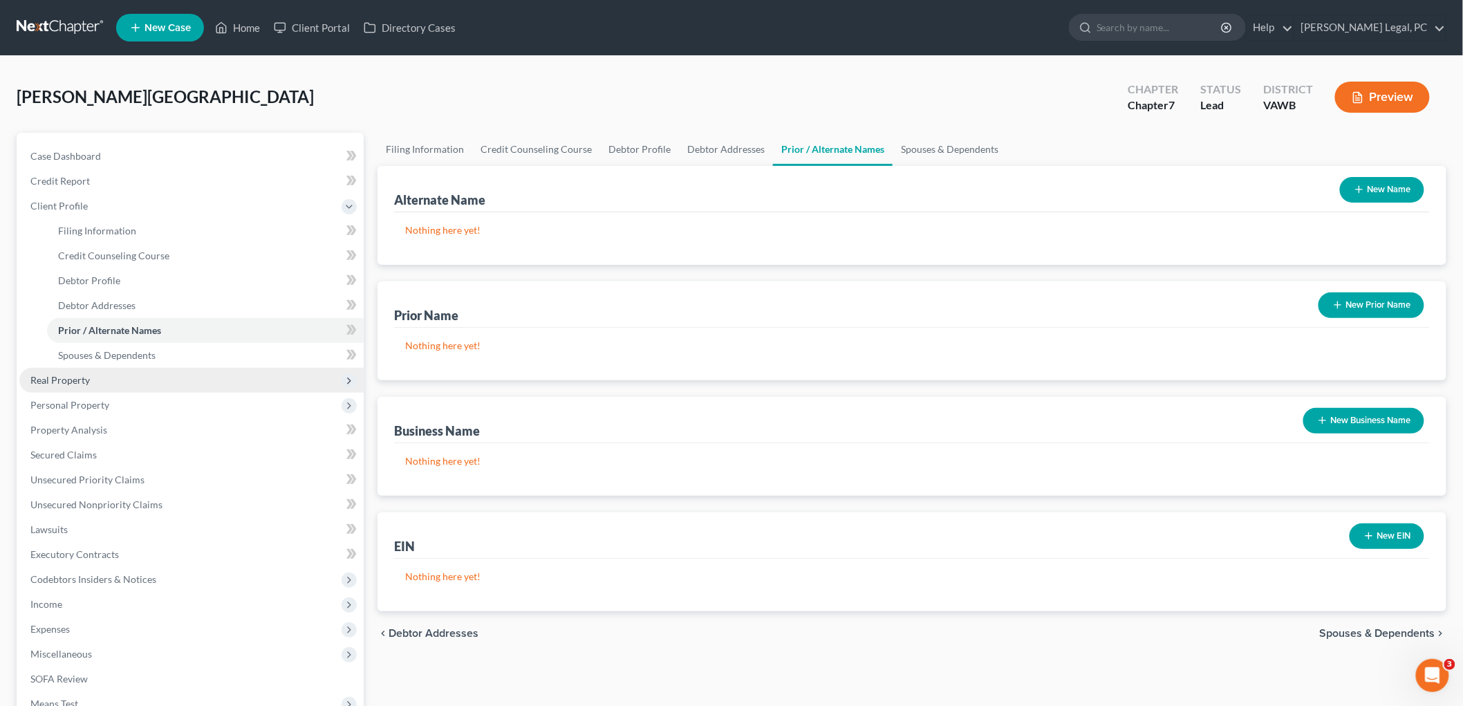
click at [84, 381] on span "Real Property" at bounding box center [59, 380] width 59 height 12
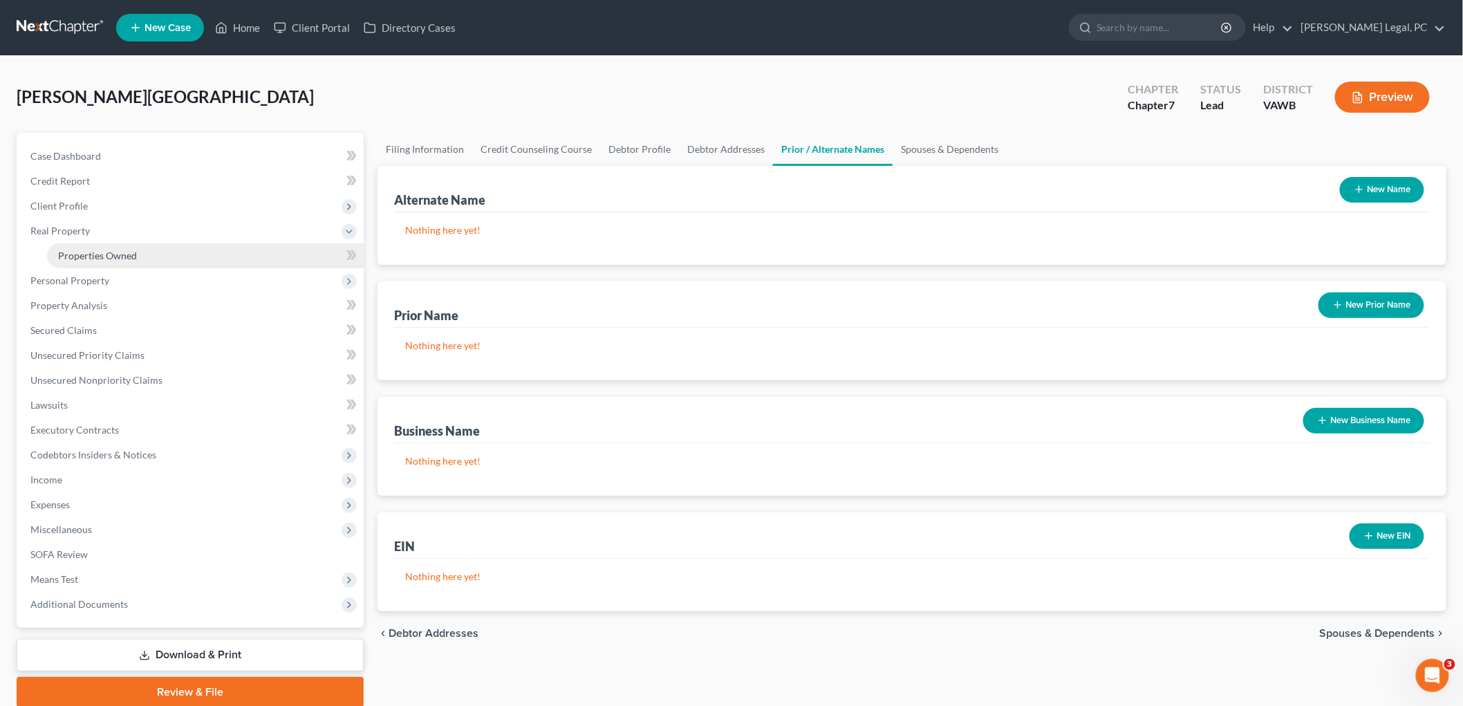
click at [85, 252] on span "Properties Owned" at bounding box center [97, 256] width 79 height 12
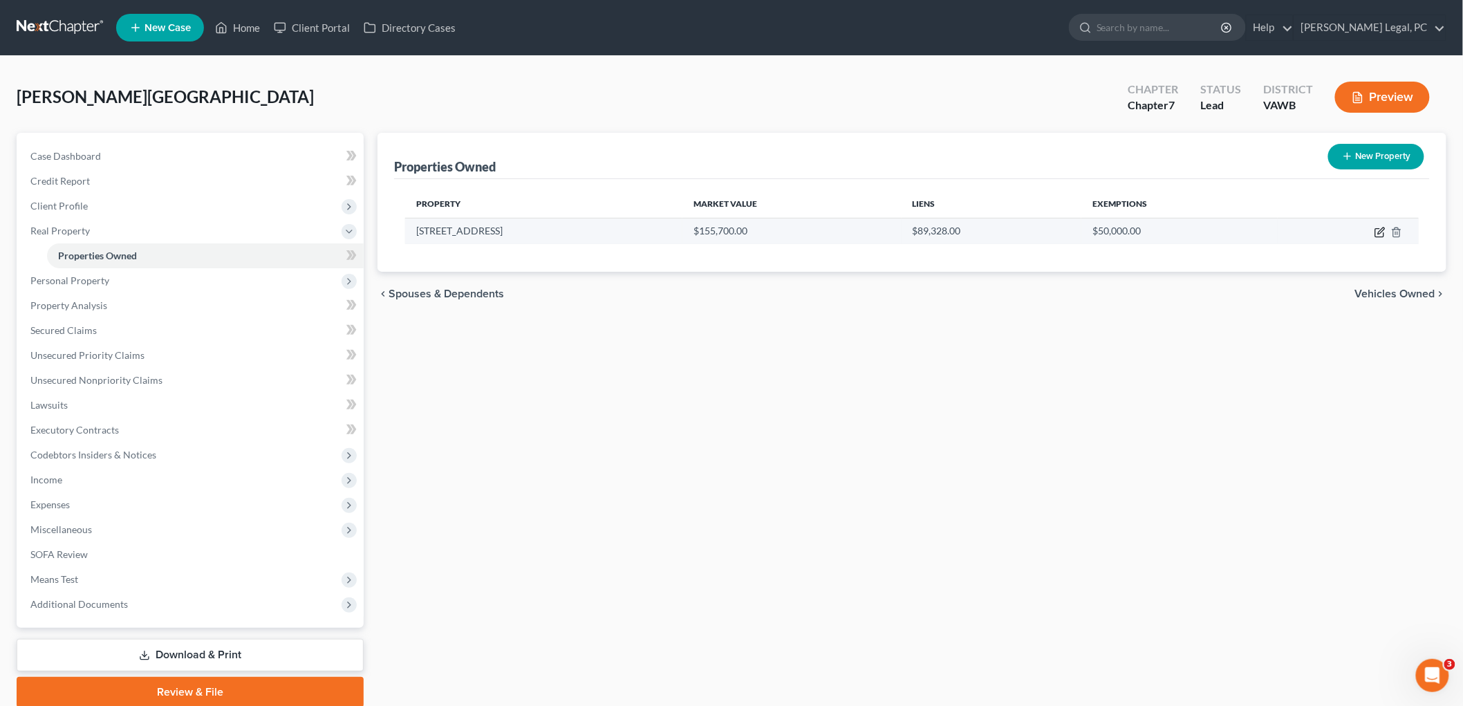
click at [1379, 230] on icon "button" at bounding box center [1379, 232] width 11 height 11
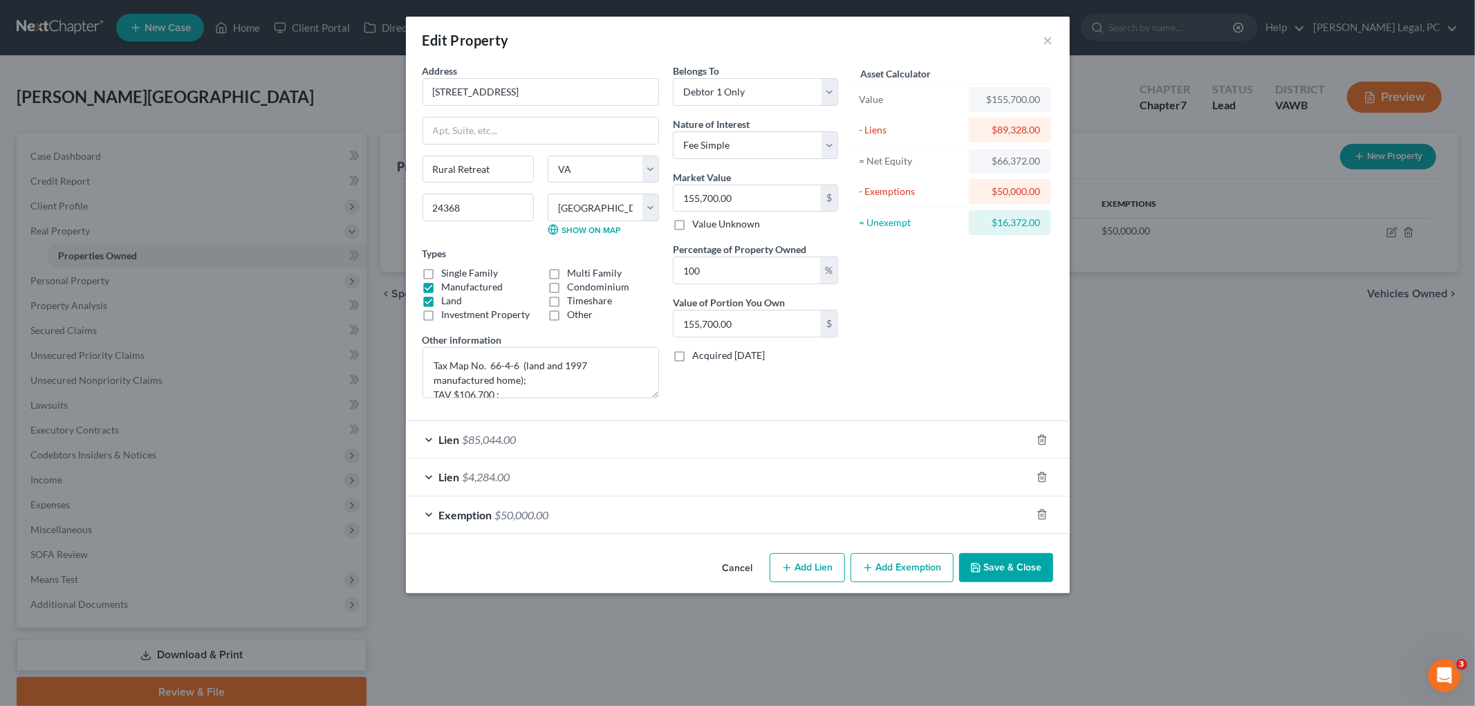
click at [893, 570] on button "Add Exemption" at bounding box center [901, 567] width 103 height 29
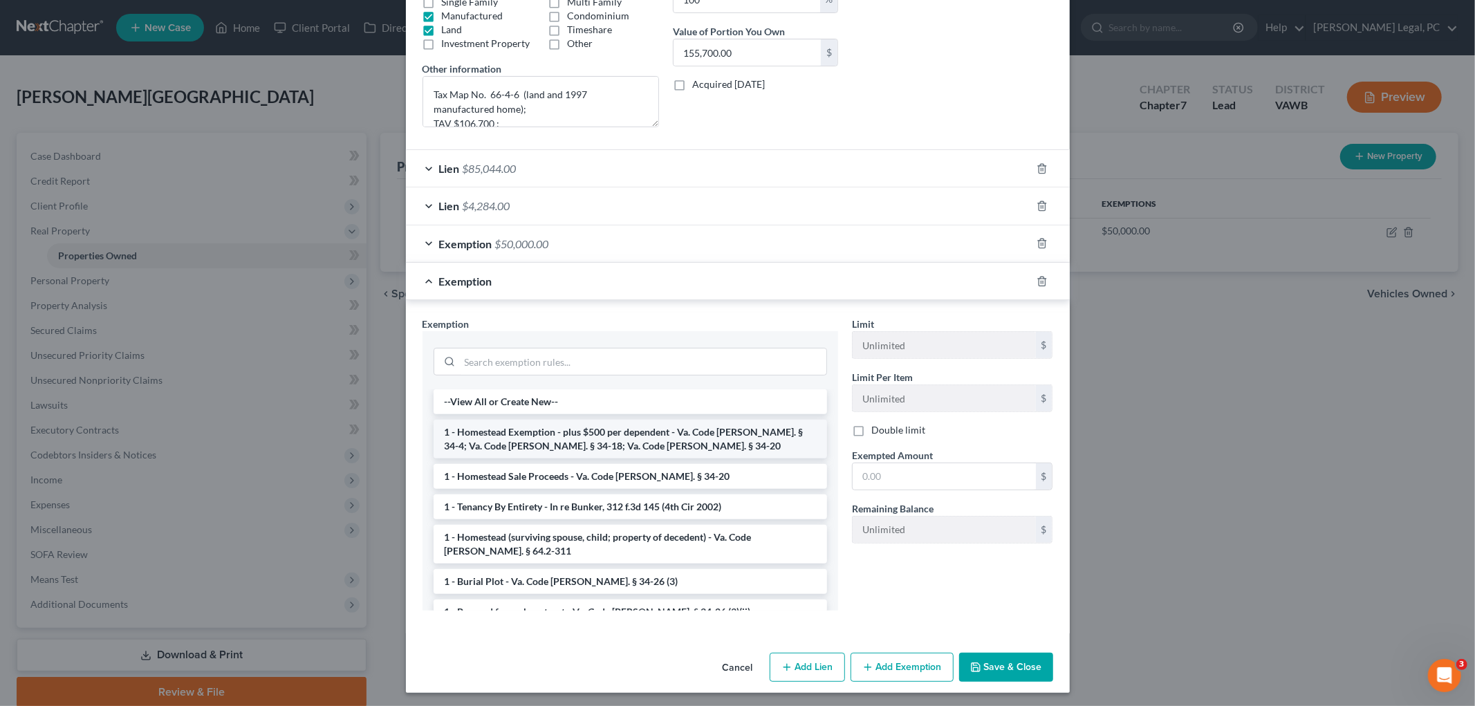
scroll to position [275, 0]
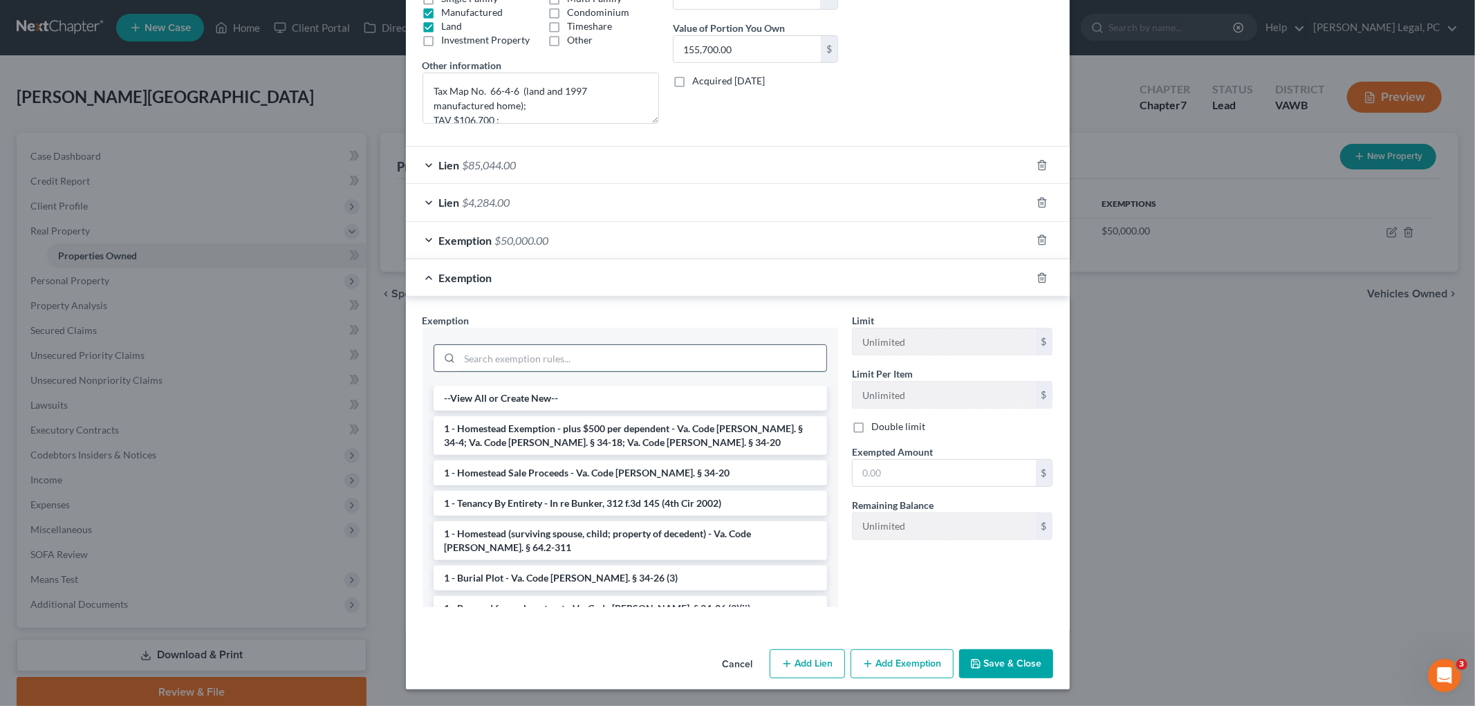
click at [645, 349] on input "search" at bounding box center [643, 358] width 366 height 26
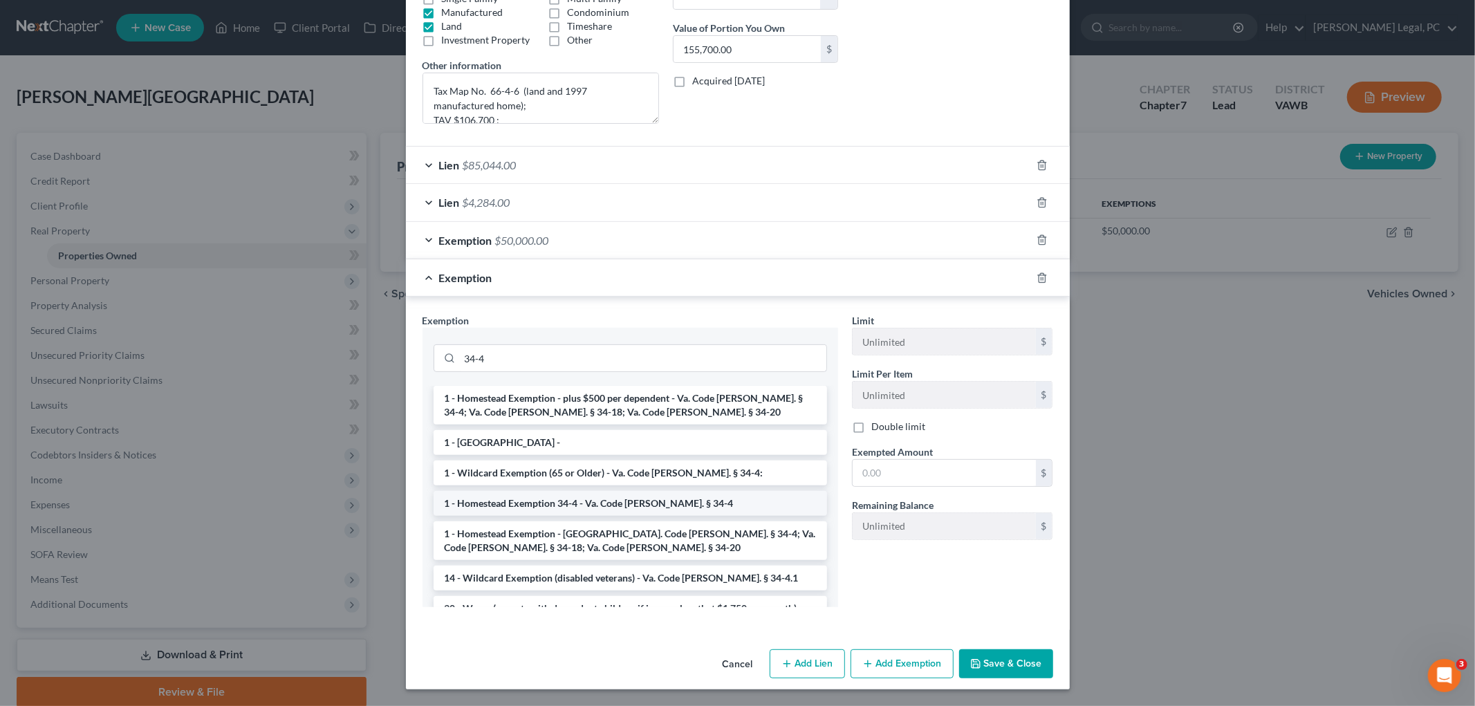
click at [628, 503] on li "1 - Homestead Exemption 34-4 - Va. Code [PERSON_NAME]. § 34-4" at bounding box center [629, 503] width 393 height 25
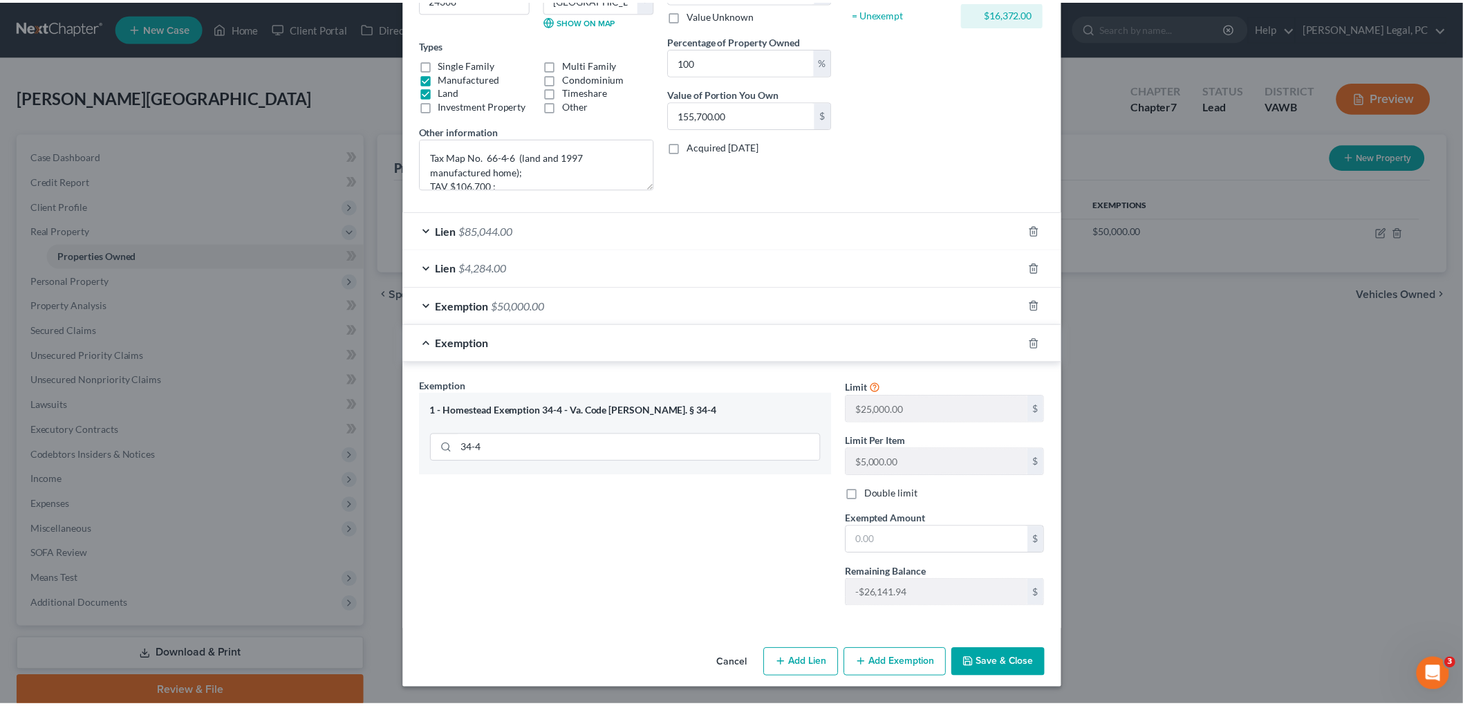
scroll to position [210, 0]
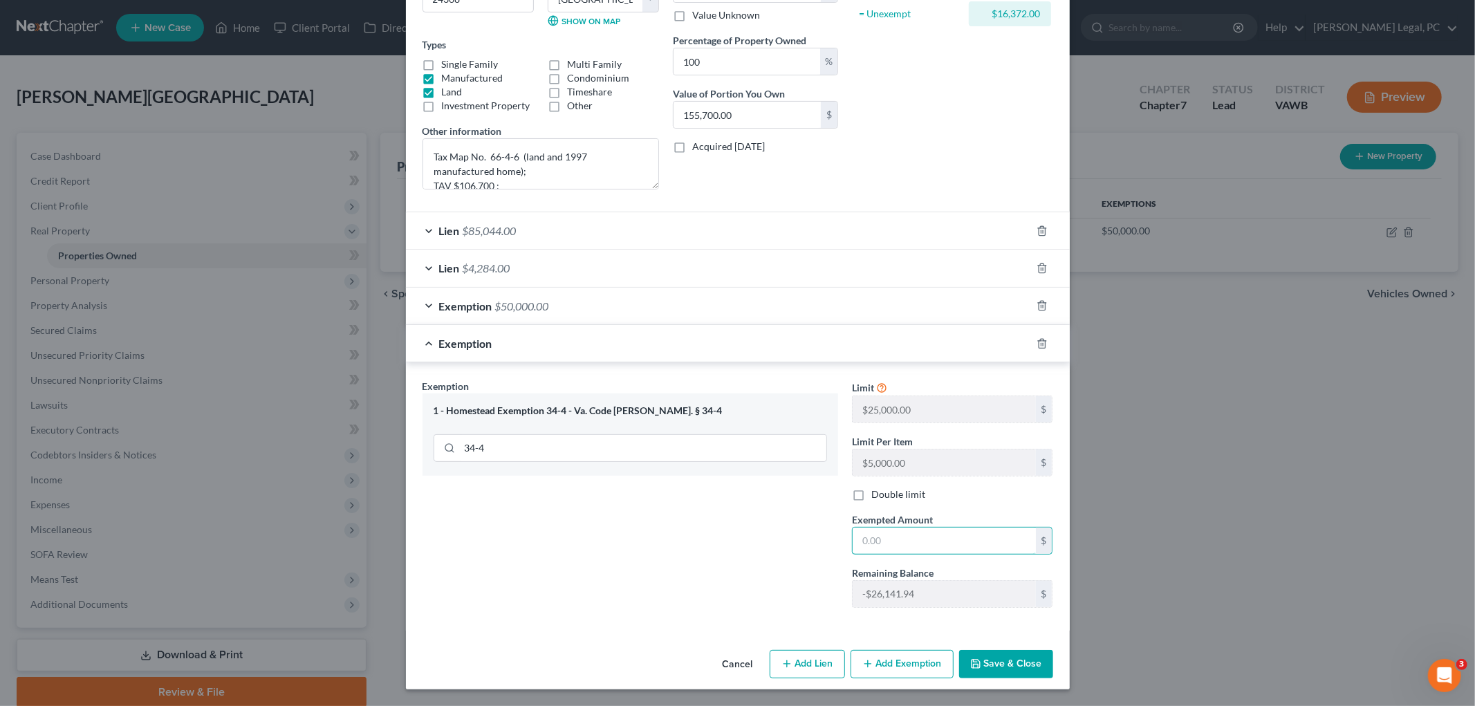
drag, startPoint x: 900, startPoint y: 535, endPoint x: 915, endPoint y: 521, distance: 20.6
click at [900, 535] on input "text" at bounding box center [943, 540] width 183 height 26
click at [989, 661] on button "Save & Close" at bounding box center [1006, 664] width 94 height 29
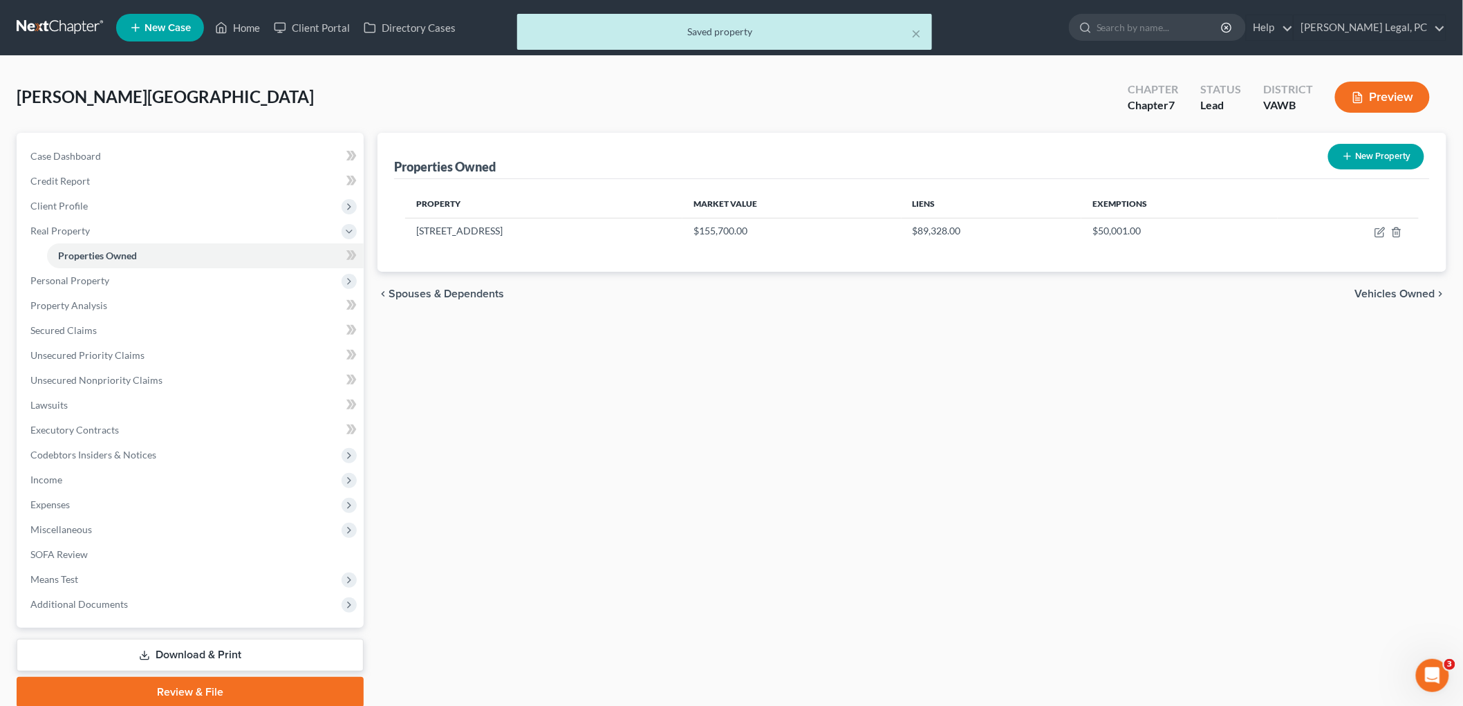
click at [1428, 295] on span "Vehicles Owned" at bounding box center [1395, 293] width 80 height 11
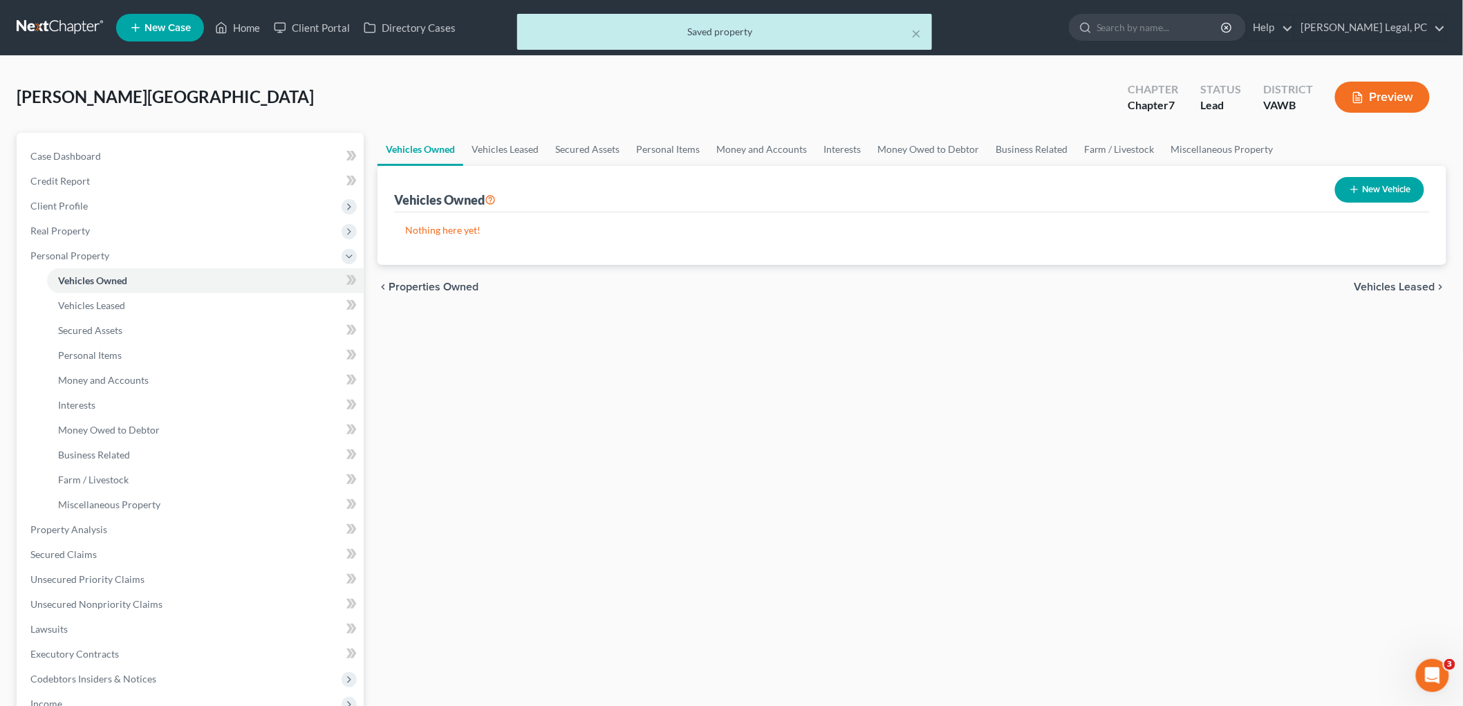
click at [1420, 286] on span "Vehicles Leased" at bounding box center [1394, 286] width 81 height 11
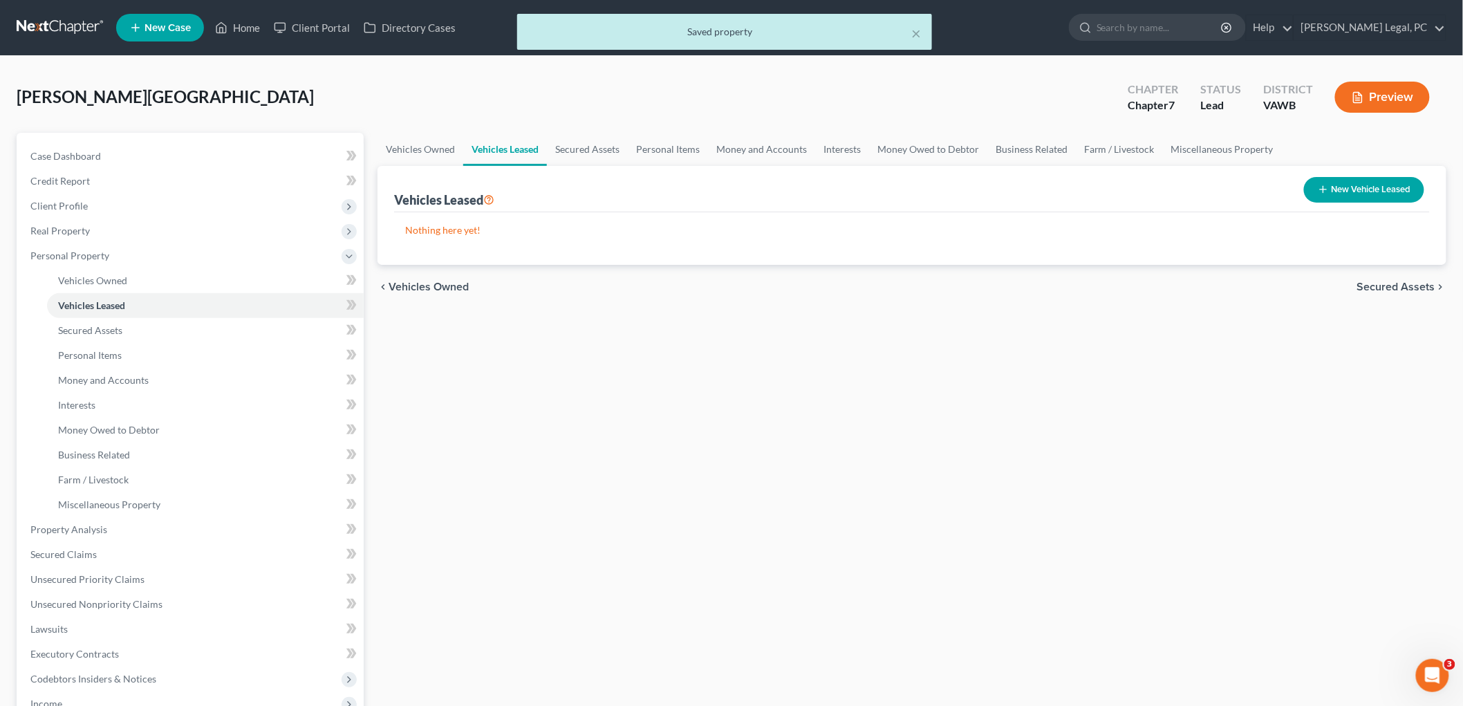
click at [1418, 282] on span "Secured Assets" at bounding box center [1396, 286] width 78 height 11
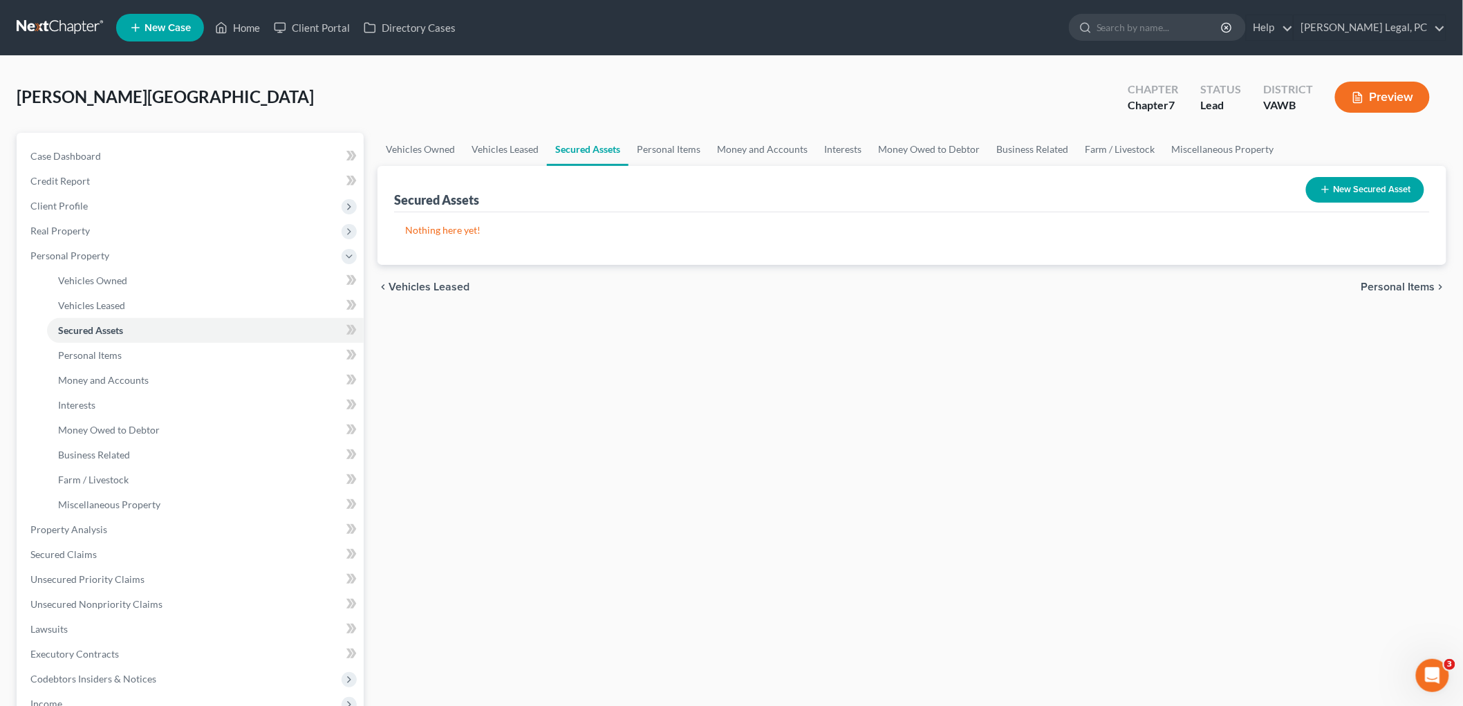
click at [1417, 281] on span "Personal Items" at bounding box center [1398, 286] width 74 height 11
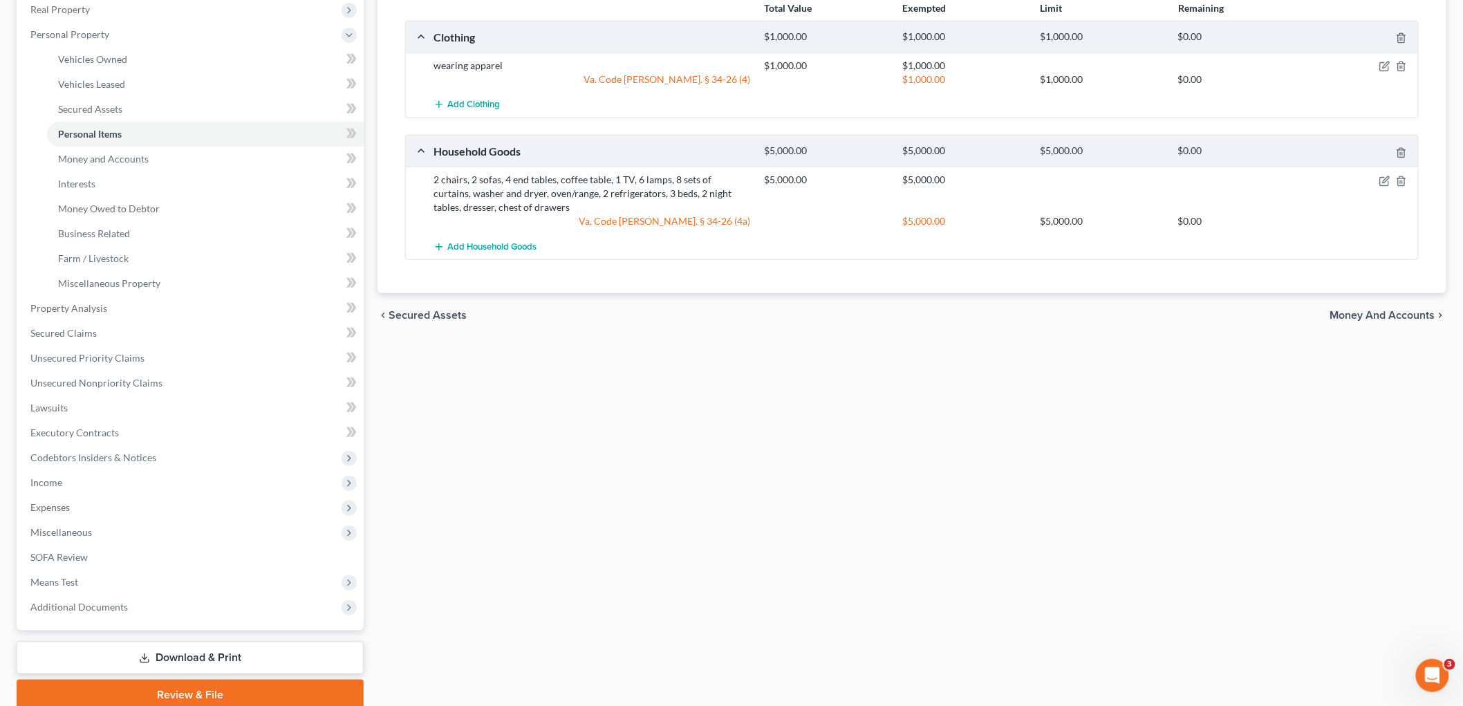
scroll to position [230, 0]
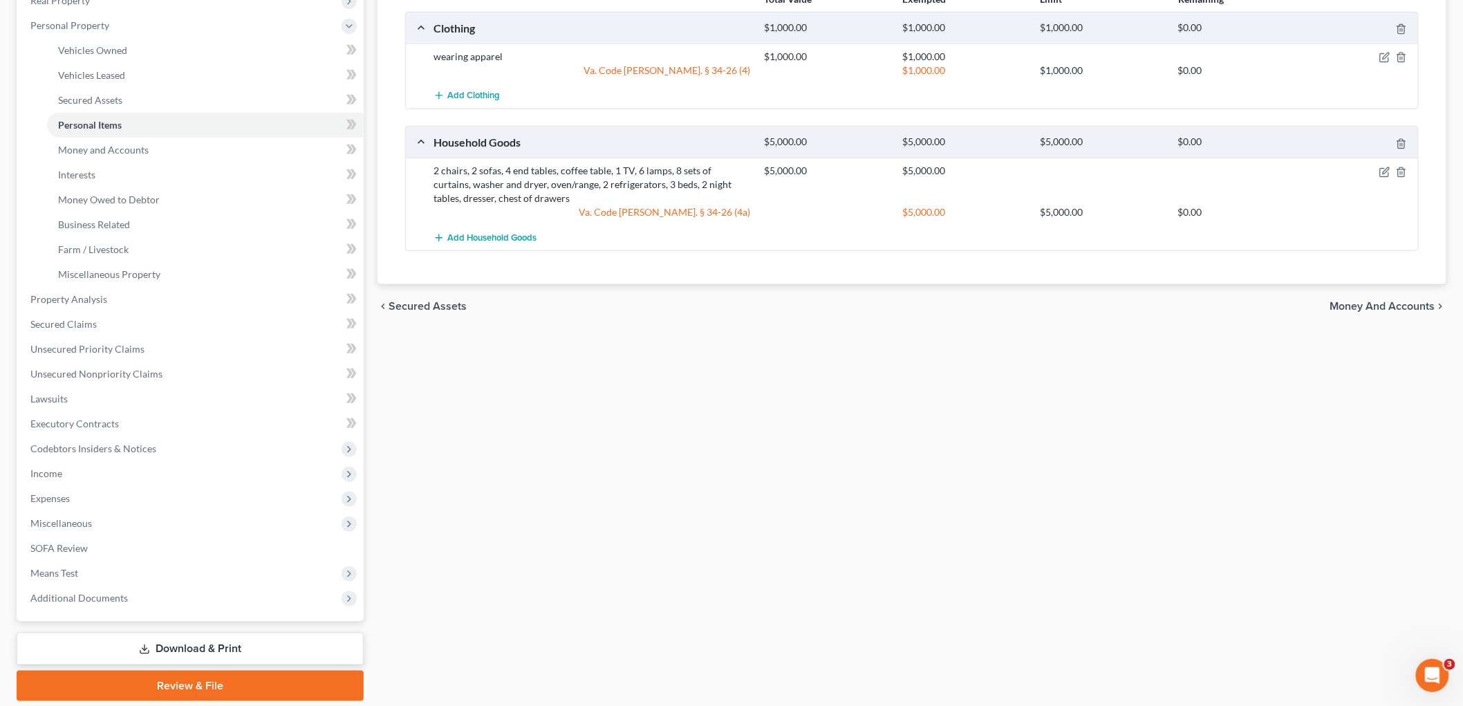
click at [1424, 306] on span "Money and Accounts" at bounding box center [1382, 306] width 105 height 11
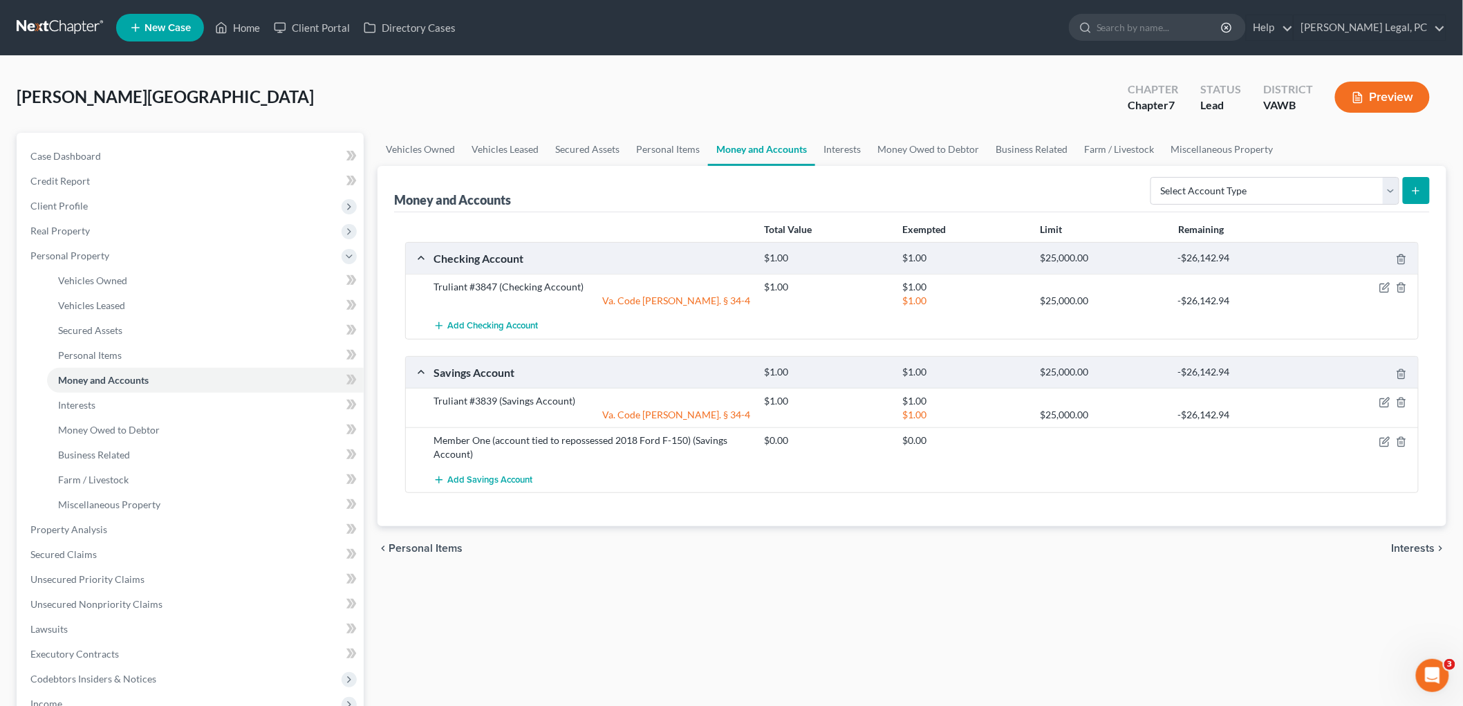
scroll to position [77, 0]
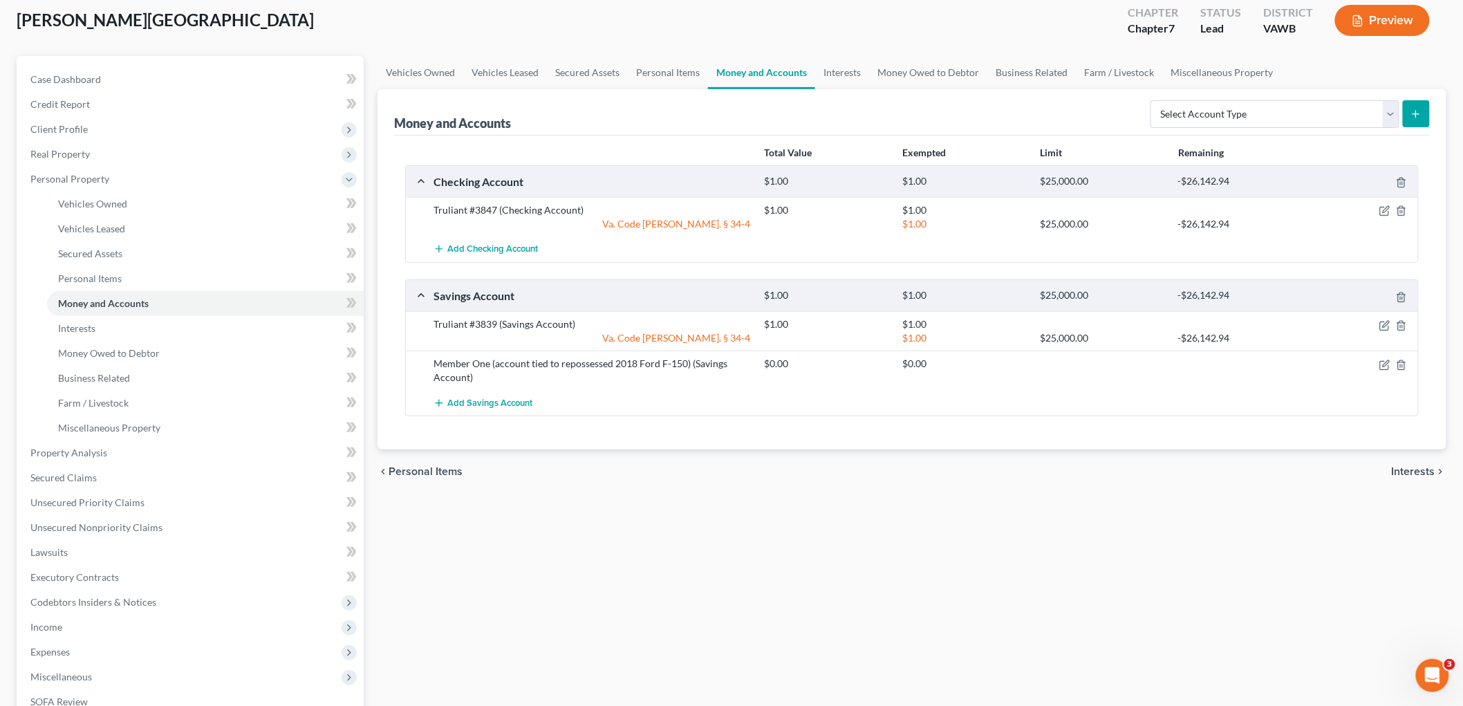
click at [1421, 471] on span "Interests" at bounding box center [1414, 471] width 44 height 11
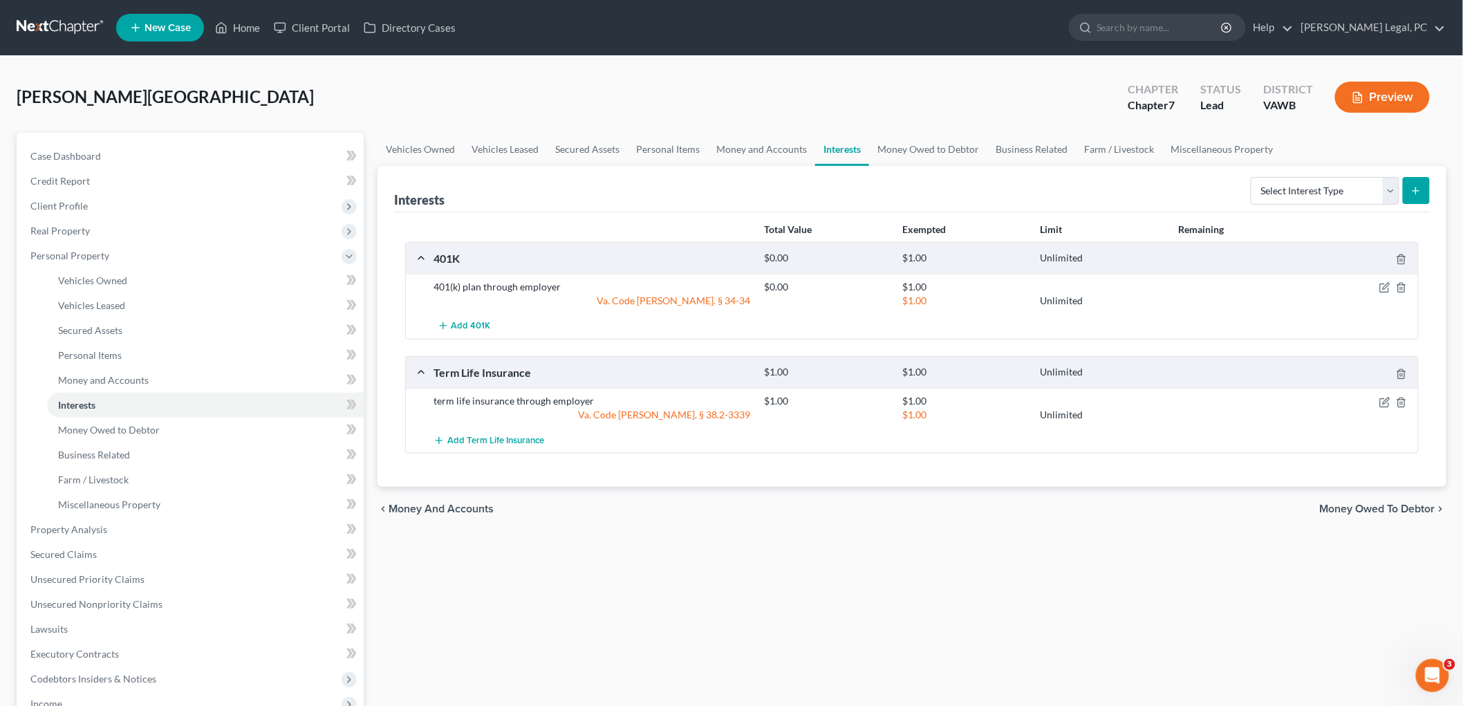
click at [1419, 507] on span "Money Owed to Debtor" at bounding box center [1377, 508] width 115 height 11
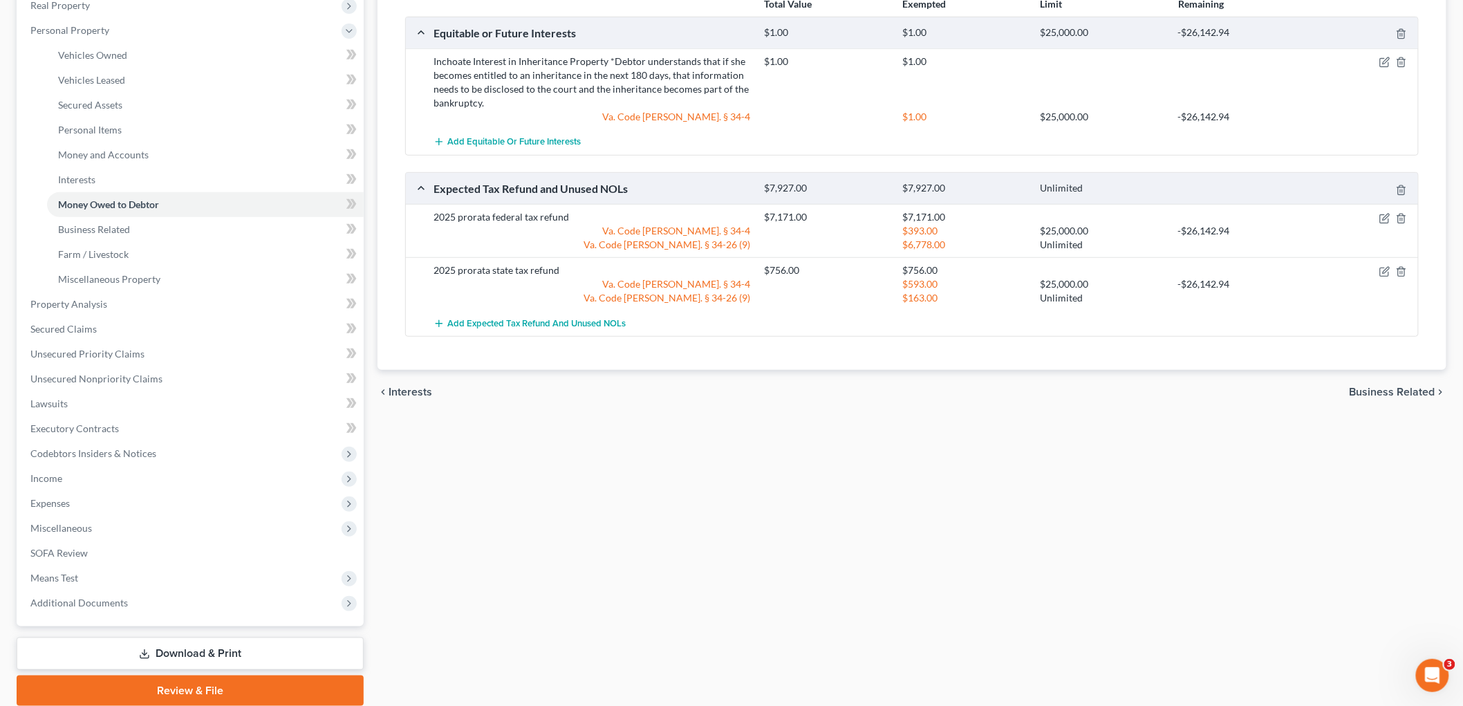
scroll to position [230, 0]
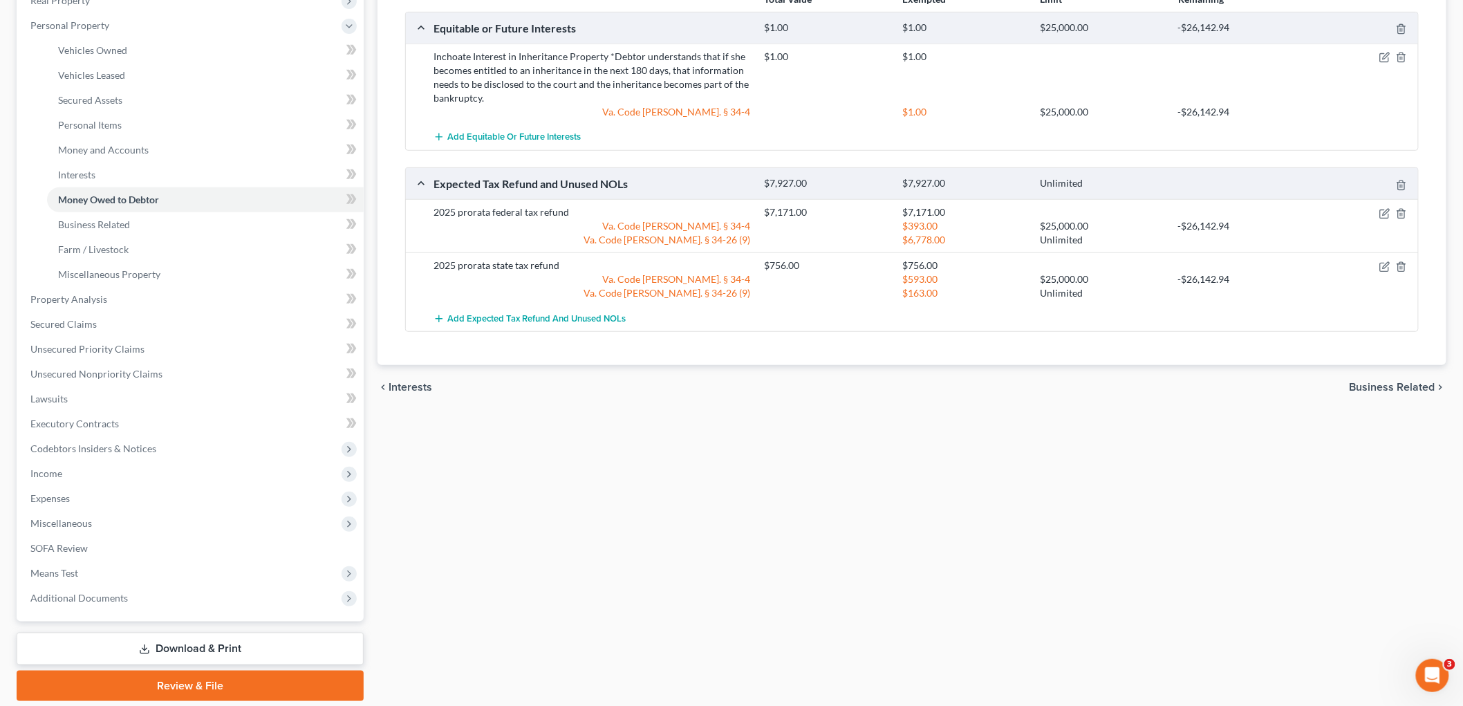
click at [1421, 388] on span "Business Related" at bounding box center [1392, 387] width 86 height 11
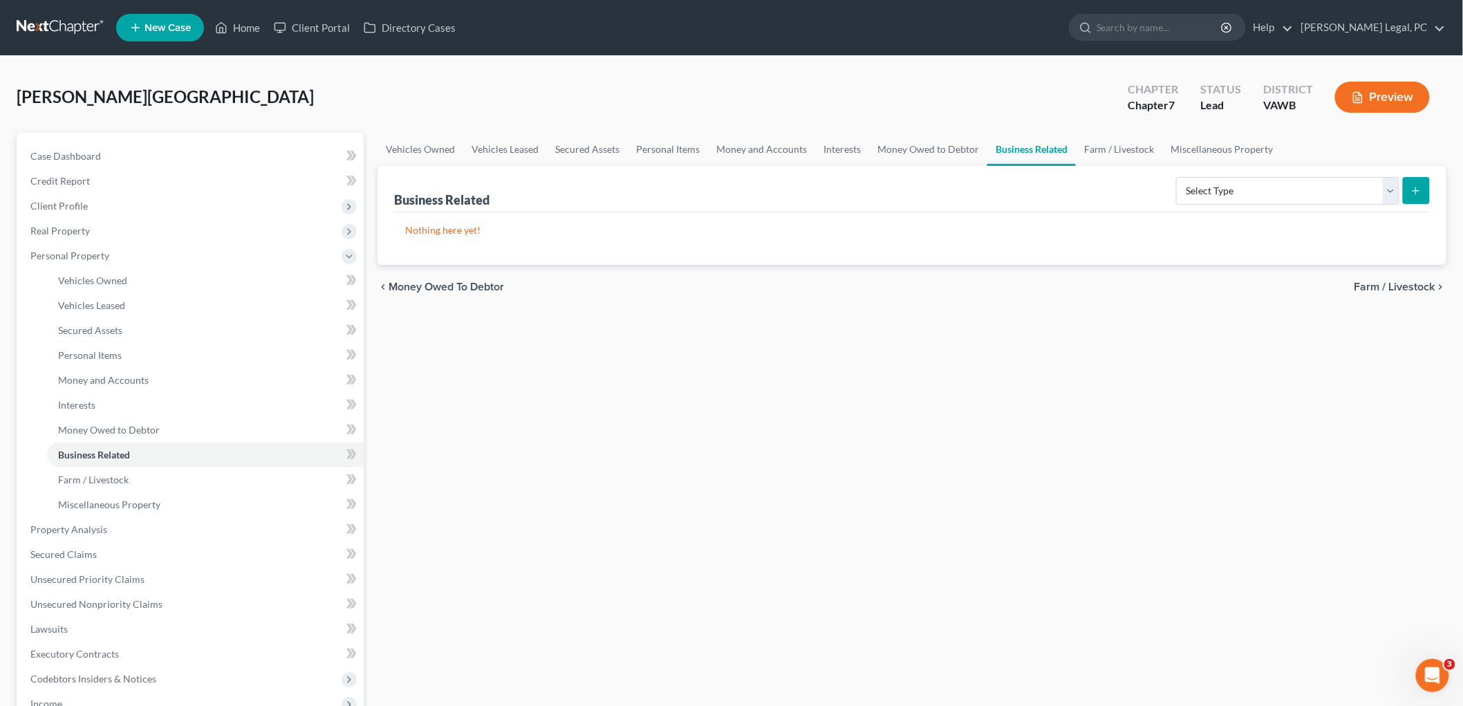
click at [1419, 287] on span "Farm / Livestock" at bounding box center [1394, 286] width 81 height 11
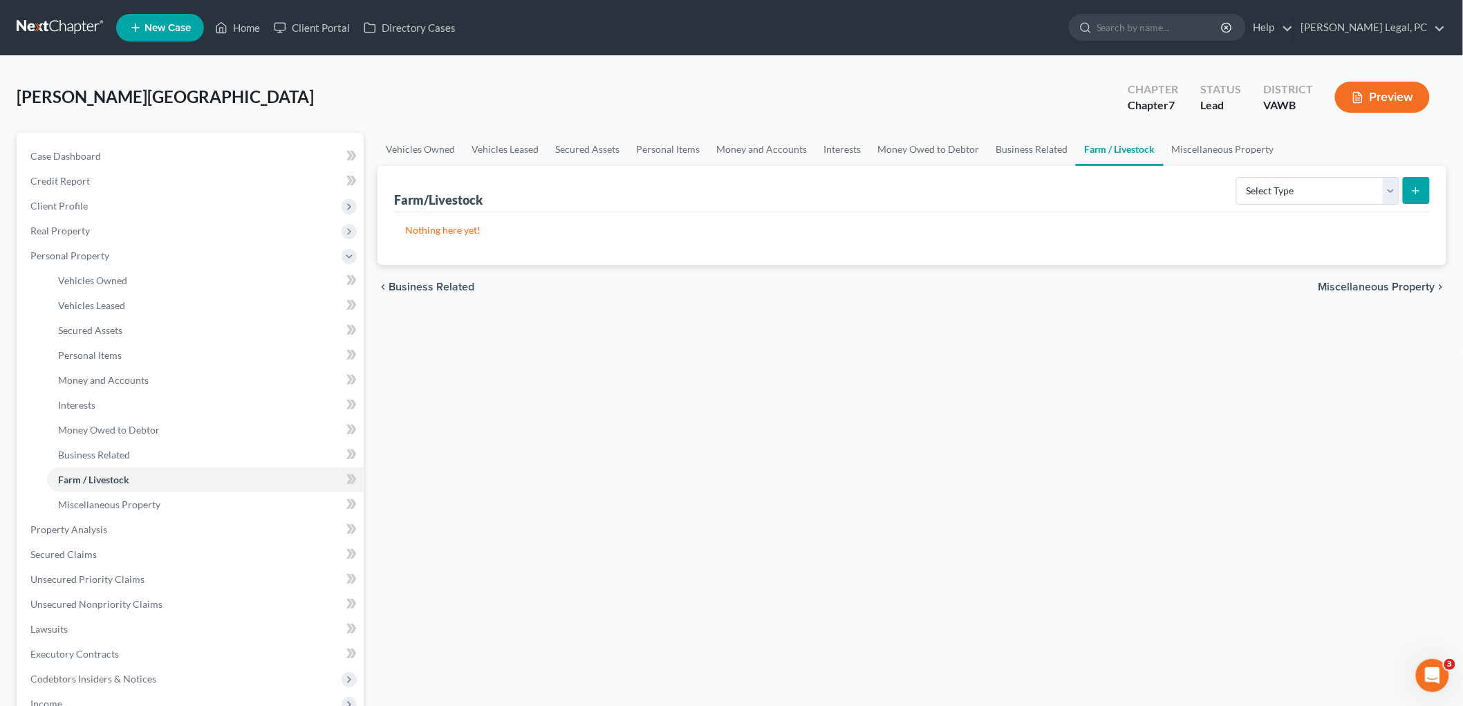
click at [1415, 277] on div "chevron_left Business Related Miscellaneous Property chevron_right" at bounding box center [911, 287] width 1069 height 44
click at [1415, 282] on span "Miscellaneous Property" at bounding box center [1376, 286] width 117 height 11
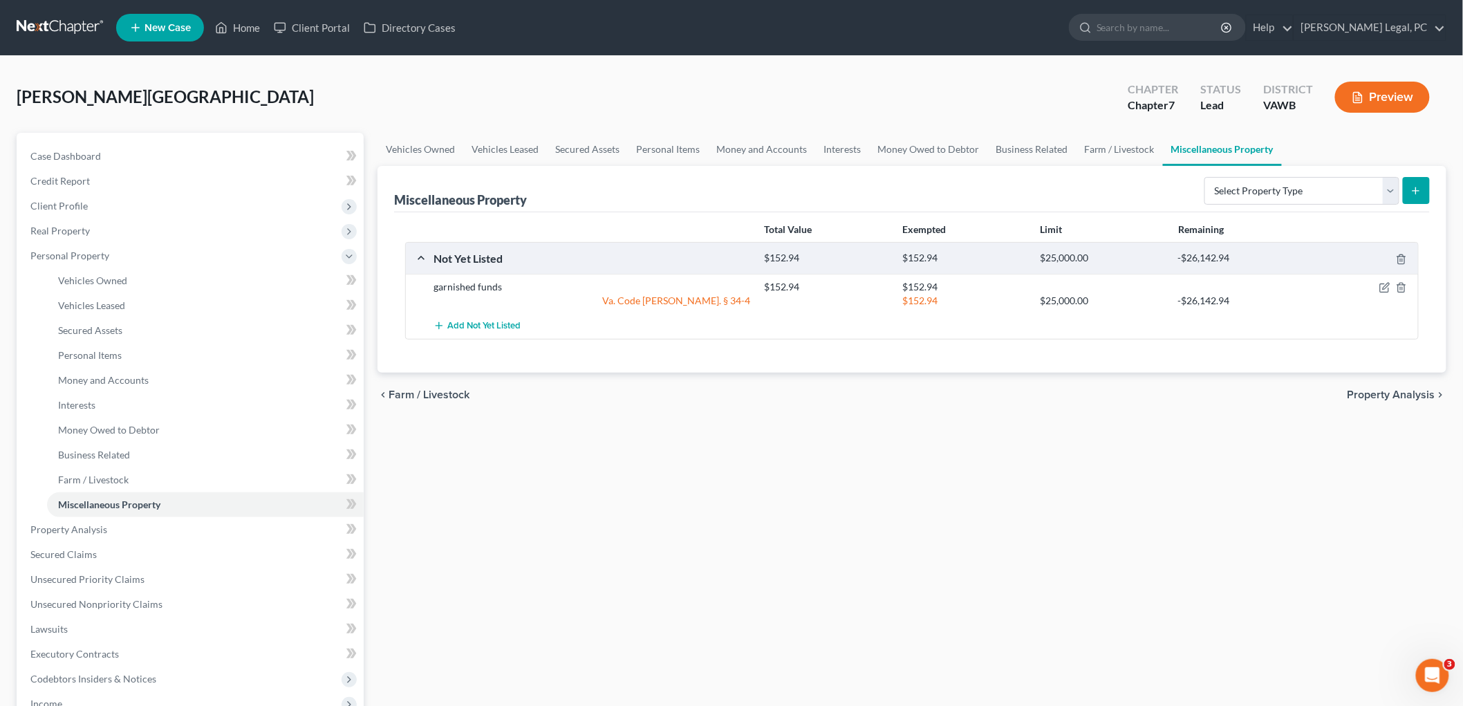
click at [1413, 392] on span "Property Analysis" at bounding box center [1391, 394] width 88 height 11
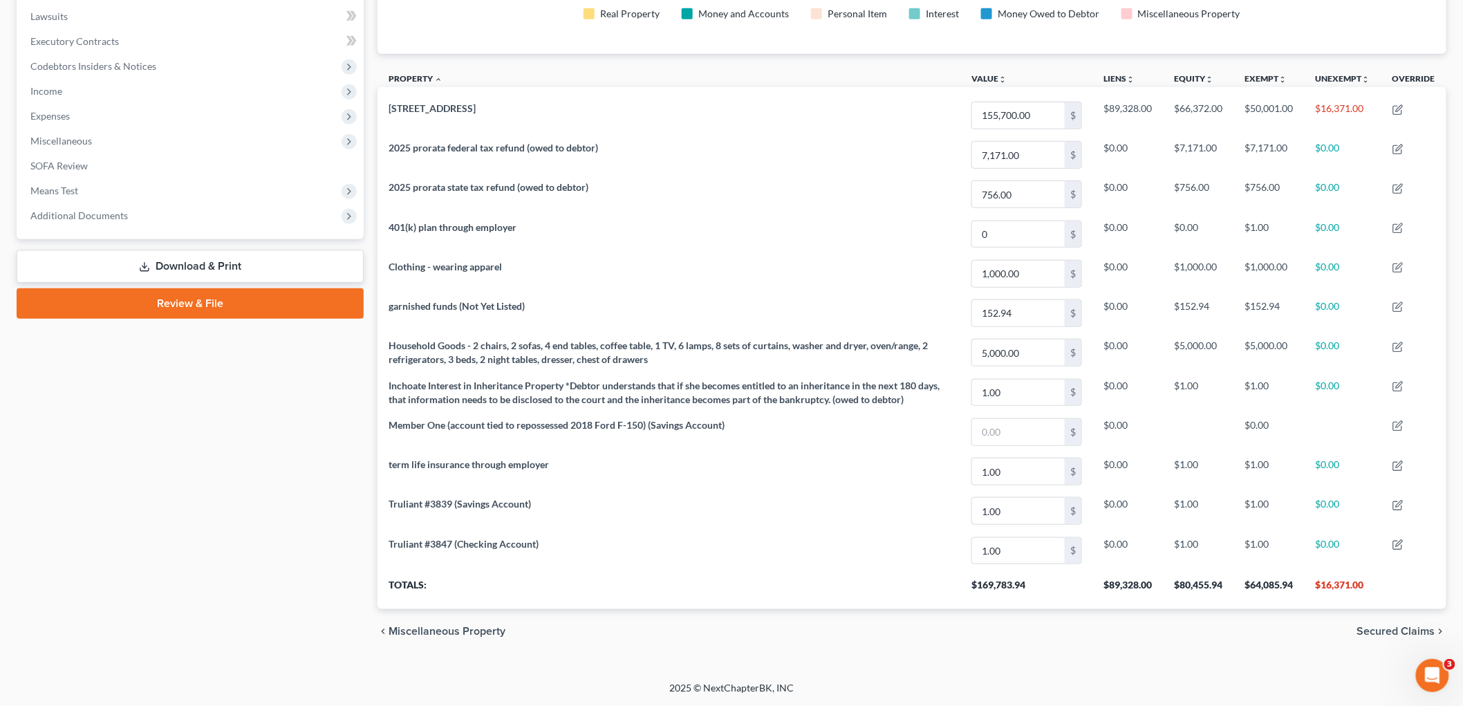
click at [1397, 630] on span "Secured Claims" at bounding box center [1396, 631] width 78 height 11
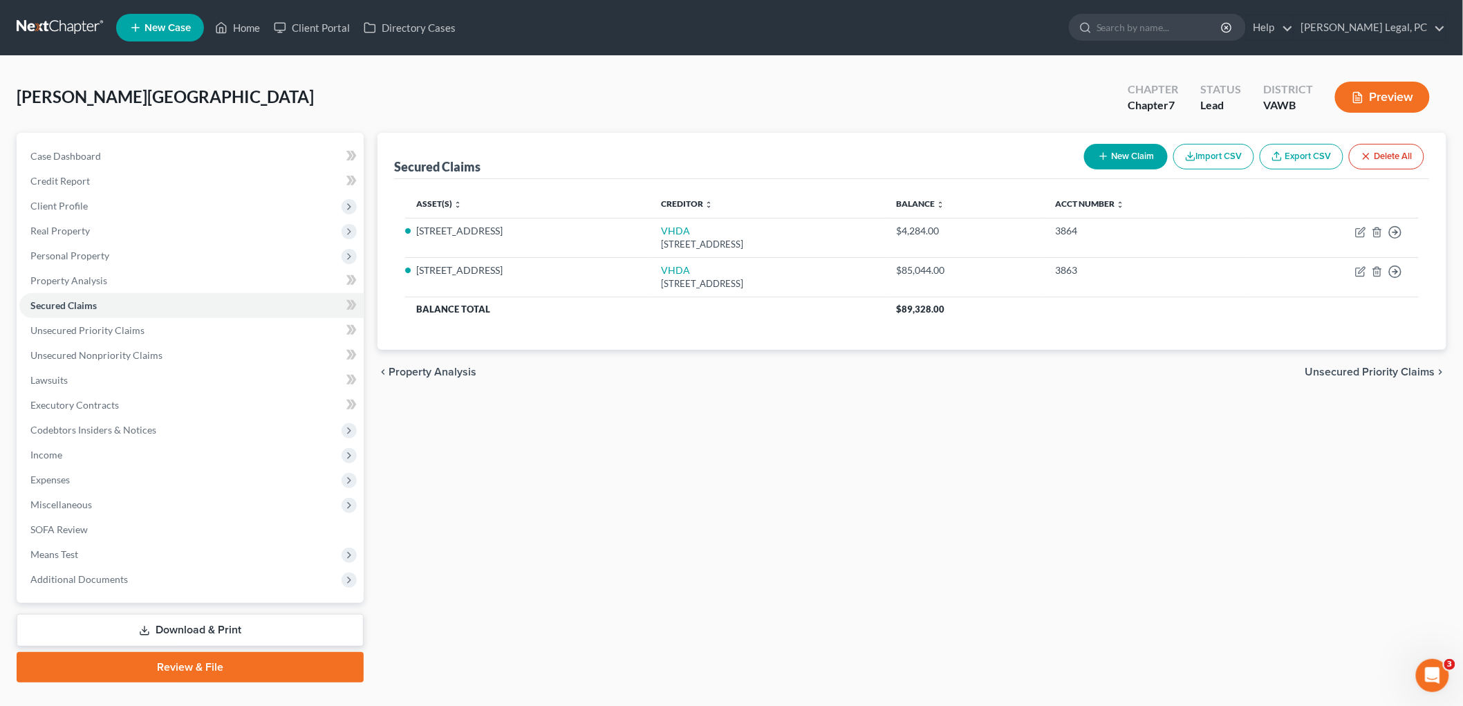
click at [1413, 369] on span "Unsecured Priority Claims" at bounding box center [1370, 371] width 130 height 11
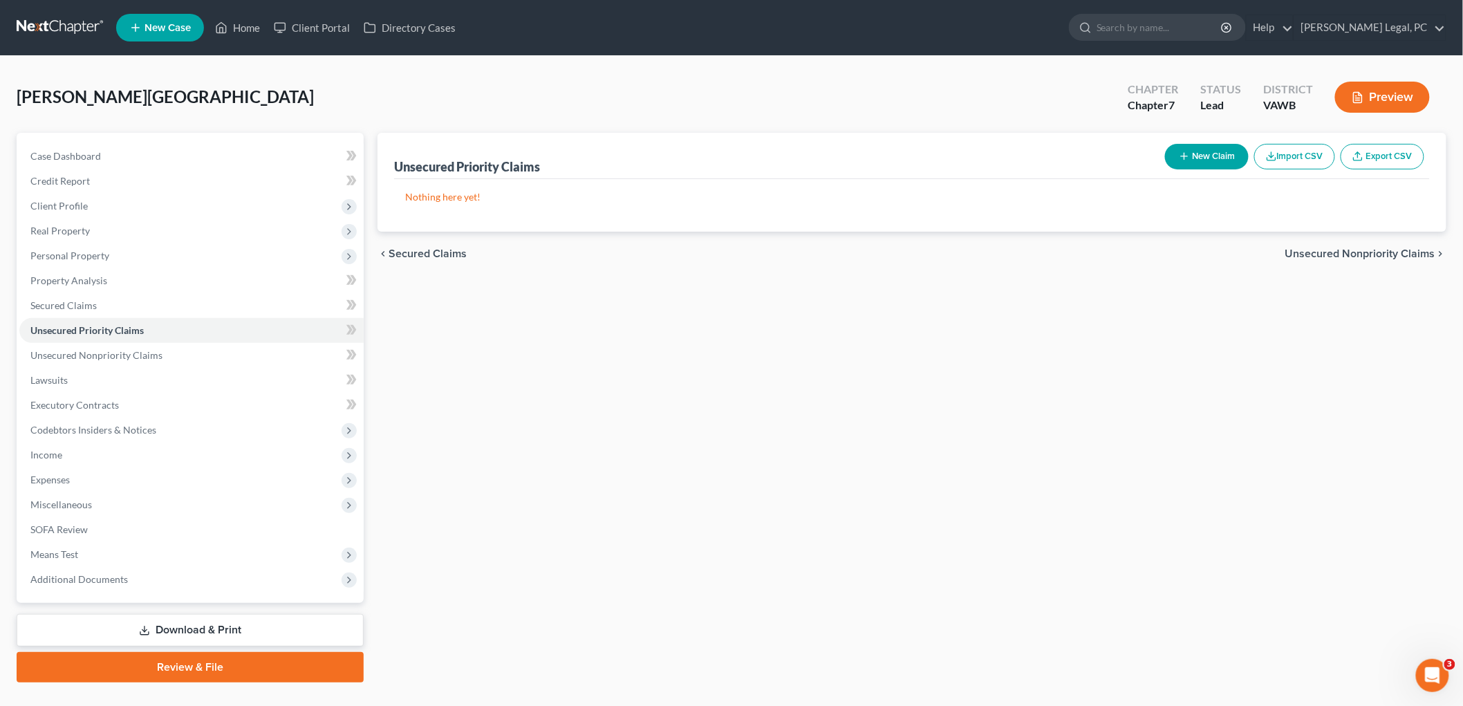
click at [1414, 253] on span "Unsecured Nonpriority Claims" at bounding box center [1360, 253] width 150 height 11
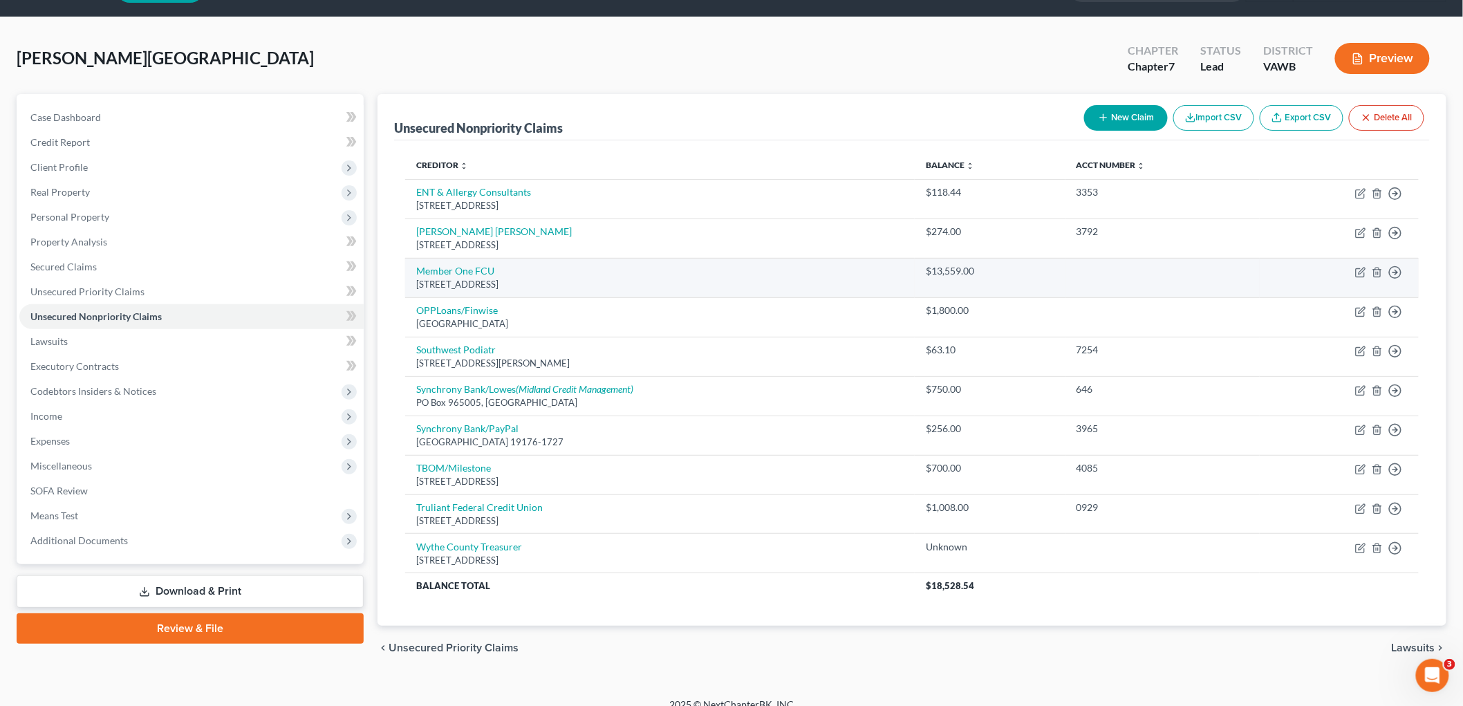
scroll to position [56, 0]
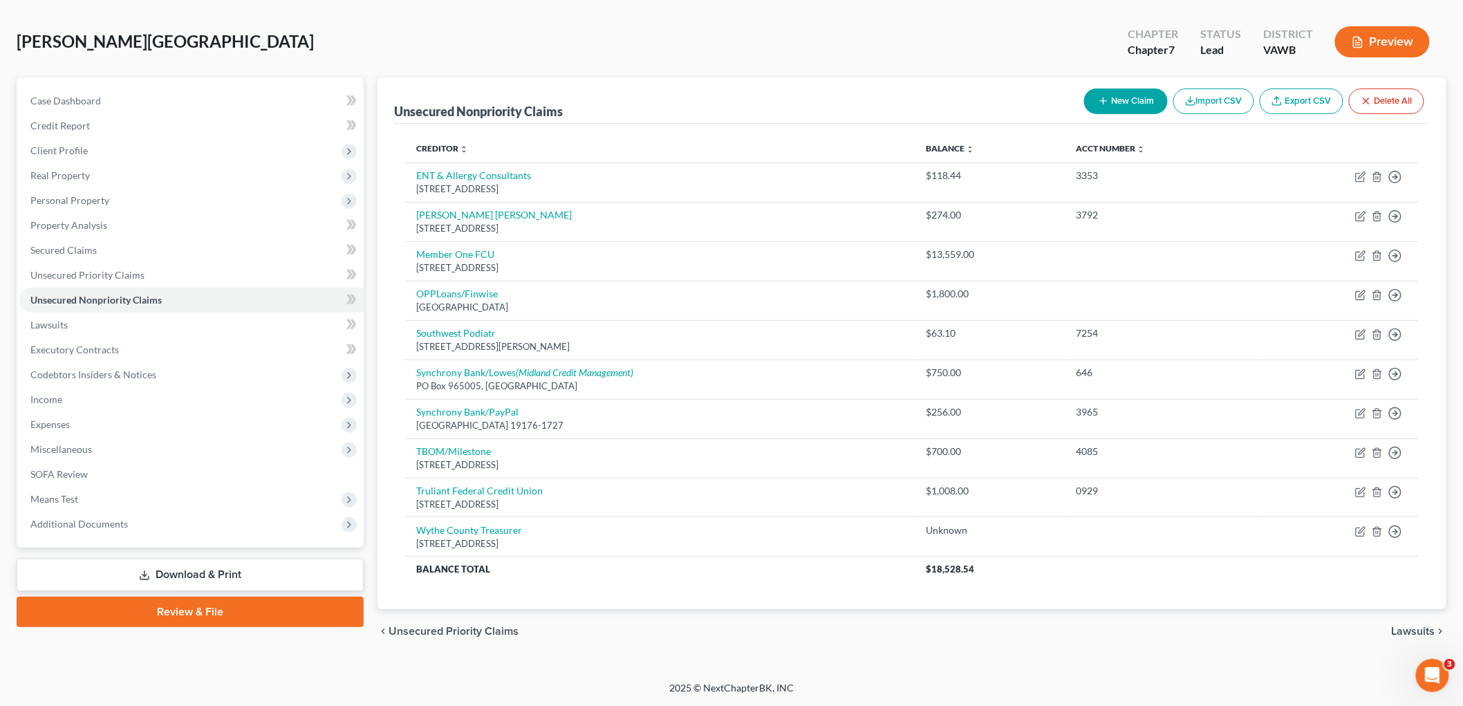
click at [1424, 627] on span "Lawsuits" at bounding box center [1414, 631] width 44 height 11
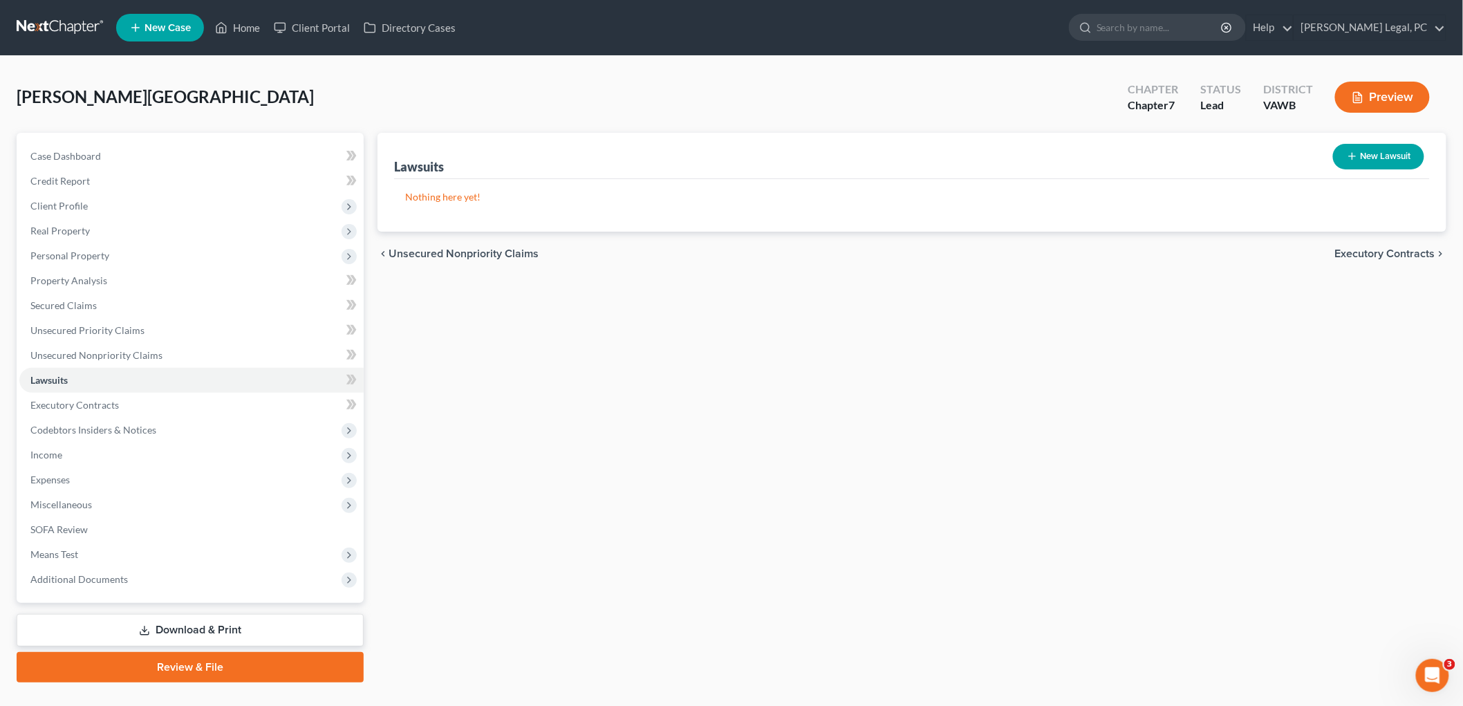
click at [1413, 252] on span "Executory Contracts" at bounding box center [1385, 253] width 100 height 11
click at [1411, 252] on span "Codebtors" at bounding box center [1409, 253] width 52 height 11
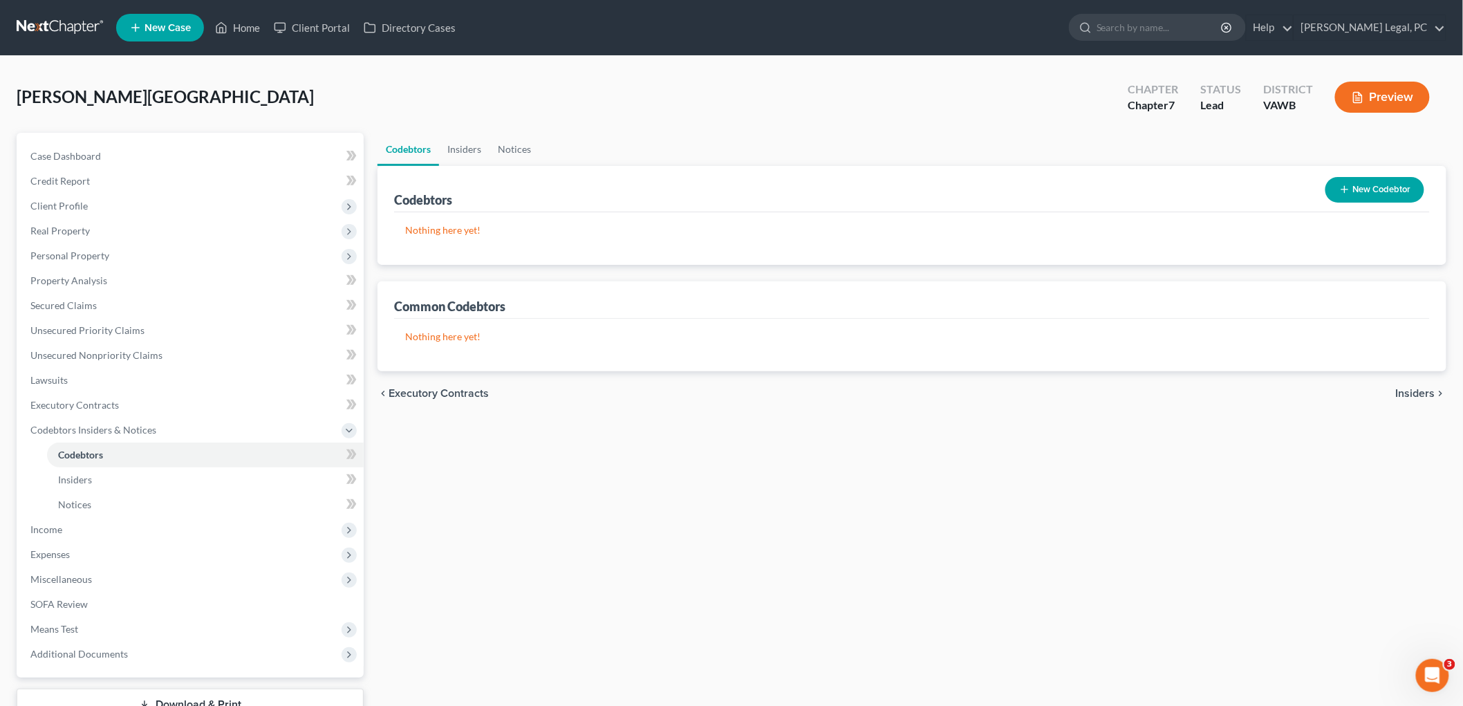
click at [1408, 392] on span "Insiders" at bounding box center [1415, 393] width 39 height 11
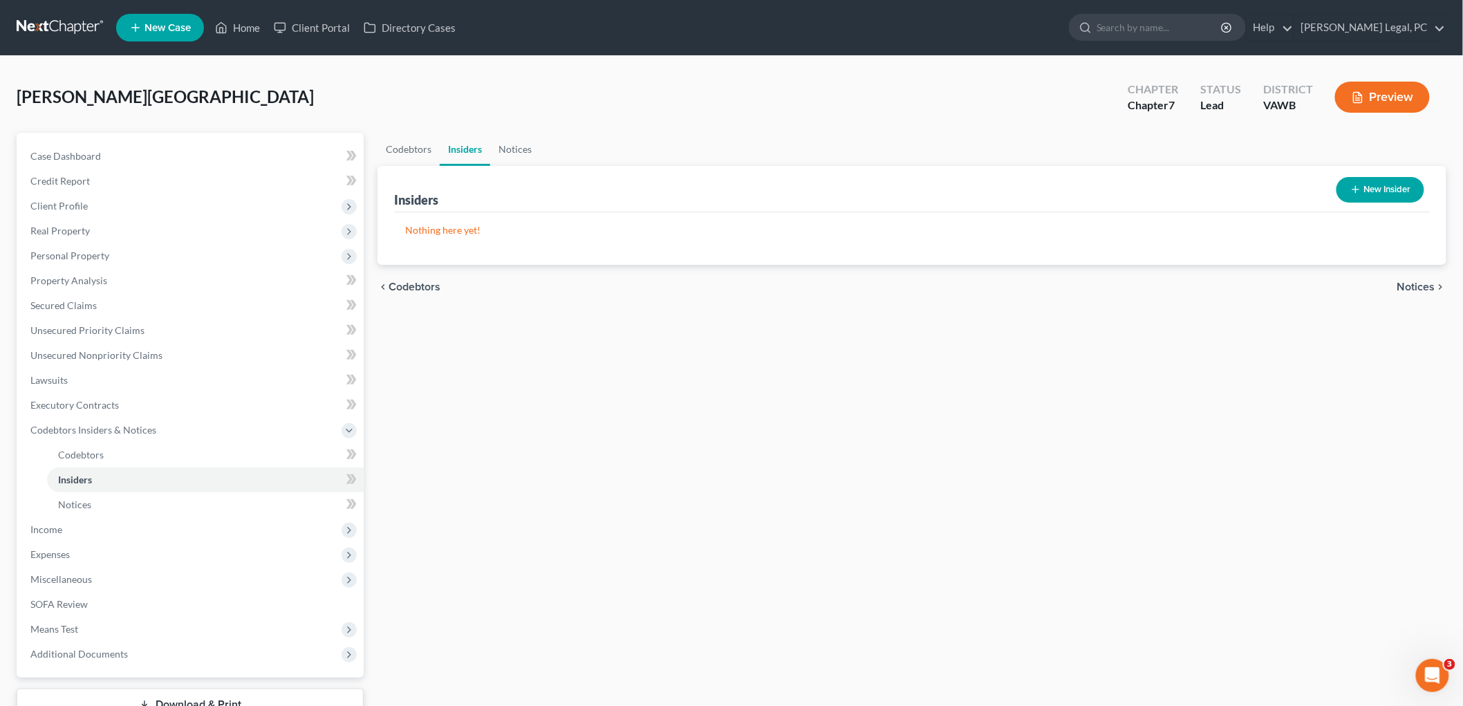
click at [1426, 282] on span "Notices" at bounding box center [1416, 286] width 38 height 11
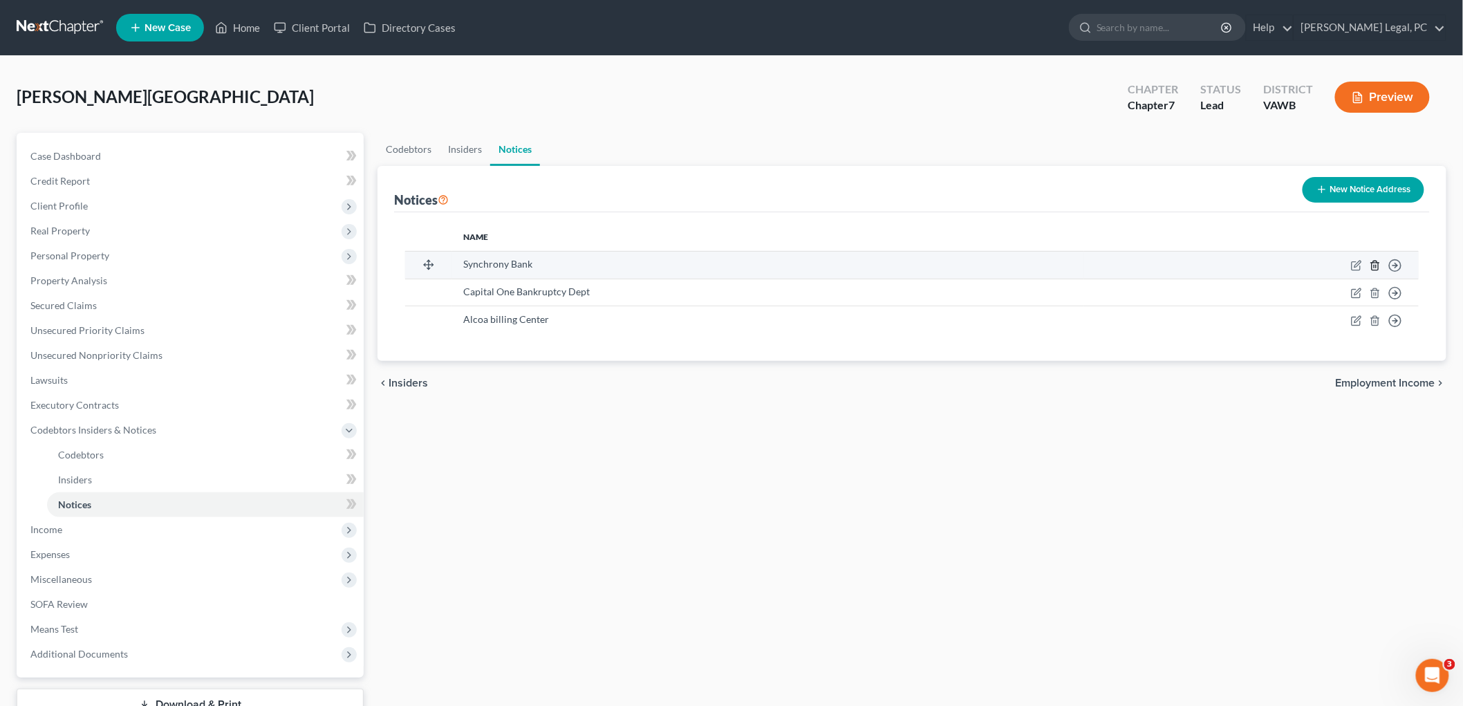
click at [1374, 263] on icon "button" at bounding box center [1375, 265] width 11 height 11
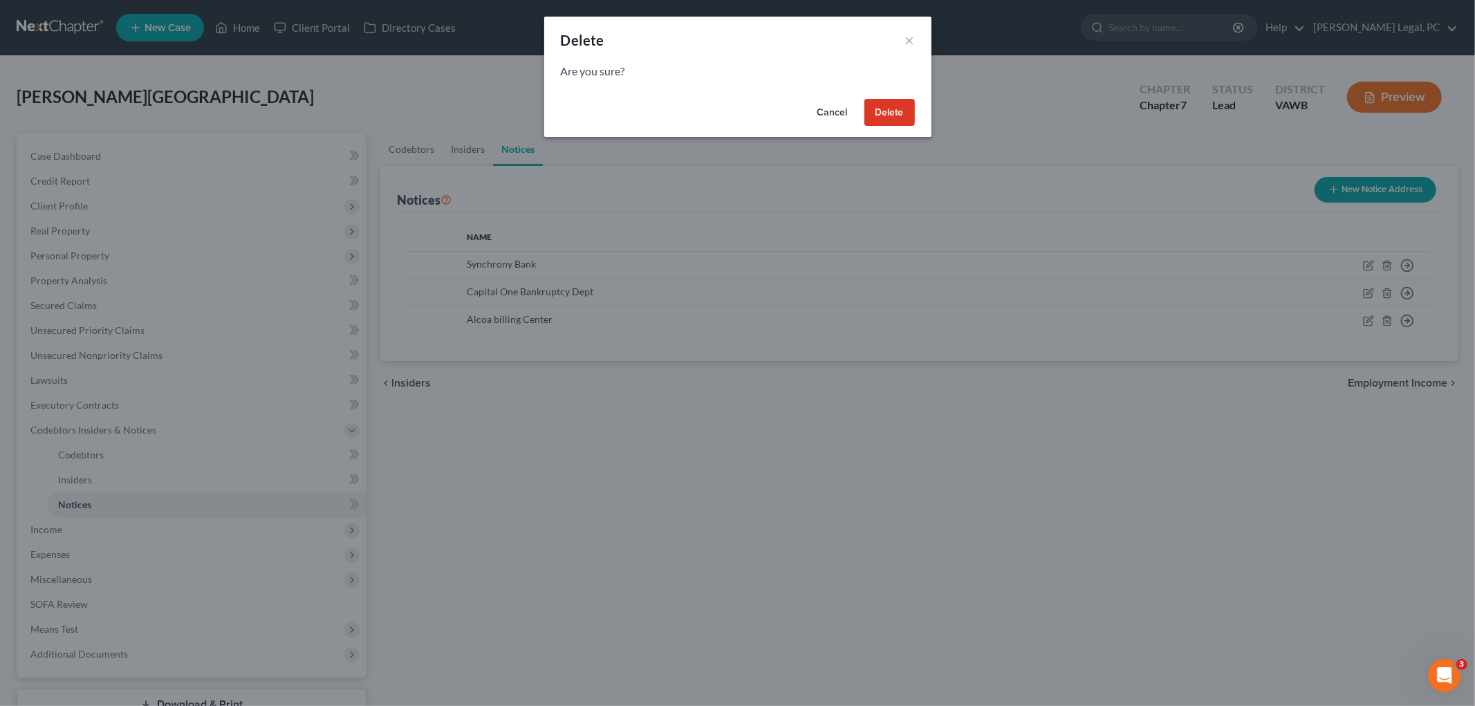
drag, startPoint x: 906, startPoint y: 105, endPoint x: 1011, endPoint y: 168, distance: 122.5
click at [906, 106] on button "Delete" at bounding box center [889, 113] width 50 height 28
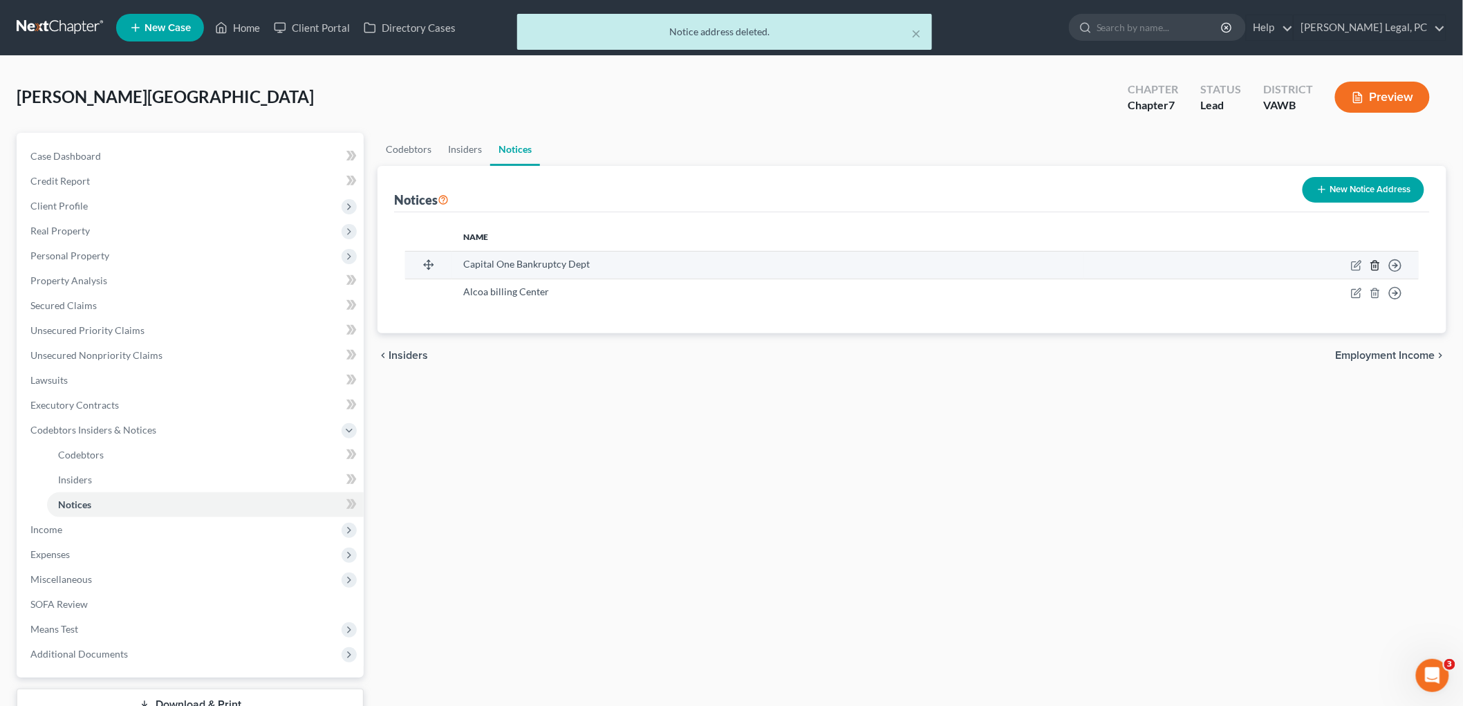
click at [1376, 265] on line "button" at bounding box center [1376, 266] width 0 height 3
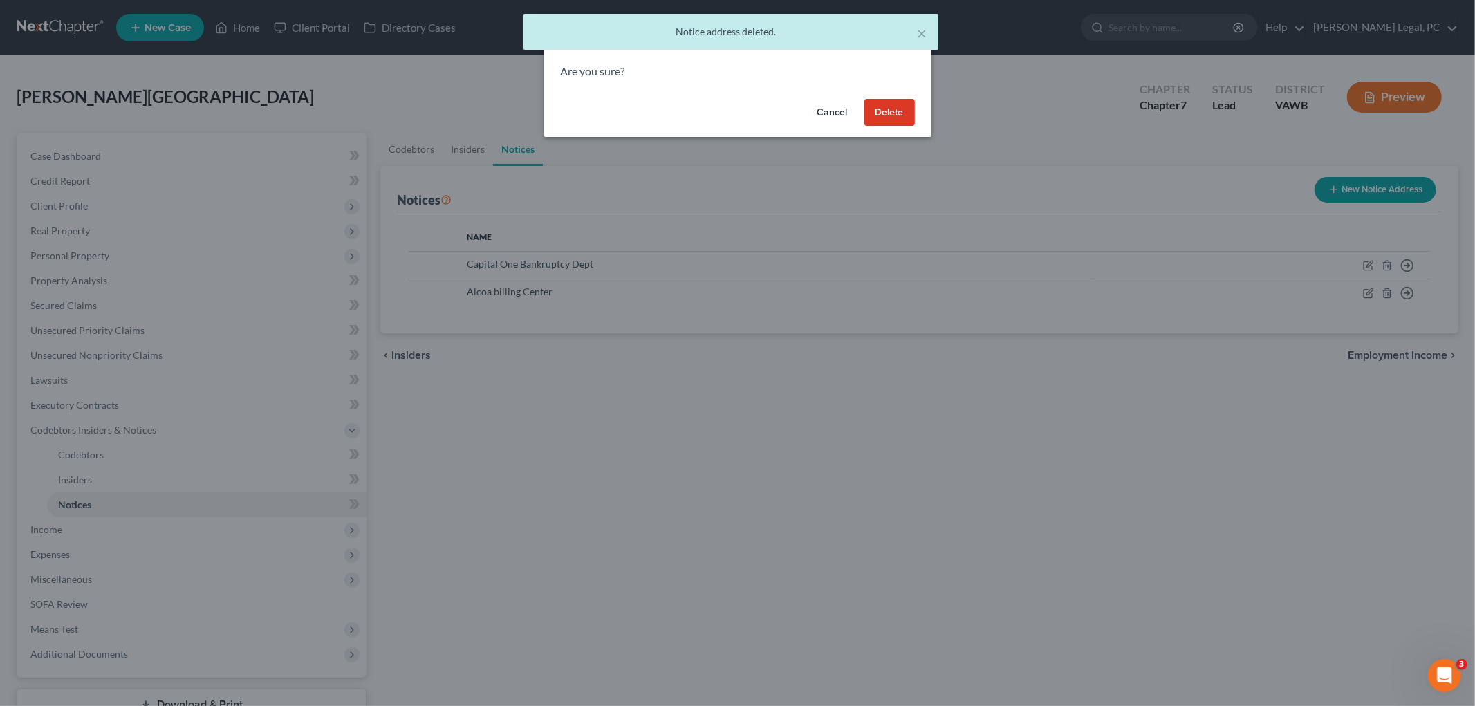
click at [878, 114] on button "Delete" at bounding box center [889, 113] width 50 height 28
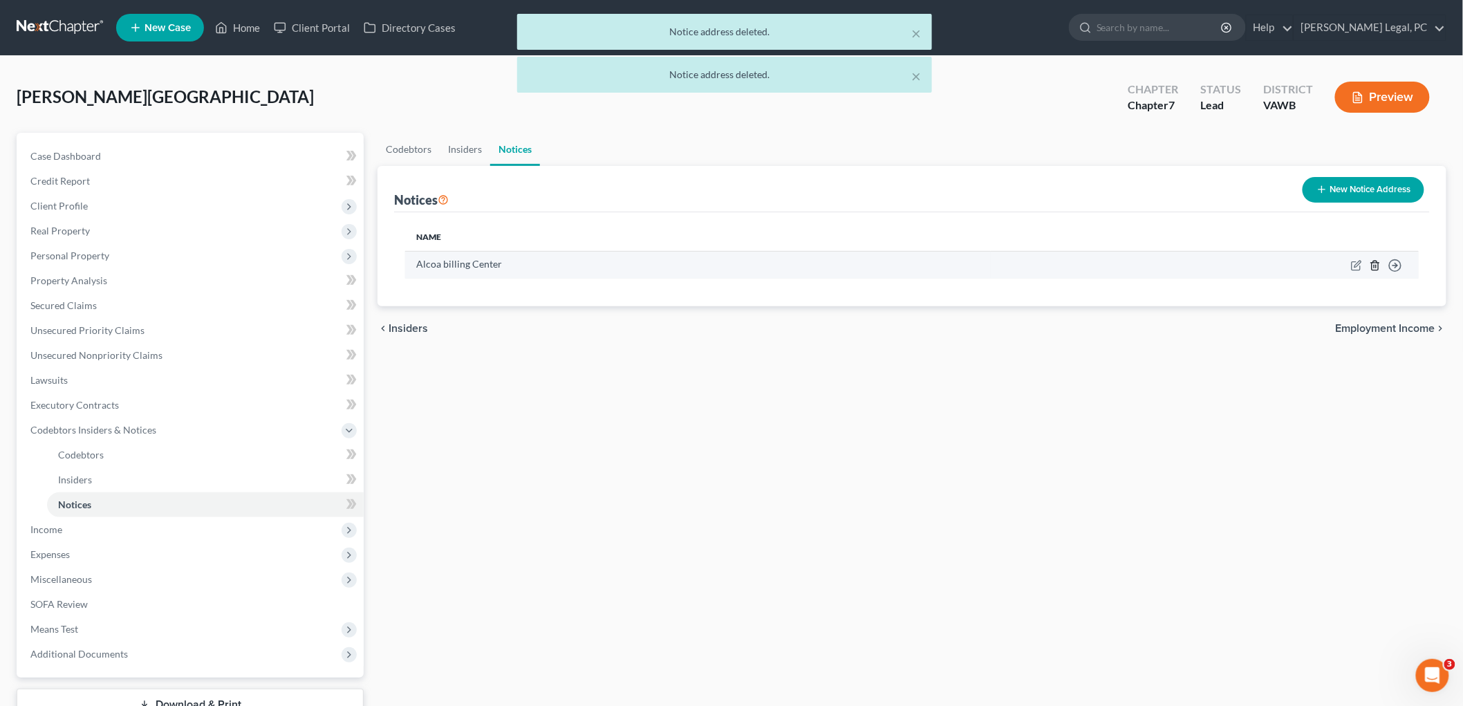
click at [1378, 265] on icon "button" at bounding box center [1375, 265] width 11 height 11
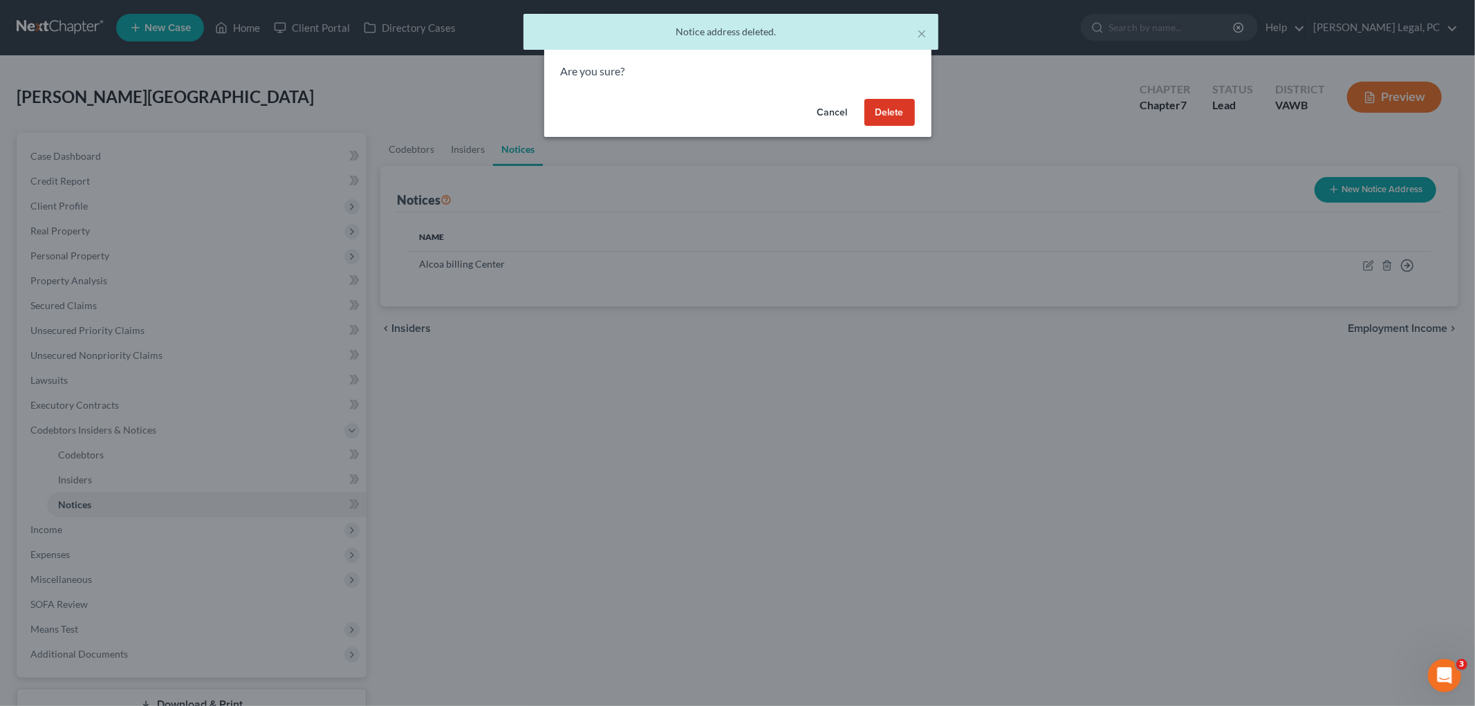
click at [879, 109] on button "Delete" at bounding box center [889, 113] width 50 height 28
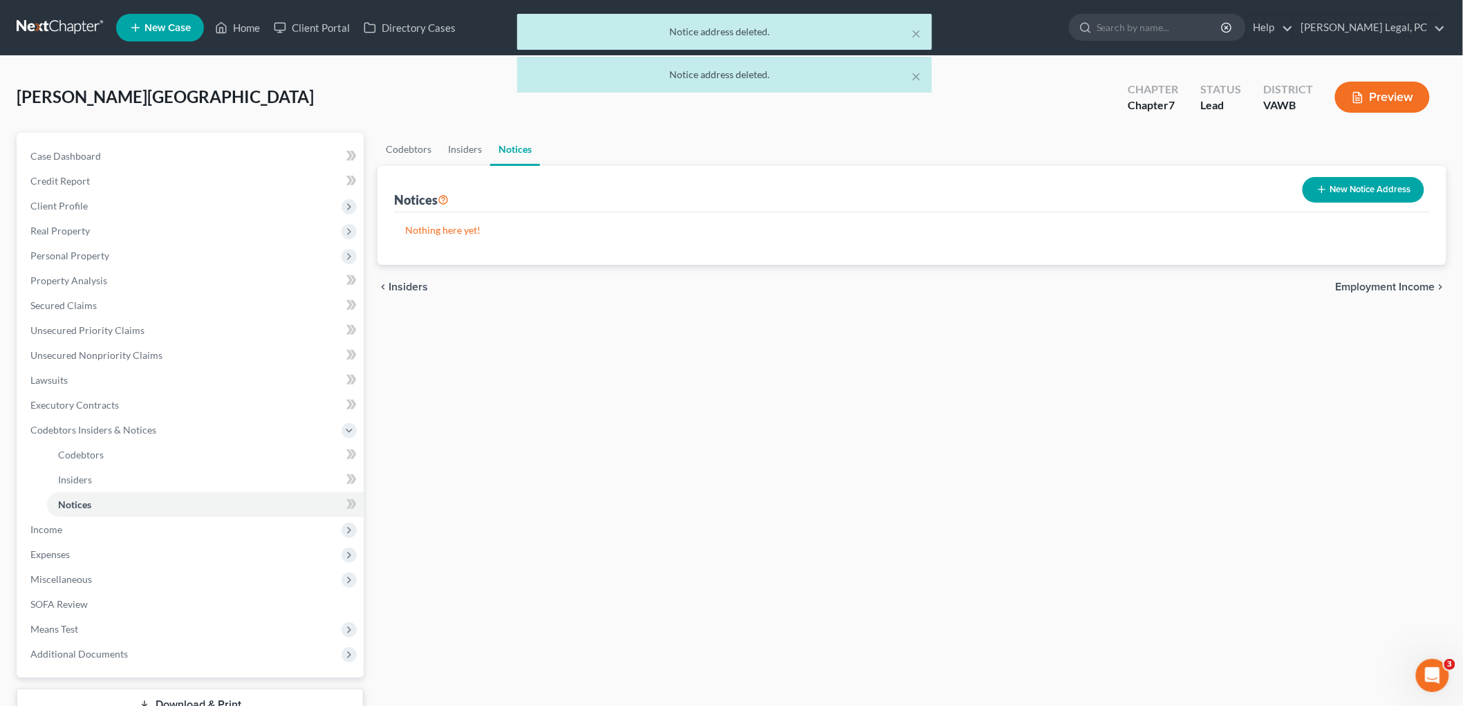
click at [1417, 288] on span "Employment Income" at bounding box center [1386, 286] width 100 height 11
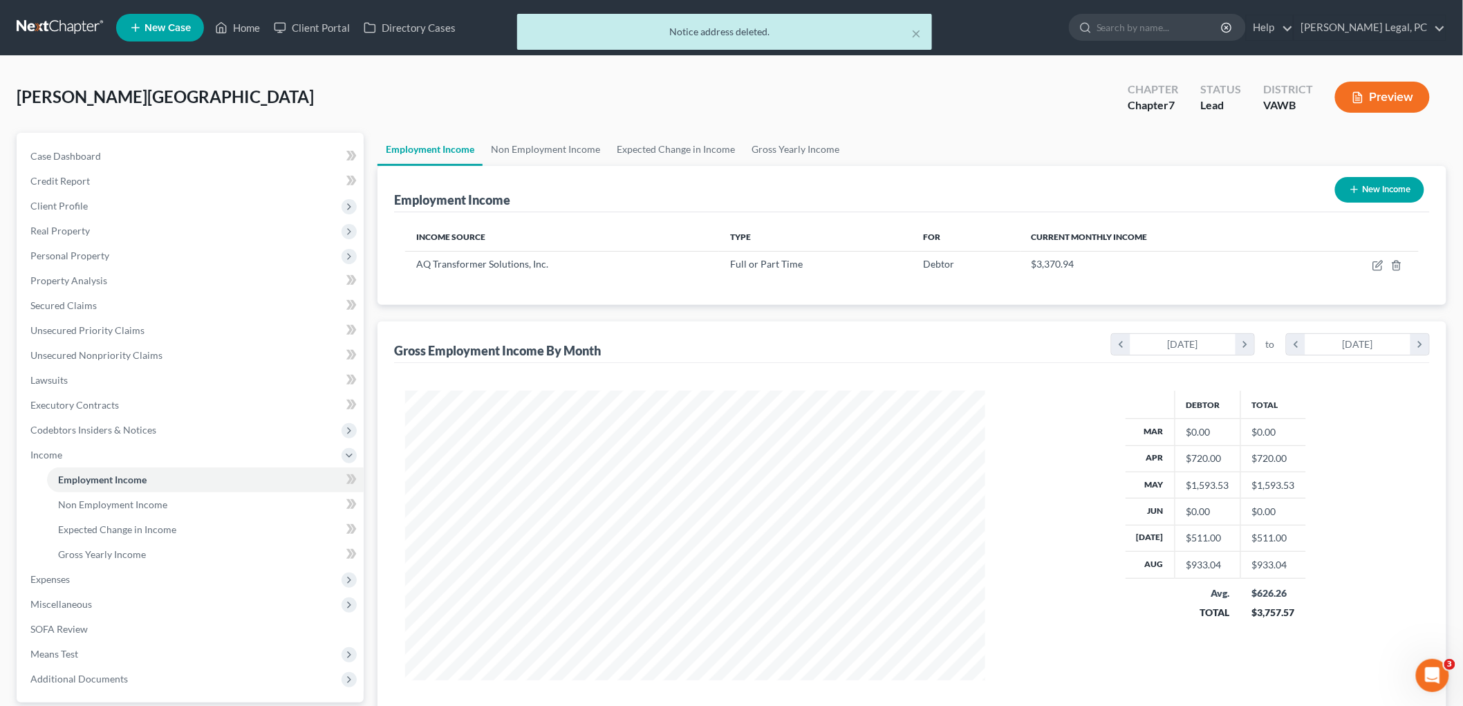
scroll to position [127, 0]
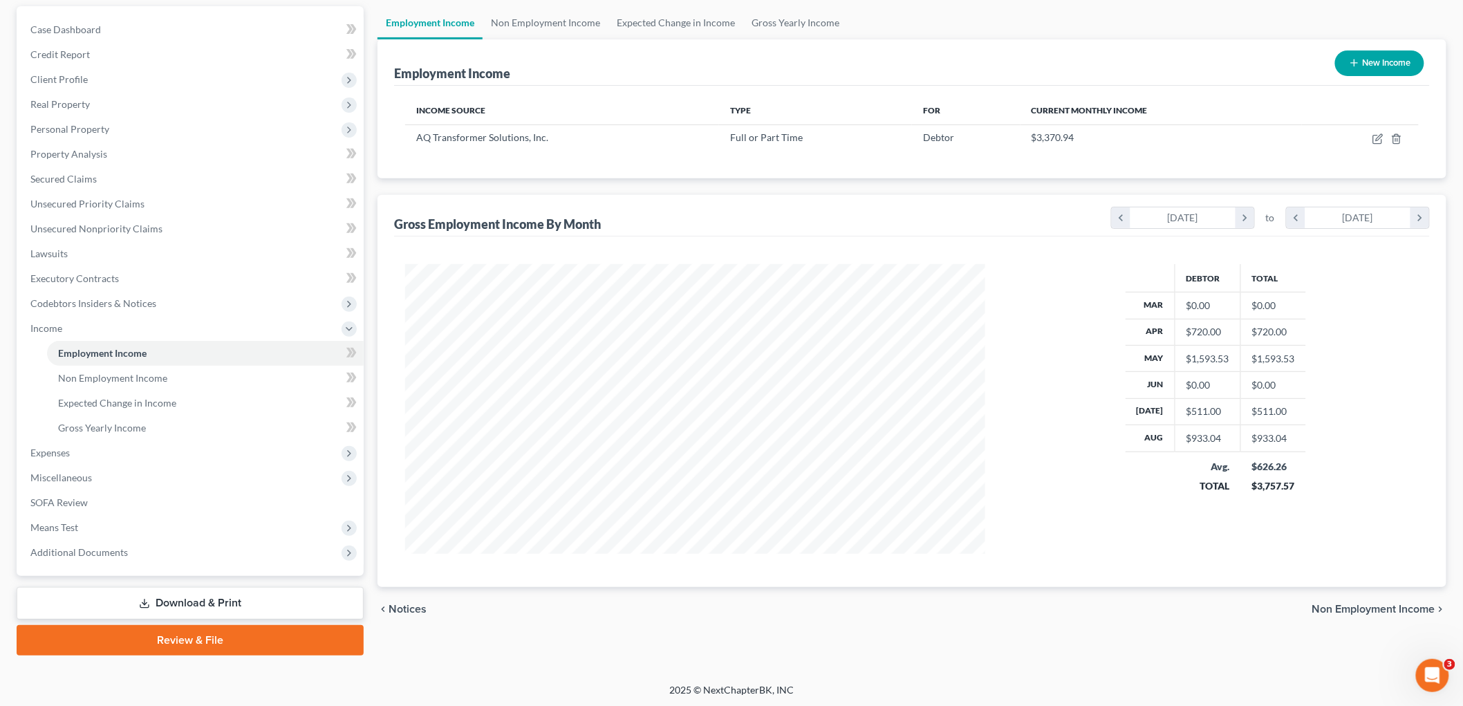
click at [1413, 608] on span "Non Employment Income" at bounding box center [1373, 609] width 123 height 11
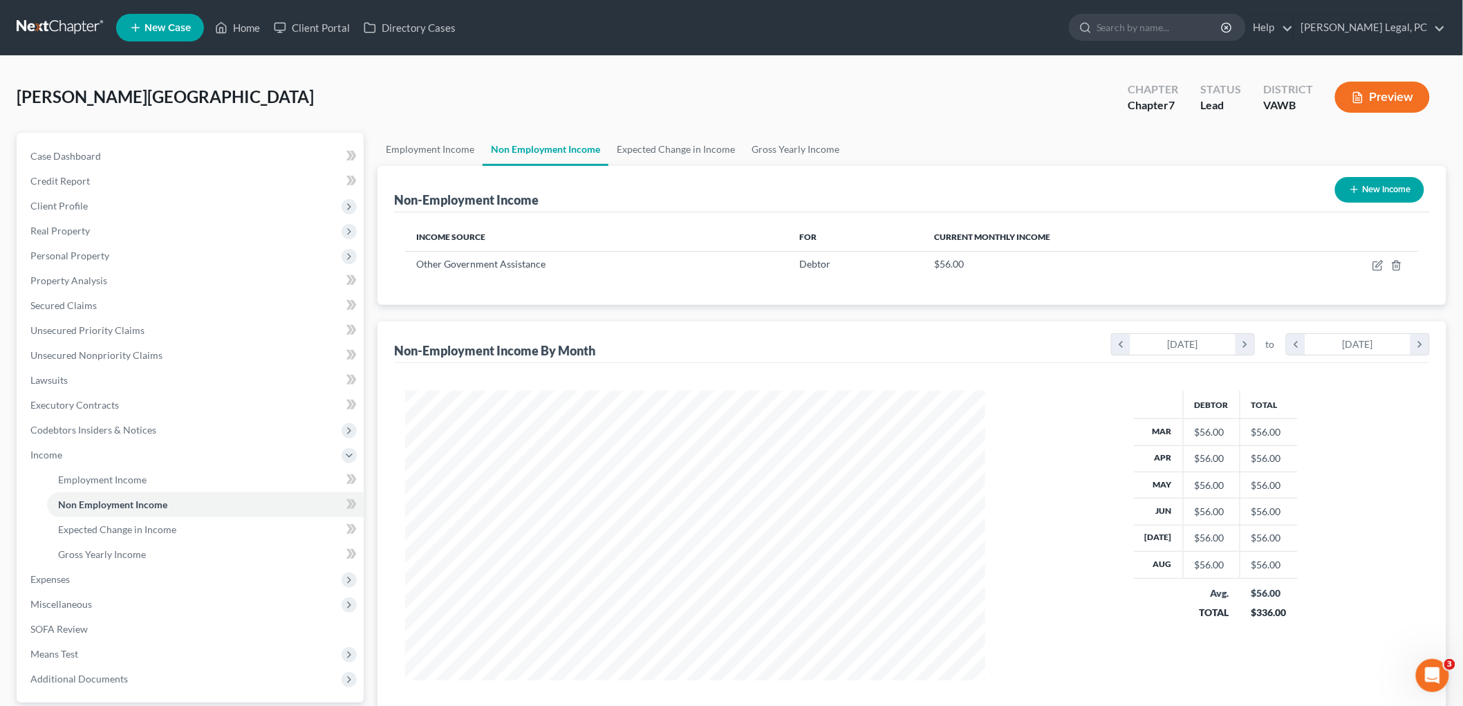
scroll to position [691039, 690721]
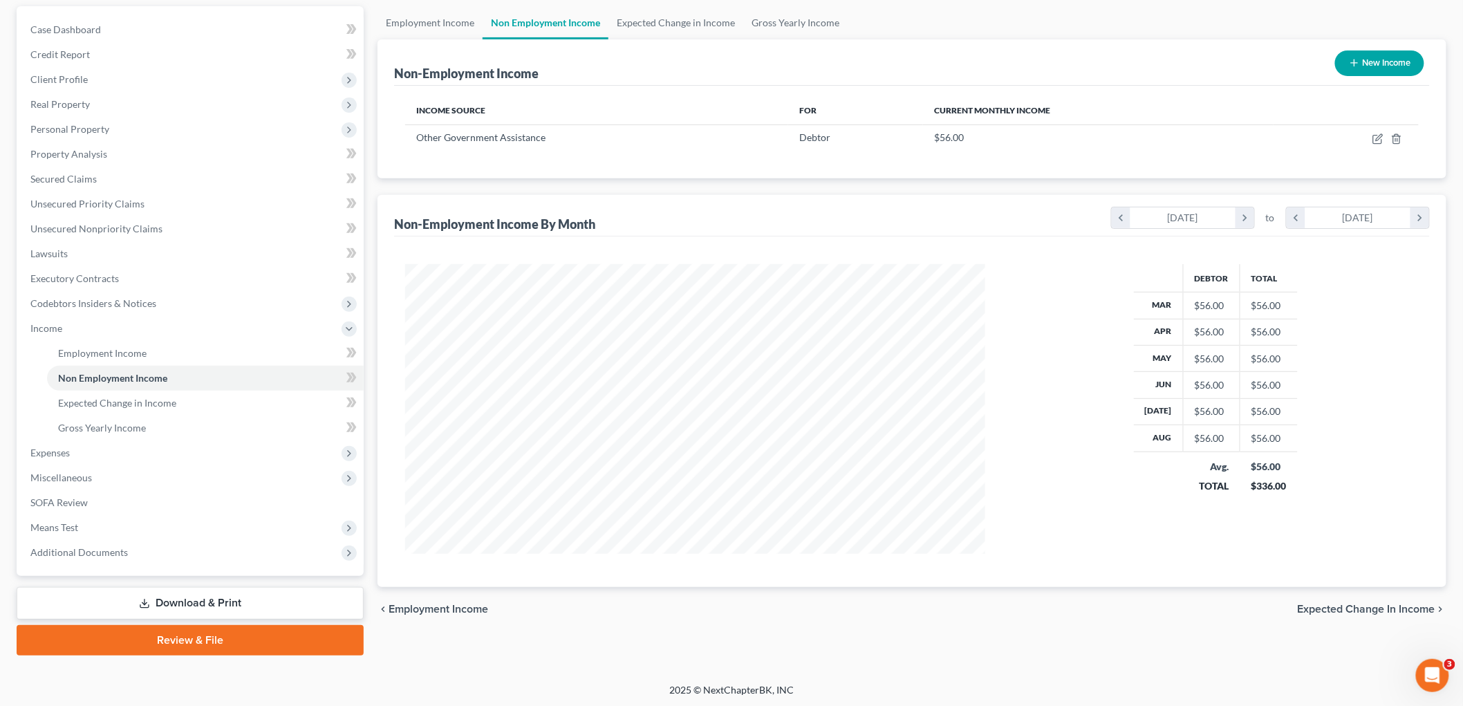
click at [1426, 607] on span "Expected Change in Income" at bounding box center [1367, 609] width 138 height 11
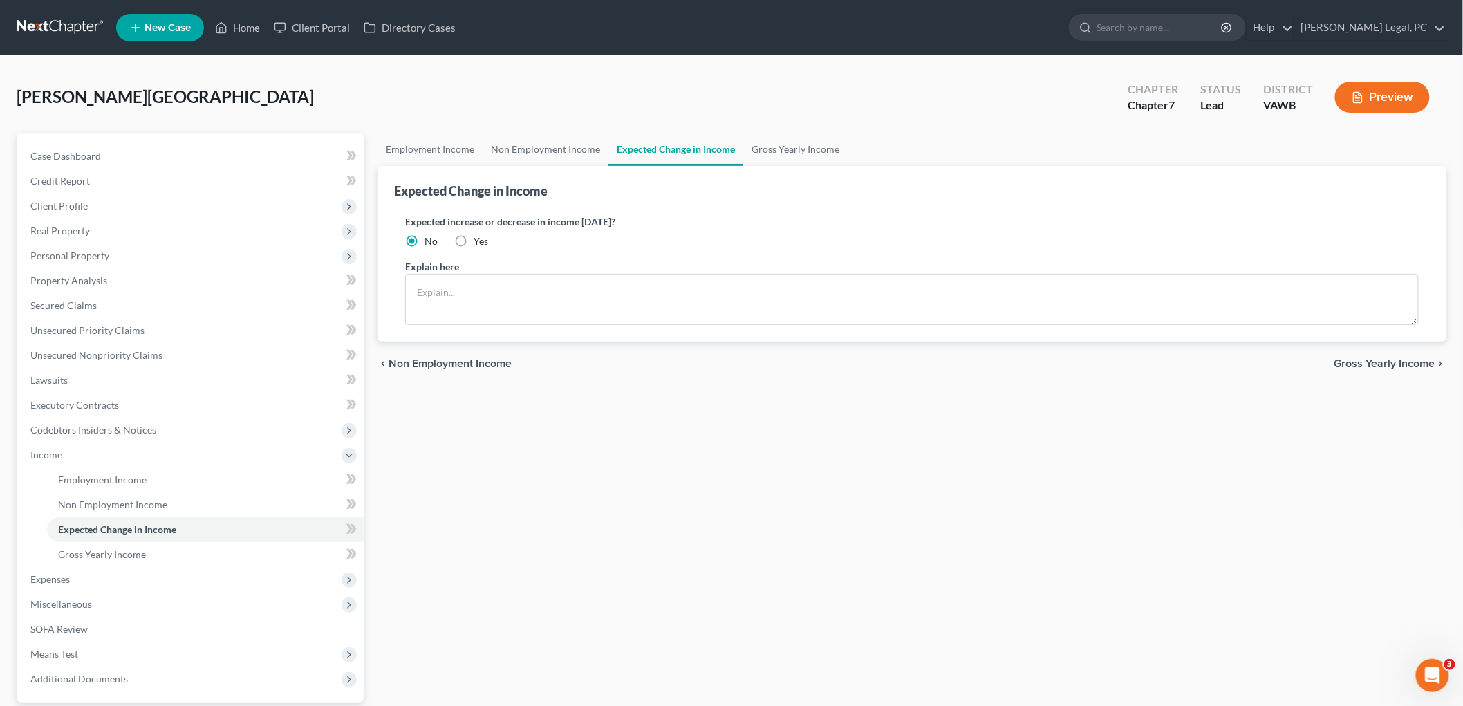
click at [1404, 364] on span "Gross Yearly Income" at bounding box center [1384, 363] width 101 height 11
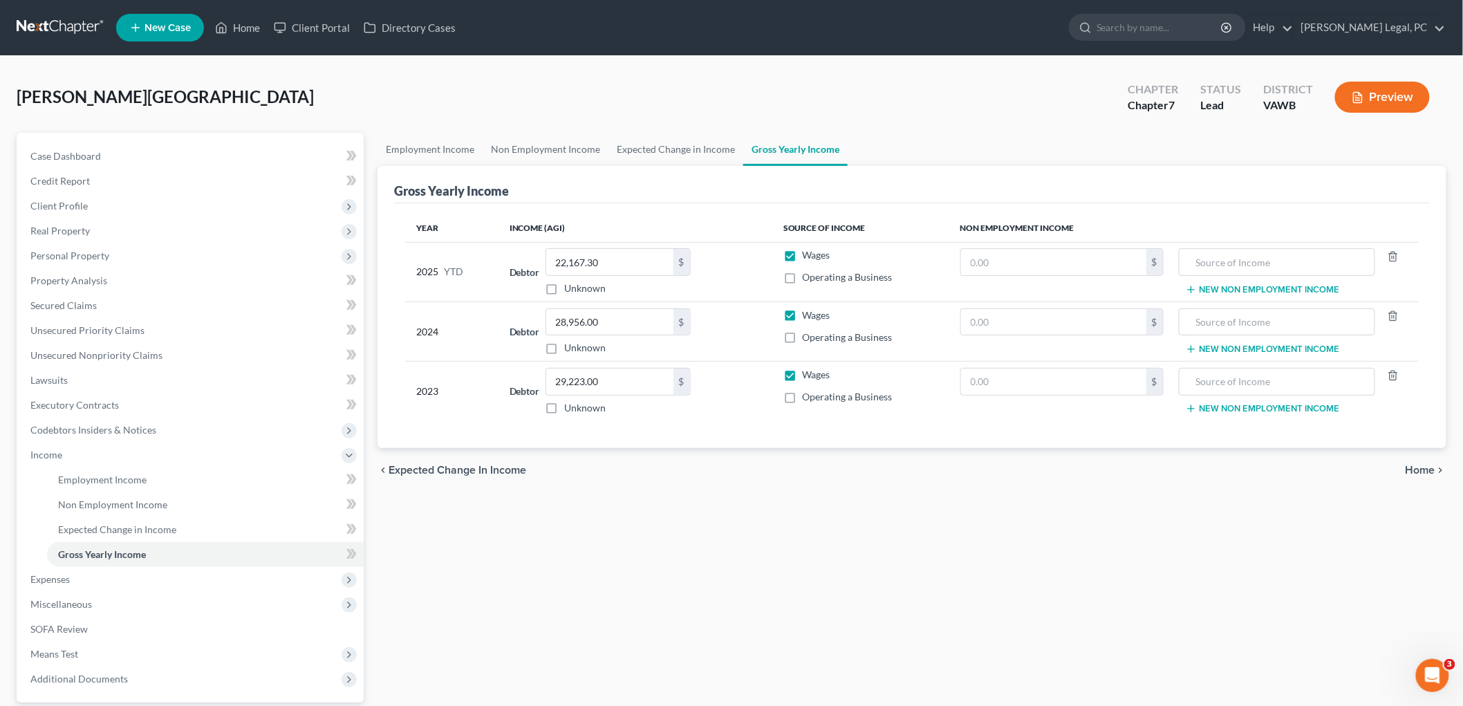
click at [1434, 467] on span "Home" at bounding box center [1420, 470] width 30 height 11
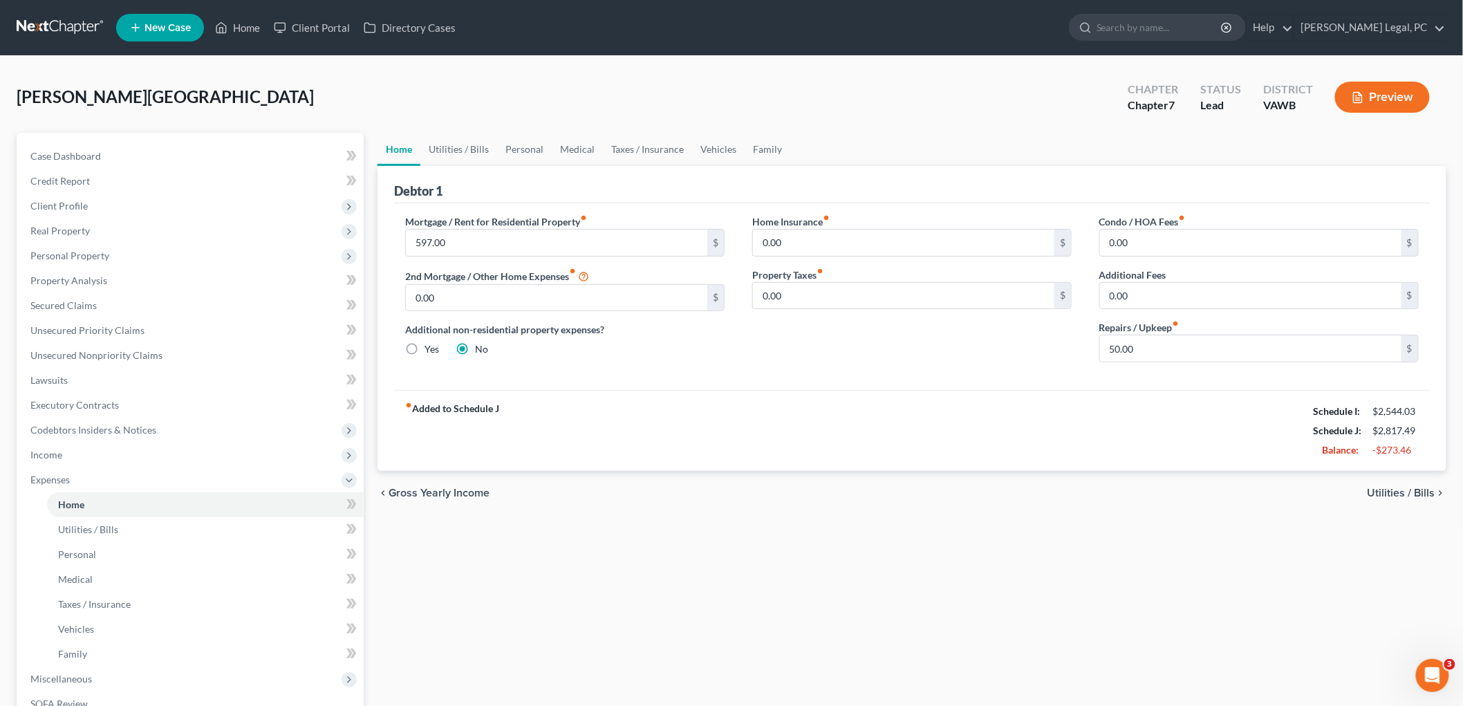
click at [1420, 492] on span "Utilities / Bills" at bounding box center [1401, 492] width 68 height 11
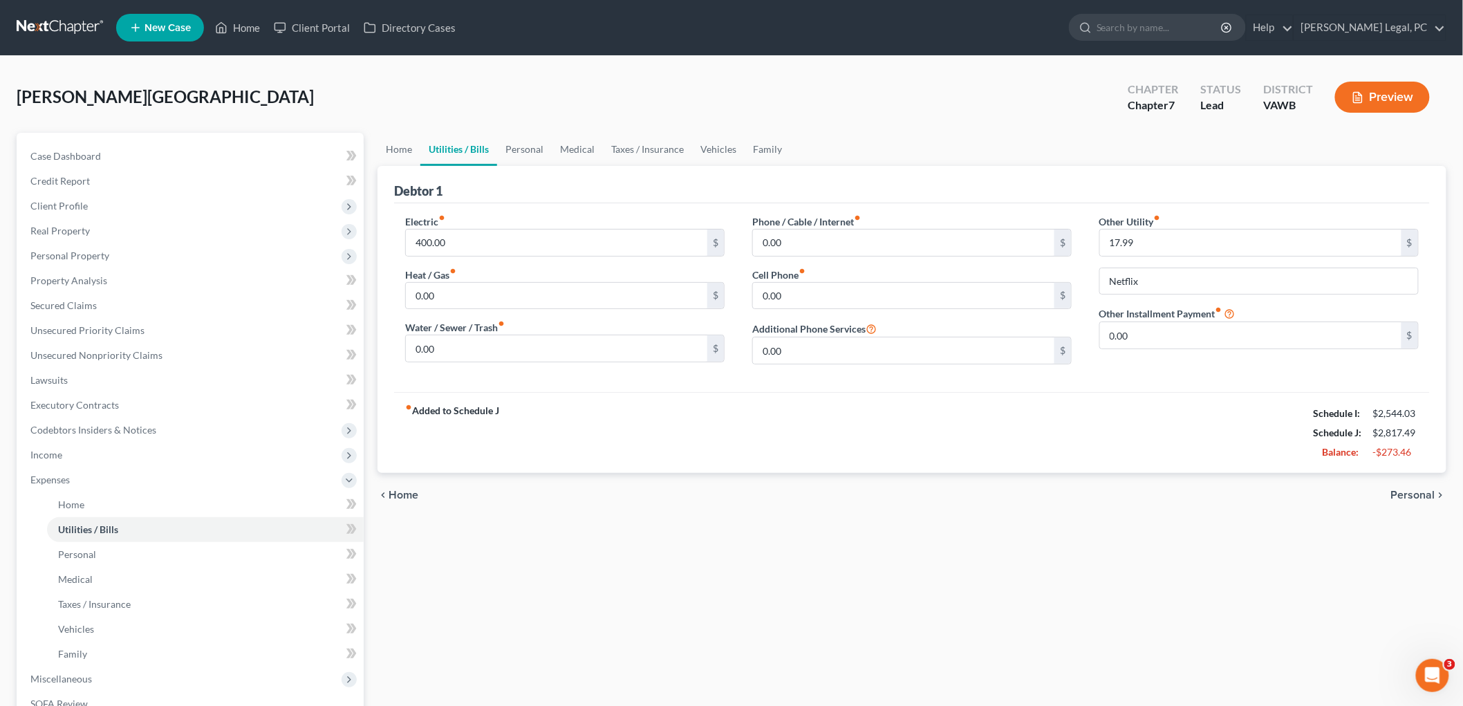
click at [1420, 492] on span "Personal" at bounding box center [1413, 494] width 44 height 11
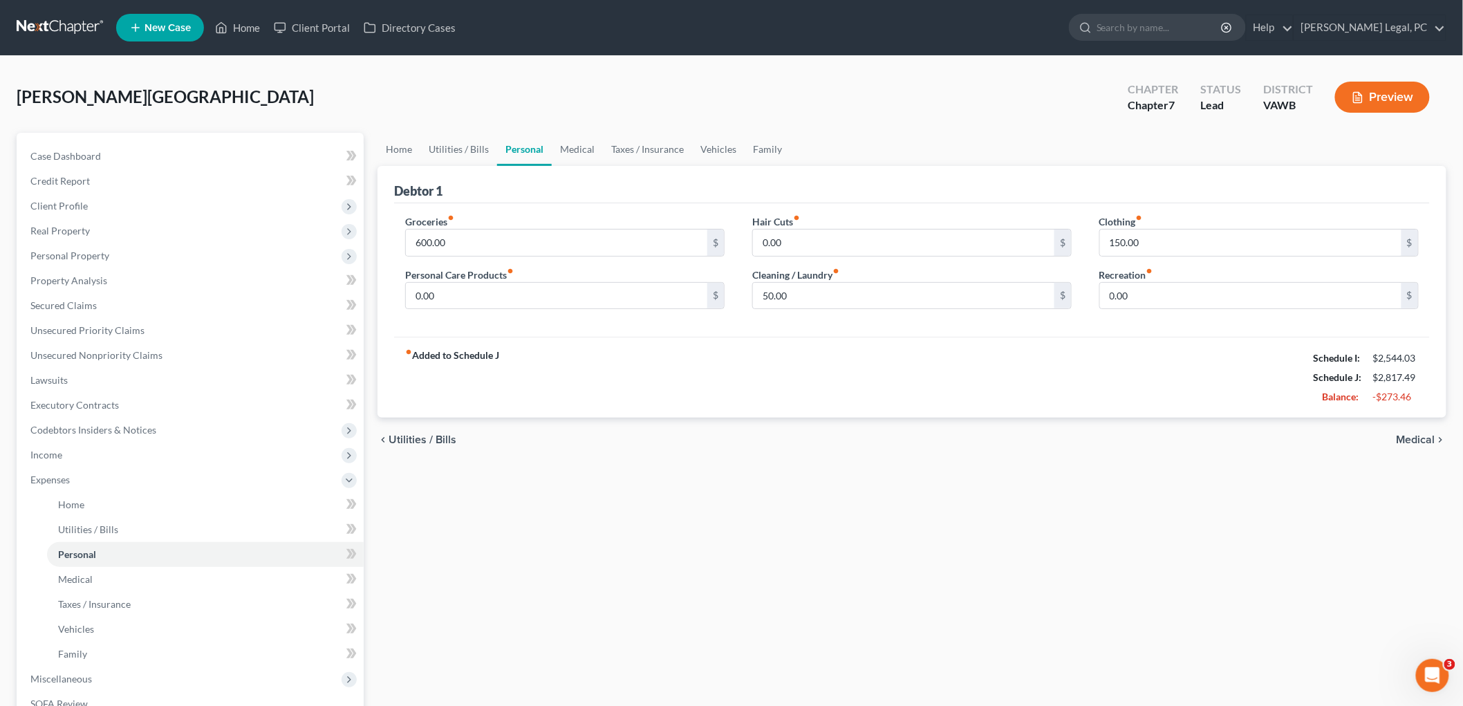
click at [1420, 440] on span "Medical" at bounding box center [1415, 439] width 39 height 11
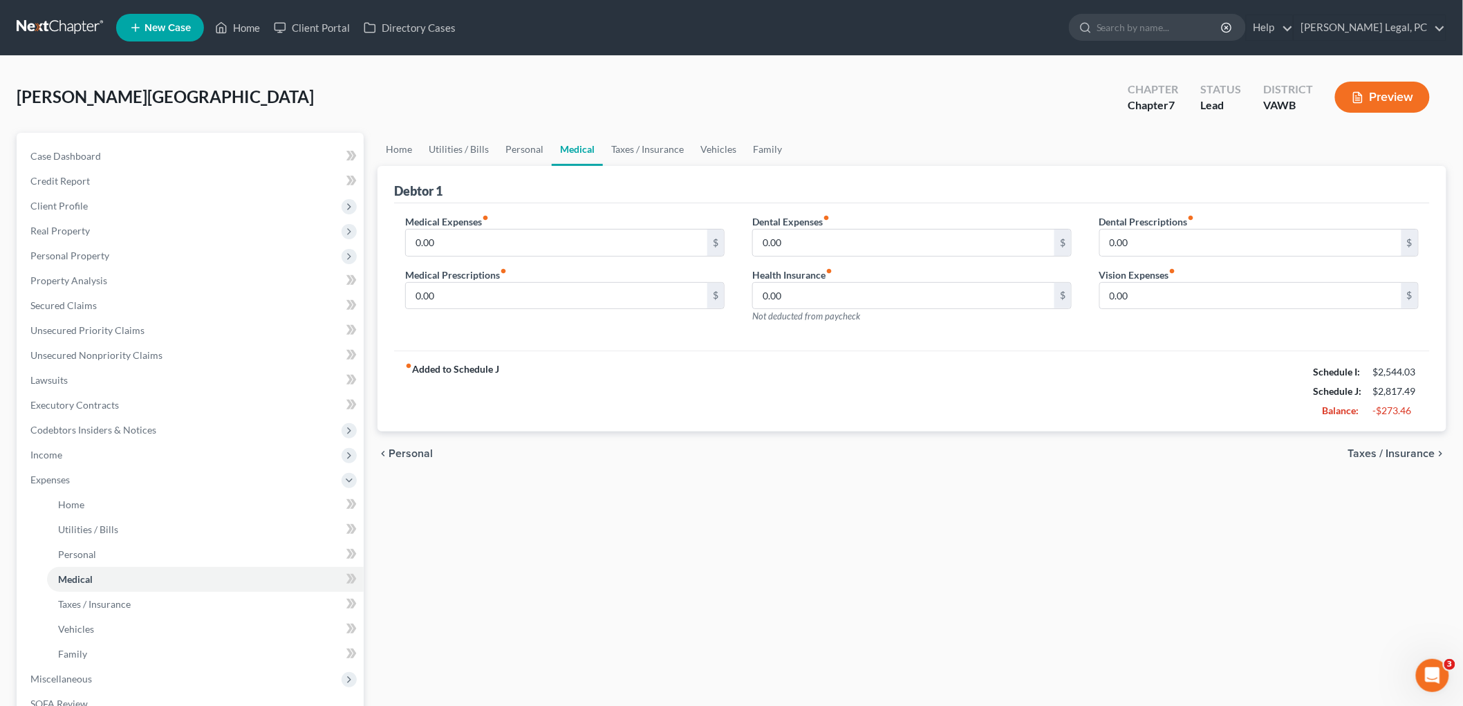
click at [1421, 451] on span "Taxes / Insurance" at bounding box center [1391, 453] width 87 height 11
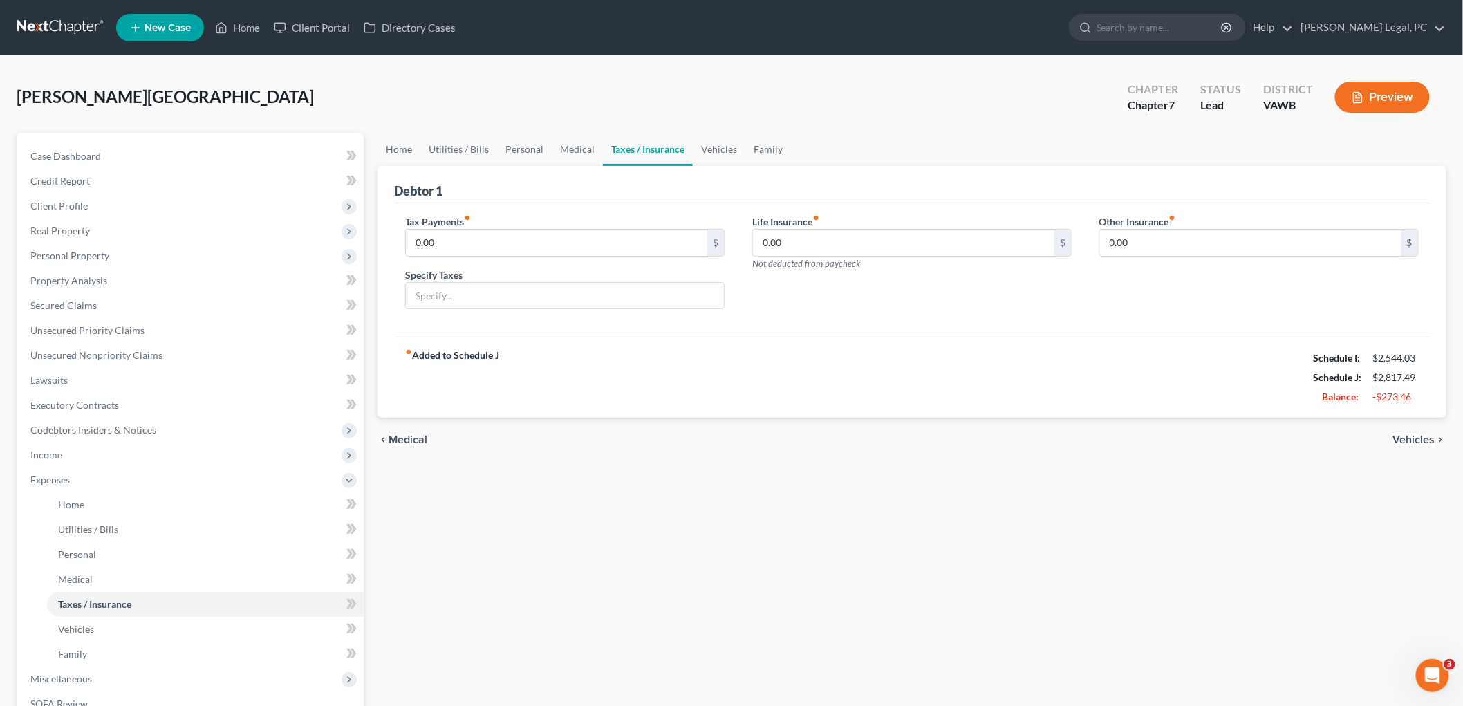
click at [1421, 438] on span "Vehicles" at bounding box center [1414, 439] width 42 height 11
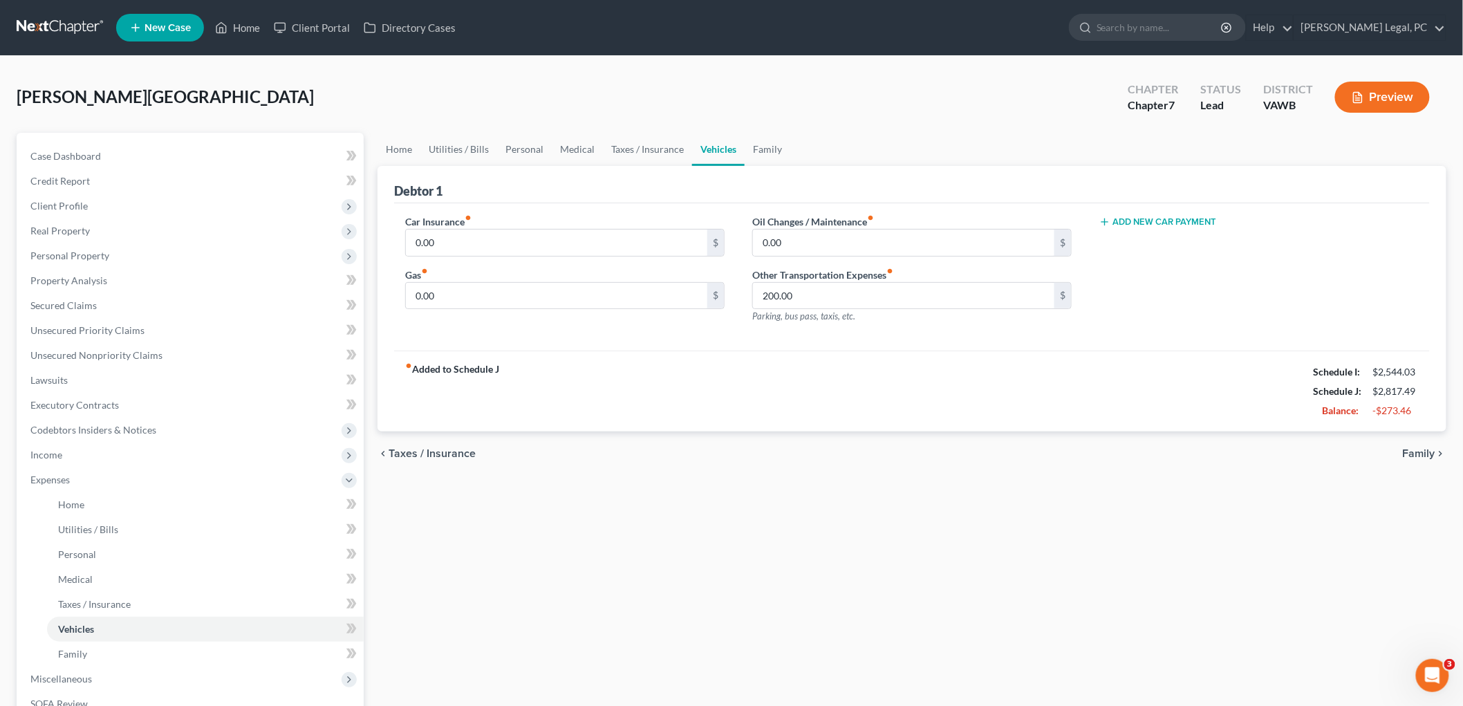
click at [1421, 451] on span "Family" at bounding box center [1419, 453] width 32 height 11
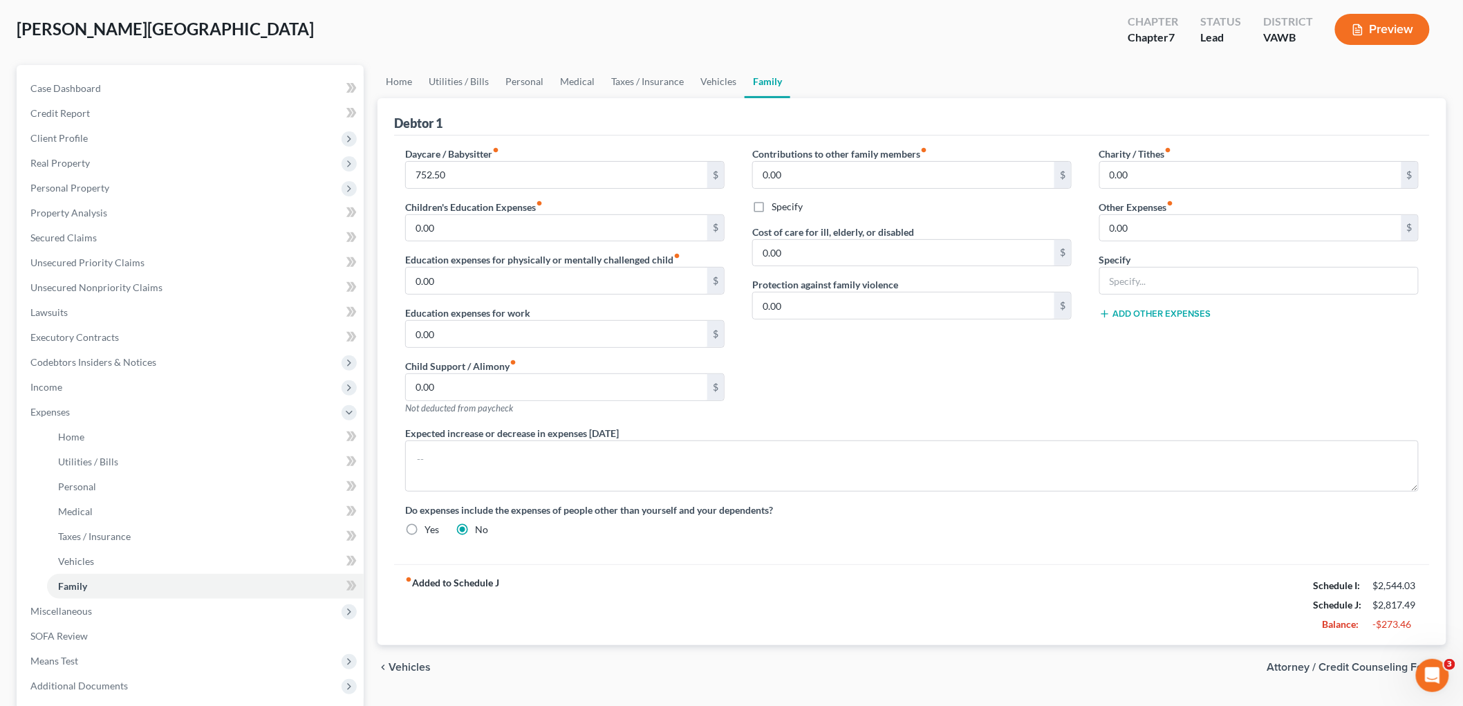
scroll to position [202, 0]
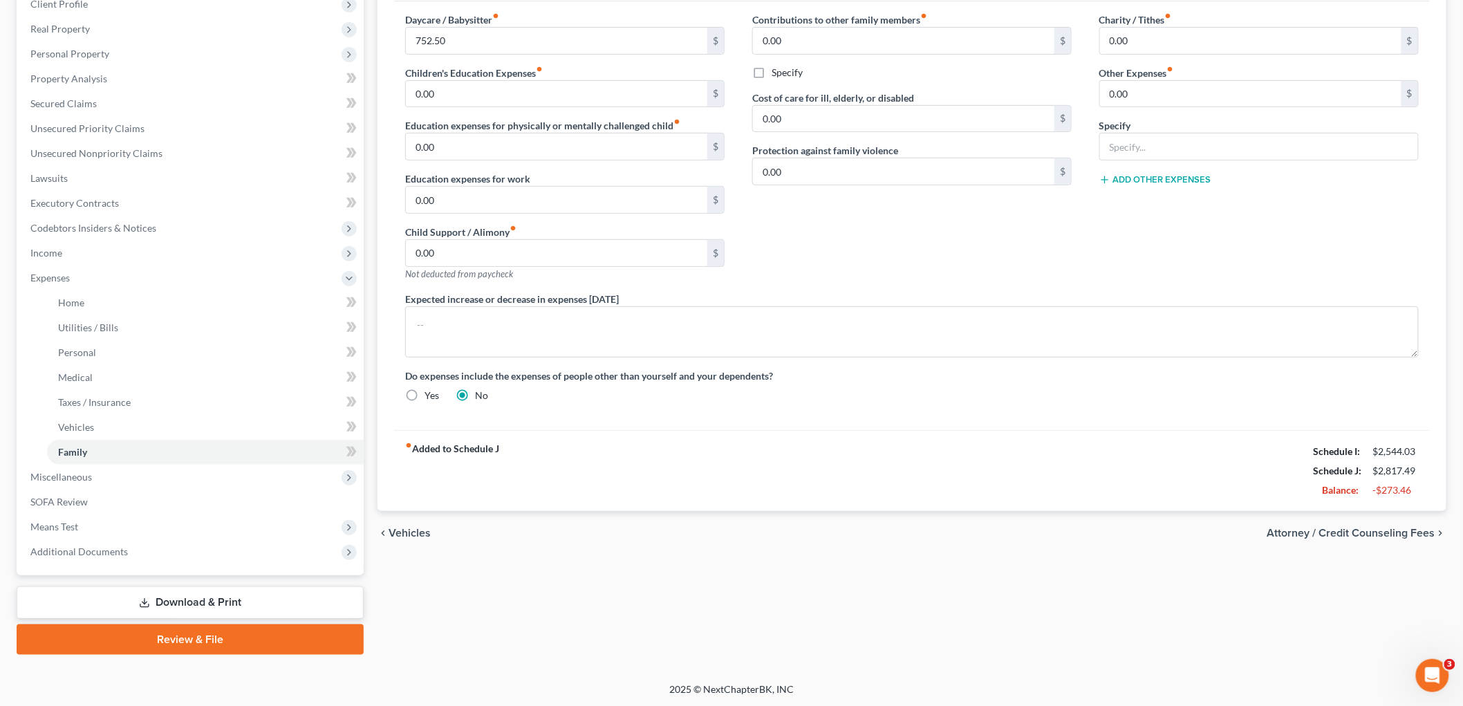
click at [1431, 531] on span "Attorney / Credit Counseling Fees" at bounding box center [1351, 532] width 168 height 11
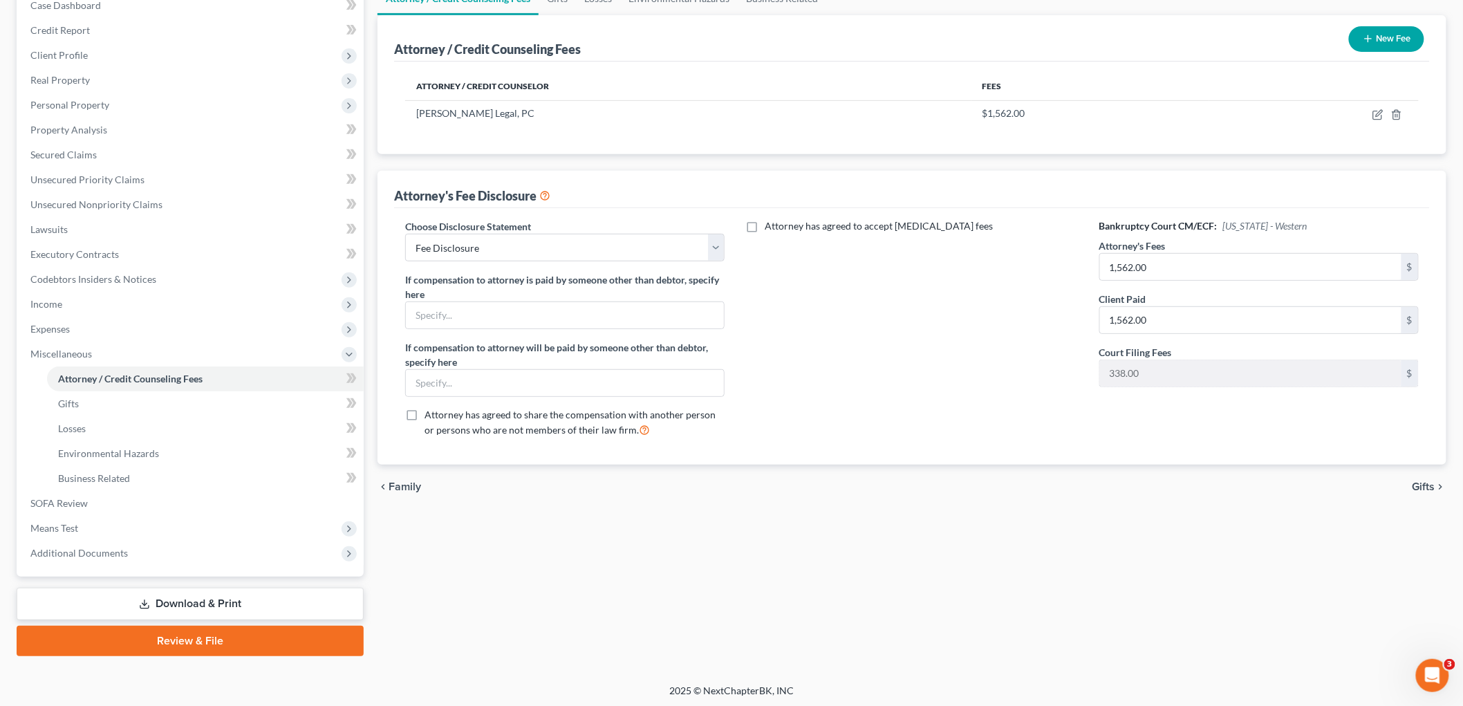
scroll to position [152, 0]
click at [1422, 485] on span "Gifts" at bounding box center [1423, 485] width 23 height 11
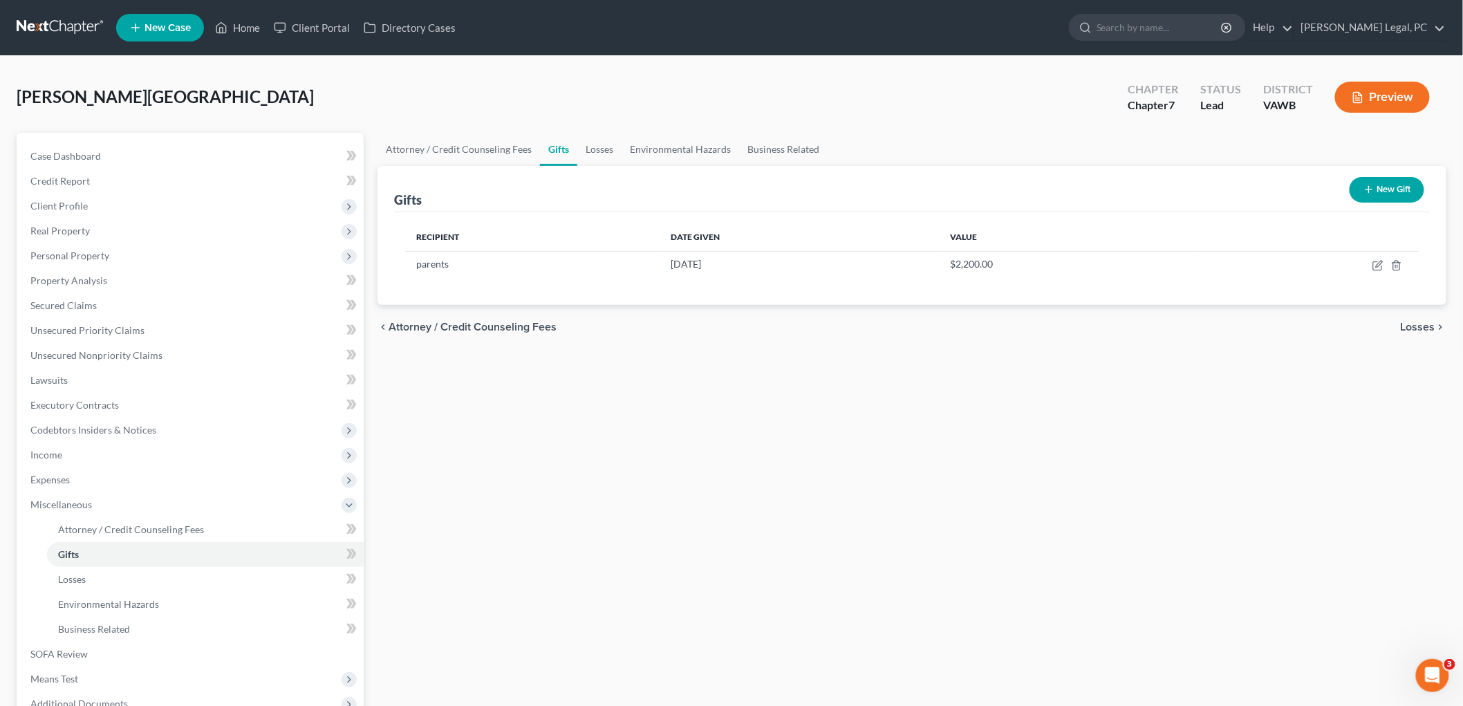
click at [1427, 328] on span "Losses" at bounding box center [1418, 326] width 35 height 11
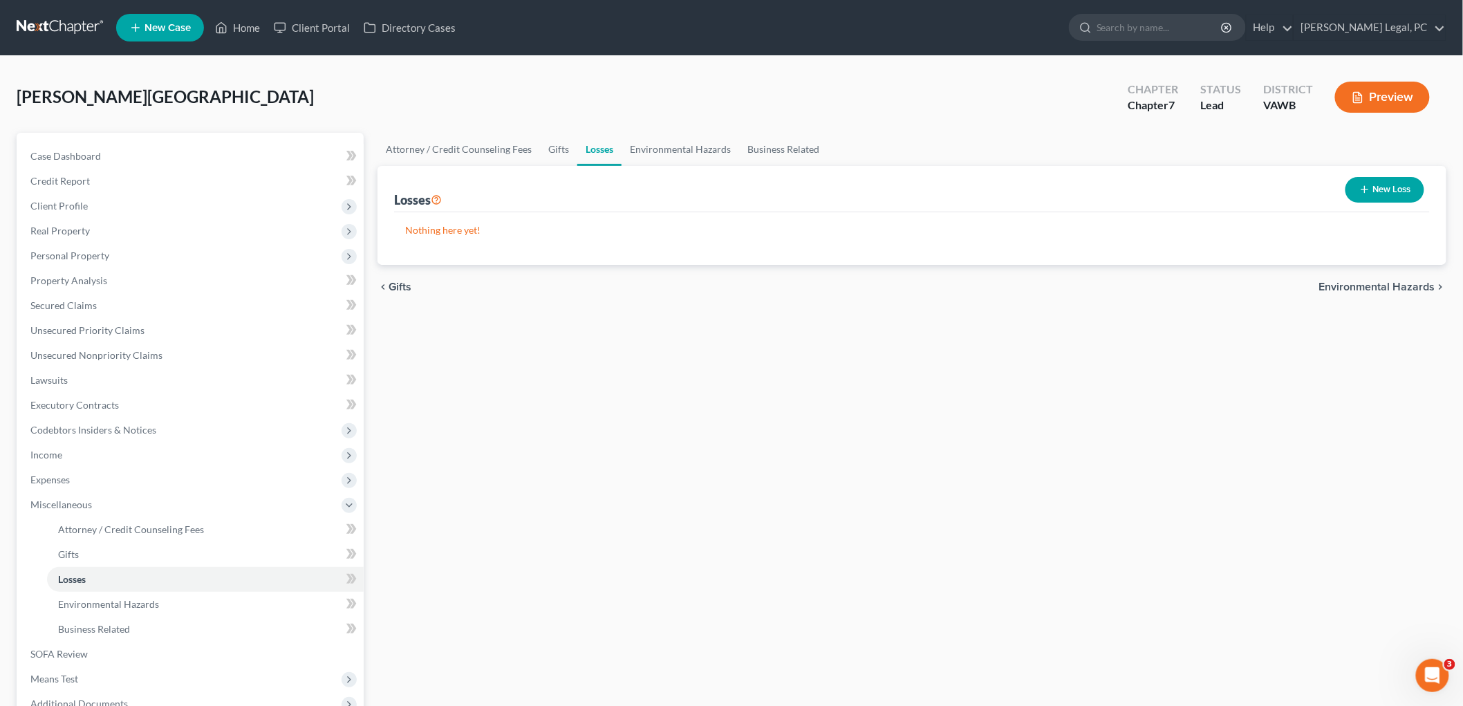
click at [1418, 286] on span "Environmental Hazards" at bounding box center [1377, 286] width 116 height 11
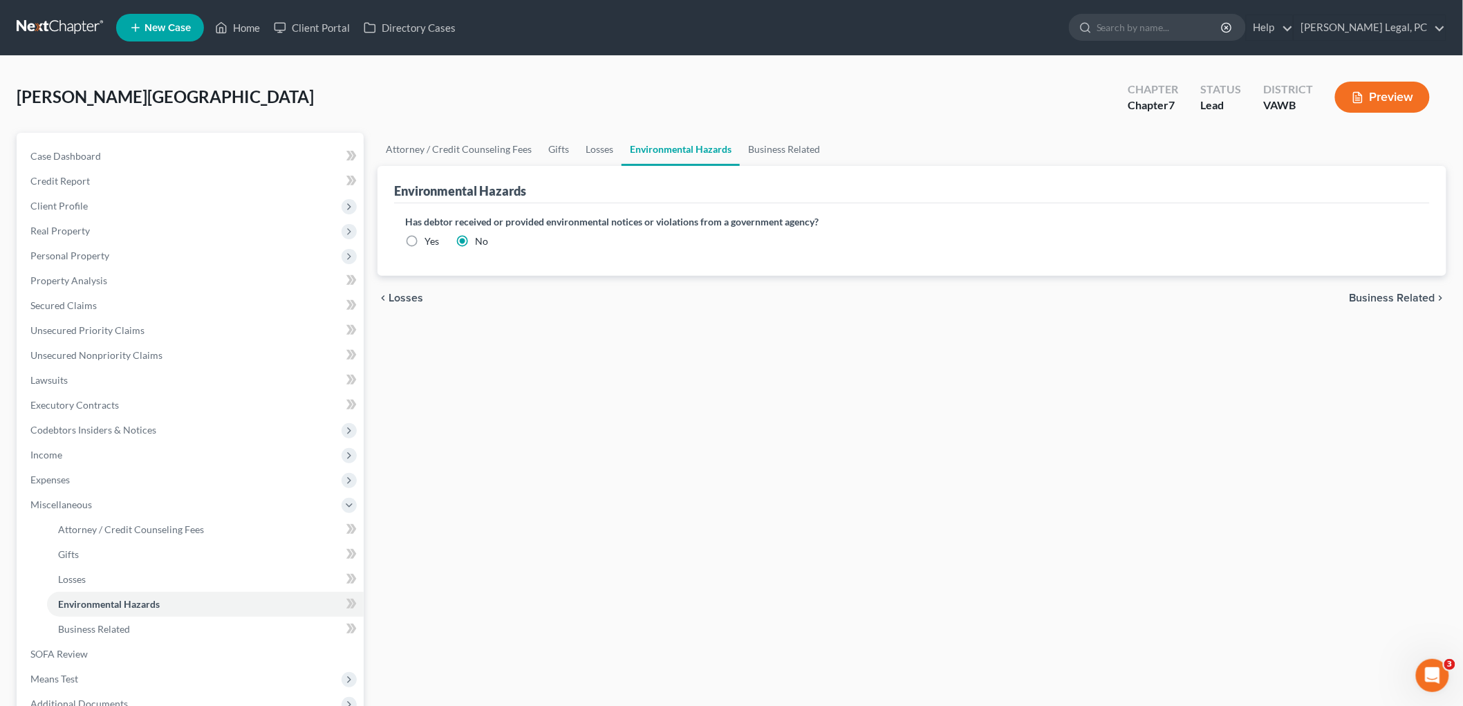
click at [1418, 298] on span "Business Related" at bounding box center [1392, 297] width 86 height 11
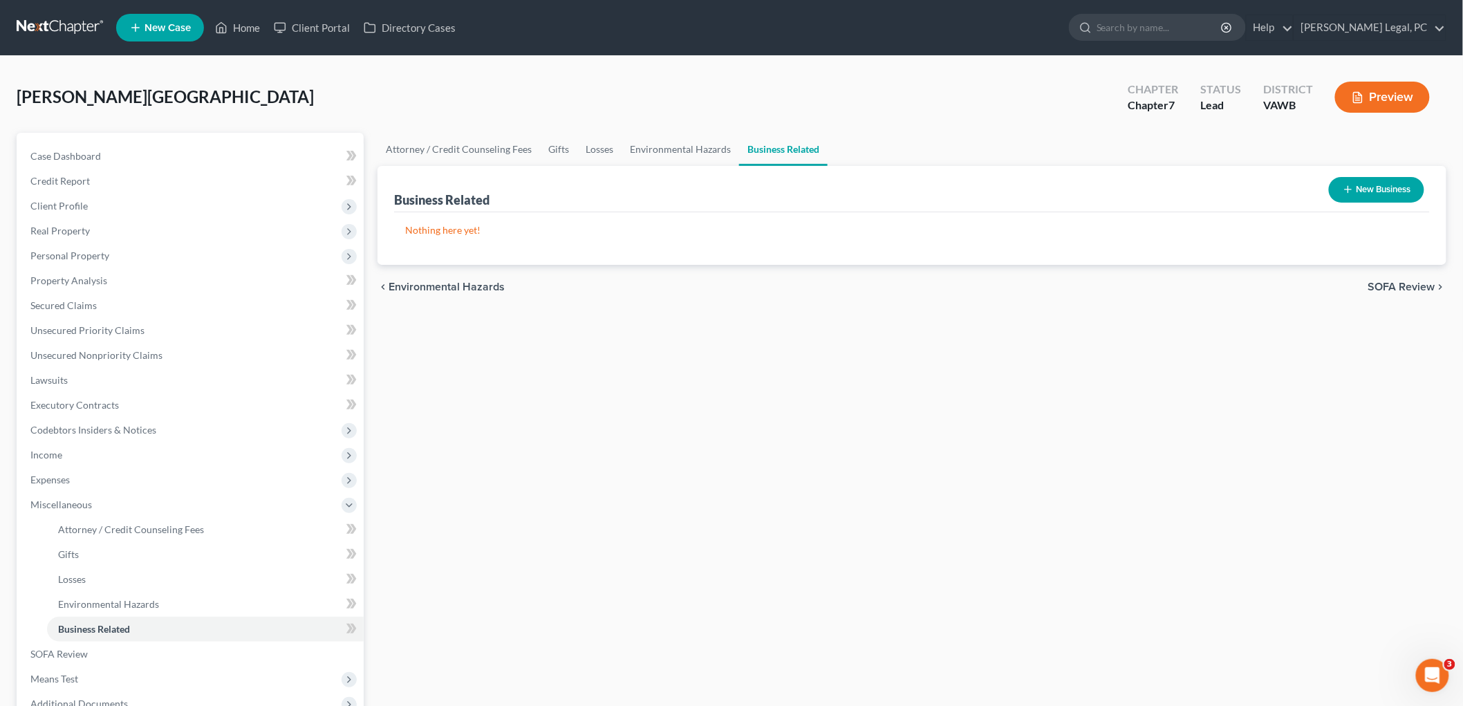
click at [1414, 286] on span "SOFA Review" at bounding box center [1401, 286] width 67 height 11
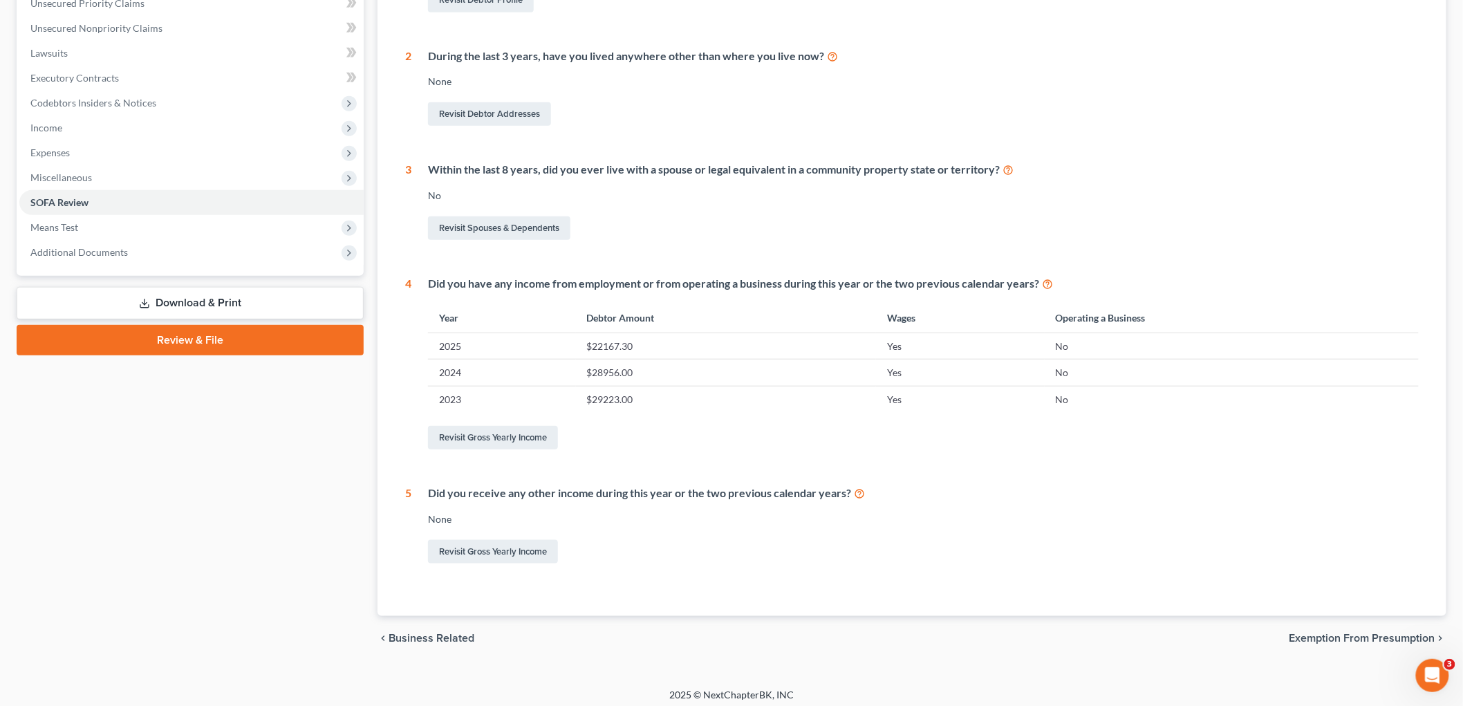
scroll to position [333, 0]
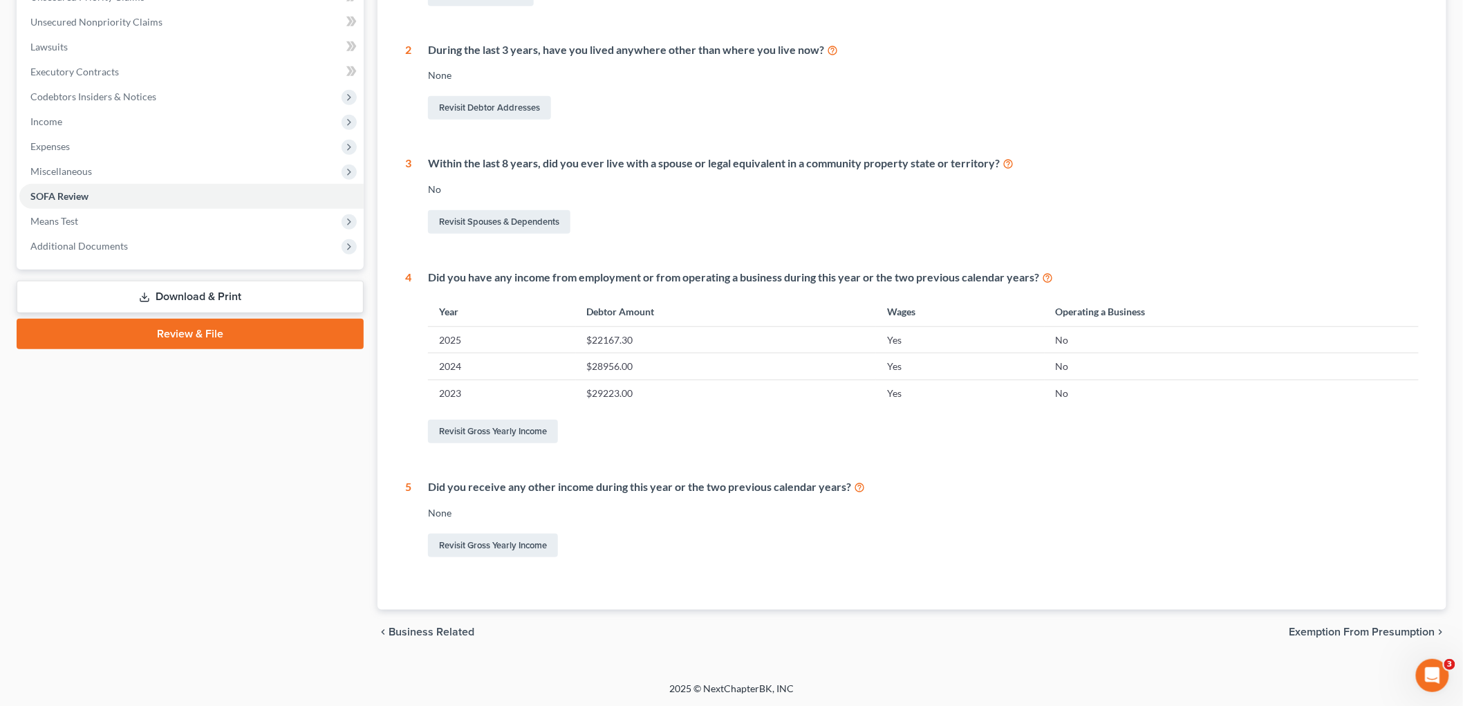
click at [1403, 629] on span "Exemption from Presumption" at bounding box center [1362, 631] width 146 height 11
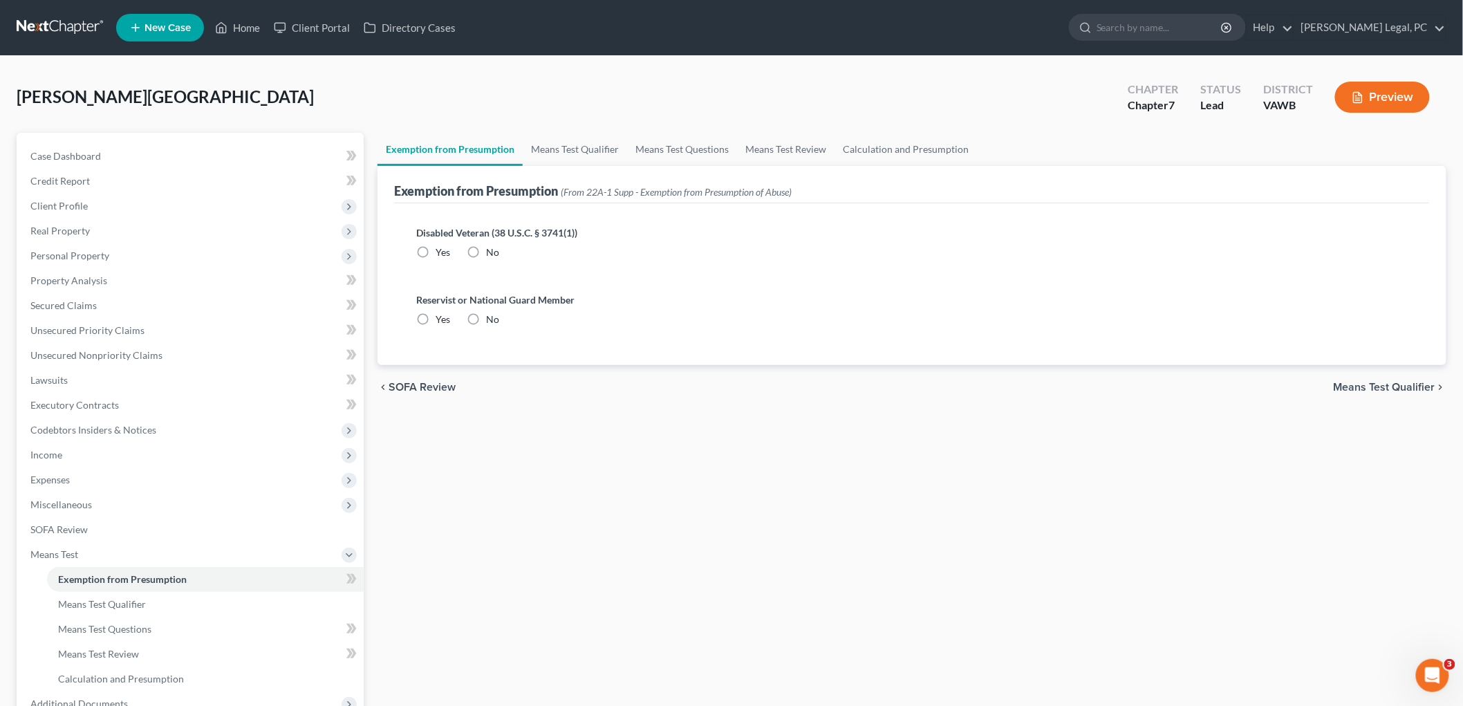
click at [486, 250] on label "No" at bounding box center [492, 252] width 13 height 14
click at [492, 250] on input "No" at bounding box center [496, 249] width 9 height 9
click at [486, 321] on label "No" at bounding box center [492, 319] width 13 height 14
click at [492, 321] on input "No" at bounding box center [496, 316] width 9 height 9
click at [1412, 388] on span "Means Test Qualifier" at bounding box center [1385, 387] width 102 height 11
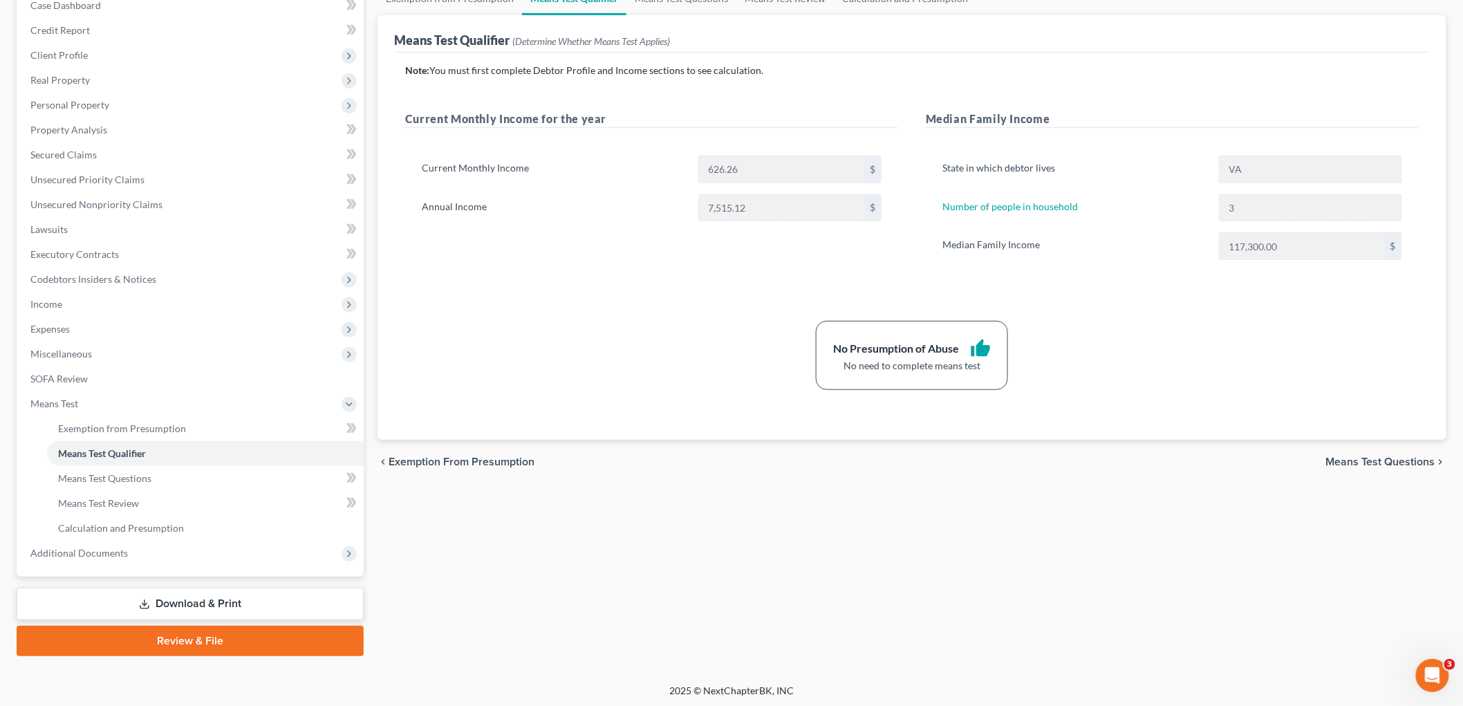
scroll to position [152, 0]
click at [1407, 461] on span "Means Test Questions" at bounding box center [1380, 460] width 109 height 11
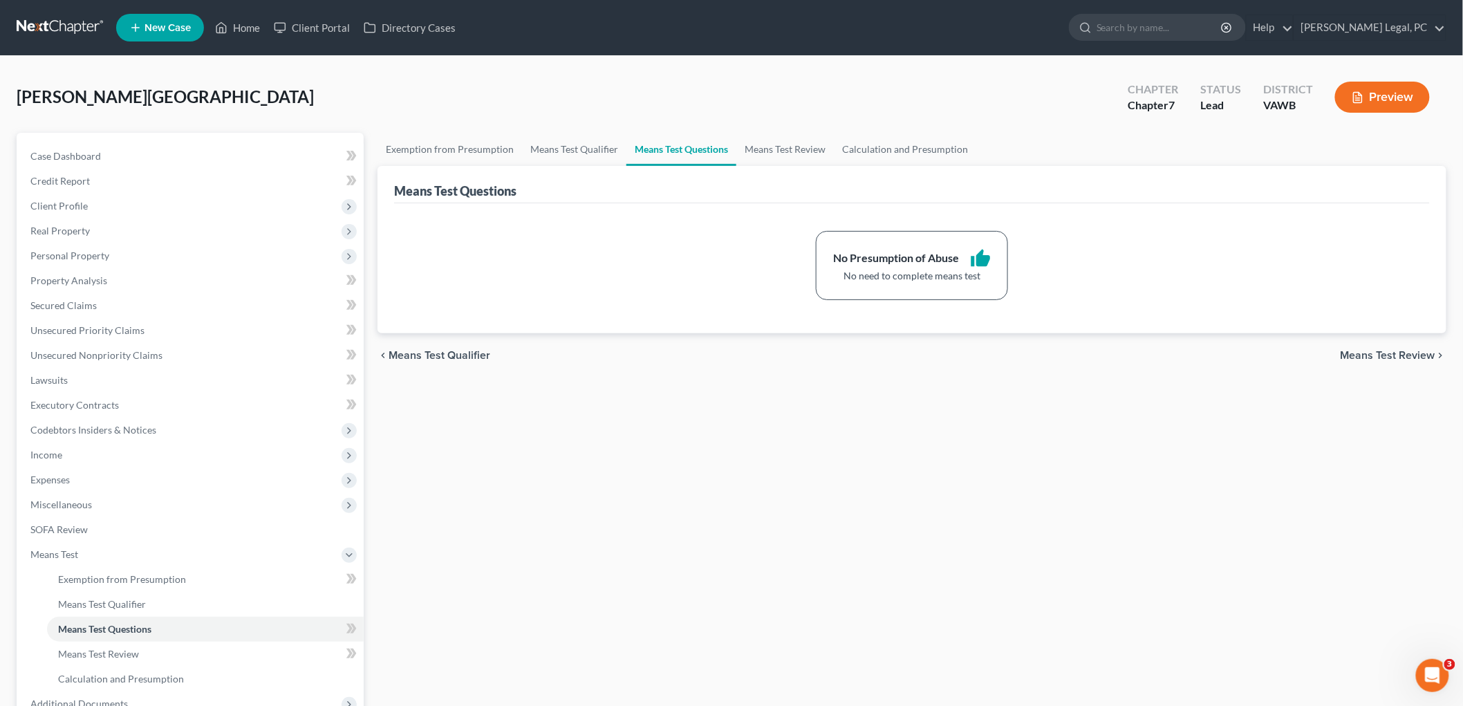
click at [1392, 354] on span "Means Test Review" at bounding box center [1387, 355] width 95 height 11
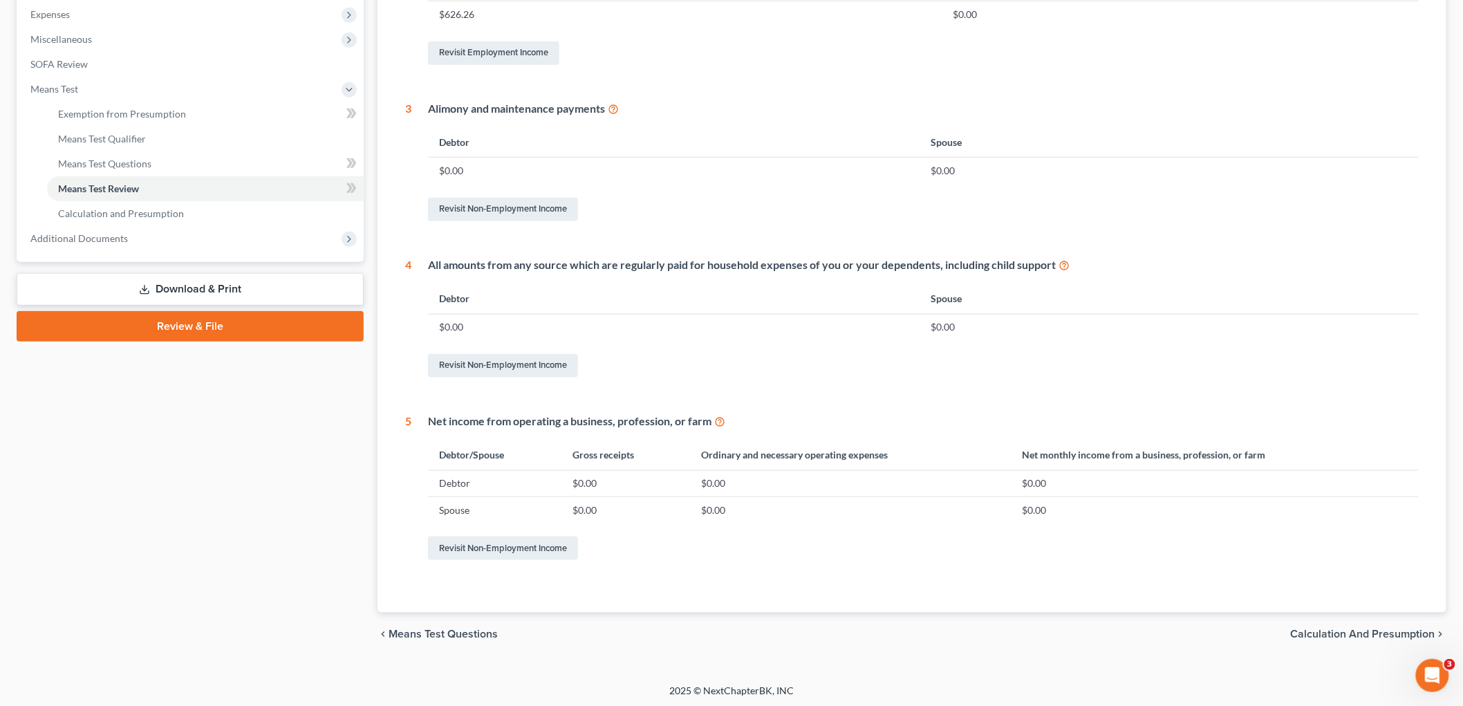
scroll to position [468, 0]
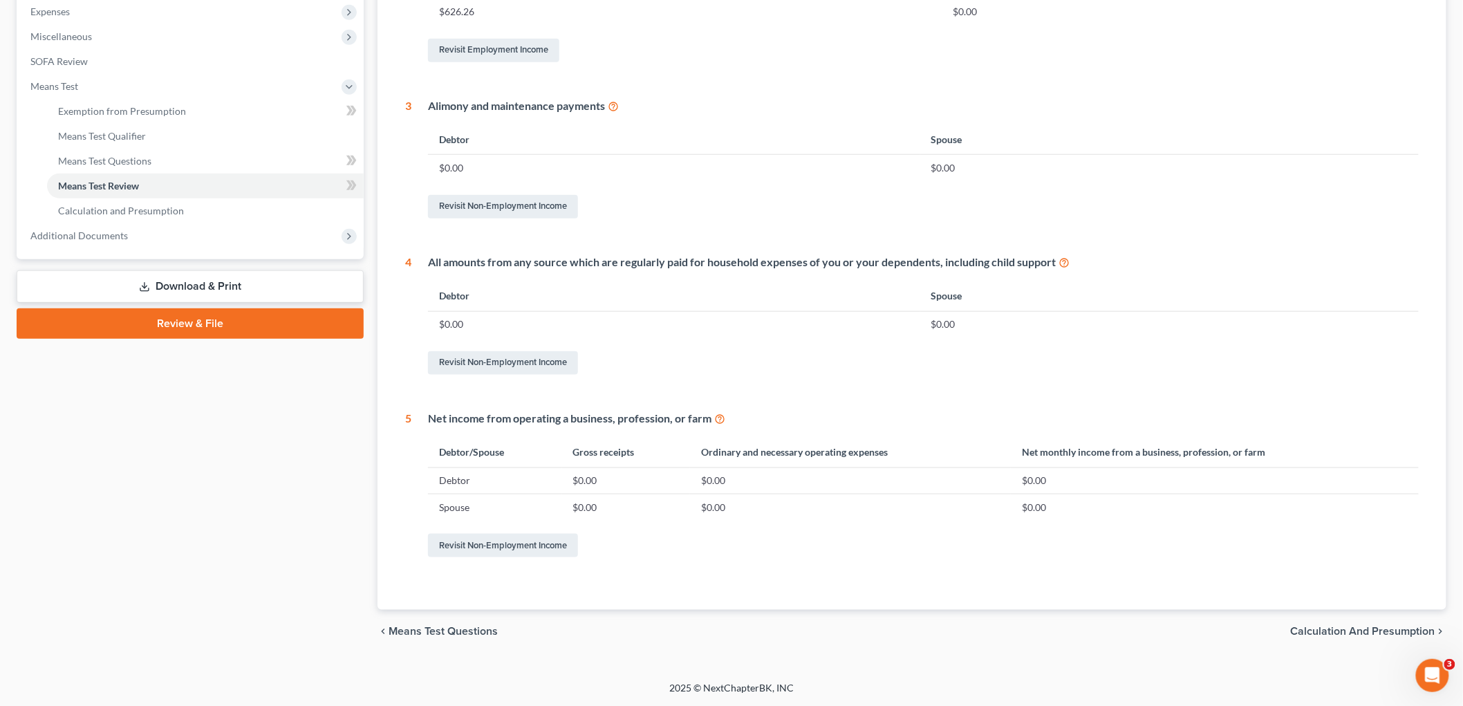
click at [1425, 629] on span "Calculation and Presumption" at bounding box center [1363, 631] width 144 height 11
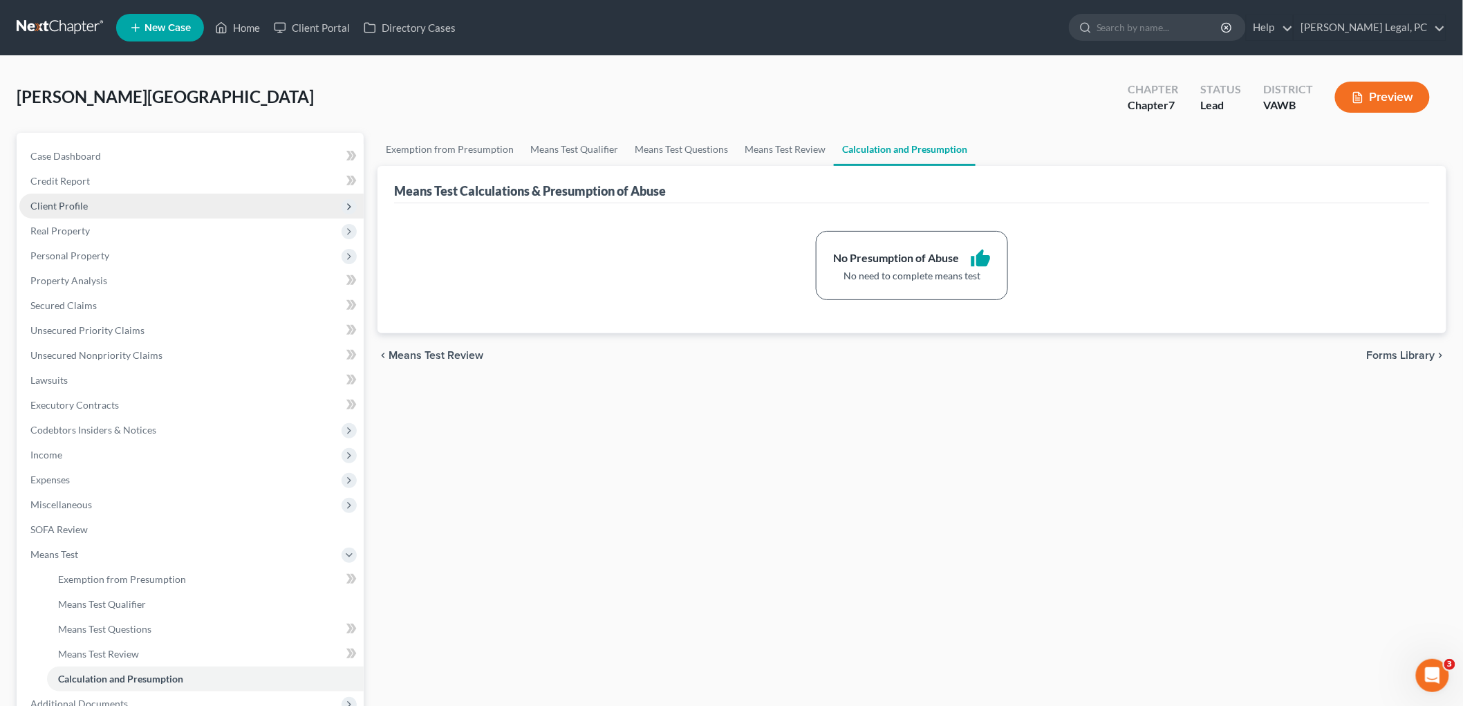
click at [42, 202] on span "Client Profile" at bounding box center [58, 206] width 57 height 12
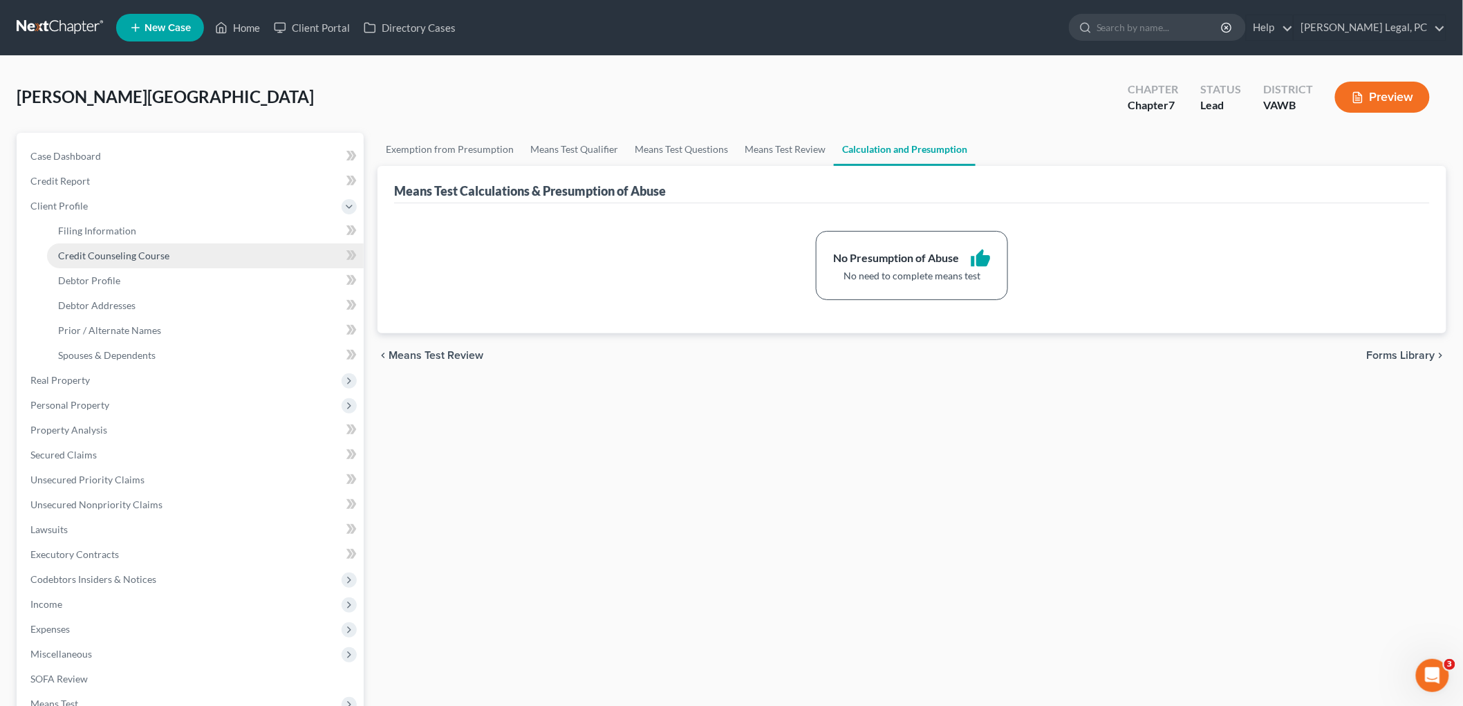
click at [88, 254] on span "Credit Counseling Course" at bounding box center [113, 256] width 111 height 12
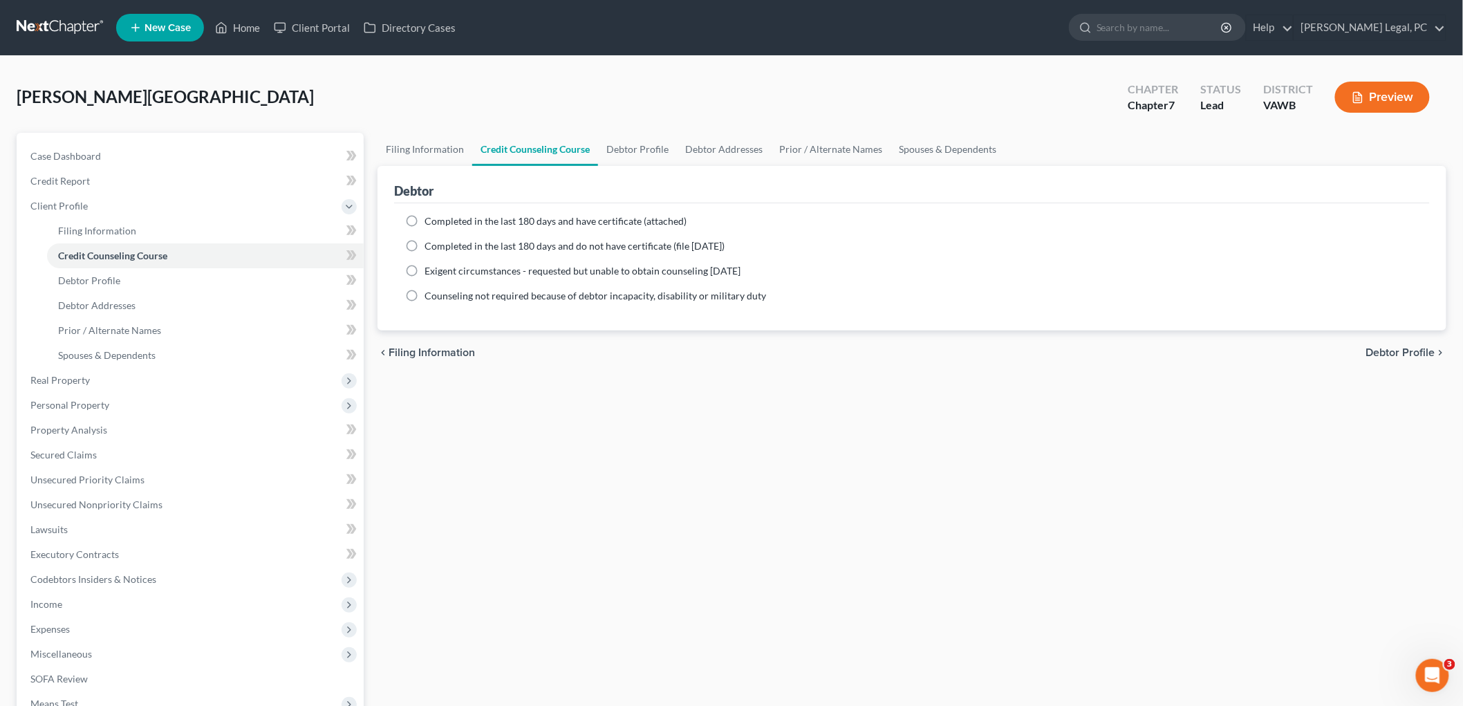
click at [1387, 98] on button "Preview" at bounding box center [1382, 97] width 95 height 31
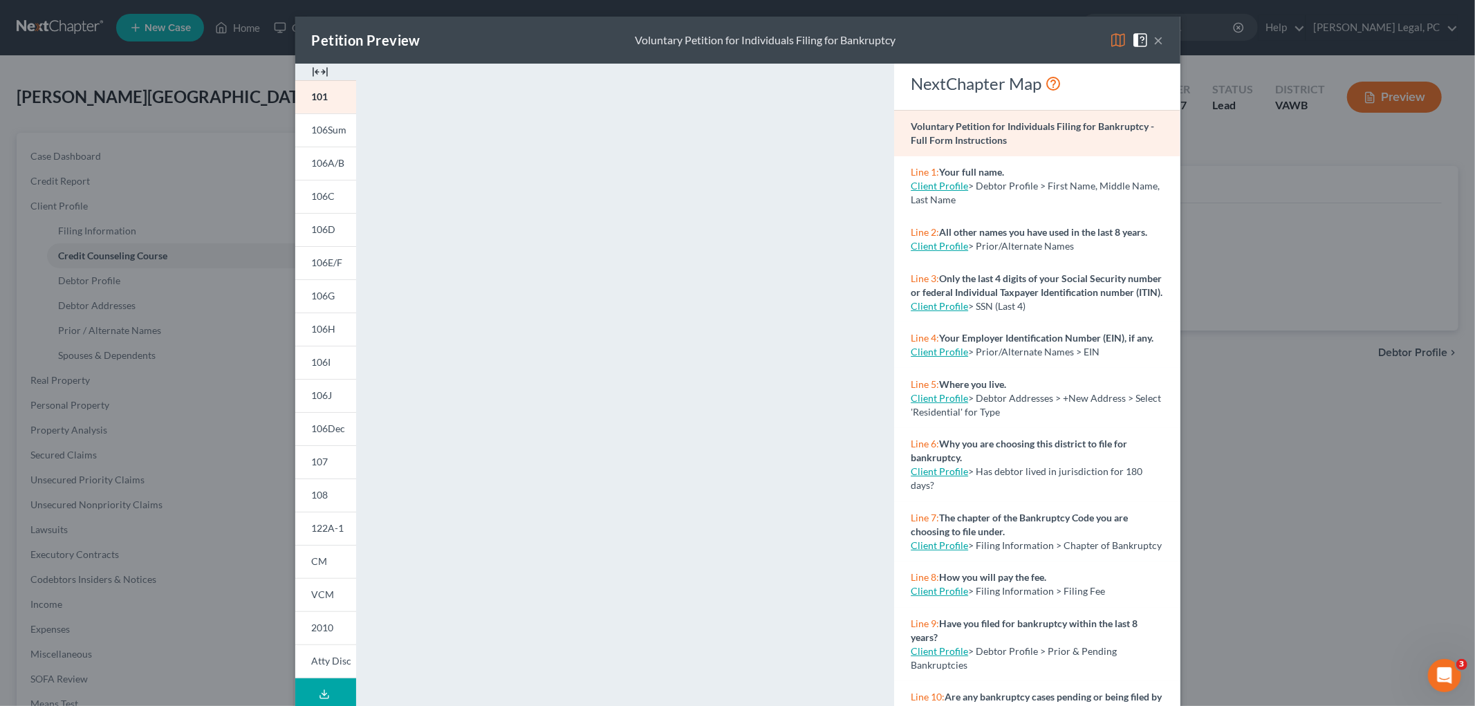
click at [312, 70] on img at bounding box center [320, 72] width 17 height 17
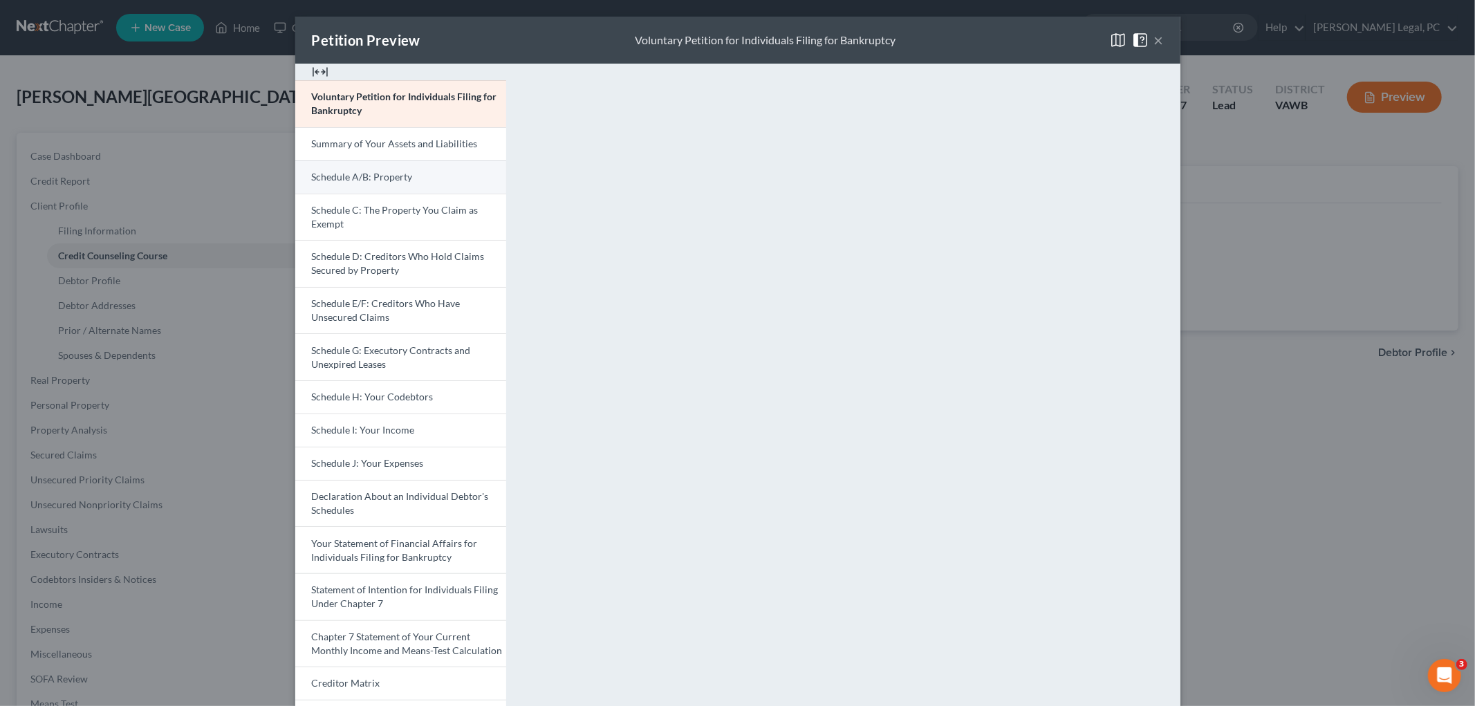
click at [382, 177] on span "Schedule A/B: Property" at bounding box center [362, 177] width 101 height 12
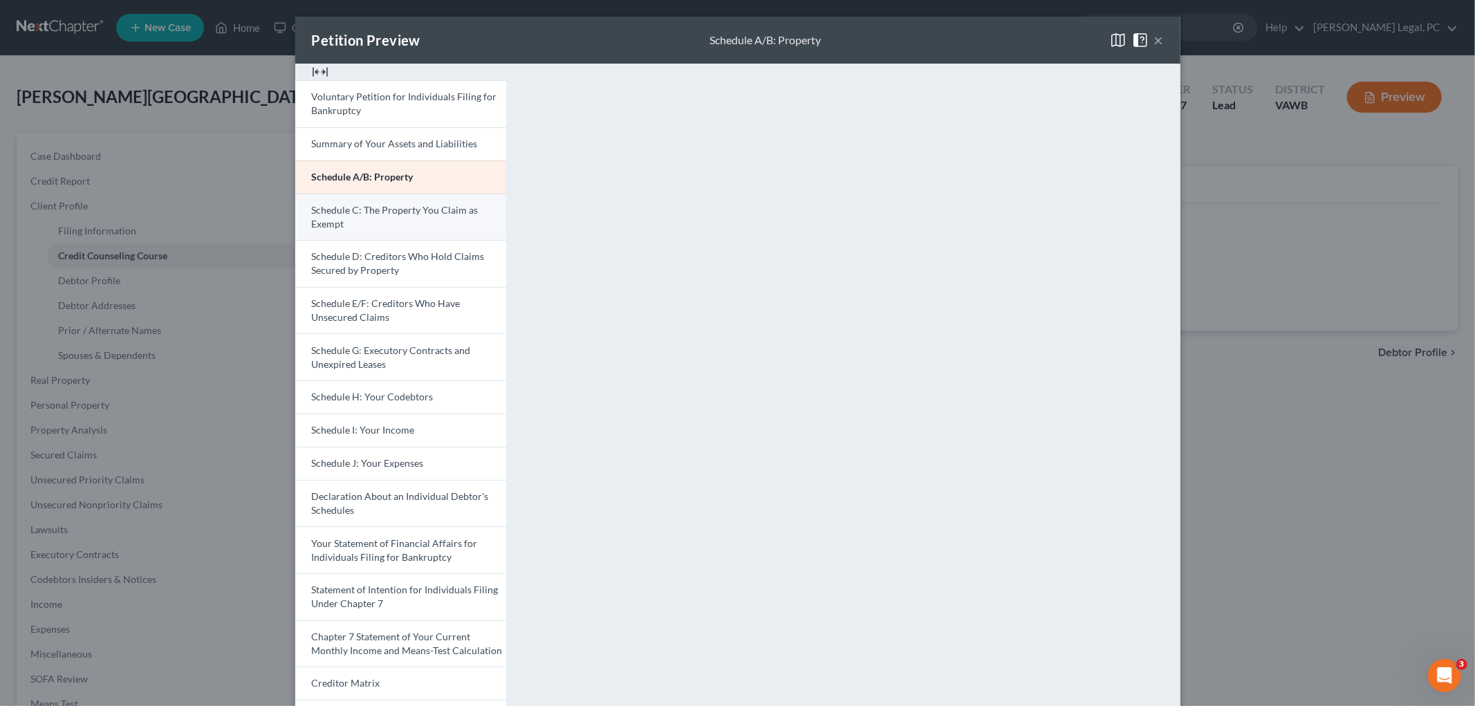
click at [357, 214] on span "Schedule C: The Property You Claim as Exempt" at bounding box center [395, 217] width 167 height 26
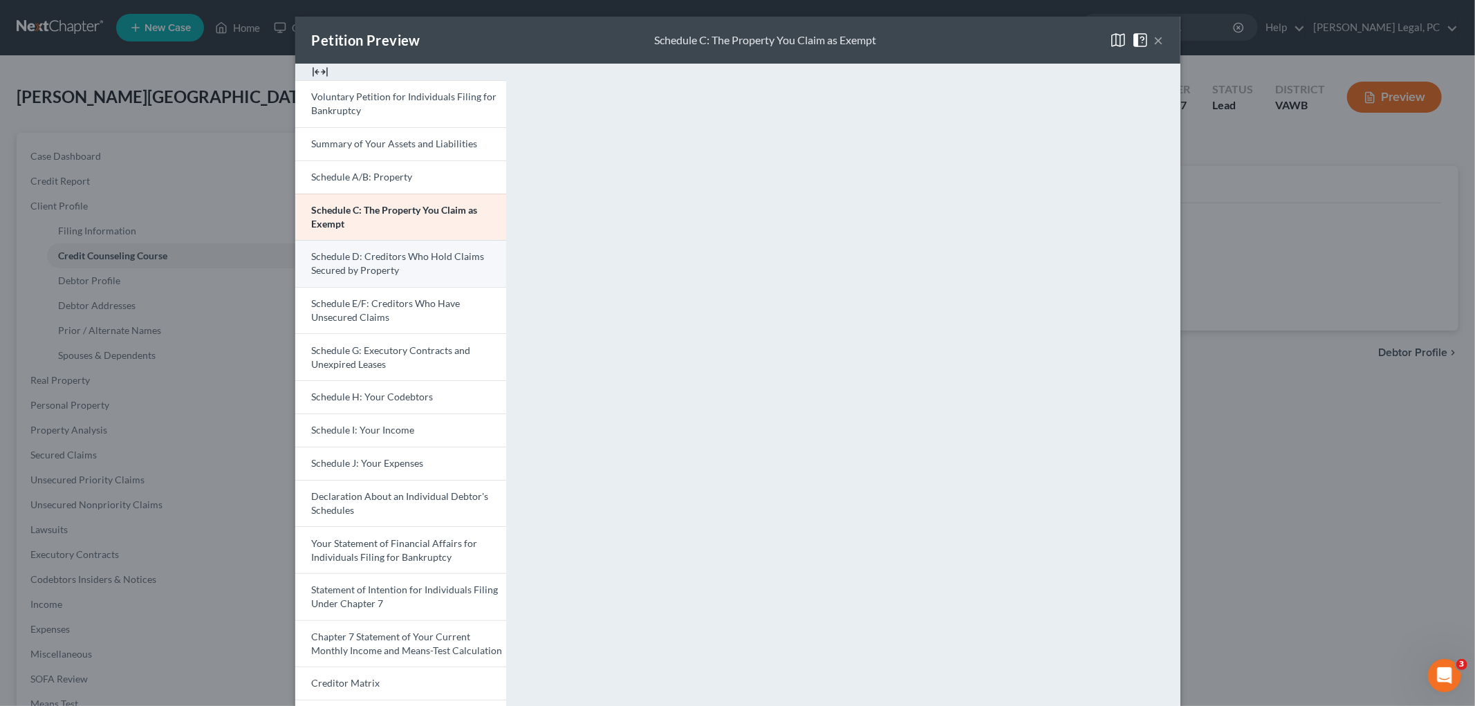
click at [375, 259] on span "Schedule D: Creditors Who Hold Claims Secured by Property" at bounding box center [398, 263] width 173 height 26
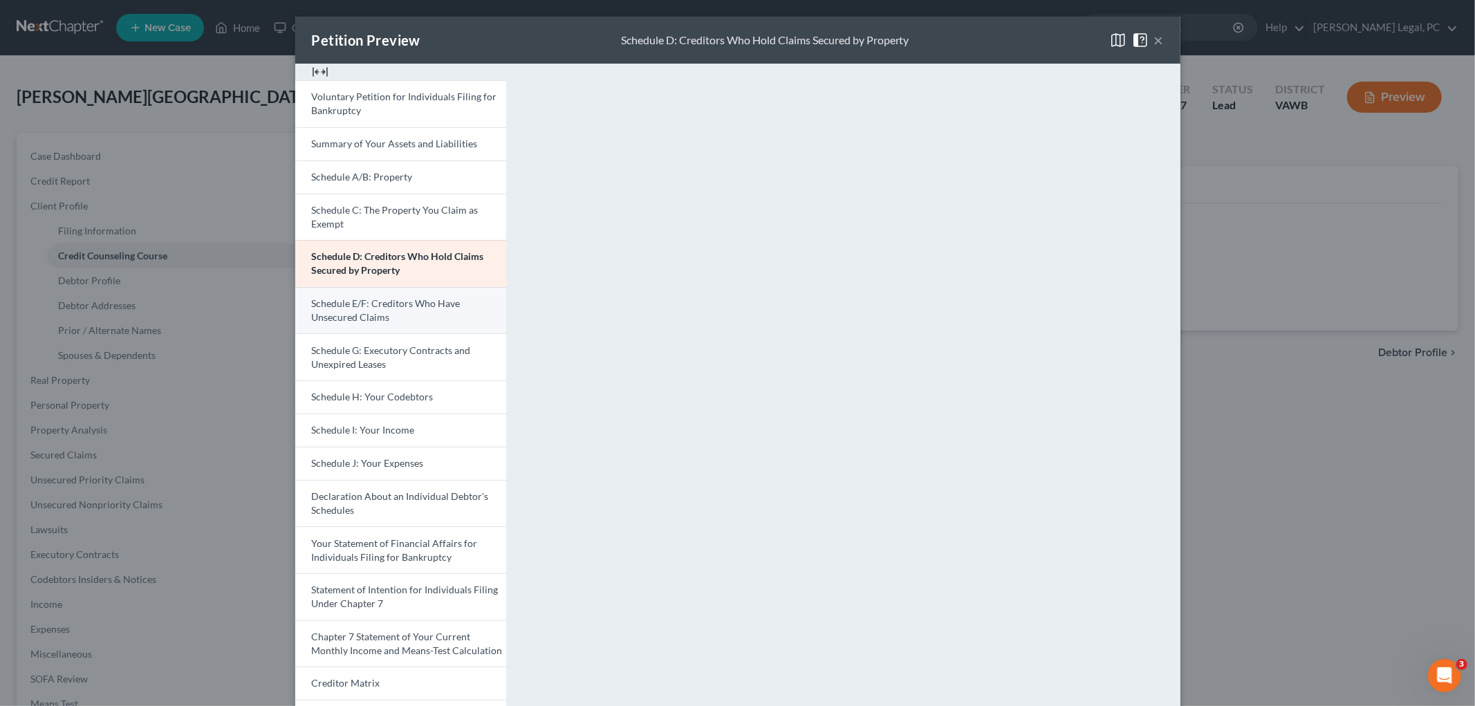
click at [367, 314] on span "Schedule E/F: Creditors Who Have Unsecured Claims" at bounding box center [386, 310] width 149 height 26
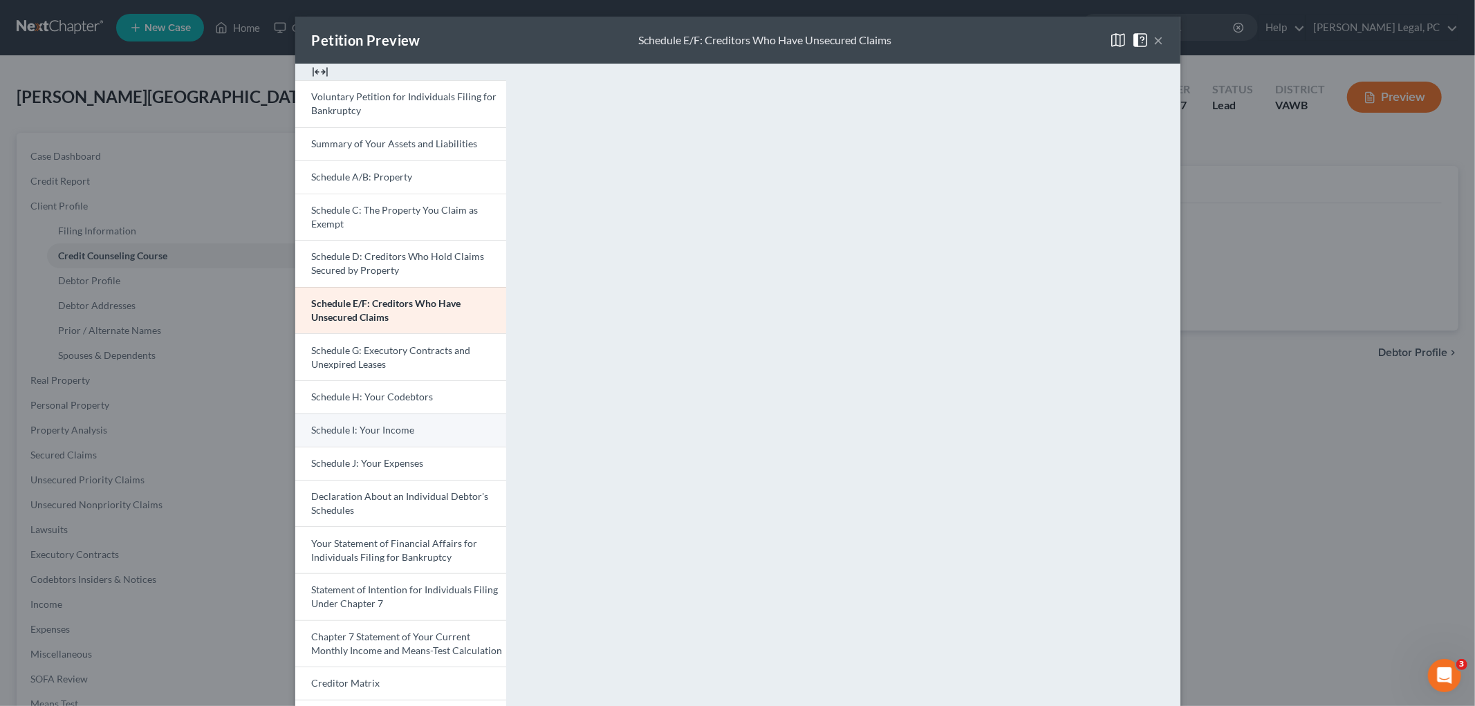
click at [357, 431] on span "Schedule I: Your Income" at bounding box center [363, 430] width 103 height 12
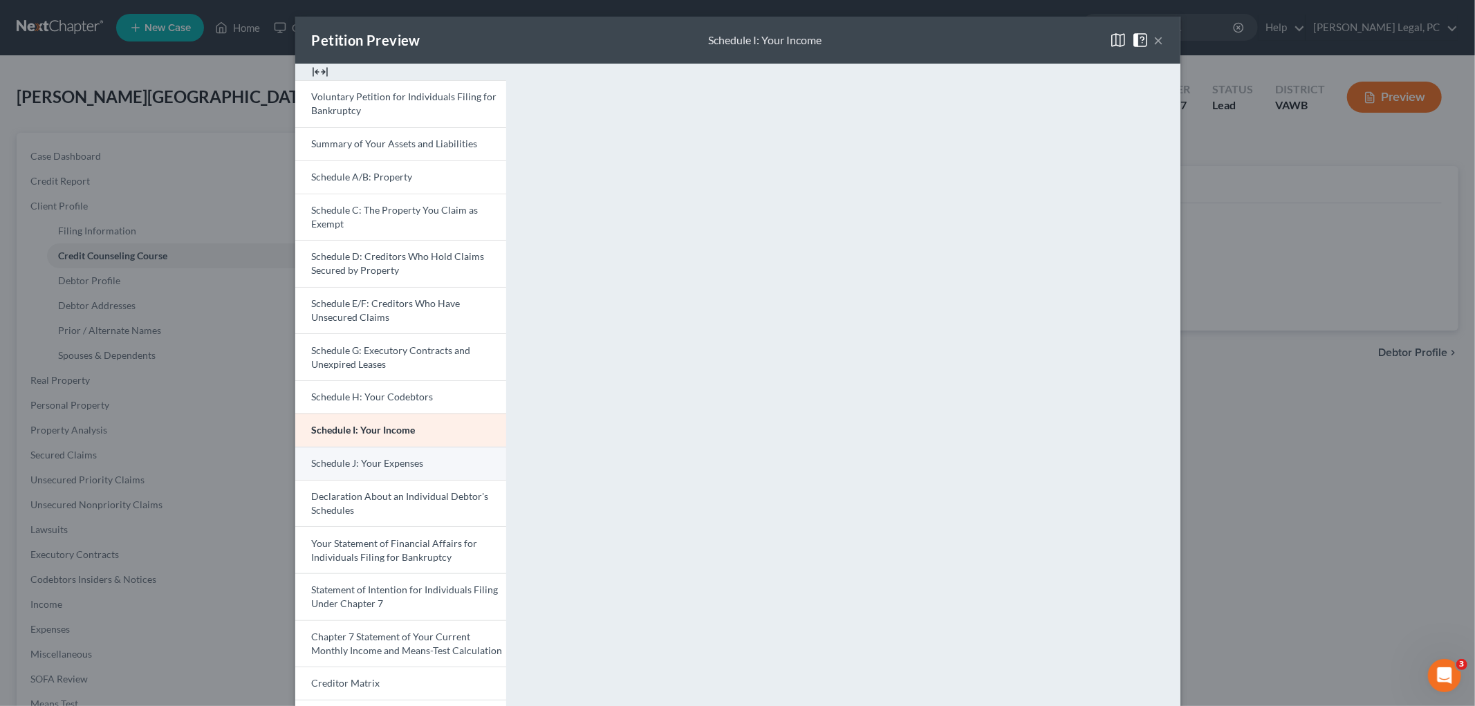
click at [389, 461] on span "Schedule J: Your Expenses" at bounding box center [368, 463] width 112 height 12
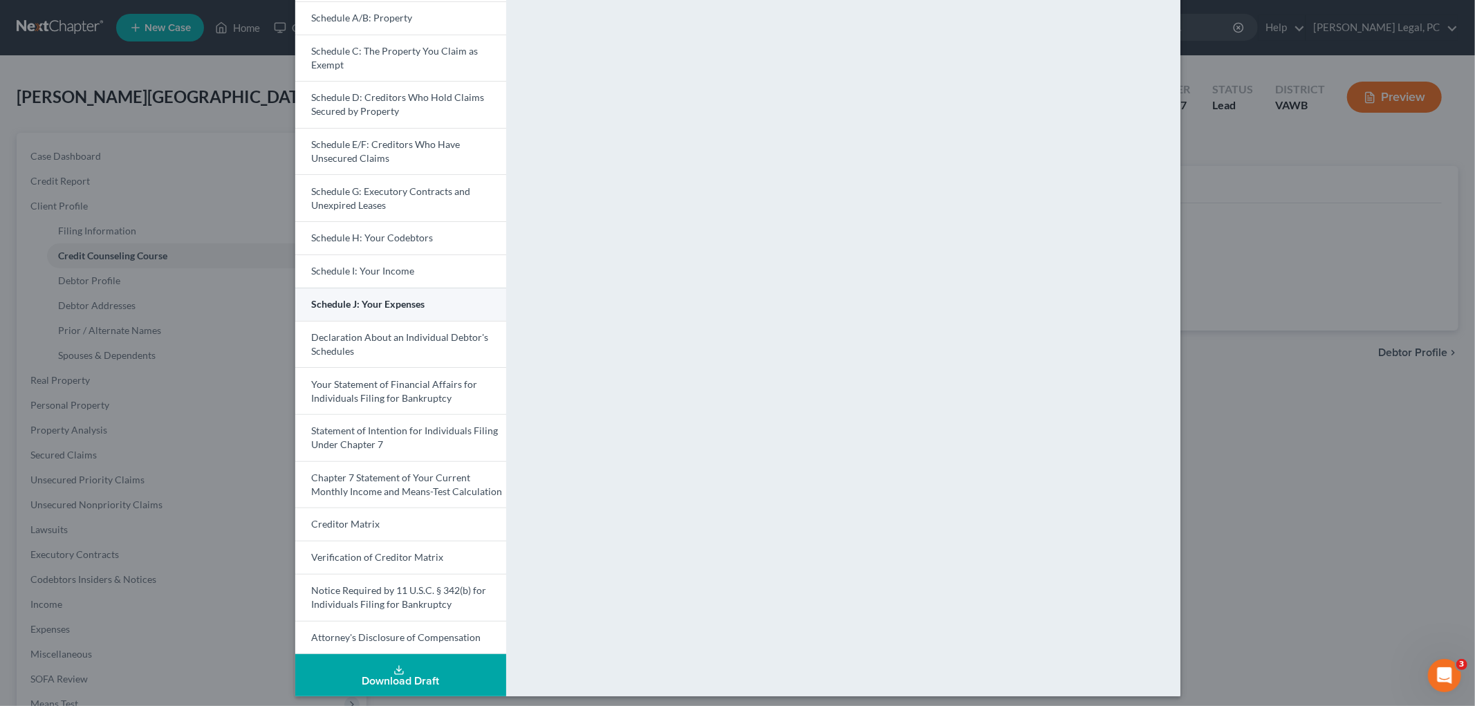
scroll to position [166, 0]
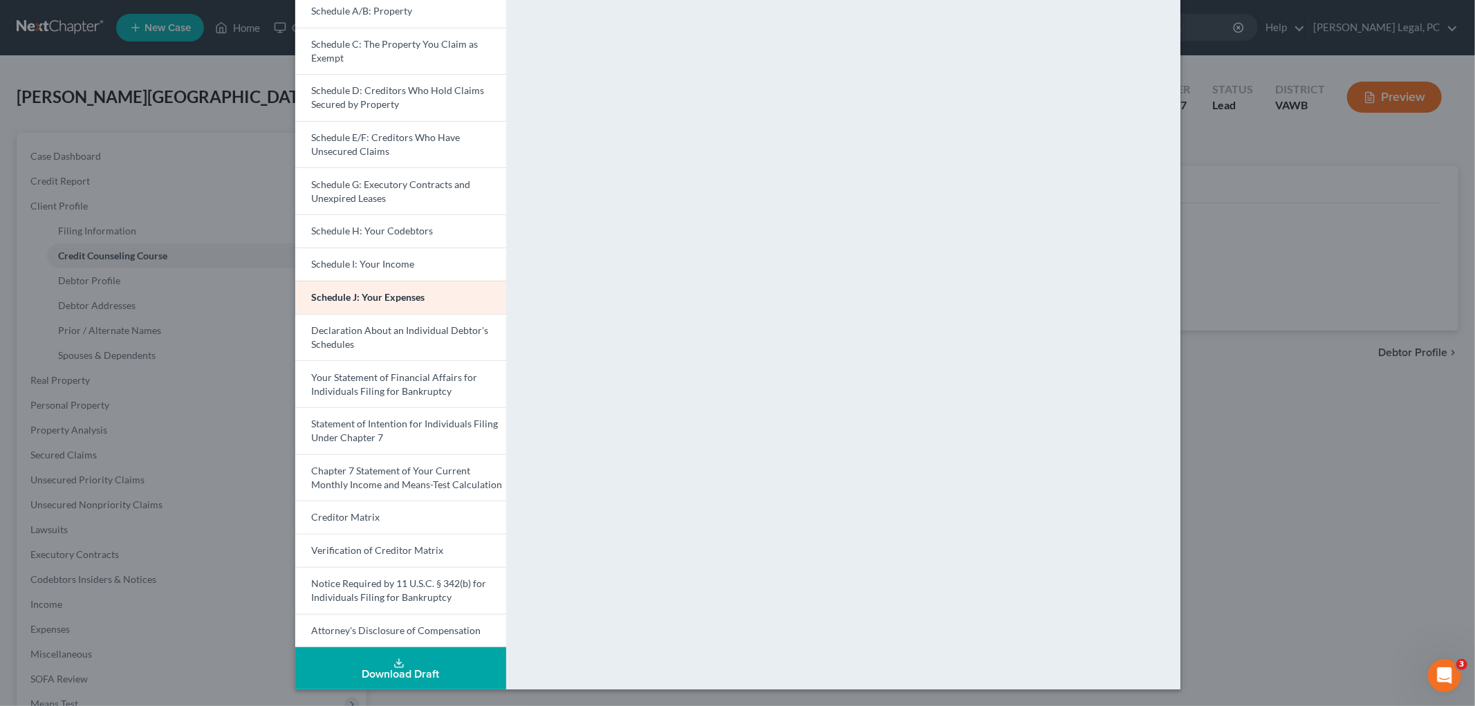
click at [368, 377] on span "Your Statement of Financial Affairs for Individuals Filing for Bankruptcy" at bounding box center [395, 384] width 166 height 26
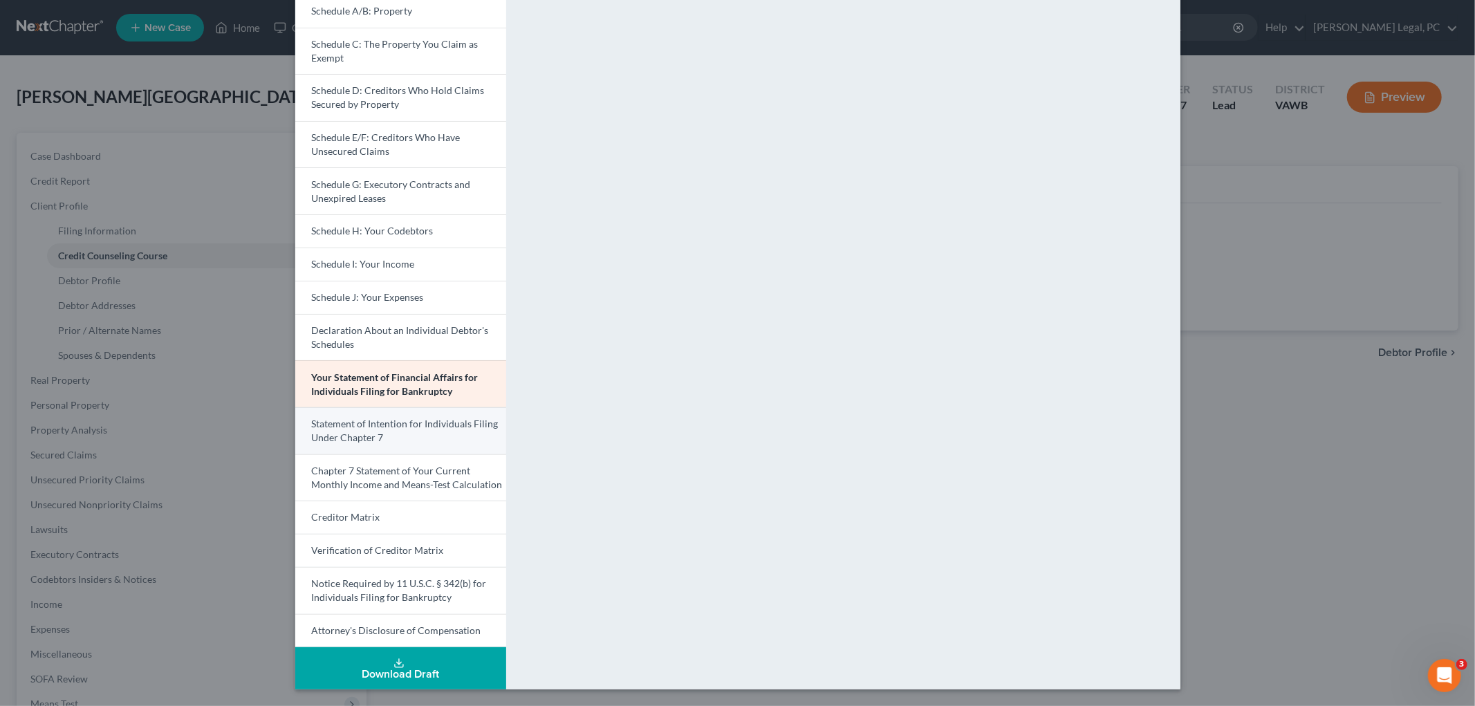
click at [384, 432] on link "Statement of Intention for Individuals Filing Under Chapter 7" at bounding box center [400, 430] width 211 height 47
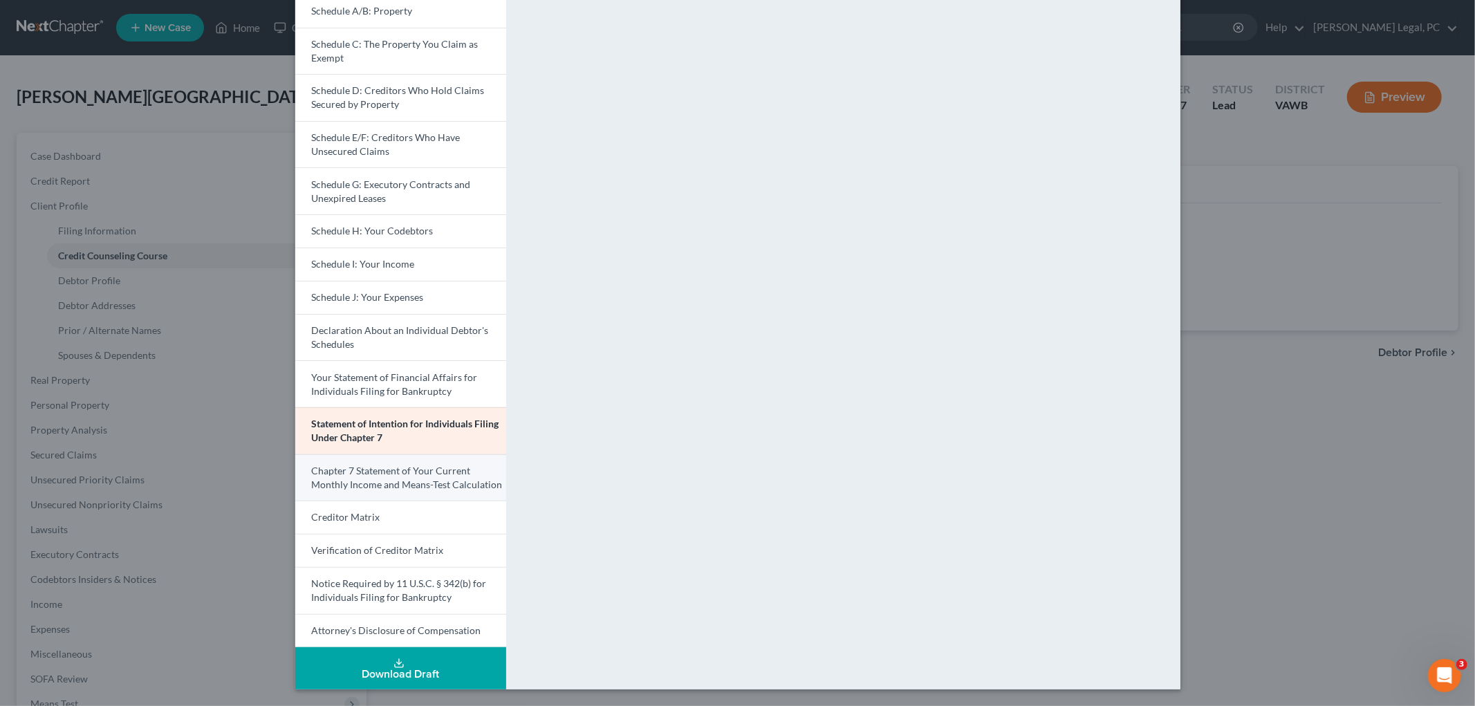
click at [347, 478] on link "Chapter 7 Statement of Your Current Monthly Income and Means-Test Calculation" at bounding box center [400, 477] width 211 height 47
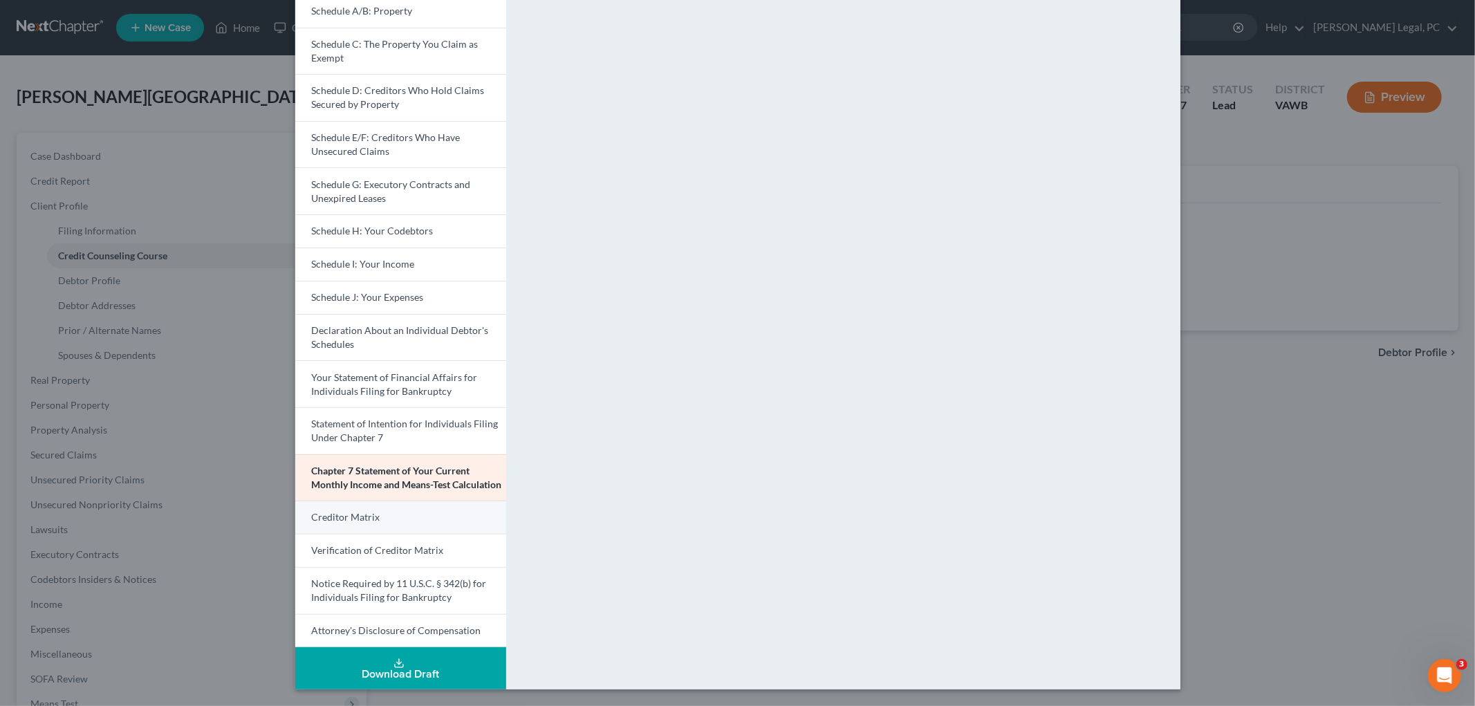
click at [357, 516] on span "Creditor Matrix" at bounding box center [346, 517] width 68 height 12
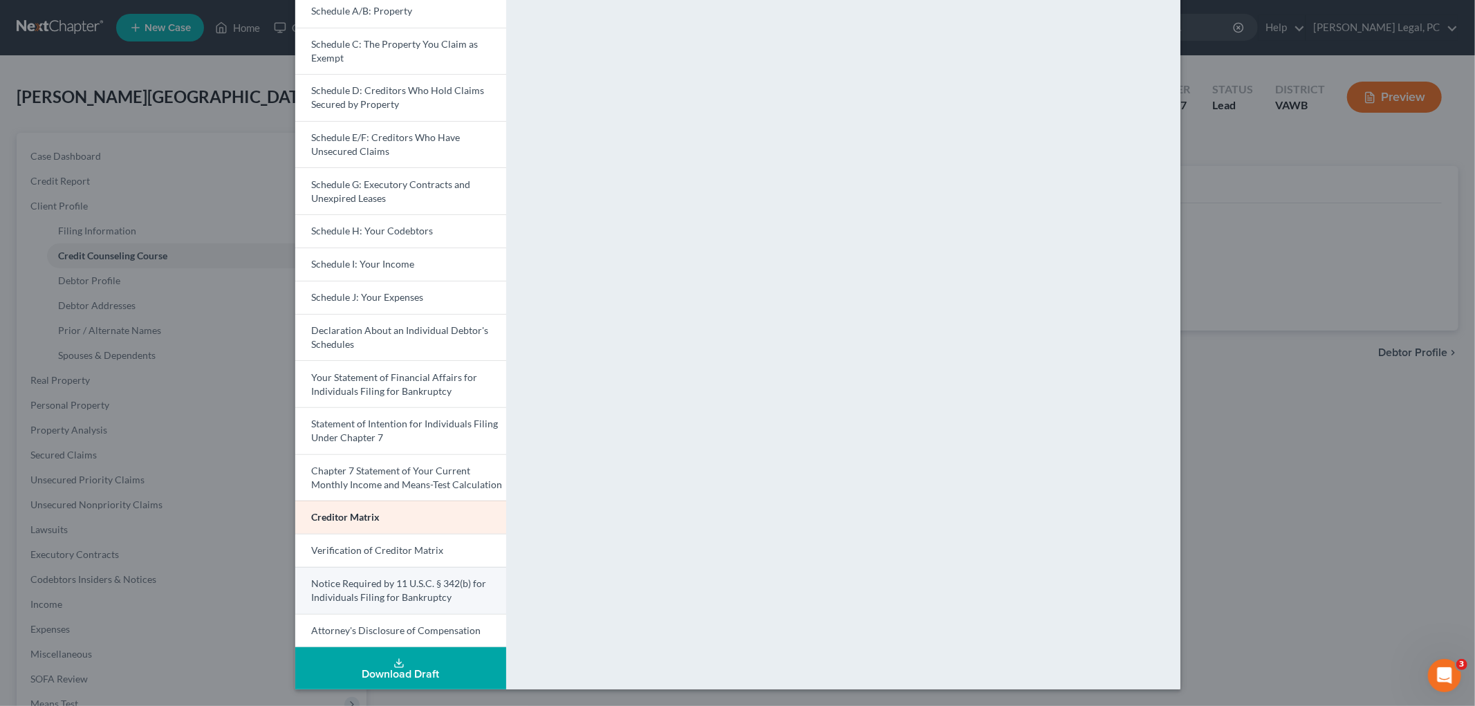
drag, startPoint x: 351, startPoint y: 547, endPoint x: 348, endPoint y: 569, distance: 22.2
click at [351, 546] on span "Verification of Creditor Matrix" at bounding box center [378, 550] width 132 height 12
click at [347, 586] on span "Notice Required by 11 U.S.C. § 342(b) for Individuals Filing for Bankruptcy" at bounding box center [399, 590] width 175 height 26
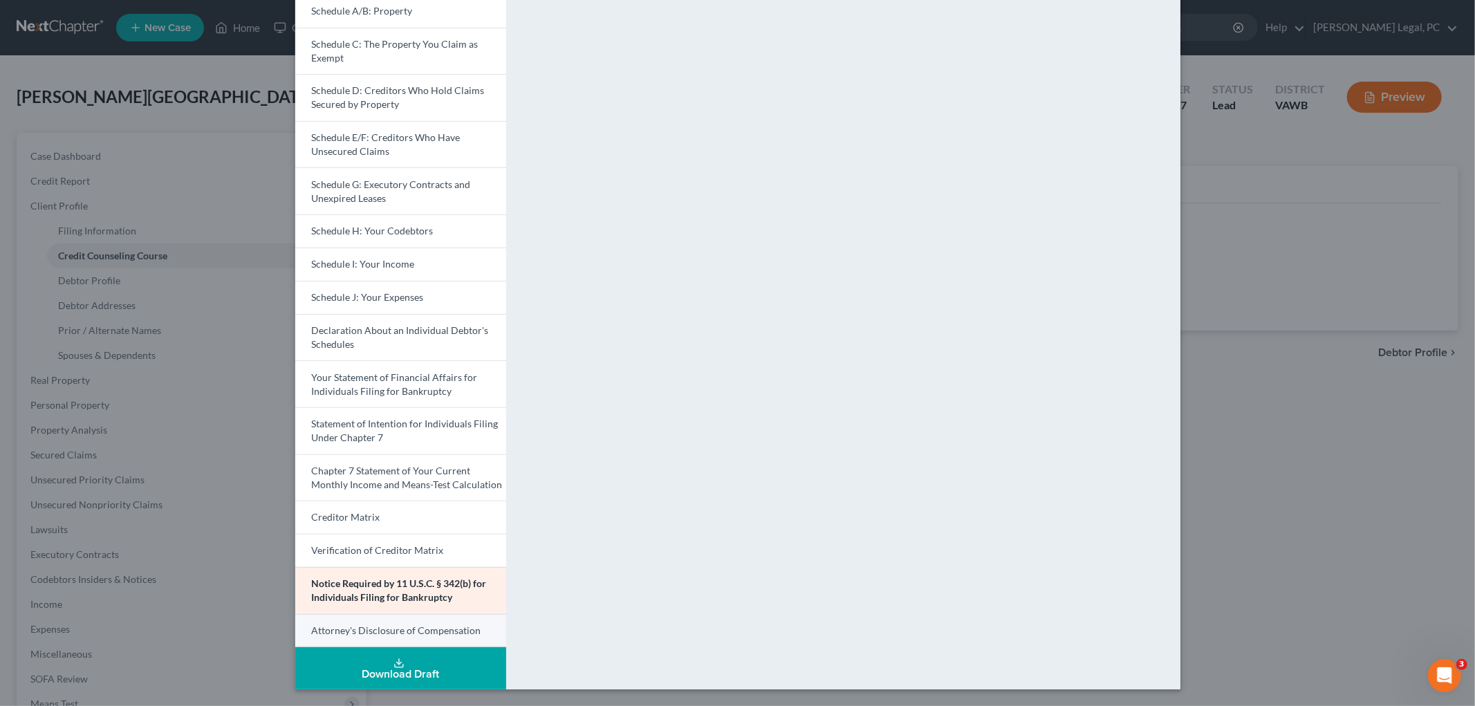
click at [355, 625] on span "Attorney's Disclosure of Compensation" at bounding box center [396, 630] width 169 height 12
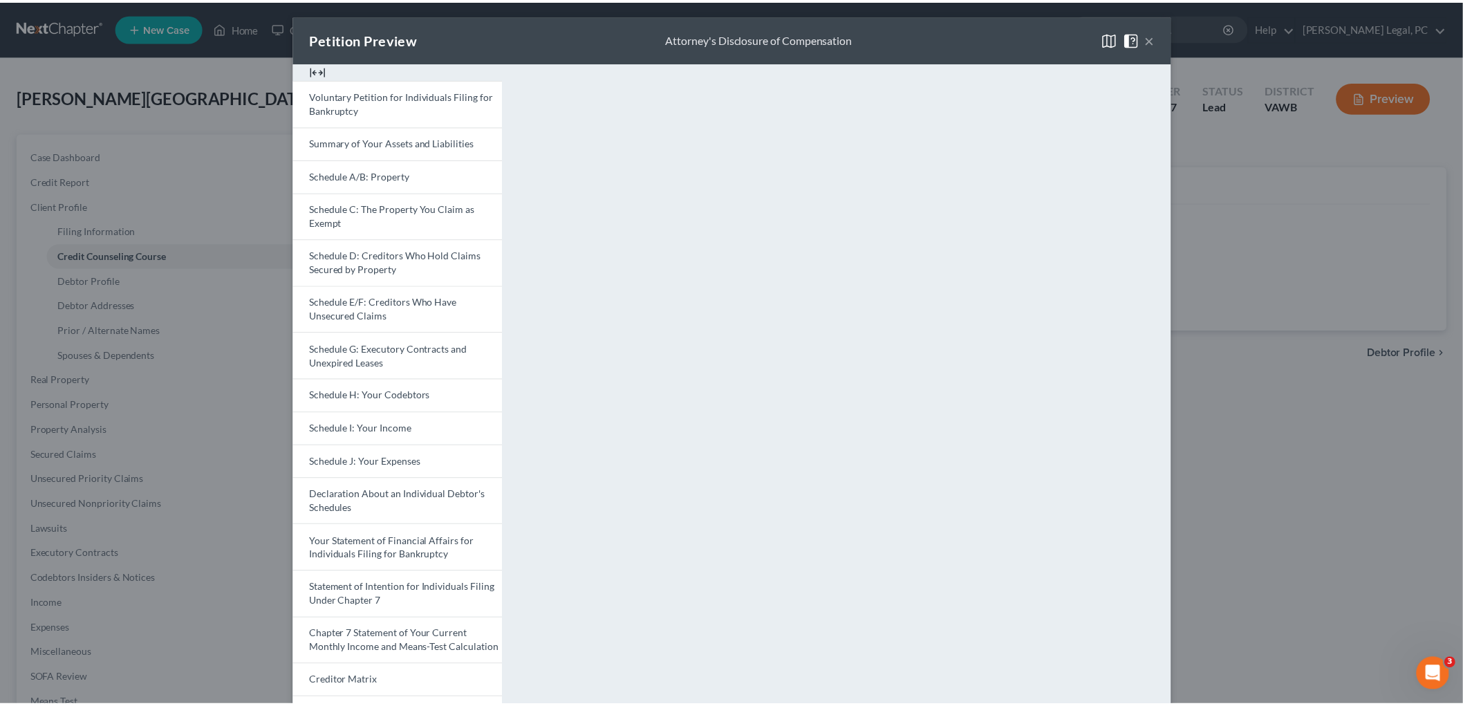
scroll to position [0, 0]
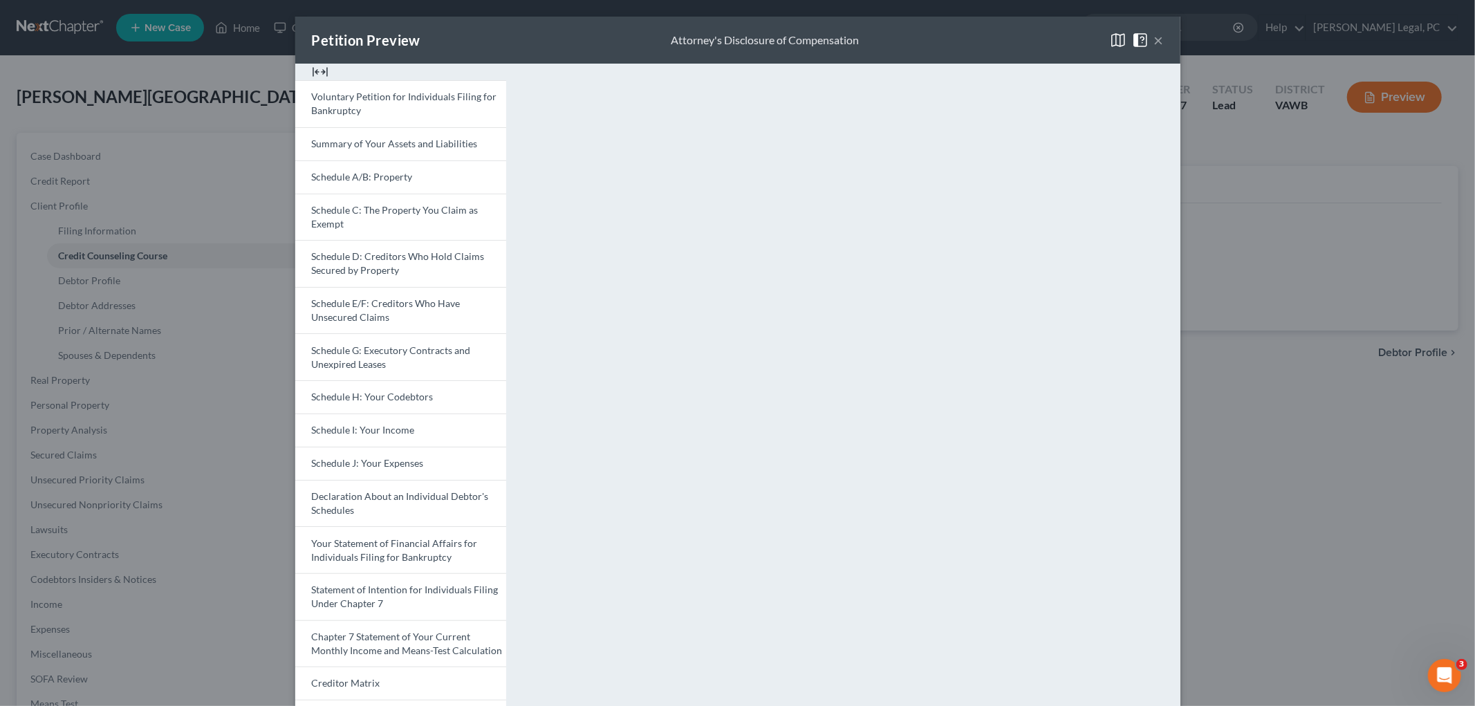
click at [1154, 37] on button "×" at bounding box center [1159, 40] width 10 height 17
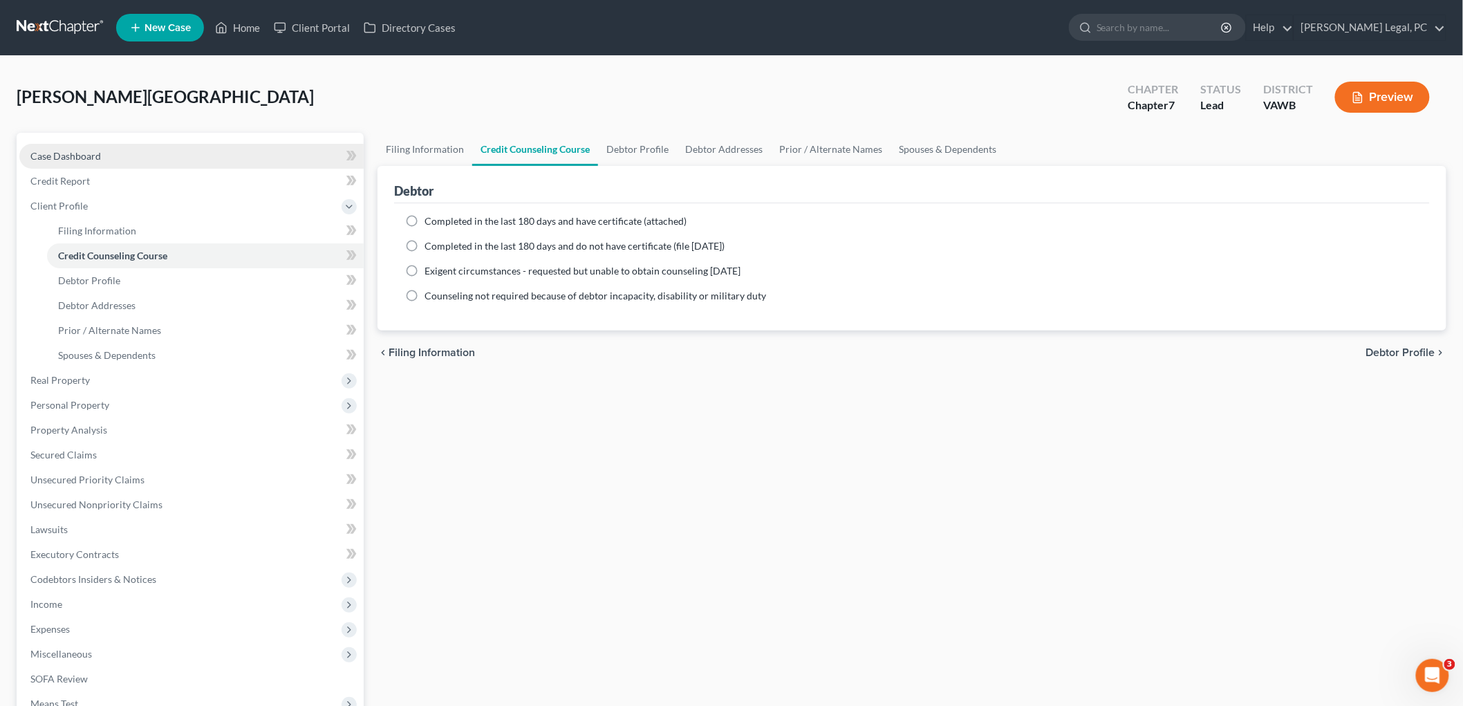
click at [59, 154] on span "Case Dashboard" at bounding box center [65, 156] width 71 height 12
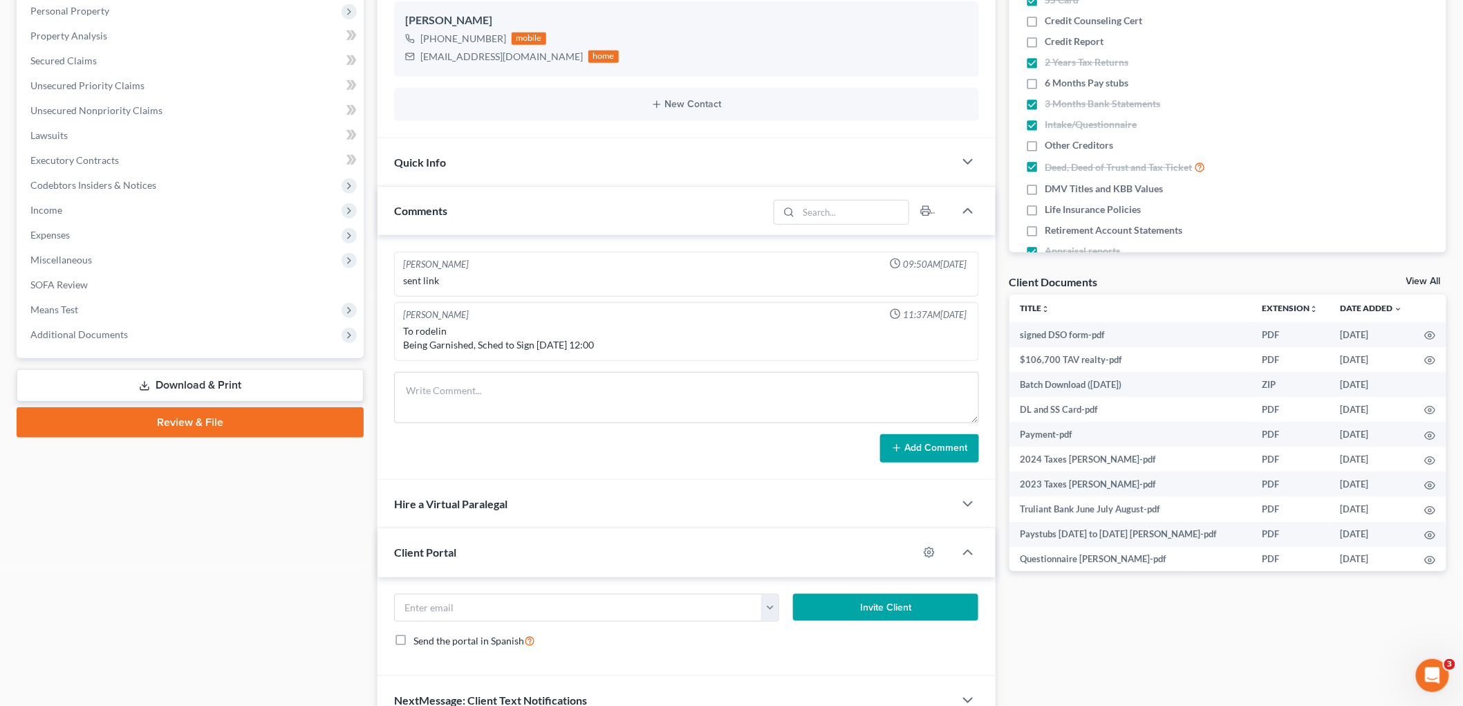
scroll to position [307, 0]
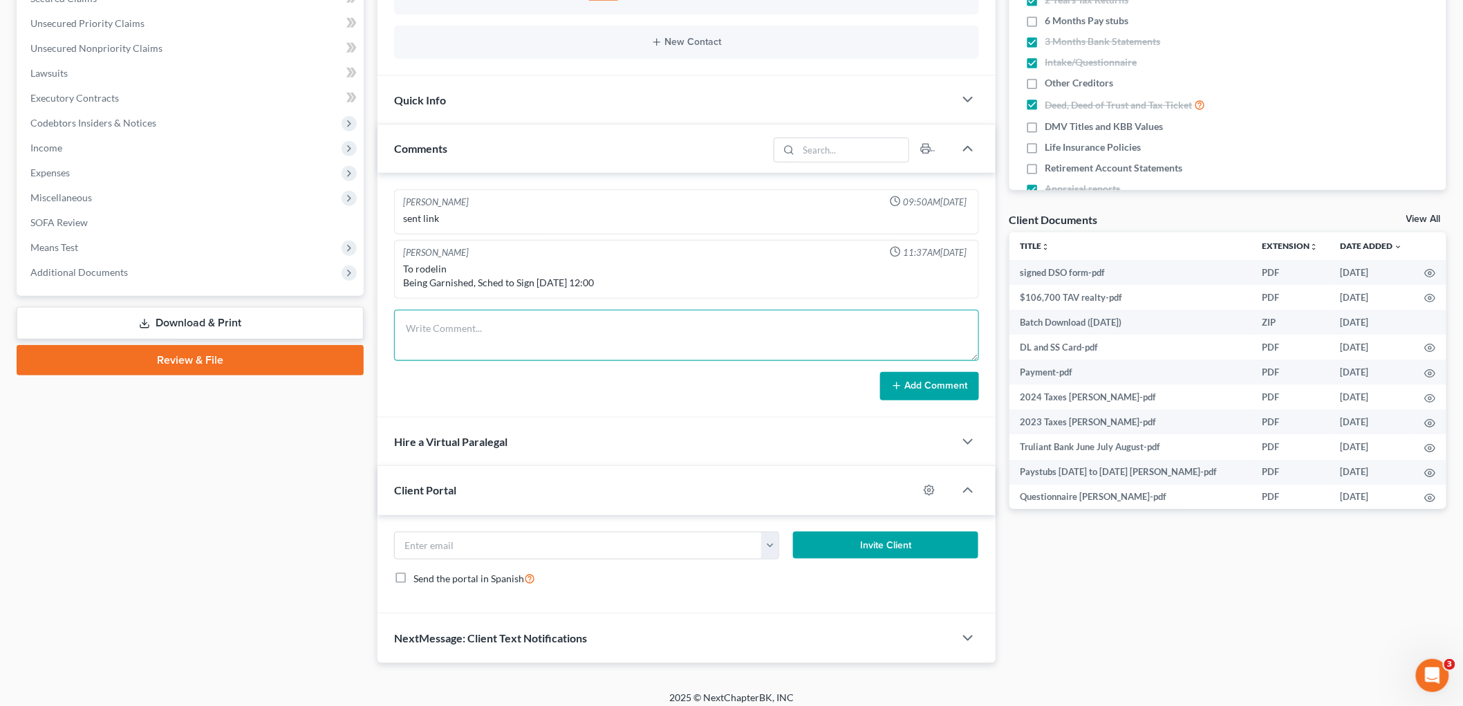
click at [512, 329] on textarea at bounding box center [686, 335] width 585 height 51
paste textarea "Need certificate of credit counseling. Need a bunch of payroll stubs to make B2…"
click at [588, 323] on textarea at bounding box center [686, 335] width 585 height 51
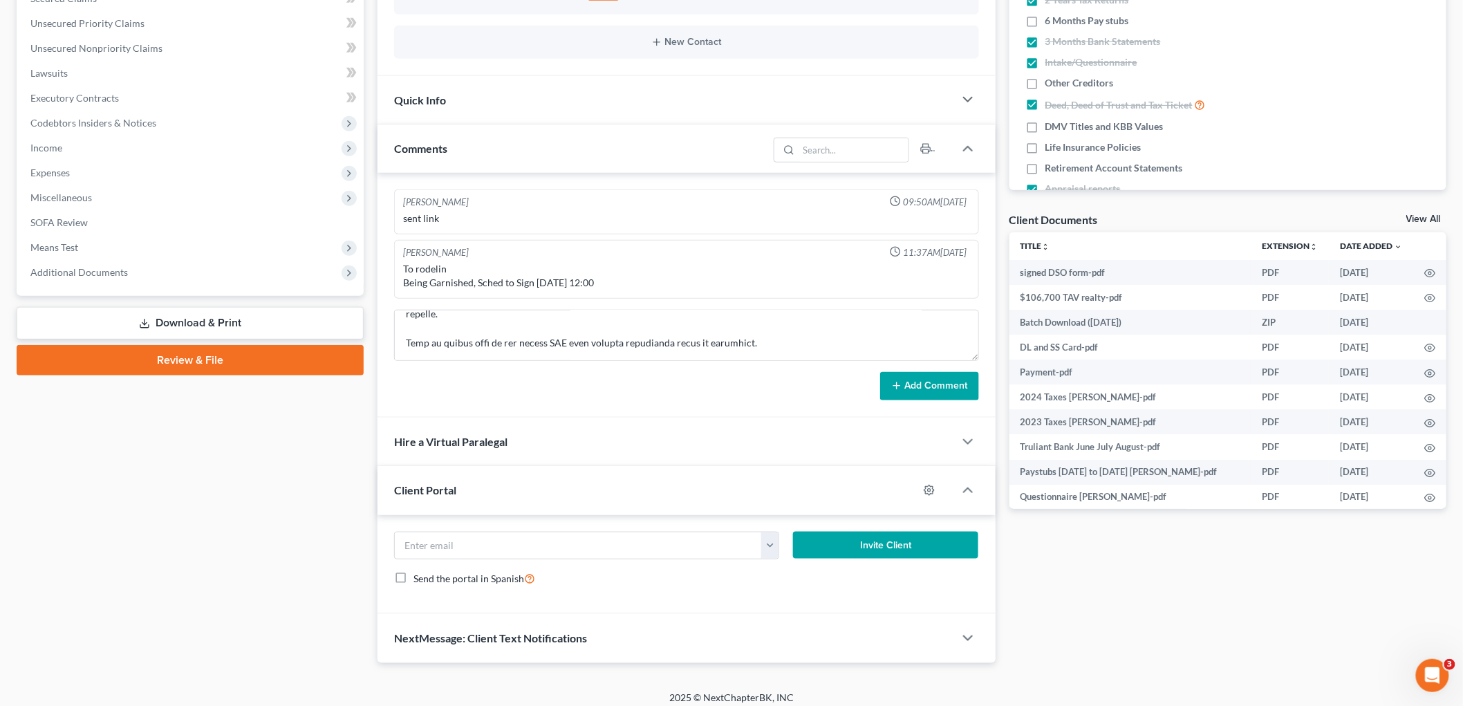
click at [935, 387] on button "Add Comment" at bounding box center [929, 386] width 99 height 29
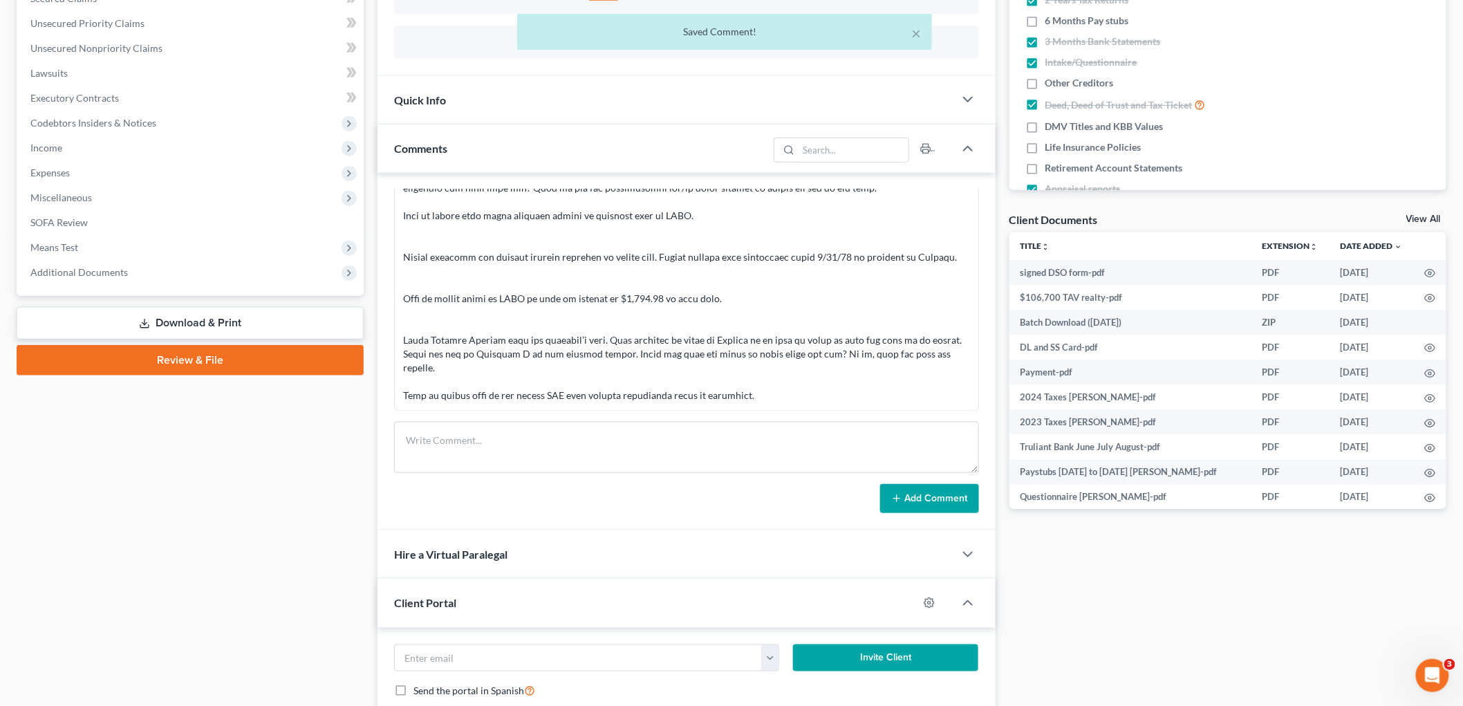
scroll to position [153, 0]
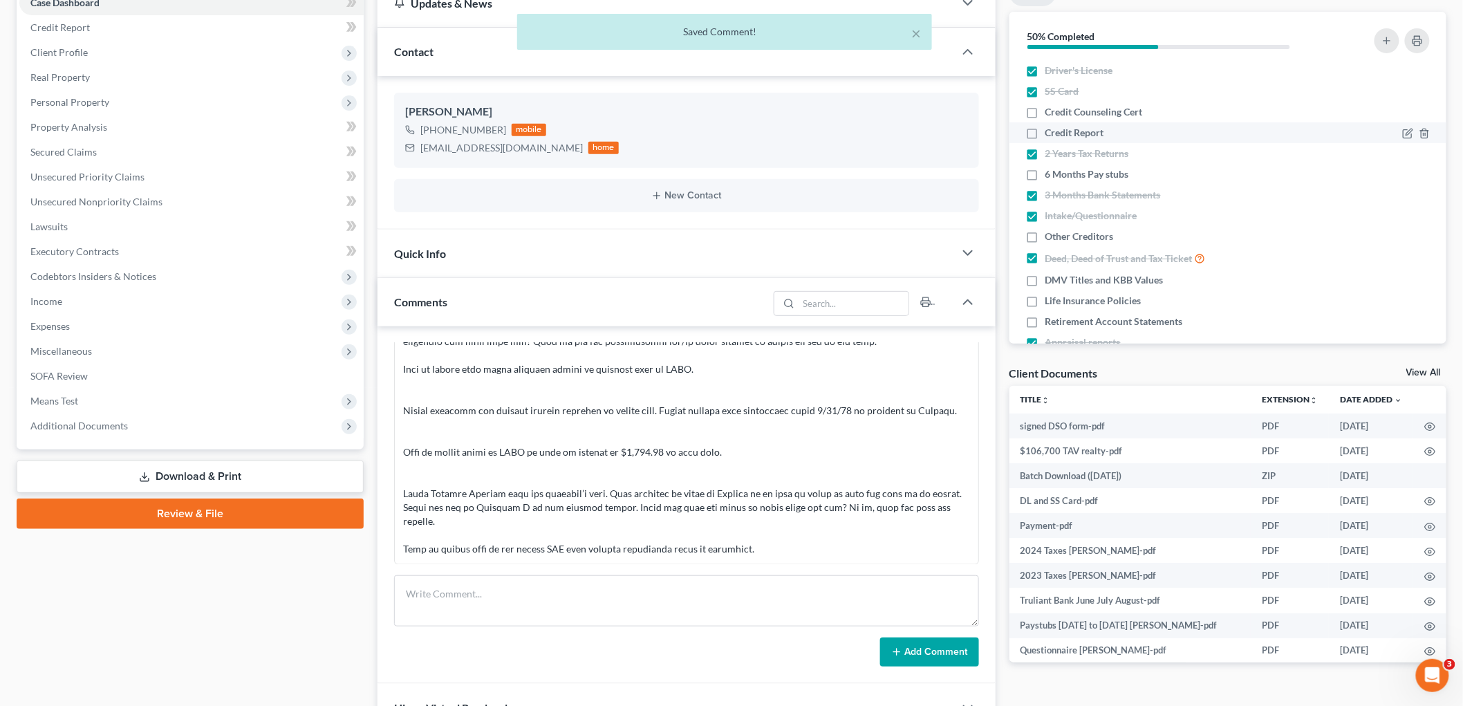
click at [1045, 130] on label "Credit Report" at bounding box center [1074, 133] width 59 height 14
click at [1051, 130] on input "Credit Report" at bounding box center [1055, 130] width 9 height 9
click at [1045, 234] on label "Other Creditors" at bounding box center [1079, 237] width 68 height 14
click at [1051, 234] on input "Other Creditors" at bounding box center [1055, 234] width 9 height 9
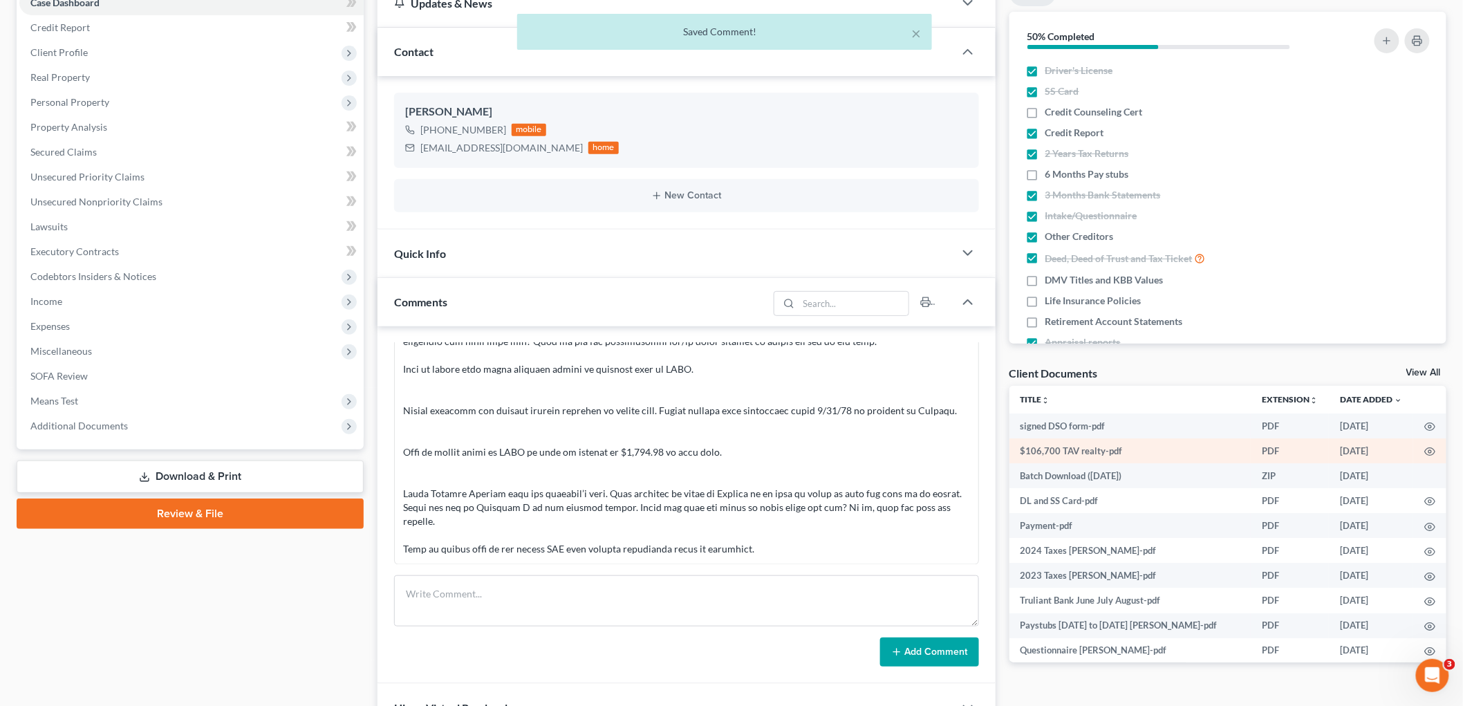
click at [1045, 134] on label "Credit Report" at bounding box center [1074, 133] width 59 height 14
click at [1051, 134] on input "Credit Report" at bounding box center [1055, 130] width 9 height 9
